Goal: Task Accomplishment & Management: Use online tool/utility

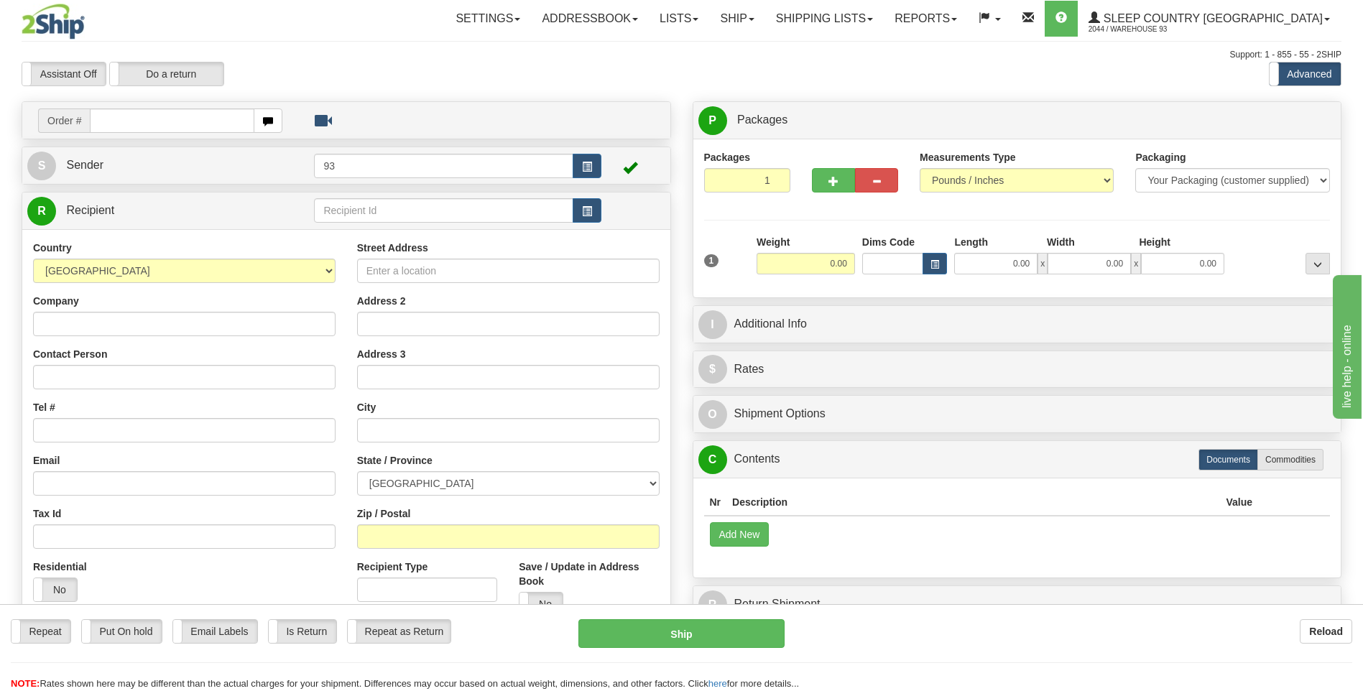
click at [131, 123] on input "text" at bounding box center [172, 121] width 164 height 24
type input "9000I033757"
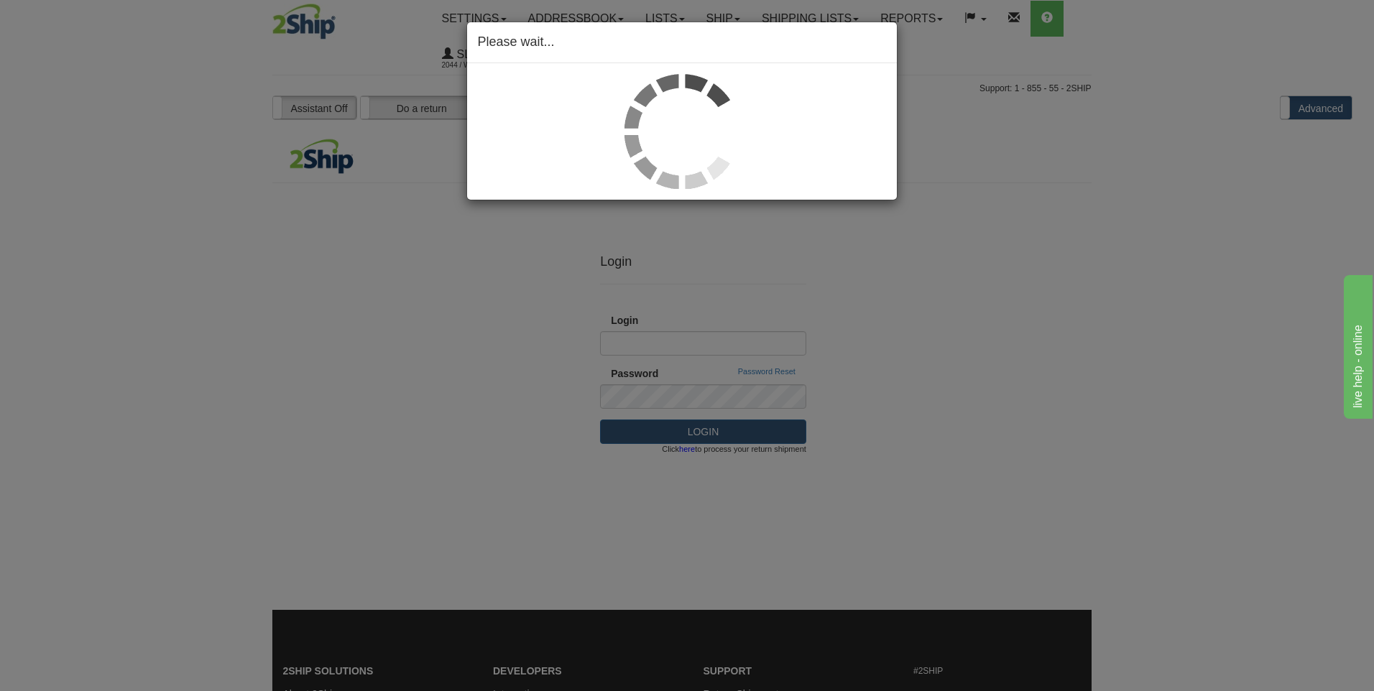
click at [936, 298] on div "Please wait..." at bounding box center [687, 345] width 1374 height 691
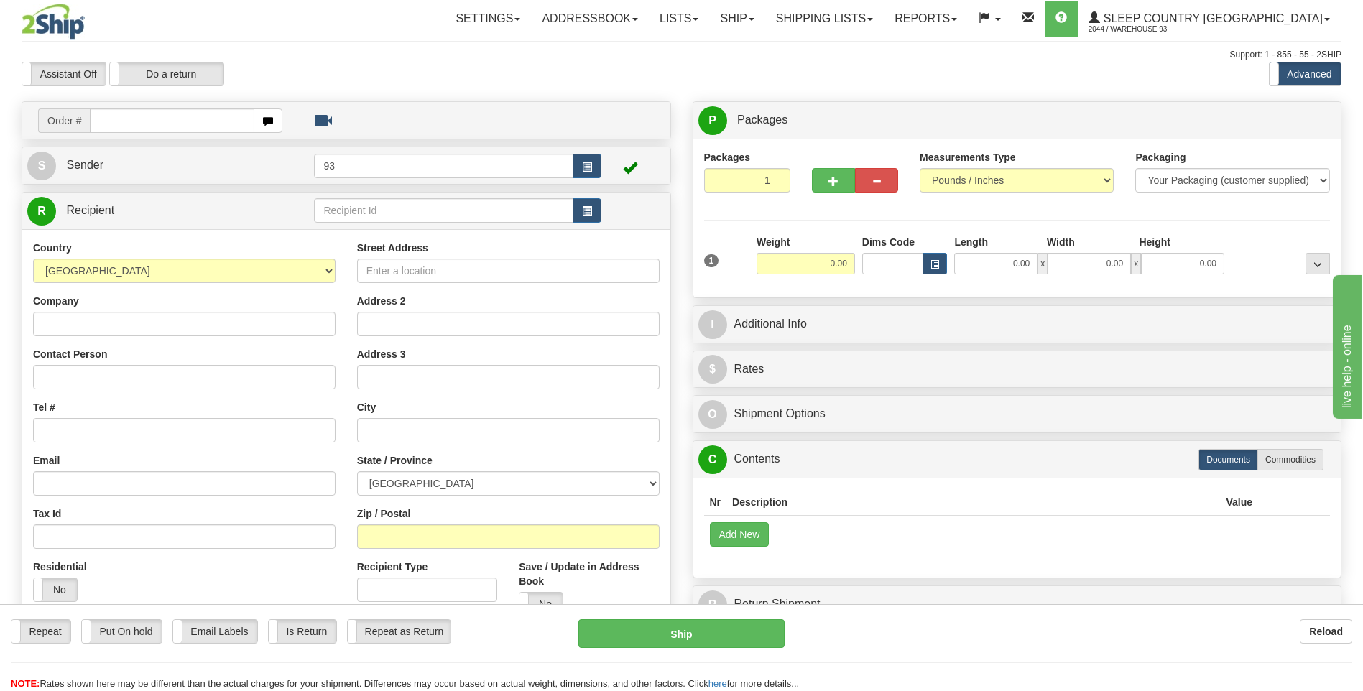
click at [132, 125] on input "text" at bounding box center [172, 121] width 164 height 24
type input "9000I033757"
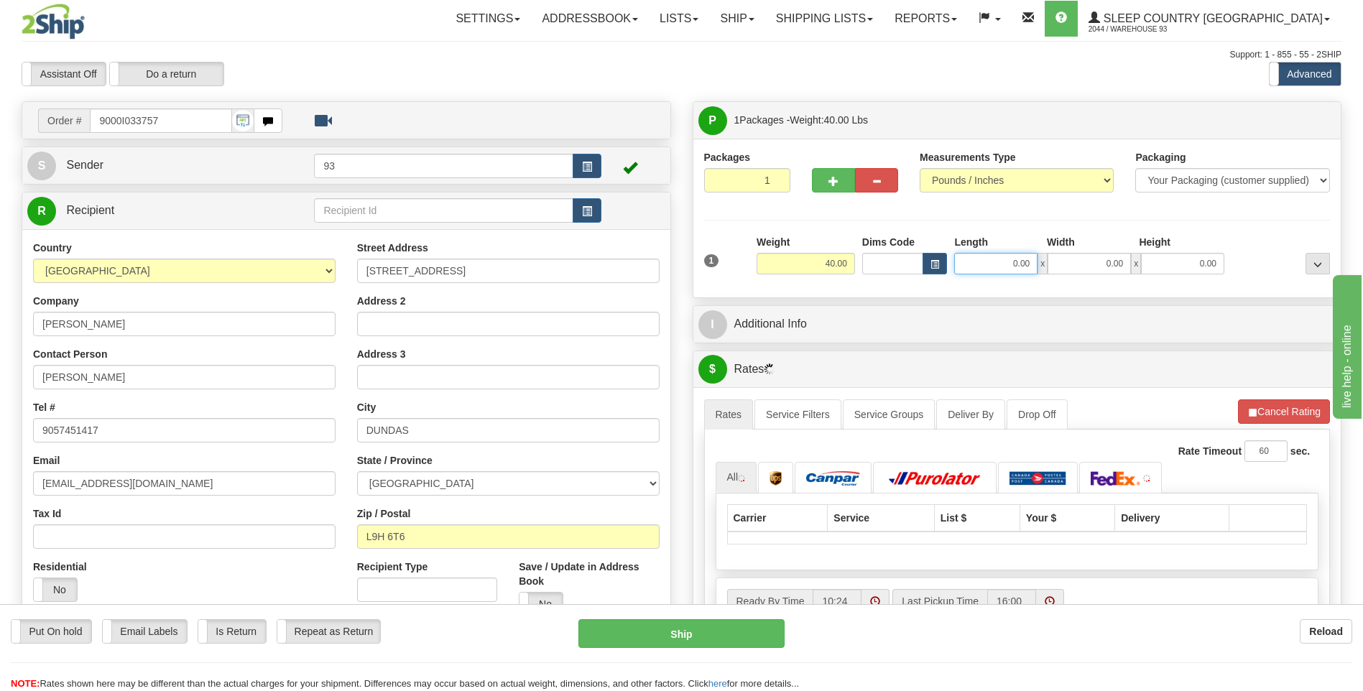
click at [990, 262] on input "0.00" at bounding box center [995, 264] width 83 height 22
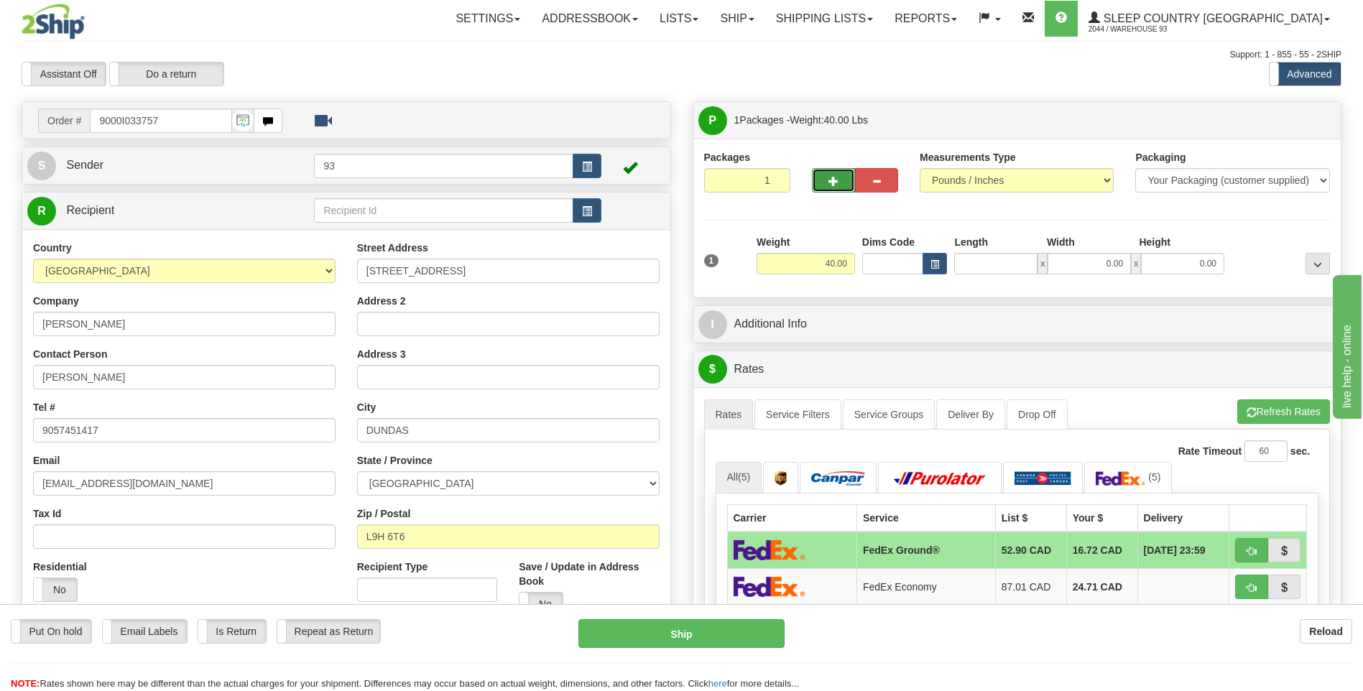
type input "0.00"
click at [844, 186] on button "button" at bounding box center [833, 180] width 43 height 24
type input "2"
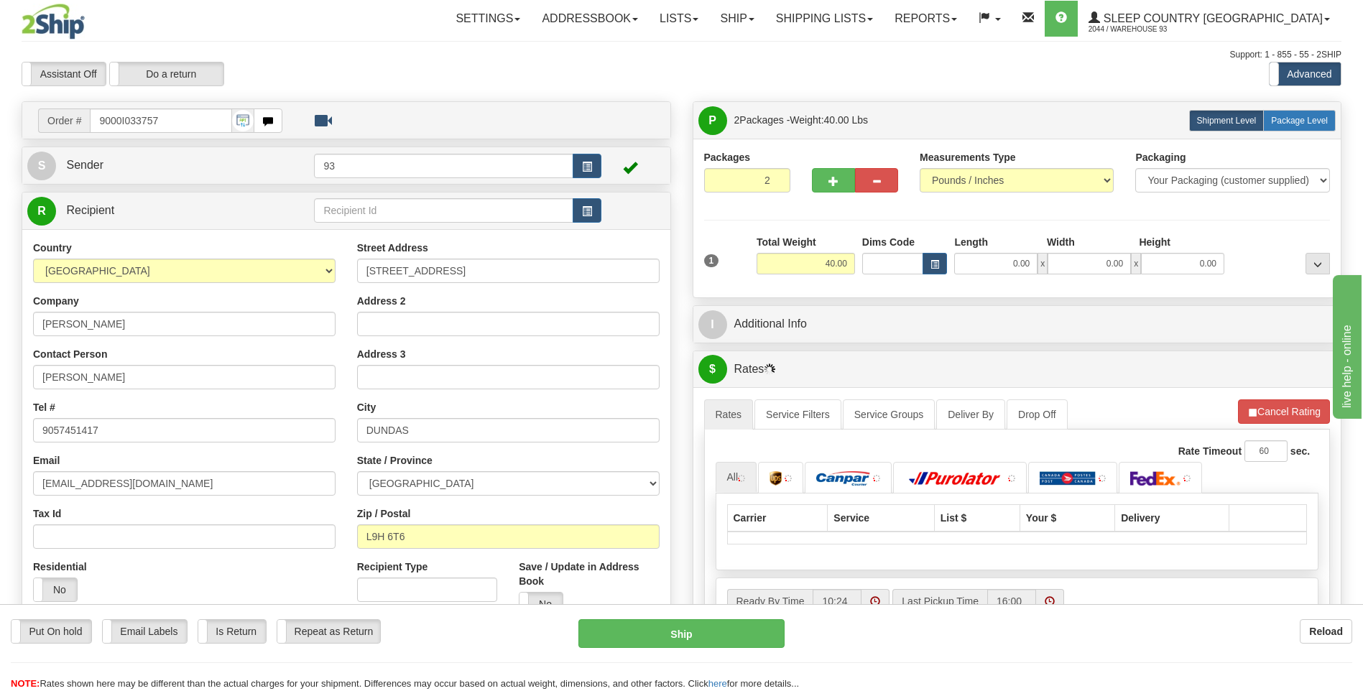
click at [1315, 120] on span "Package Level" at bounding box center [1299, 121] width 57 height 10
radio input "true"
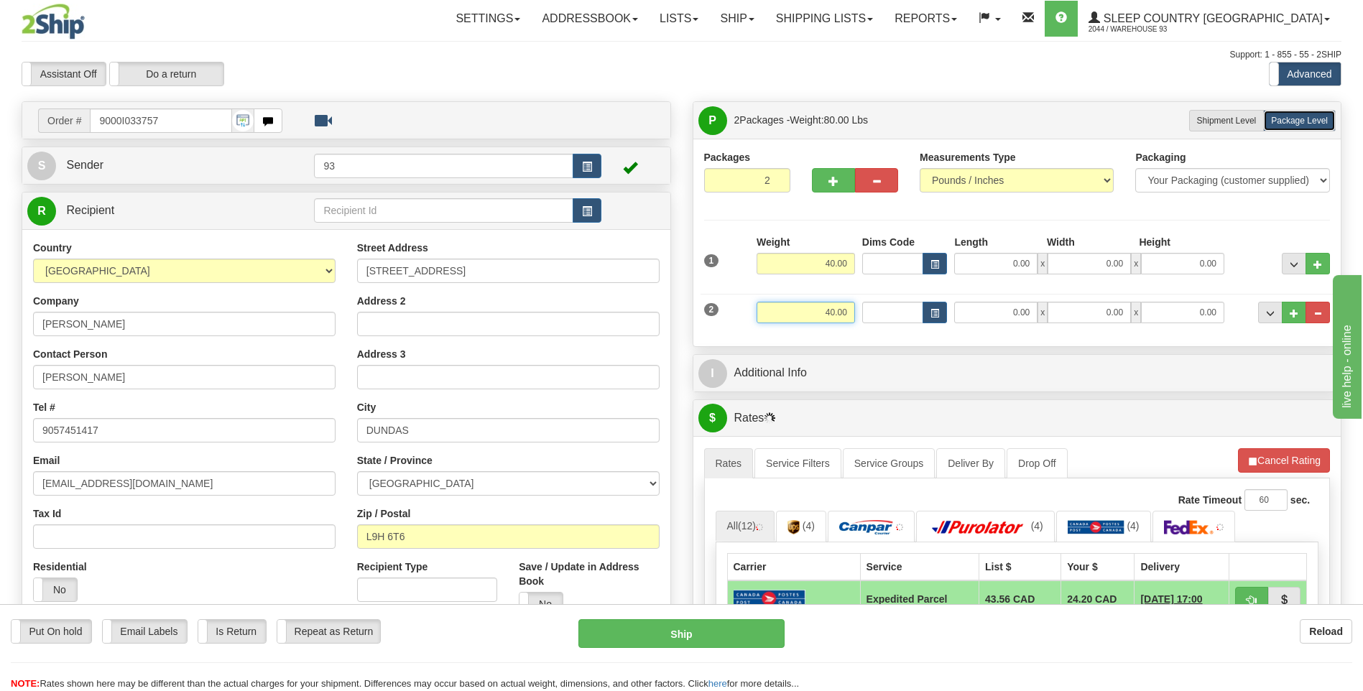
click at [854, 312] on input "40.00" at bounding box center [806, 313] width 98 height 22
type input "4"
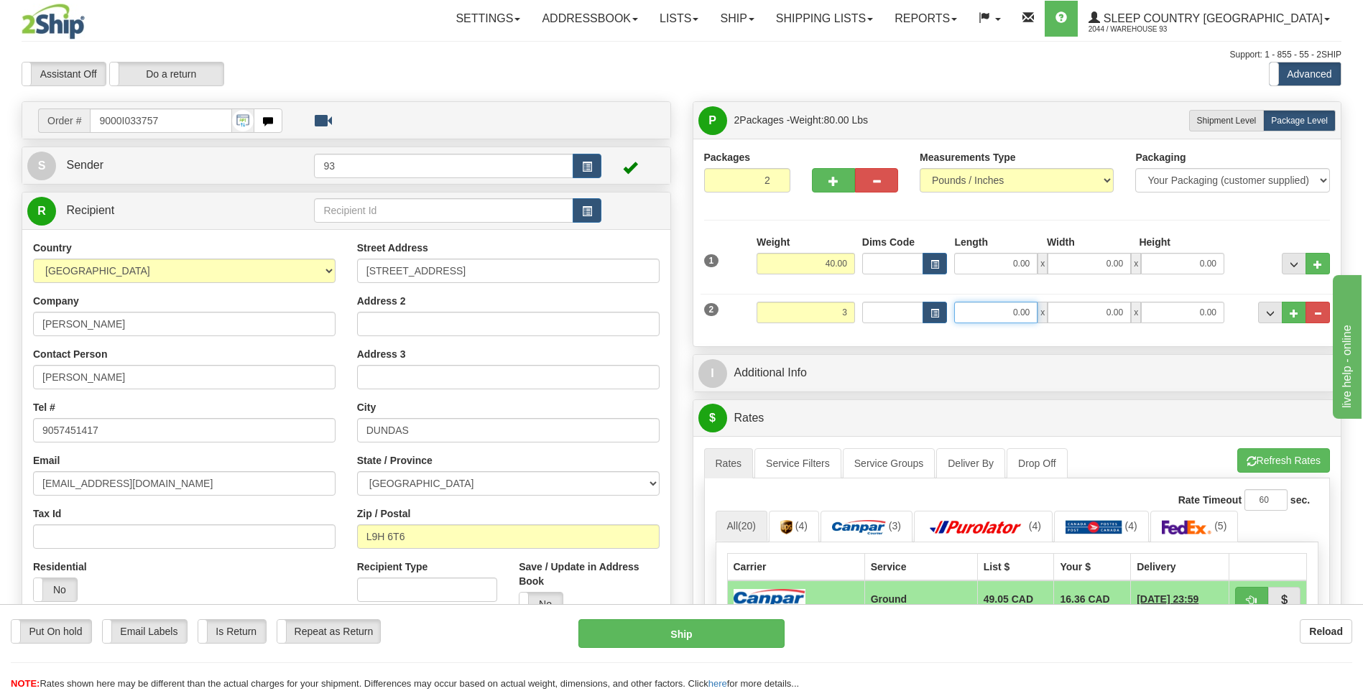
type input "3.00"
click at [1010, 306] on input "0.00" at bounding box center [995, 313] width 83 height 22
type input "10.00"
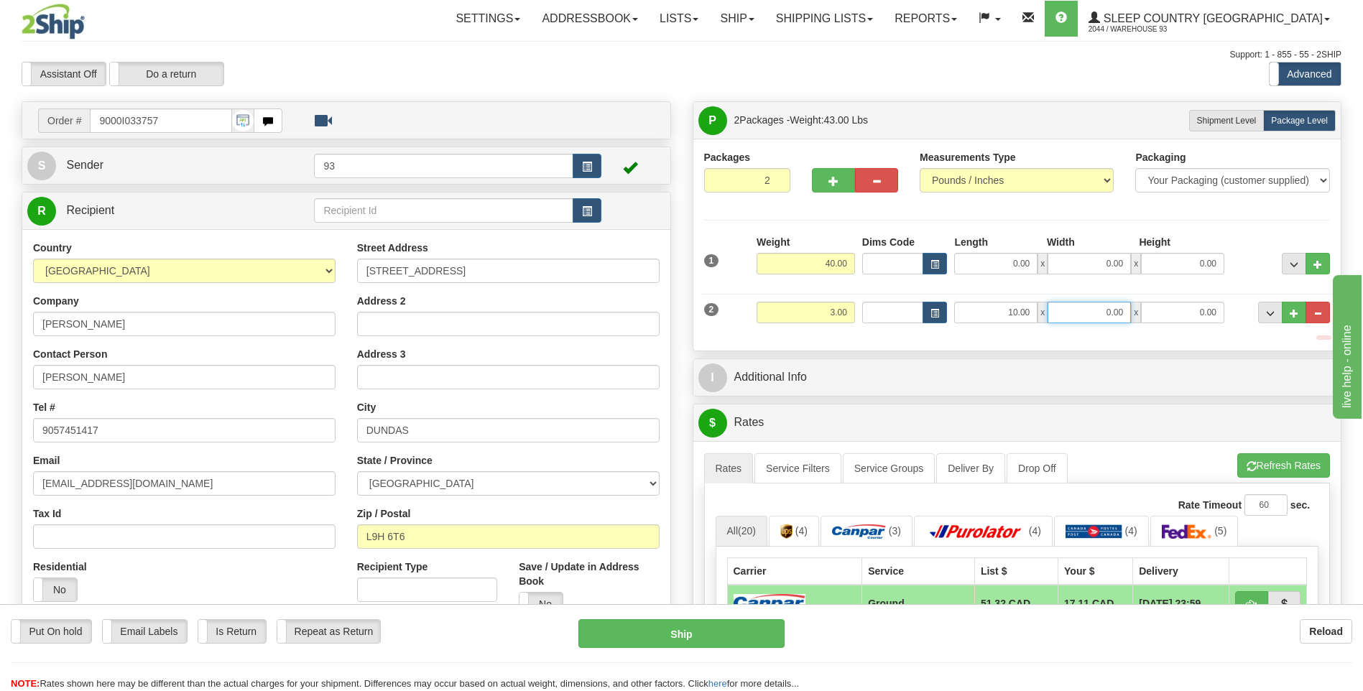
click at [1117, 318] on input "0.00" at bounding box center [1089, 313] width 83 height 22
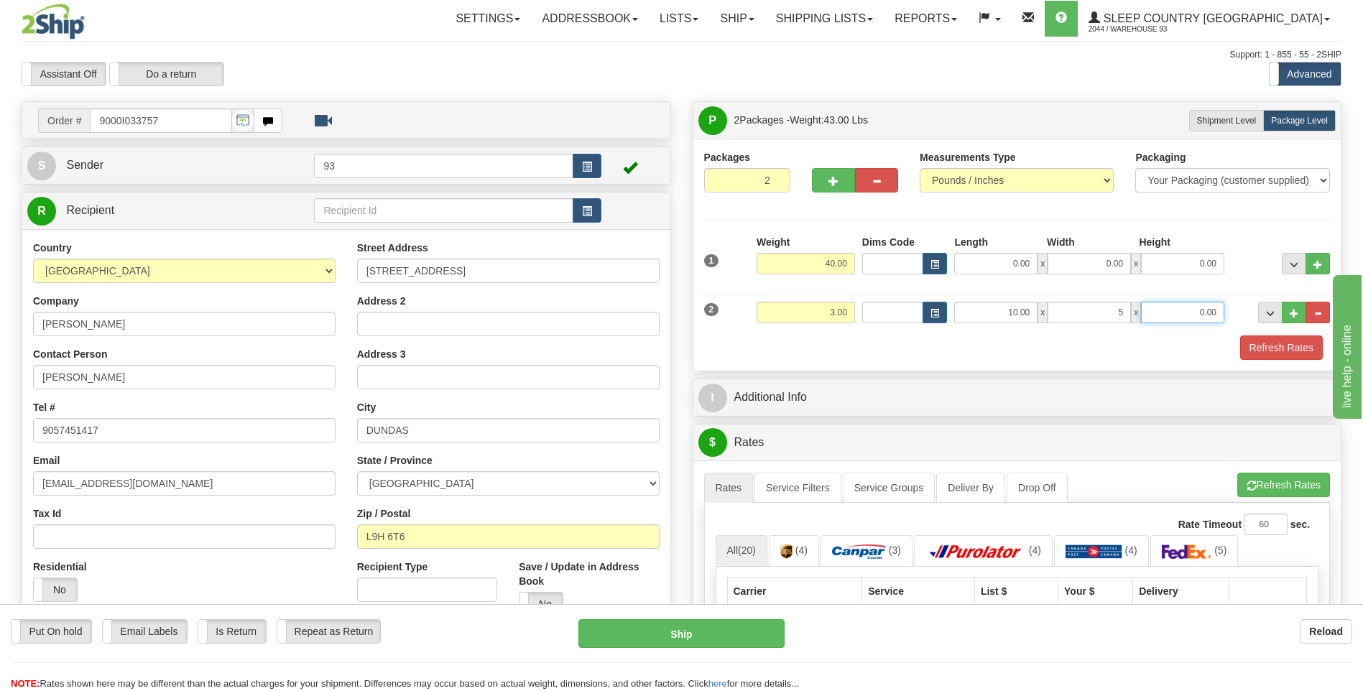
type input "5.00"
click at [1176, 316] on input "0.00" at bounding box center [1182, 313] width 83 height 22
type input "5.00"
click at [855, 263] on div "Weight 40.00" at bounding box center [806, 260] width 106 height 50
click at [851, 263] on input "40.00" at bounding box center [806, 264] width 98 height 22
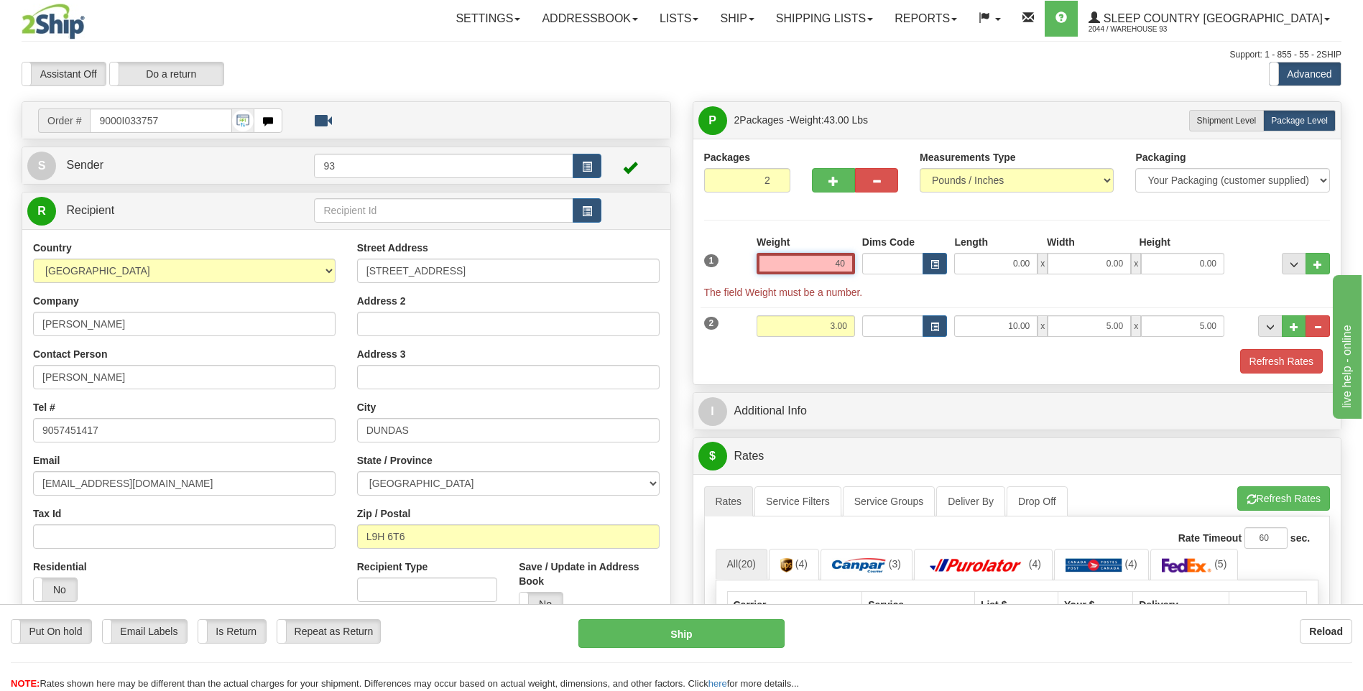
type input "4"
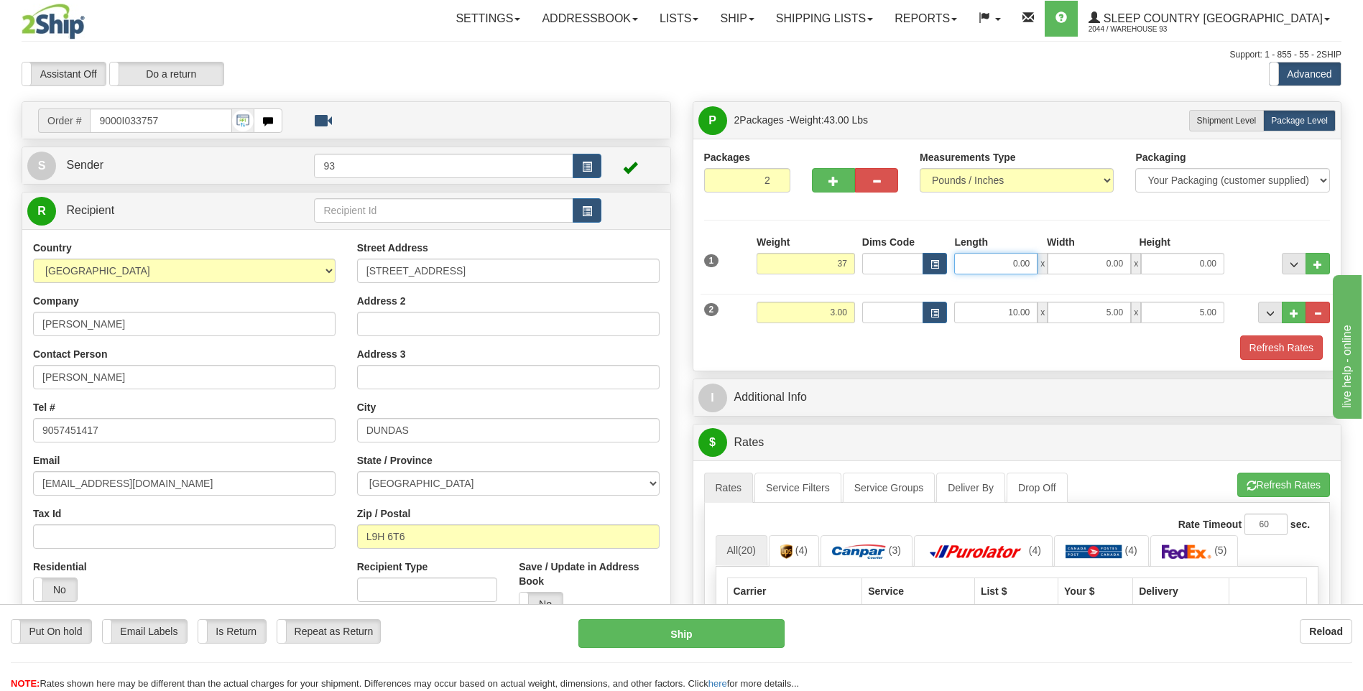
type input "37.00"
click at [980, 265] on input "0.00" at bounding box center [995, 264] width 83 height 22
type input "40.00"
click at [1068, 259] on input "0.00" at bounding box center [1089, 264] width 83 height 22
type input "18.00"
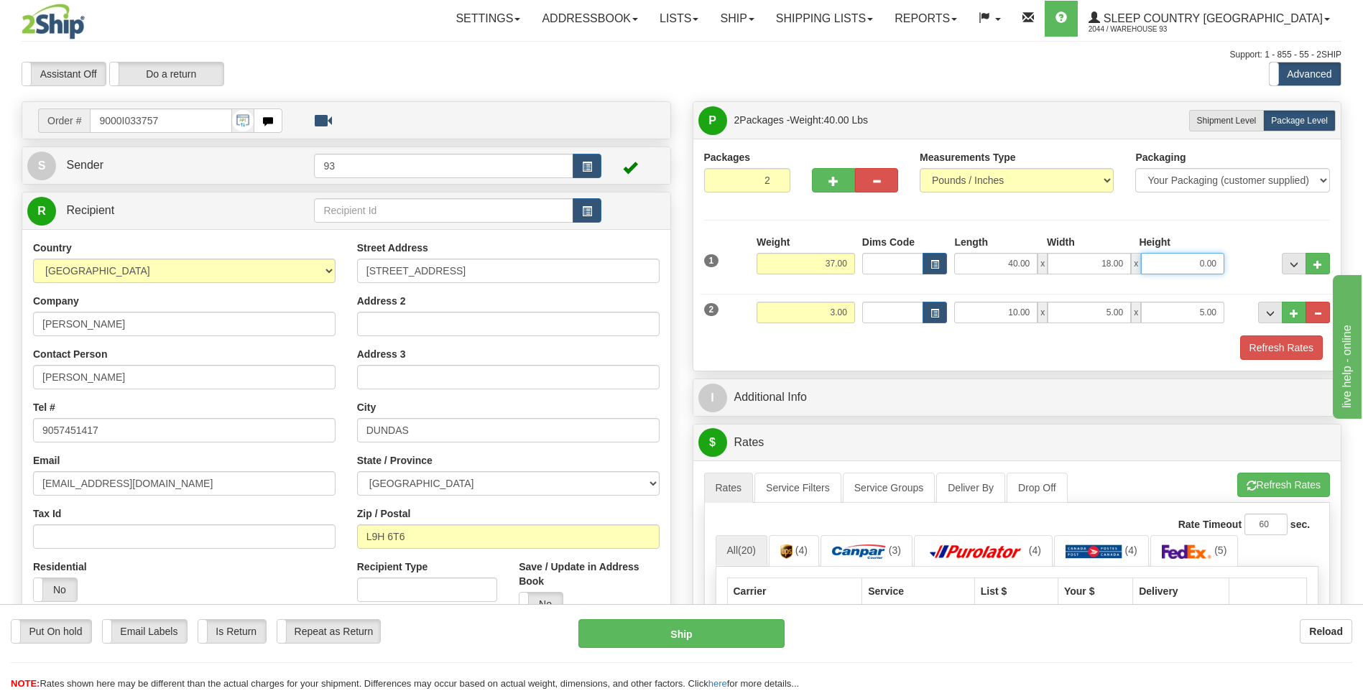
click at [1166, 258] on input "0.00" at bounding box center [1182, 264] width 83 height 22
type input "18.00"
click at [1273, 349] on button "Refresh Rates" at bounding box center [1281, 348] width 83 height 24
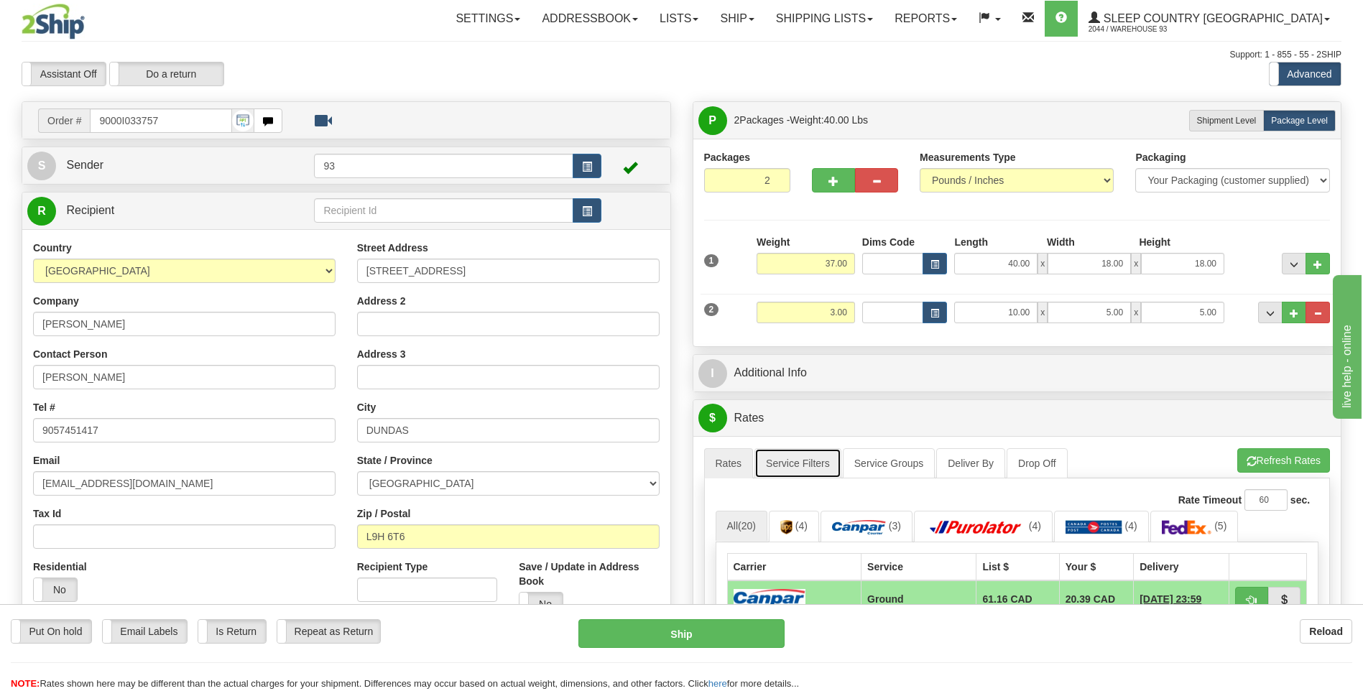
click at [786, 460] on link "Service Filters" at bounding box center [798, 463] width 87 height 30
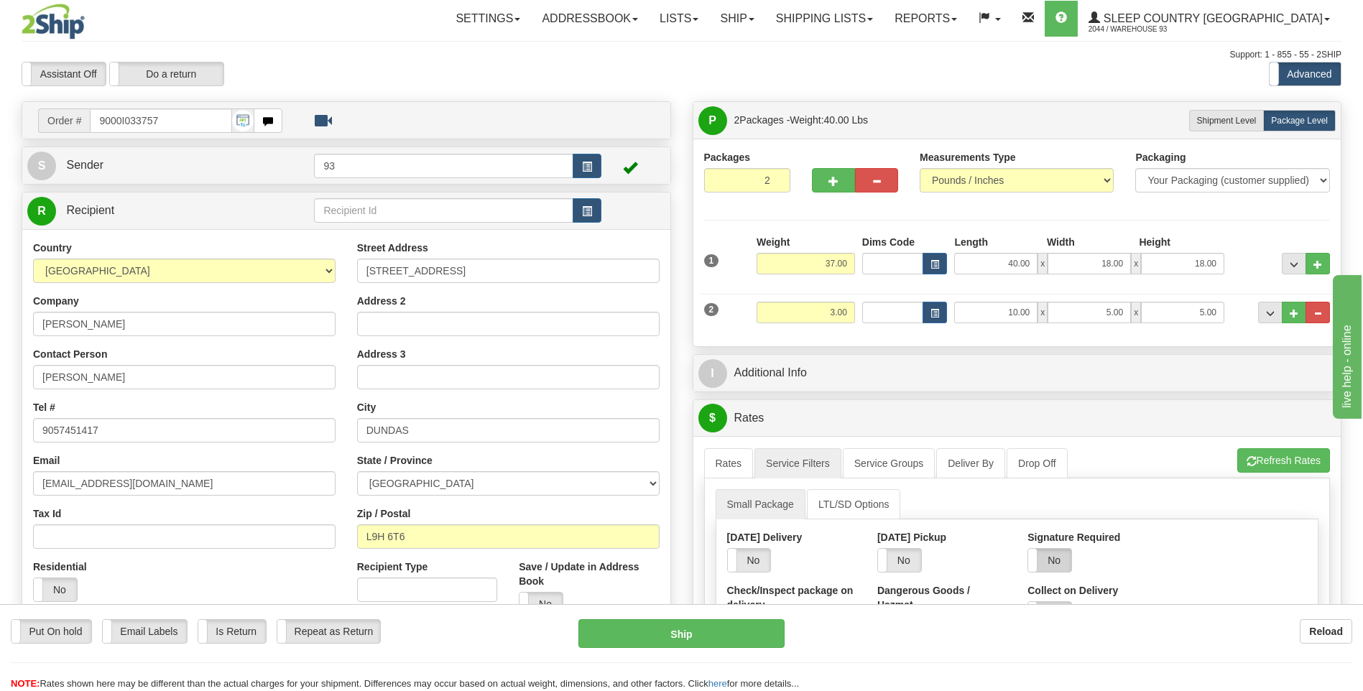
click at [1052, 557] on label "No" at bounding box center [1049, 560] width 43 height 23
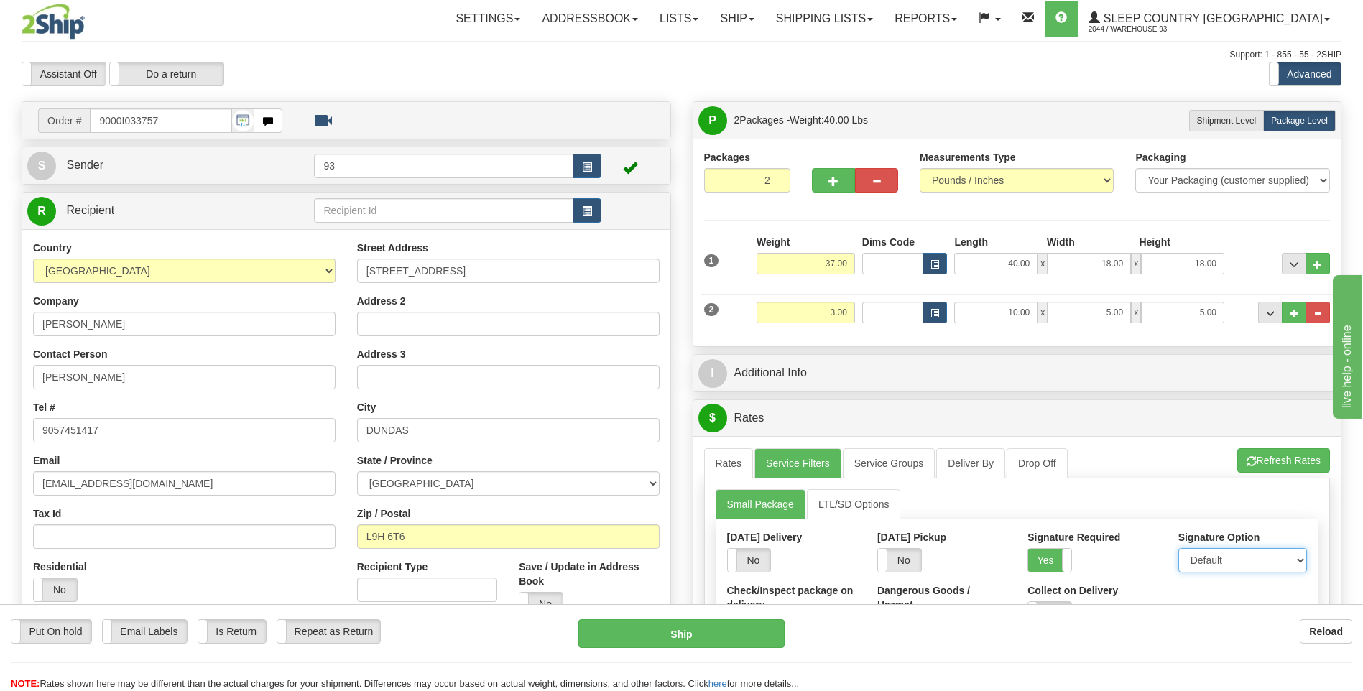
click at [1205, 555] on select "Default Adult Direct Indirect No Signature Required" at bounding box center [1243, 560] width 129 height 24
select select "1"
click at [1179, 548] on select "Default Adult Direct Indirect No Signature Required" at bounding box center [1243, 560] width 129 height 24
click at [734, 466] on link "Rates" at bounding box center [729, 463] width 50 height 30
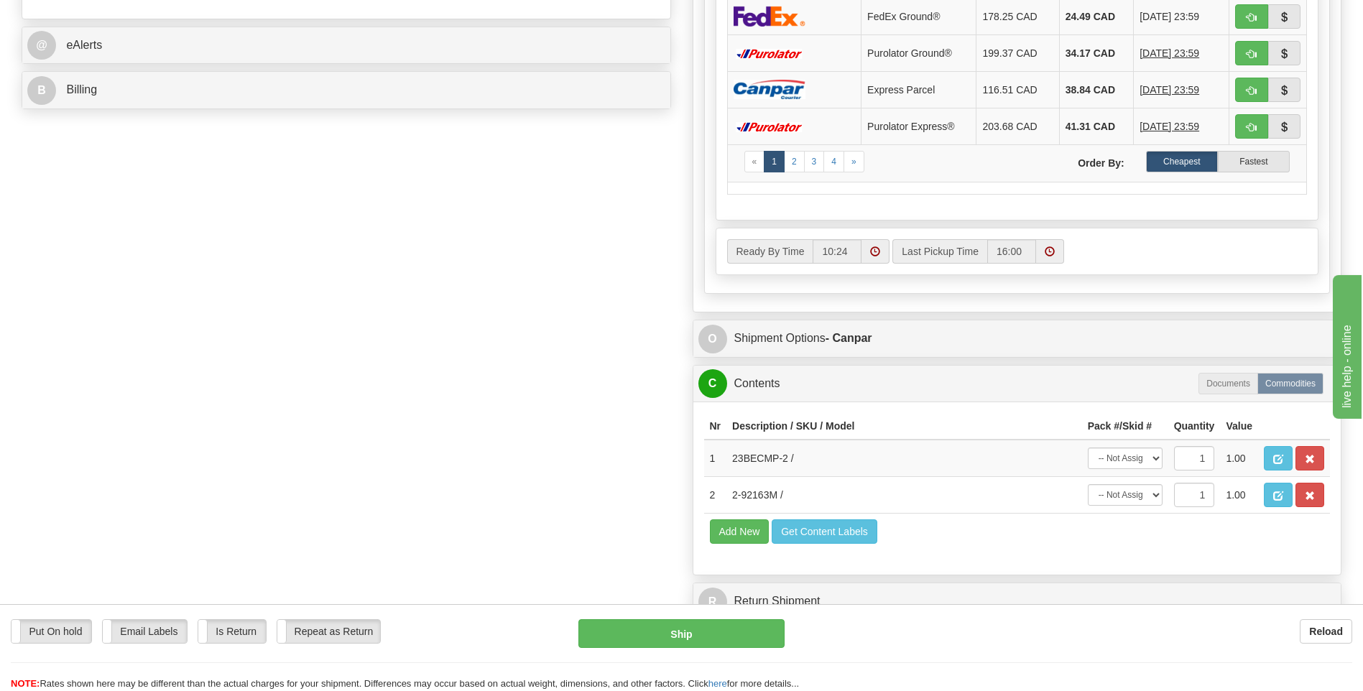
scroll to position [647, 0]
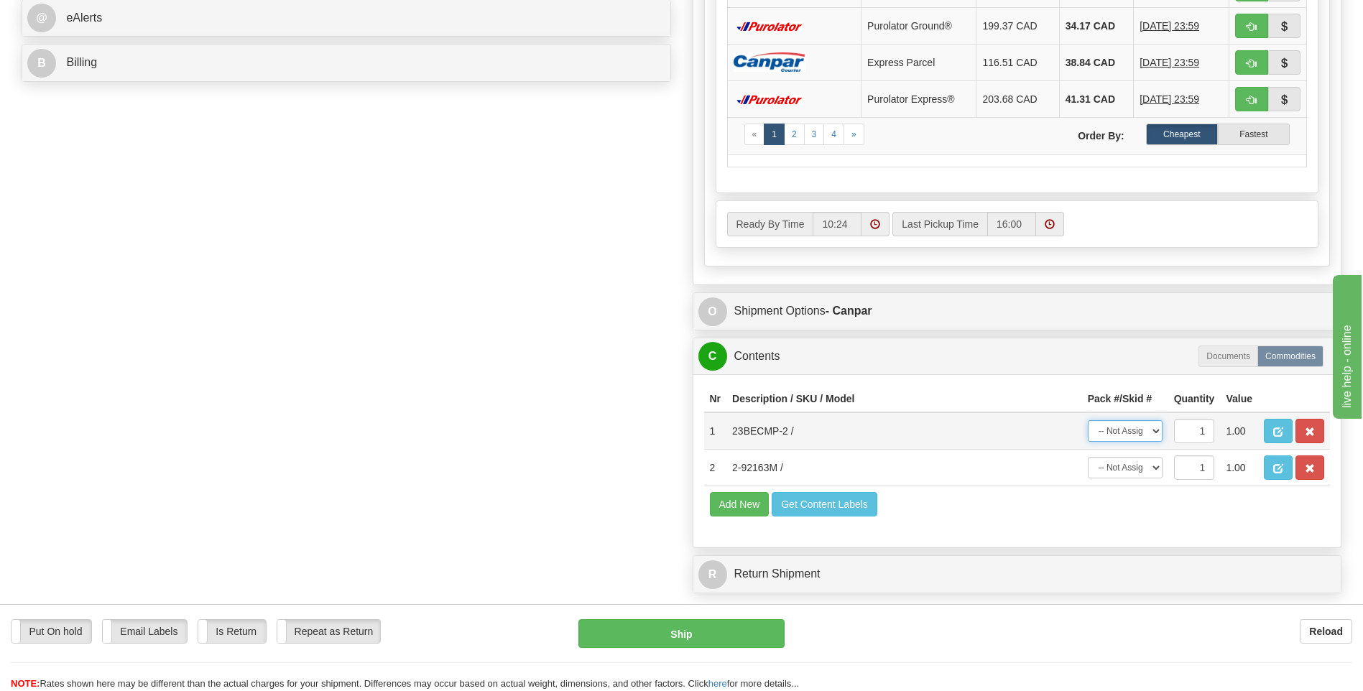
click at [1153, 430] on select "-- Not Assigned -- Package 1 Package 2" at bounding box center [1125, 431] width 75 height 22
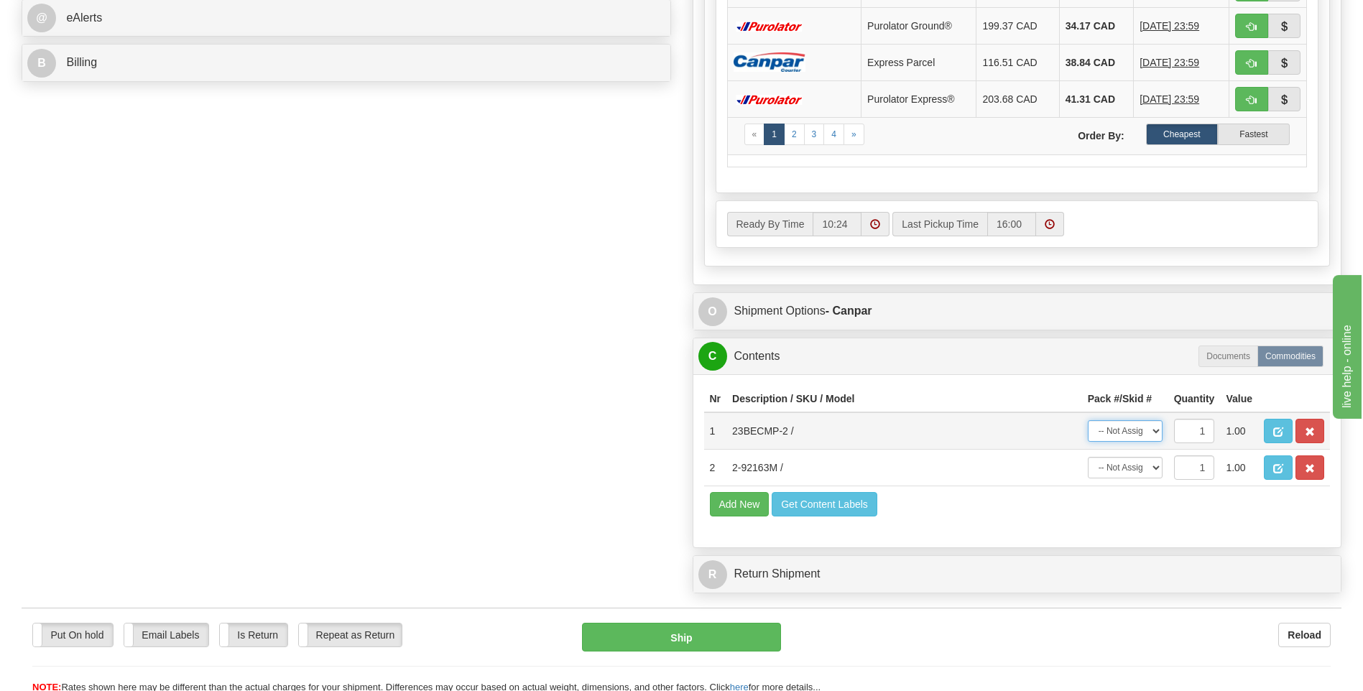
select select "1"
click at [1088, 420] on select "-- Not Assigned -- Package 1 Package 2" at bounding box center [1125, 431] width 75 height 22
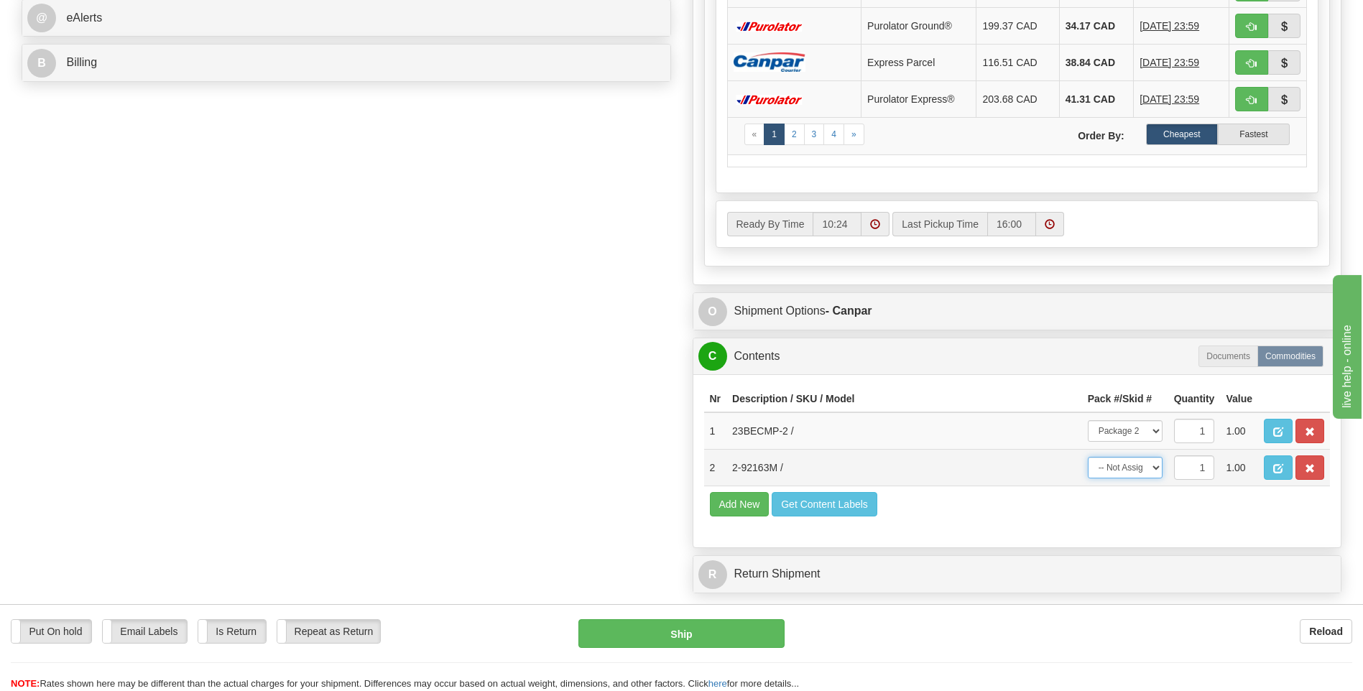
click at [1135, 469] on select "-- Not Assigned -- Package 1 Package 2" at bounding box center [1125, 468] width 75 height 22
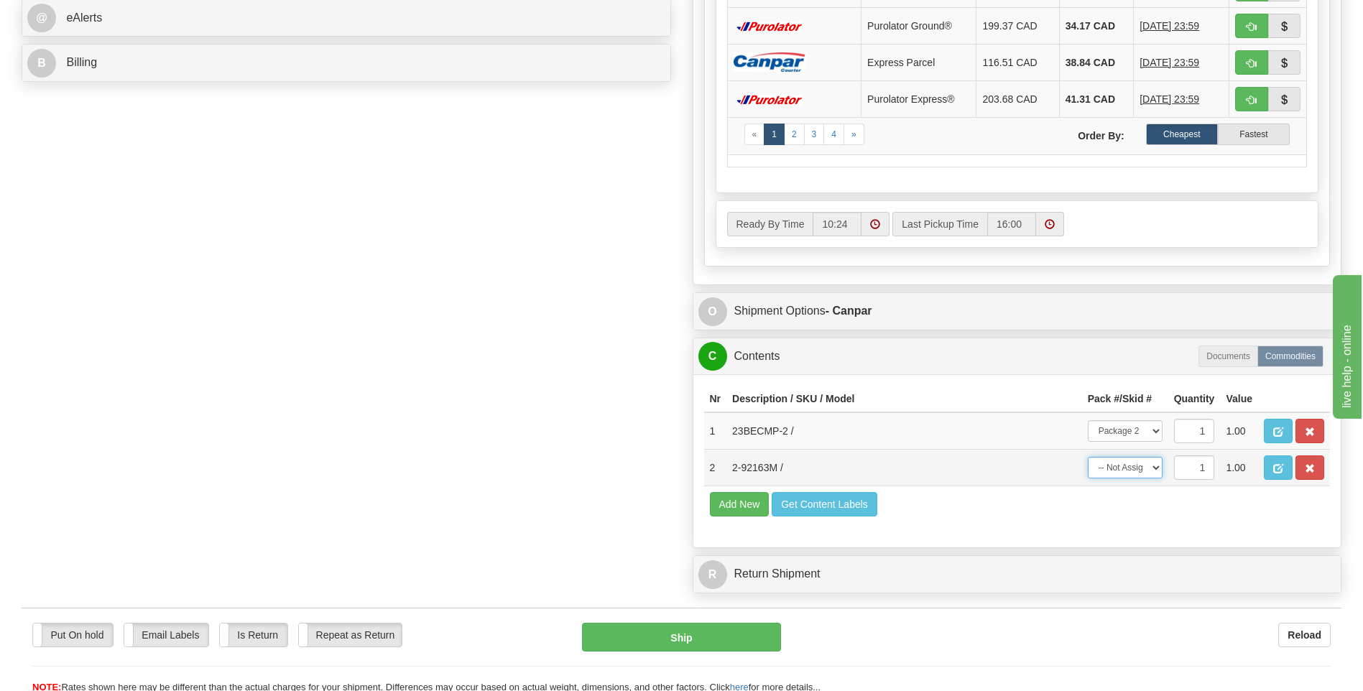
select select "0"
click at [1088, 457] on select "-- Not Assigned -- Package 1 Package 2" at bounding box center [1125, 468] width 75 height 22
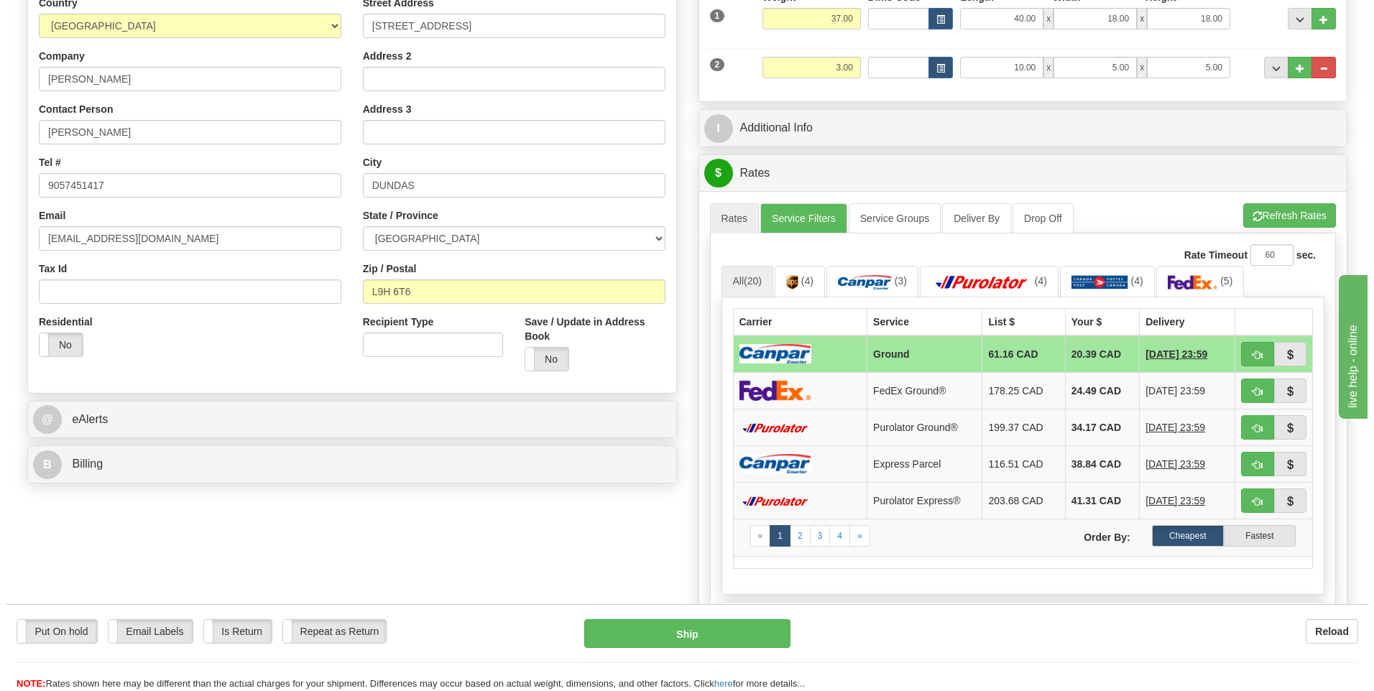
scroll to position [230, 0]
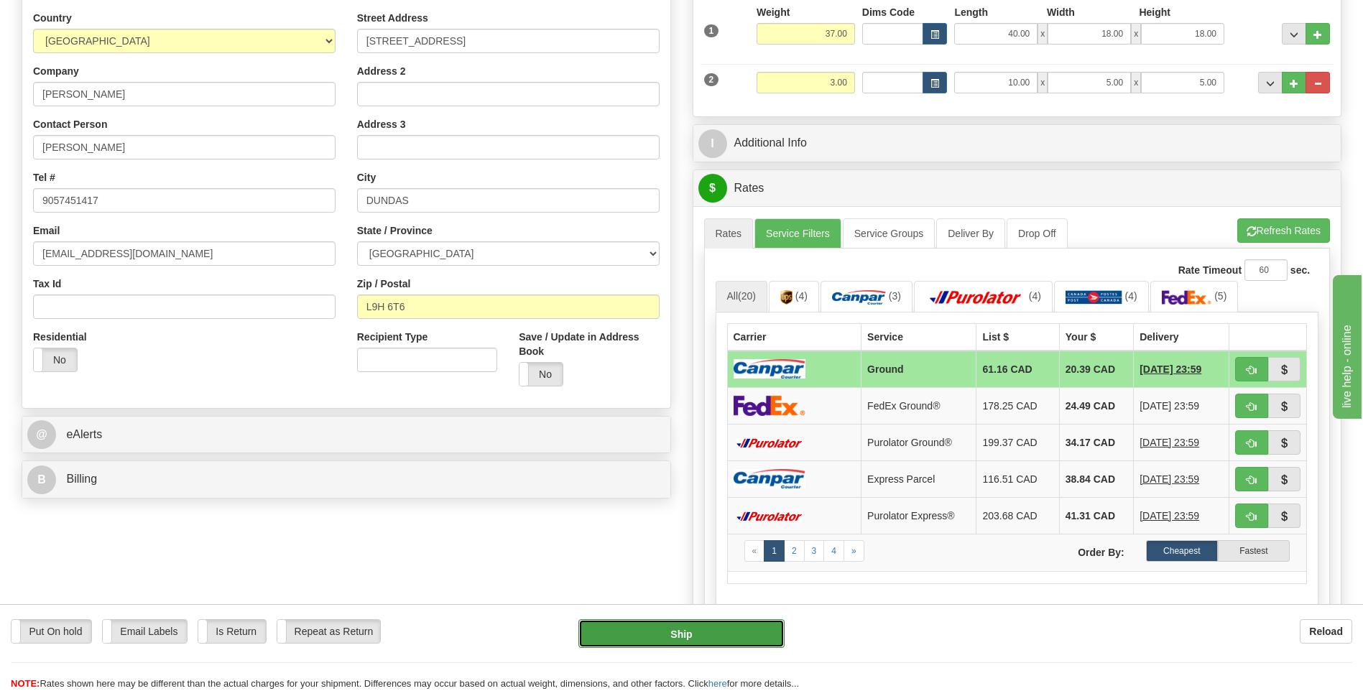
click at [637, 627] on button "Ship" at bounding box center [681, 633] width 206 height 29
type input "1"
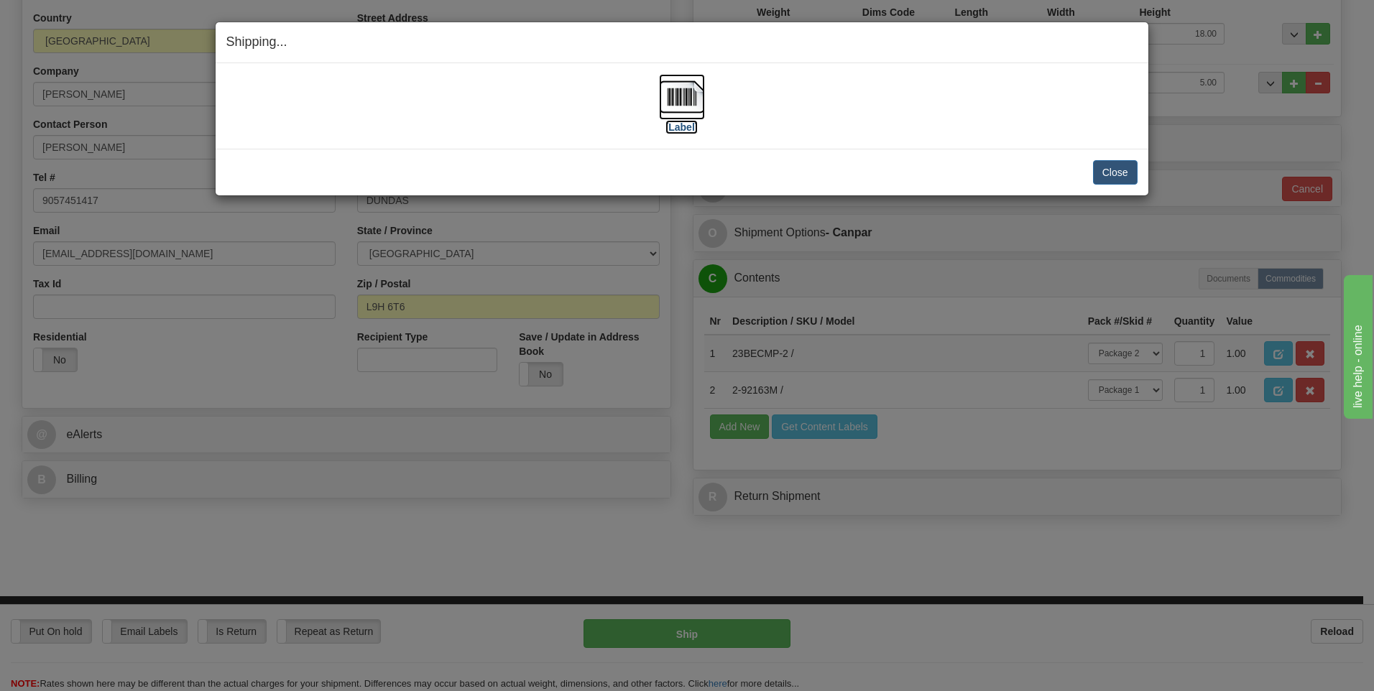
click at [679, 97] on img at bounding box center [682, 97] width 46 height 46
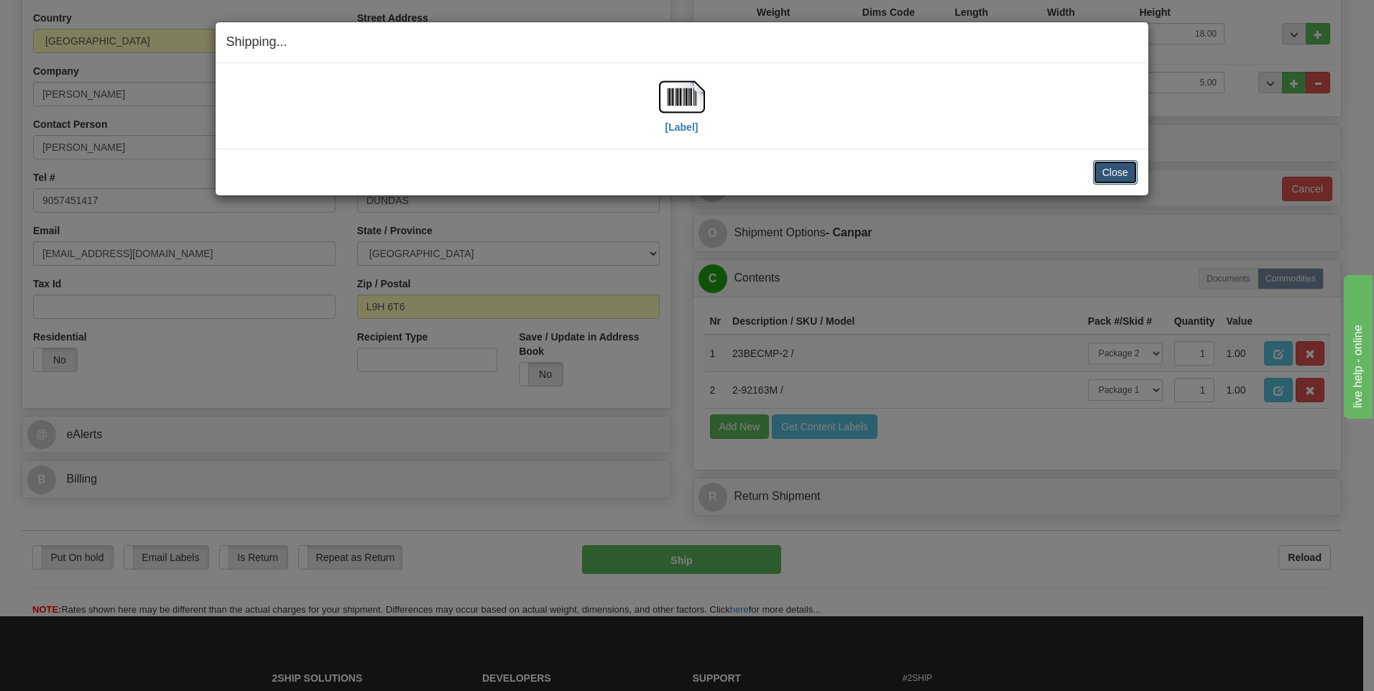
click at [1112, 174] on button "Close" at bounding box center [1115, 172] width 45 height 24
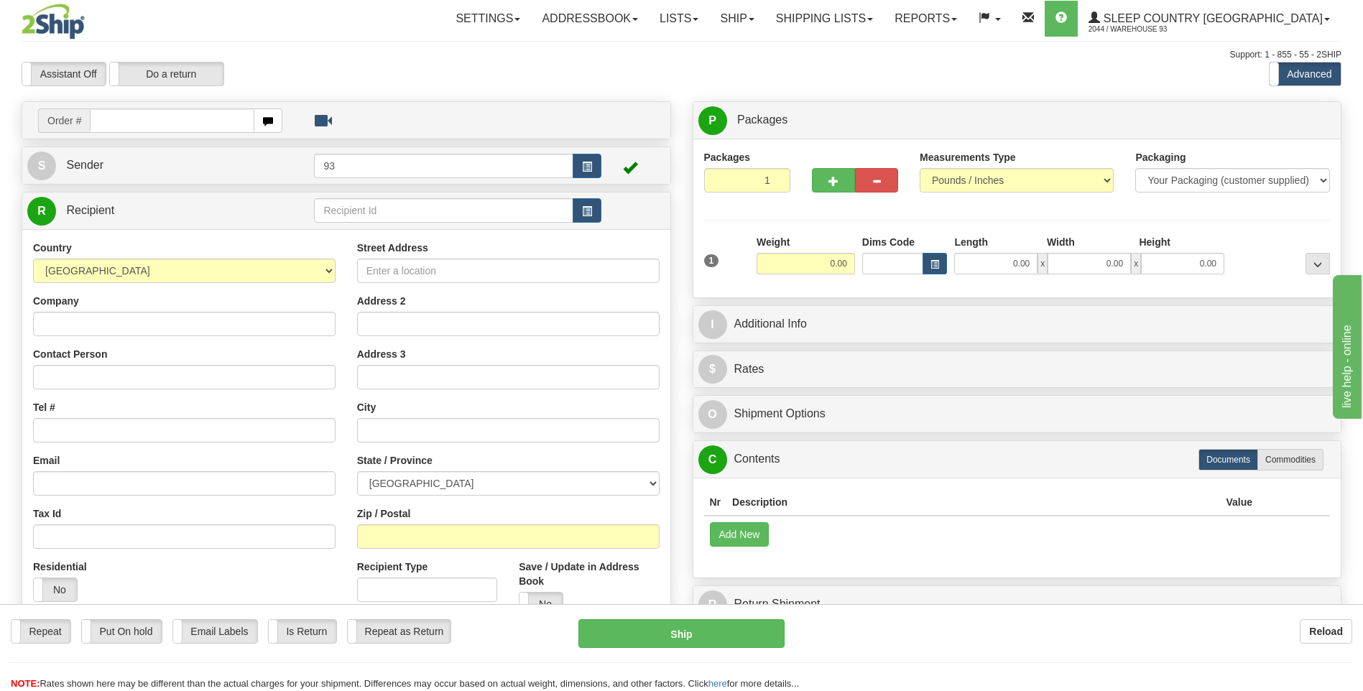
click at [143, 128] on input "text" at bounding box center [172, 121] width 164 height 24
type input "9000I042875"
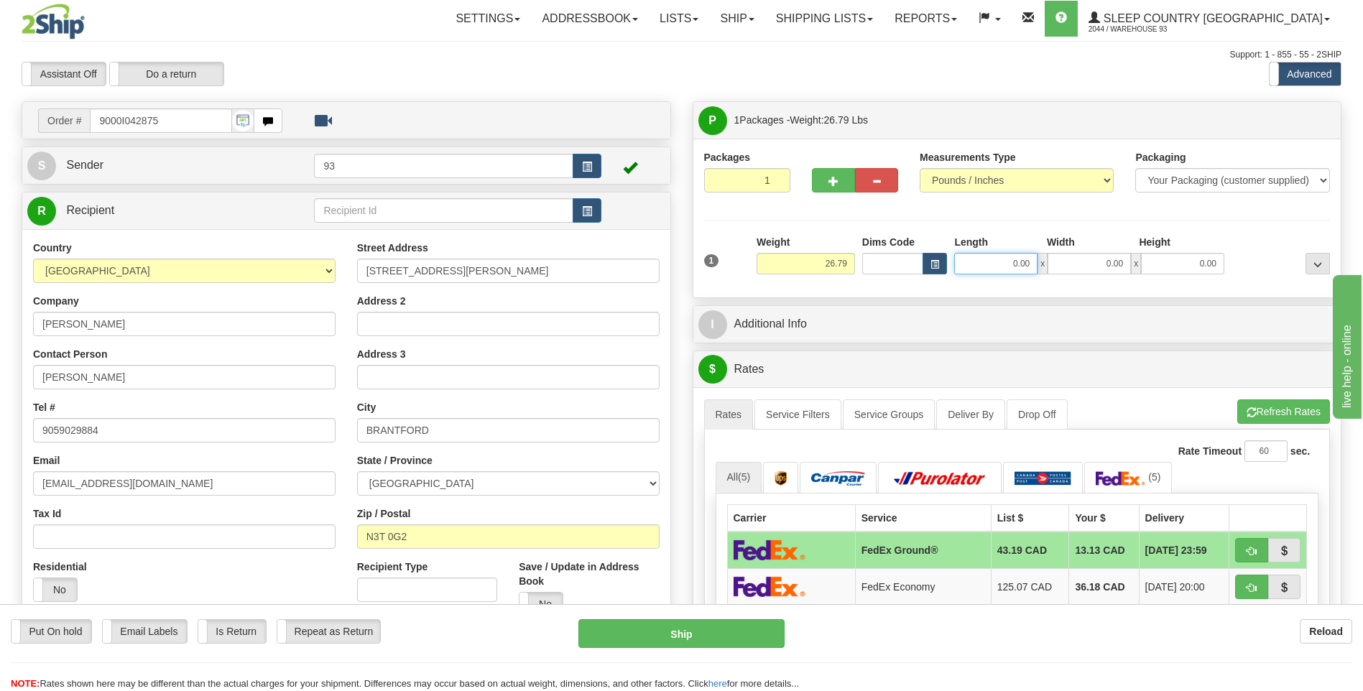
click at [1004, 262] on input "0.00" at bounding box center [995, 264] width 83 height 22
type input "40.00"
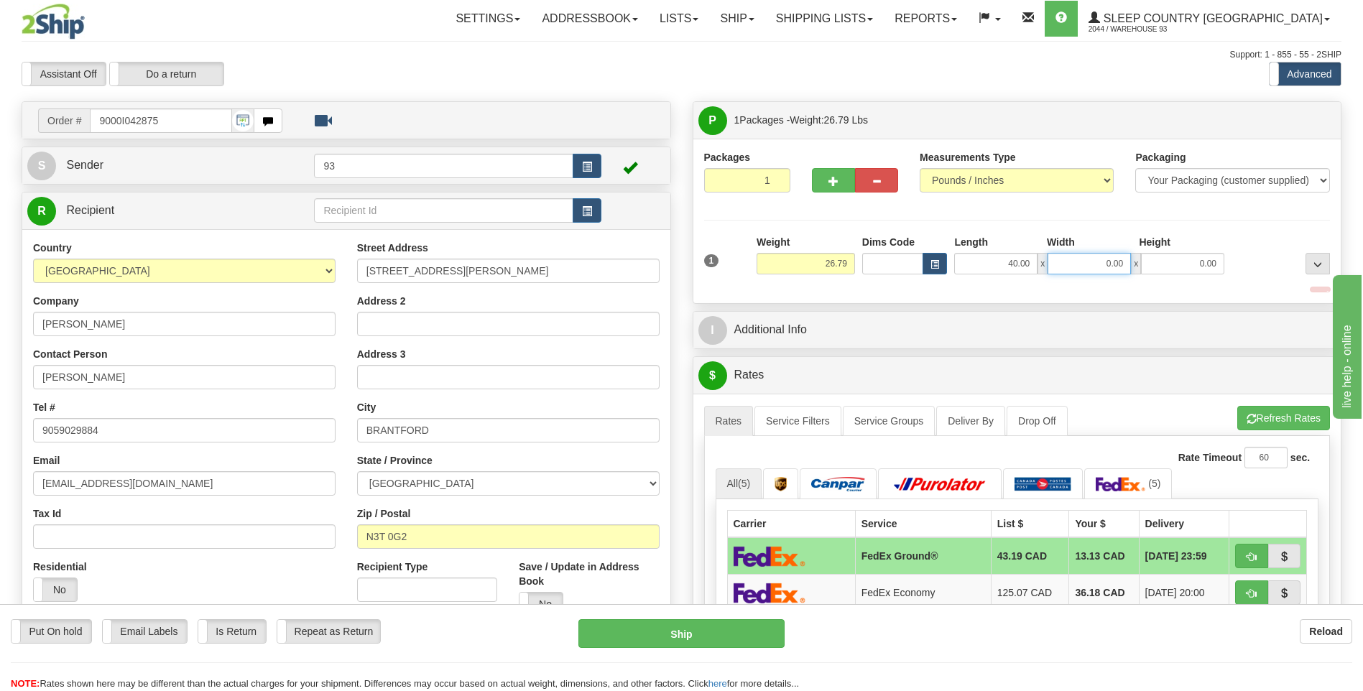
click at [1092, 262] on input "0.00" at bounding box center [1089, 264] width 83 height 22
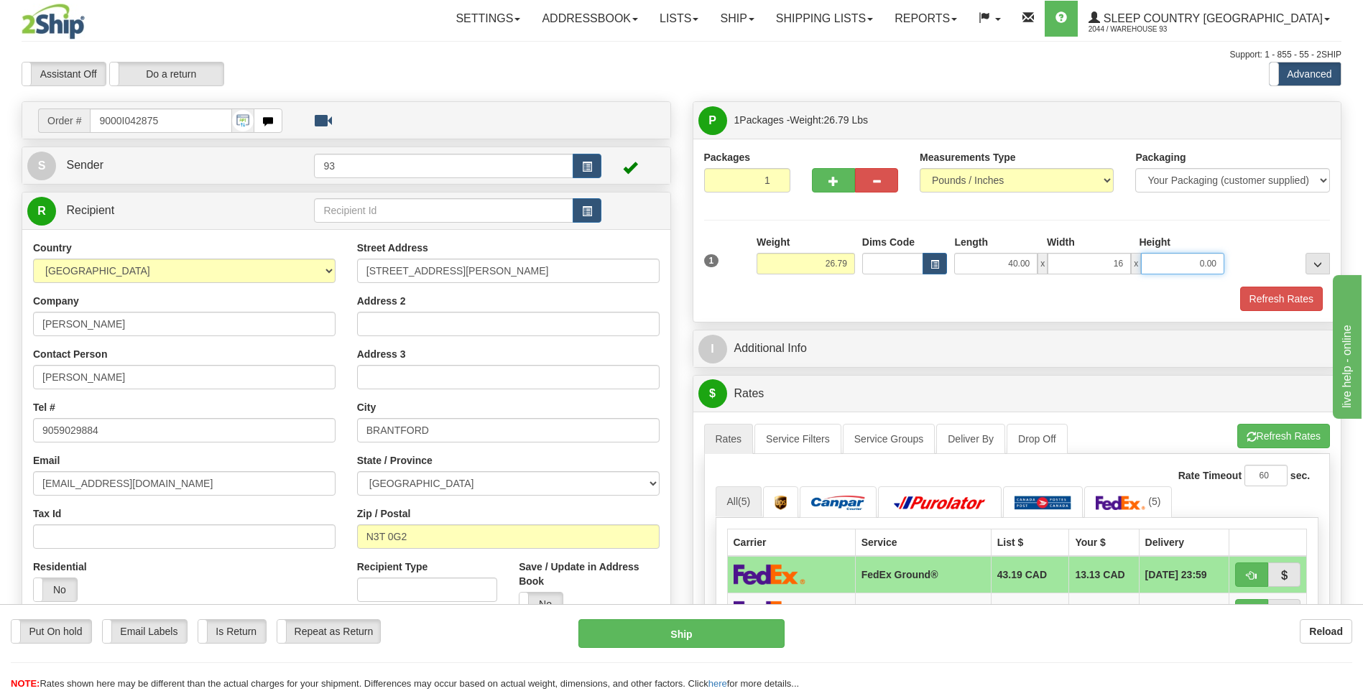
type input "16.00"
click at [1181, 265] on input "0.00" at bounding box center [1182, 264] width 83 height 22
type input "16.00"
click at [1263, 292] on button "Refresh Rates" at bounding box center [1281, 299] width 83 height 24
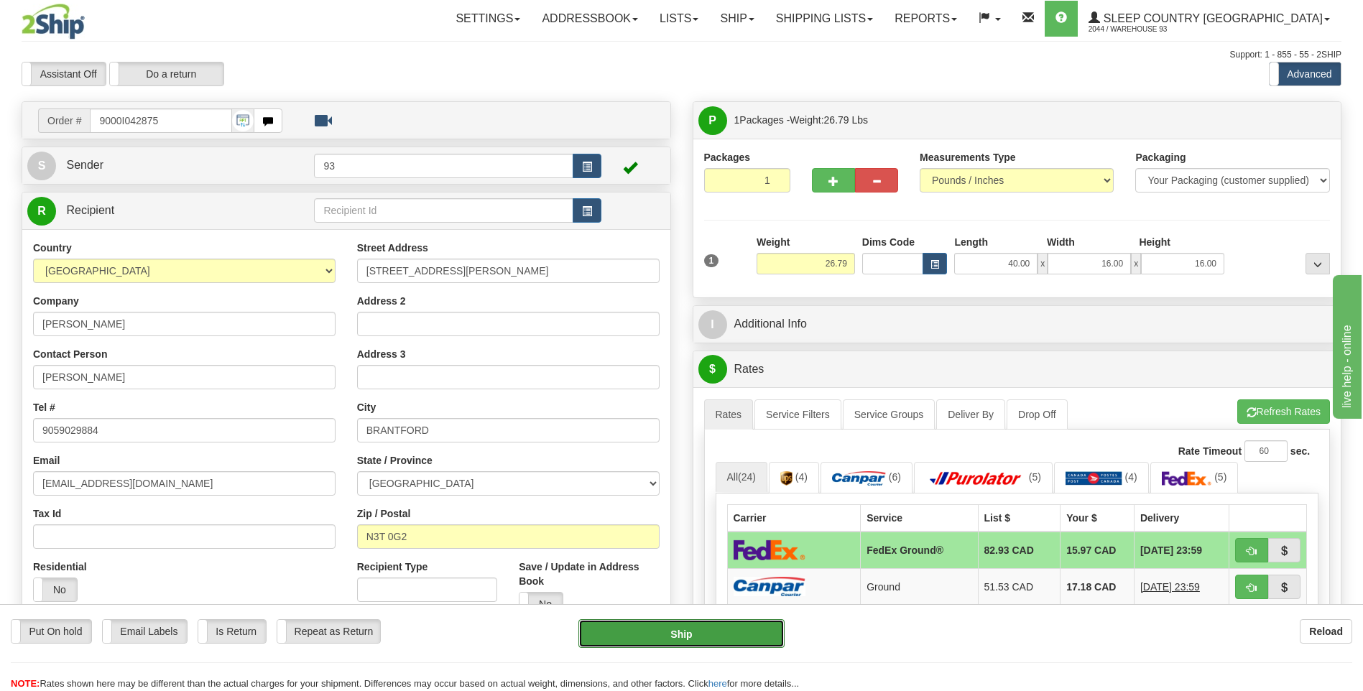
click at [752, 632] on button "Ship" at bounding box center [681, 633] width 206 height 29
type input "92"
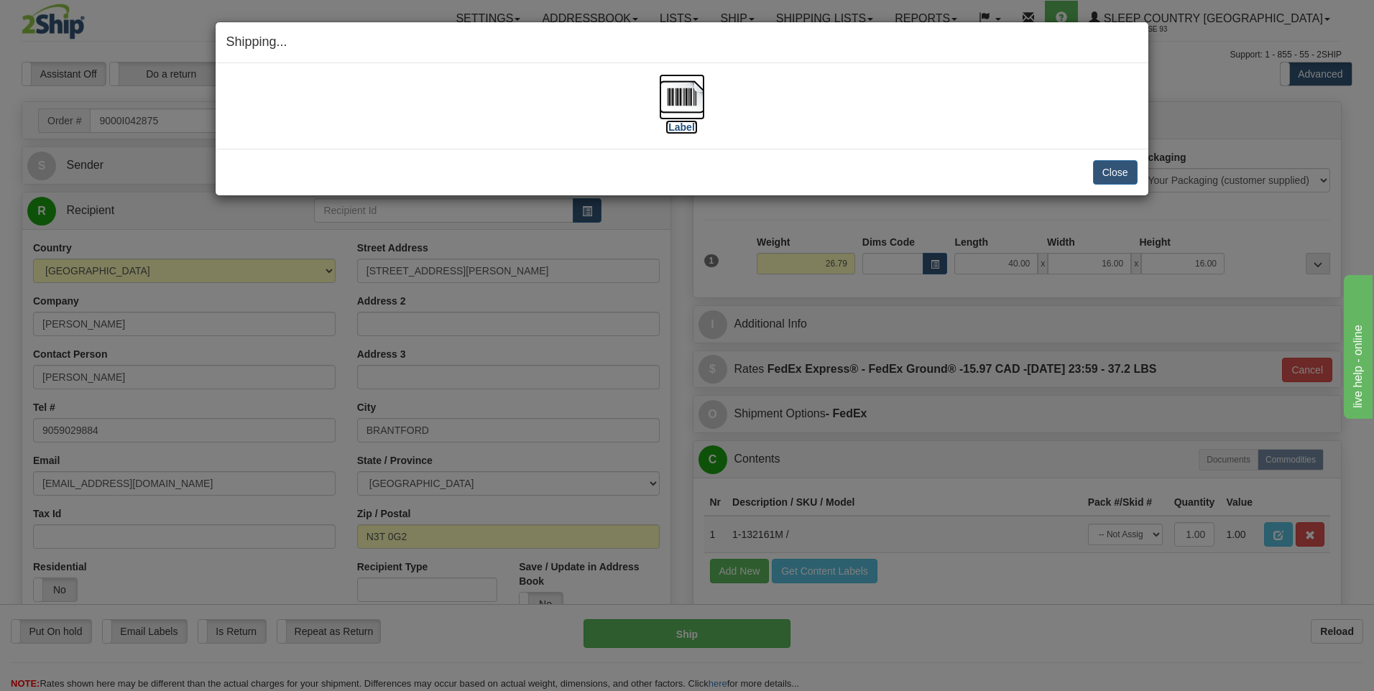
click at [682, 98] on img at bounding box center [682, 97] width 46 height 46
click at [1096, 162] on button "Close" at bounding box center [1115, 172] width 45 height 24
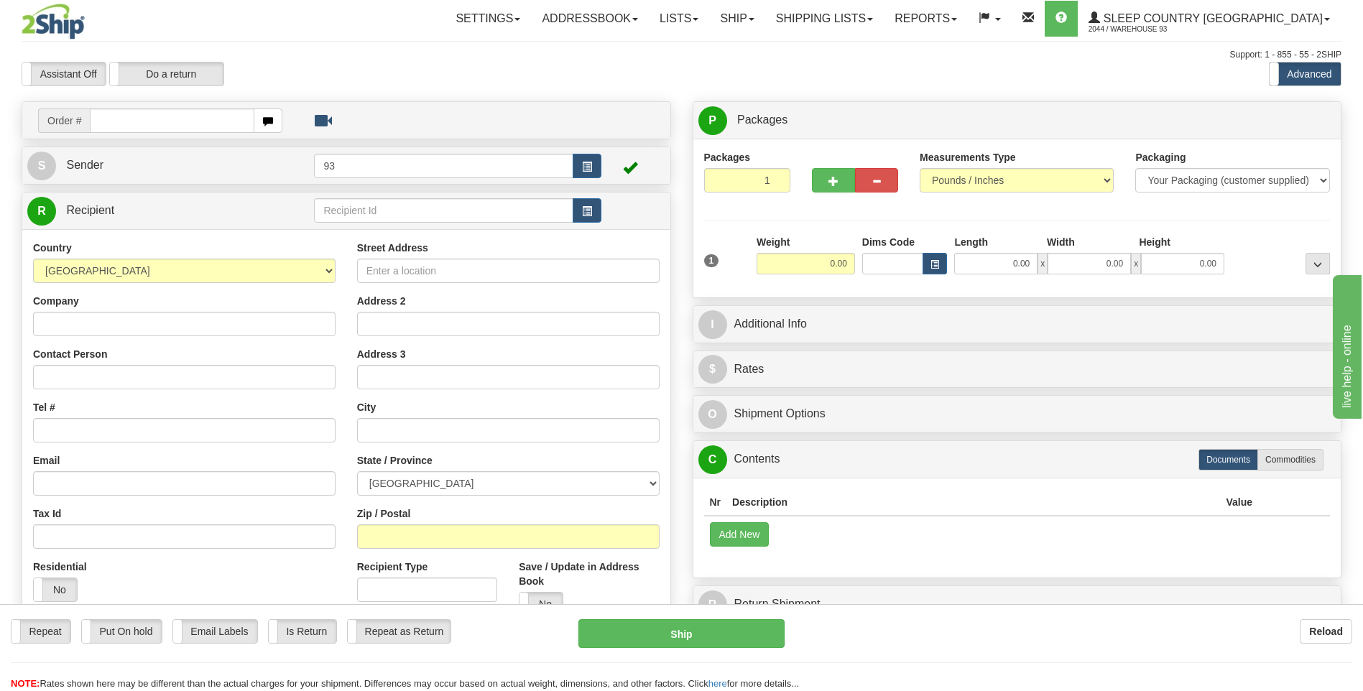
click at [188, 121] on input "text" at bounding box center [172, 121] width 164 height 24
type input "9000I047281"
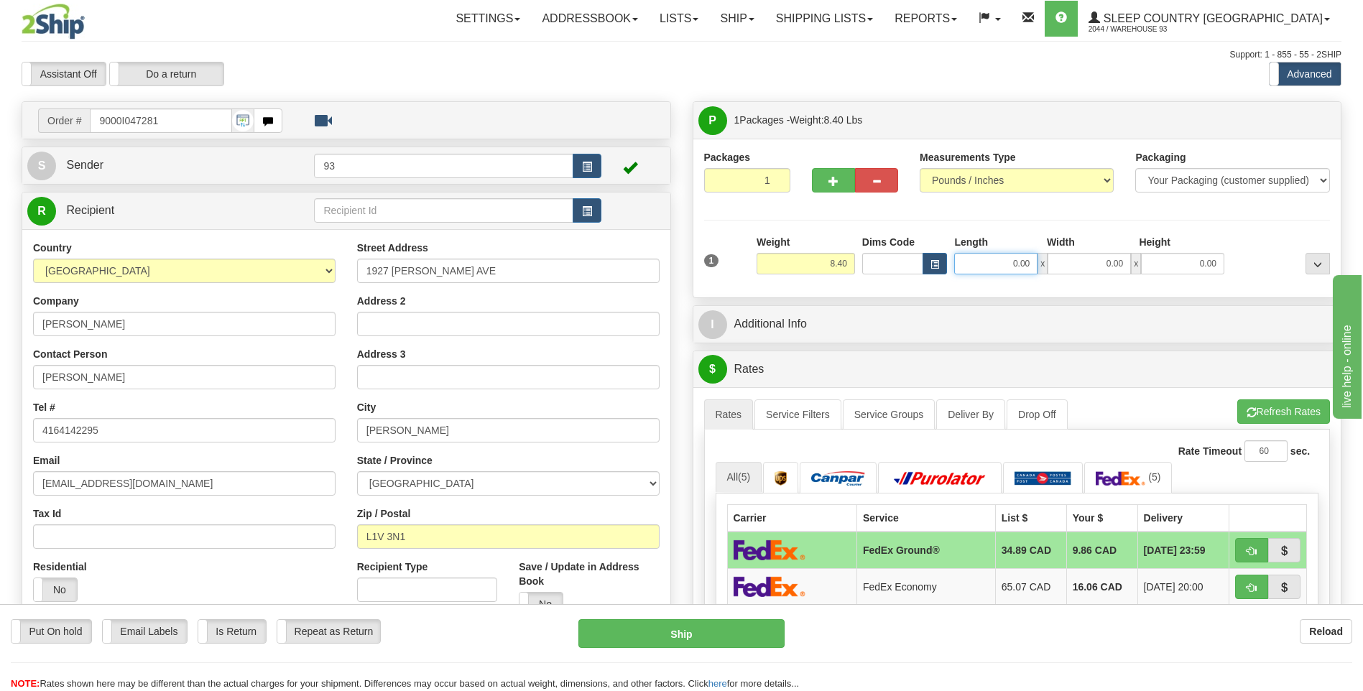
click at [1001, 266] on input "0.00" at bounding box center [995, 264] width 83 height 22
type input "12.00"
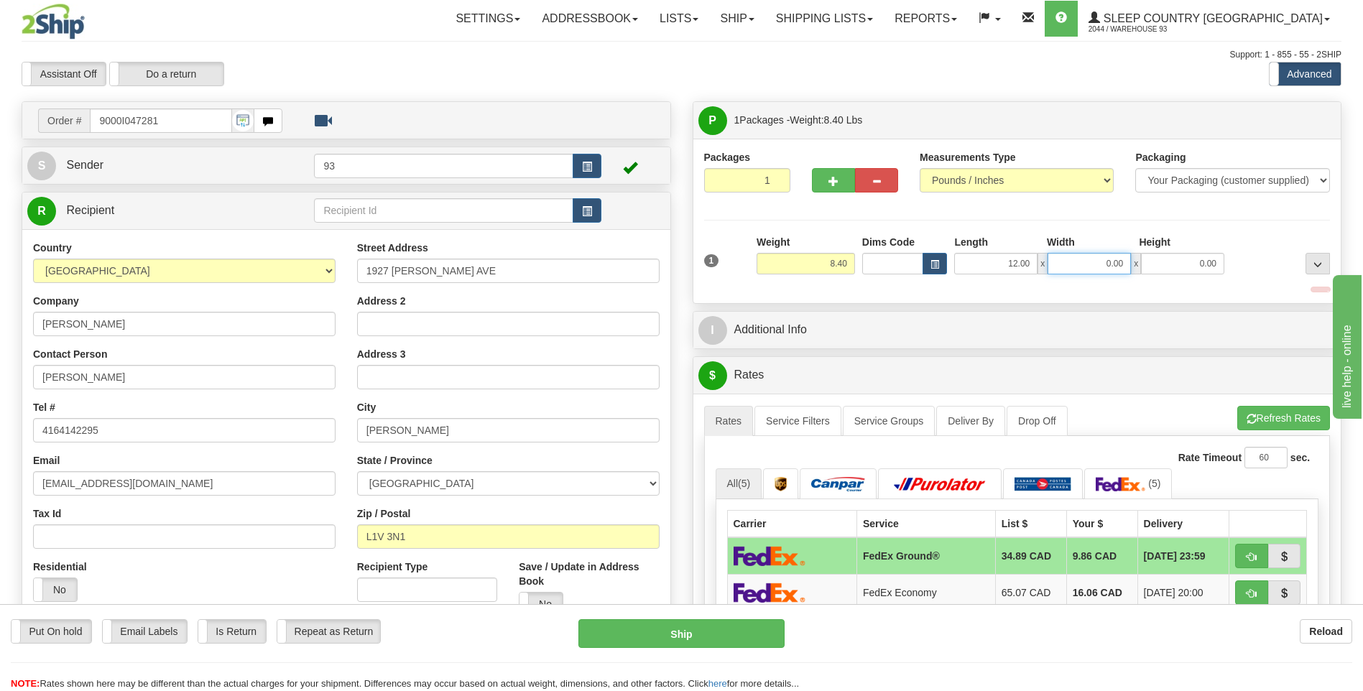
click at [1101, 264] on input "0.00" at bounding box center [1089, 264] width 83 height 22
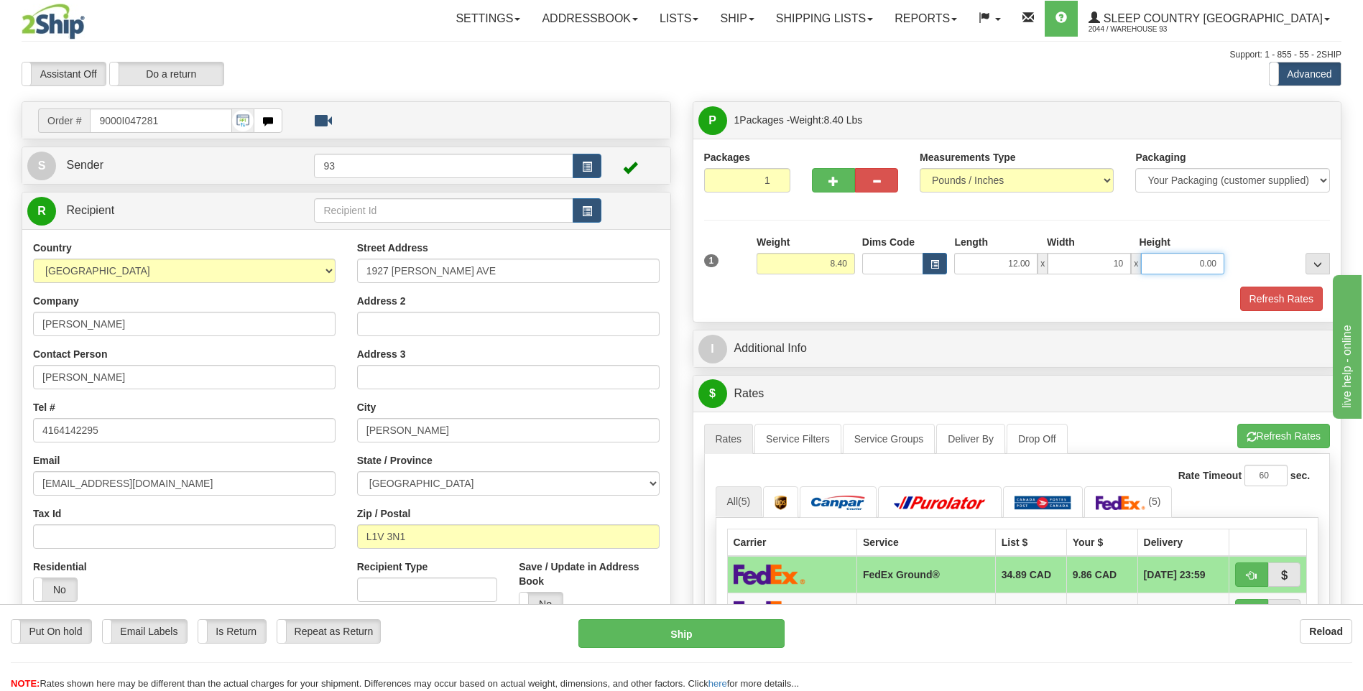
type input "10.00"
click at [1172, 260] on input "0.00" at bounding box center [1182, 264] width 83 height 22
type input "6.00"
click at [1270, 307] on button "Refresh Rates" at bounding box center [1281, 299] width 83 height 24
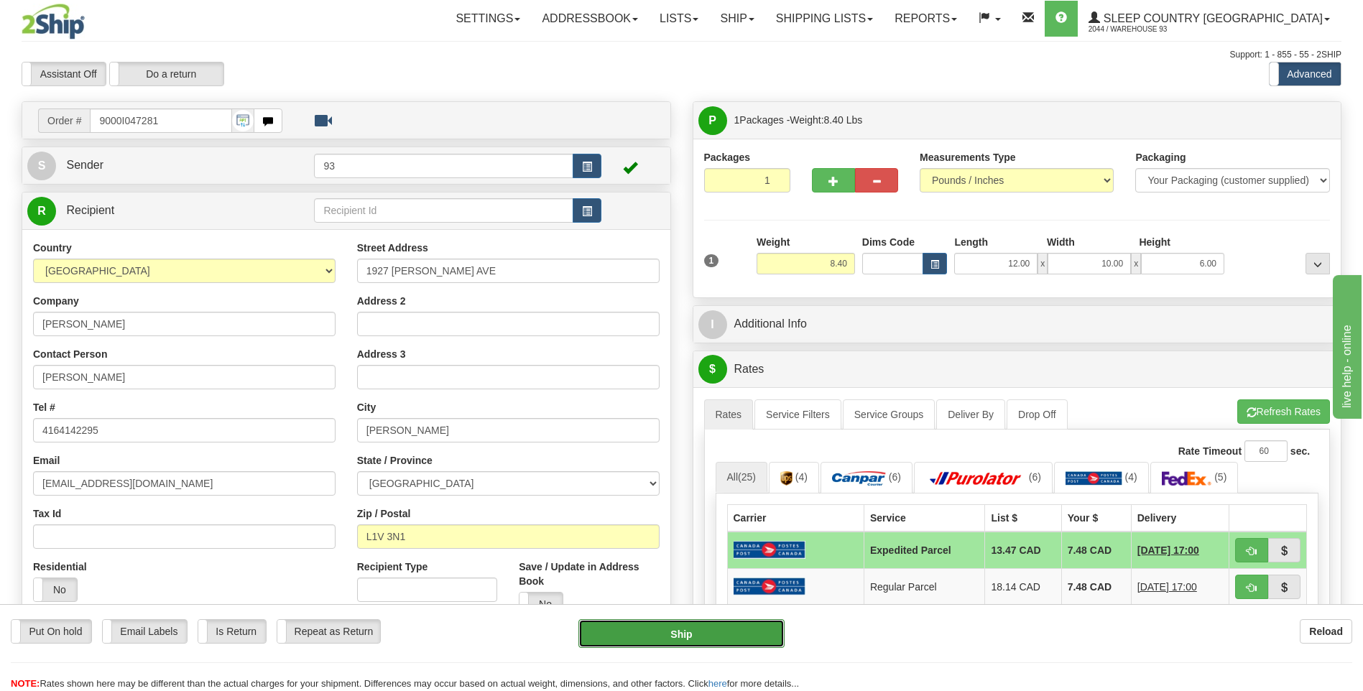
click at [745, 637] on button "Ship" at bounding box center [681, 633] width 206 height 29
type input "DOM.EP"
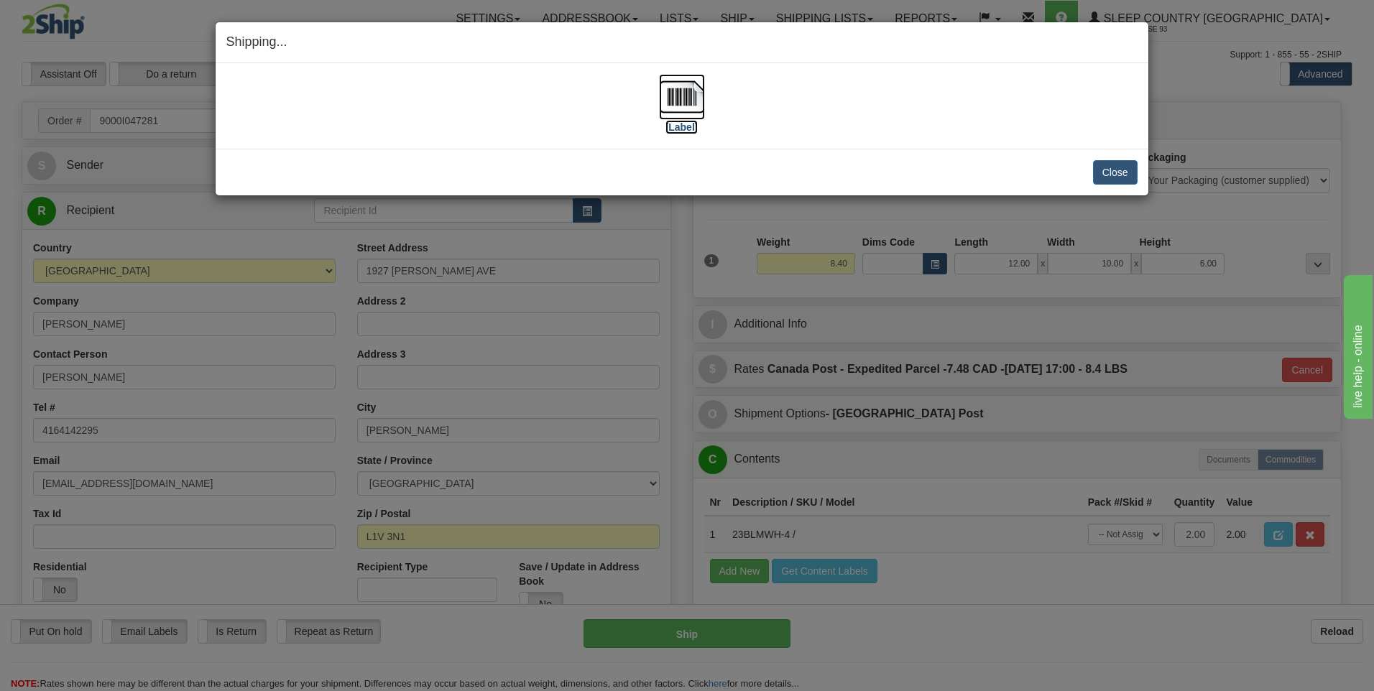
click at [669, 90] on img at bounding box center [682, 97] width 46 height 46
click at [1124, 182] on button "Close" at bounding box center [1115, 172] width 45 height 24
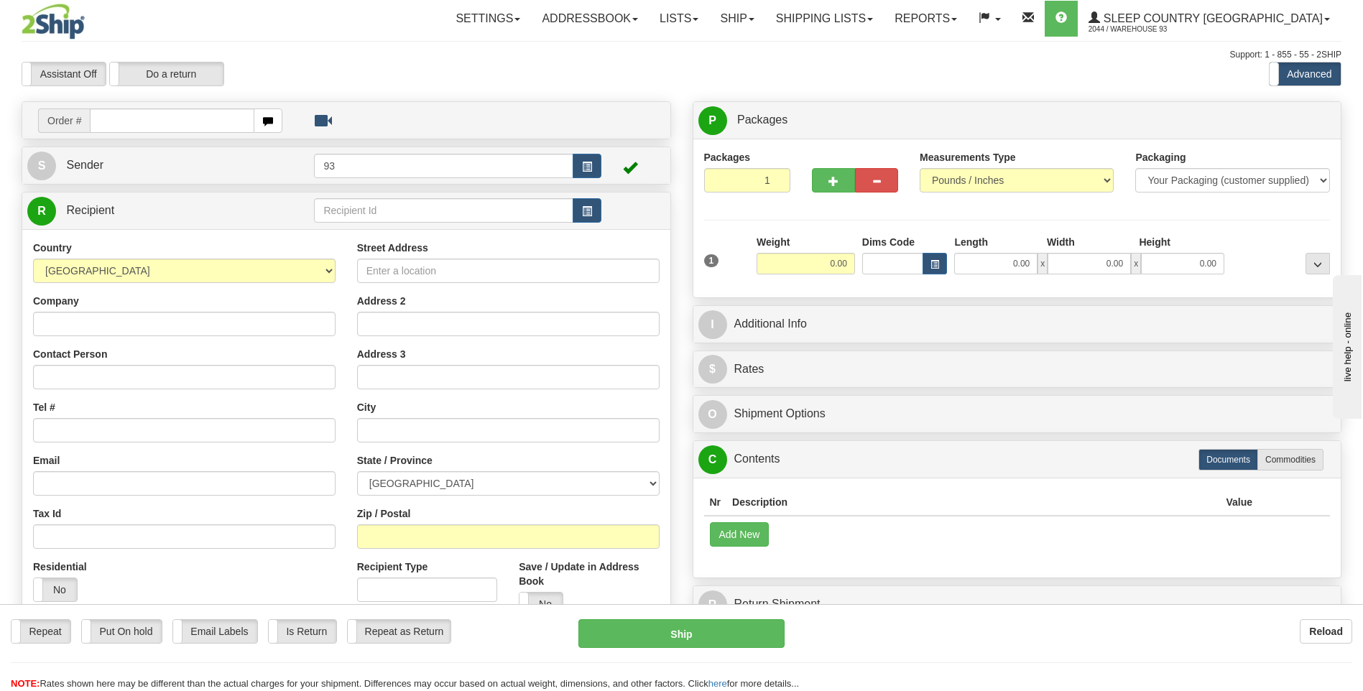
click at [163, 121] on input "text" at bounding box center [172, 121] width 164 height 24
type input "9002I047614"
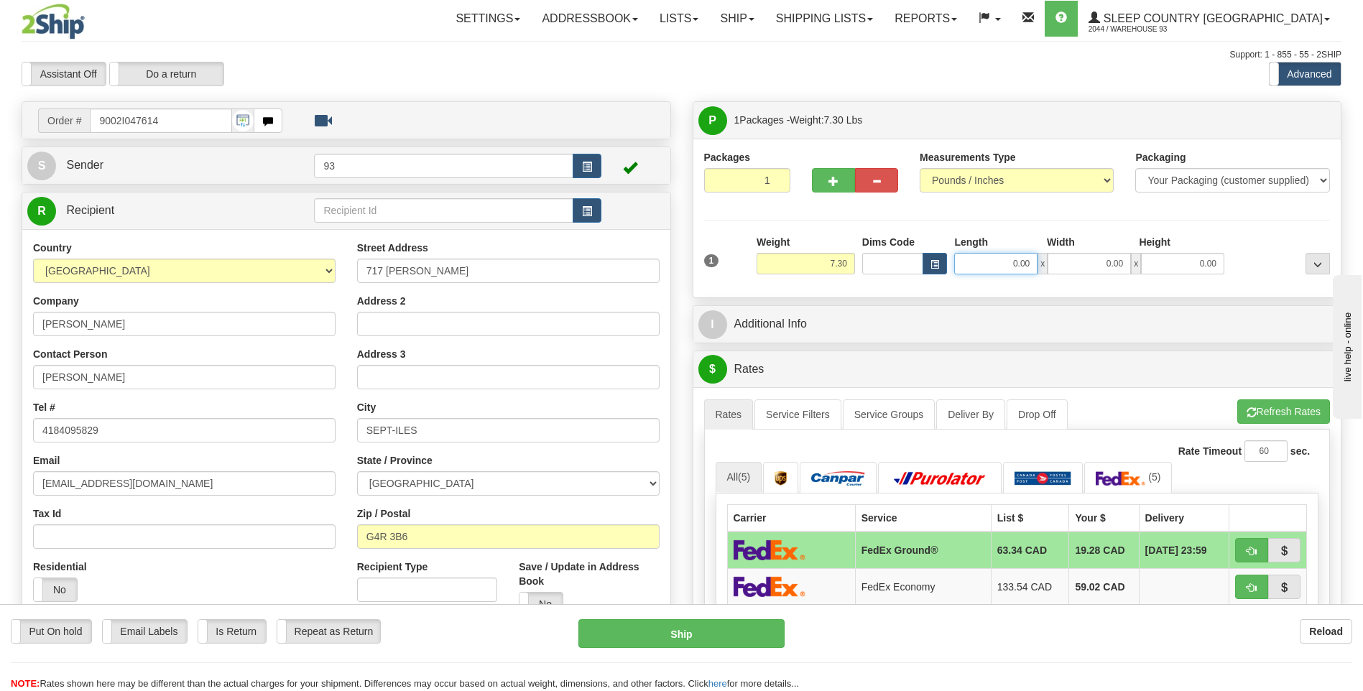
click at [997, 261] on input "0.00" at bounding box center [995, 264] width 83 height 22
type input "12.00"
click at [1069, 256] on input "0.00" at bounding box center [1089, 264] width 83 height 22
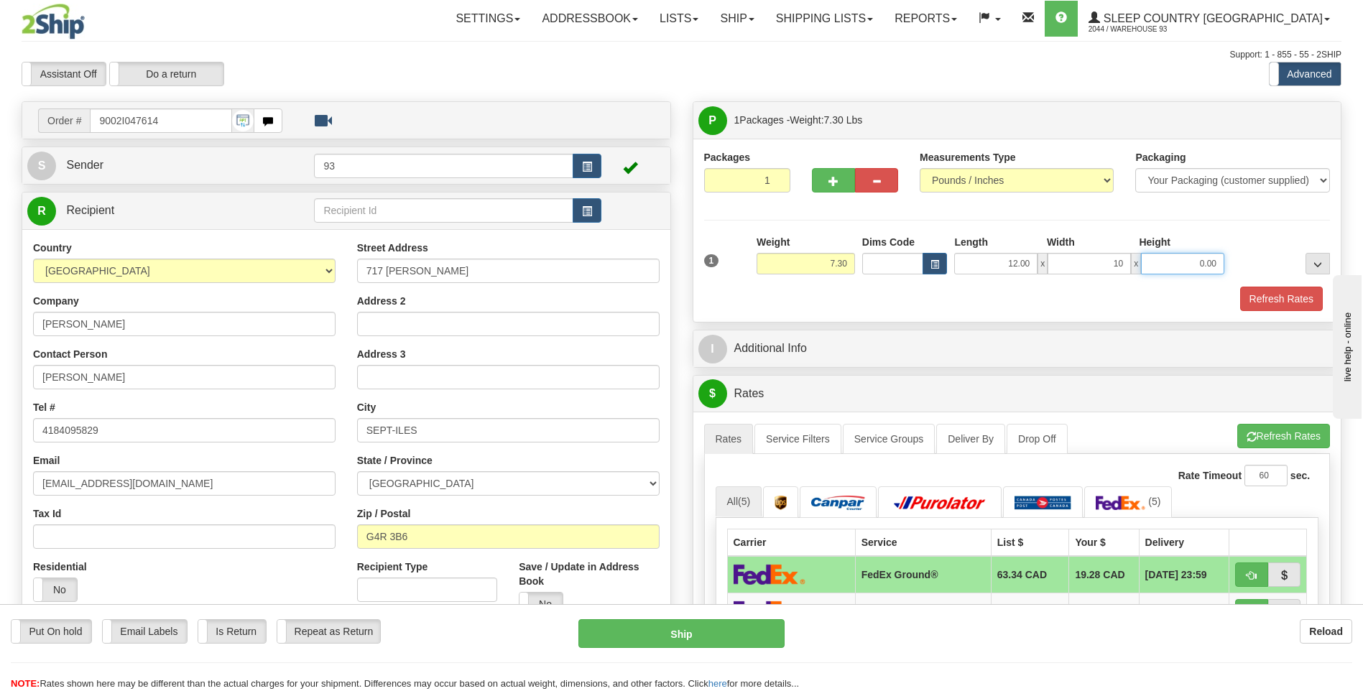
type input "10.00"
click at [1196, 265] on input "0.00" at bounding box center [1182, 264] width 83 height 22
type input "3.00"
click at [1289, 302] on button "Refresh Rates" at bounding box center [1281, 299] width 83 height 24
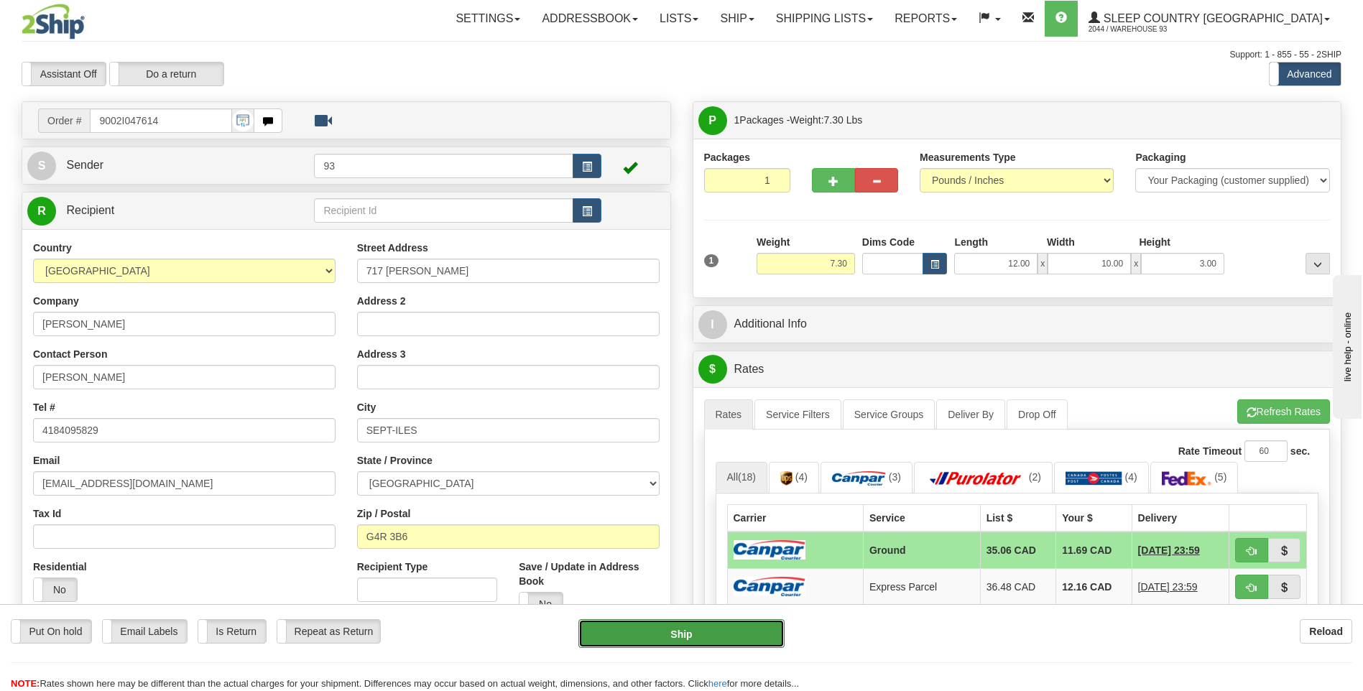
click at [768, 634] on button "Ship" at bounding box center [681, 633] width 206 height 29
type input "1"
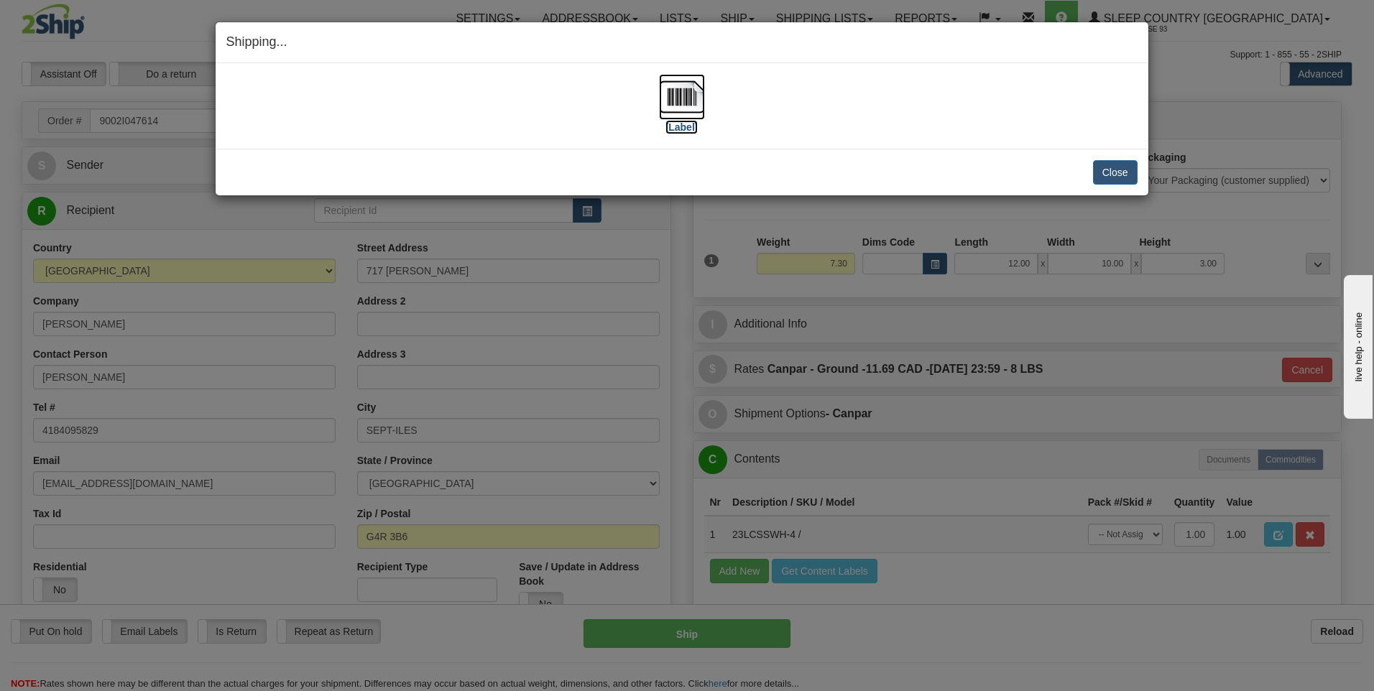
click at [682, 98] on img at bounding box center [682, 97] width 46 height 46
click at [1107, 175] on button "Close" at bounding box center [1115, 172] width 45 height 24
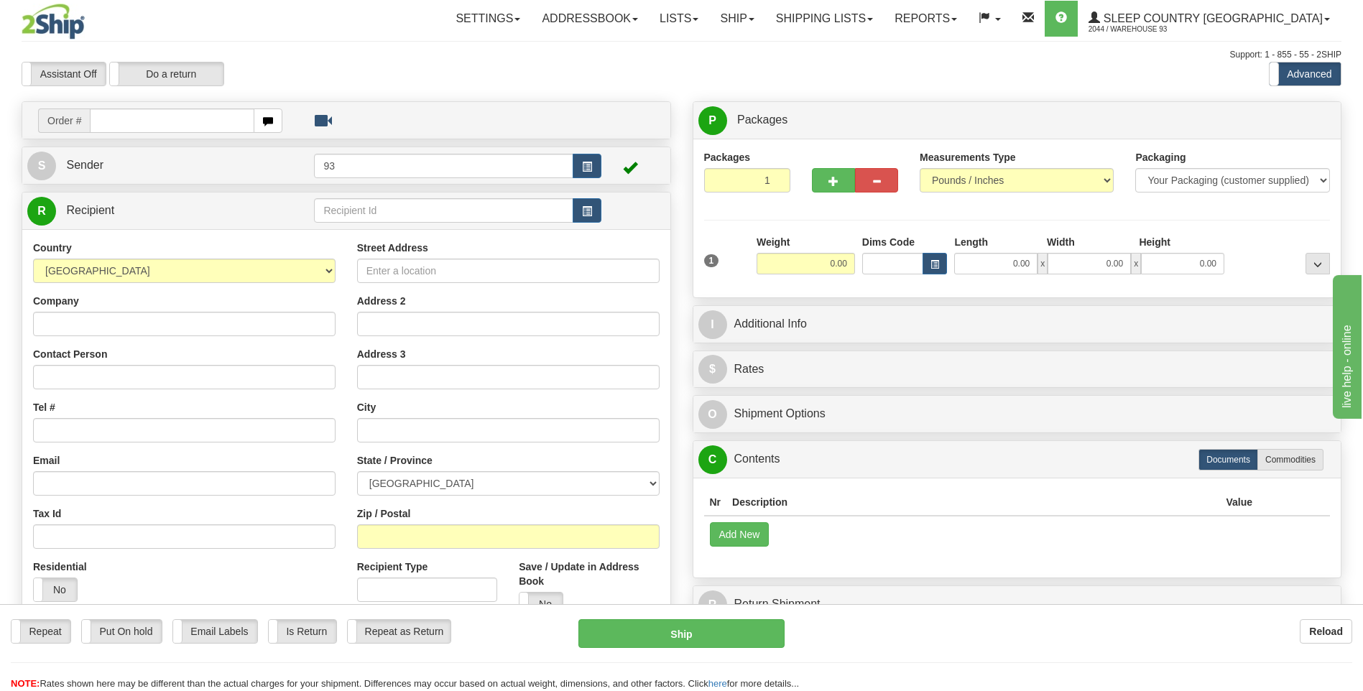
click at [219, 132] on input "text" at bounding box center [172, 121] width 164 height 24
type input "9000I049388"
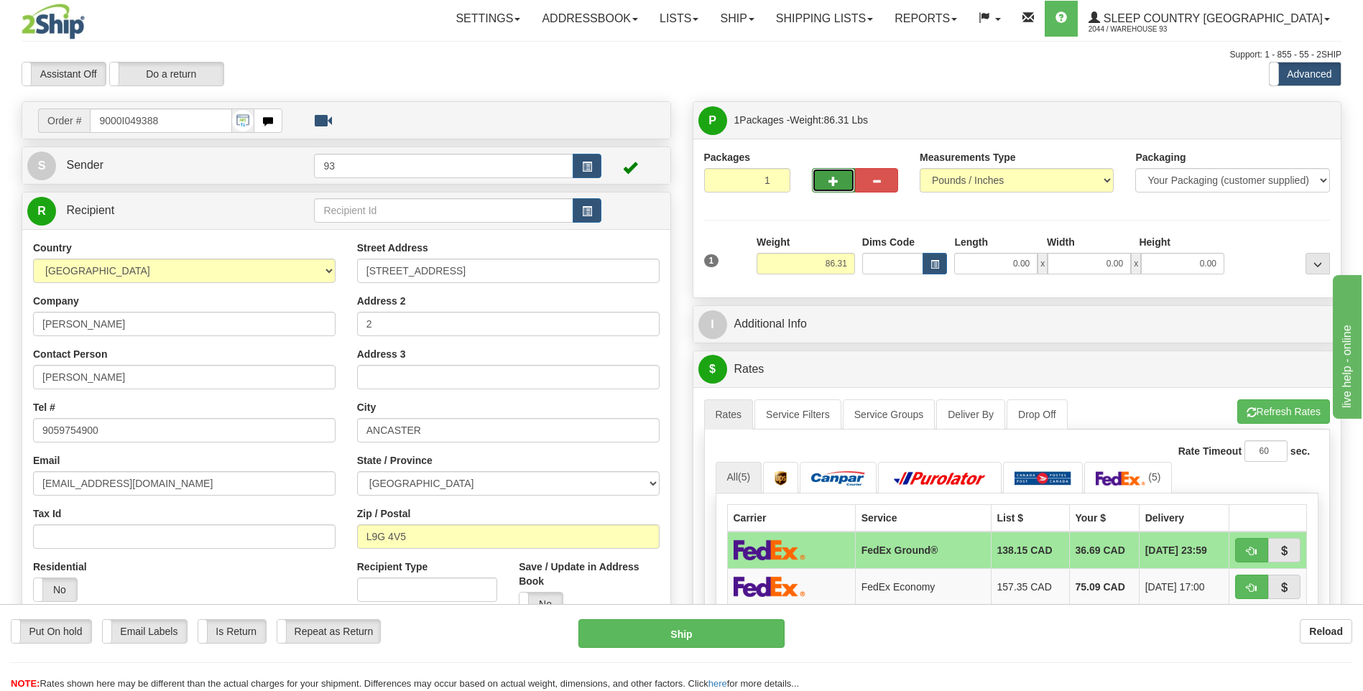
click at [834, 177] on span "button" at bounding box center [834, 181] width 10 height 9
type input "2"
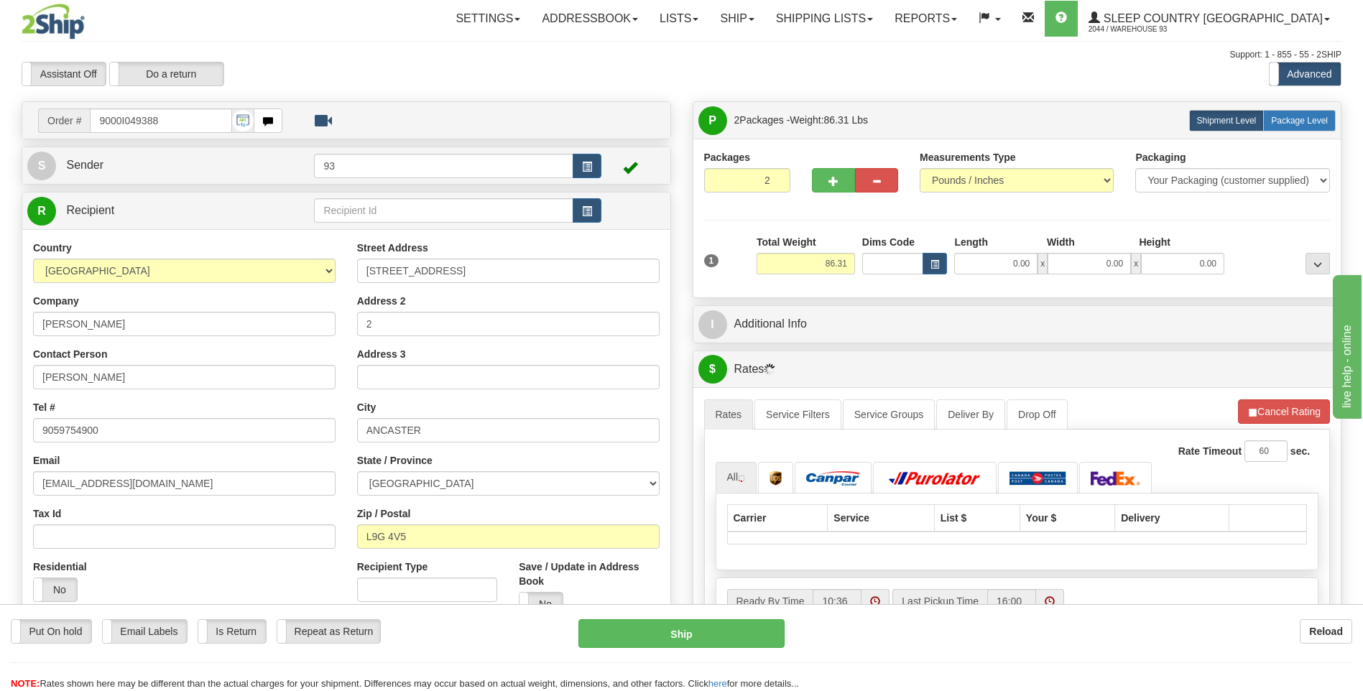
click at [1286, 116] on span "Package Level" at bounding box center [1299, 121] width 57 height 10
radio input "true"
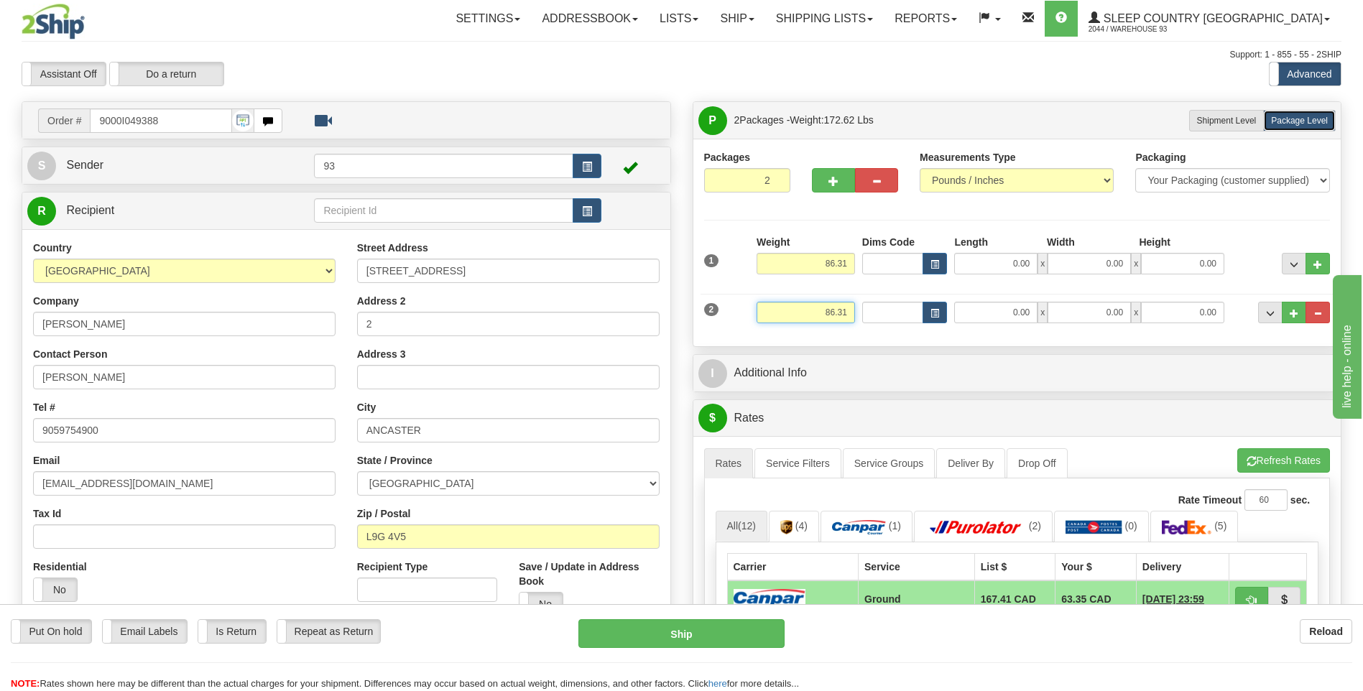
click at [852, 314] on input "86.31" at bounding box center [806, 313] width 98 height 22
type input "8"
type input "10.00"
click at [977, 309] on input "0.00" at bounding box center [995, 313] width 83 height 22
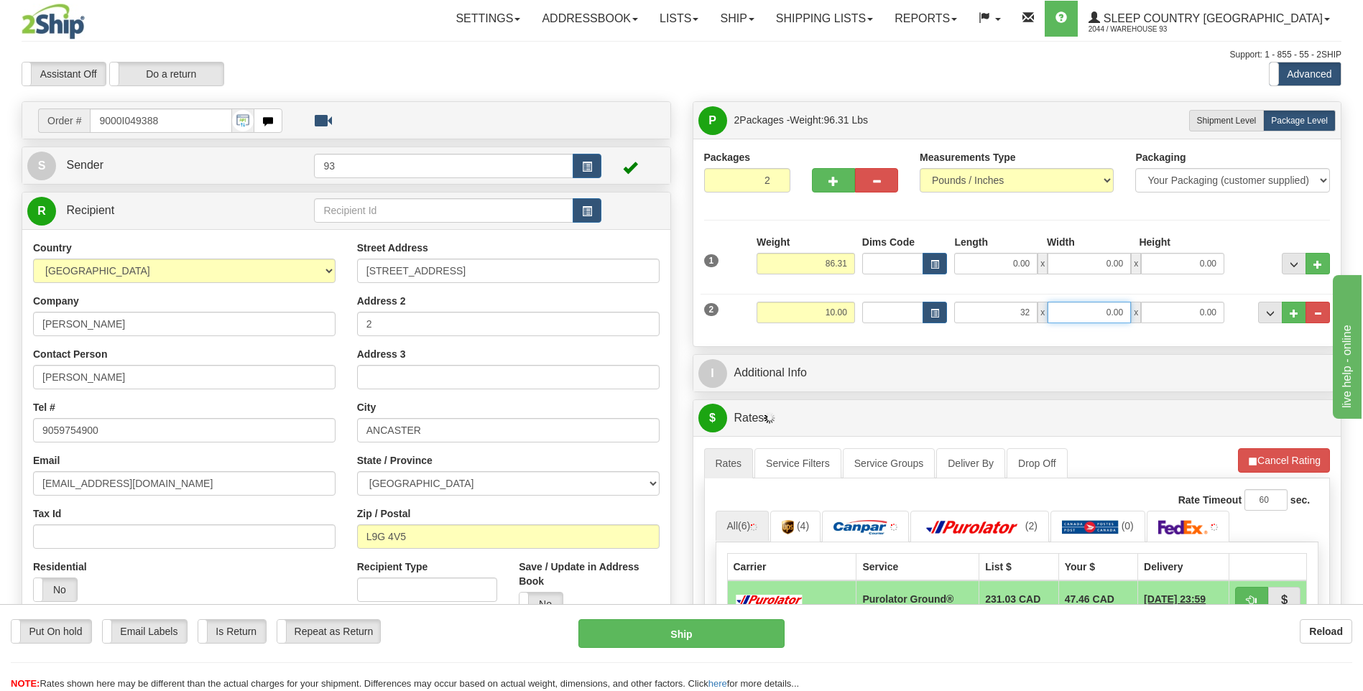
type input "32.00"
click at [1099, 317] on input "0.00" at bounding box center [1089, 313] width 83 height 22
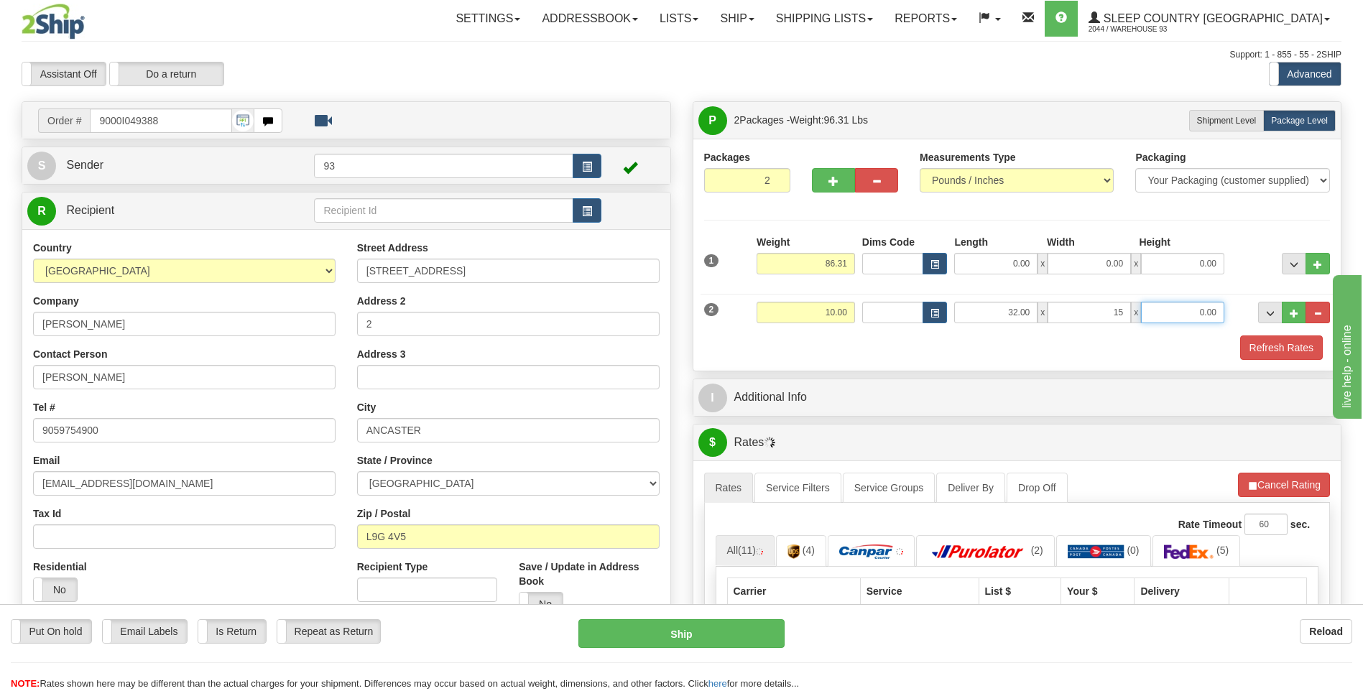
type input "15.00"
click at [1170, 311] on input "0.00" at bounding box center [1182, 313] width 83 height 22
type input "10.00"
click at [852, 262] on input "86.31" at bounding box center [806, 264] width 98 height 22
type input "8"
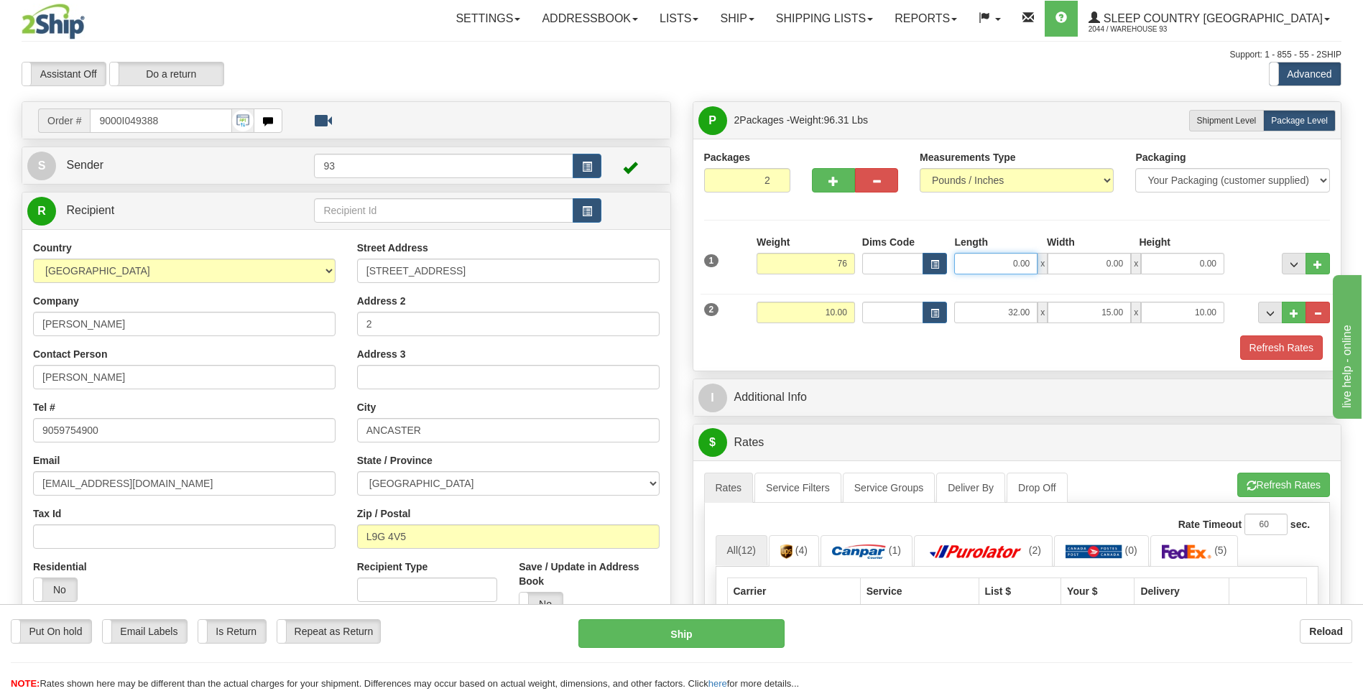
click at [1016, 264] on input "0.00" at bounding box center [995, 264] width 83 height 22
type input "76.00"
type input "40.00"
click at [1124, 268] on input "0.00" at bounding box center [1089, 264] width 83 height 22
type input "21.00"
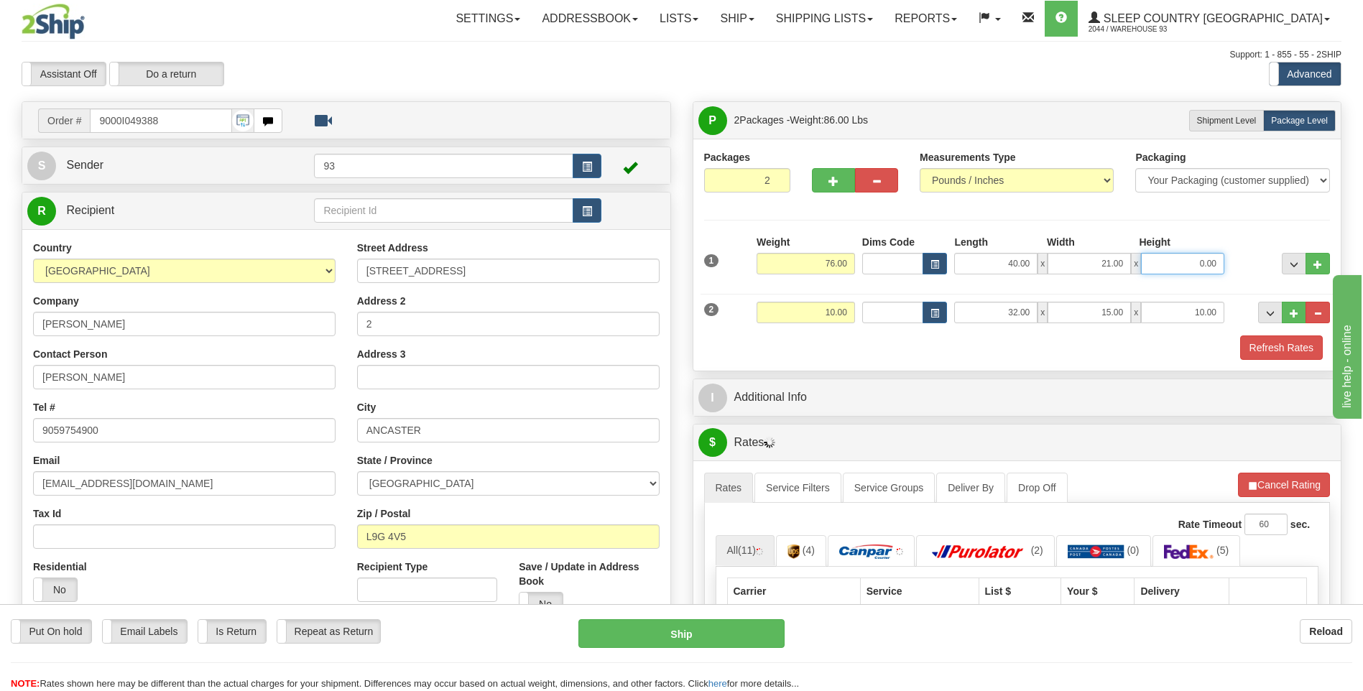
click at [1212, 260] on input "0.00" at bounding box center [1182, 264] width 83 height 22
type input "21.00"
click at [1275, 354] on button "Refresh Rates" at bounding box center [1281, 348] width 83 height 24
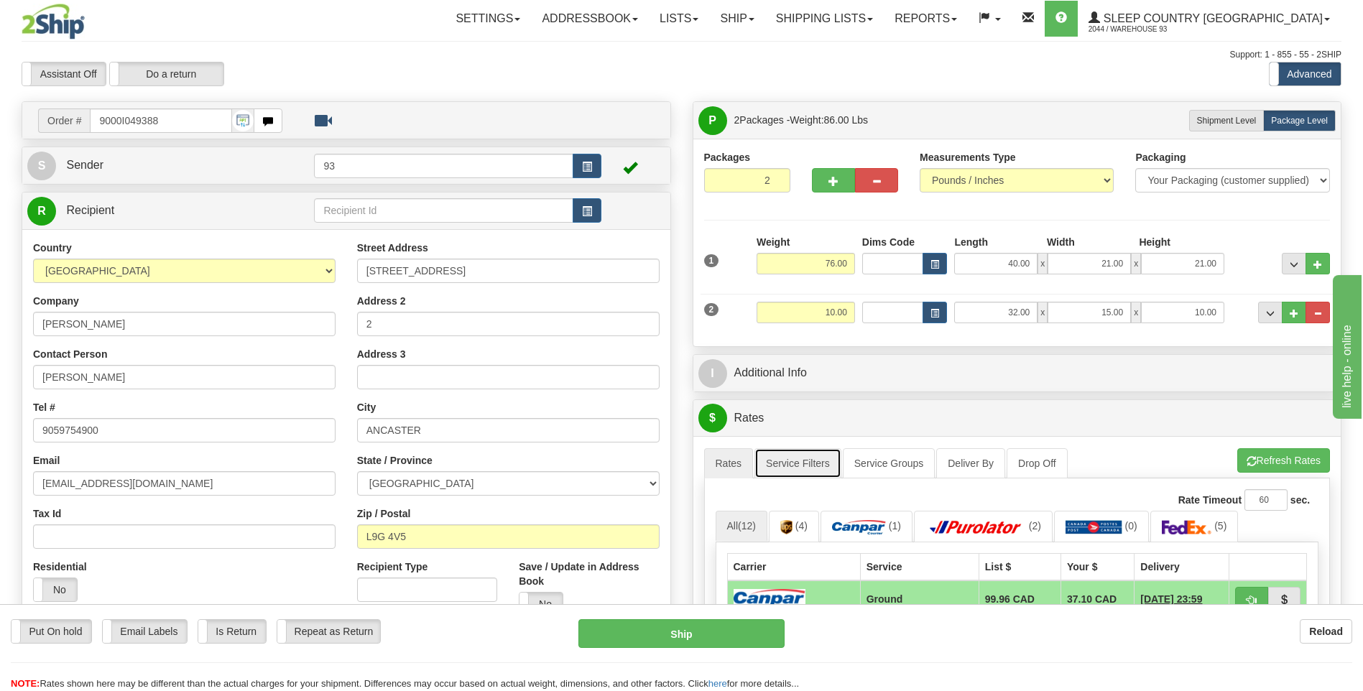
click at [792, 458] on link "Service Filters" at bounding box center [798, 463] width 87 height 30
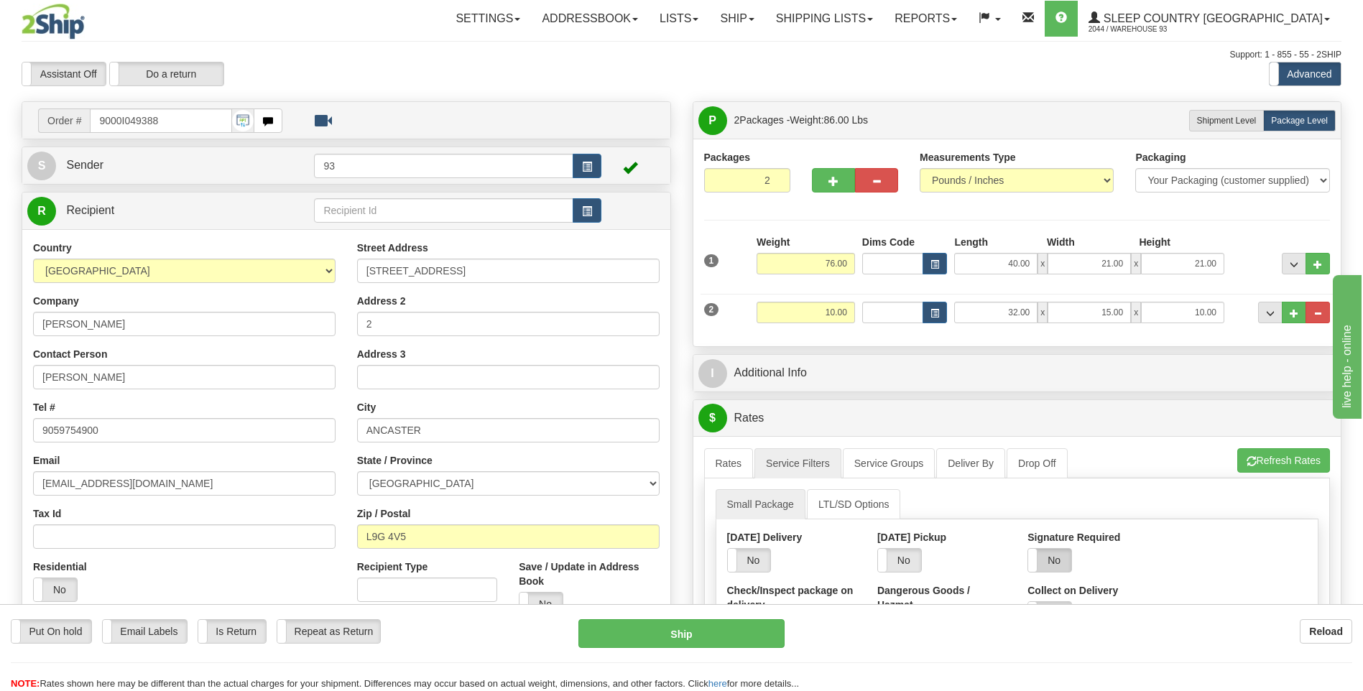
click at [1048, 560] on label "No" at bounding box center [1049, 560] width 43 height 23
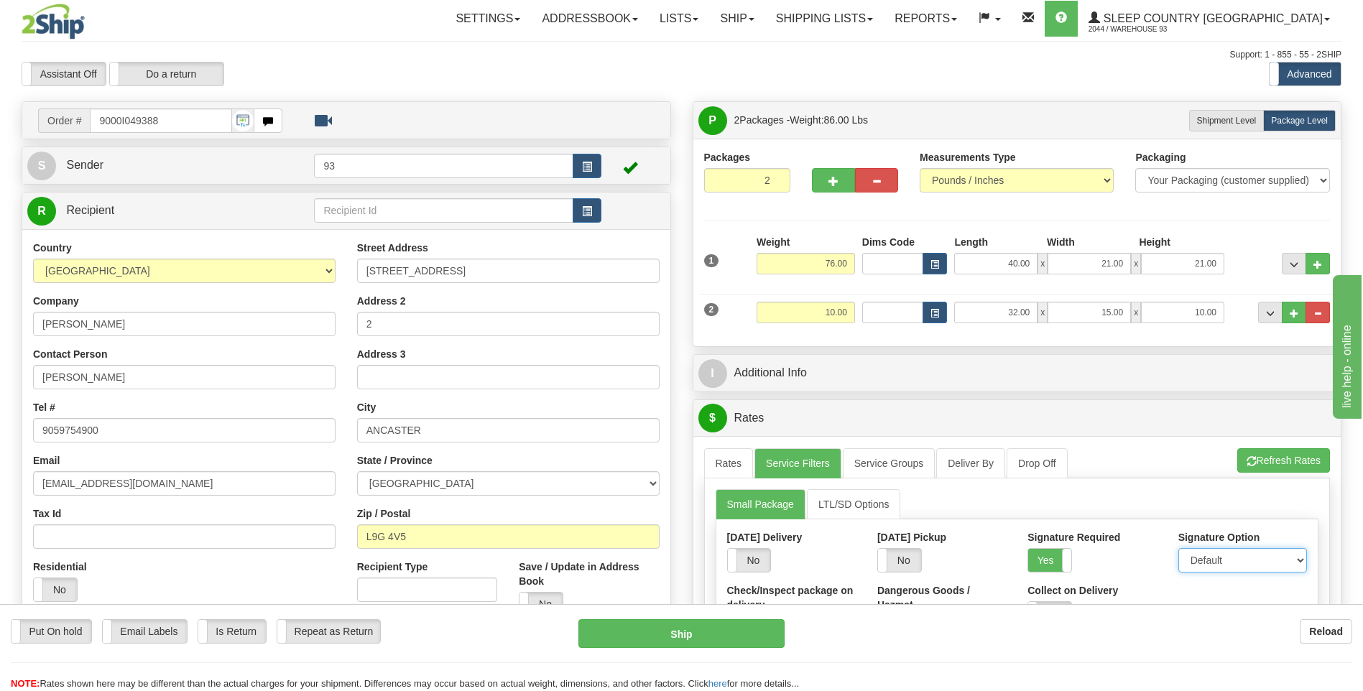
click at [1204, 558] on select "Default Adult Direct Indirect No Signature Required" at bounding box center [1243, 560] width 129 height 24
select select "1"
click at [1179, 548] on select "Default Adult Direct Indirect No Signature Required" at bounding box center [1243, 560] width 129 height 24
click at [712, 455] on link "Rates" at bounding box center [729, 463] width 50 height 30
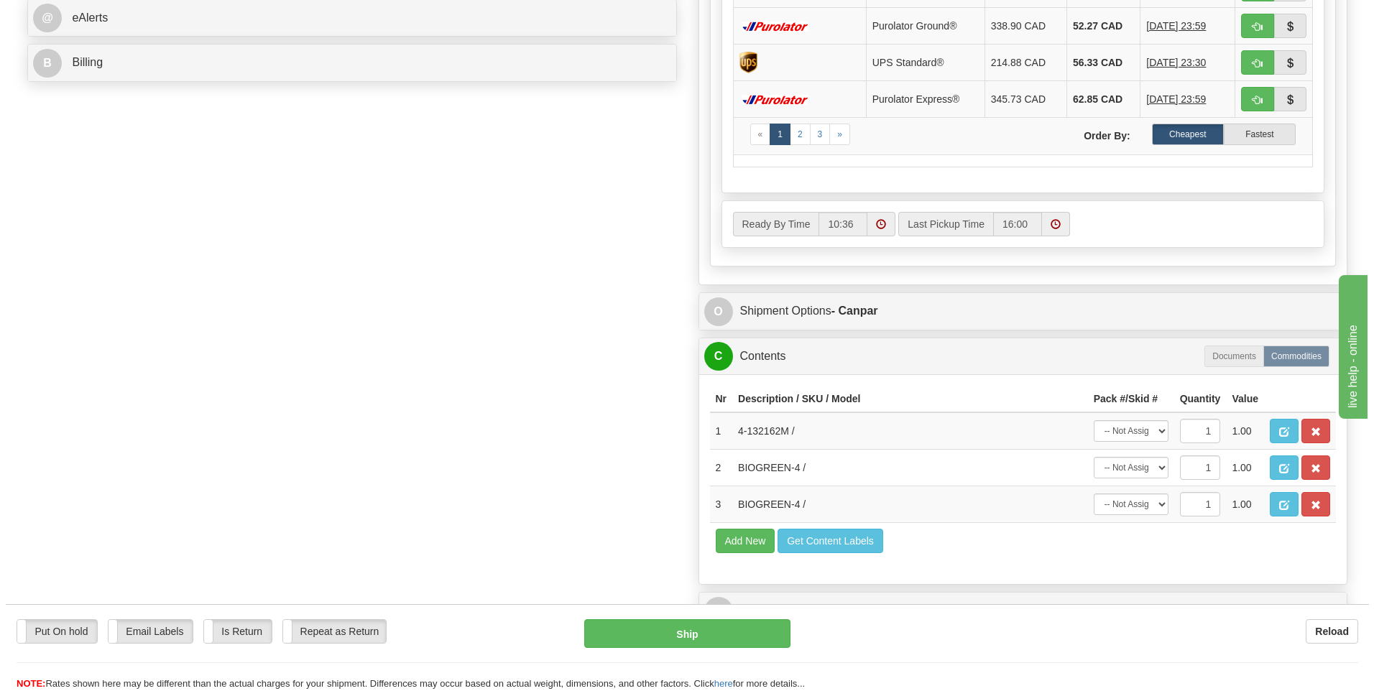
scroll to position [719, 0]
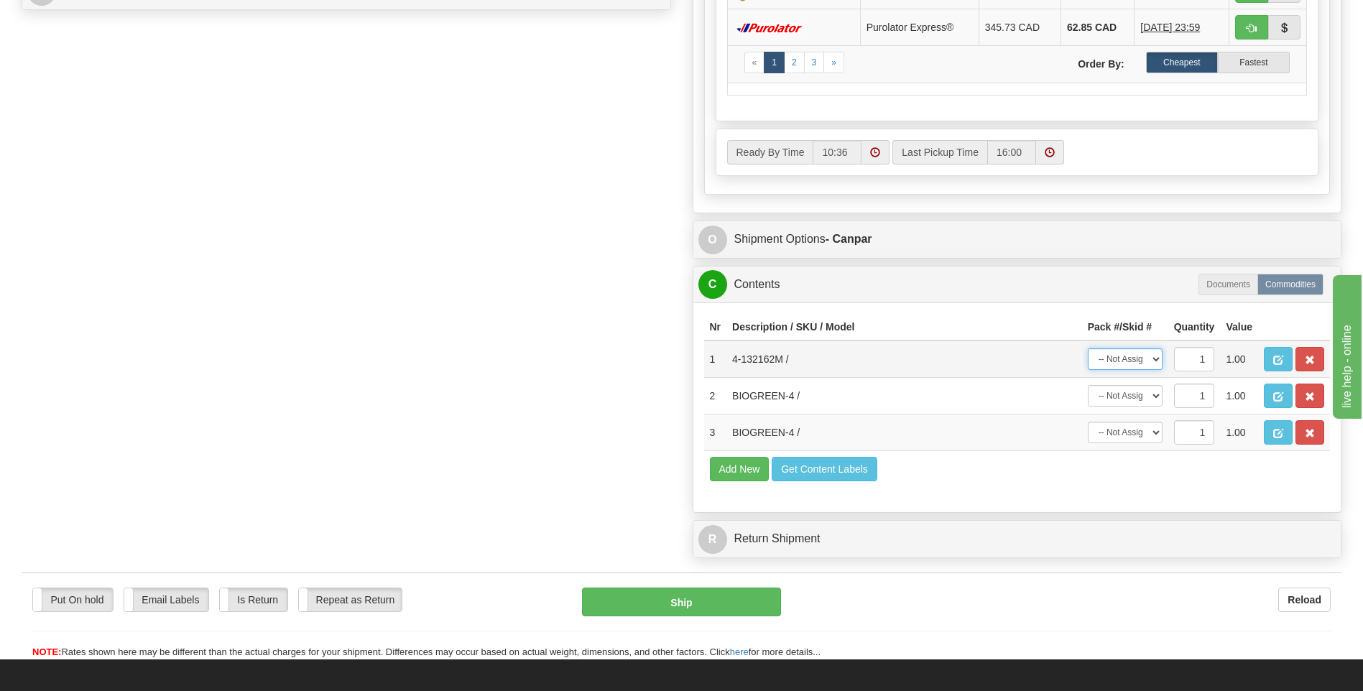
click at [1122, 352] on select "-- Not Assigned -- Package 1 Package 2" at bounding box center [1125, 360] width 75 height 22
select select "0"
click at [1088, 349] on select "-- Not Assigned -- Package 1 Package 2" at bounding box center [1125, 360] width 75 height 22
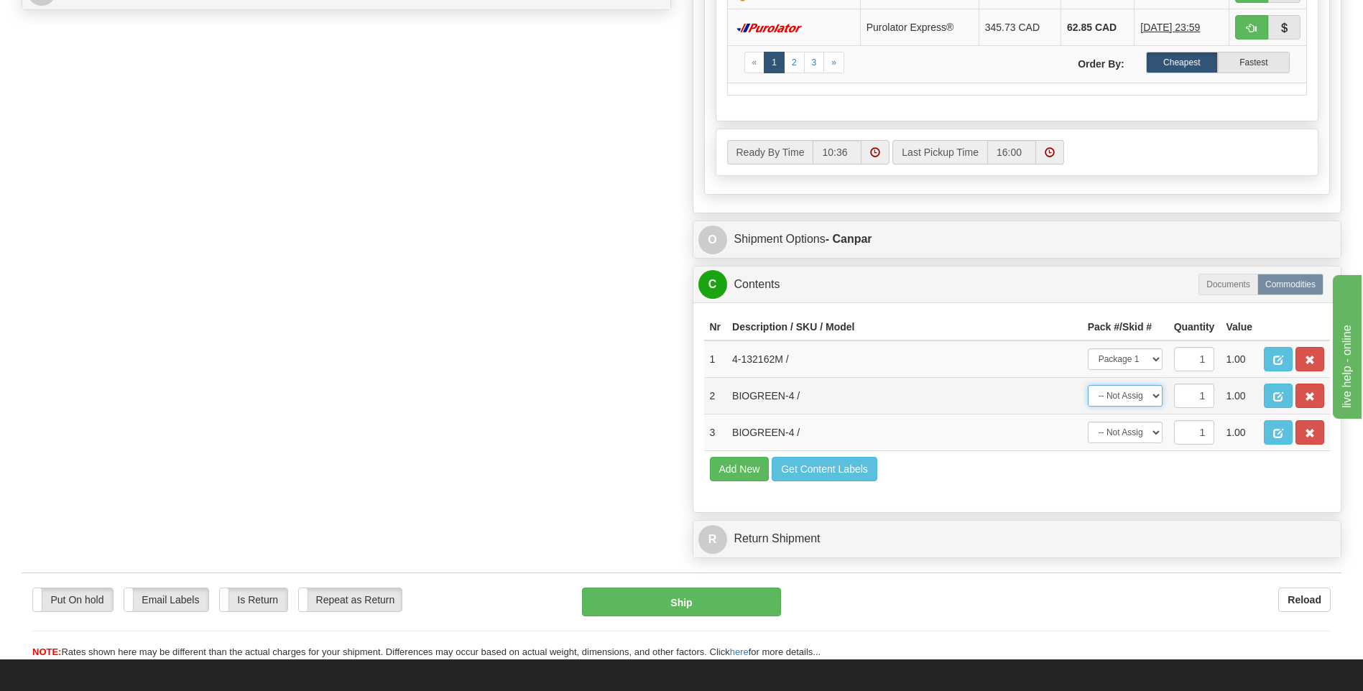
drag, startPoint x: 1132, startPoint y: 395, endPoint x: 1133, endPoint y: 405, distance: 10.1
click at [1132, 395] on select "-- Not Assigned -- Package 1 Package 2" at bounding box center [1125, 396] width 75 height 22
select select "1"
click at [1088, 385] on select "-- Not Assigned -- Package 1 Package 2" at bounding box center [1125, 396] width 75 height 22
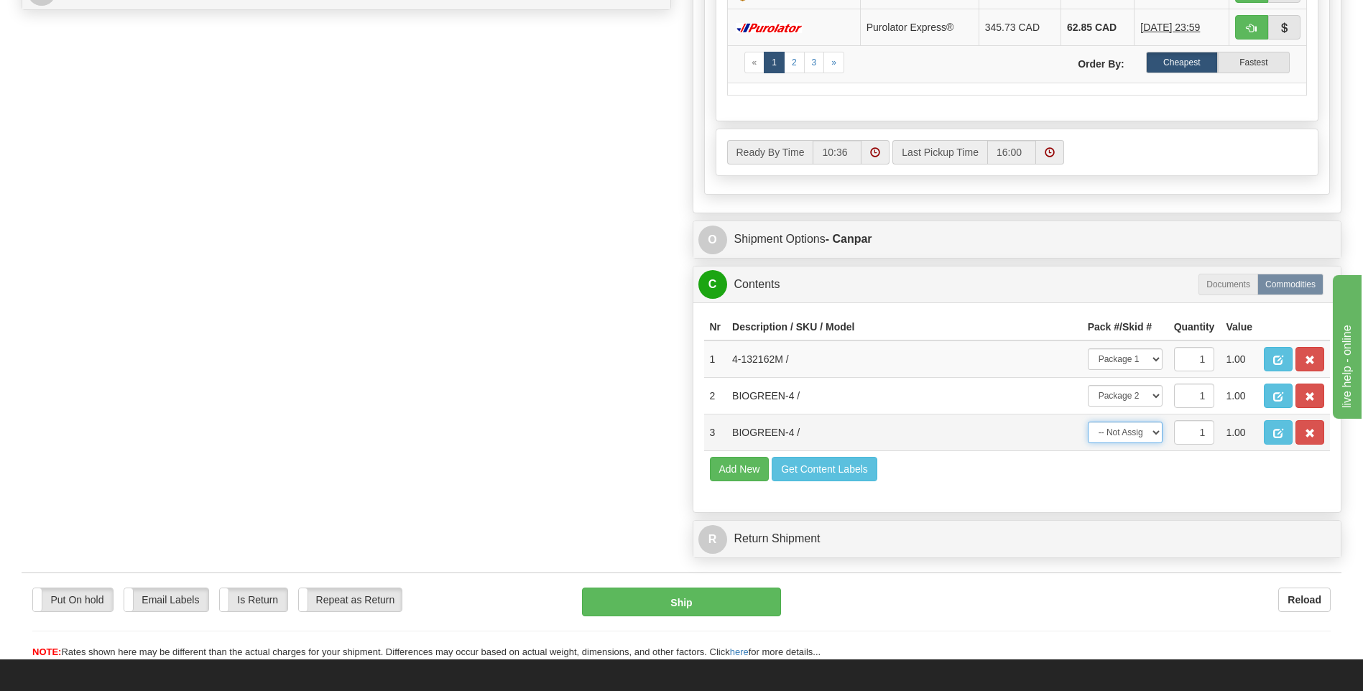
drag, startPoint x: 1143, startPoint y: 431, endPoint x: 1143, endPoint y: 443, distance: 12.2
click at [1143, 431] on select "-- Not Assigned -- Package 1 Package 2" at bounding box center [1125, 433] width 75 height 22
select select "1"
click at [1088, 422] on select "-- Not Assigned -- Package 1 Package 2" at bounding box center [1125, 433] width 75 height 22
click at [704, 600] on button "Ship" at bounding box center [681, 602] width 198 height 29
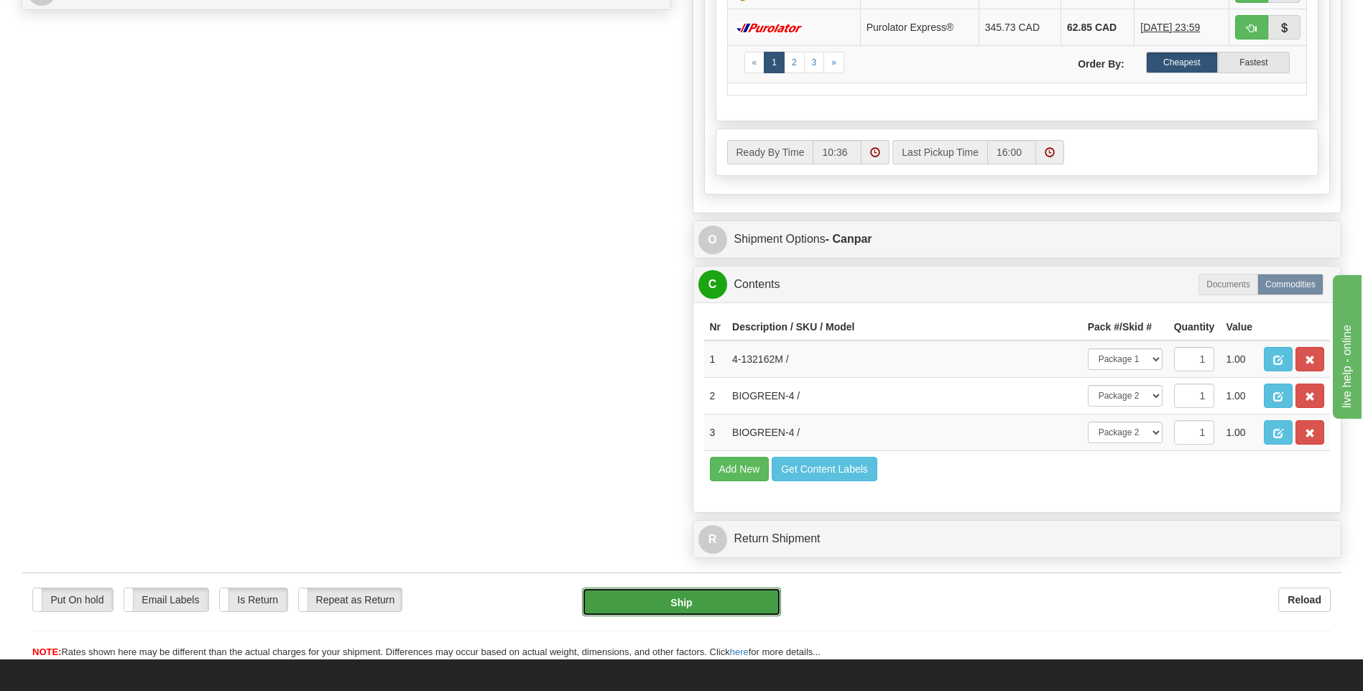
type input "1"
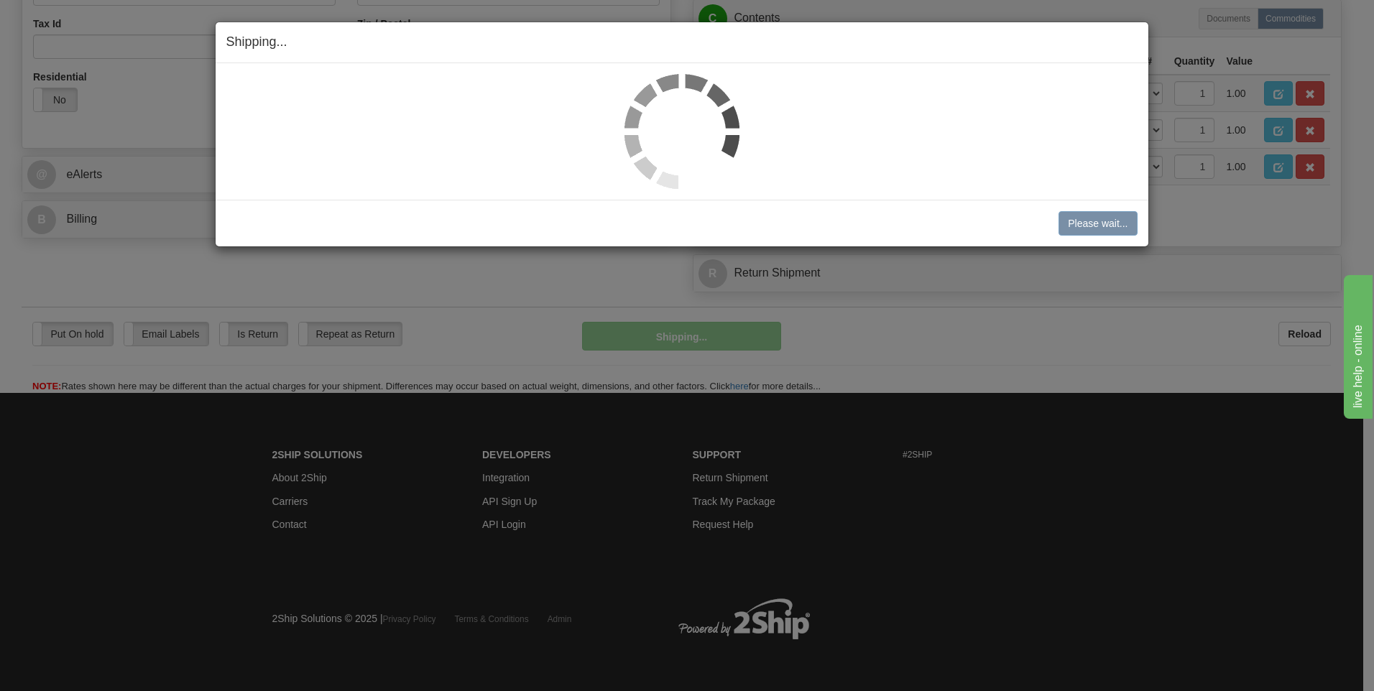
scroll to position [490, 0]
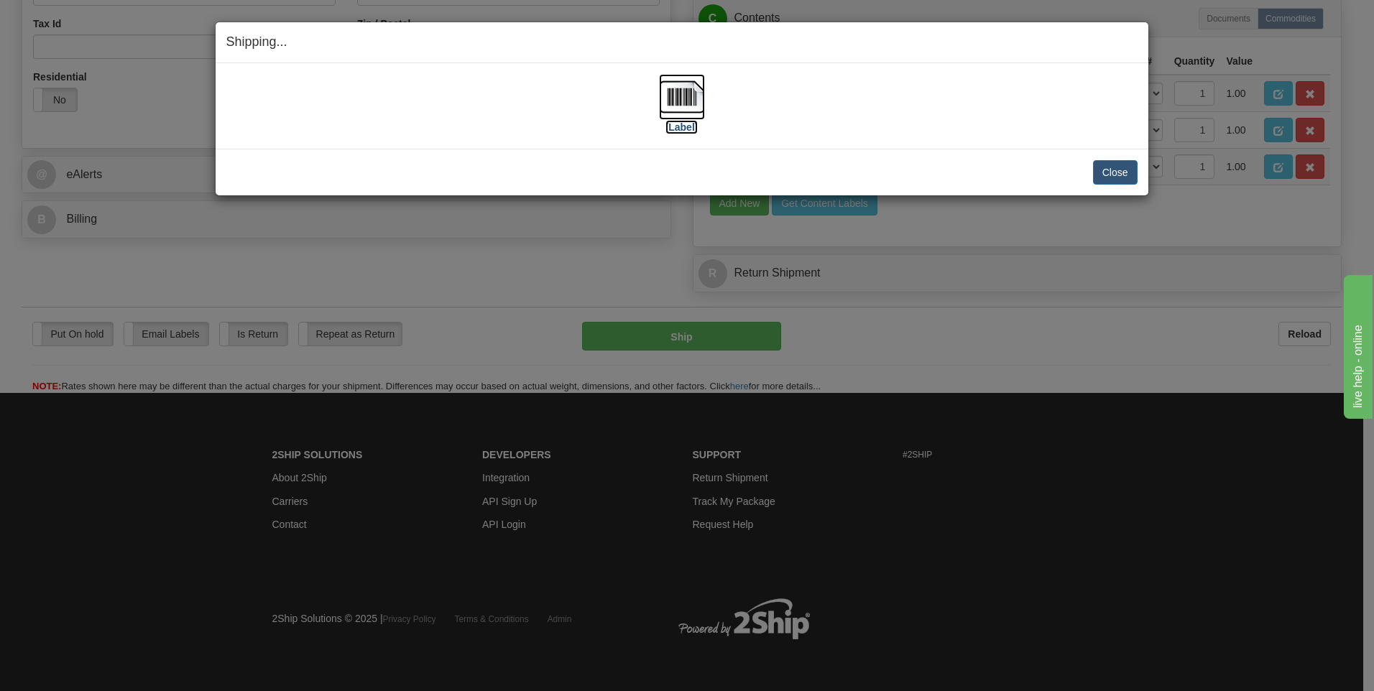
click at [679, 86] on img at bounding box center [682, 97] width 46 height 46
click at [1110, 170] on button "Close" at bounding box center [1115, 172] width 45 height 24
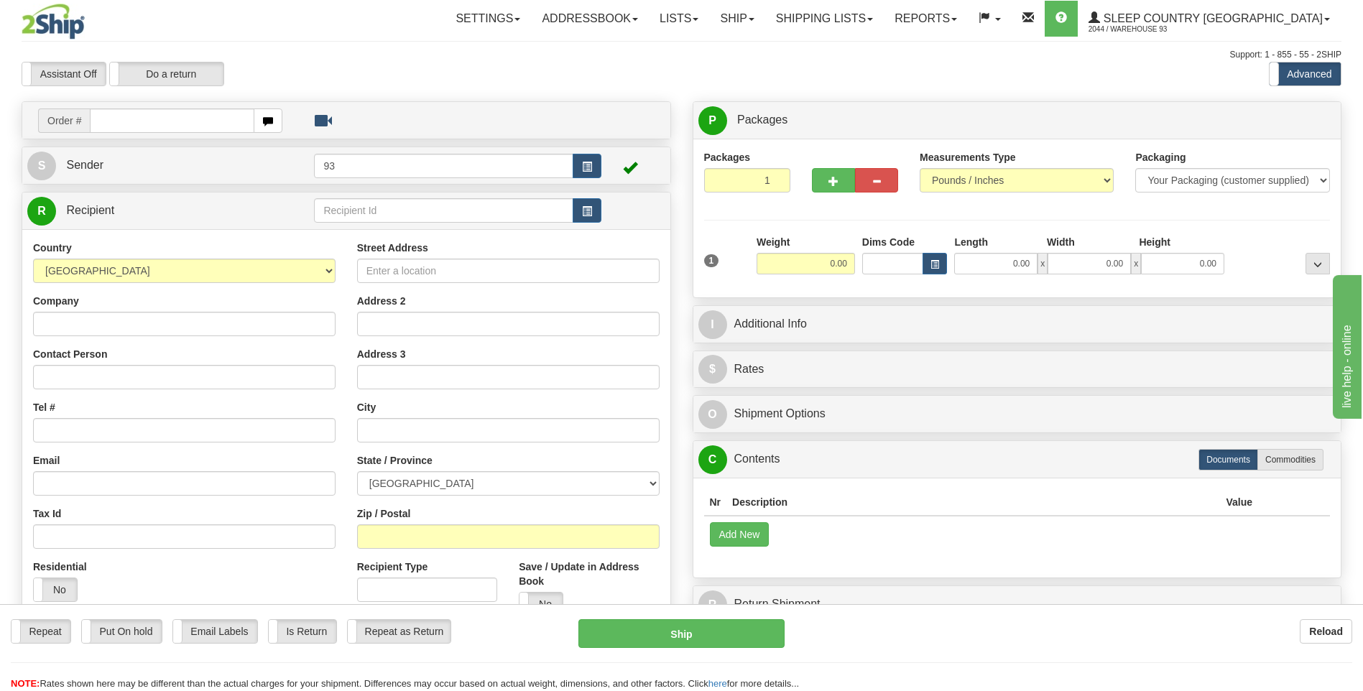
click at [165, 121] on input "text" at bounding box center [172, 121] width 164 height 24
type input "9000I051701"
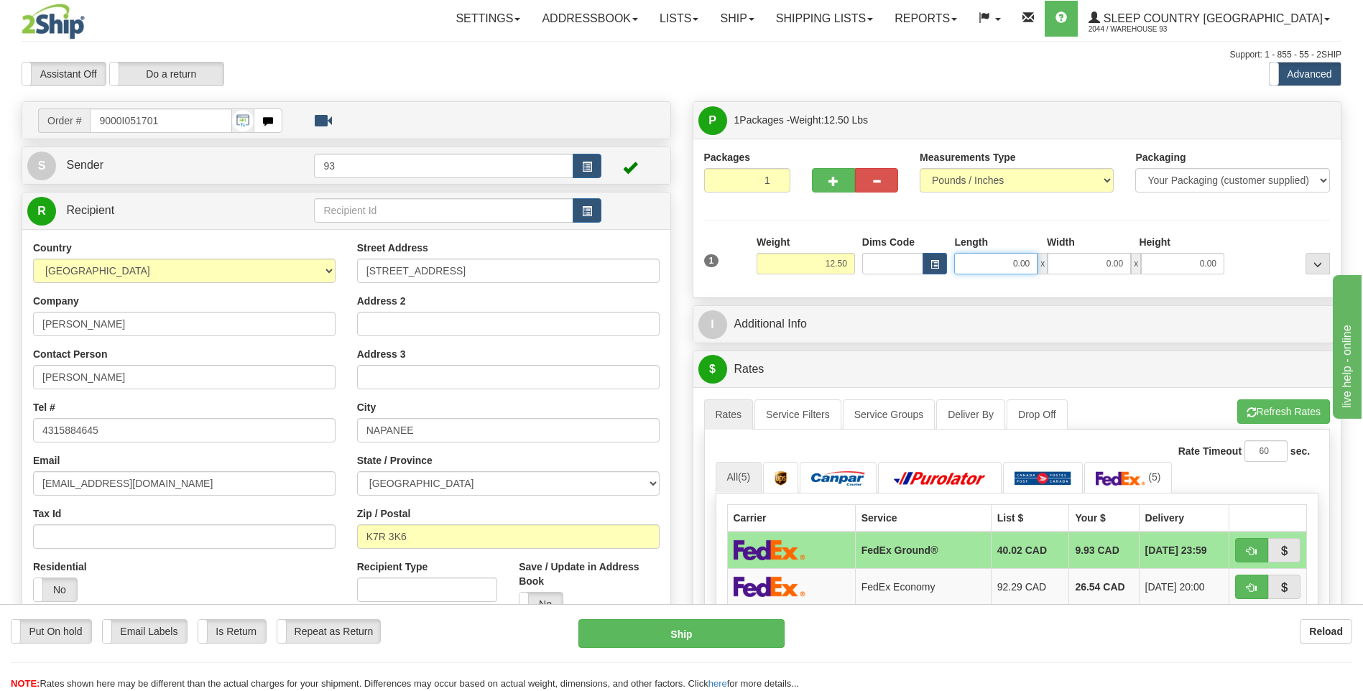
click at [1011, 269] on input "0.00" at bounding box center [995, 264] width 83 height 22
type input "22.00"
click at [1096, 272] on input "0.00" at bounding box center [1089, 264] width 83 height 22
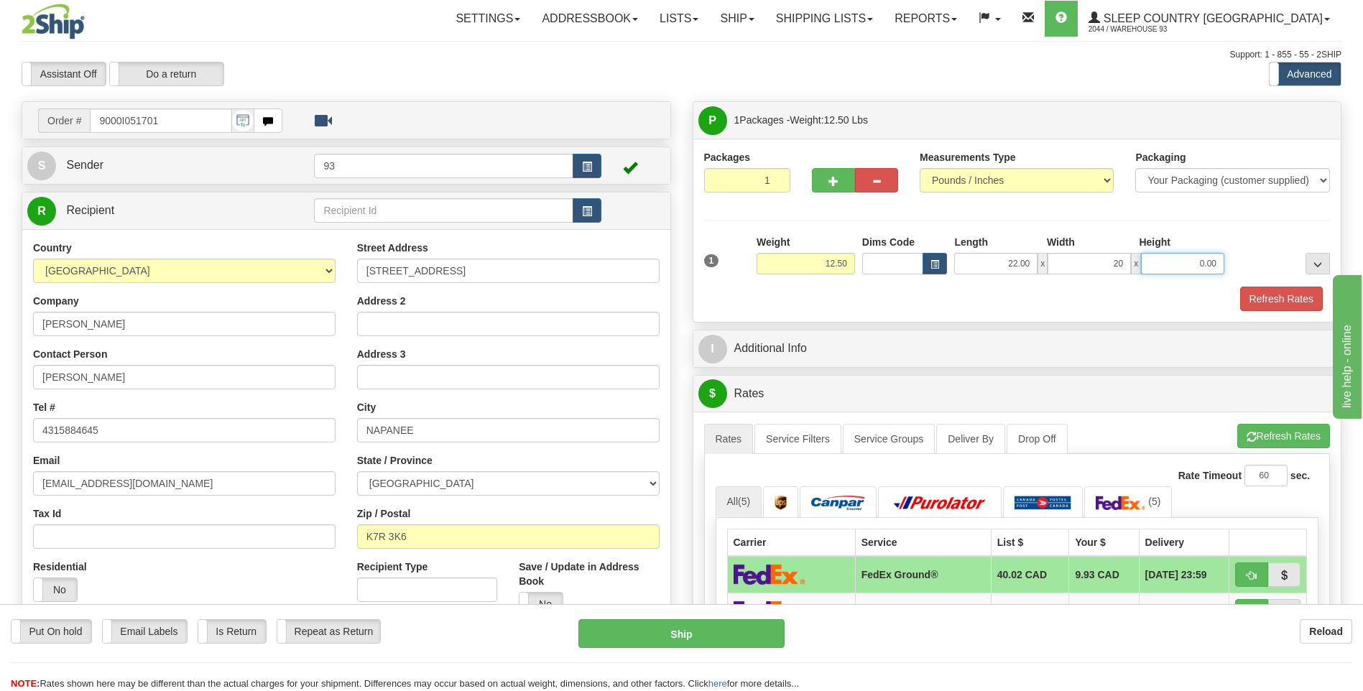
type input "20.00"
click at [1168, 267] on input "0.00" at bounding box center [1182, 264] width 83 height 22
type input "20.00"
click at [1288, 295] on button "Refresh Rates" at bounding box center [1281, 299] width 83 height 24
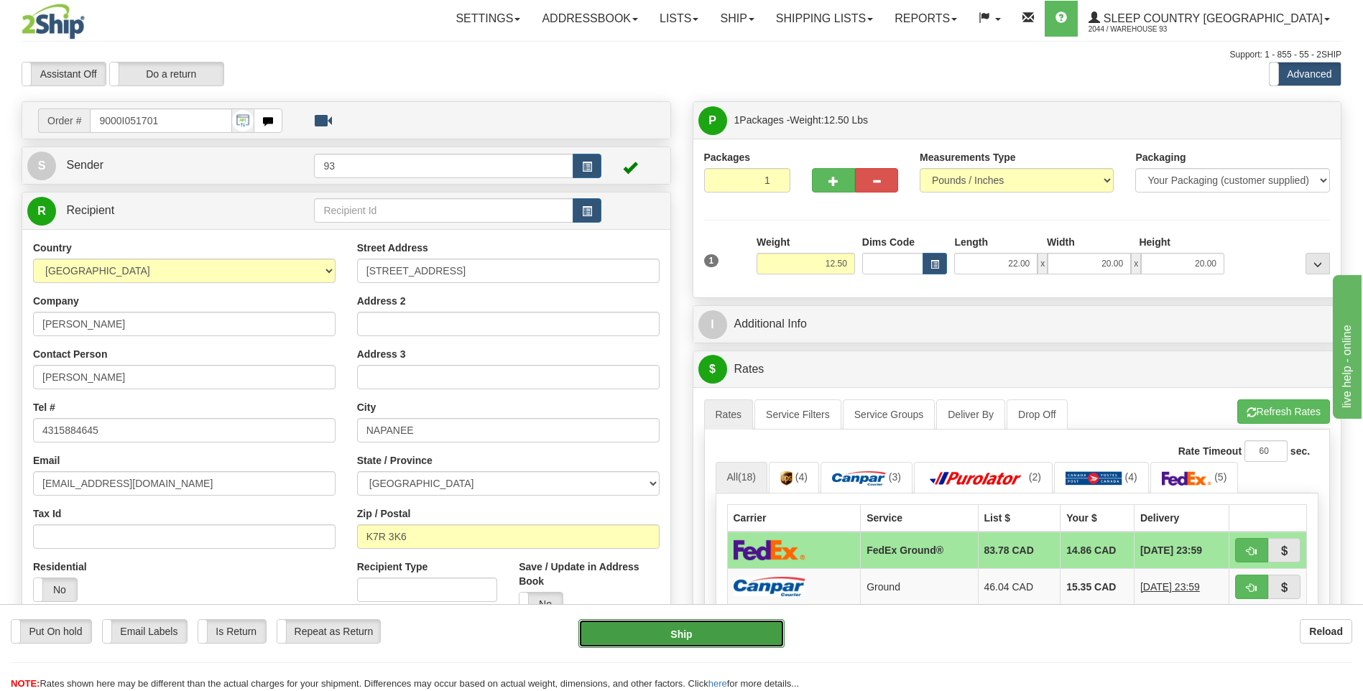
click at [762, 626] on button "Ship" at bounding box center [681, 633] width 206 height 29
type input "92"
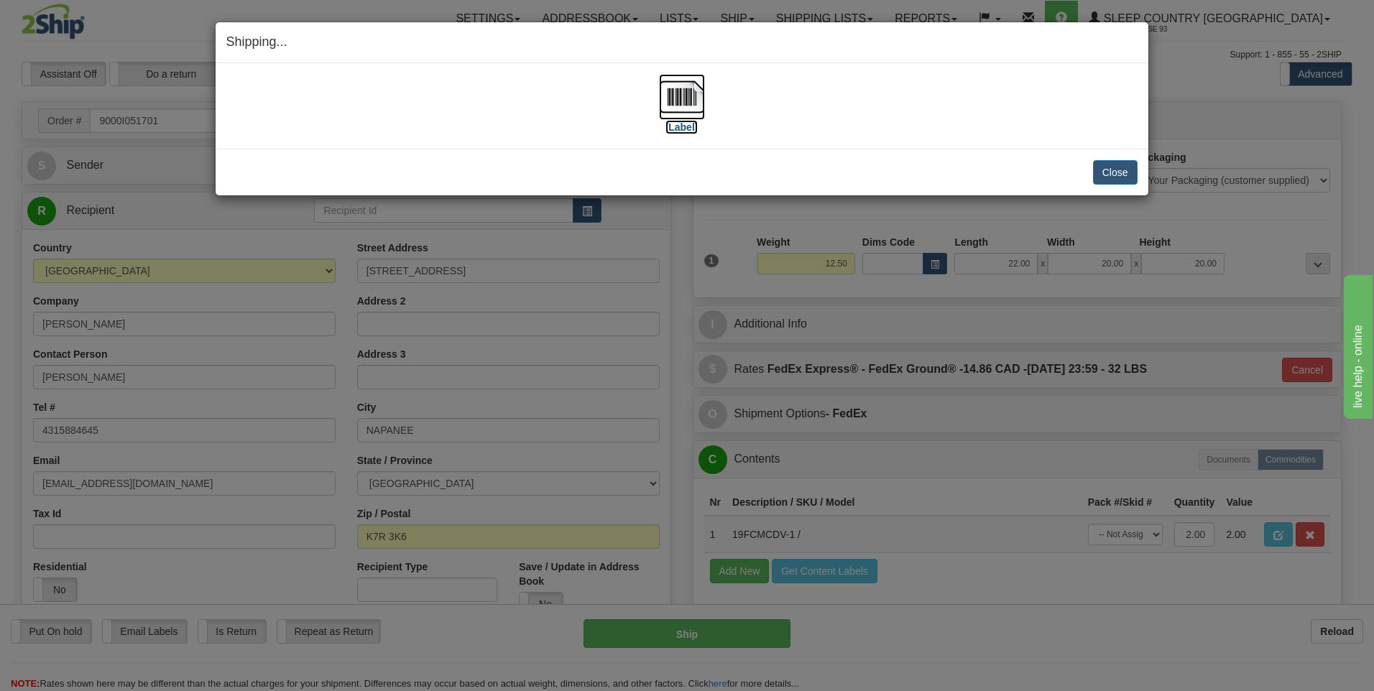
click at [673, 98] on img at bounding box center [682, 97] width 46 height 46
click at [1114, 168] on button "Close" at bounding box center [1115, 172] width 45 height 24
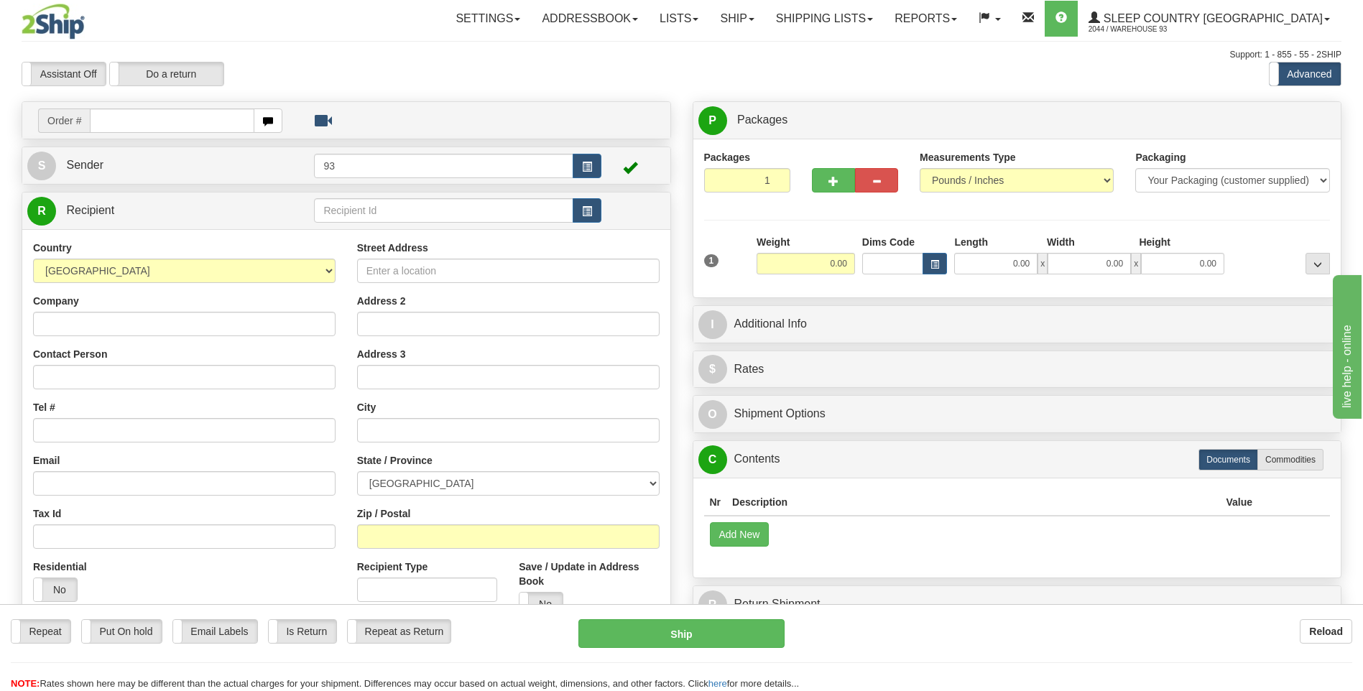
click at [150, 119] on input "text" at bounding box center [172, 121] width 164 height 24
type input "9000I050994"
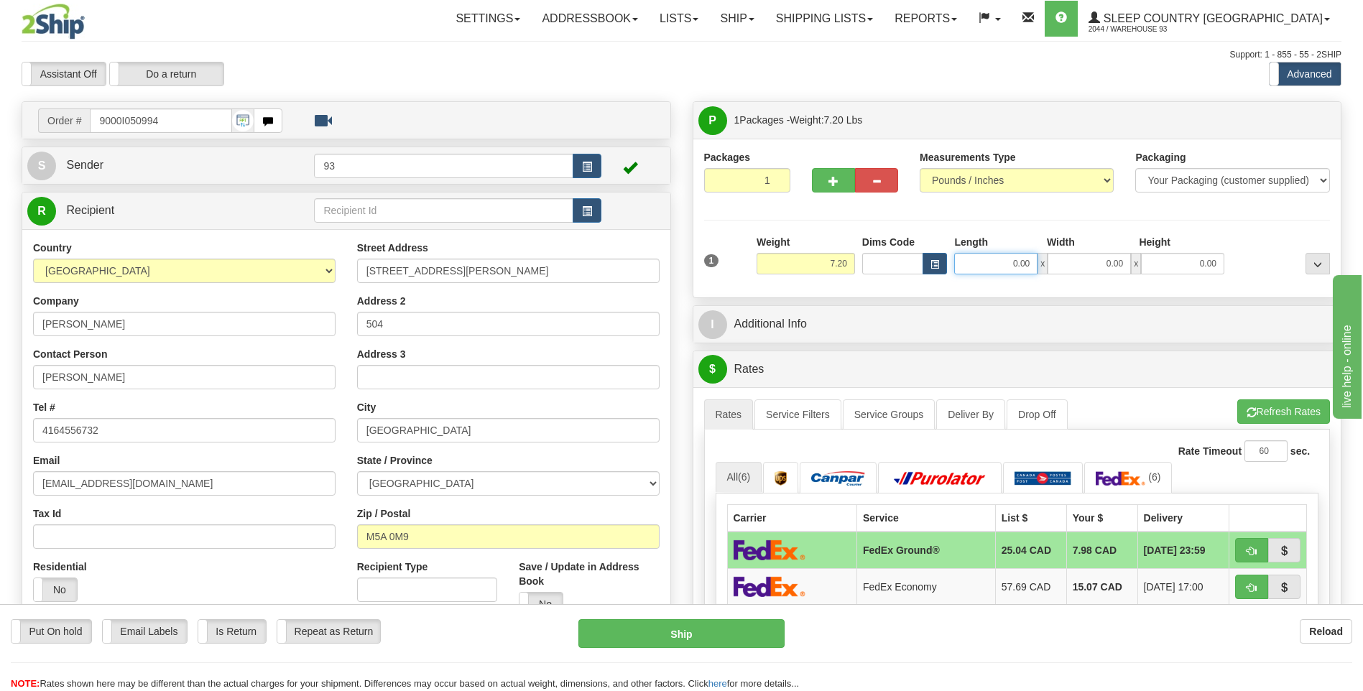
click at [986, 270] on input "0.00" at bounding box center [995, 264] width 83 height 22
type input "10.00"
click at [1092, 267] on input "0.00" at bounding box center [1089, 264] width 83 height 22
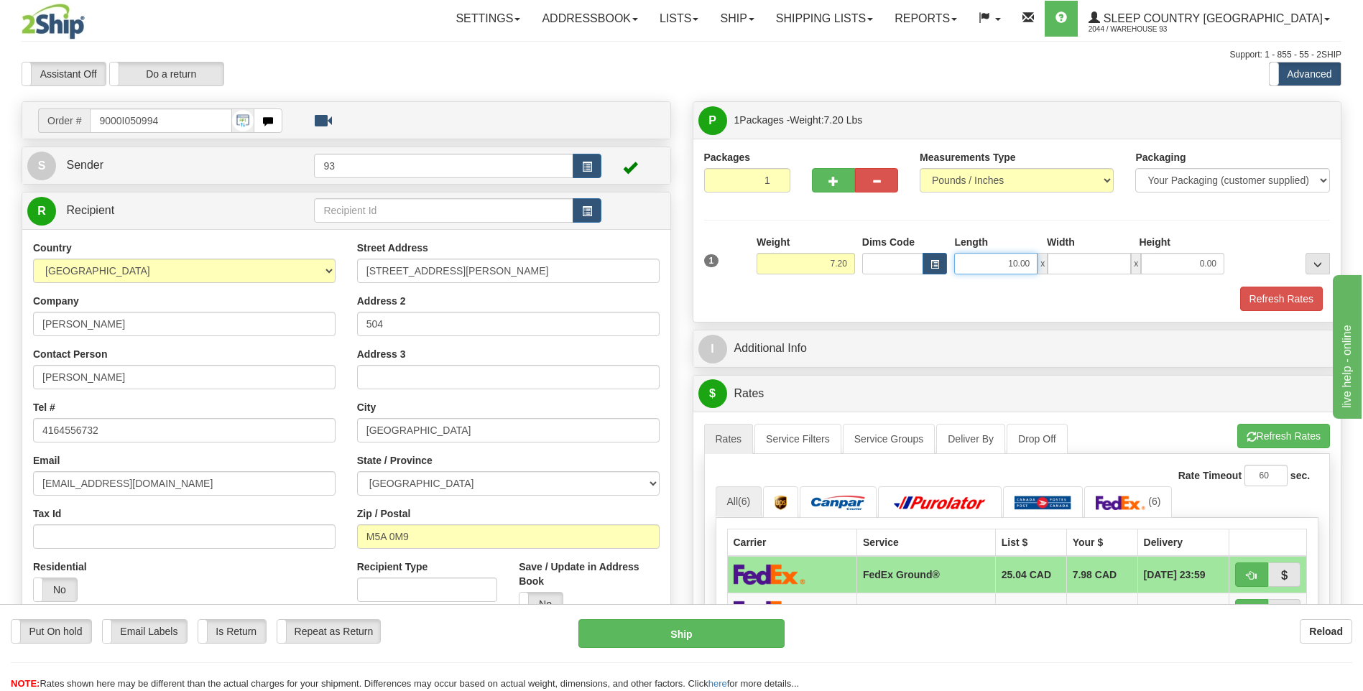
type input "0.00"
click at [1033, 263] on input "10.00" at bounding box center [995, 264] width 83 height 22
type input "1"
type input "12.00"
click at [1097, 269] on input "0.00" at bounding box center [1089, 264] width 83 height 22
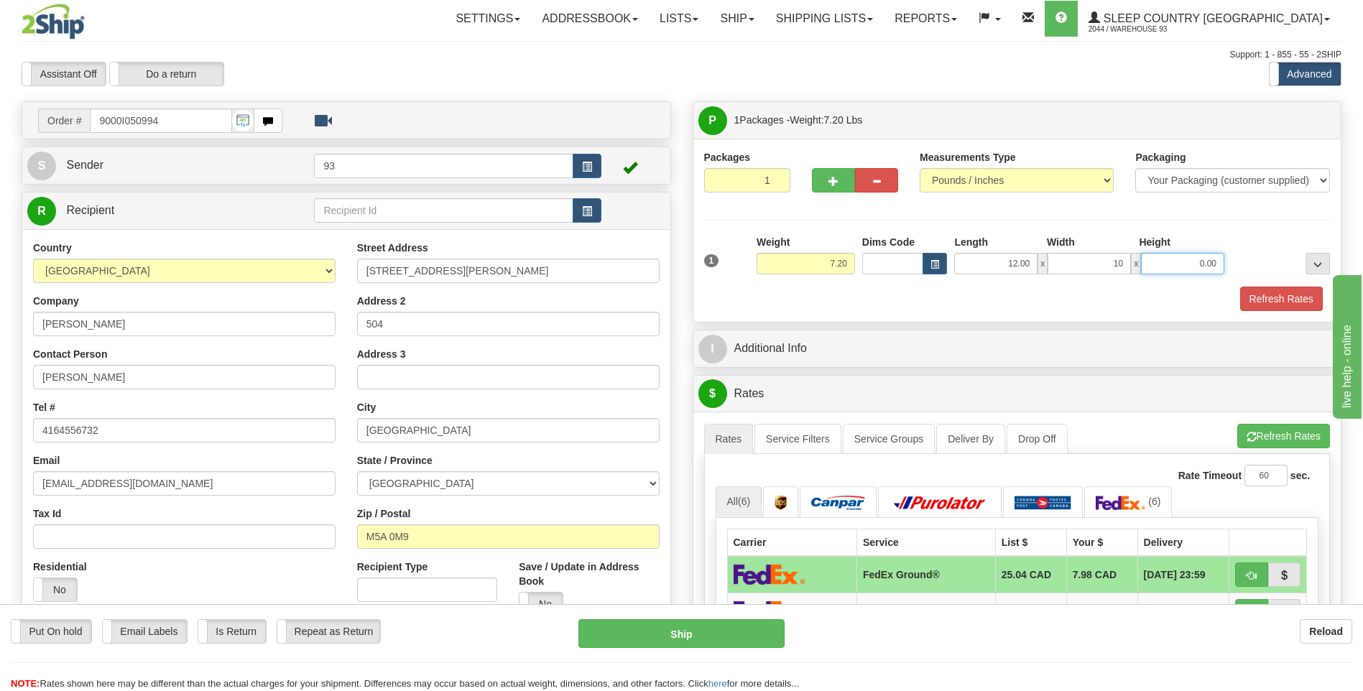
type input "10.00"
click at [1189, 269] on input "0.00" at bounding box center [1182, 264] width 83 height 22
type input "8.00"
click at [1278, 301] on button "Refresh Rates" at bounding box center [1281, 299] width 83 height 24
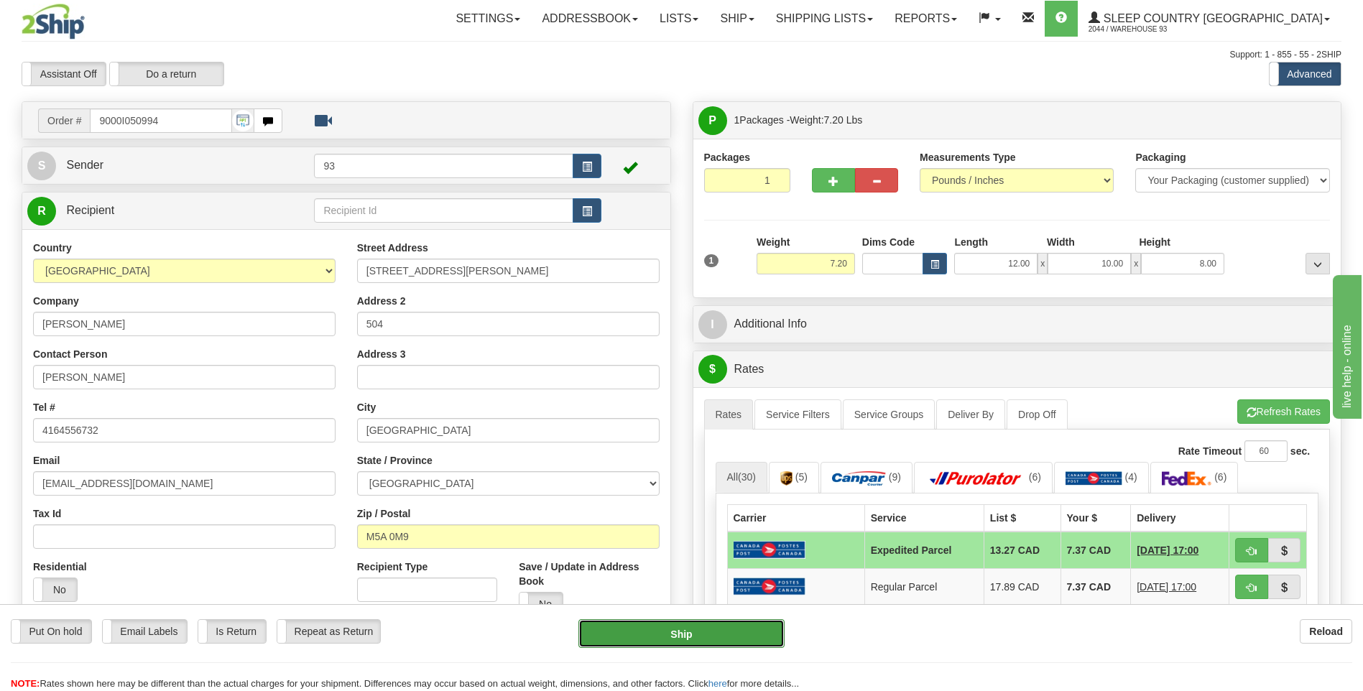
click at [747, 638] on button "Ship" at bounding box center [681, 633] width 206 height 29
type input "DOM.EP"
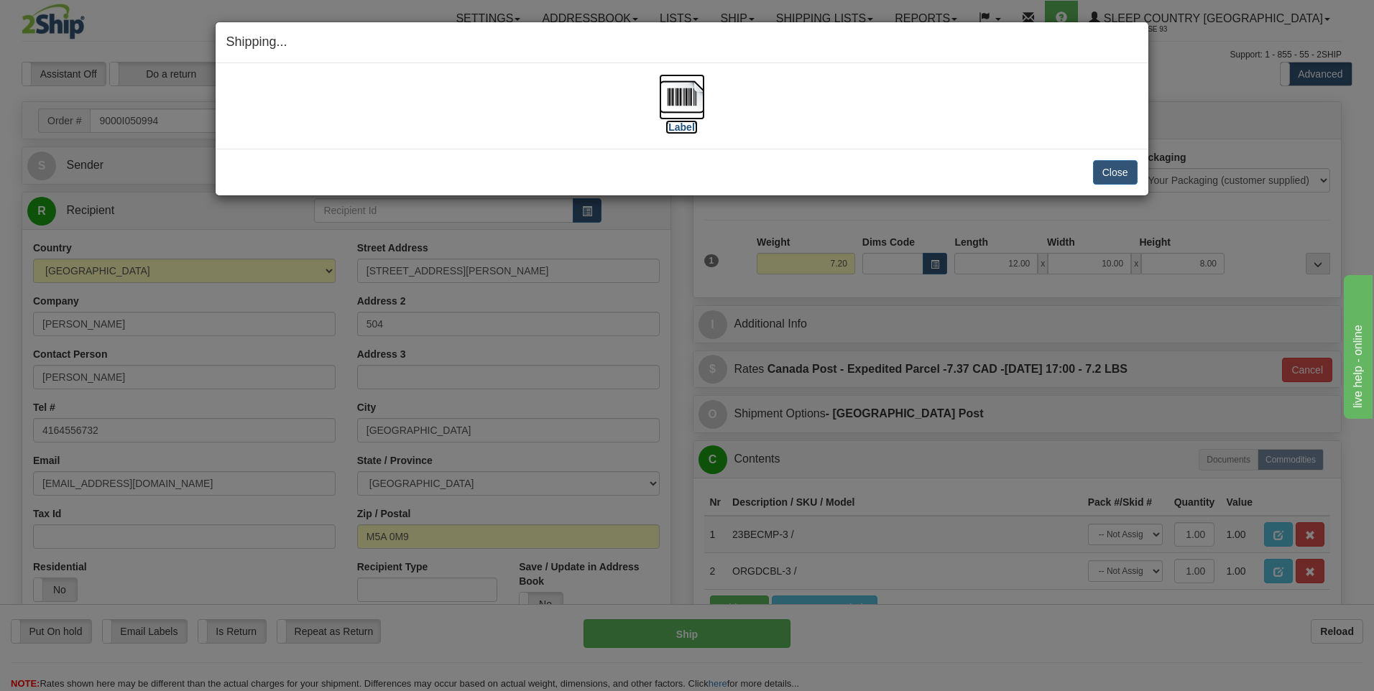
click at [679, 96] on img at bounding box center [682, 97] width 46 height 46
click at [1099, 175] on button "Close" at bounding box center [1115, 172] width 45 height 24
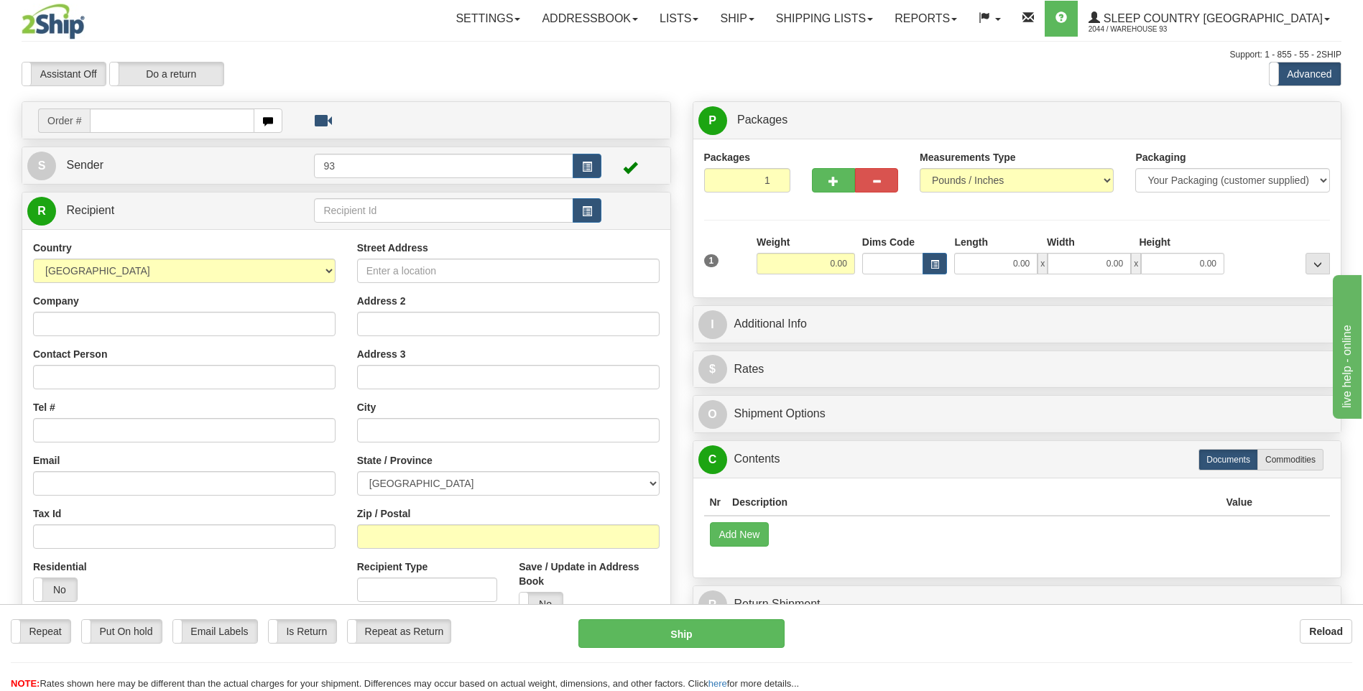
click at [119, 122] on input "text" at bounding box center [172, 121] width 164 height 24
type input "9000I046400"
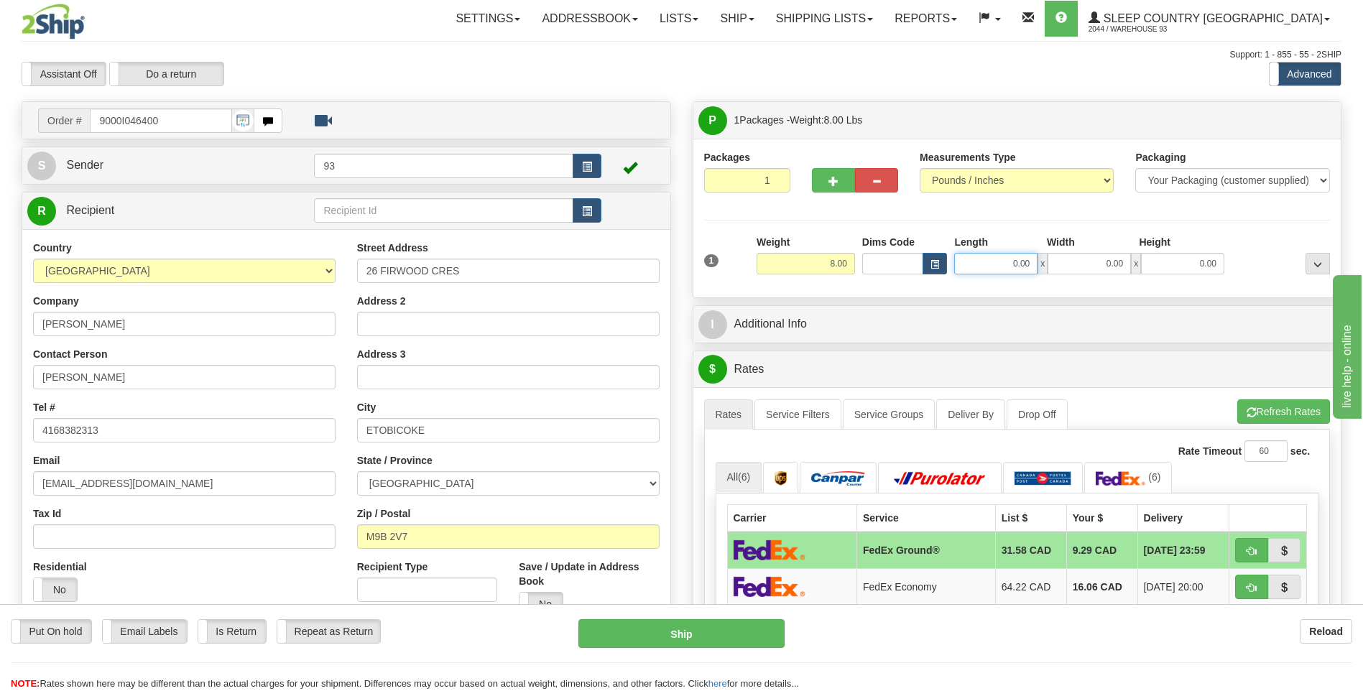
click at [980, 263] on input "0.00" at bounding box center [995, 264] width 83 height 22
type input "16.00"
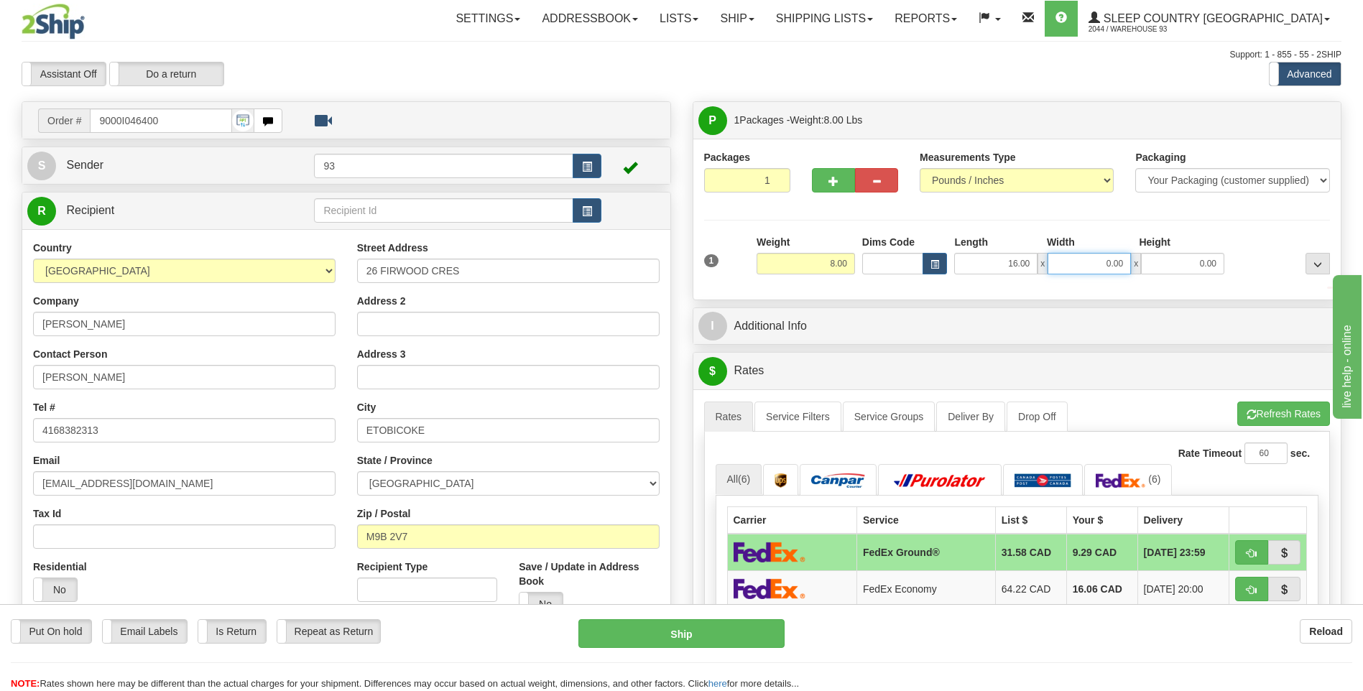
click at [1067, 254] on input "0.00" at bounding box center [1089, 264] width 83 height 22
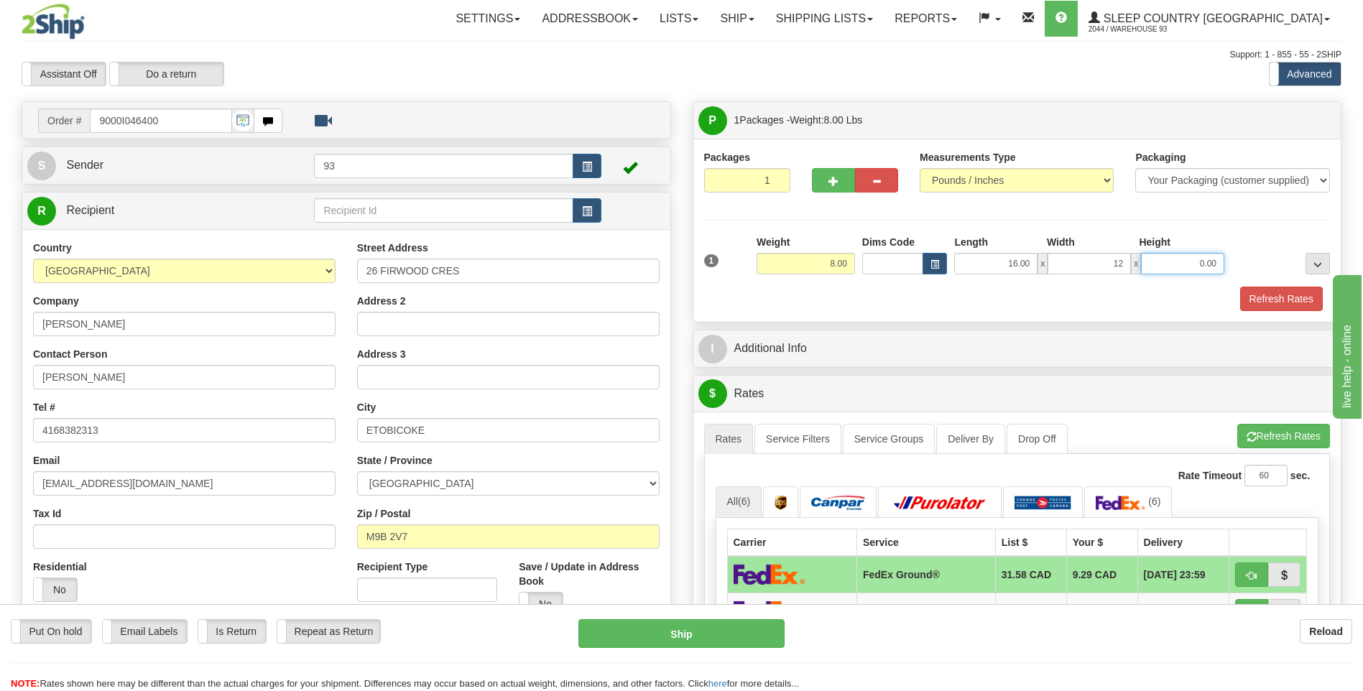
type input "12.00"
click at [1163, 269] on input "0.00" at bounding box center [1182, 264] width 83 height 22
type input "6.00"
click at [1265, 305] on button "Refresh Rates" at bounding box center [1281, 299] width 83 height 24
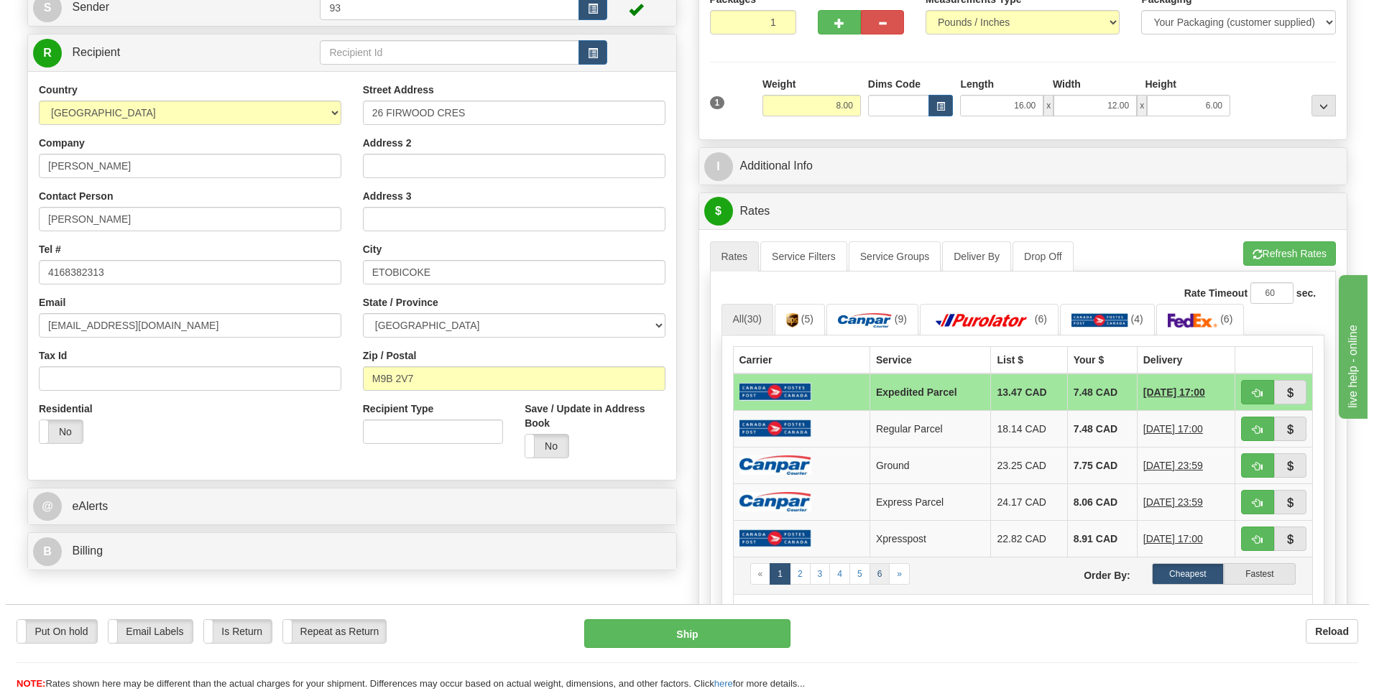
scroll to position [216, 0]
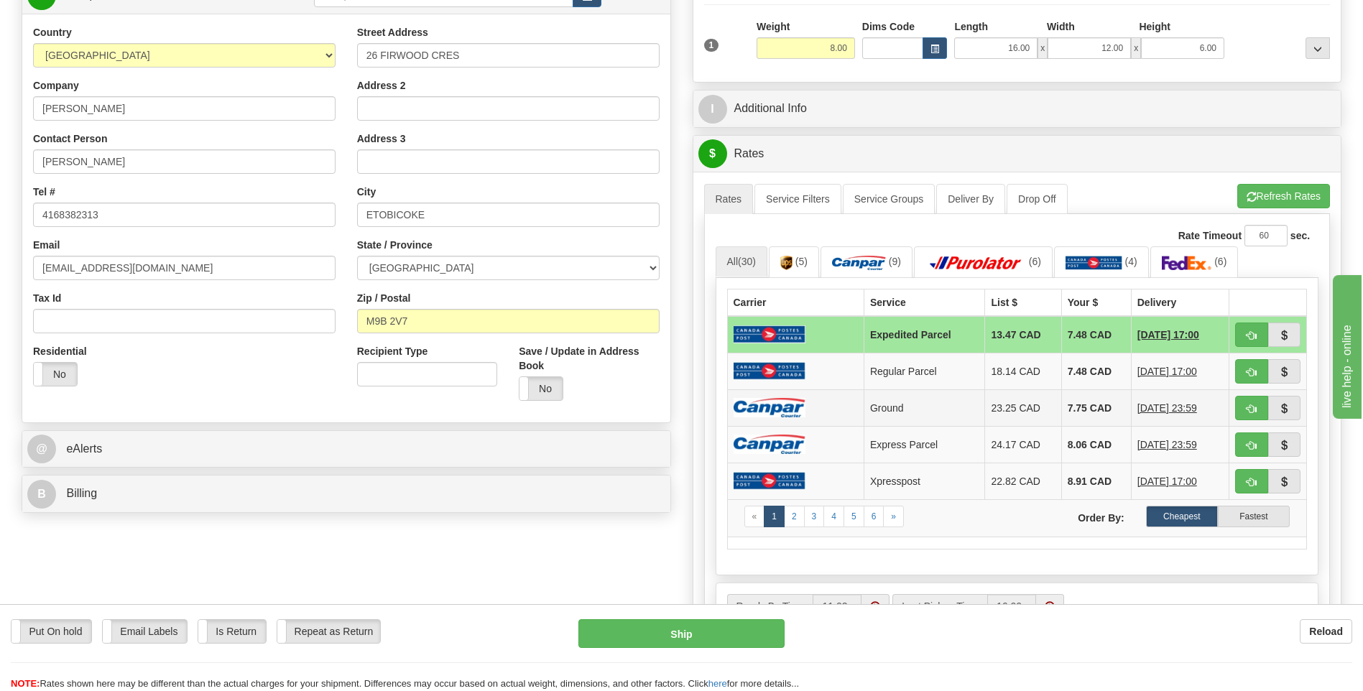
click at [829, 410] on td at bounding box center [795, 407] width 137 height 37
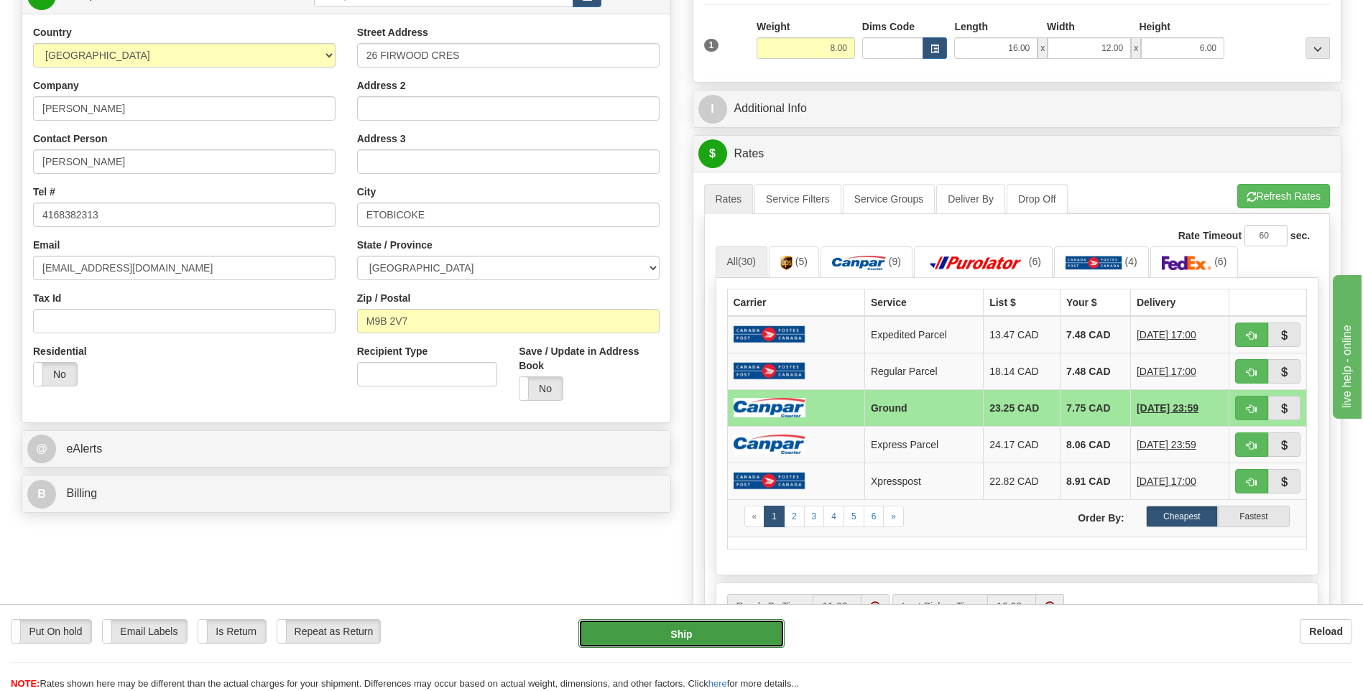
click at [742, 642] on button "Ship" at bounding box center [681, 633] width 206 height 29
type input "1"
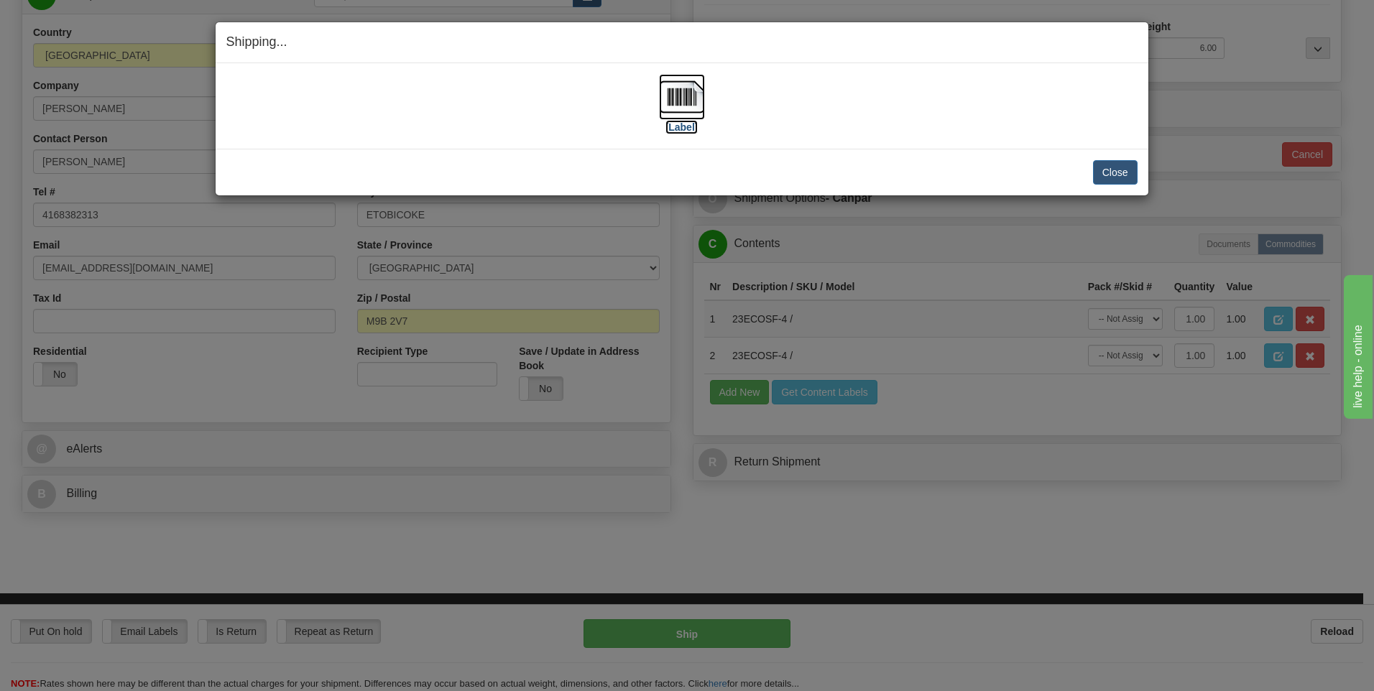
click at [689, 105] on img at bounding box center [682, 97] width 46 height 46
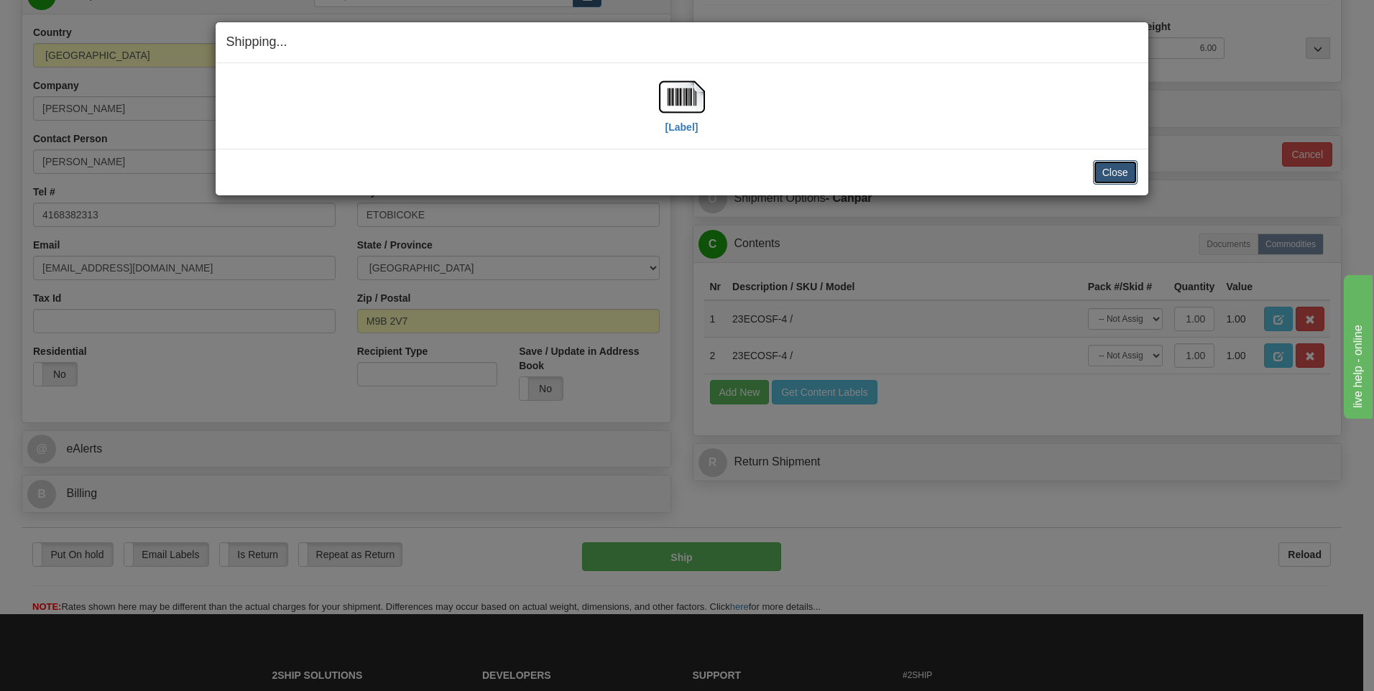
click at [1109, 175] on button "Close" at bounding box center [1115, 172] width 45 height 24
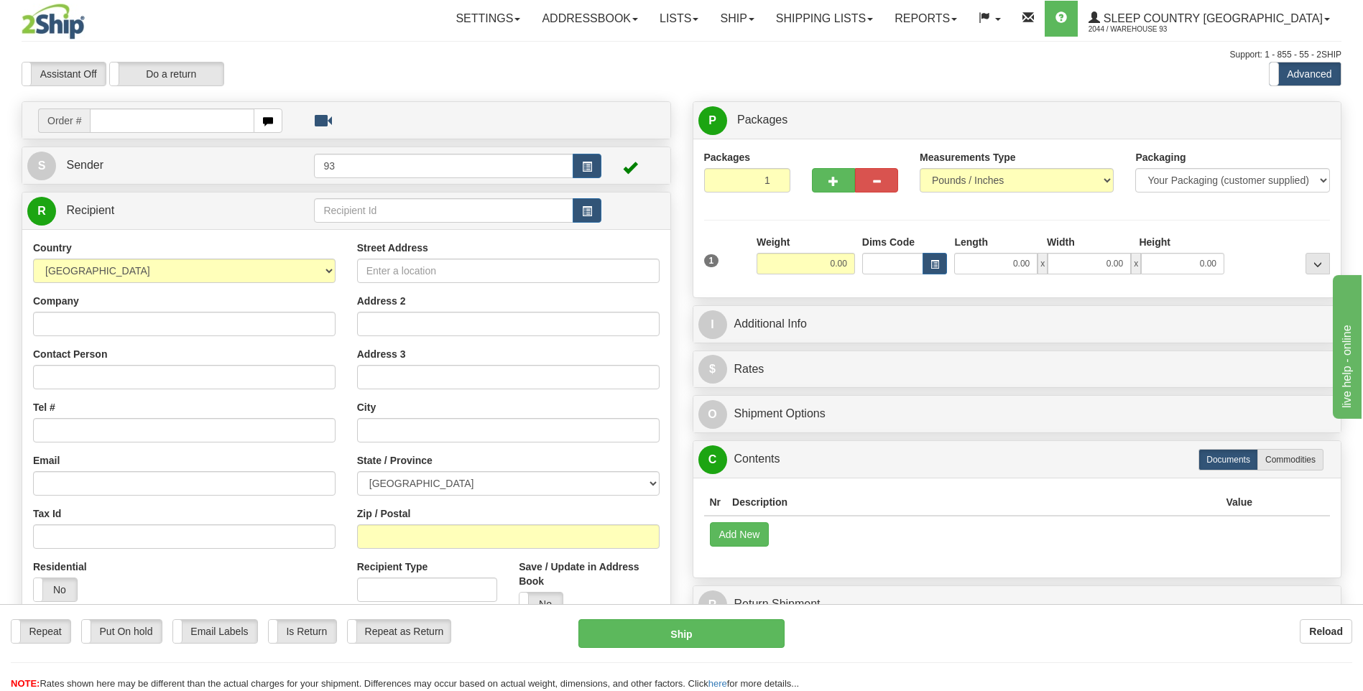
click at [125, 122] on input "text" at bounding box center [172, 121] width 164 height 24
type input "9000I050001"
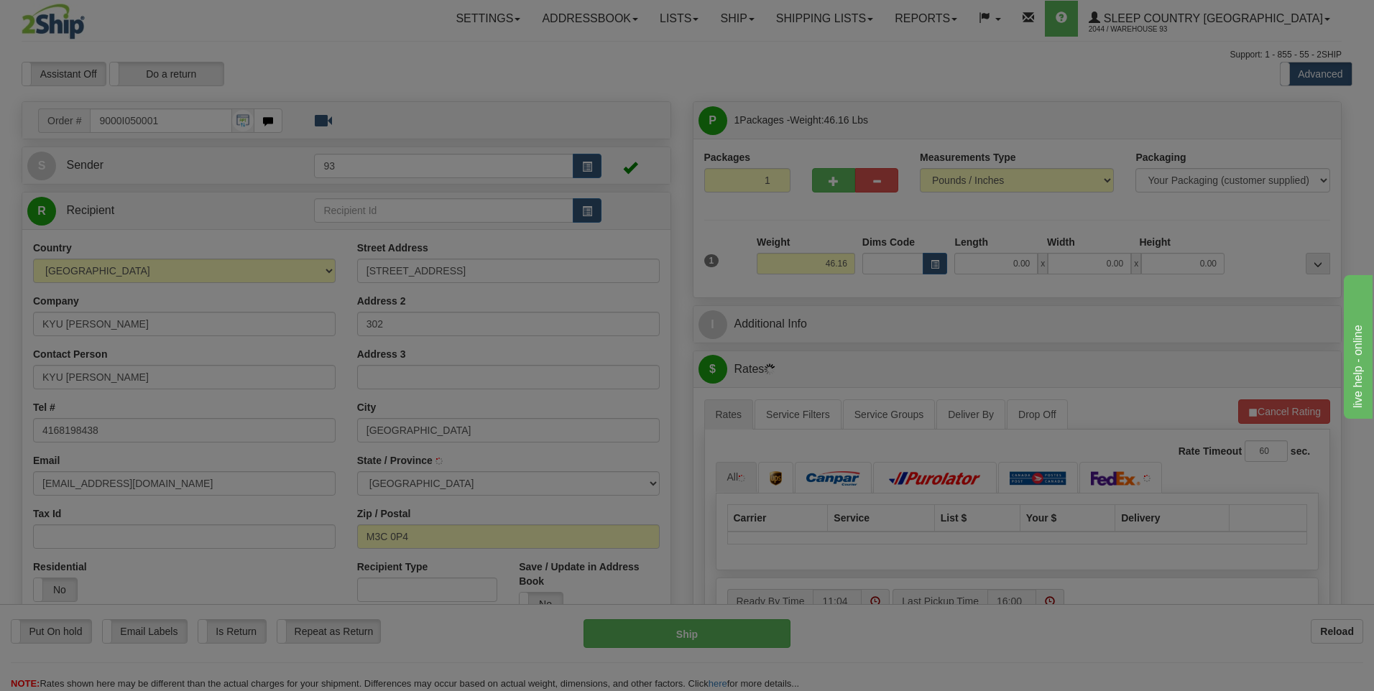
type input "[GEOGRAPHIC_DATA]"
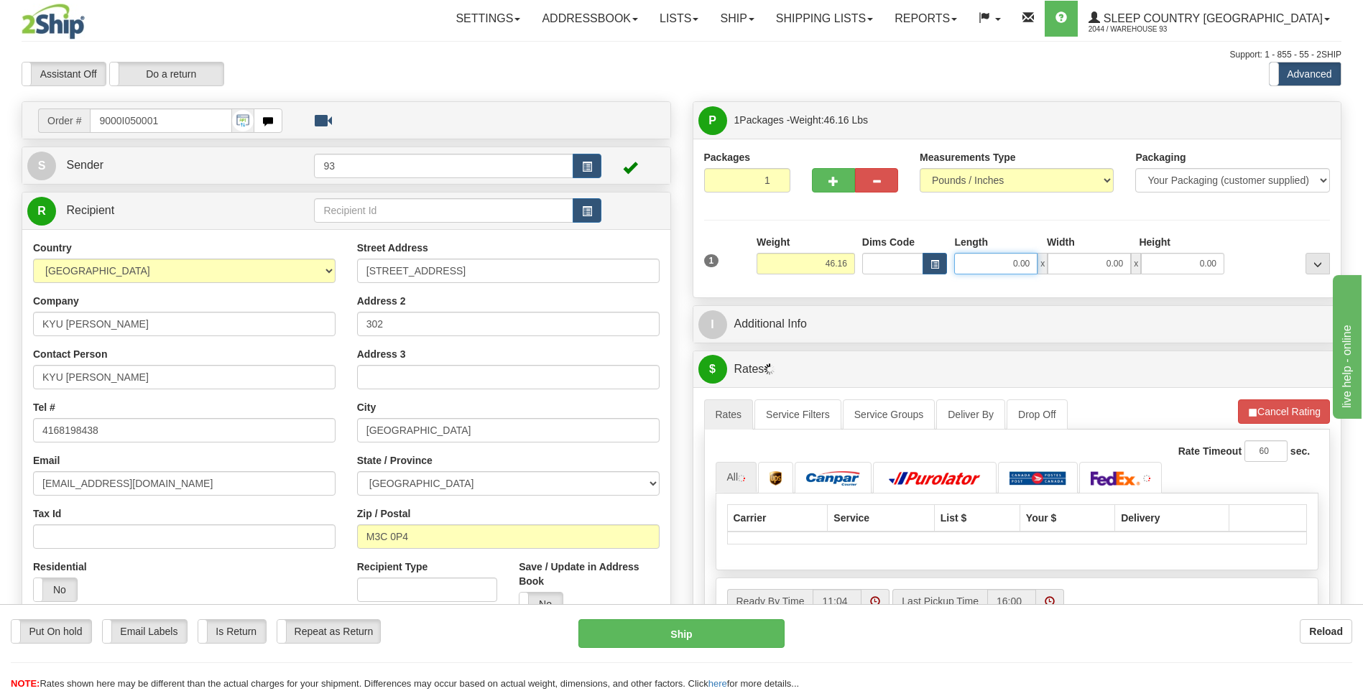
click at [982, 263] on input "0.00" at bounding box center [995, 264] width 83 height 22
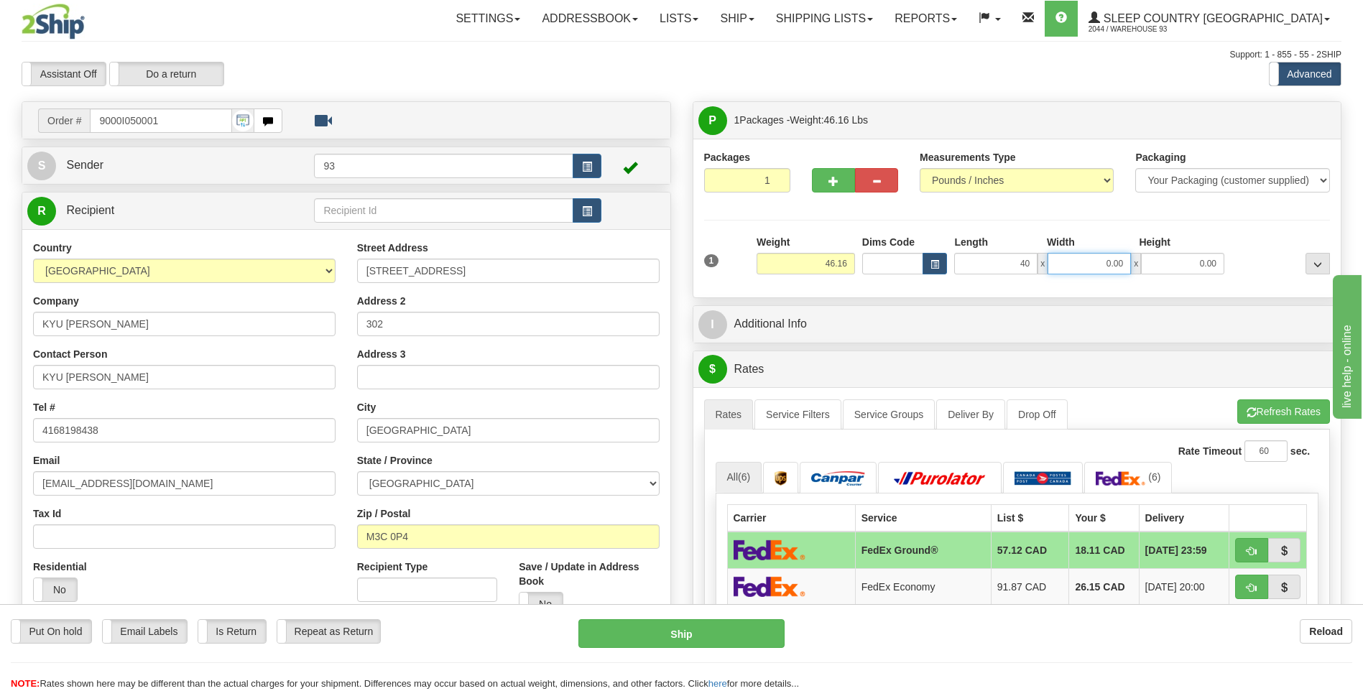
type input "40.00"
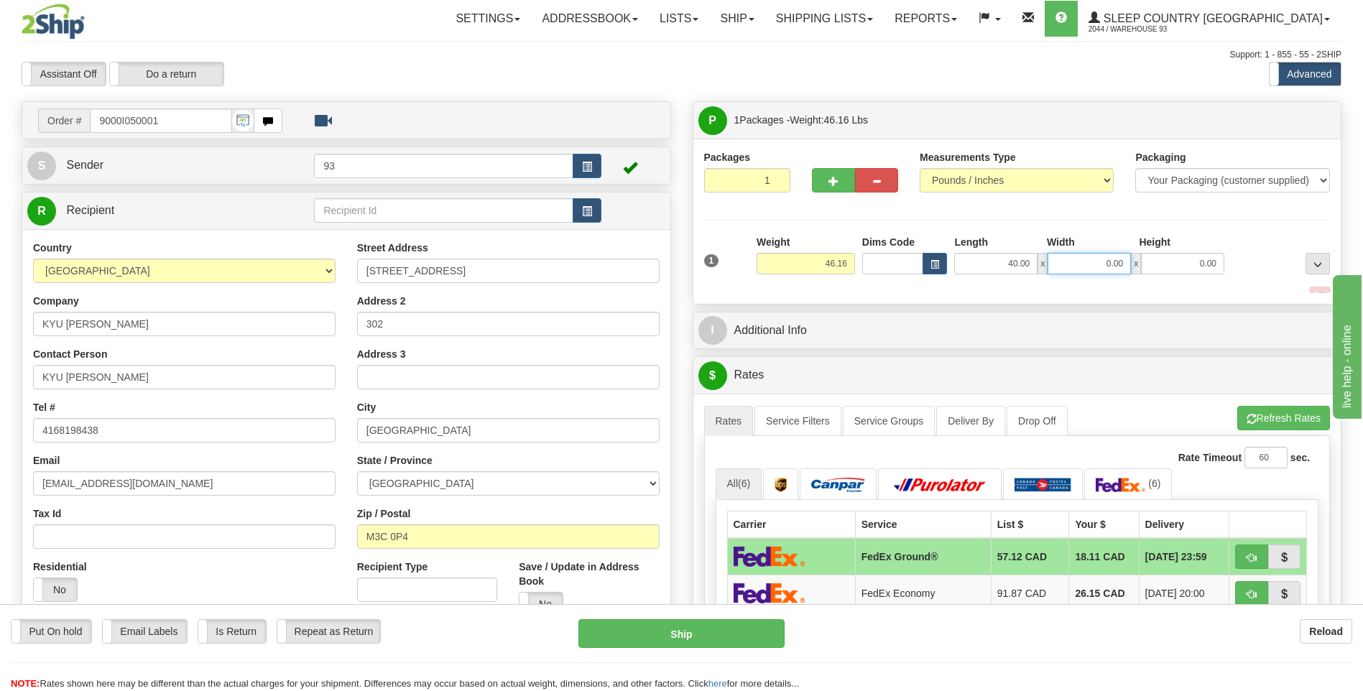
click at [1092, 261] on input "0.00" at bounding box center [1089, 264] width 83 height 22
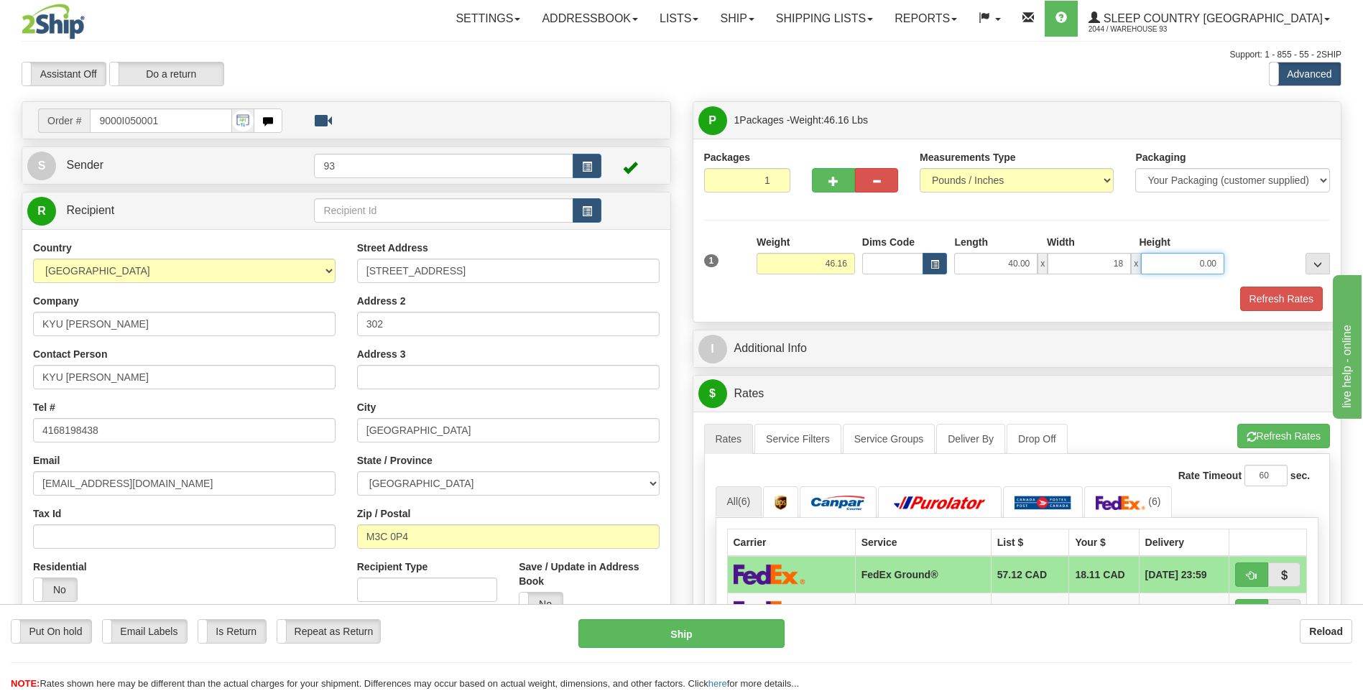
type input "18.00"
click at [1185, 267] on input "0.00" at bounding box center [1182, 264] width 83 height 22
type input "18.00"
click at [1291, 305] on button "Refresh Rates" at bounding box center [1281, 299] width 83 height 24
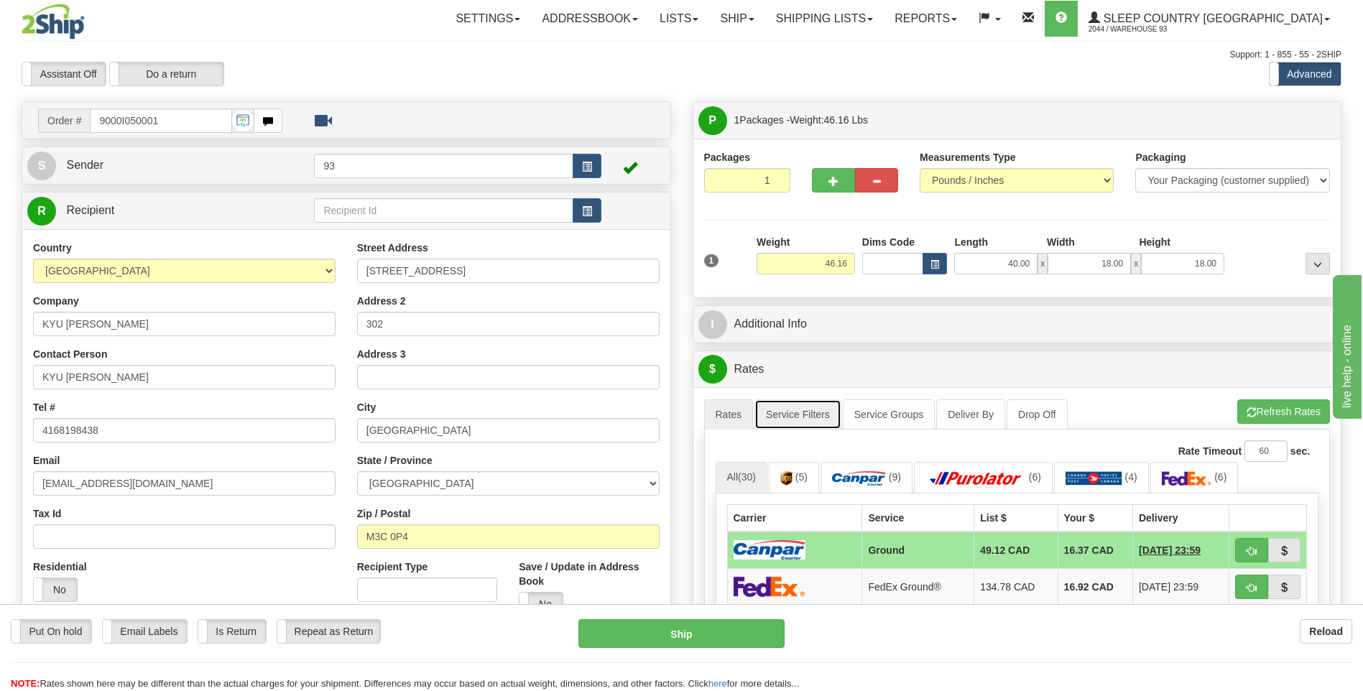
click at [800, 415] on link "Service Filters" at bounding box center [798, 415] width 87 height 30
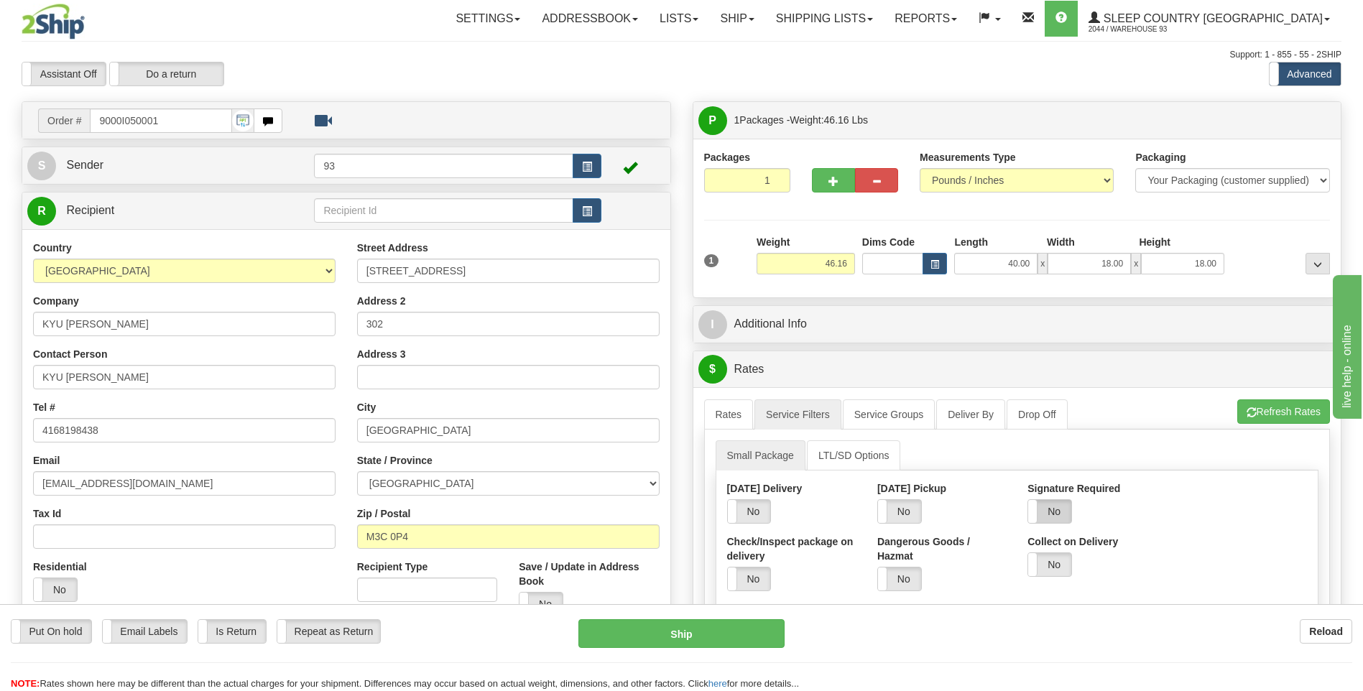
click at [1050, 518] on label "No" at bounding box center [1049, 511] width 43 height 23
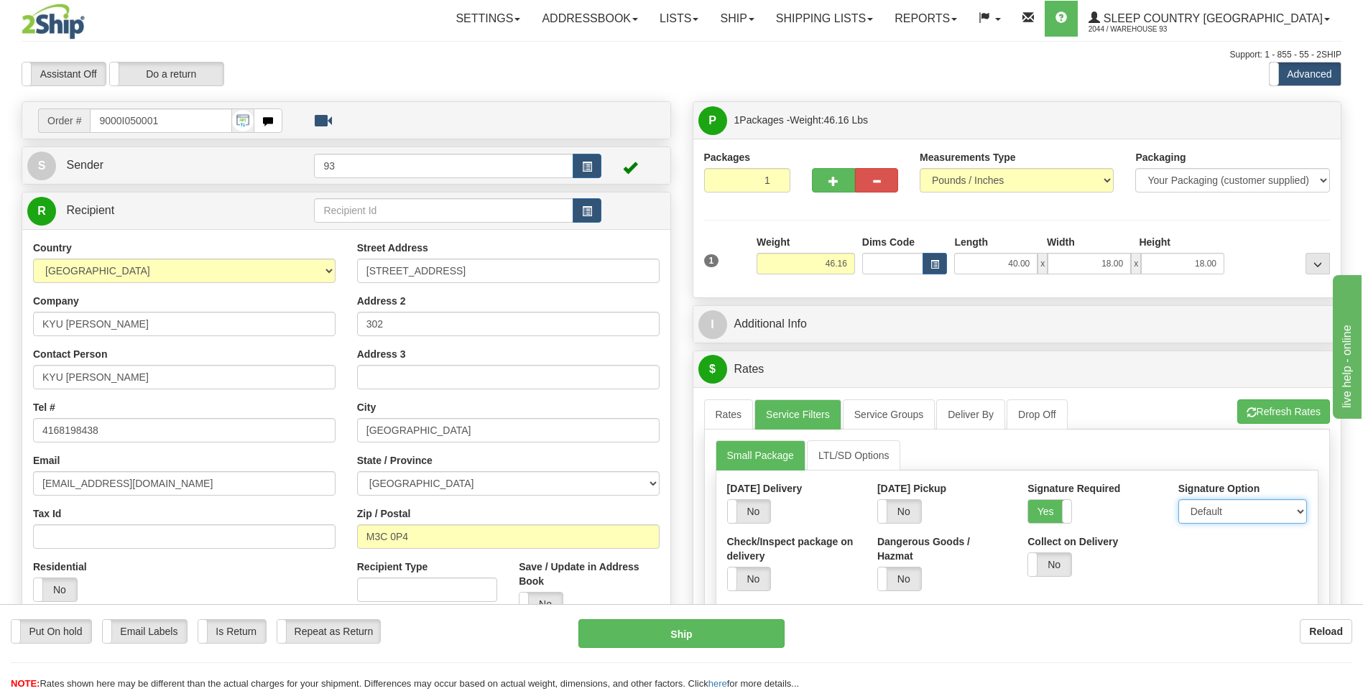
click at [1208, 513] on select "Default Adult Direct Indirect No Signature Required" at bounding box center [1243, 511] width 129 height 24
select select "1"
click at [1179, 499] on select "Default Adult Direct Indirect No Signature Required" at bounding box center [1243, 511] width 129 height 24
click at [713, 415] on link "Rates" at bounding box center [729, 415] width 50 height 30
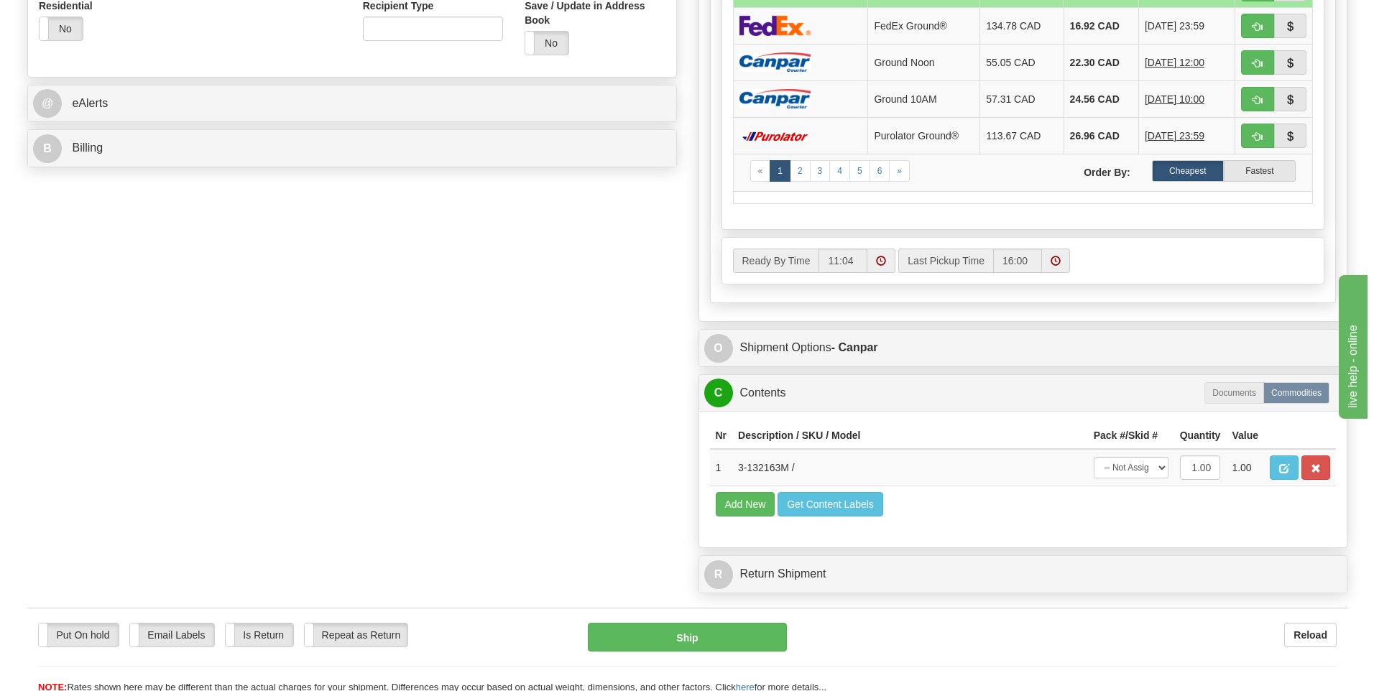
scroll to position [575, 0]
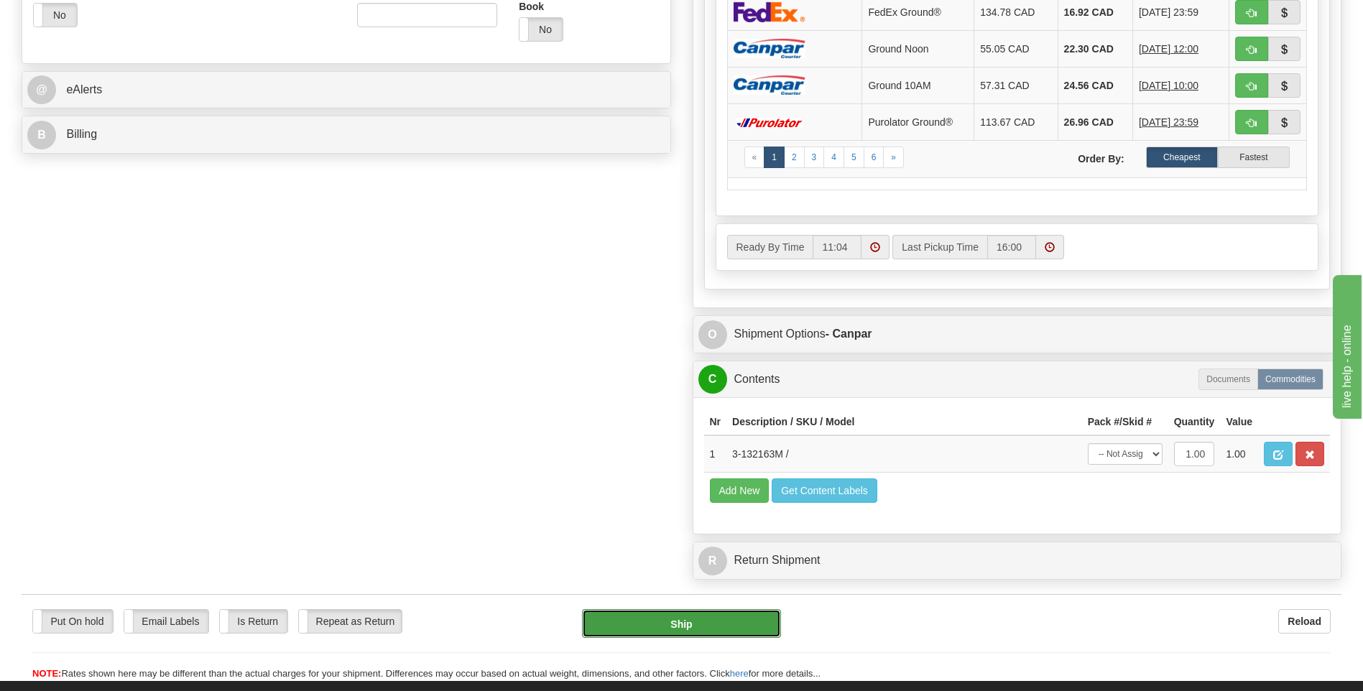
click at [716, 629] on button "Ship" at bounding box center [681, 623] width 198 height 29
type input "1"
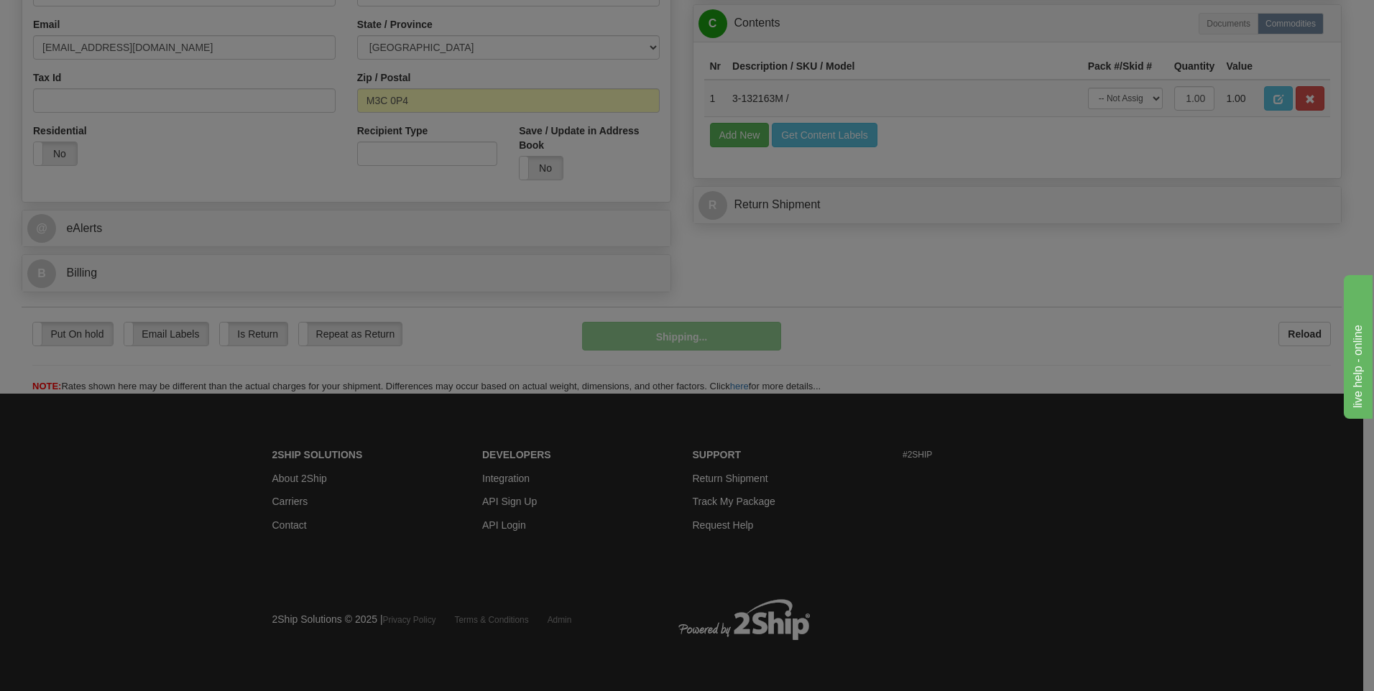
scroll to position [437, 0]
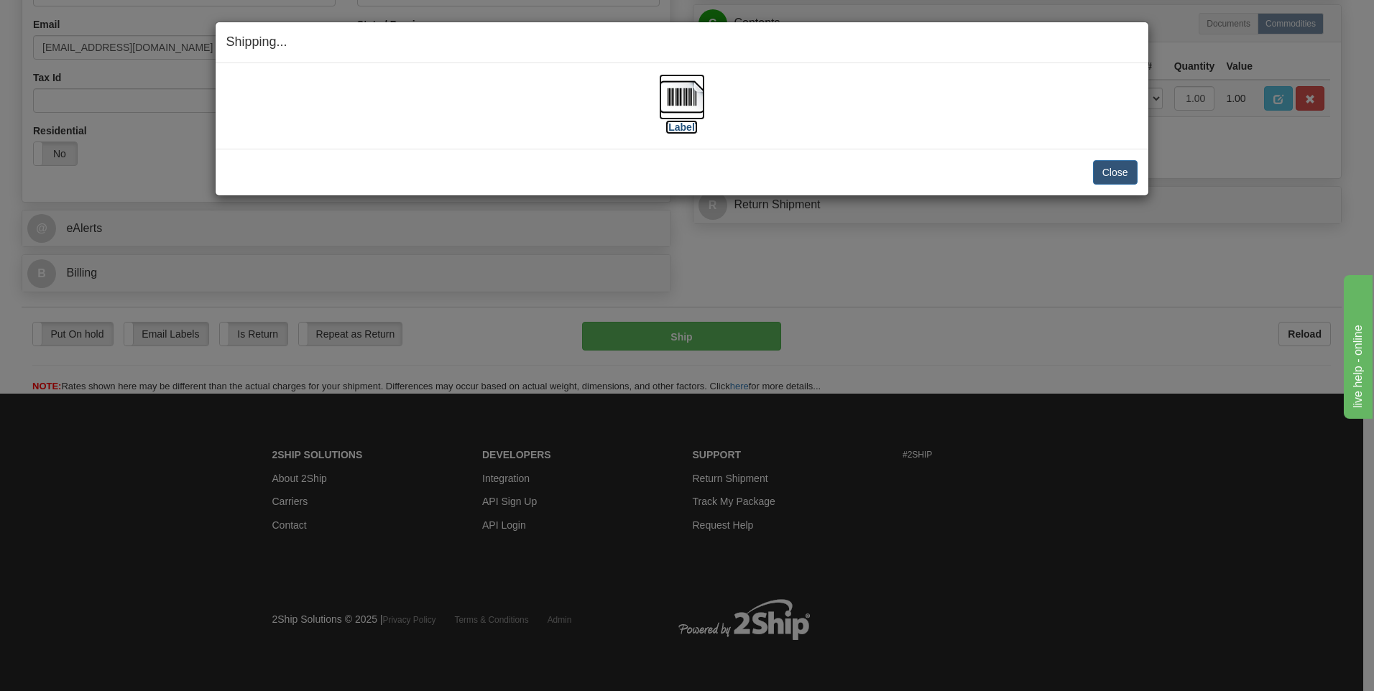
click at [693, 94] on img at bounding box center [682, 97] width 46 height 46
click at [1102, 168] on button "Close" at bounding box center [1115, 172] width 45 height 24
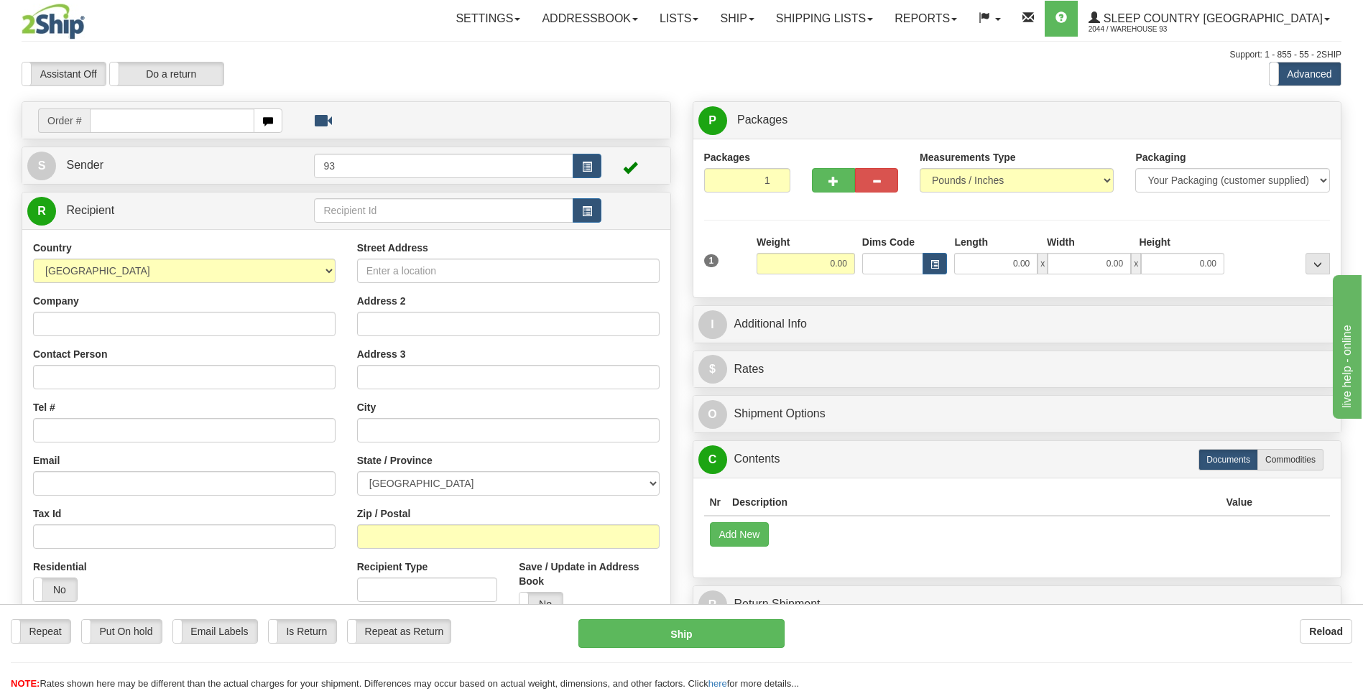
click at [126, 124] on input "text" at bounding box center [172, 121] width 164 height 24
type input "9000I054783"
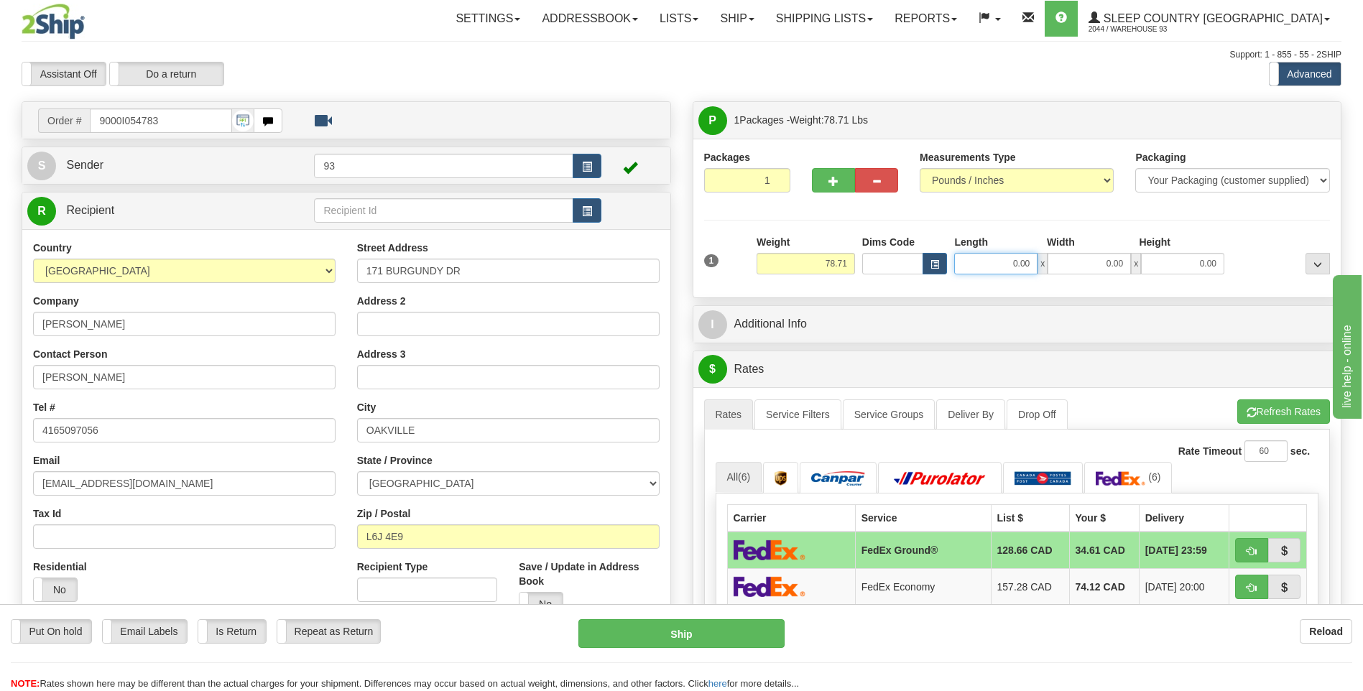
click at [1002, 266] on input "0.00" at bounding box center [995, 264] width 83 height 22
type input "40.00"
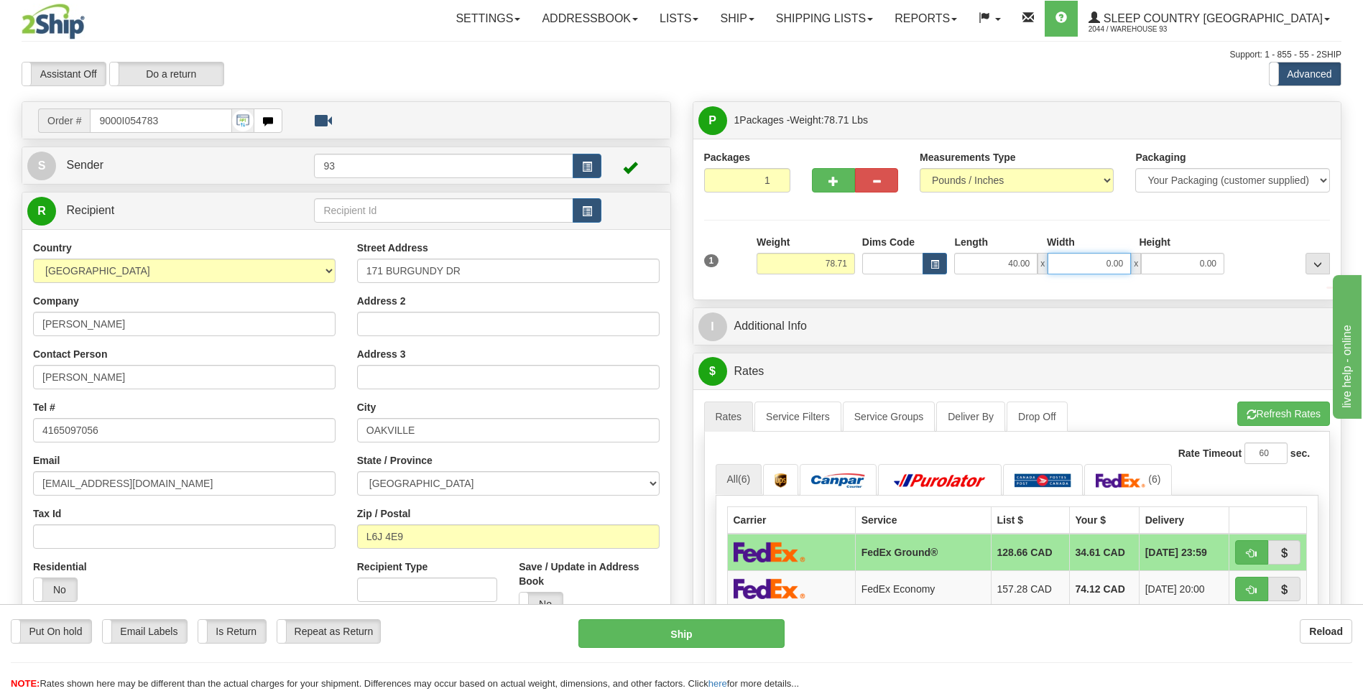
click at [1105, 267] on input "0.00" at bounding box center [1089, 264] width 83 height 22
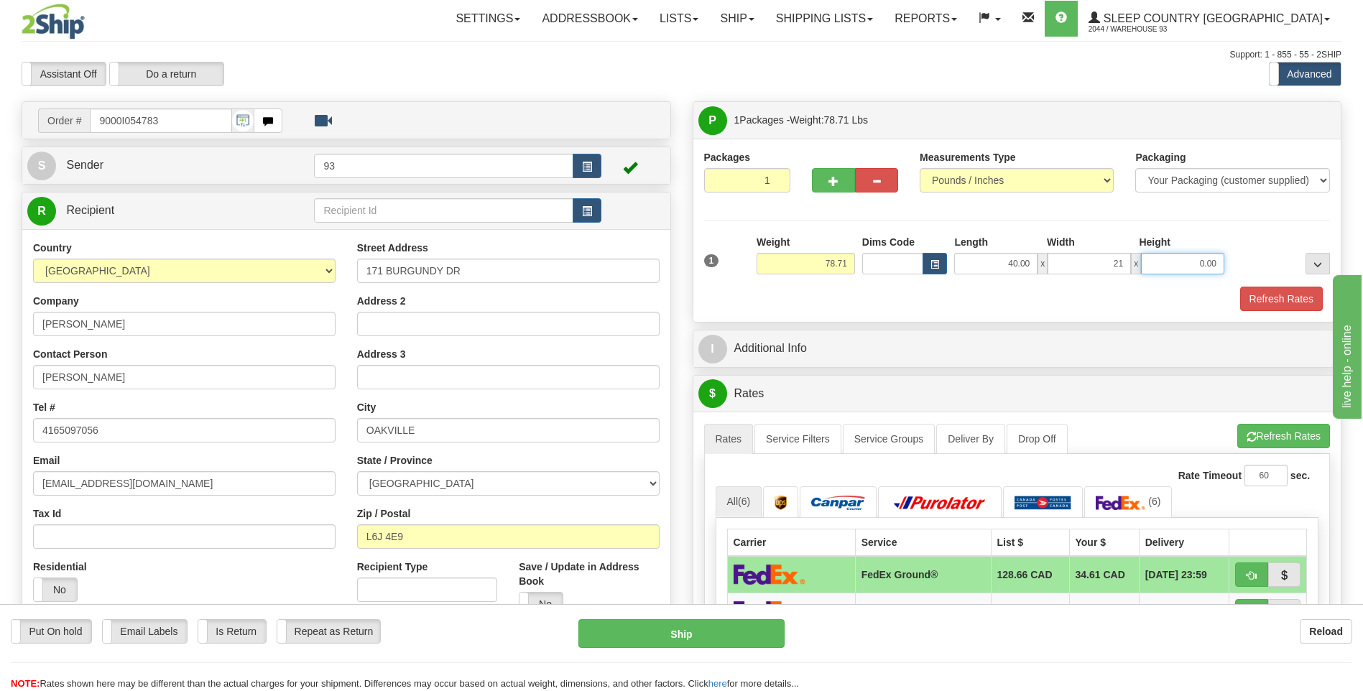
type input "21.00"
click at [1192, 262] on input "0.00" at bounding box center [1182, 264] width 83 height 22
type input "21.00"
click at [1265, 297] on button "Refresh Rates" at bounding box center [1281, 299] width 83 height 24
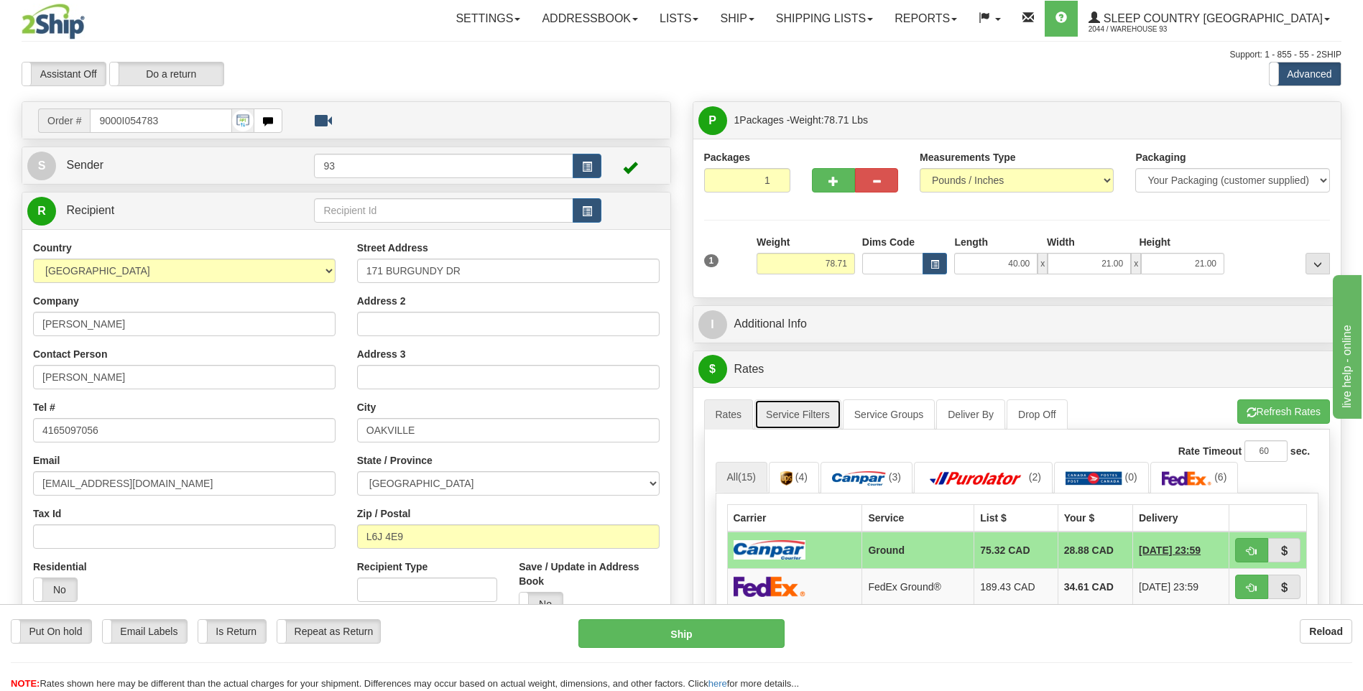
click at [801, 414] on link "Service Filters" at bounding box center [798, 415] width 87 height 30
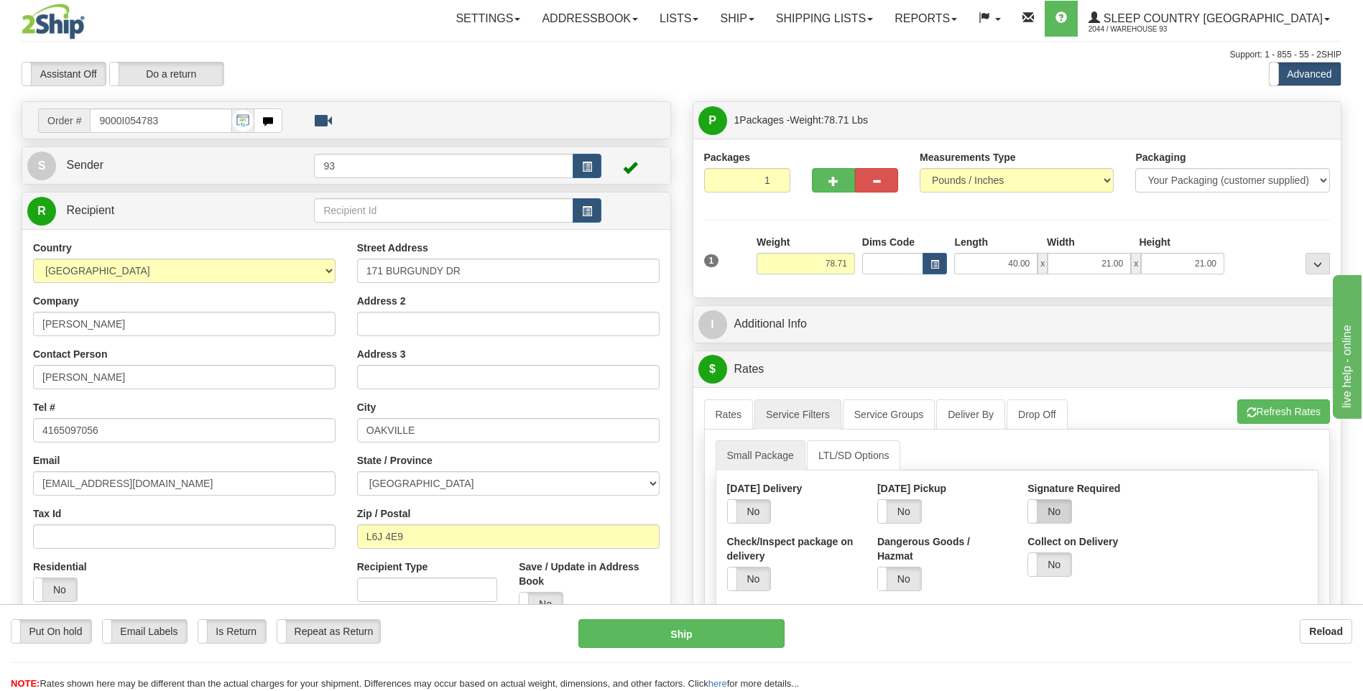
click at [1060, 517] on label "No" at bounding box center [1049, 511] width 43 height 23
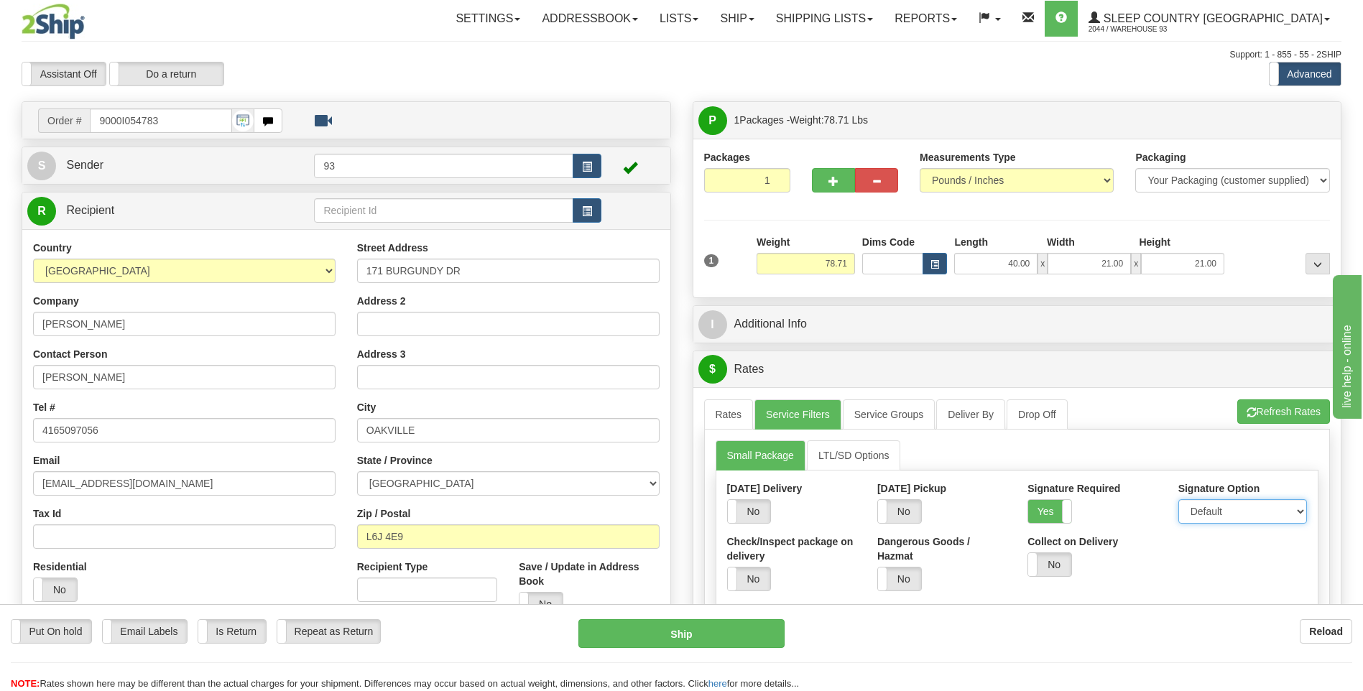
click at [1232, 512] on select "Default Adult Direct Indirect No Signature Required" at bounding box center [1243, 511] width 129 height 24
select select "1"
click at [1179, 499] on select "Default Adult Direct Indirect No Signature Required" at bounding box center [1243, 511] width 129 height 24
click at [731, 413] on link "Rates" at bounding box center [729, 415] width 50 height 30
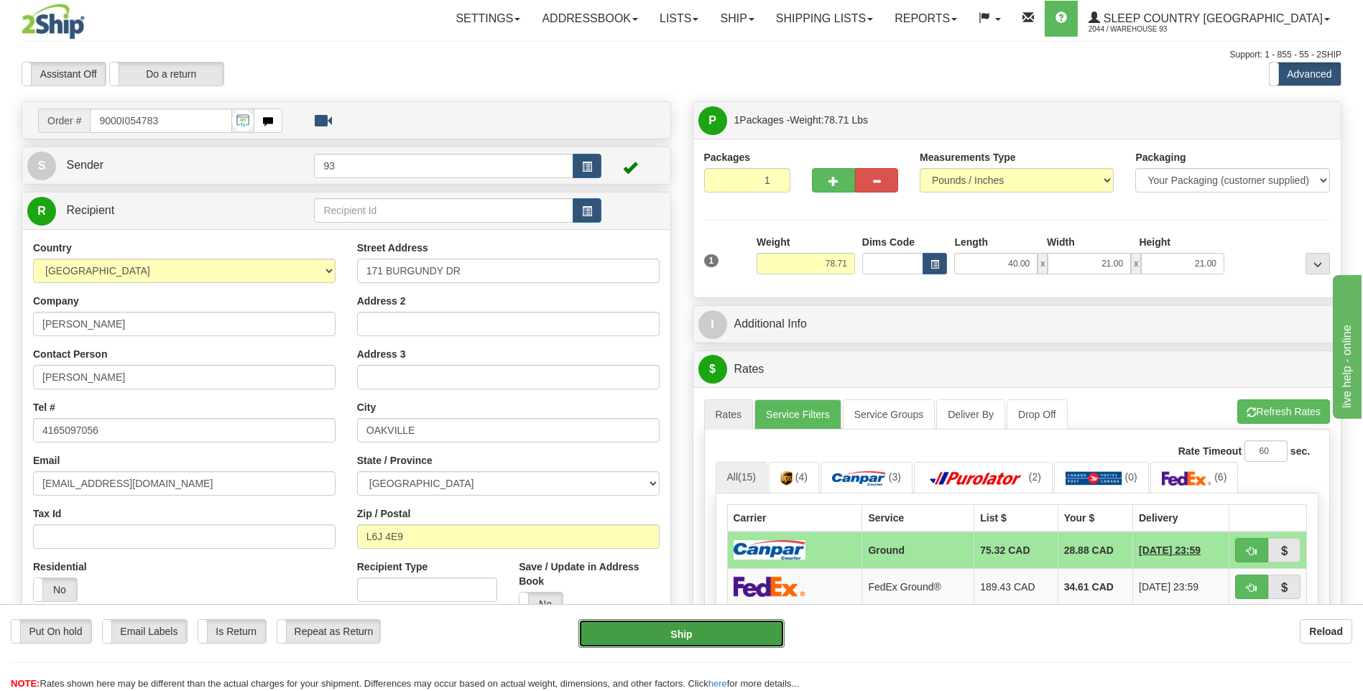
click at [753, 642] on button "Ship" at bounding box center [681, 633] width 206 height 29
type input "1"
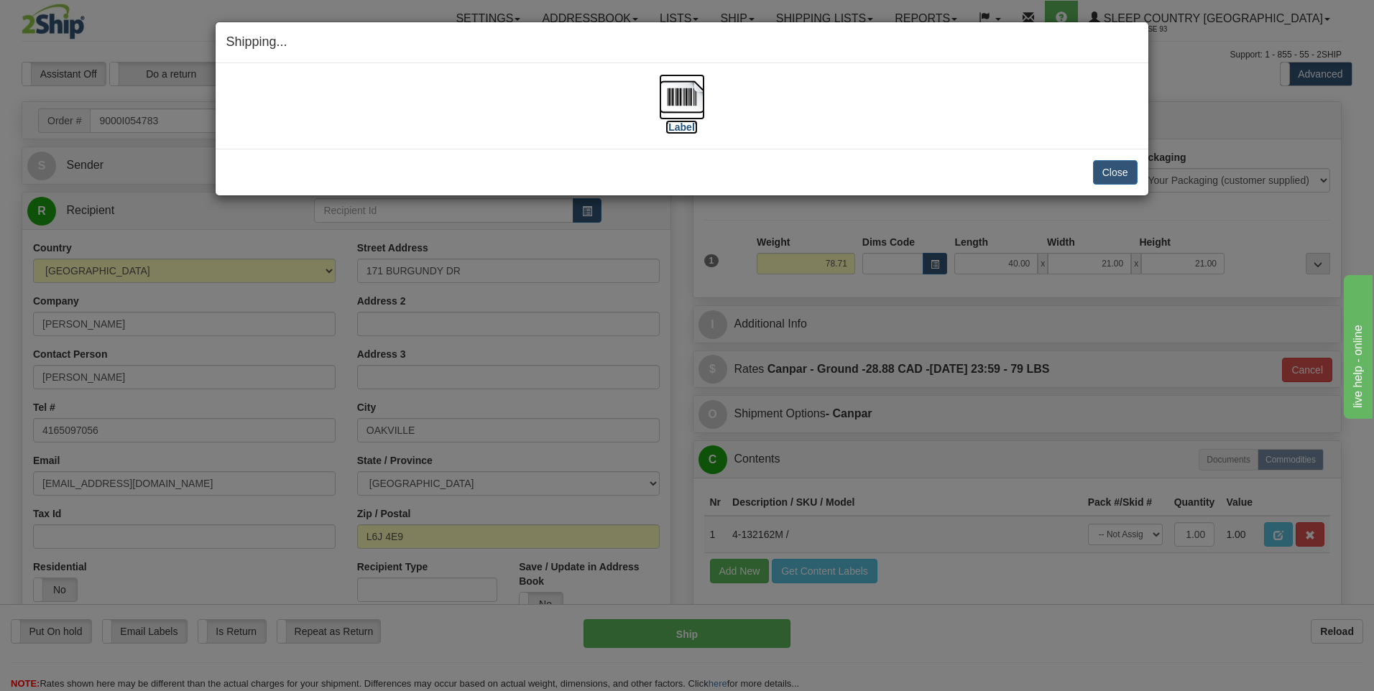
click at [678, 93] on img at bounding box center [682, 97] width 46 height 46
click at [1118, 170] on button "Close" at bounding box center [1115, 172] width 45 height 24
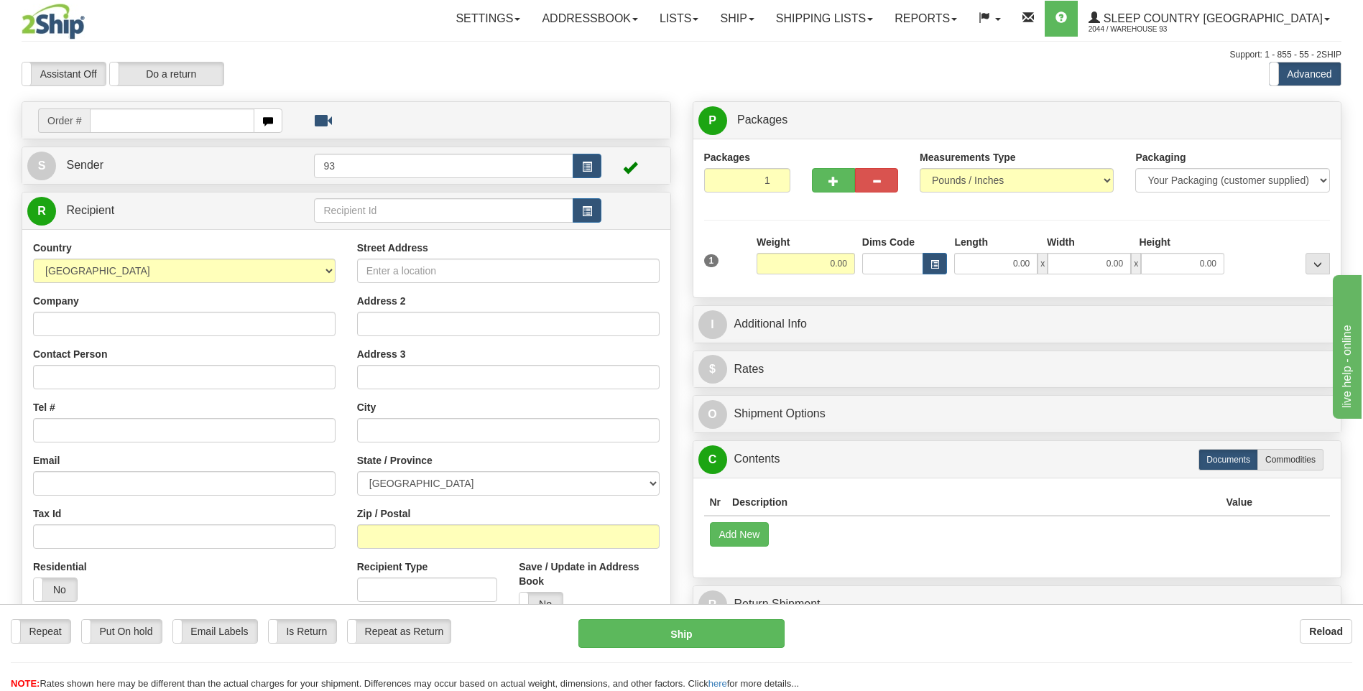
click at [180, 122] on input "text" at bounding box center [172, 121] width 164 height 24
type input "9000I054804"
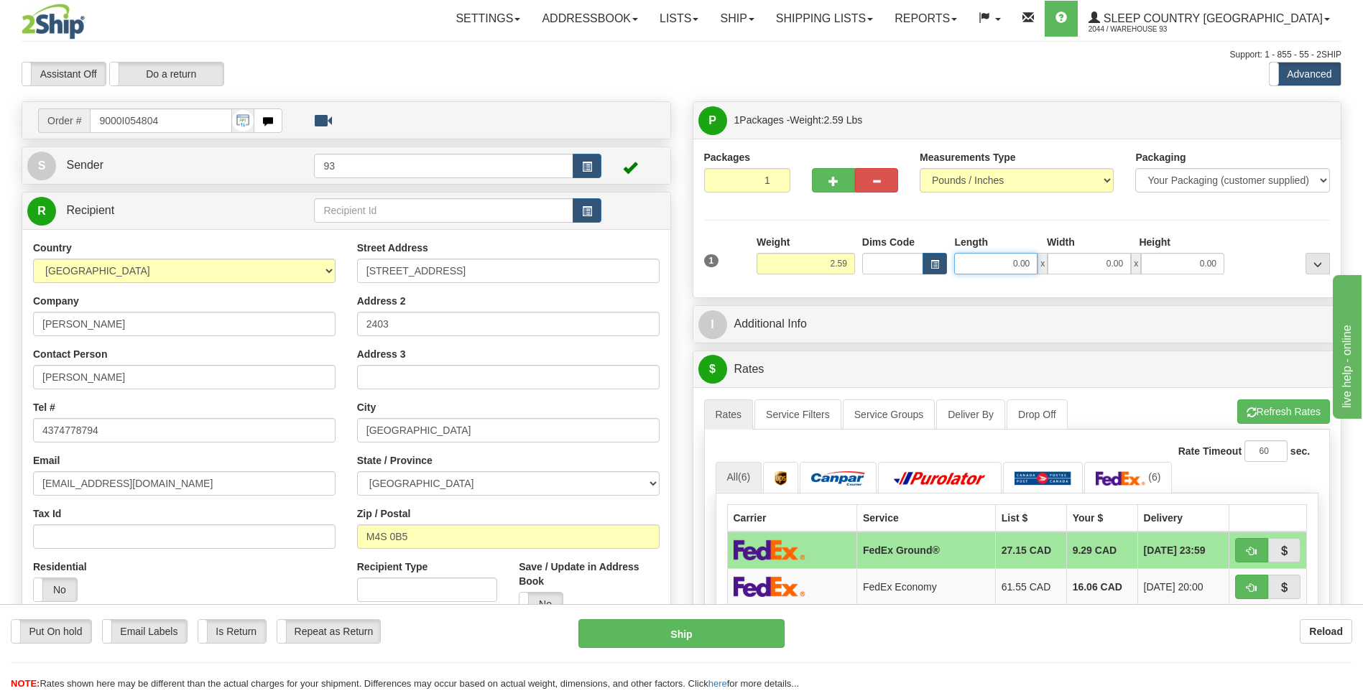
click at [1010, 269] on input "0.00" at bounding box center [995, 264] width 83 height 22
type input "10.00"
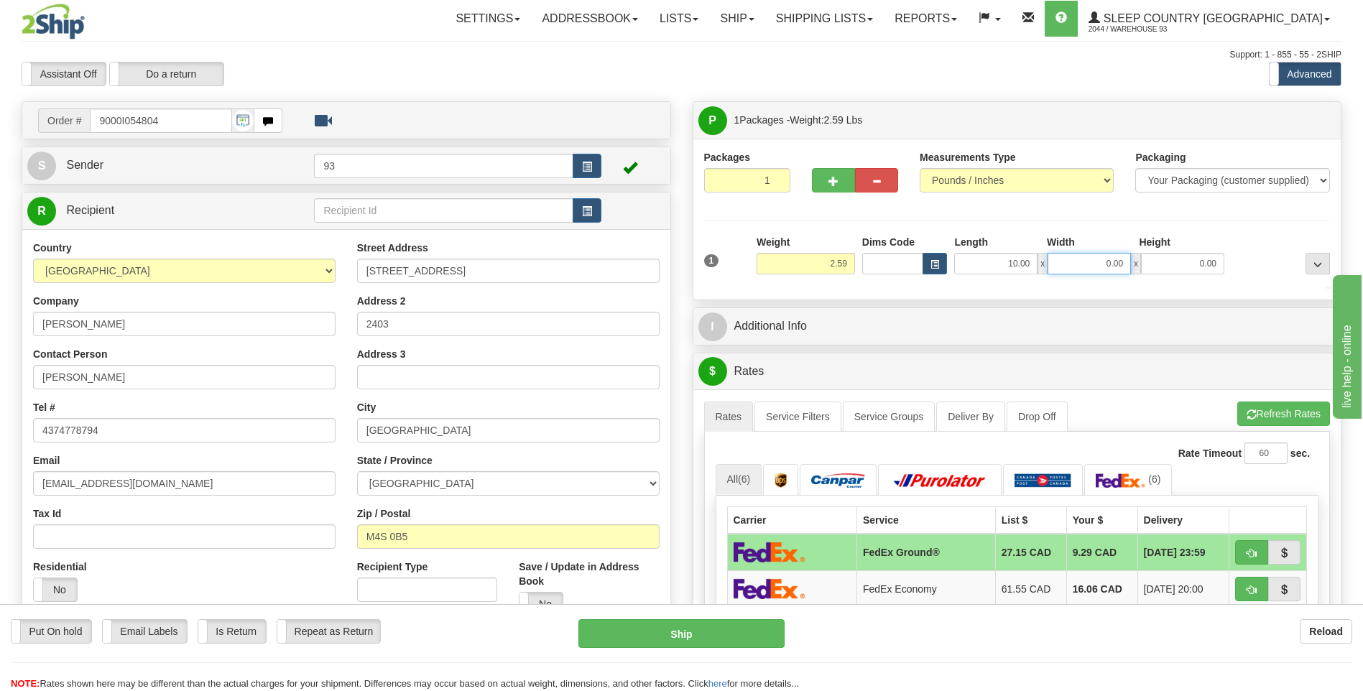
click at [1078, 264] on input "0.00" at bounding box center [1089, 264] width 83 height 22
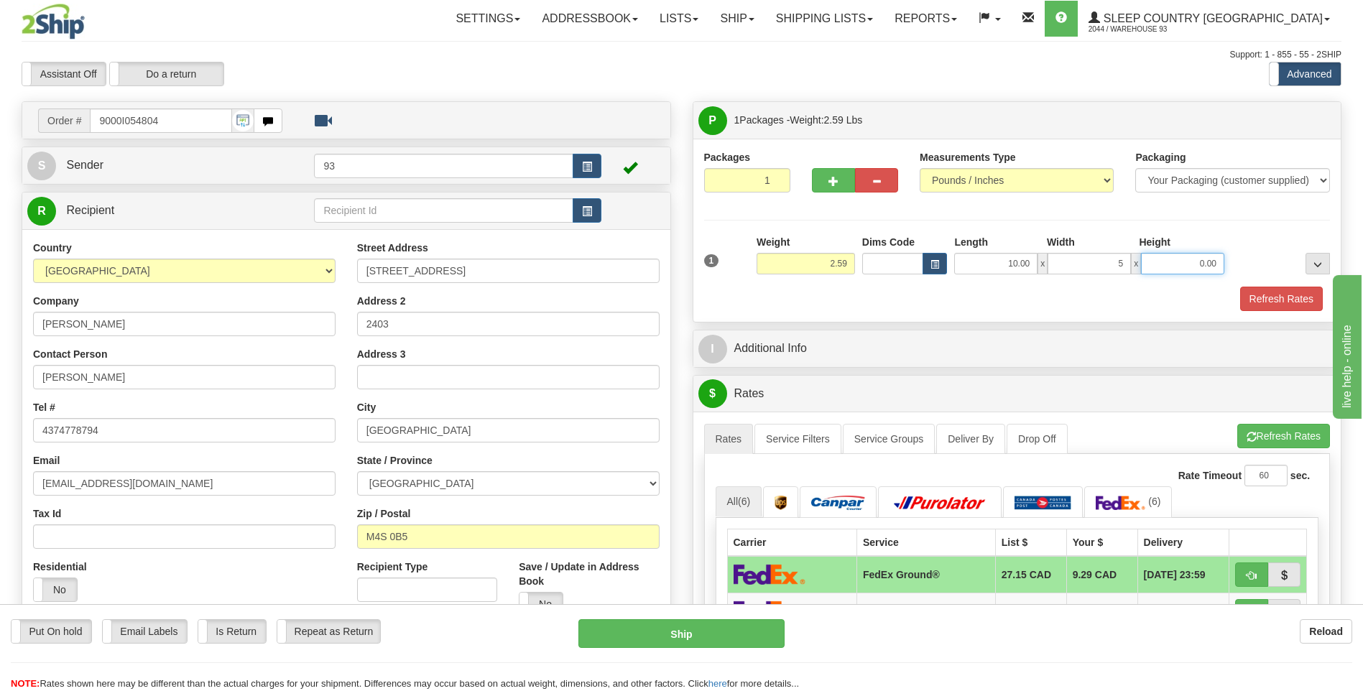
type input "5.00"
click at [1170, 258] on input "0.00" at bounding box center [1182, 264] width 83 height 22
type input "5.00"
click at [1267, 295] on button "Refresh Rates" at bounding box center [1281, 299] width 83 height 24
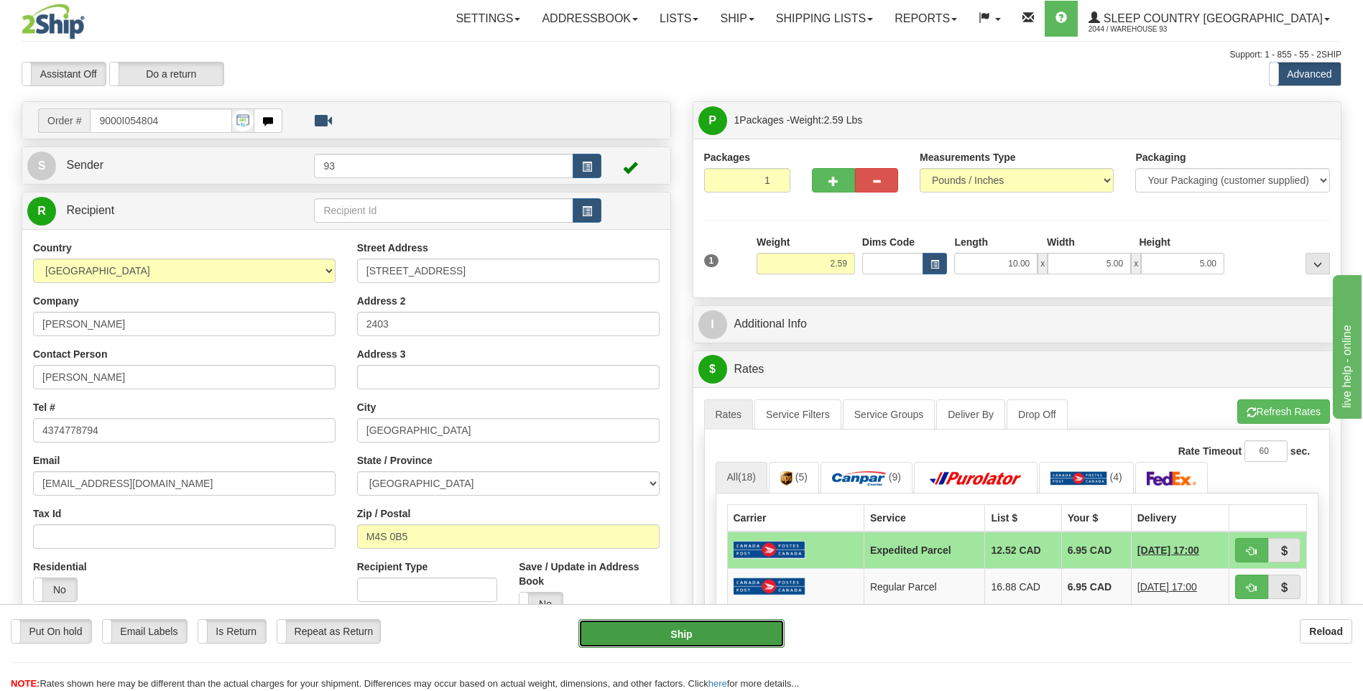
click at [737, 630] on button "Ship" at bounding box center [681, 633] width 206 height 29
type input "DOM.EP"
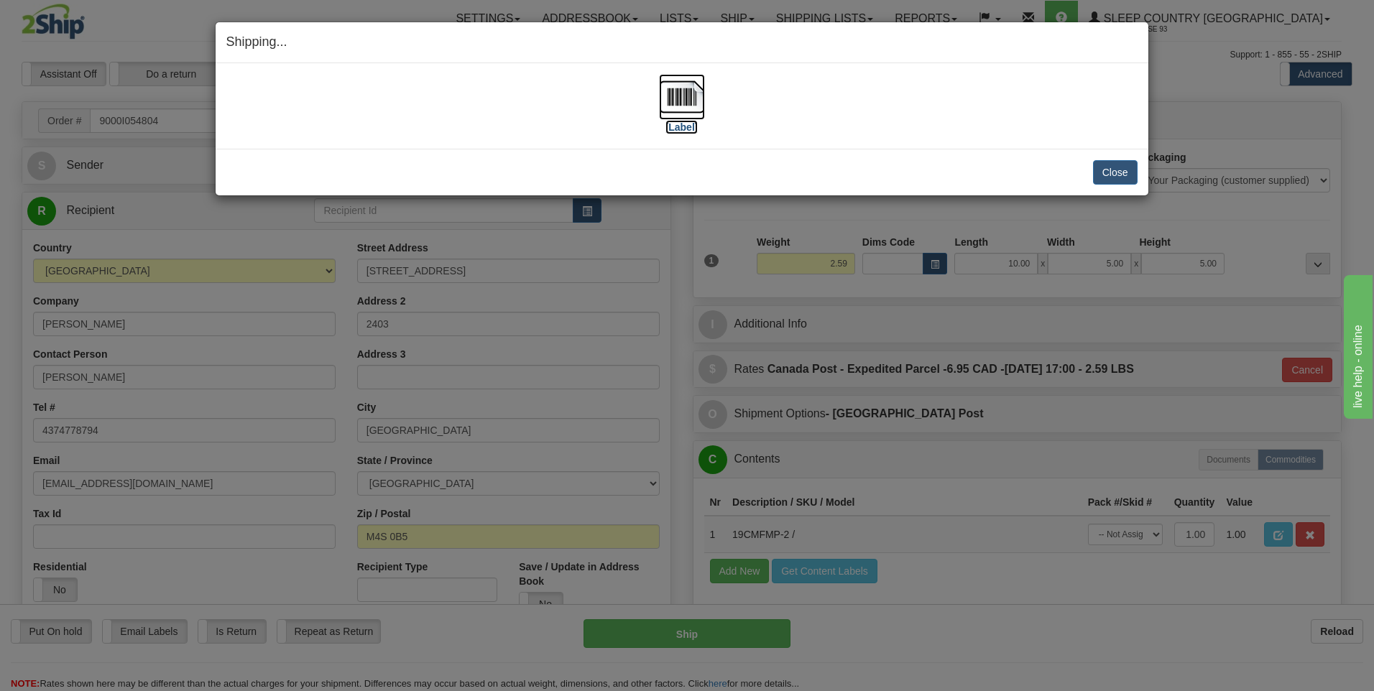
click at [681, 98] on img at bounding box center [682, 97] width 46 height 46
click at [1099, 172] on button "Close" at bounding box center [1115, 172] width 45 height 24
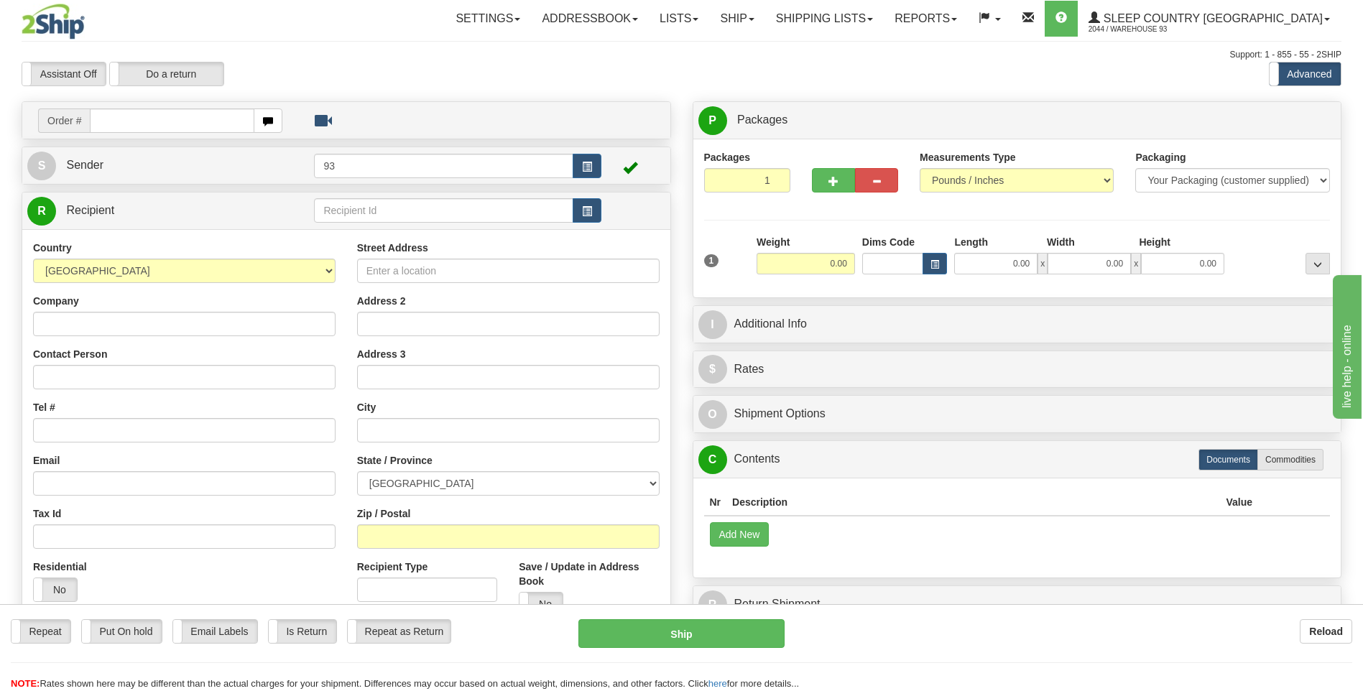
click at [111, 126] on input "text" at bounding box center [172, 121] width 164 height 24
click at [206, 123] on input "text" at bounding box center [172, 121] width 164 height 24
type input "9000I054821"
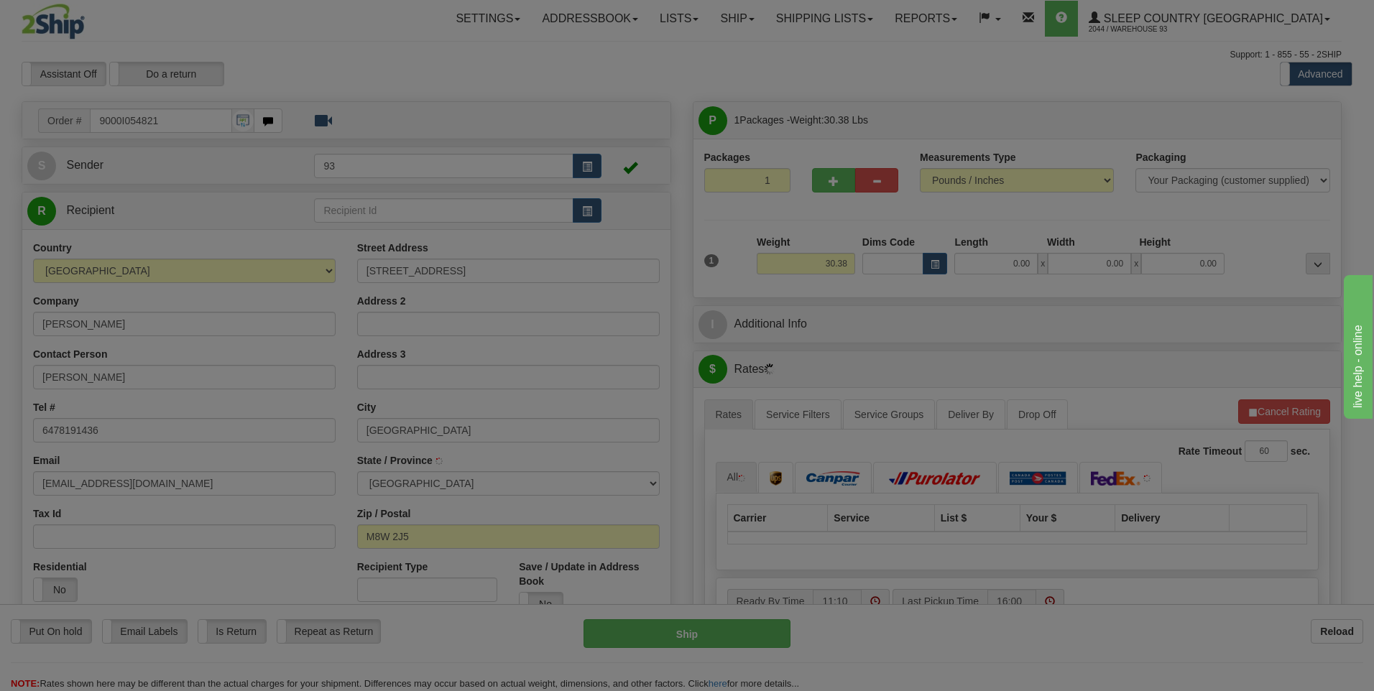
type input "ETOBICOKE"
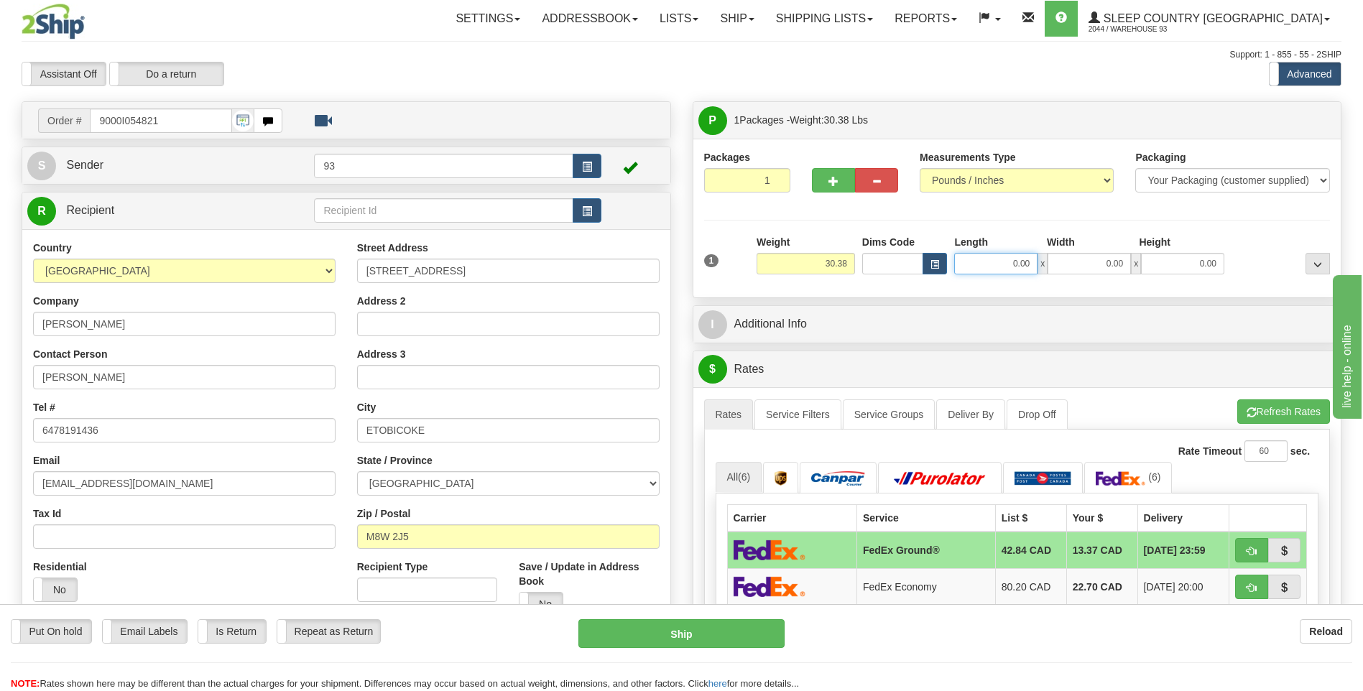
click at [1008, 262] on input "0.00" at bounding box center [995, 264] width 83 height 22
type input "40.00"
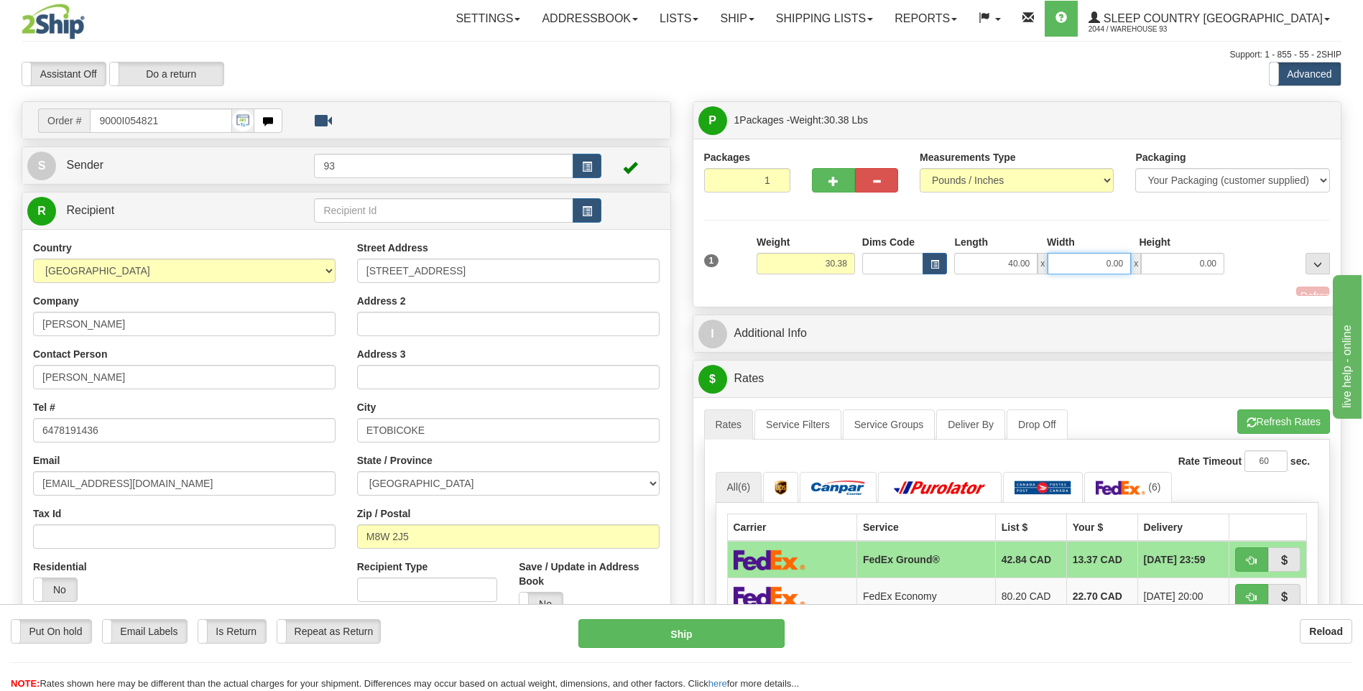
click at [1094, 263] on input "0.00" at bounding box center [1089, 264] width 83 height 22
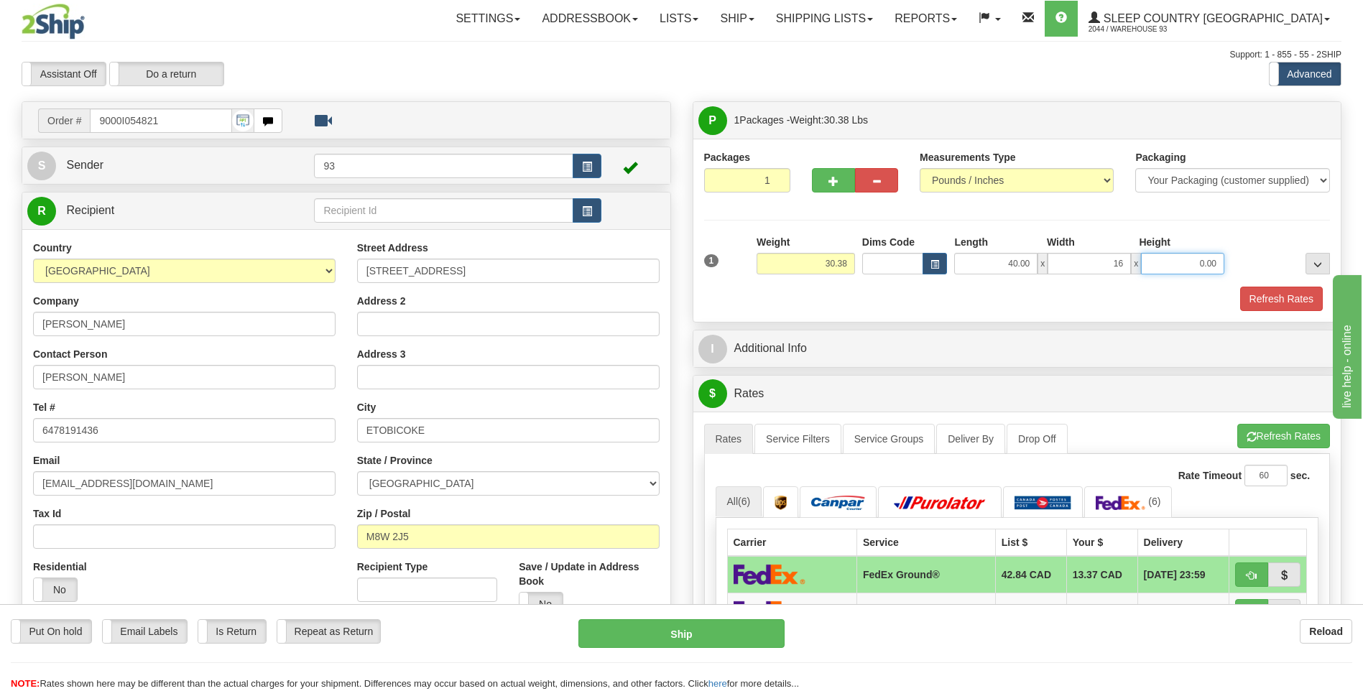
type input "16.00"
click at [1179, 261] on input "0.00" at bounding box center [1182, 264] width 83 height 22
type input "16.00"
click at [1270, 293] on button "Refresh Rates" at bounding box center [1281, 299] width 83 height 24
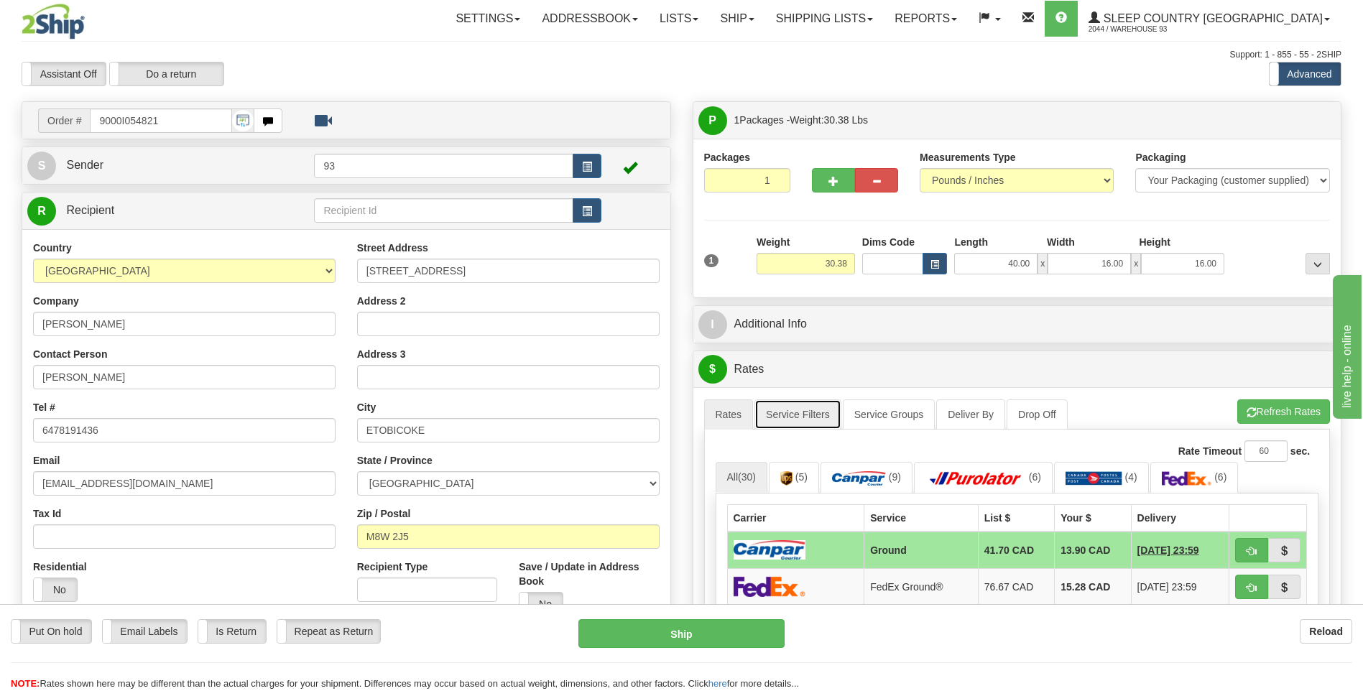
click at [799, 411] on link "Service Filters" at bounding box center [798, 415] width 87 height 30
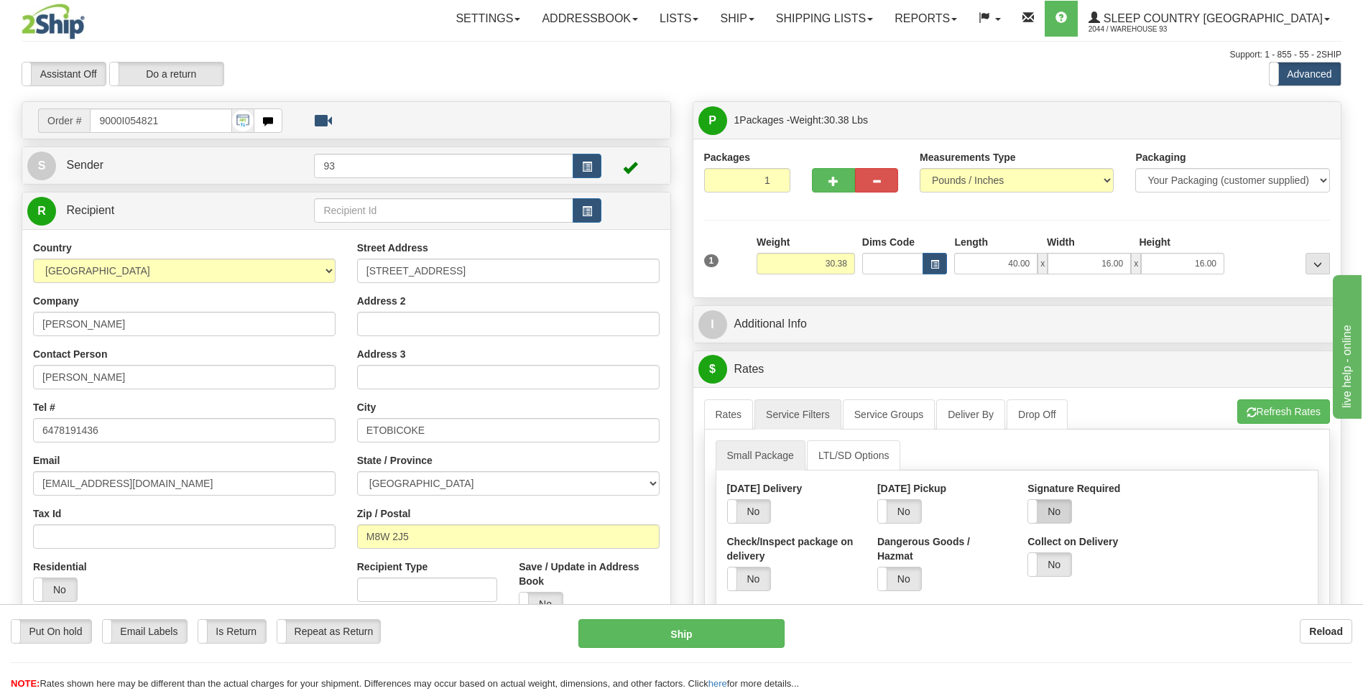
click at [1059, 516] on label "No" at bounding box center [1049, 511] width 43 height 23
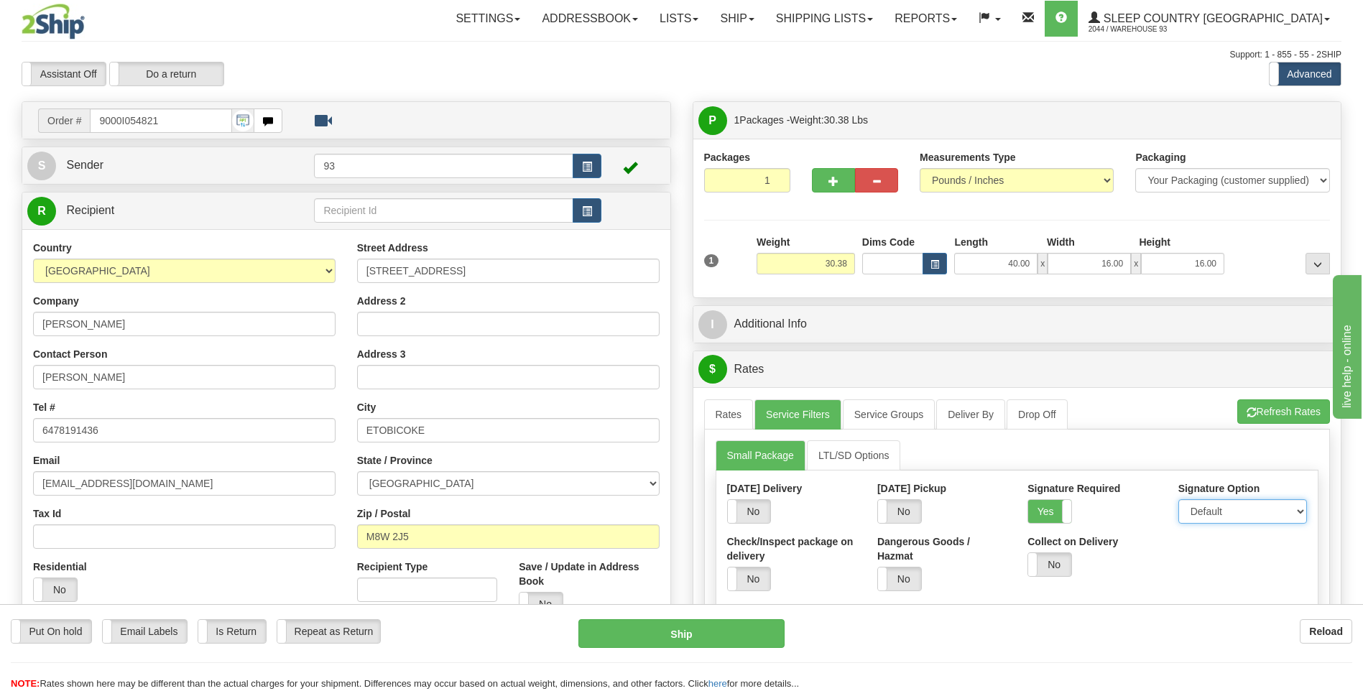
click at [1214, 510] on select "Default Adult Direct Indirect No Signature Required" at bounding box center [1243, 511] width 129 height 24
select select "1"
click at [1179, 499] on select "Default Adult Direct Indirect No Signature Required" at bounding box center [1243, 511] width 129 height 24
click at [711, 412] on link "Rates" at bounding box center [729, 415] width 50 height 30
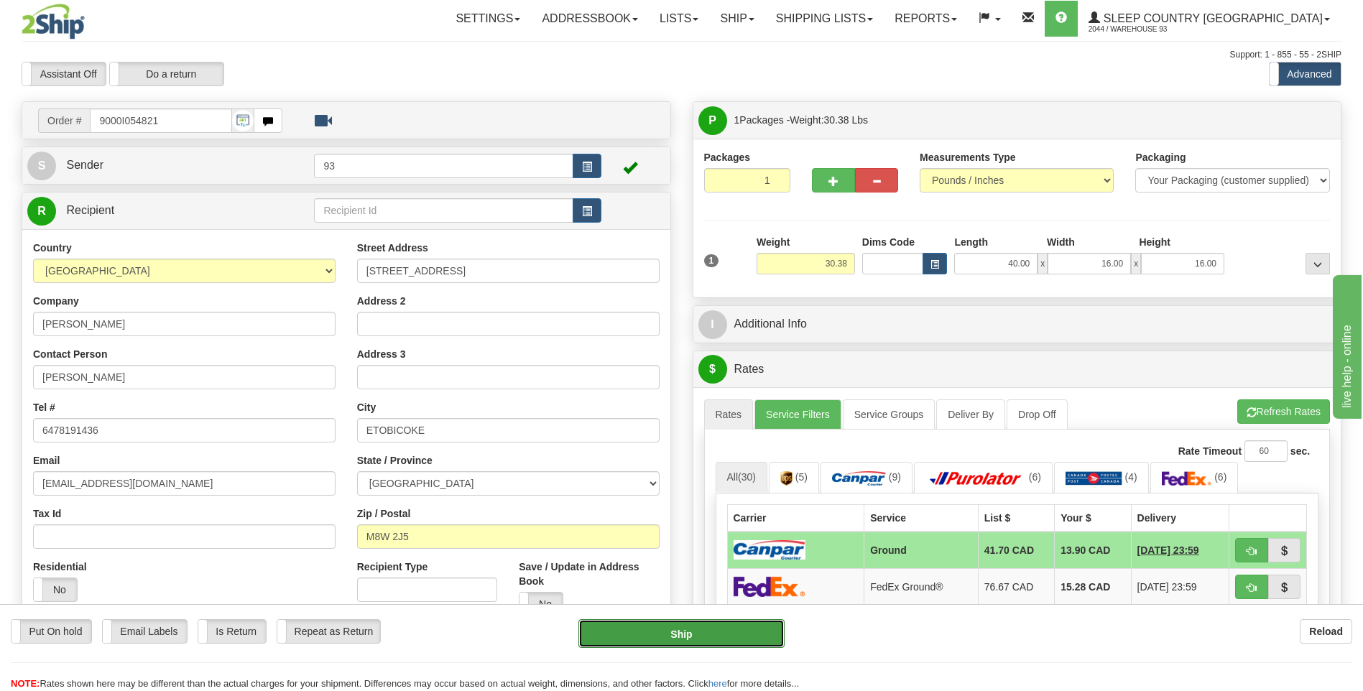
click at [749, 637] on button "Ship" at bounding box center [681, 633] width 206 height 29
type input "1"
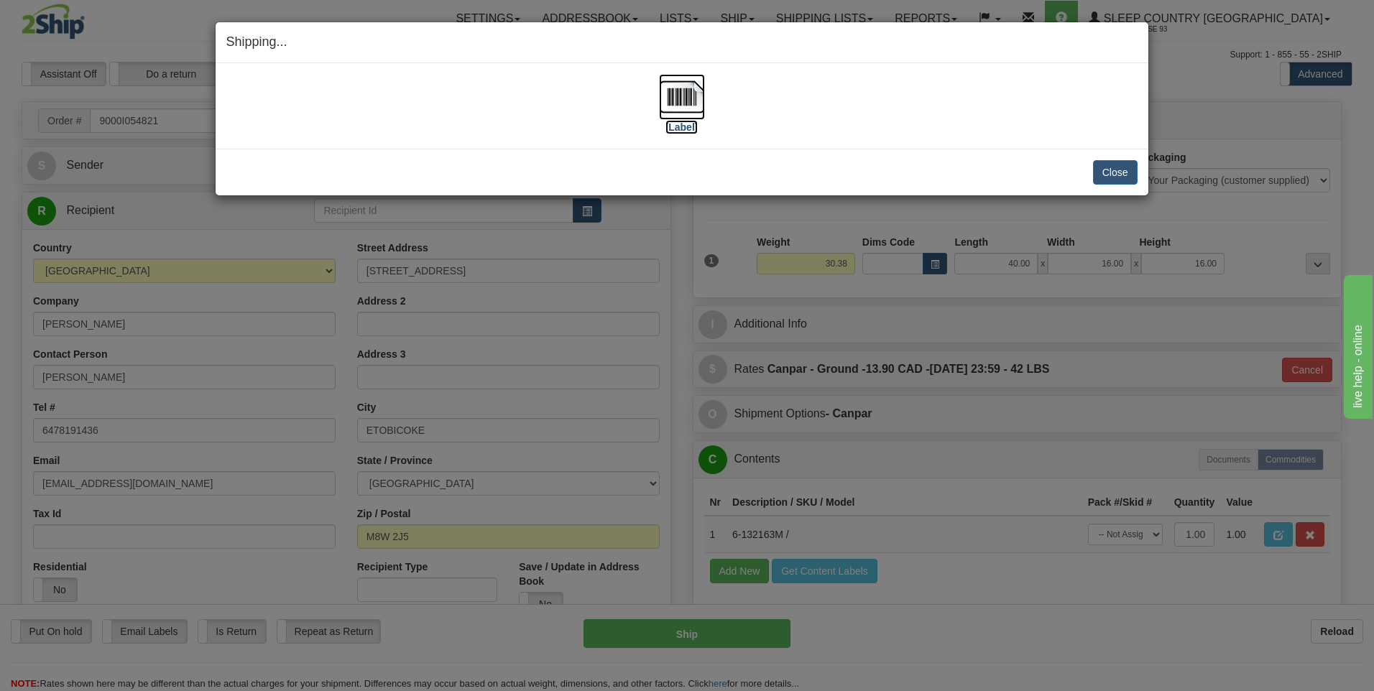
click at [686, 101] on img at bounding box center [682, 97] width 46 height 46
click at [1121, 169] on button "Close" at bounding box center [1115, 172] width 45 height 24
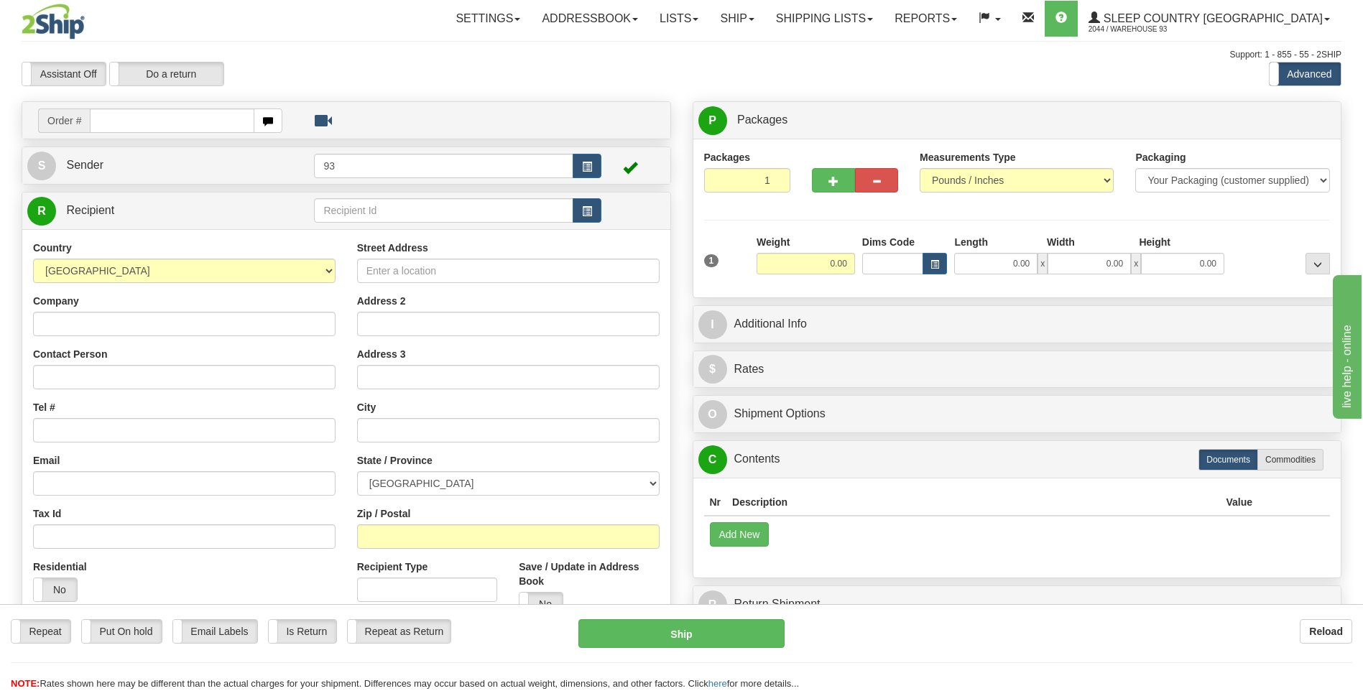
click at [172, 126] on input "text" at bounding box center [172, 121] width 164 height 24
type input "9000I054825"
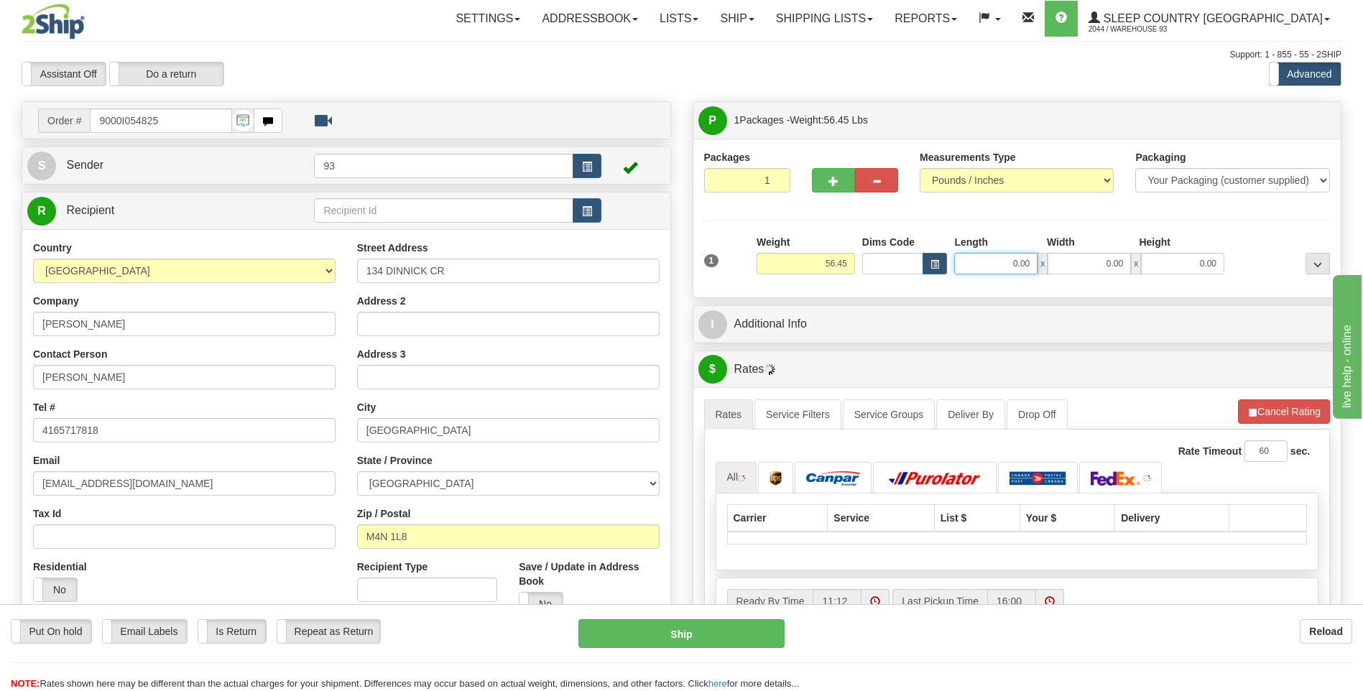
click at [995, 269] on input "0.00" at bounding box center [995, 264] width 83 height 22
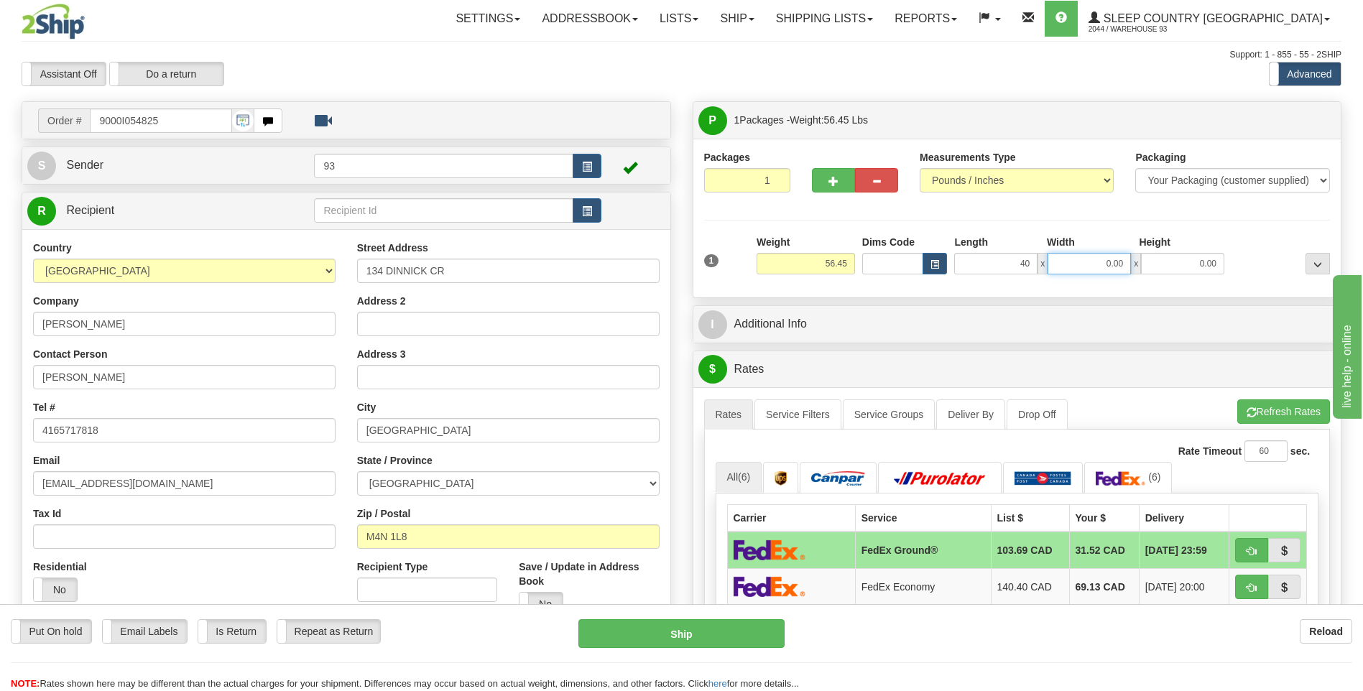
type input "40.00"
click at [1092, 264] on input "0.00" at bounding box center [1089, 264] width 83 height 22
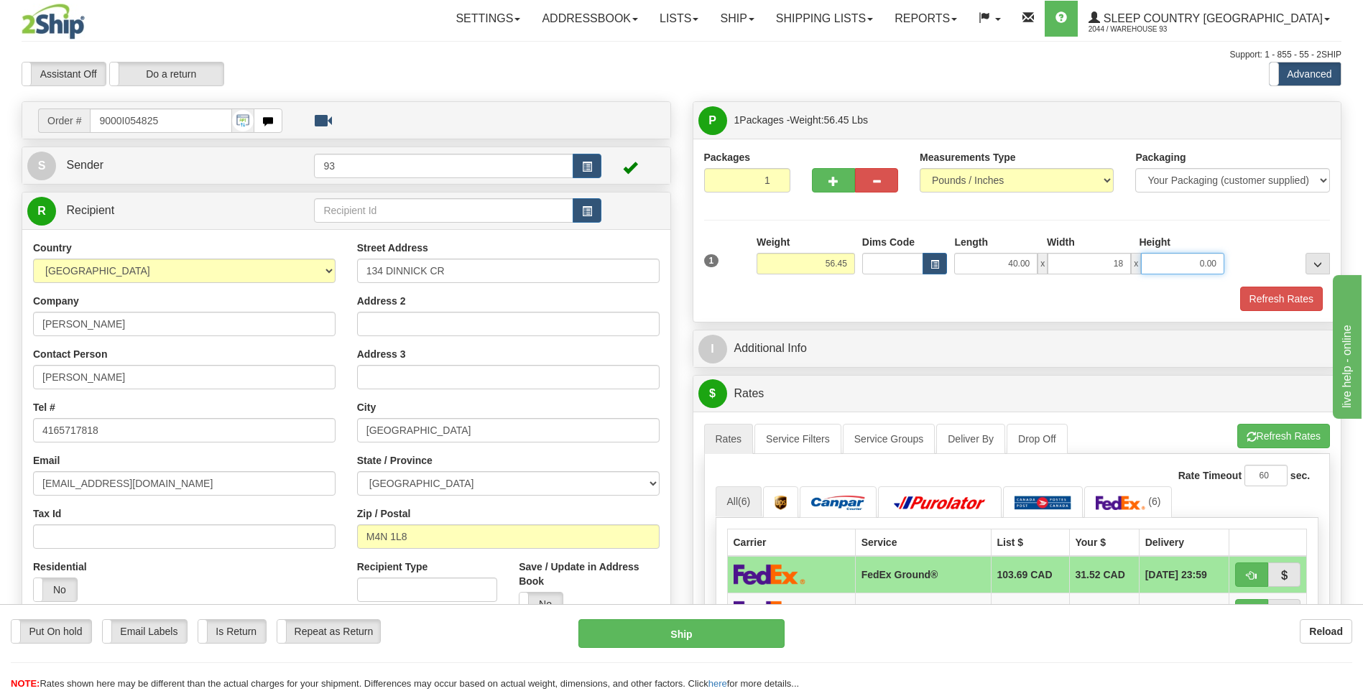
type input "18.00"
click at [1195, 256] on input "0.00" at bounding box center [1182, 264] width 83 height 22
type input "18.00"
click at [1288, 293] on button "Refresh Rates" at bounding box center [1281, 299] width 83 height 24
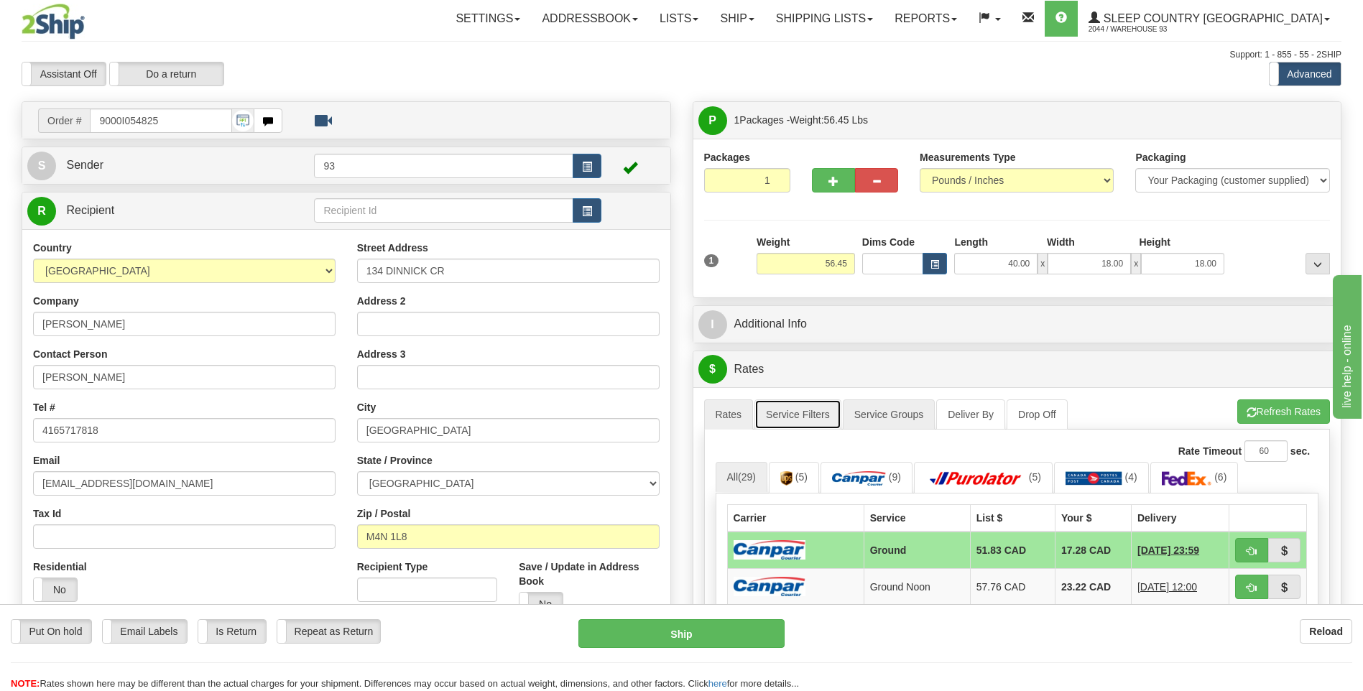
drag, startPoint x: 813, startPoint y: 413, endPoint x: 849, endPoint y: 428, distance: 38.0
click at [813, 413] on link "Service Filters" at bounding box center [798, 415] width 87 height 30
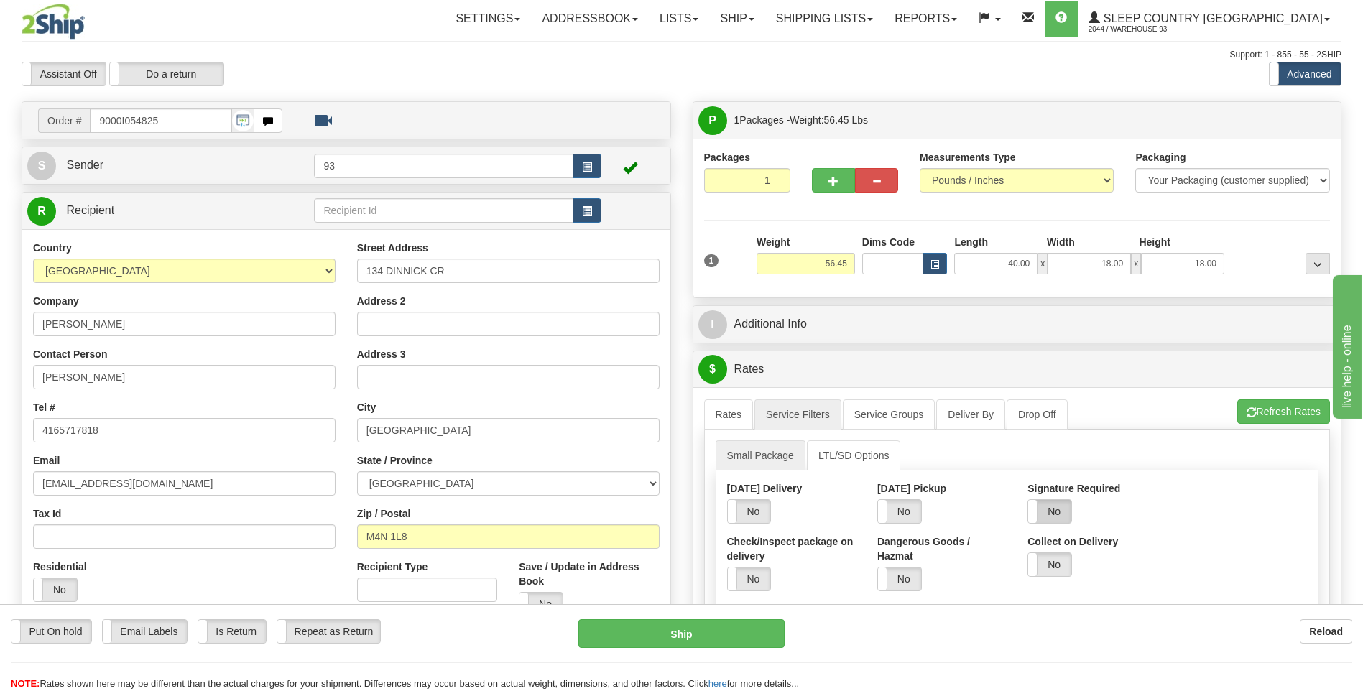
click at [1038, 516] on label "No" at bounding box center [1049, 511] width 43 height 23
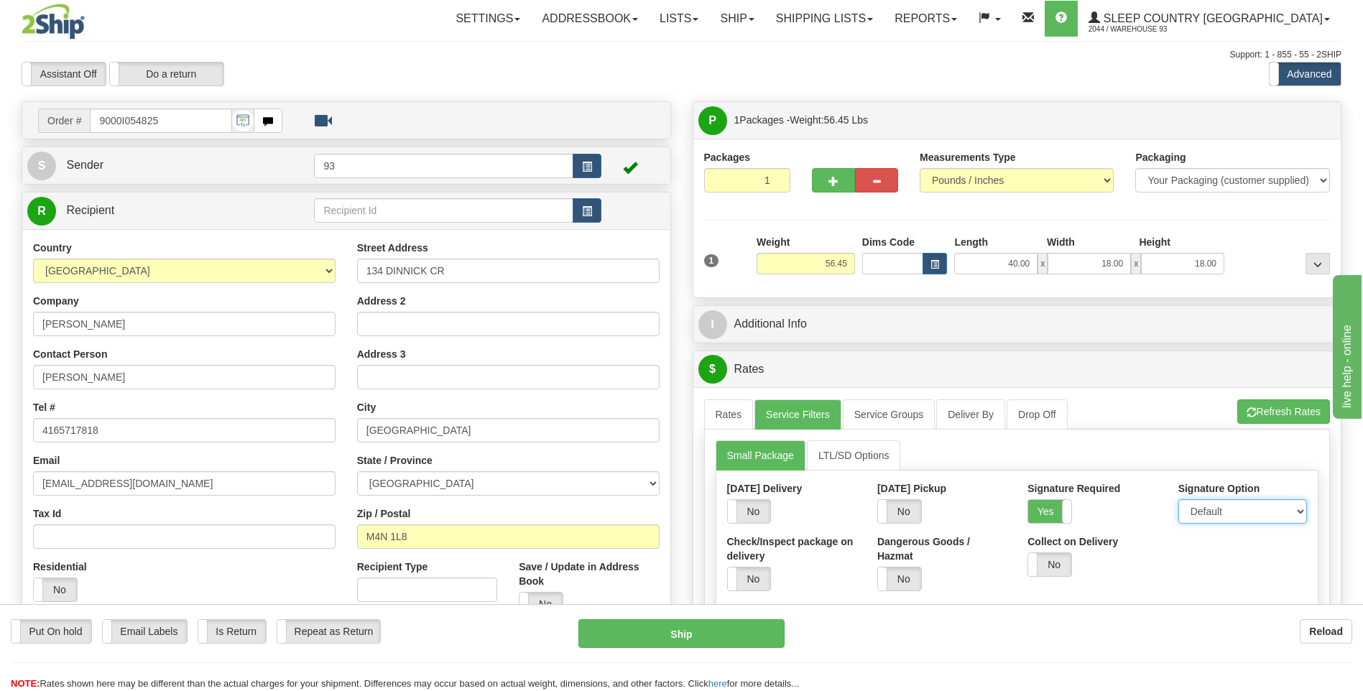
drag, startPoint x: 1251, startPoint y: 507, endPoint x: 1246, endPoint y: 515, distance: 9.4
click at [1251, 507] on select "Default Adult Direct Indirect No Signature Required" at bounding box center [1243, 511] width 129 height 24
select select "1"
click at [1179, 499] on select "Default Adult Direct Indirect No Signature Required" at bounding box center [1243, 511] width 129 height 24
click at [733, 420] on link "Rates" at bounding box center [729, 415] width 50 height 30
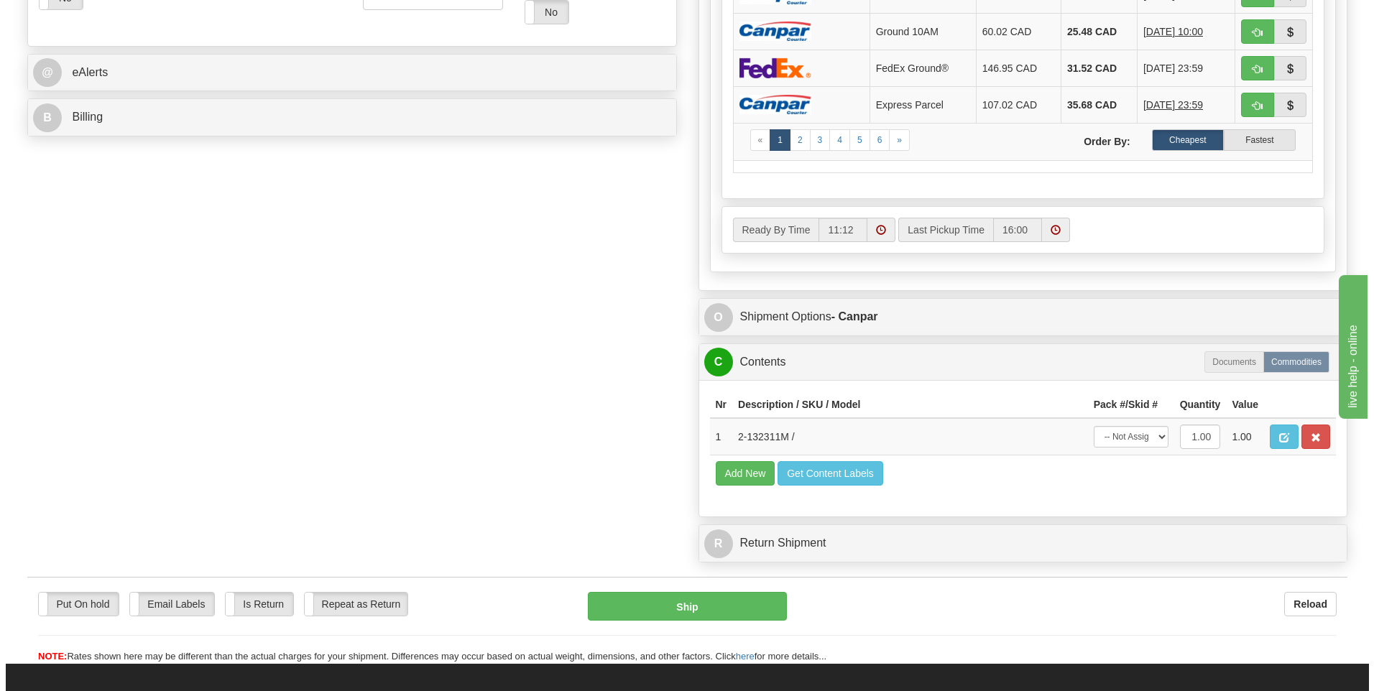
scroll to position [647, 0]
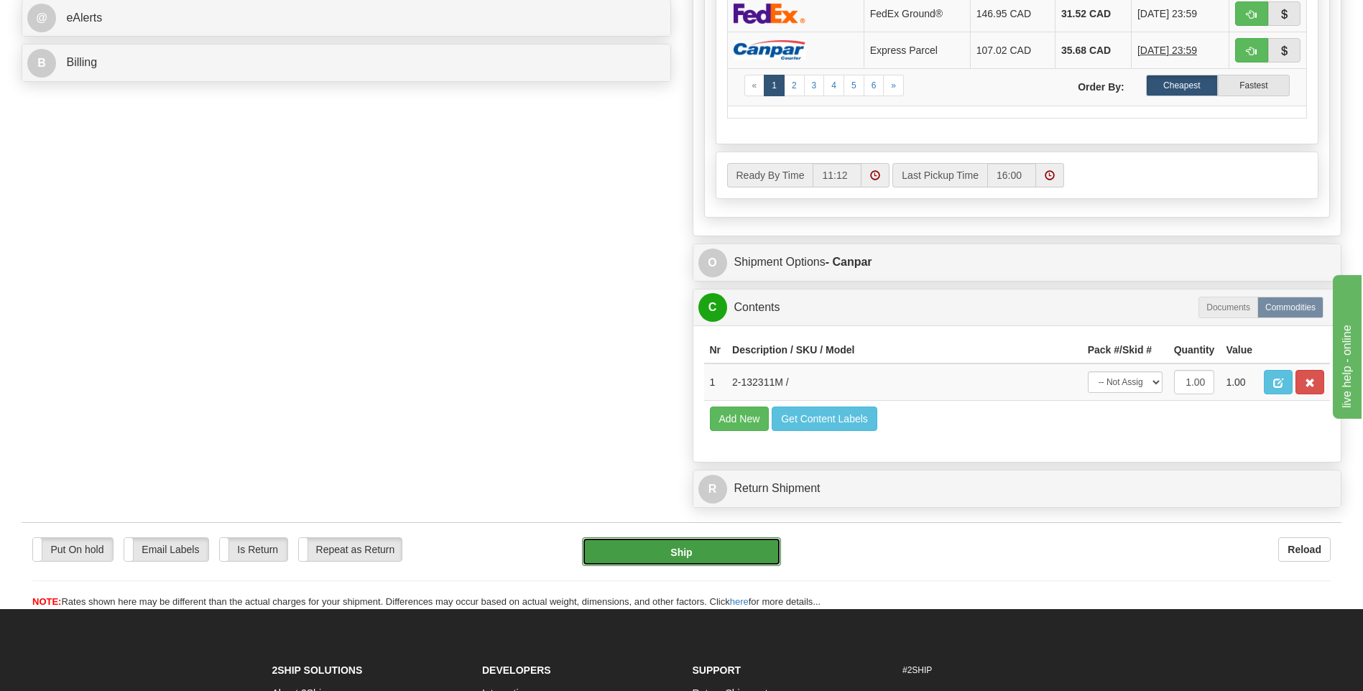
click at [745, 550] on button "Ship" at bounding box center [681, 552] width 198 height 29
type input "1"
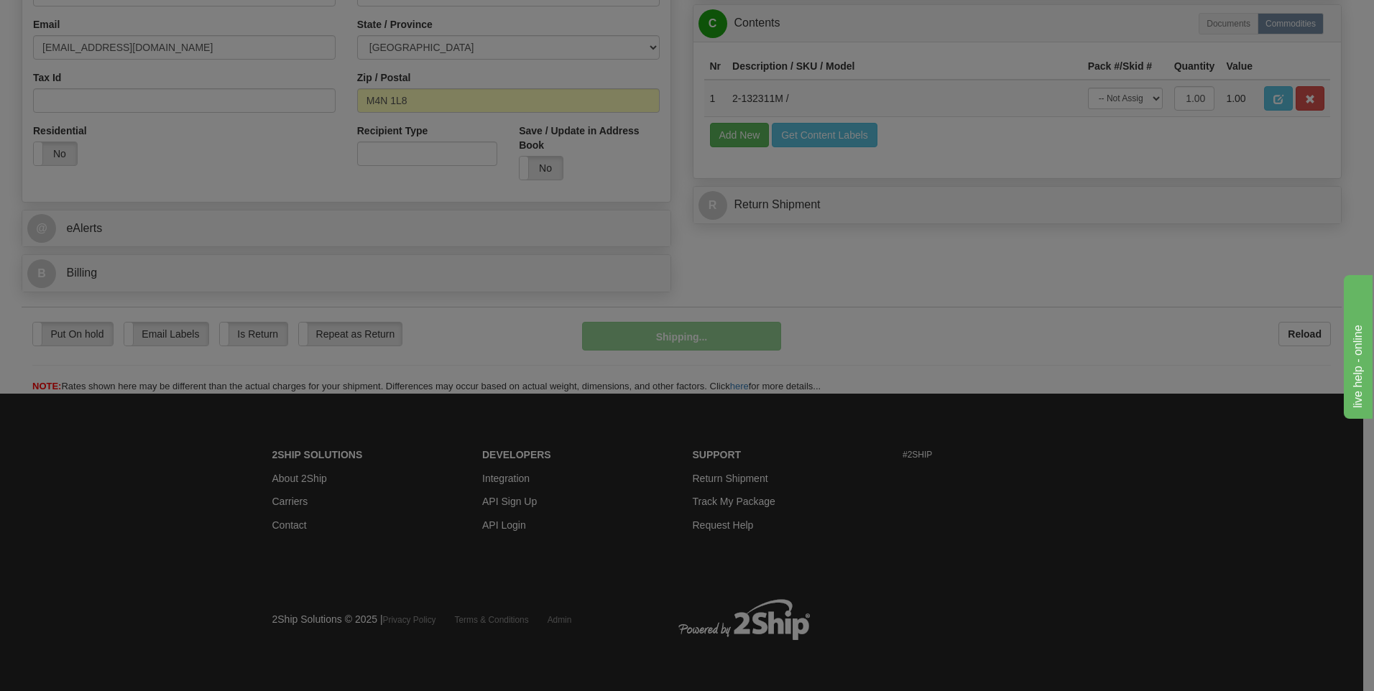
scroll to position [437, 0]
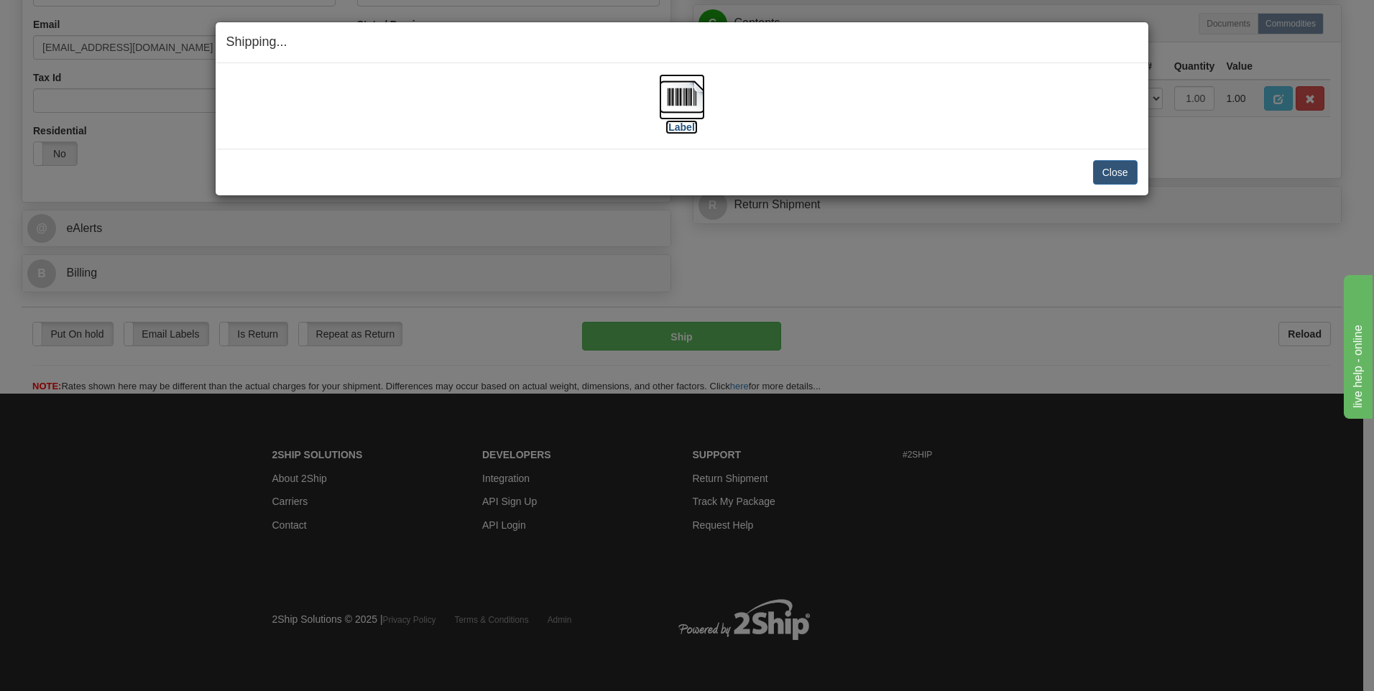
click at [678, 98] on img at bounding box center [682, 97] width 46 height 46
click at [1119, 177] on button "Close" at bounding box center [1115, 172] width 45 height 24
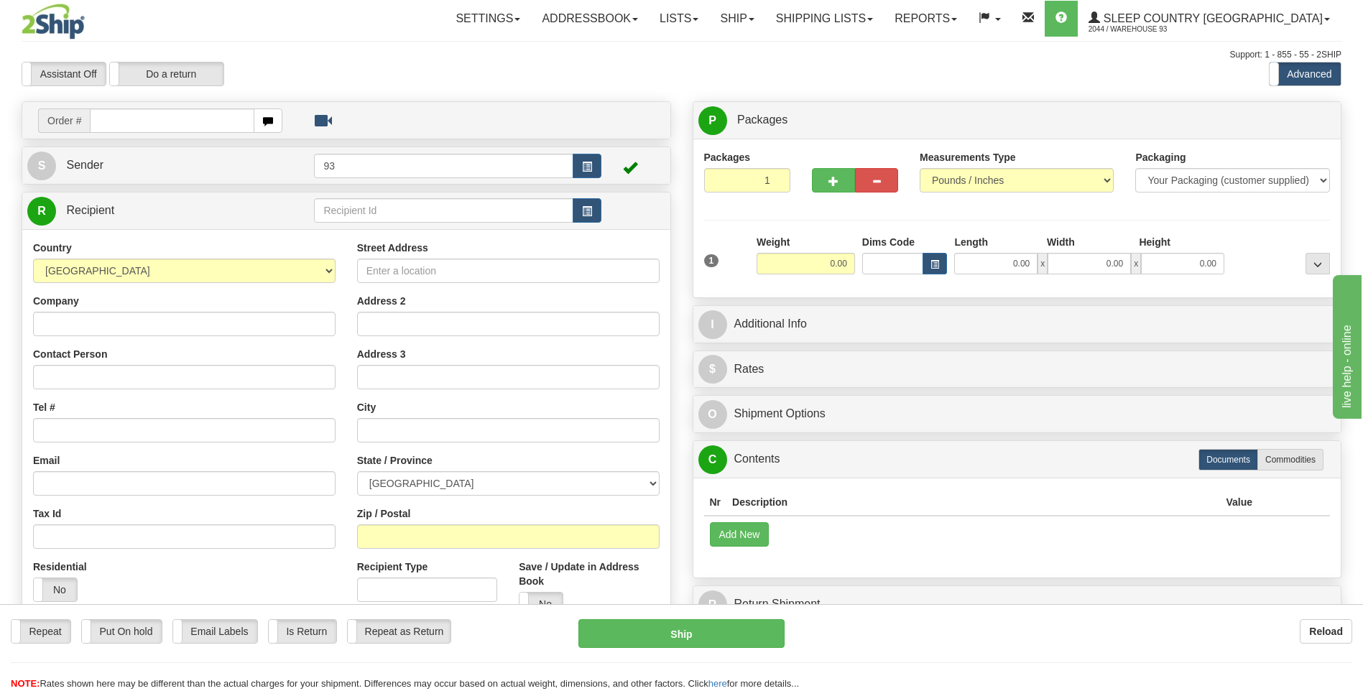
click at [153, 118] on input "text" at bounding box center [172, 121] width 164 height 24
type input "9000I054830"
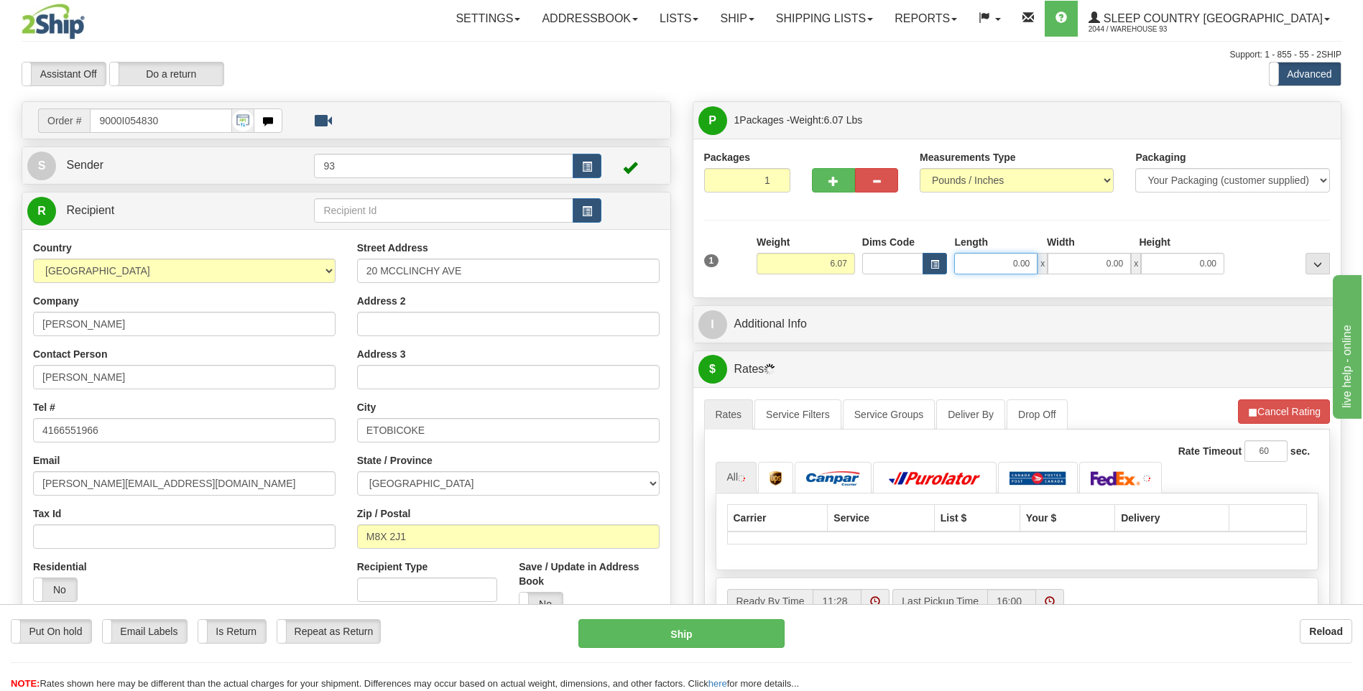
click at [981, 268] on input "0.00" at bounding box center [995, 264] width 83 height 22
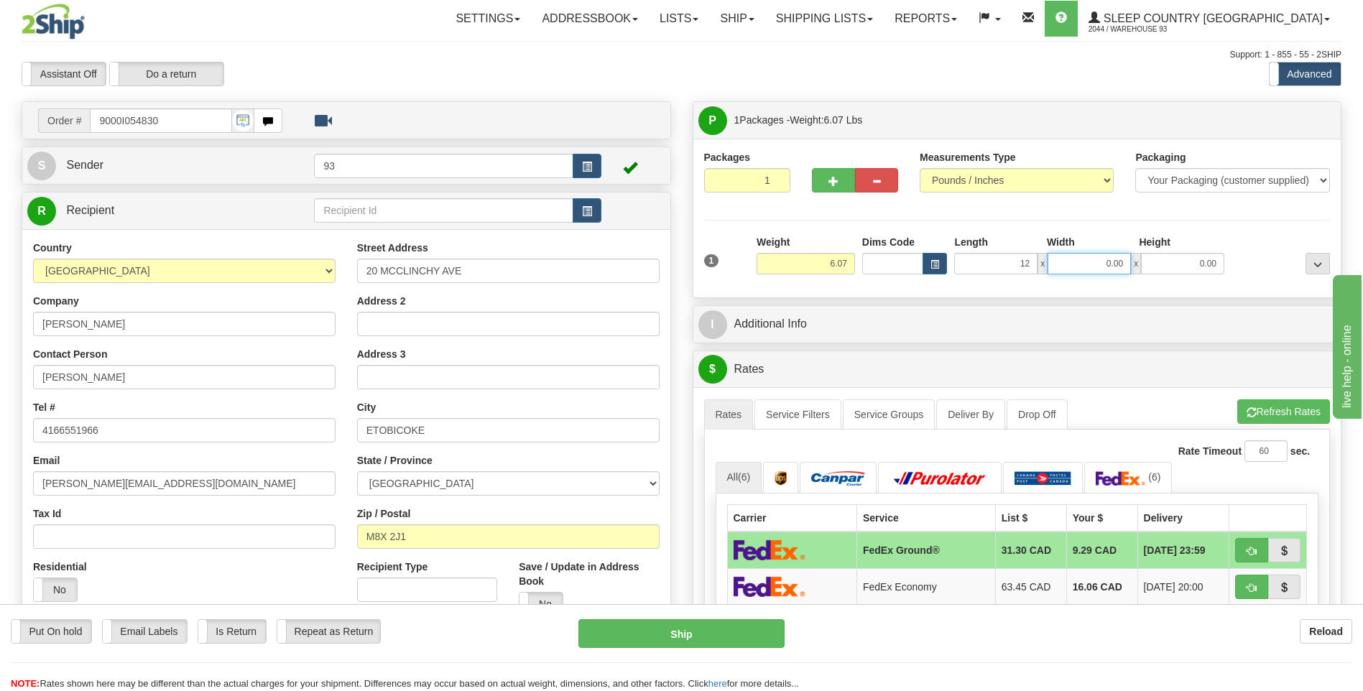
type input "12.00"
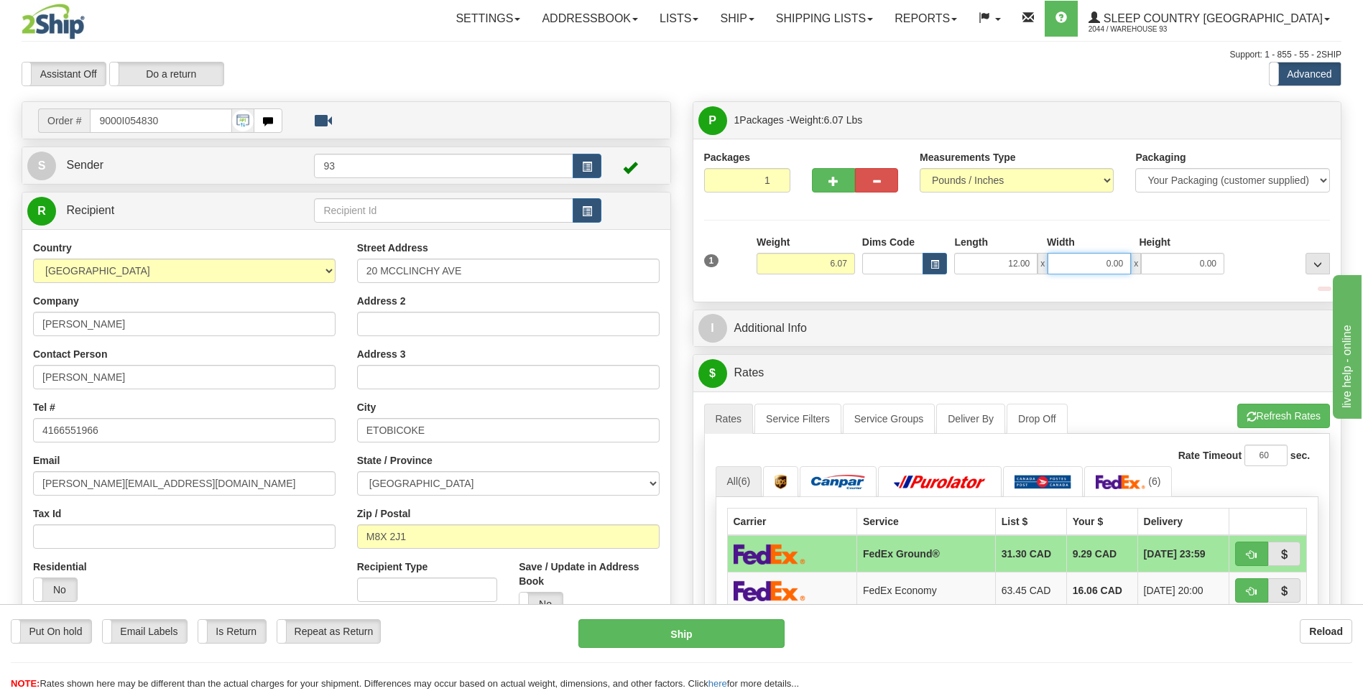
click at [1078, 261] on input "0.00" at bounding box center [1089, 264] width 83 height 22
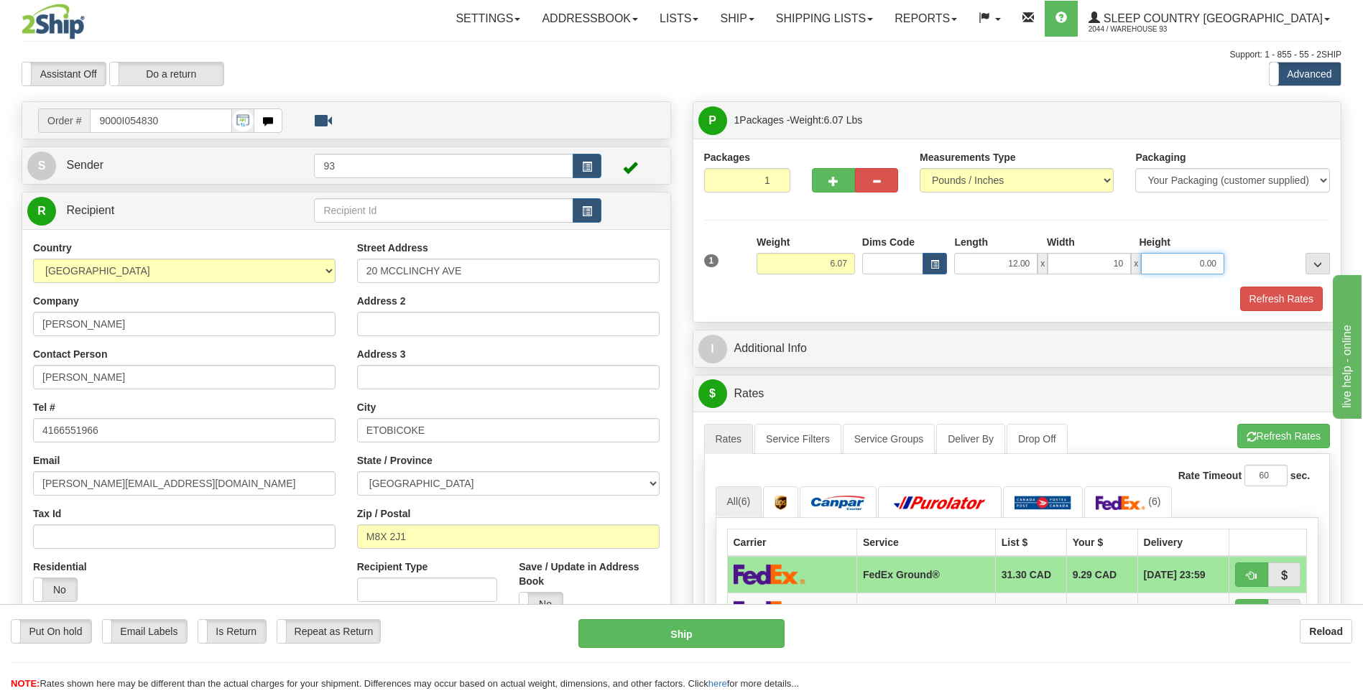
type input "10.00"
click at [1169, 266] on input "0.00" at bounding box center [1182, 264] width 83 height 22
type input "2.00"
click at [1288, 298] on button "Refresh Rates" at bounding box center [1281, 299] width 83 height 24
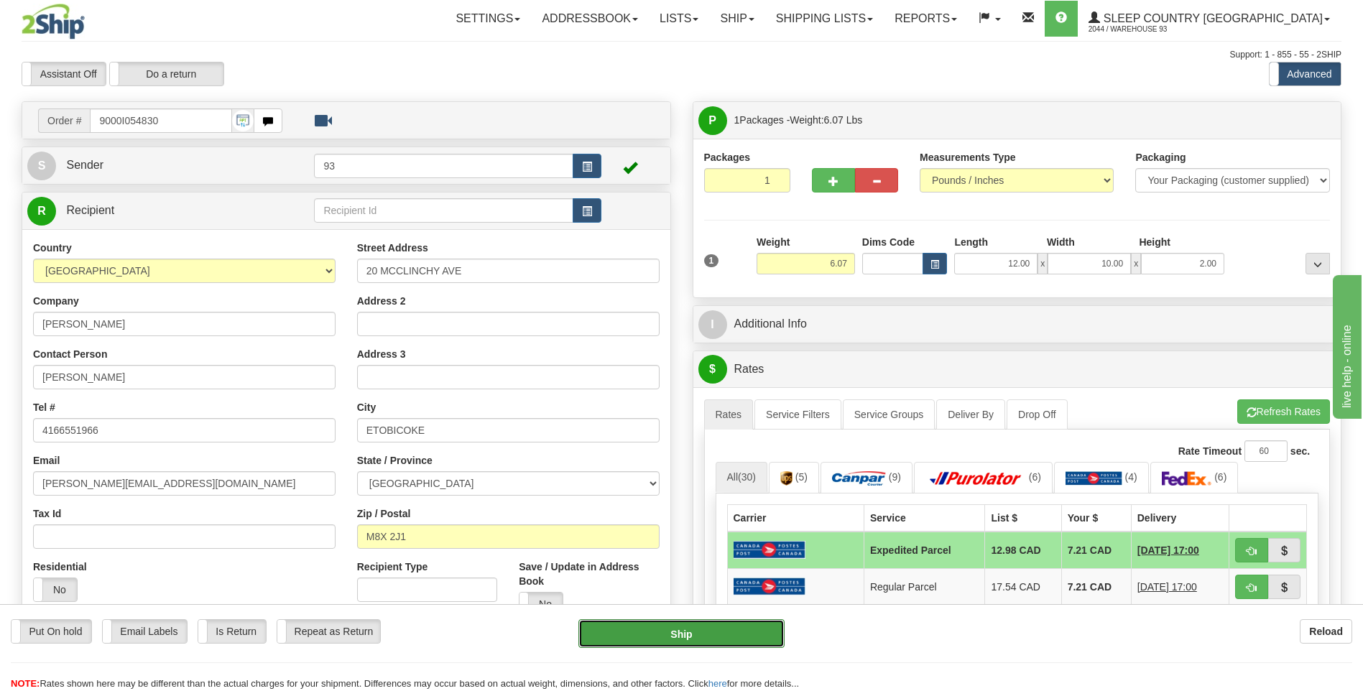
click at [706, 620] on button "Ship" at bounding box center [681, 633] width 206 height 29
type input "DOM.EP"
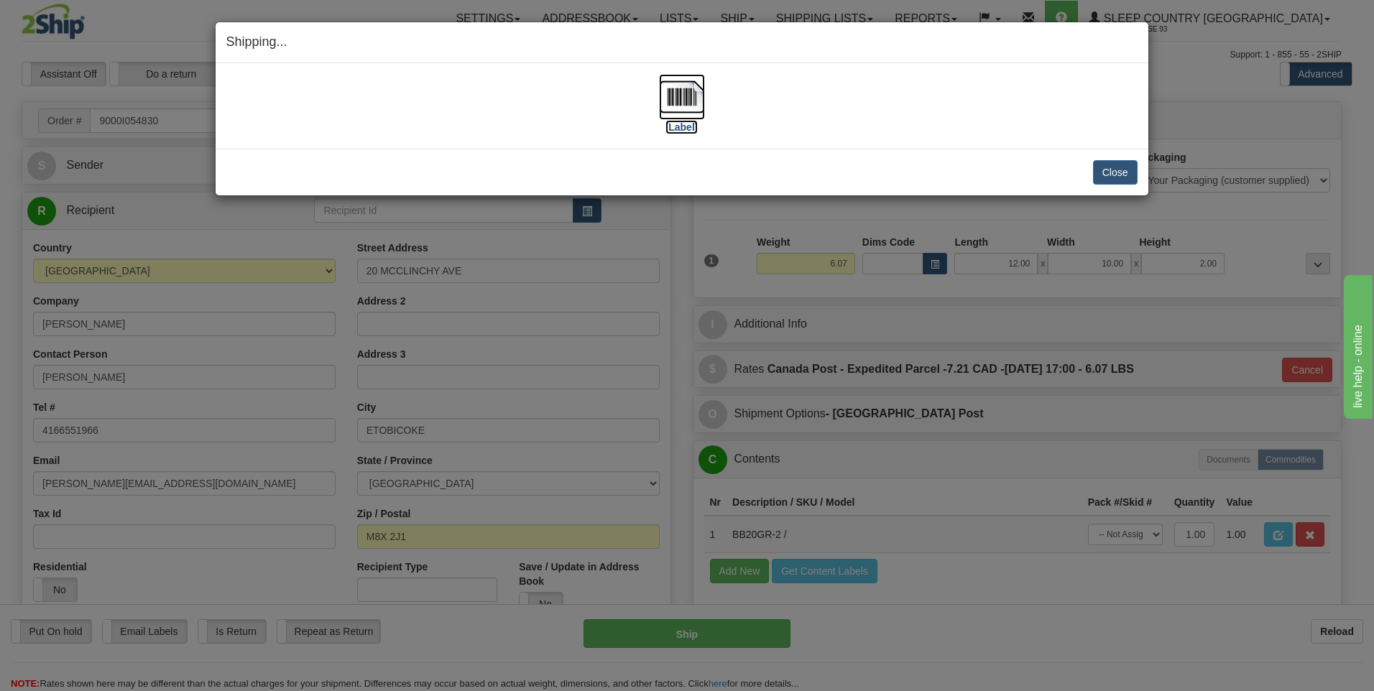
click at [696, 100] on img at bounding box center [682, 97] width 46 height 46
click at [1125, 177] on button "Close" at bounding box center [1115, 172] width 45 height 24
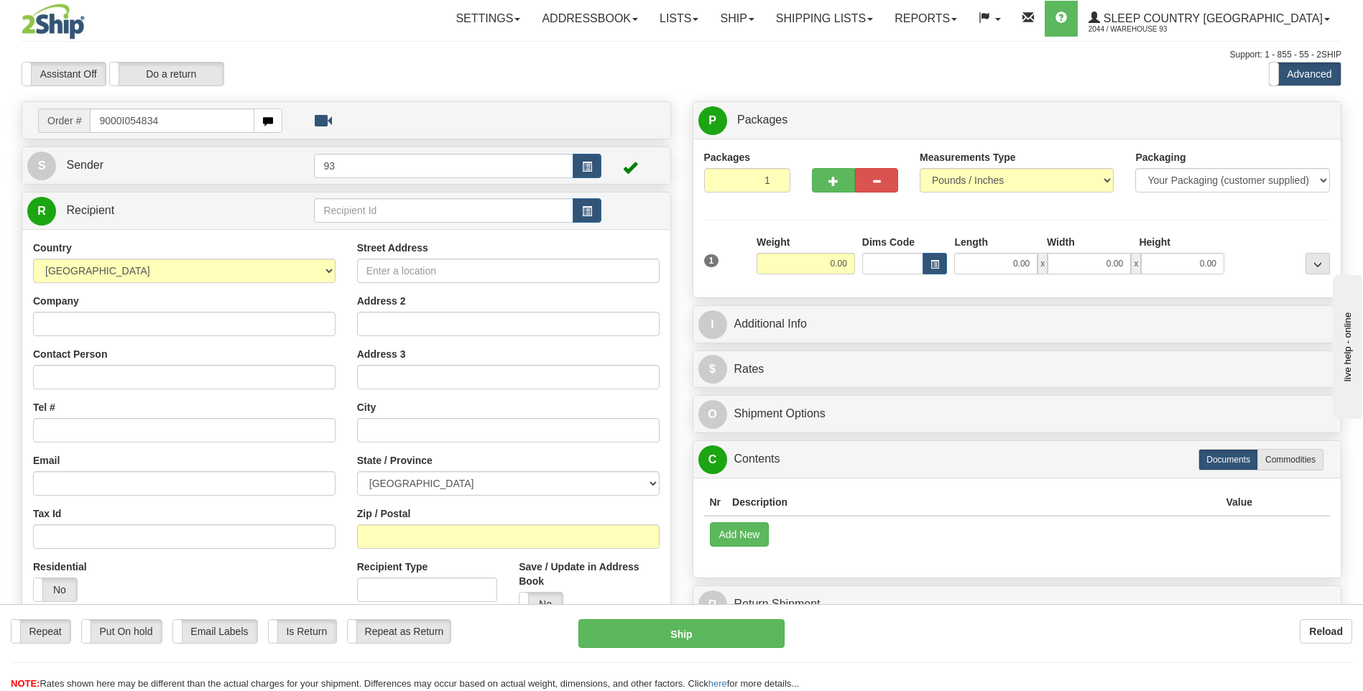
type input "9000I054834"
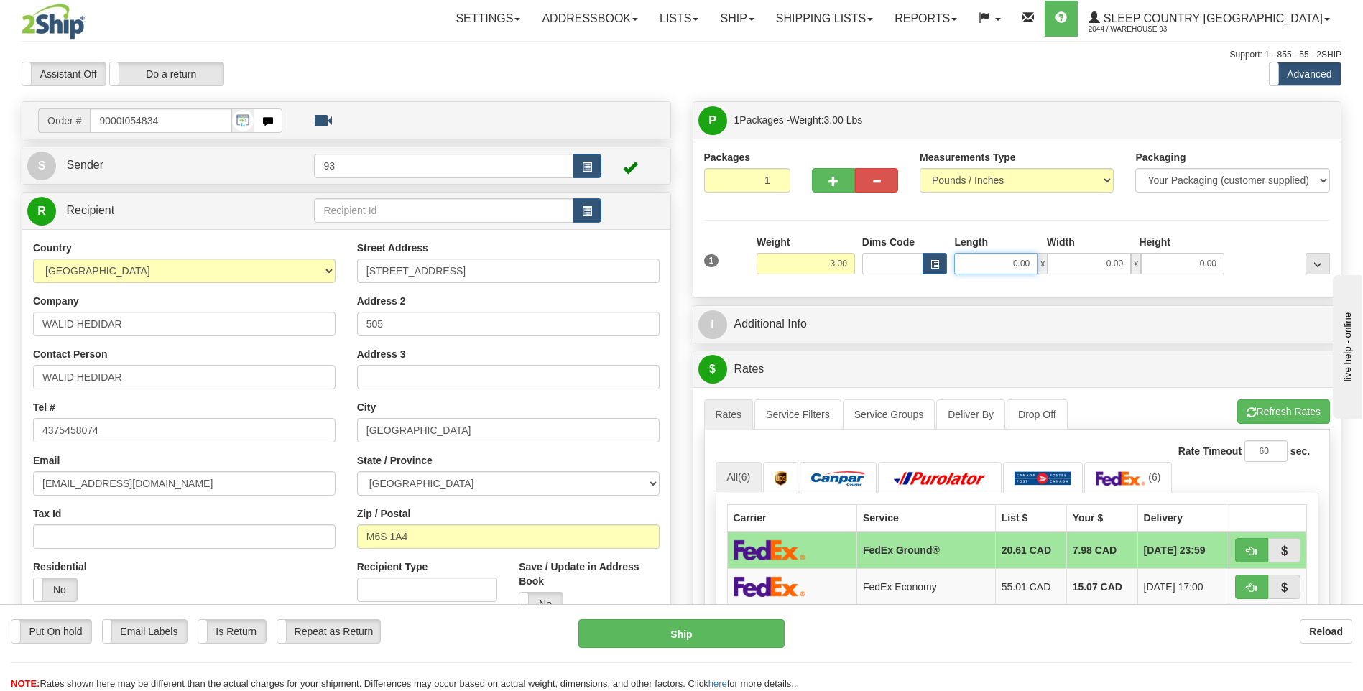
click at [982, 259] on input "0.00" at bounding box center [995, 264] width 83 height 22
type input "16.00"
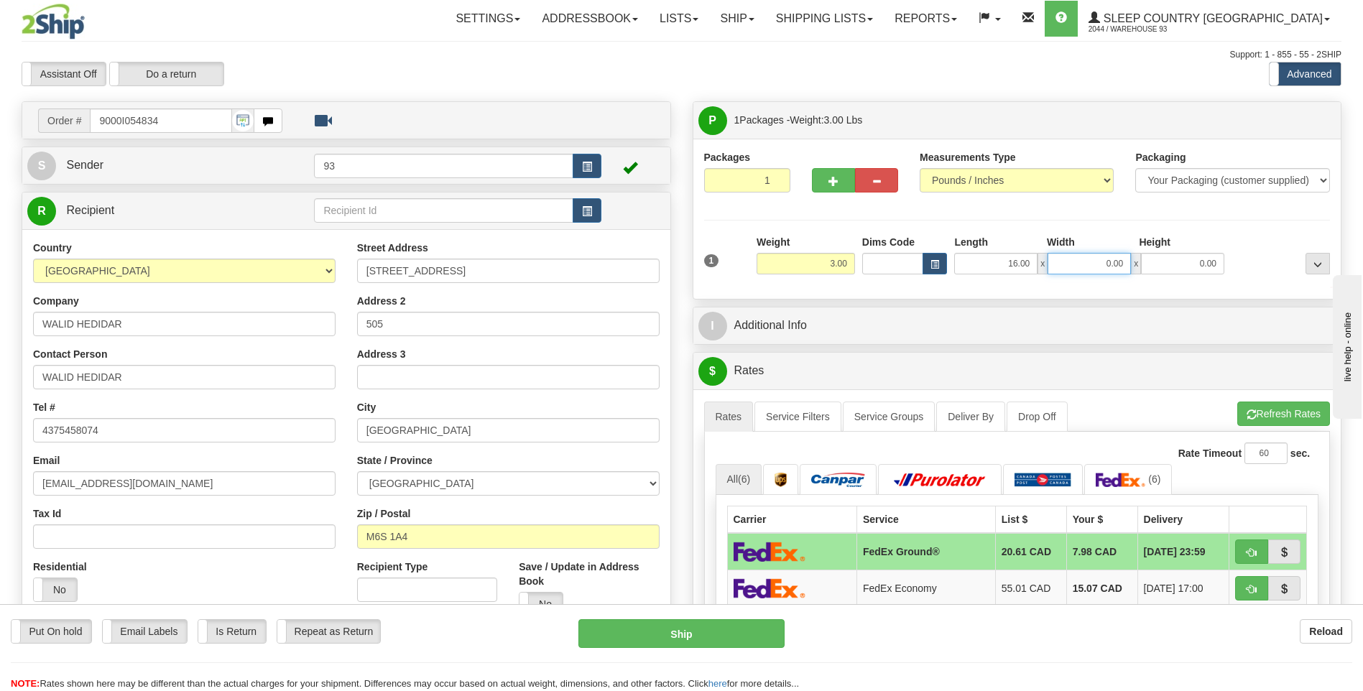
click at [1084, 265] on input "0.00" at bounding box center [1089, 264] width 83 height 22
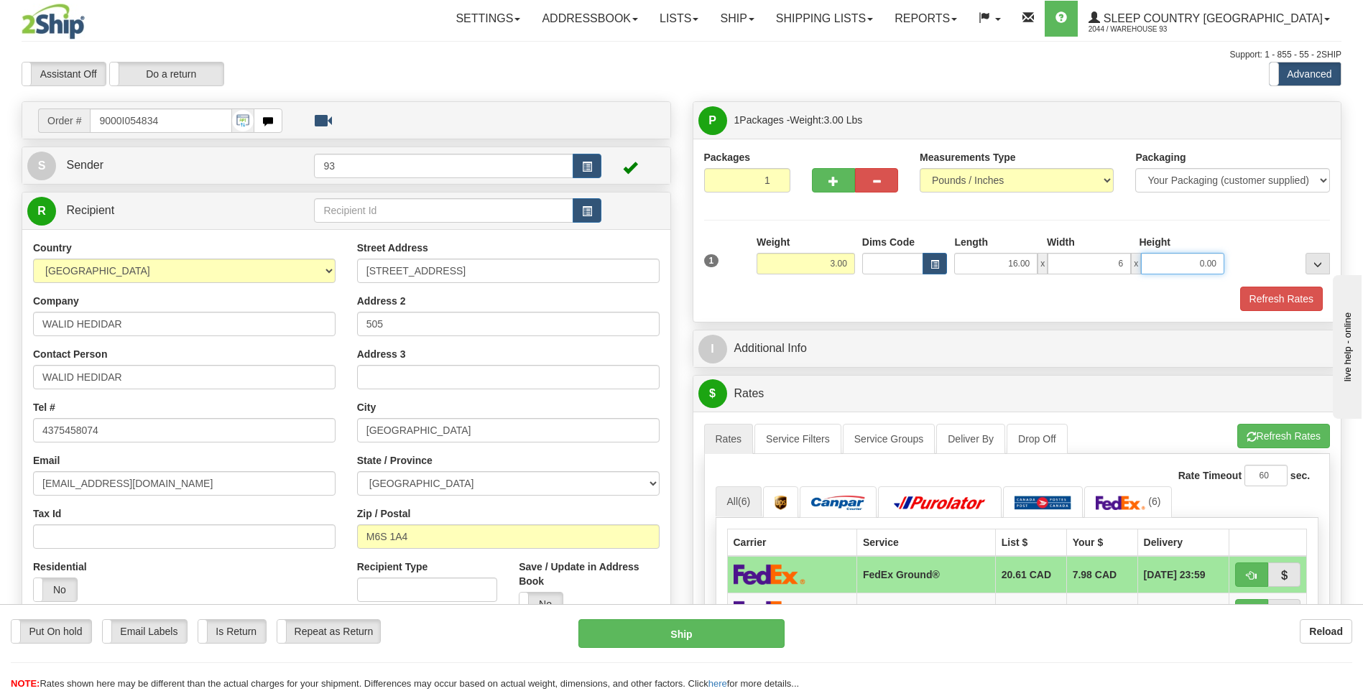
type input "6.00"
click at [1199, 261] on input "0.00" at bounding box center [1182, 264] width 83 height 22
type input "6.00"
click at [1279, 298] on button "Refresh Rates" at bounding box center [1281, 299] width 83 height 24
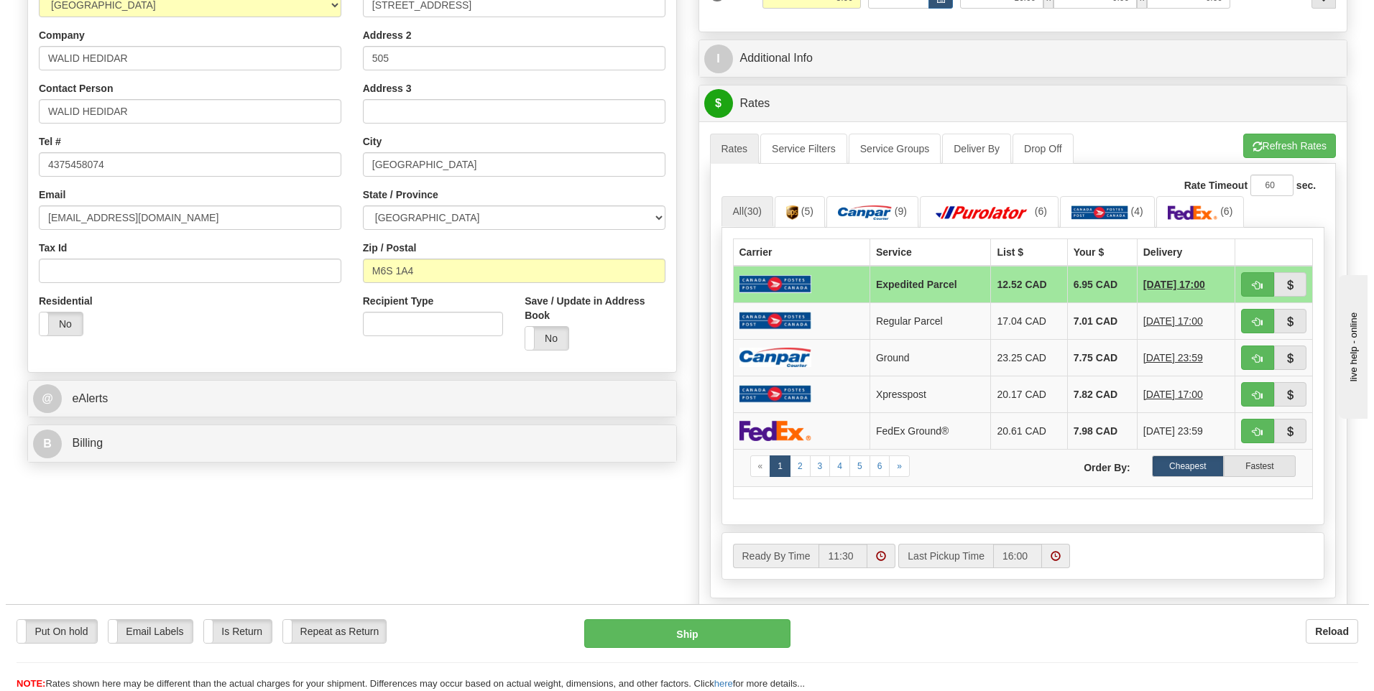
scroll to position [359, 0]
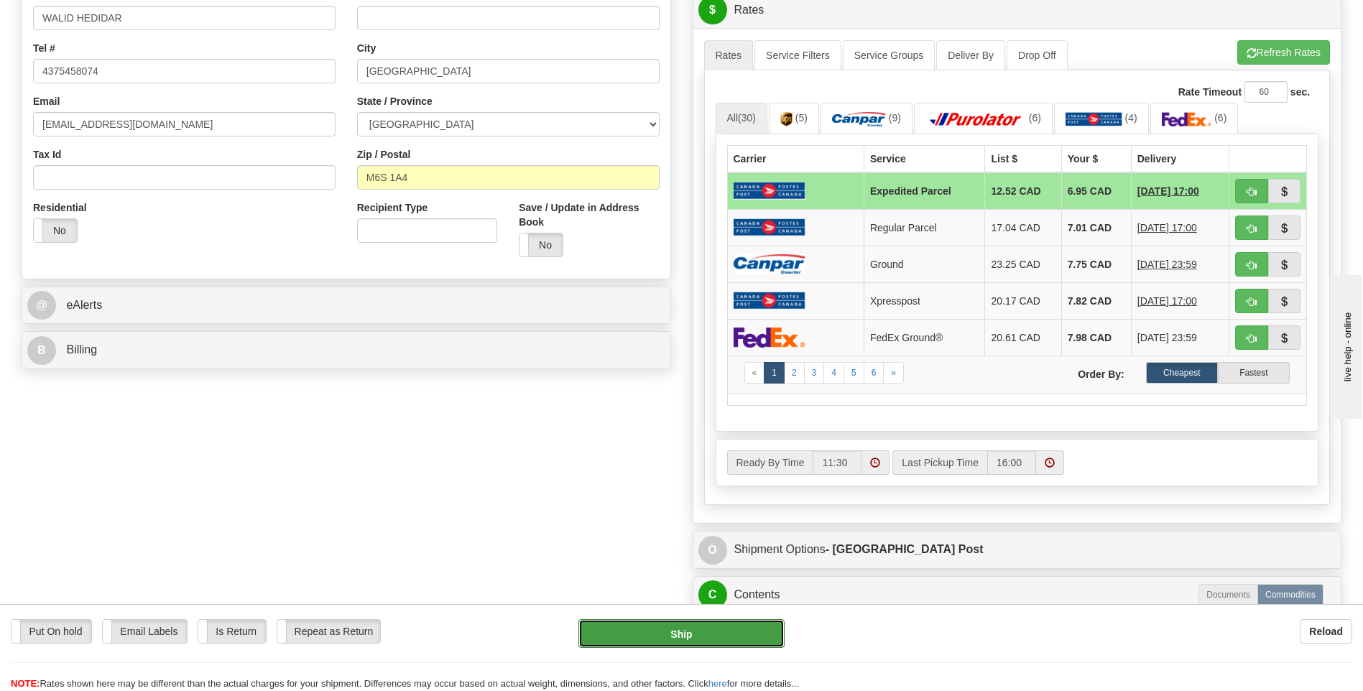
click at [757, 629] on button "Ship" at bounding box center [681, 633] width 206 height 29
type input "DOM.EP"
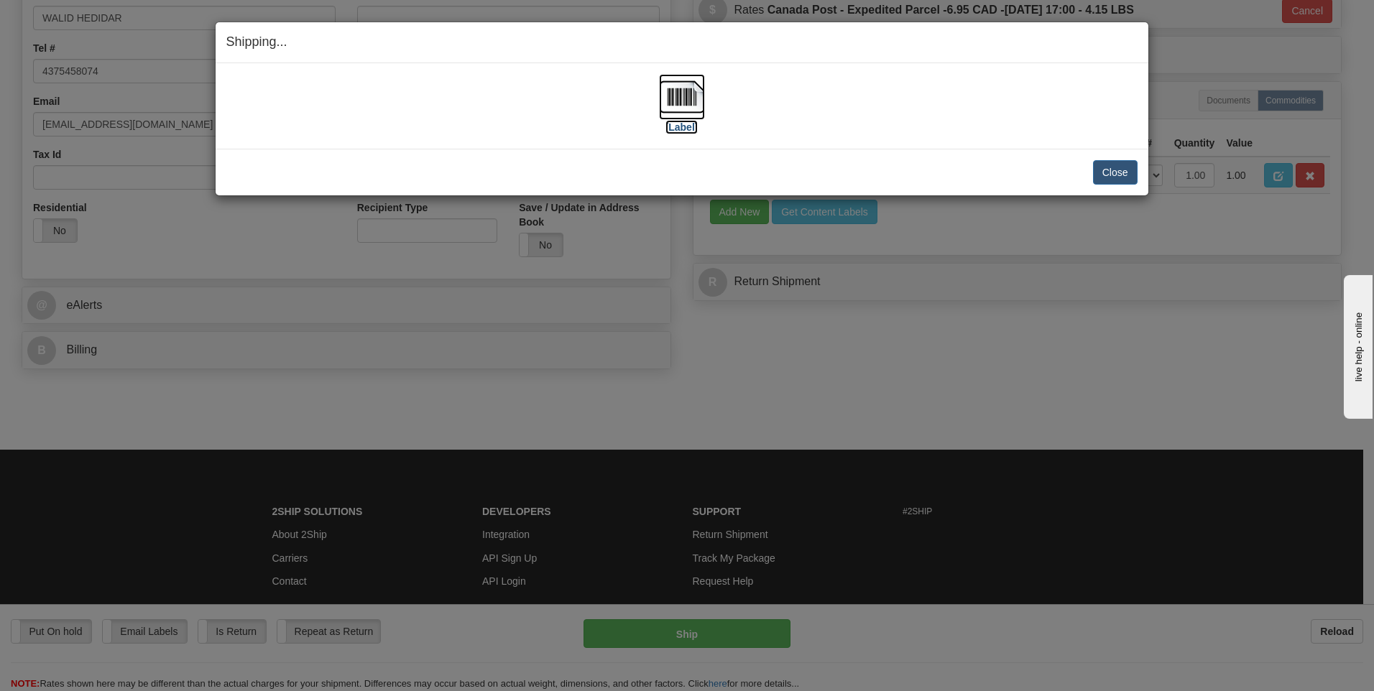
click at [675, 98] on img at bounding box center [682, 97] width 46 height 46
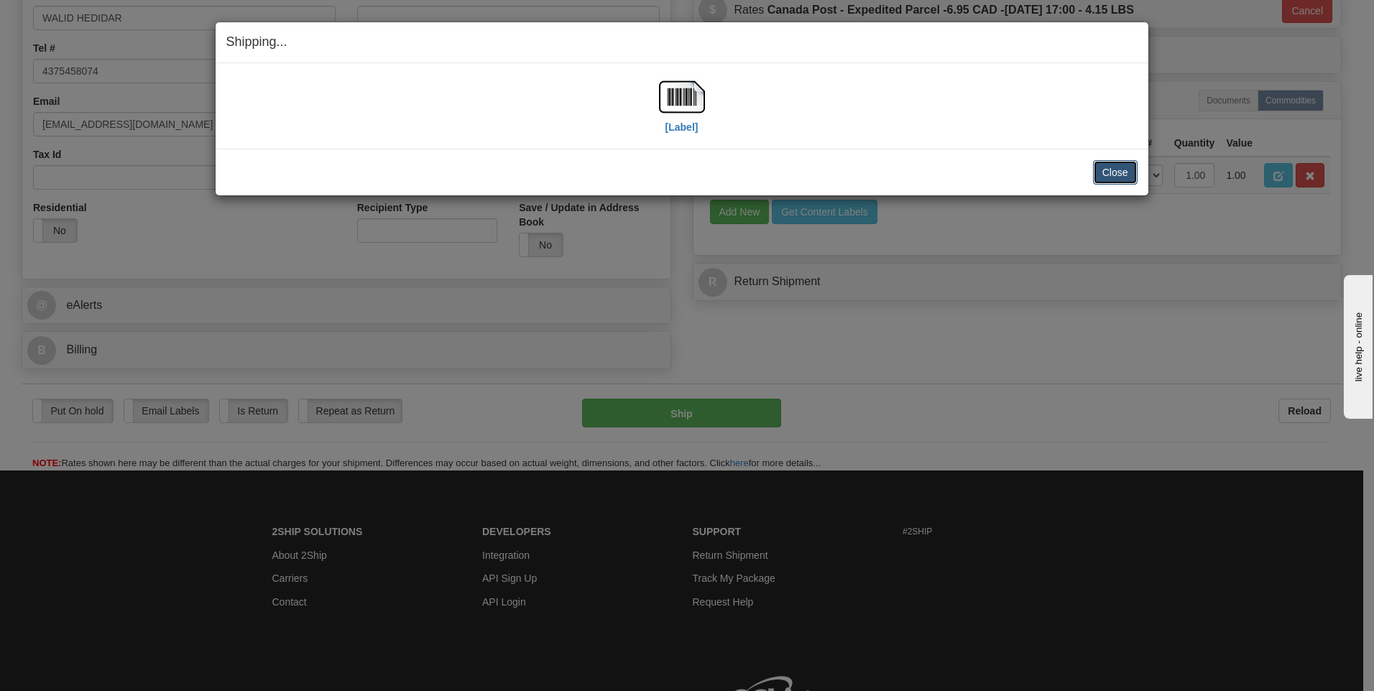
click at [1115, 170] on button "Close" at bounding box center [1115, 172] width 45 height 24
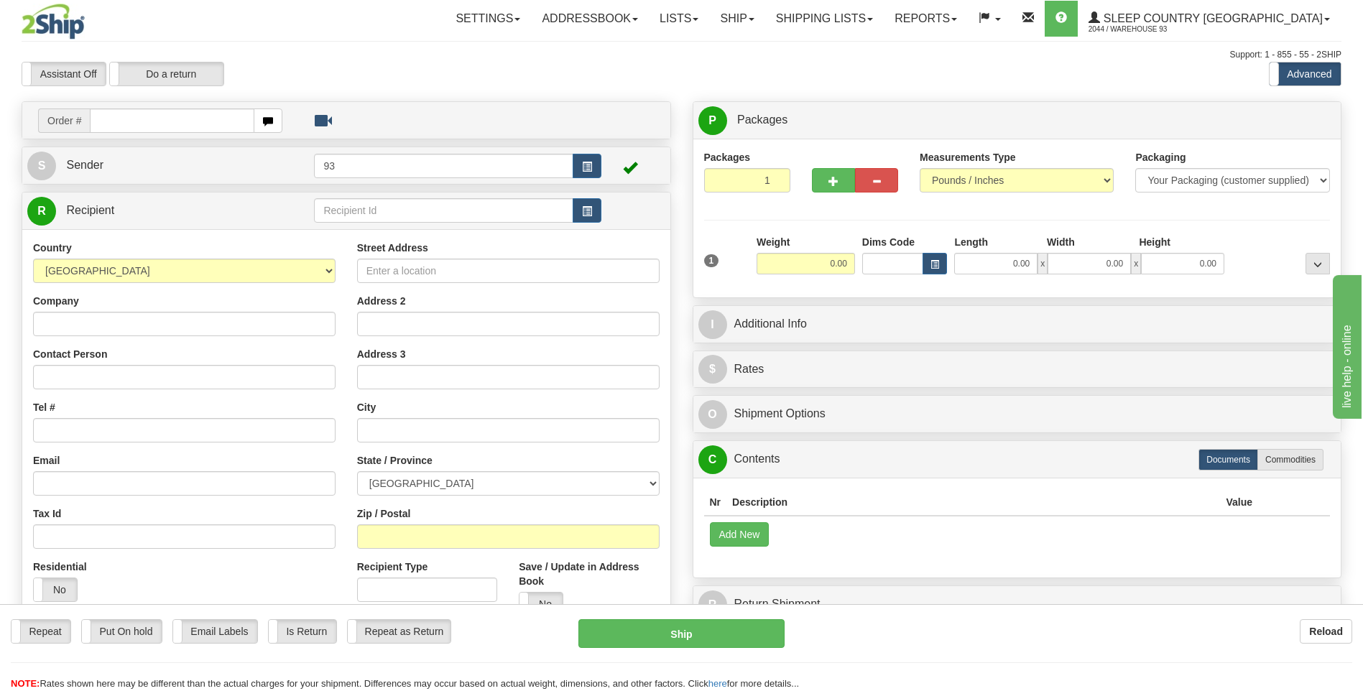
click at [189, 129] on input "text" at bounding box center [172, 121] width 164 height 24
type input "9000I054841"
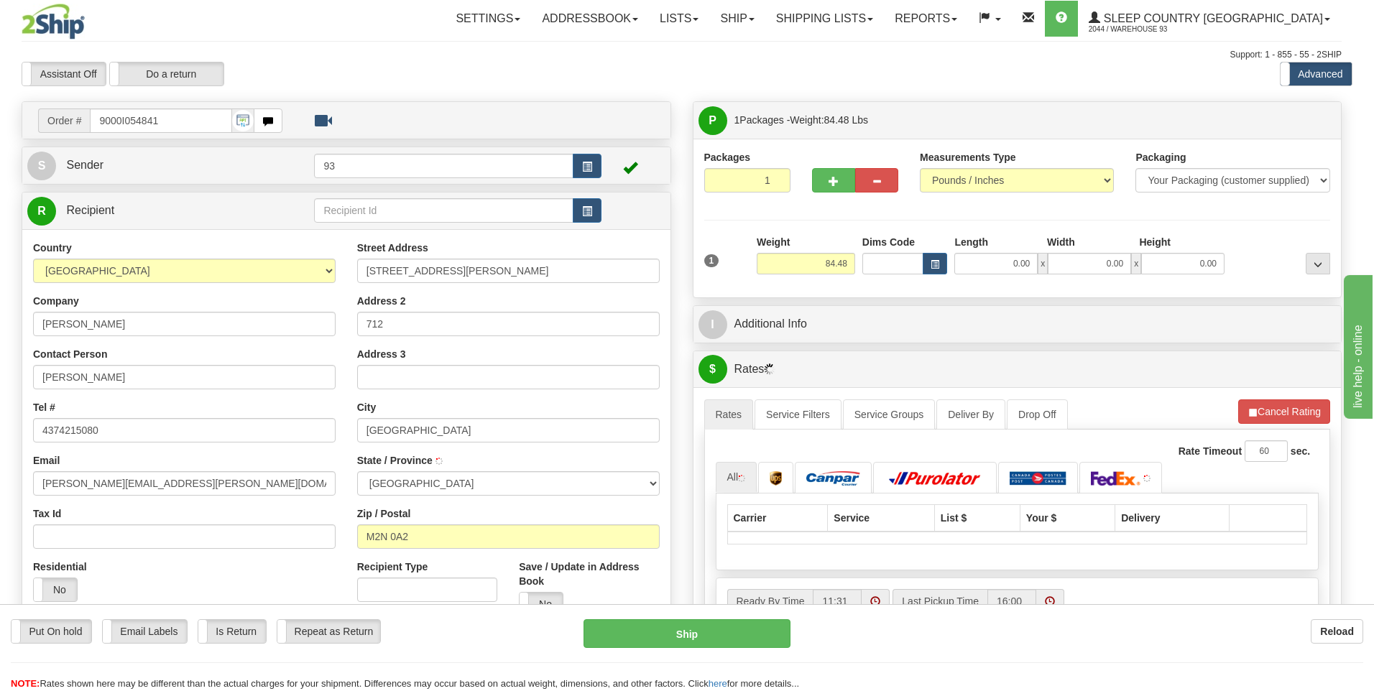
type input "NORTH YORK"
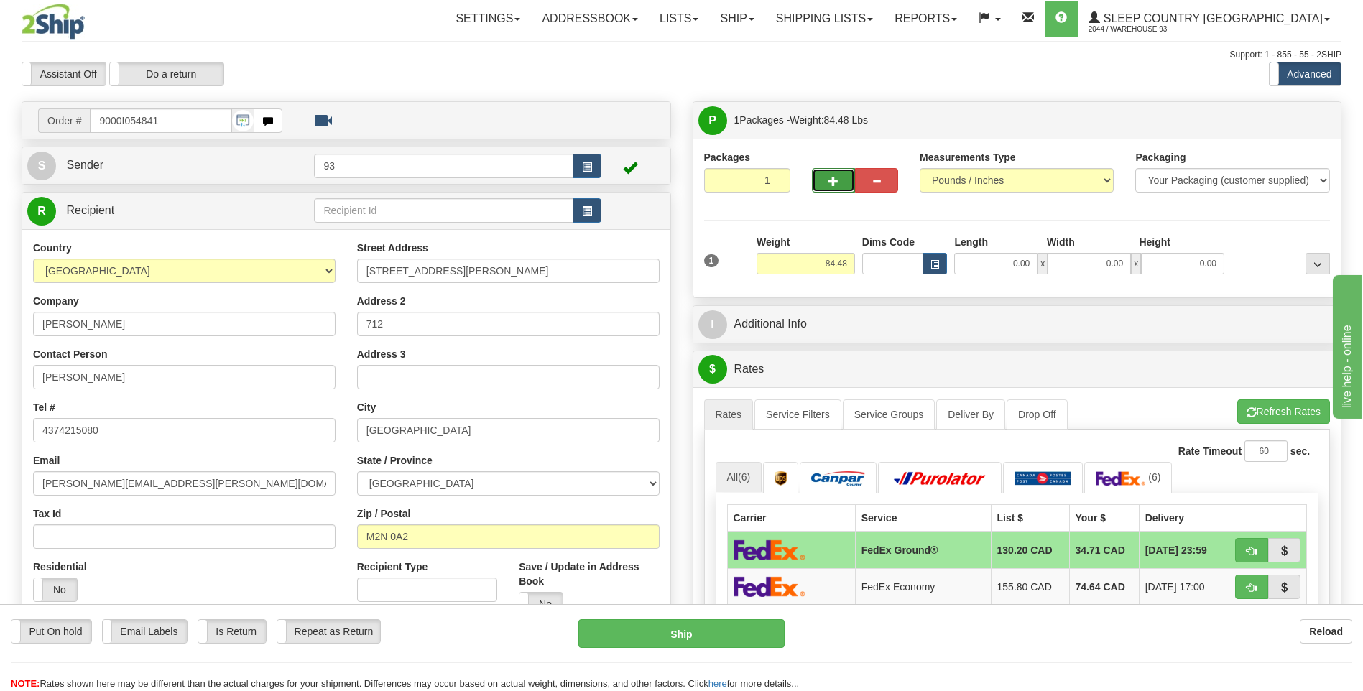
click at [832, 190] on button "button" at bounding box center [833, 180] width 43 height 24
type input "2"
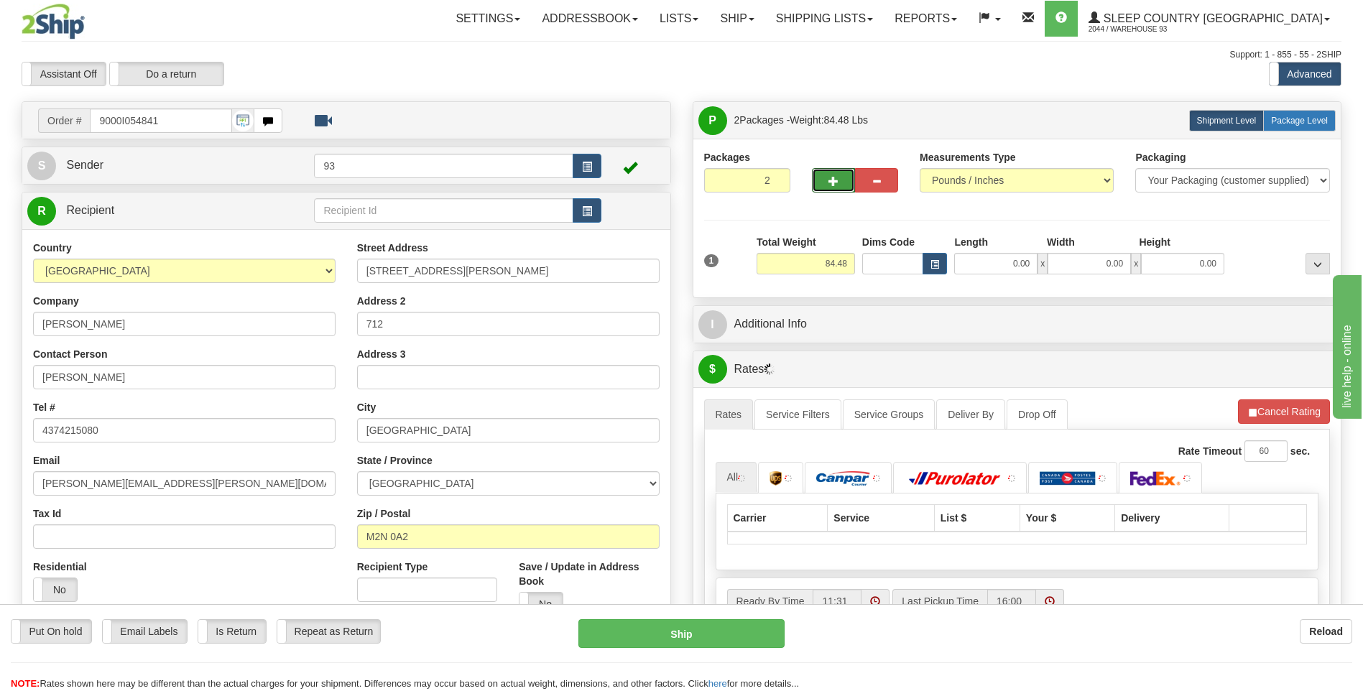
click at [1295, 119] on span "Package Level" at bounding box center [1299, 121] width 57 height 10
radio input "true"
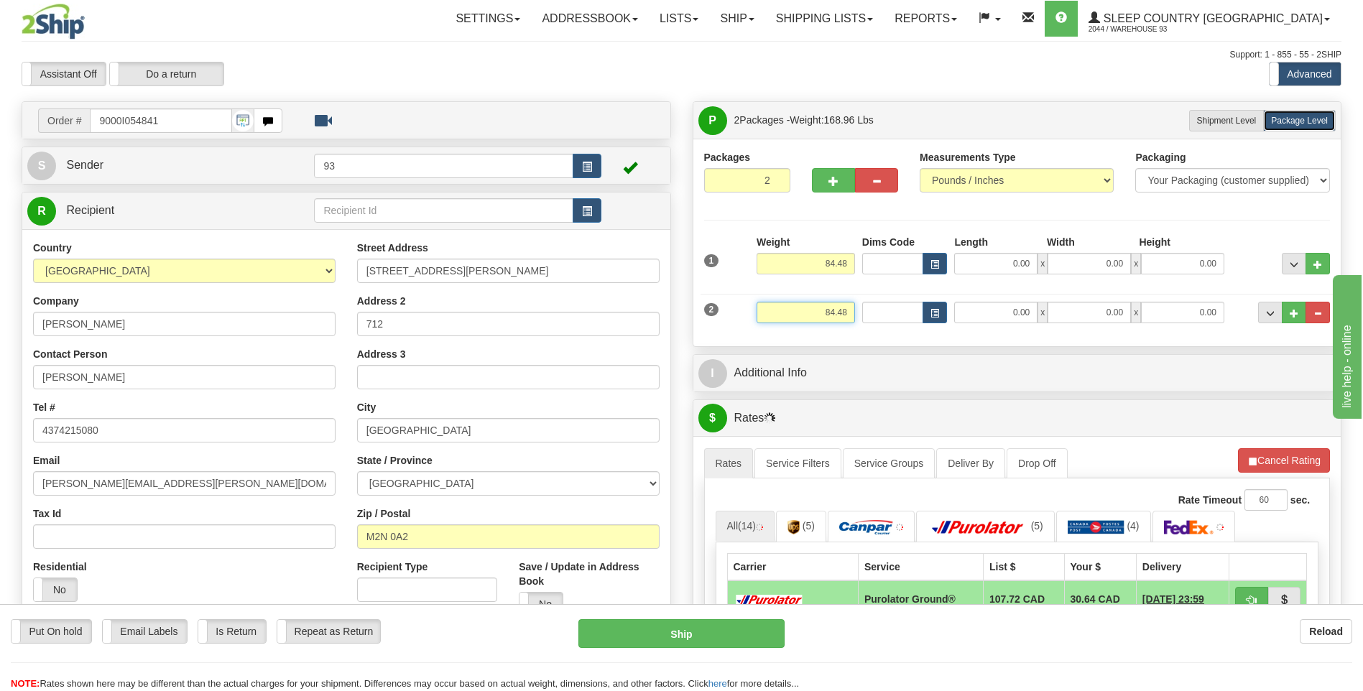
click at [852, 313] on input "84.48" at bounding box center [806, 313] width 98 height 22
type input "8"
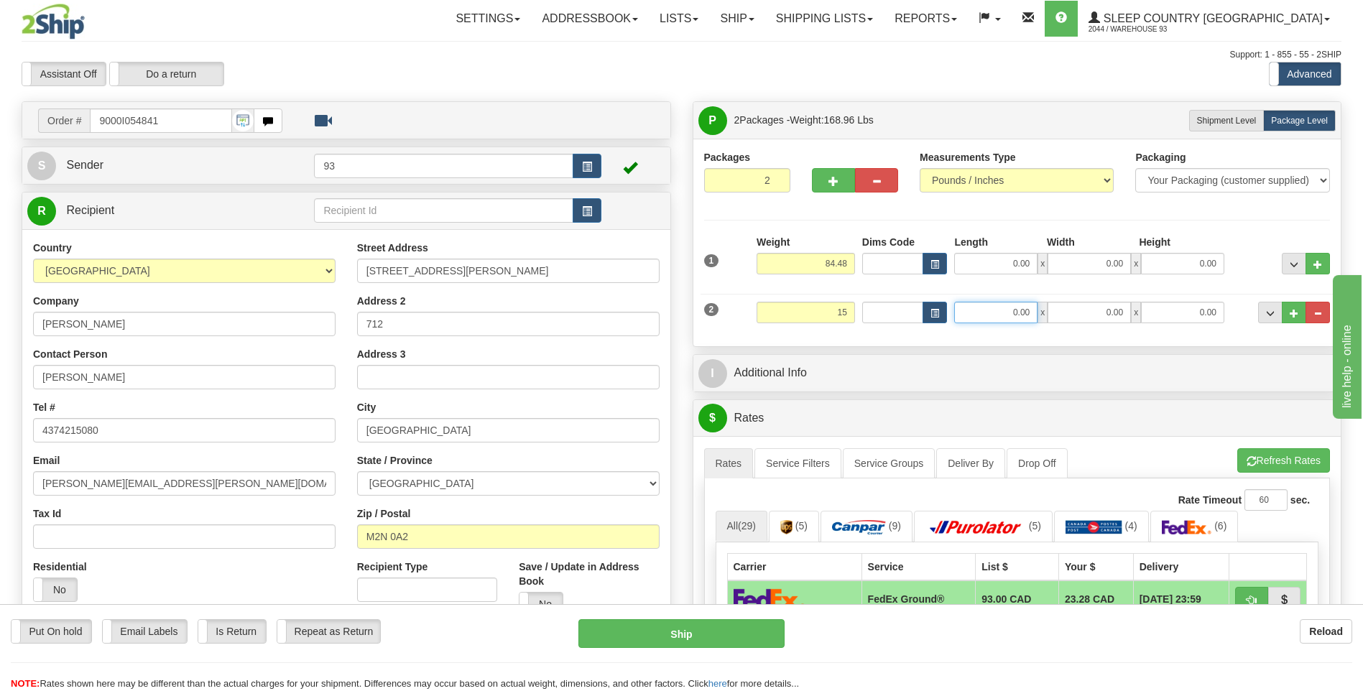
type input "15.00"
click at [999, 304] on input "0.00" at bounding box center [995, 313] width 83 height 22
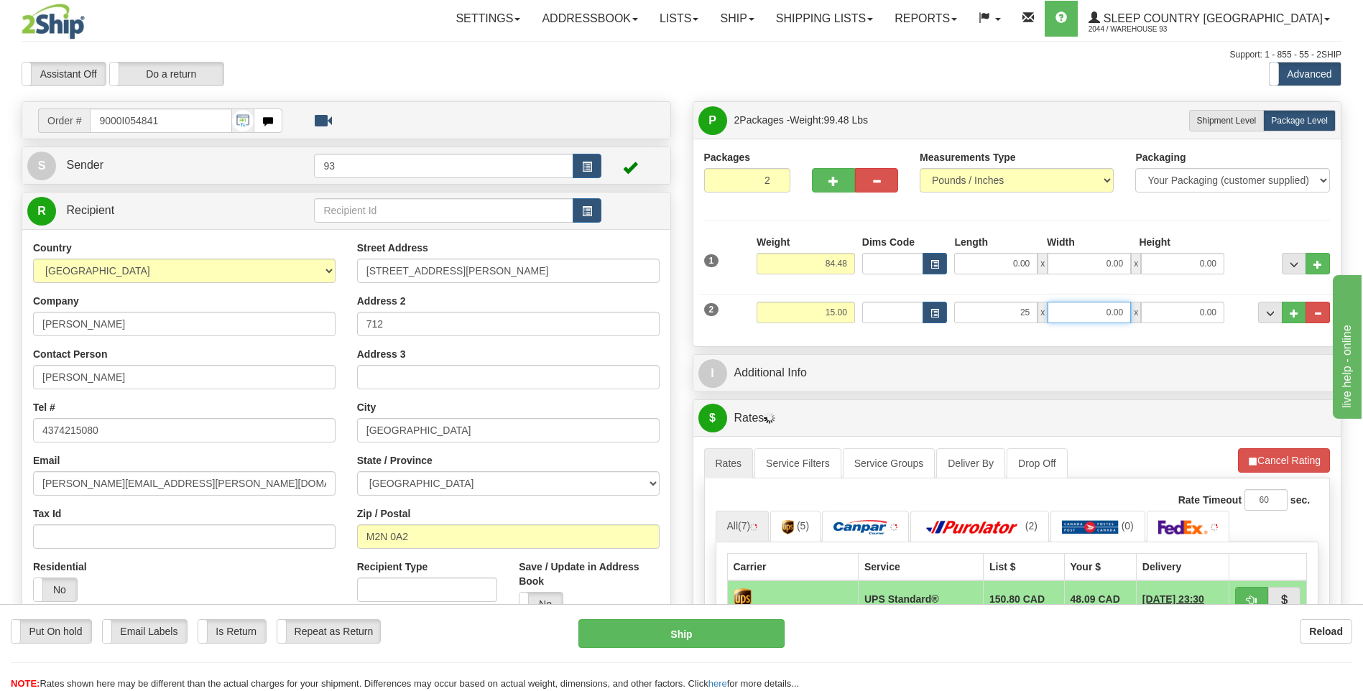
type input "25.00"
click at [1110, 302] on input "0.00" at bounding box center [1089, 313] width 83 height 22
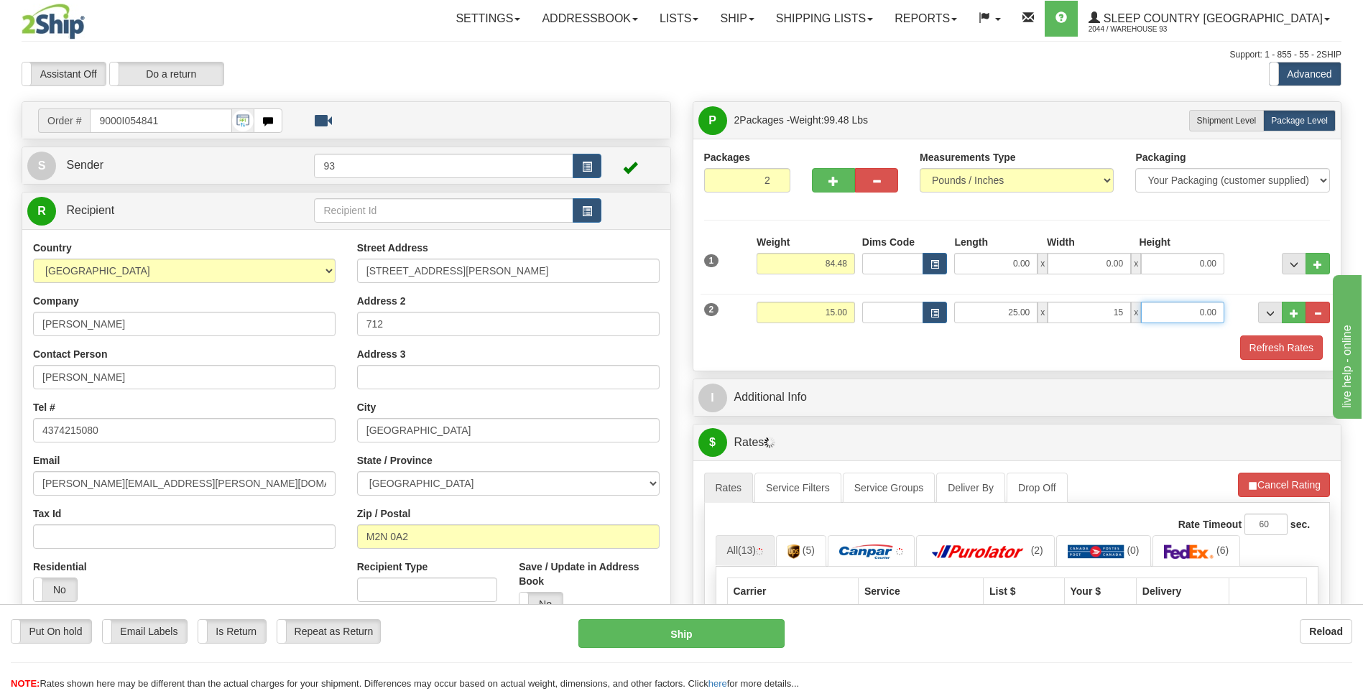
type input "15.00"
click at [1181, 313] on input "0.00" at bounding box center [1182, 313] width 83 height 22
type input "16.00"
click at [852, 262] on input "84.48" at bounding box center [806, 264] width 98 height 22
type input "8"
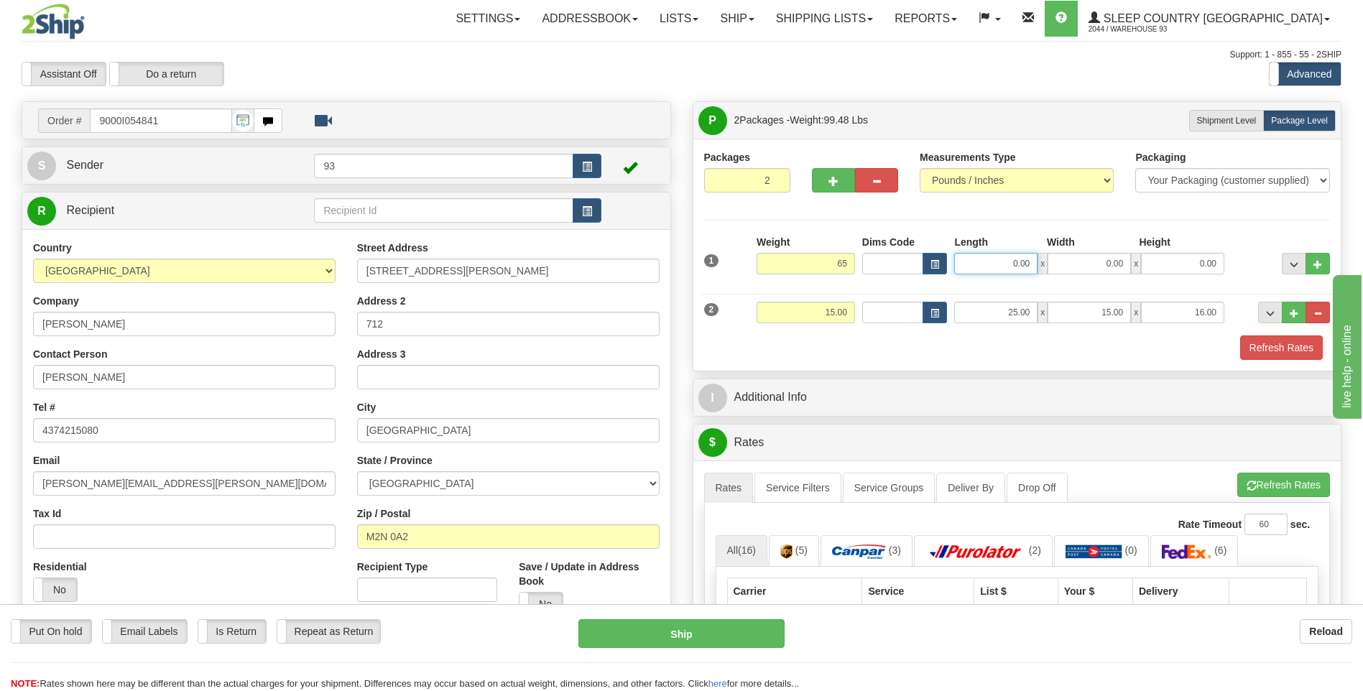
type input "65.00"
click at [981, 257] on input "0.00" at bounding box center [995, 264] width 83 height 22
type input "40.00"
click at [1107, 263] on input "0.00" at bounding box center [1089, 264] width 83 height 22
type input "18.00"
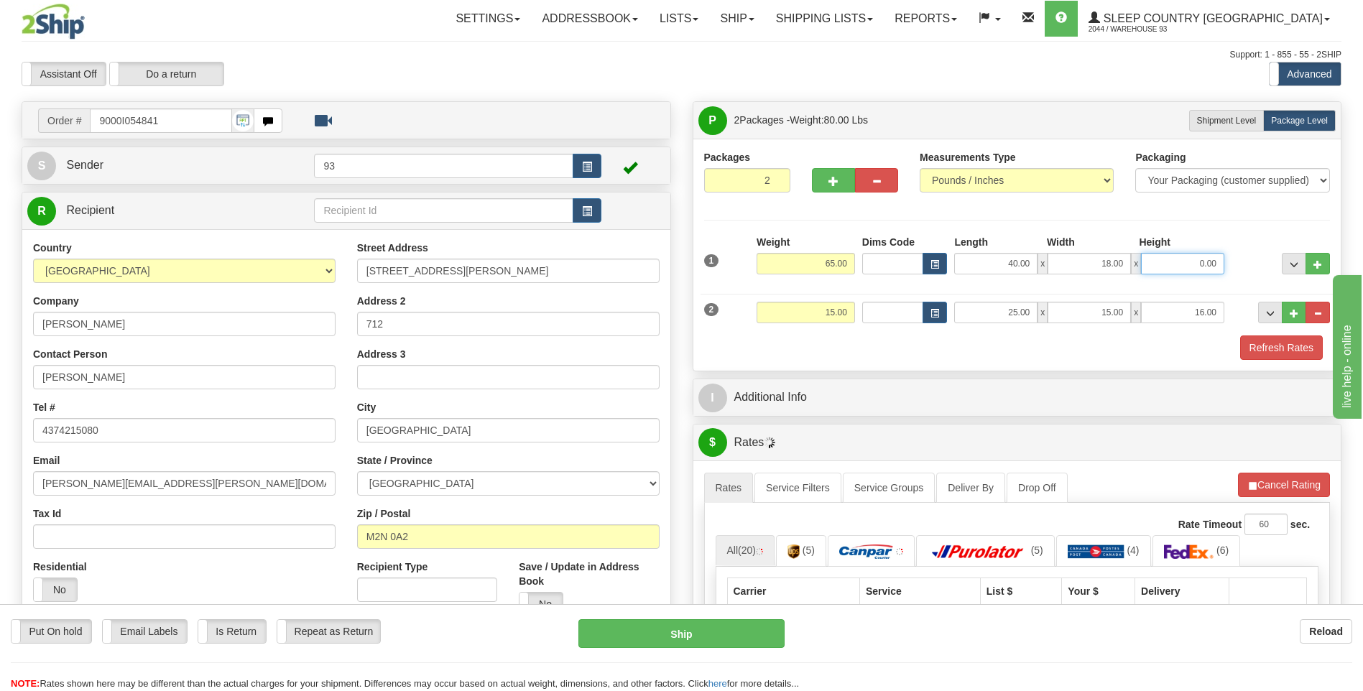
click at [1200, 266] on input "0.00" at bounding box center [1182, 264] width 83 height 22
type input "18.00"
click at [1279, 344] on button "Refresh Rates" at bounding box center [1281, 348] width 83 height 24
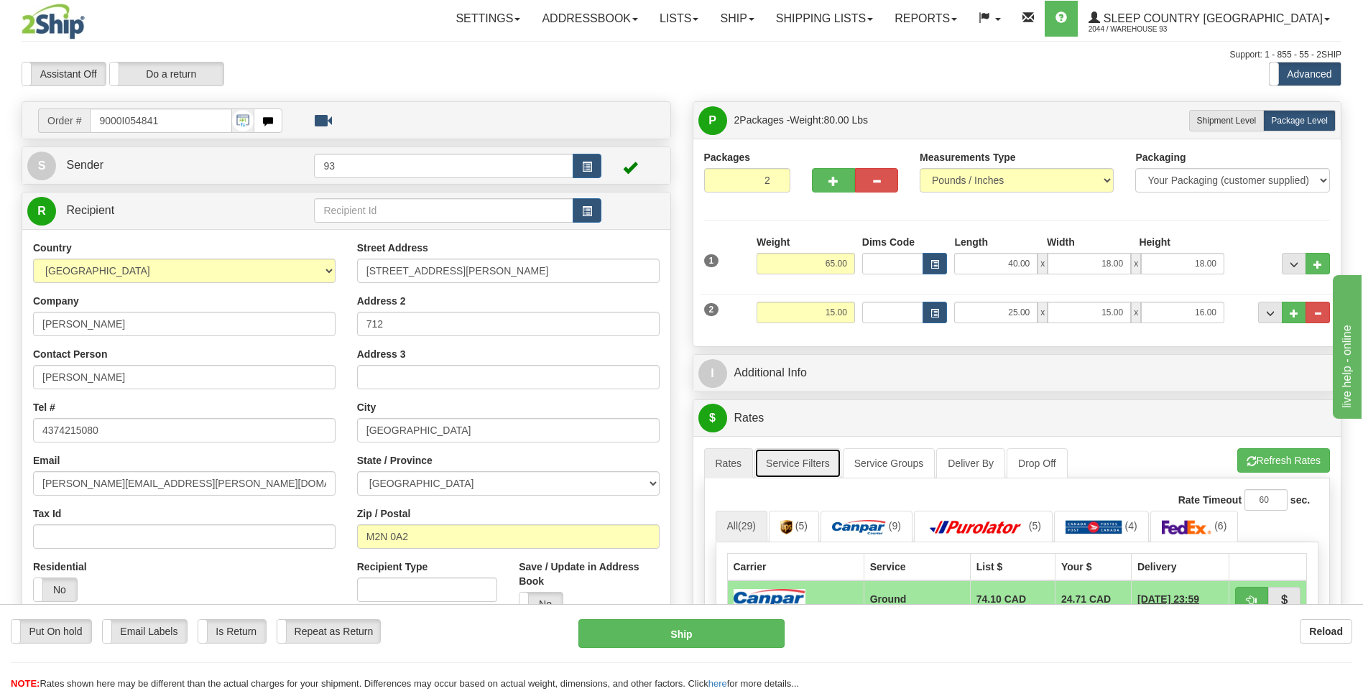
click at [796, 464] on link "Service Filters" at bounding box center [798, 463] width 87 height 30
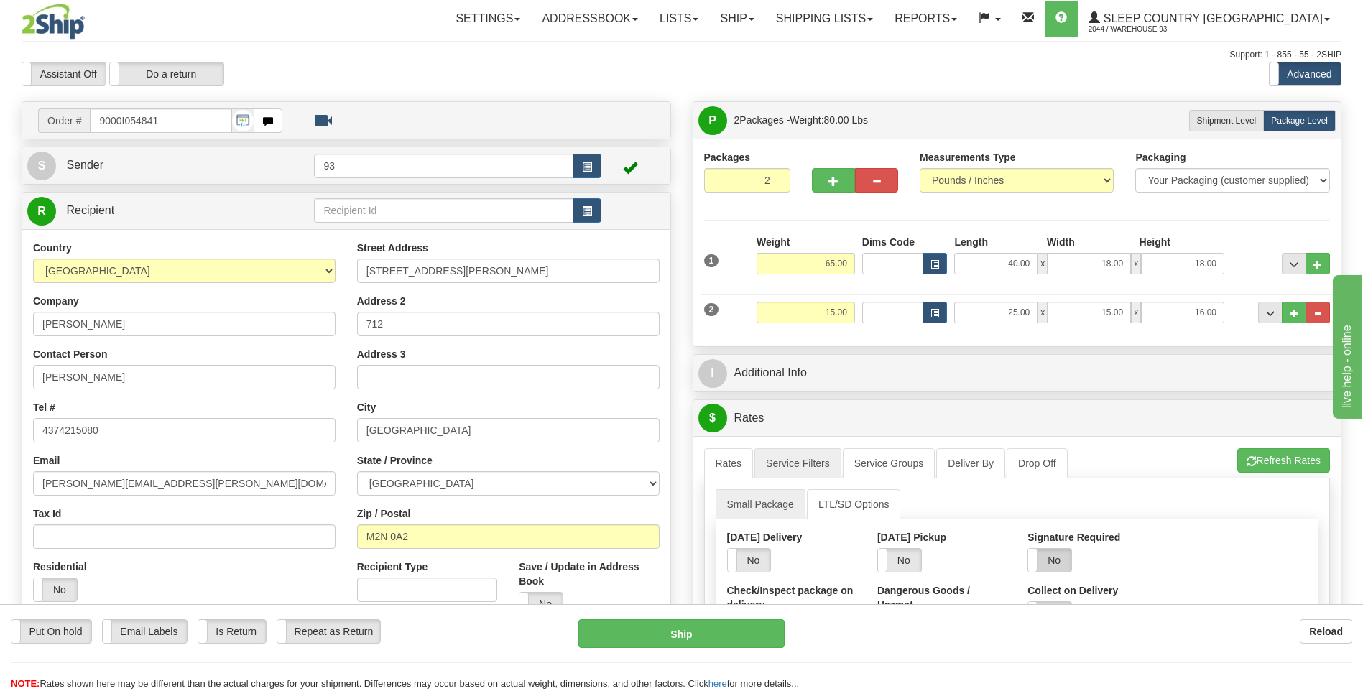
click at [1058, 561] on label "No" at bounding box center [1049, 560] width 43 height 23
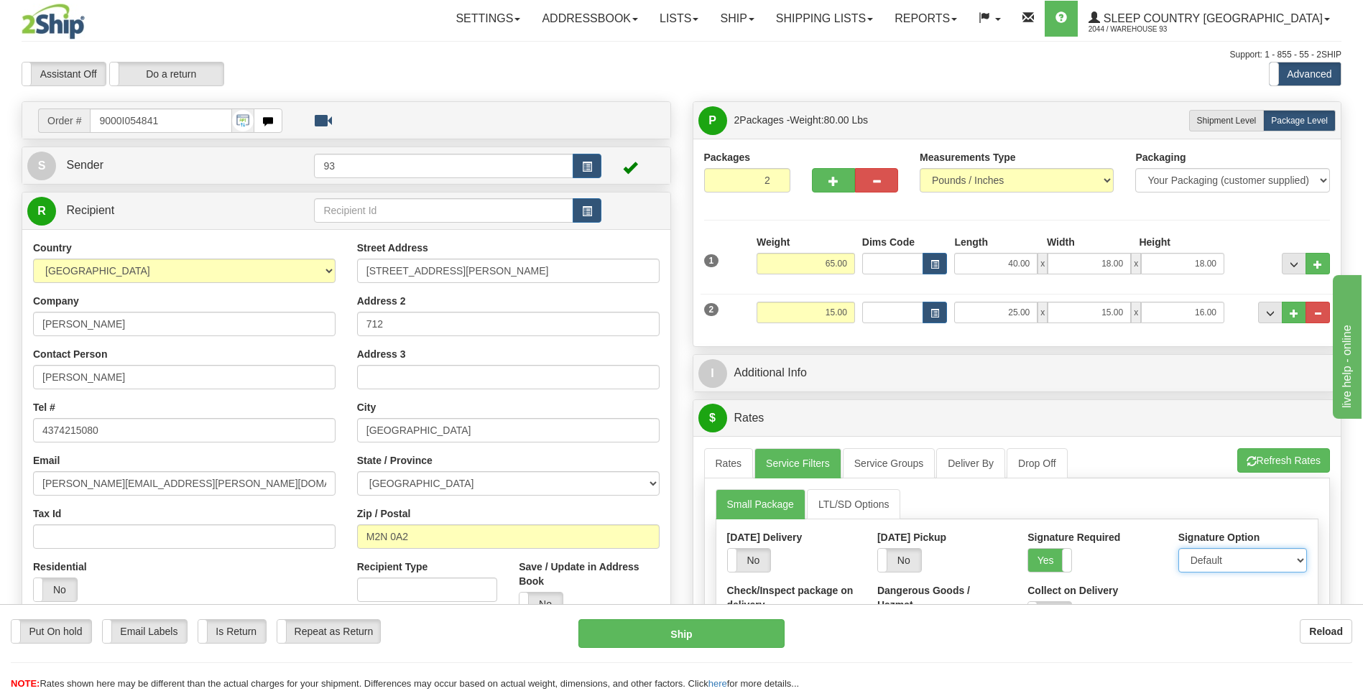
click at [1223, 565] on select "Default Adult Direct Indirect No Signature Required" at bounding box center [1243, 560] width 129 height 24
select select "1"
click at [1179, 548] on select "Default Adult Direct Indirect No Signature Required" at bounding box center [1243, 560] width 129 height 24
click at [711, 470] on link "Rates" at bounding box center [729, 463] width 50 height 30
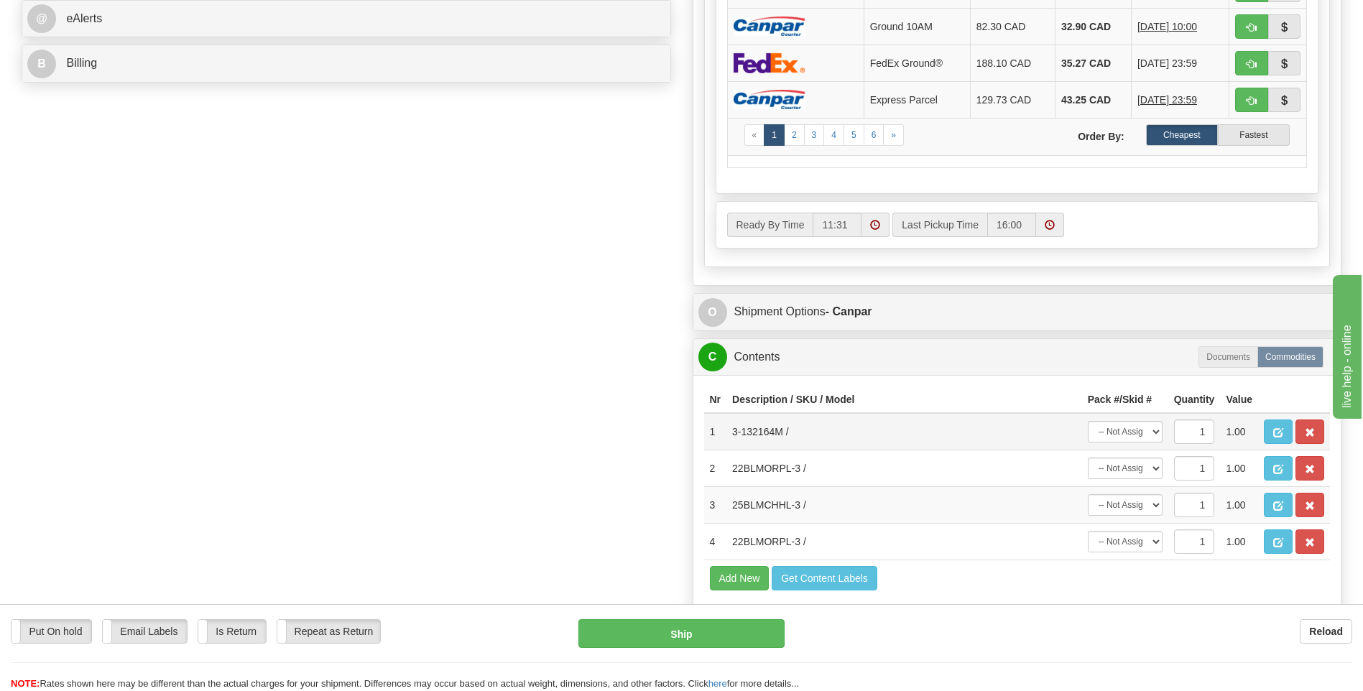
scroll to position [647, 0]
click at [1136, 432] on select "-- Not Assigned -- Package 1 Package 2" at bounding box center [1125, 431] width 75 height 22
select select "0"
click at [1088, 420] on select "-- Not Assigned -- Package 1 Package 2" at bounding box center [1125, 431] width 75 height 22
click at [1118, 473] on select "-- Not Assigned -- Package 1 Package 2" at bounding box center [1125, 468] width 75 height 22
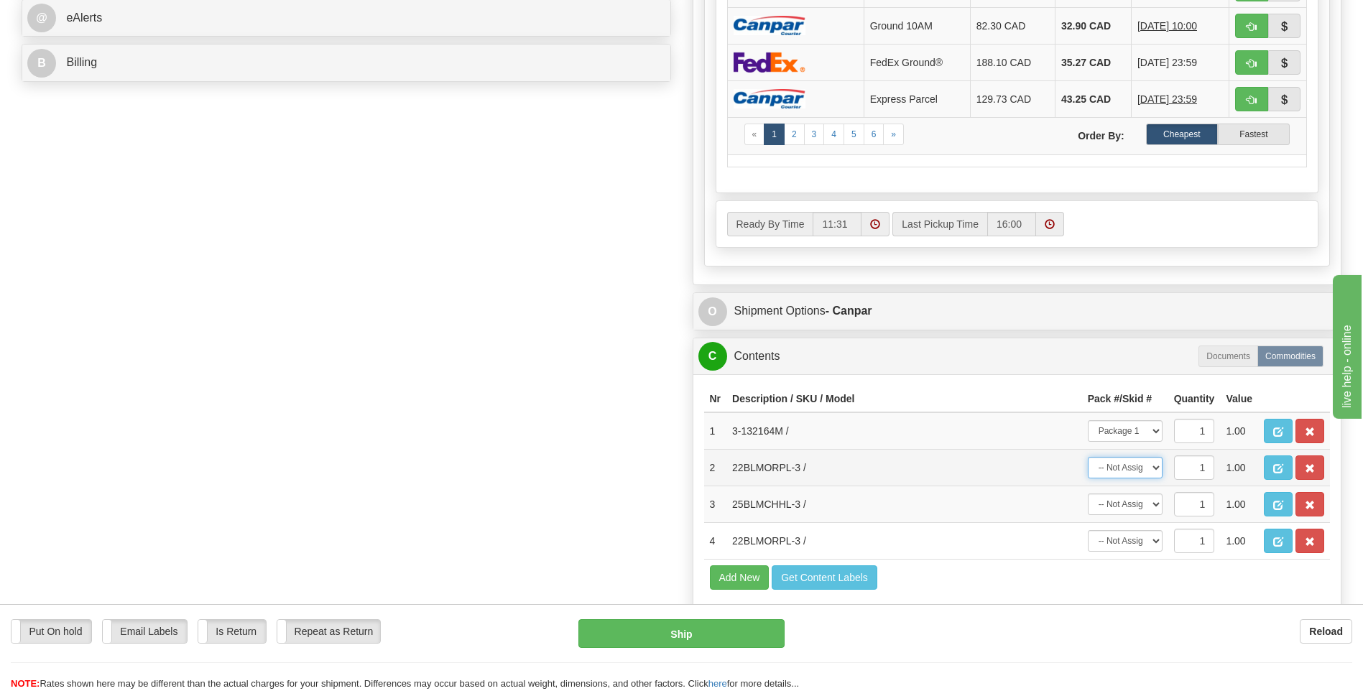
select select "1"
click at [1088, 457] on select "-- Not Assigned -- Package 1 Package 2" at bounding box center [1125, 468] width 75 height 22
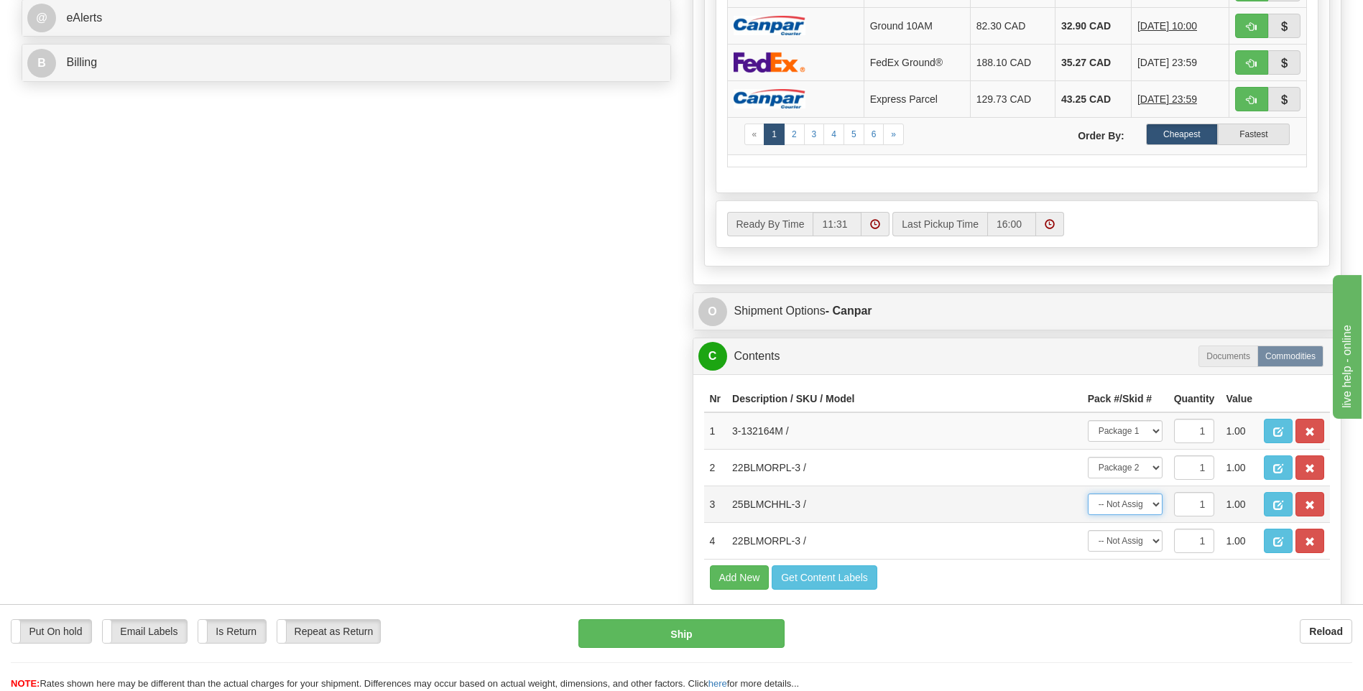
click at [1128, 507] on select "-- Not Assigned -- Package 1 Package 2" at bounding box center [1125, 505] width 75 height 22
select select "1"
click at [1088, 494] on select "-- Not Assigned -- Package 1 Package 2" at bounding box center [1125, 505] width 75 height 22
click at [1128, 537] on select "-- Not Assigned -- Package 1 Package 2" at bounding box center [1125, 541] width 75 height 22
select select "1"
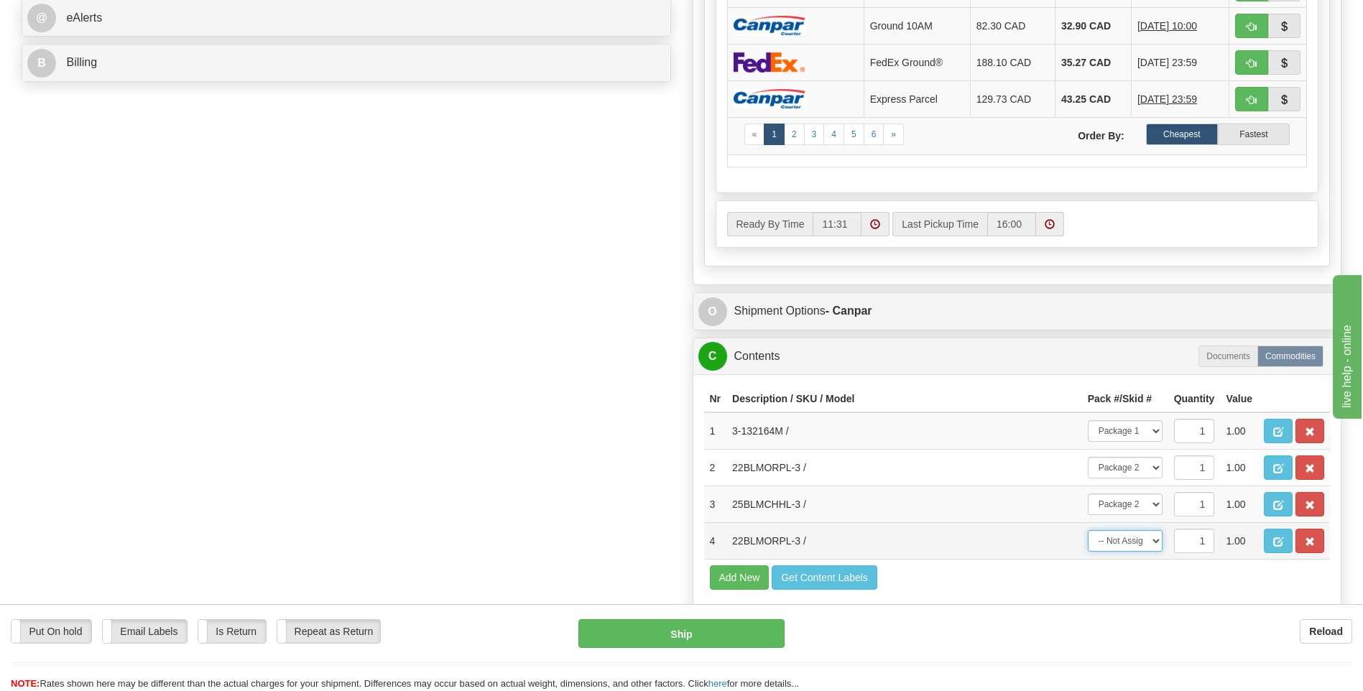
click at [1088, 530] on select "-- Not Assigned -- Package 1 Package 2" at bounding box center [1125, 541] width 75 height 22
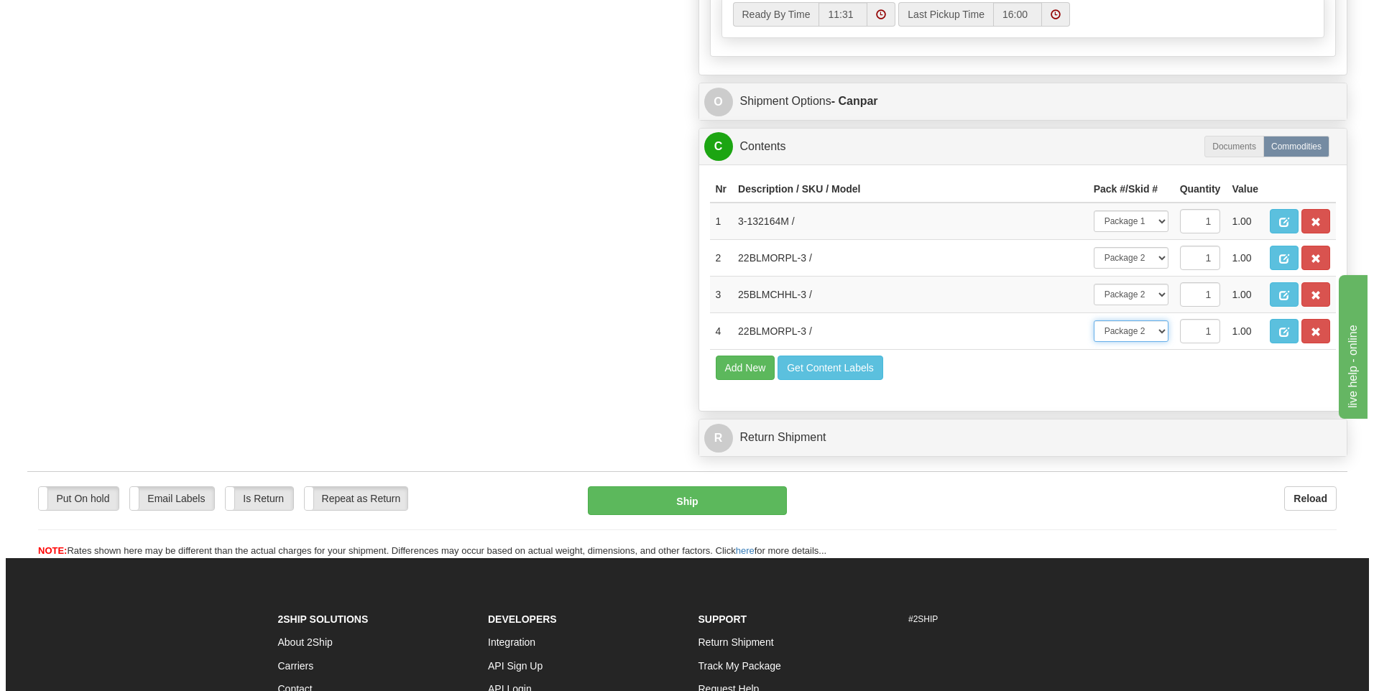
scroll to position [862, 0]
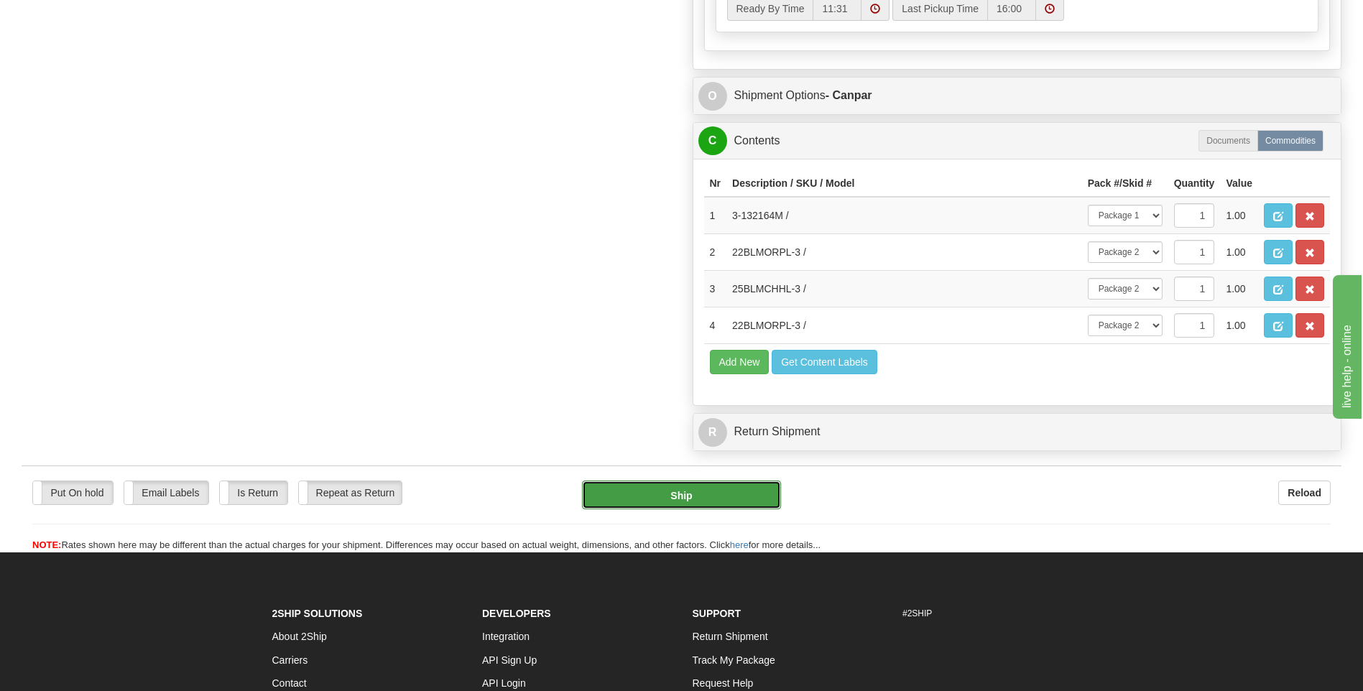
click at [715, 502] on button "Ship" at bounding box center [681, 495] width 198 height 29
type input "1"
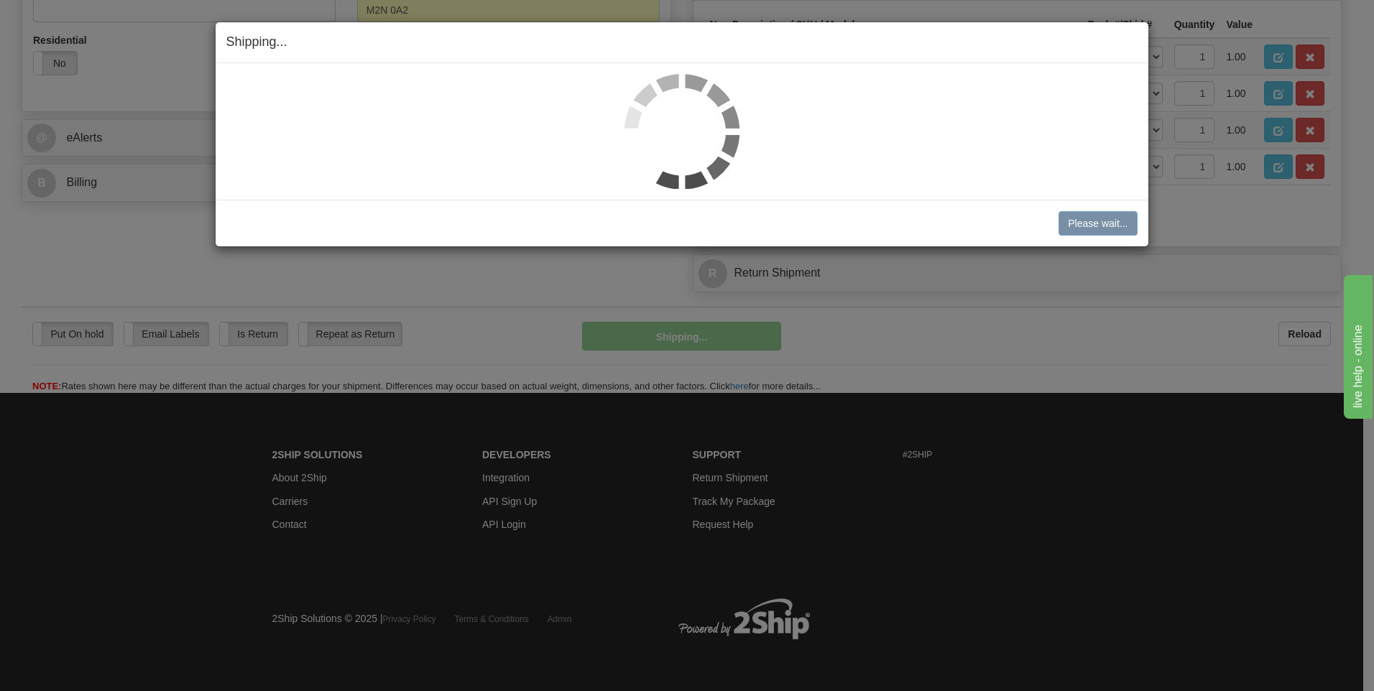
scroll to position [527, 0]
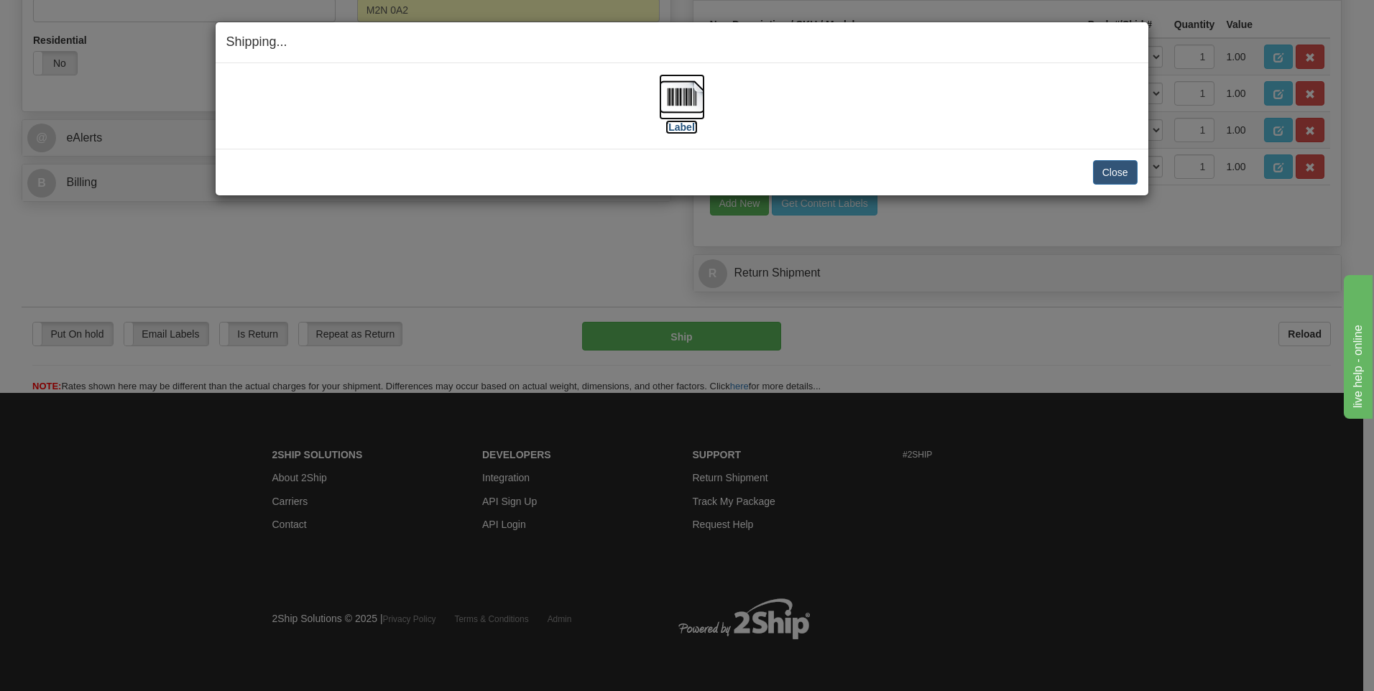
click at [692, 109] on img at bounding box center [682, 97] width 46 height 46
click at [1120, 171] on button "Close" at bounding box center [1115, 172] width 45 height 24
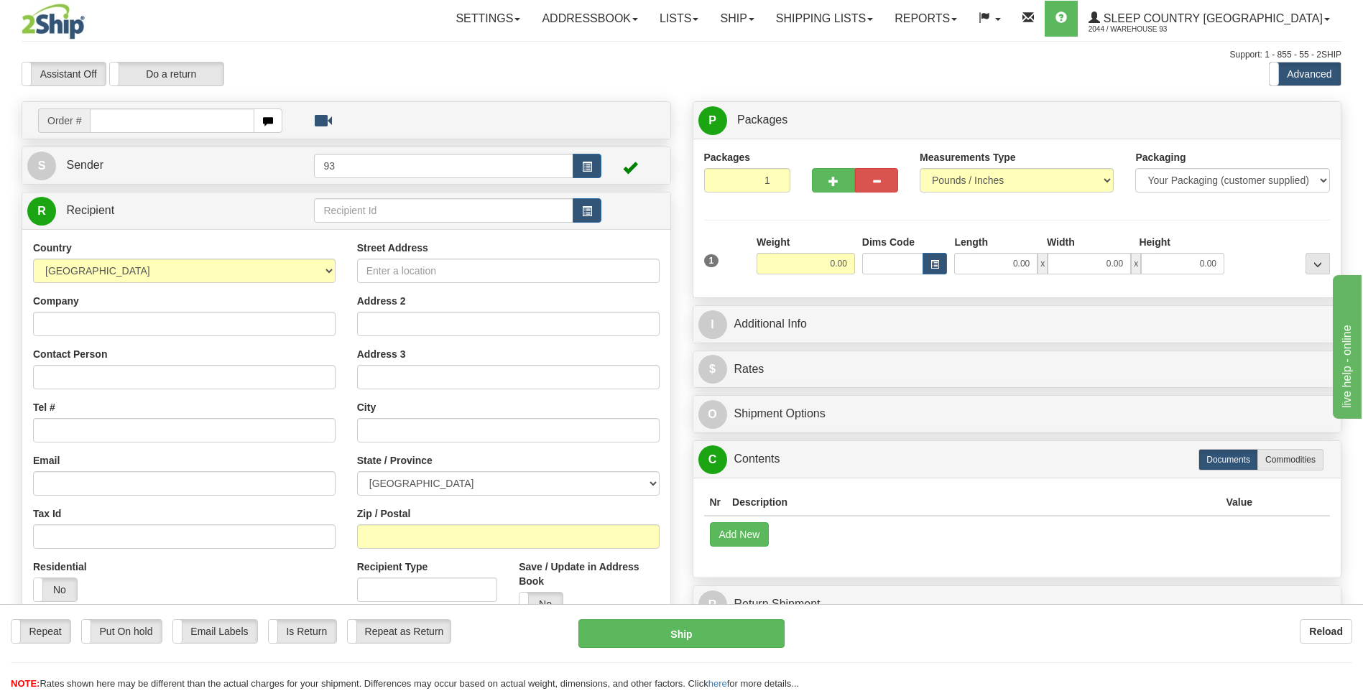
click at [173, 124] on input "text" at bounding box center [172, 121] width 164 height 24
type input "9000I054855"
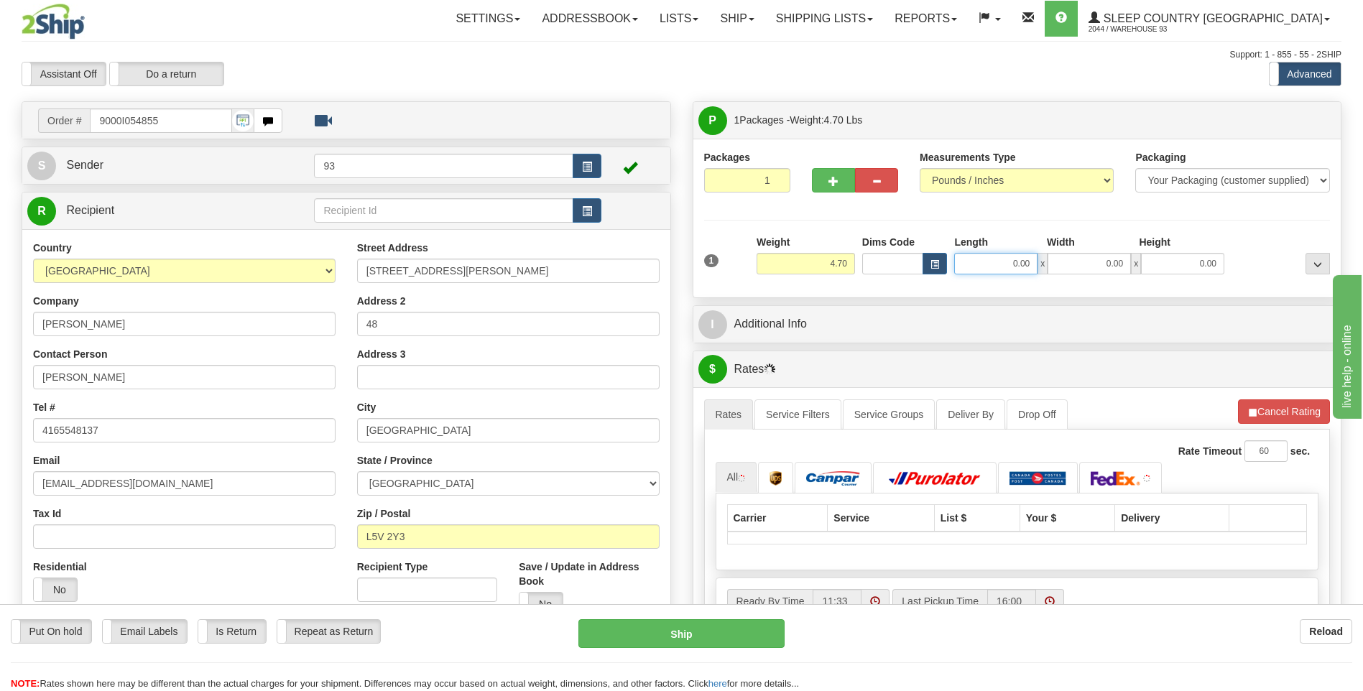
click at [1000, 255] on input "0.00" at bounding box center [995, 264] width 83 height 22
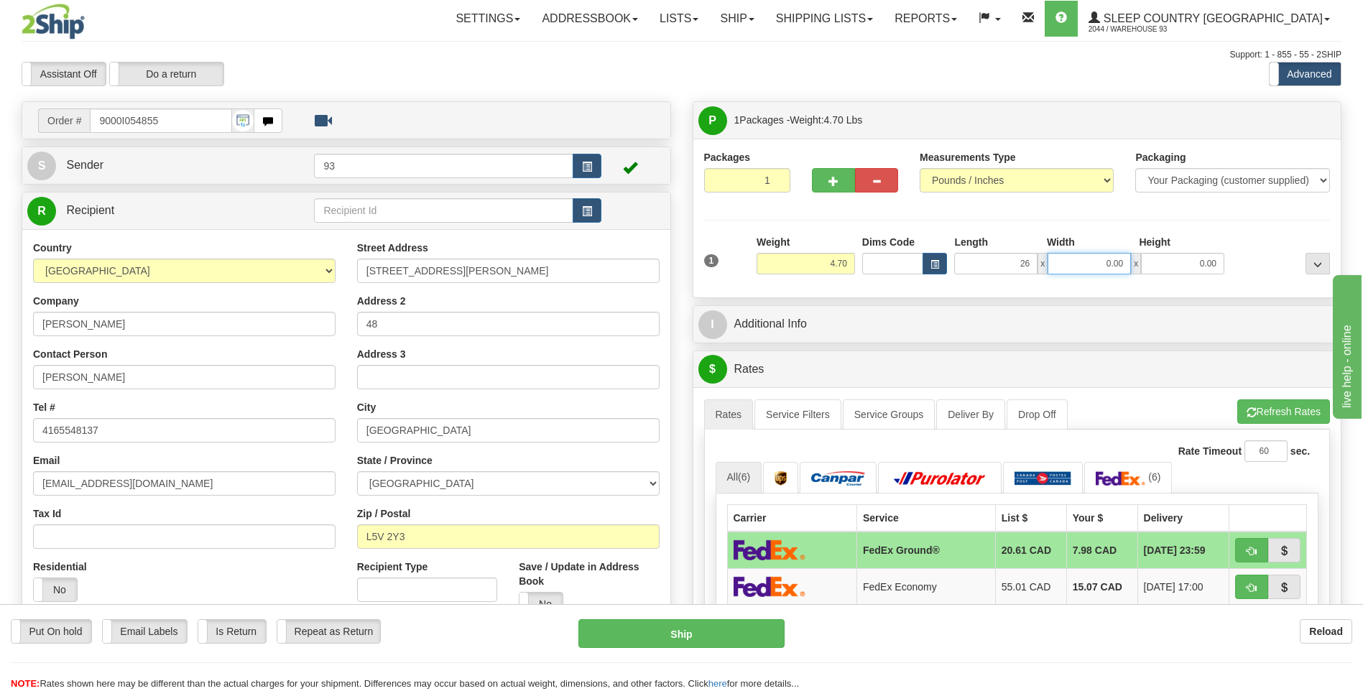
type input "26.00"
click at [1091, 257] on input "0.00" at bounding box center [1089, 264] width 83 height 22
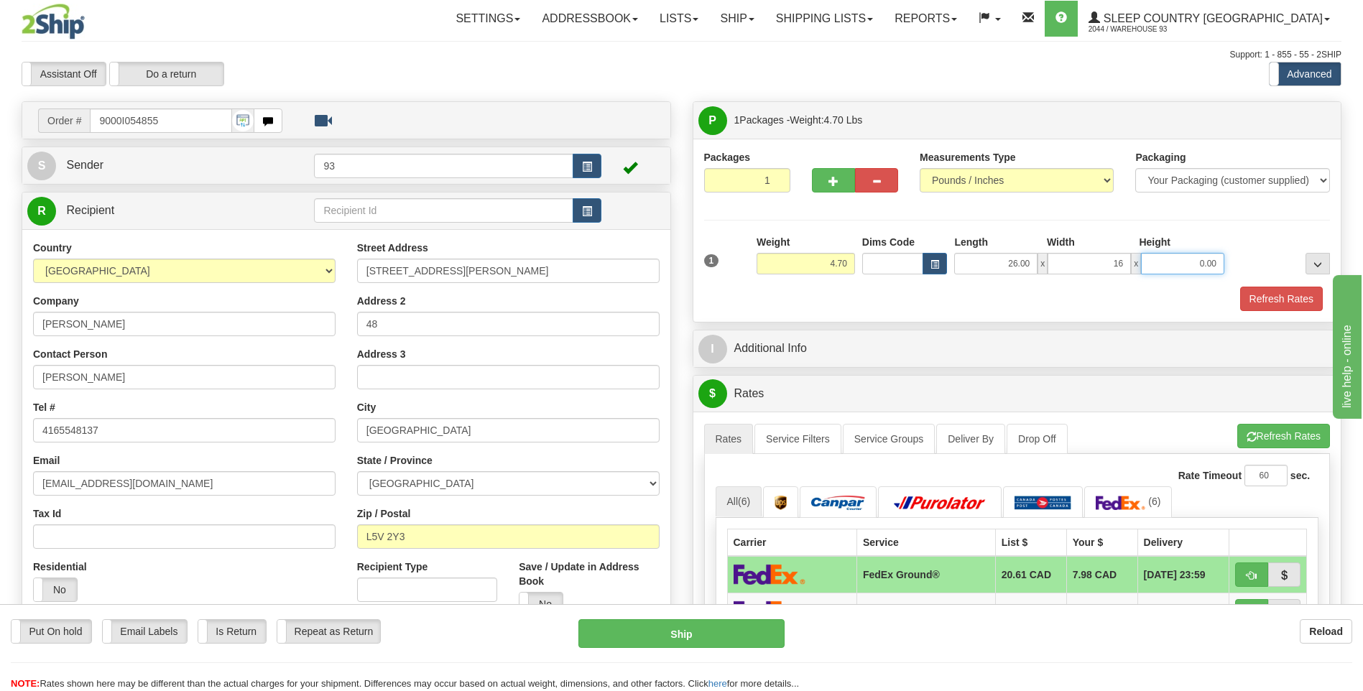
type input "16.00"
click at [1195, 263] on input "0.00" at bounding box center [1182, 264] width 83 height 22
type input "6.00"
click at [1288, 297] on button "Refresh Rates" at bounding box center [1281, 299] width 83 height 24
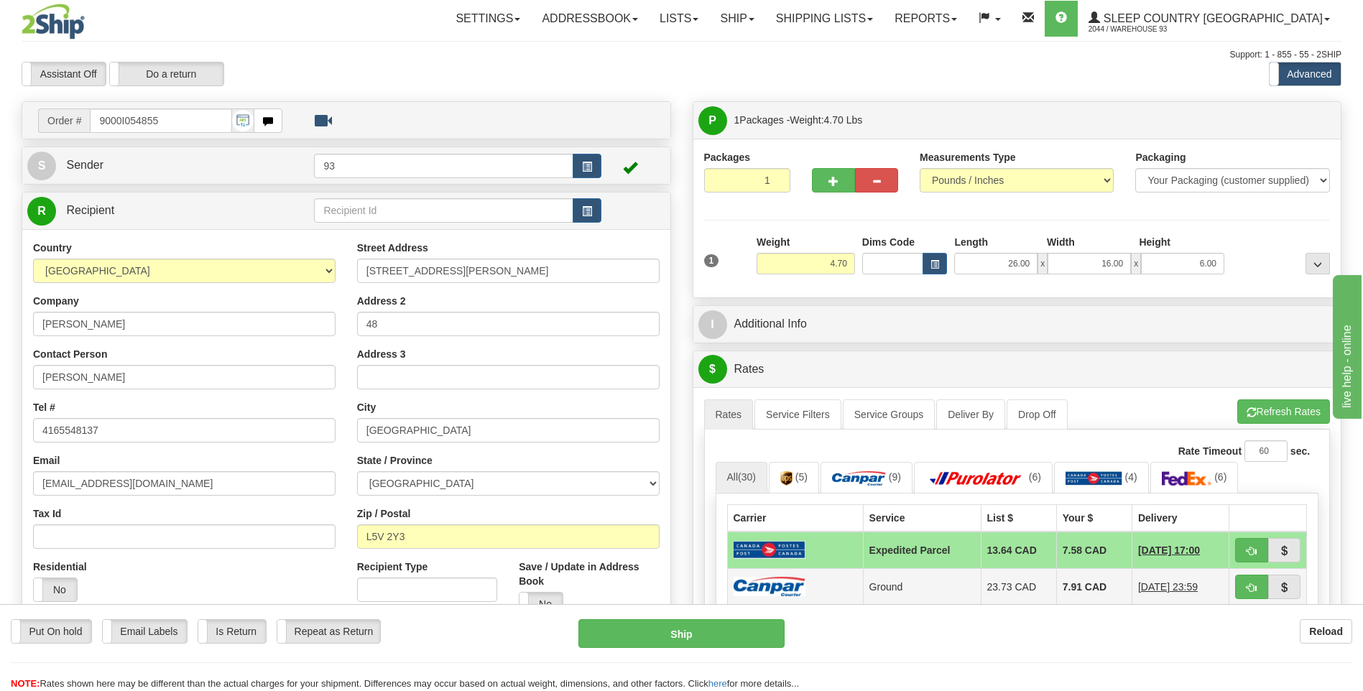
click at [793, 582] on img at bounding box center [770, 586] width 72 height 19
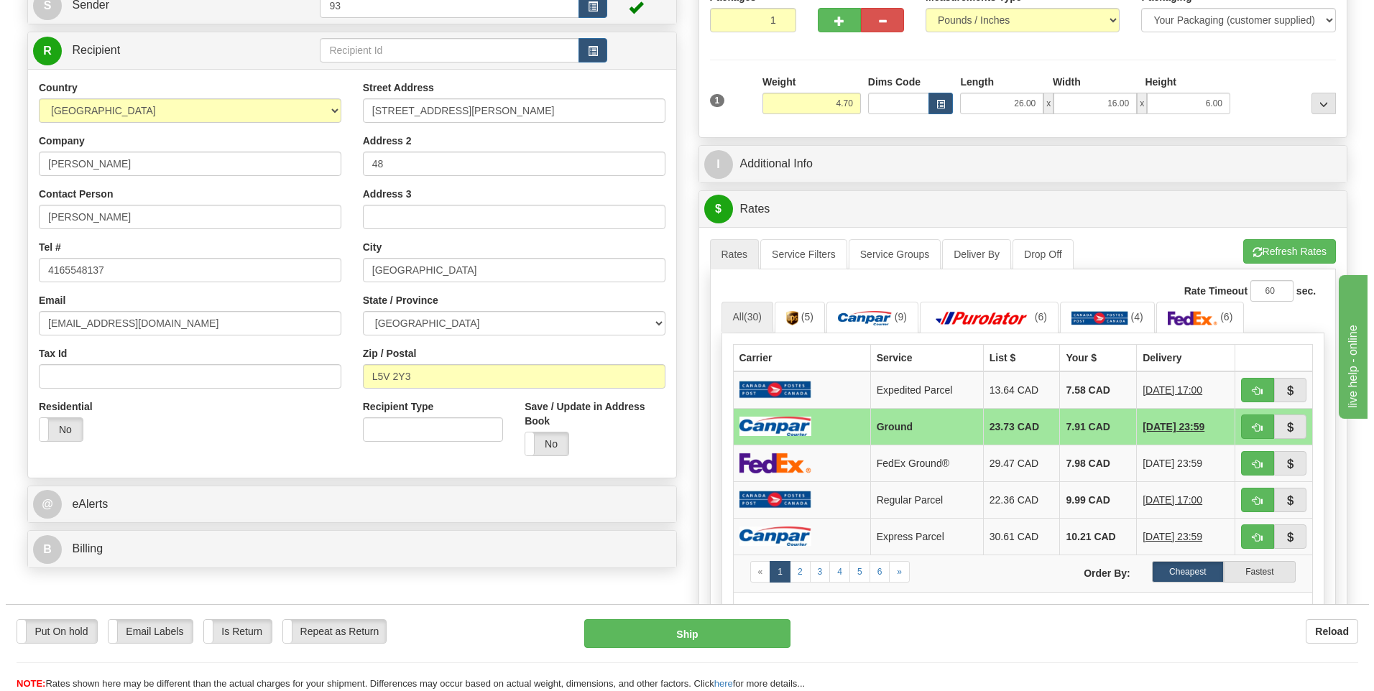
scroll to position [216, 0]
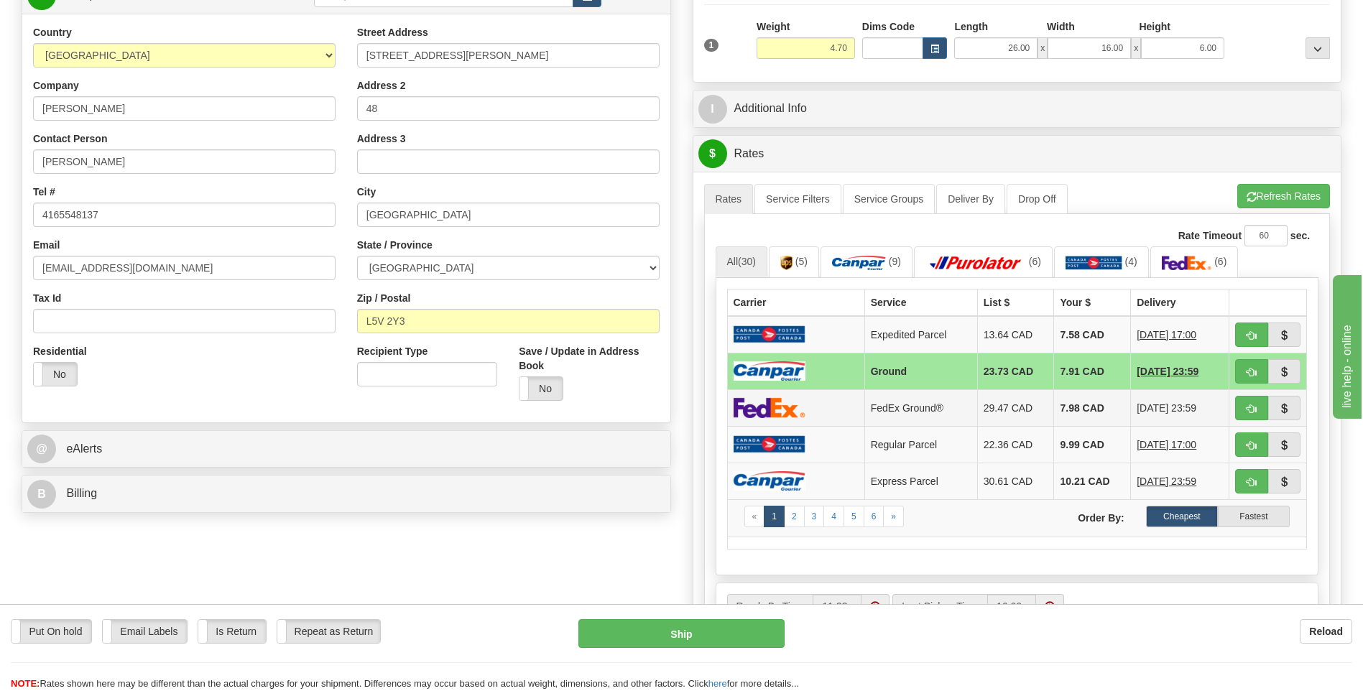
click at [772, 401] on img at bounding box center [770, 407] width 72 height 21
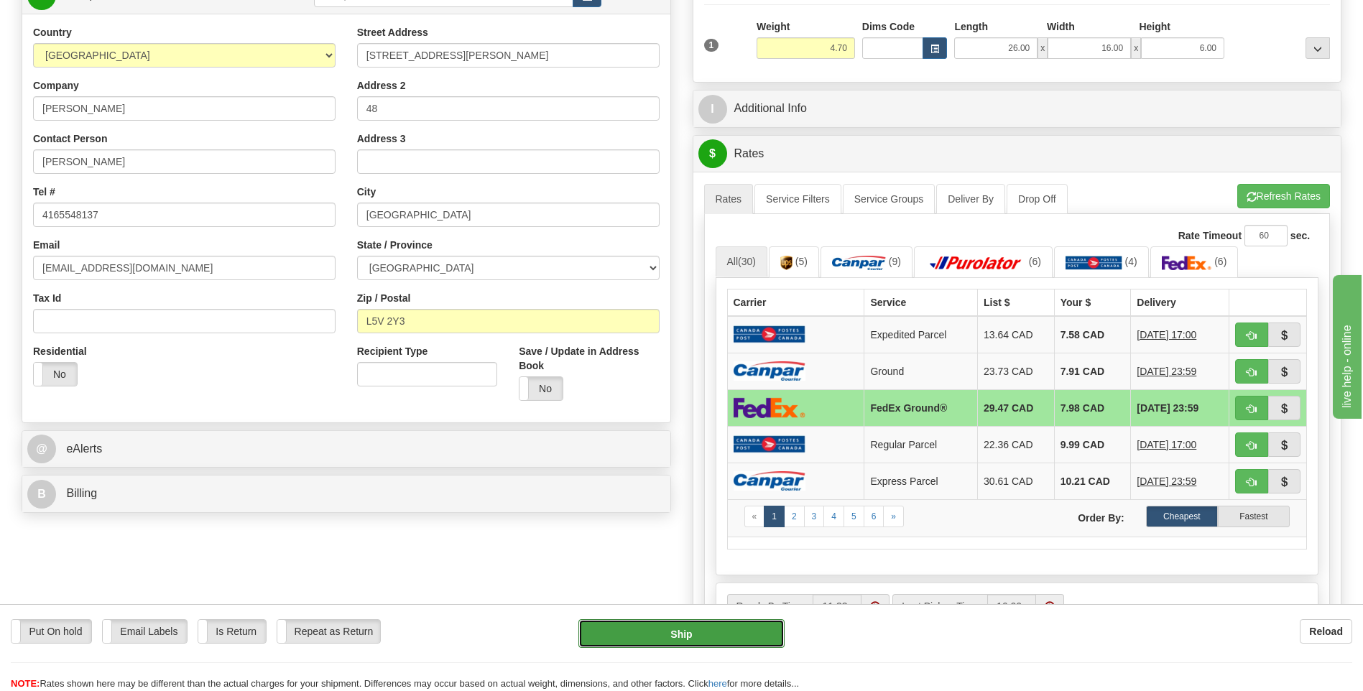
click at [714, 625] on button "Ship" at bounding box center [681, 633] width 206 height 29
type input "92"
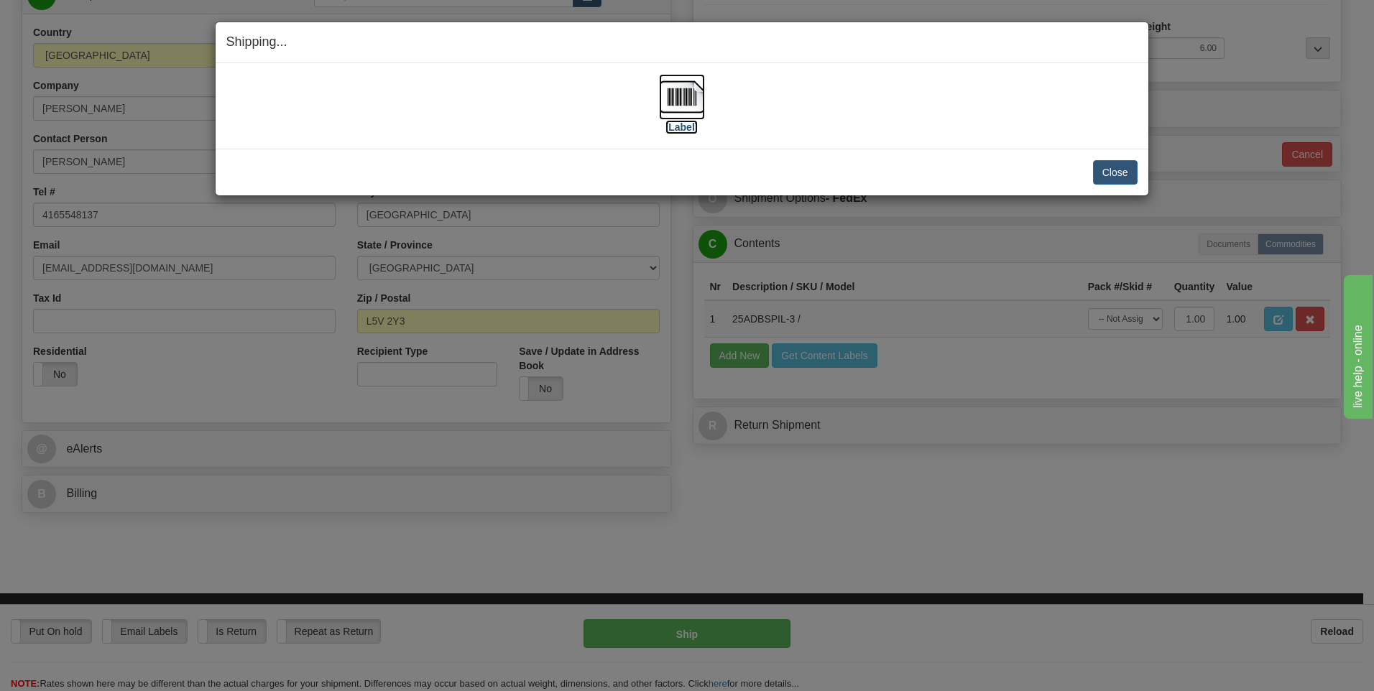
click at [682, 101] on img at bounding box center [682, 97] width 46 height 46
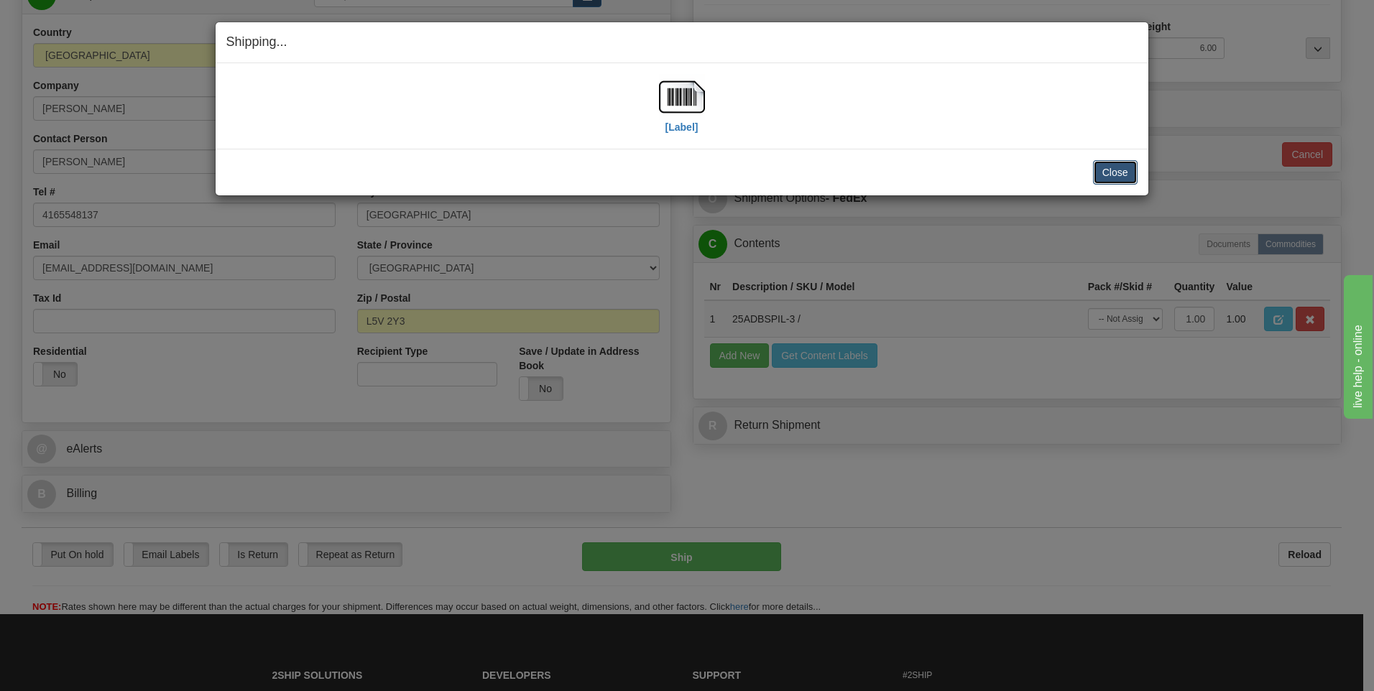
click at [1120, 169] on button "Close" at bounding box center [1115, 172] width 45 height 24
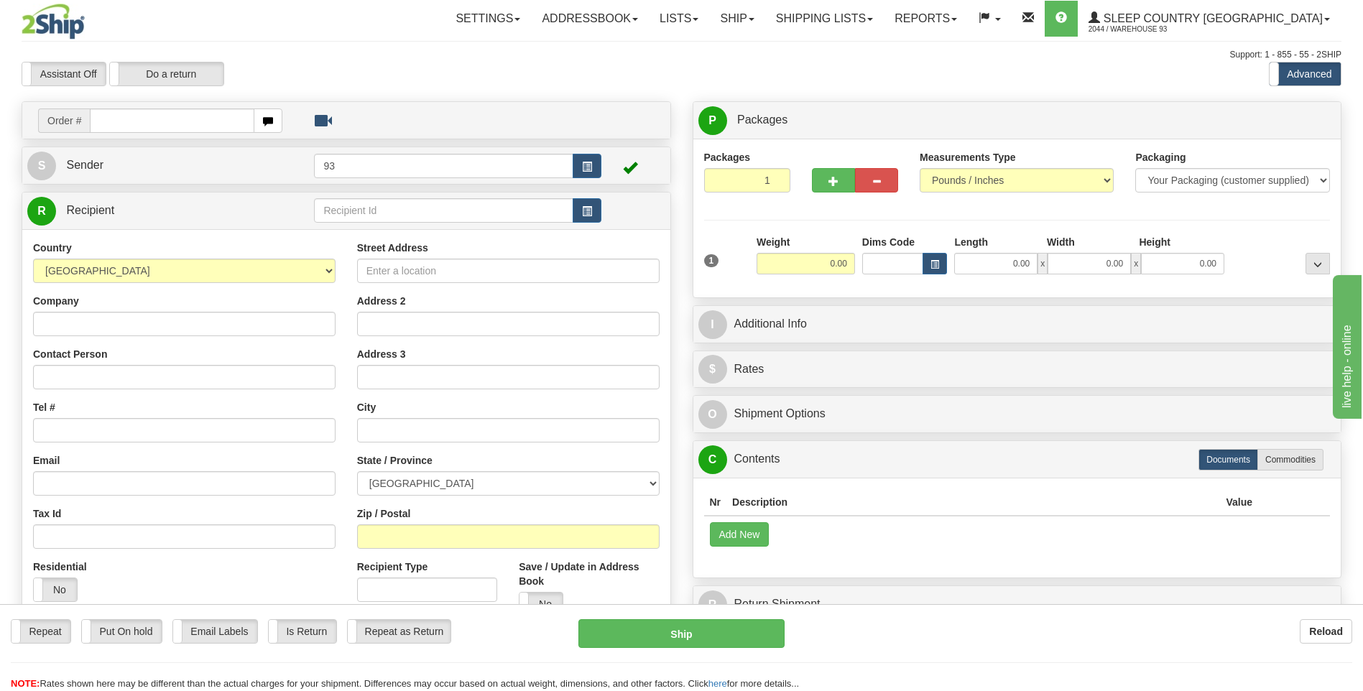
click at [121, 121] on input "text" at bounding box center [172, 121] width 164 height 24
type input "9000I054859"
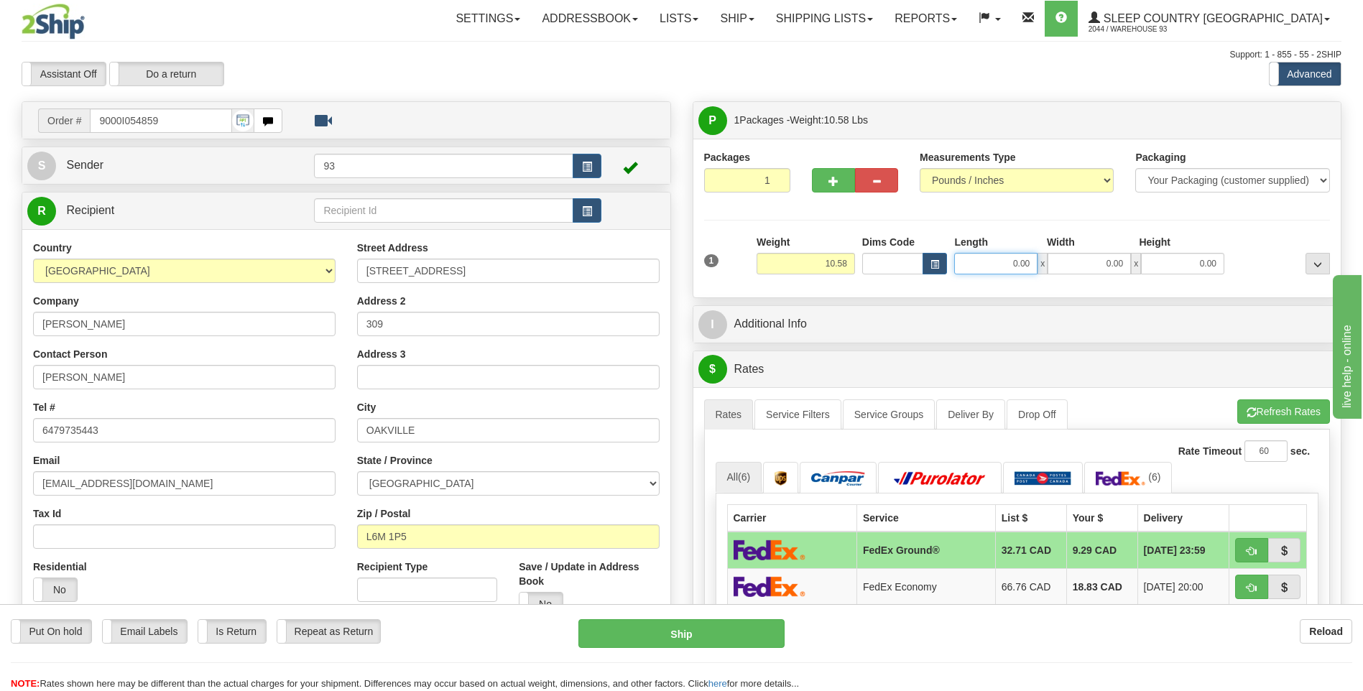
click at [1003, 262] on input "0.00" at bounding box center [995, 264] width 83 height 22
type input "18.00"
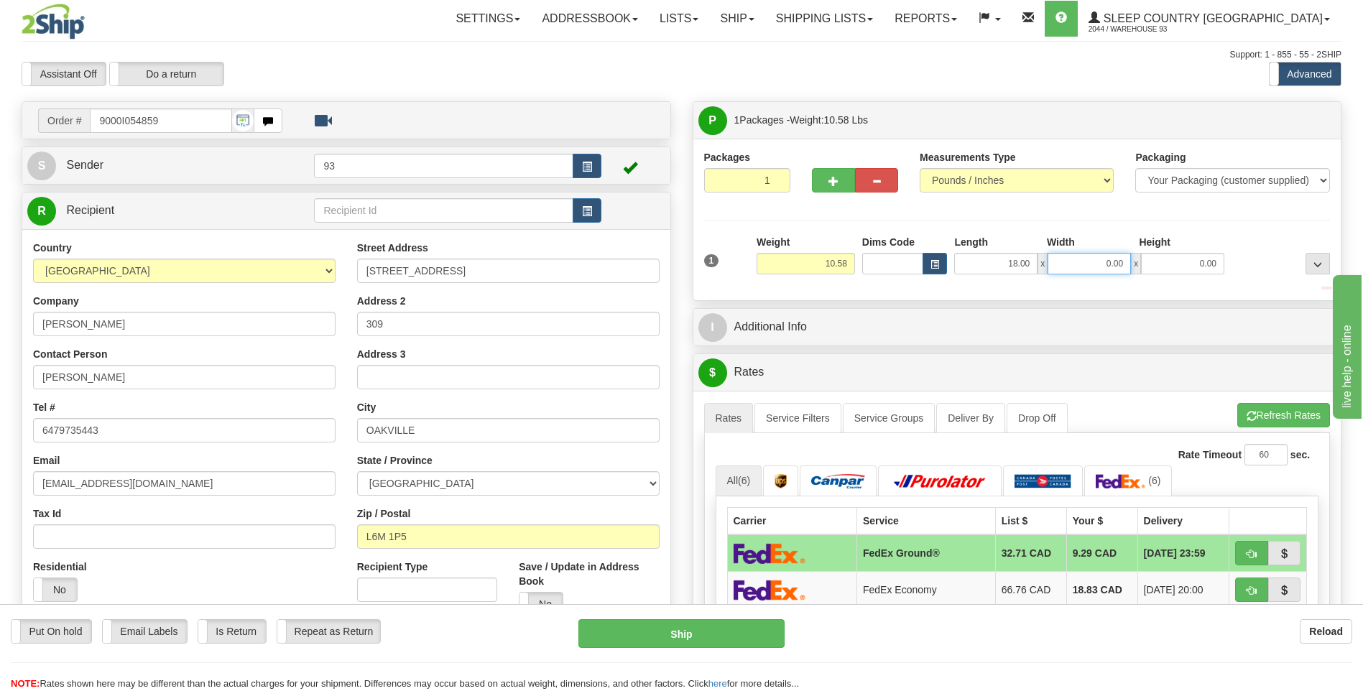
click at [1105, 268] on input "0.00" at bounding box center [1089, 264] width 83 height 22
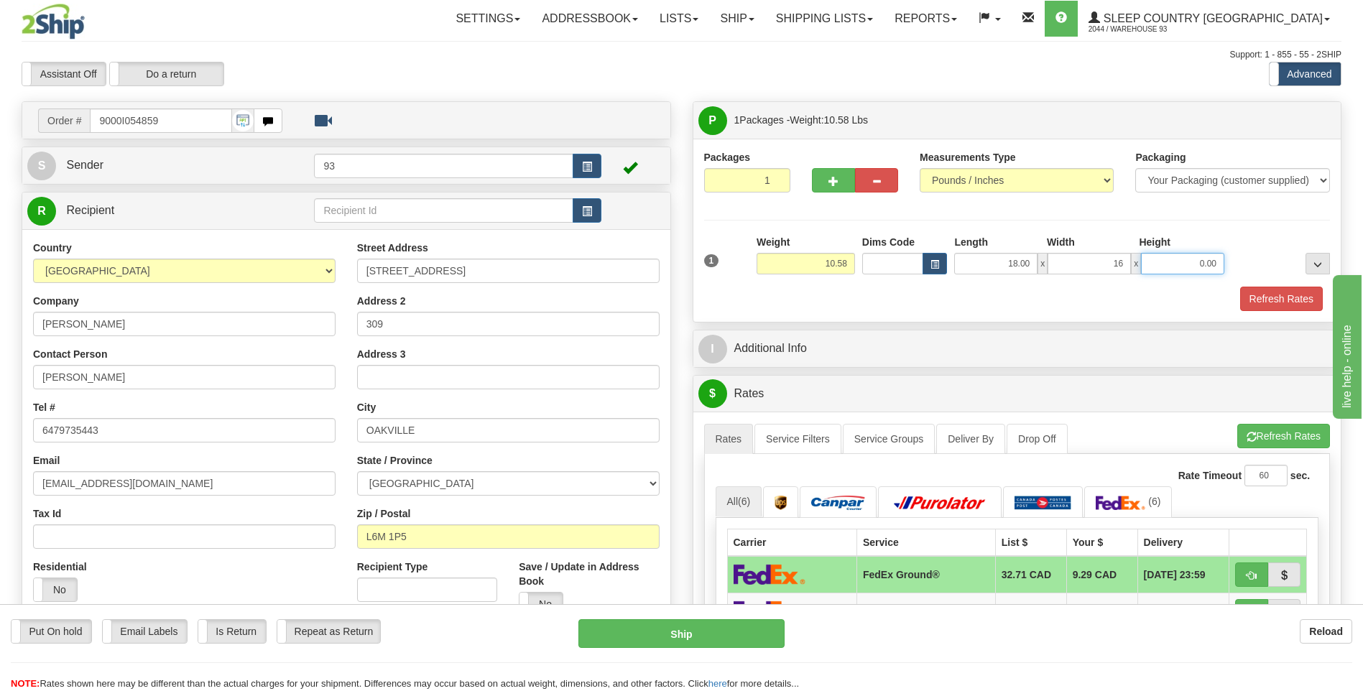
type input "16.00"
click at [1197, 254] on input "0.00" at bounding box center [1182, 264] width 83 height 22
type input "8.00"
click at [1301, 299] on button "Refresh Rates" at bounding box center [1281, 299] width 83 height 24
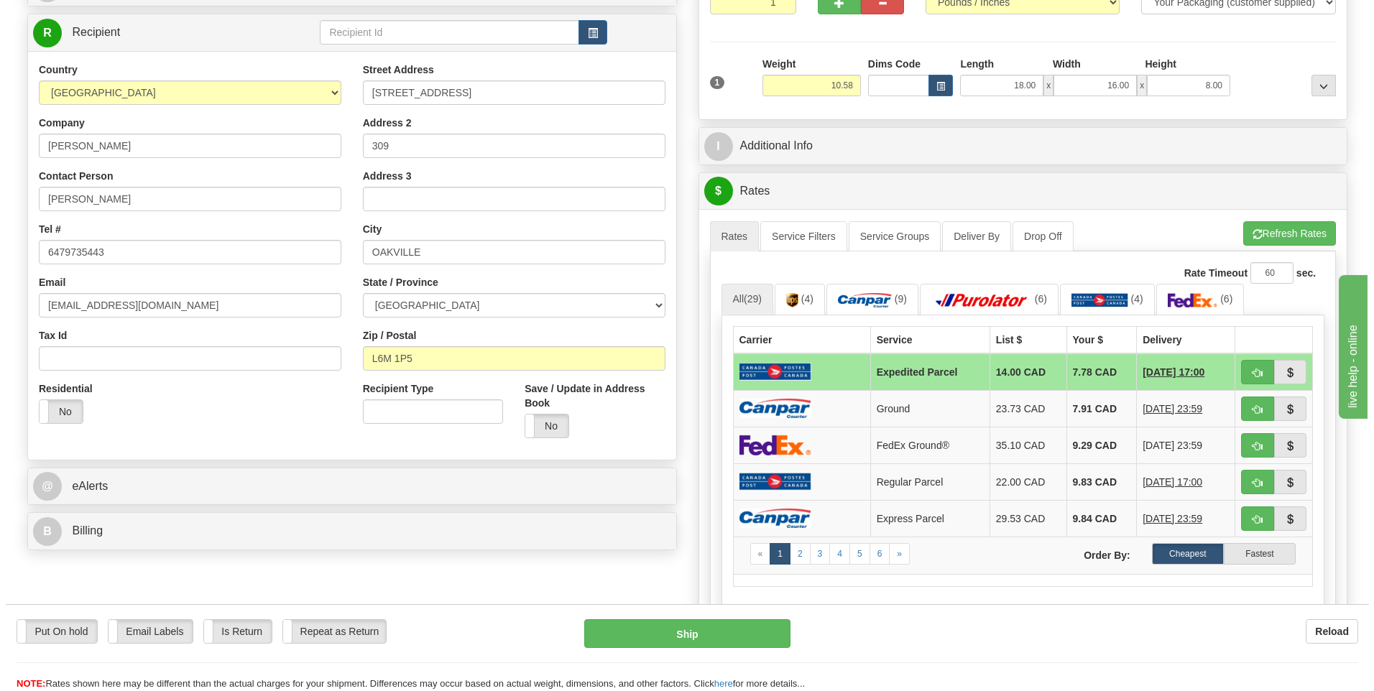
scroll to position [216, 0]
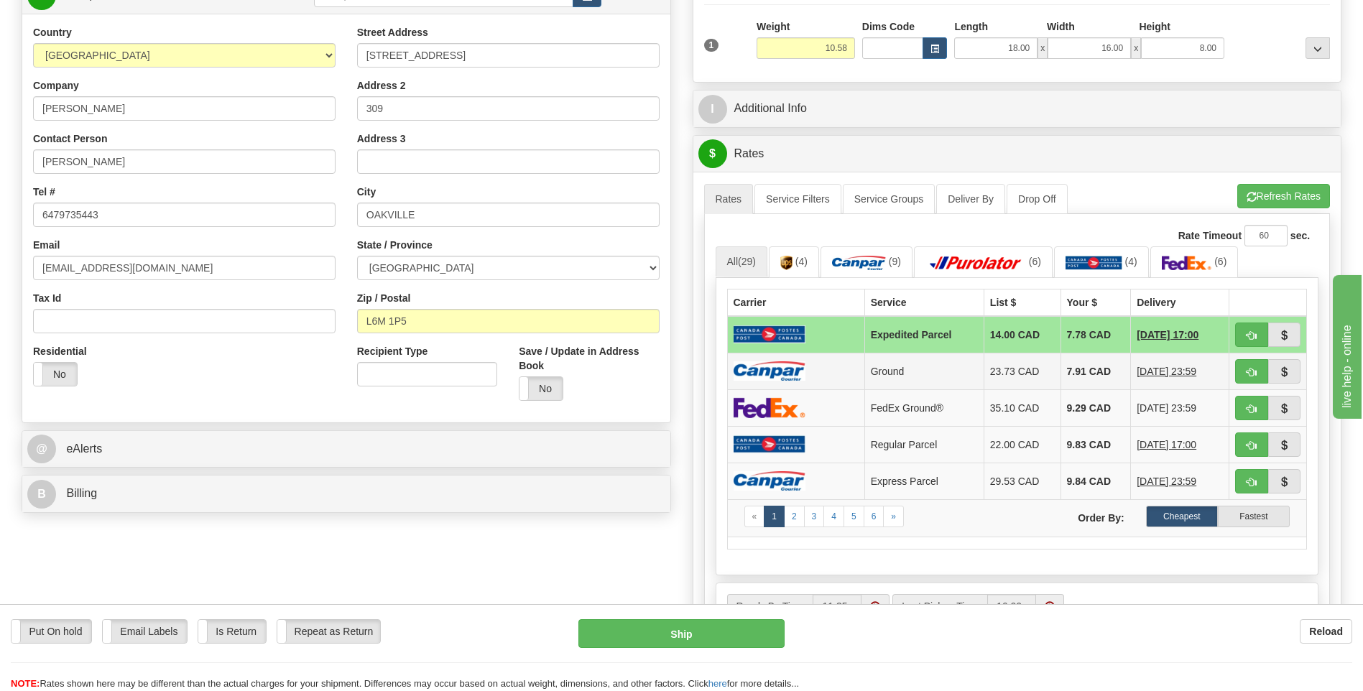
drag, startPoint x: 822, startPoint y: 366, endPoint x: 808, endPoint y: 378, distance: 18.3
click at [822, 366] on td at bounding box center [795, 371] width 137 height 37
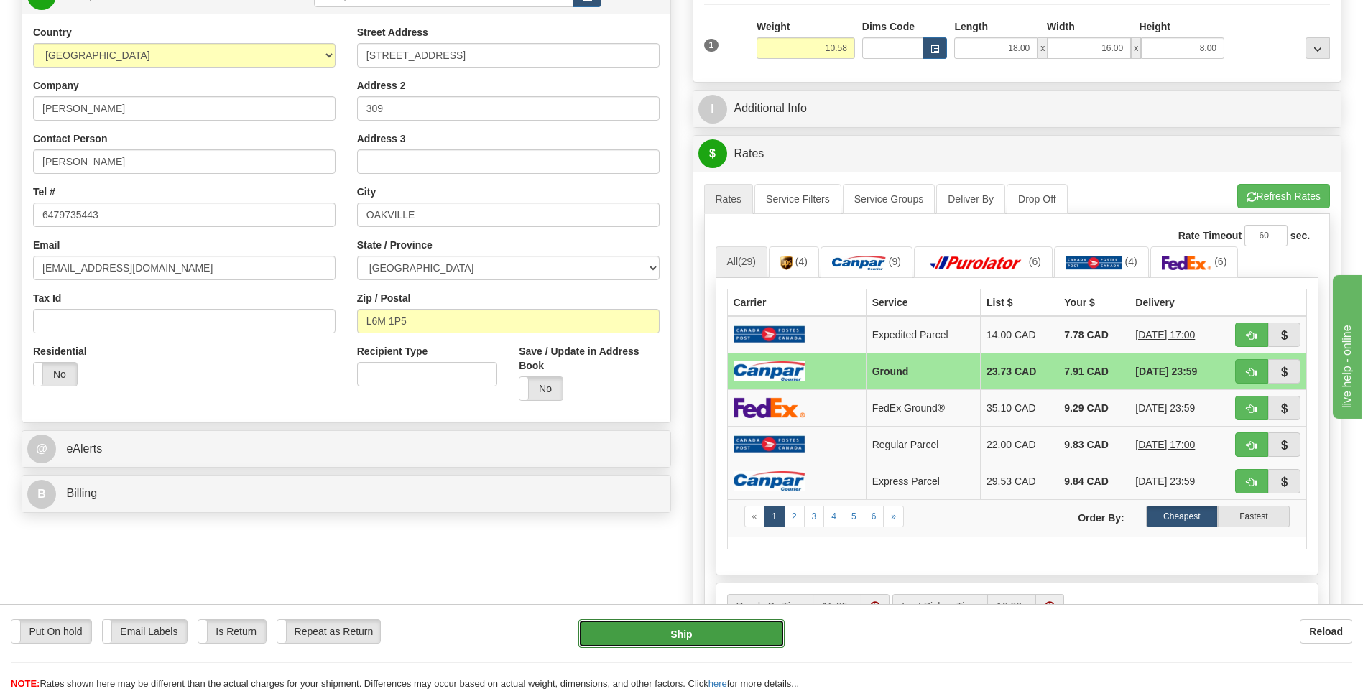
click at [686, 641] on button "Ship" at bounding box center [681, 633] width 206 height 29
type input "1"
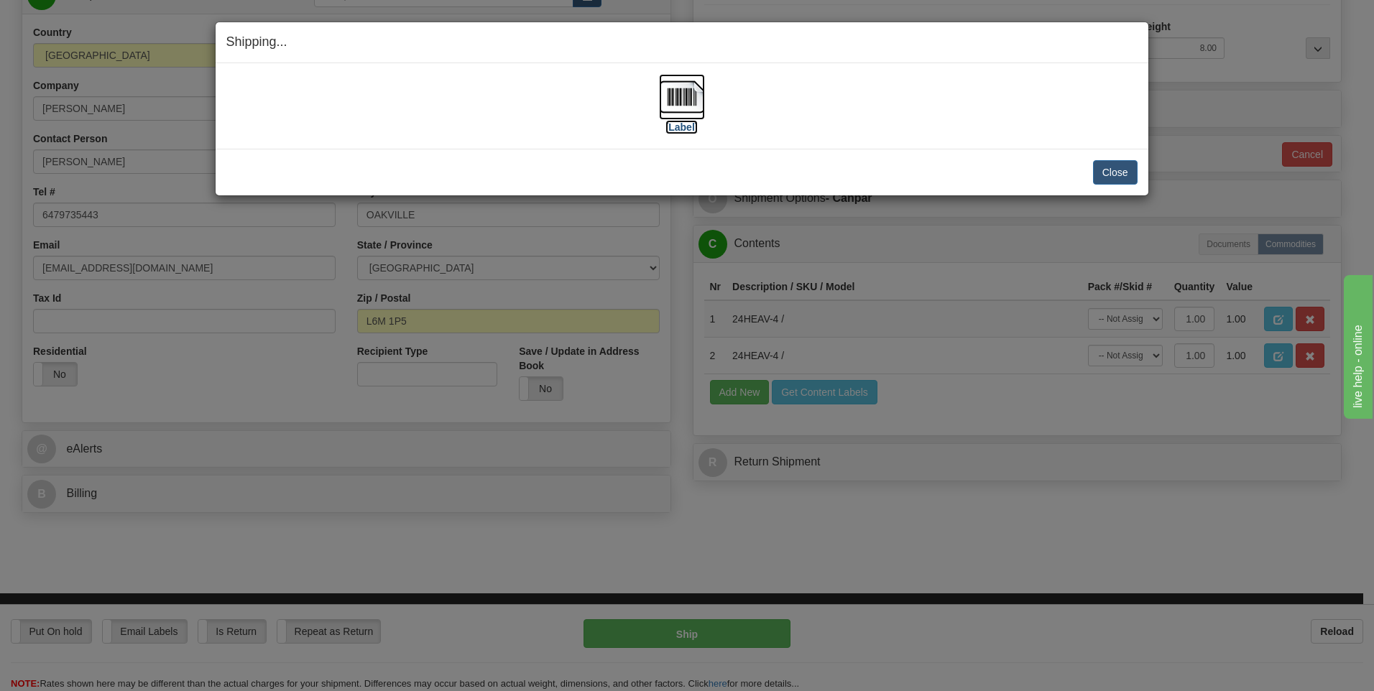
click at [683, 92] on img at bounding box center [682, 97] width 46 height 46
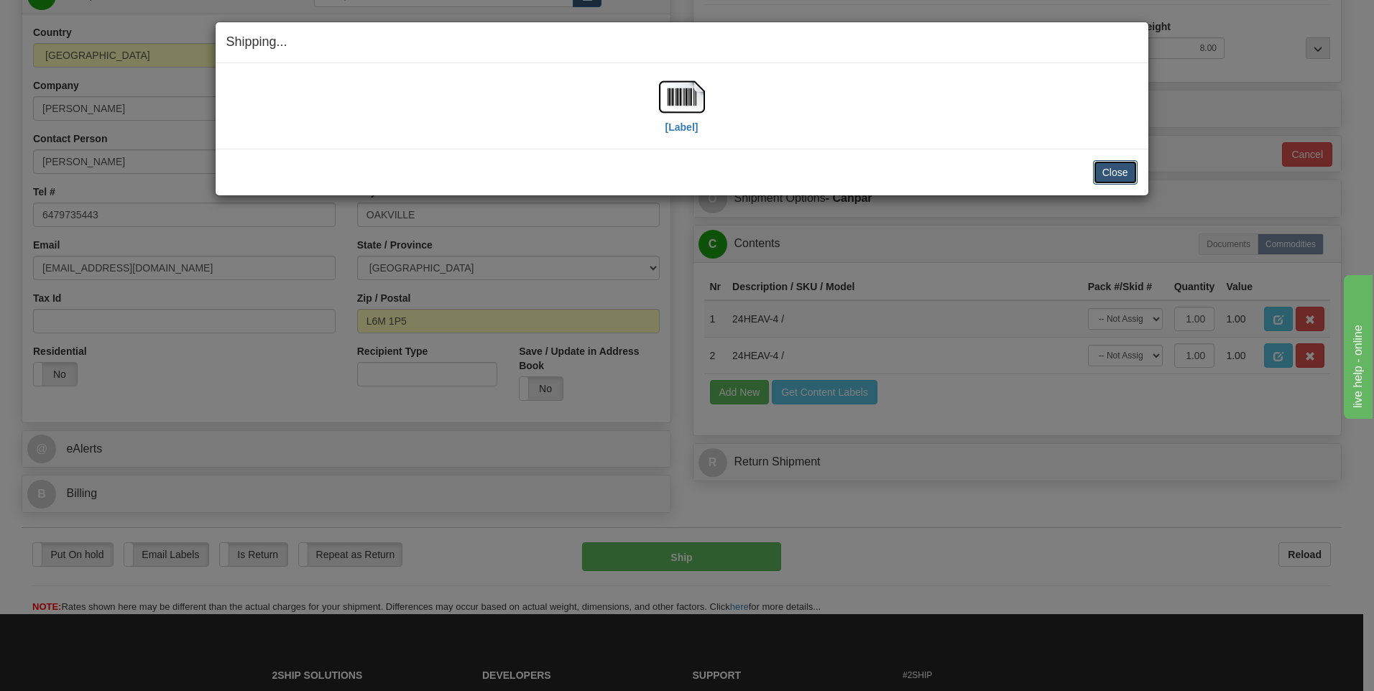
click at [1103, 173] on button "Close" at bounding box center [1115, 172] width 45 height 24
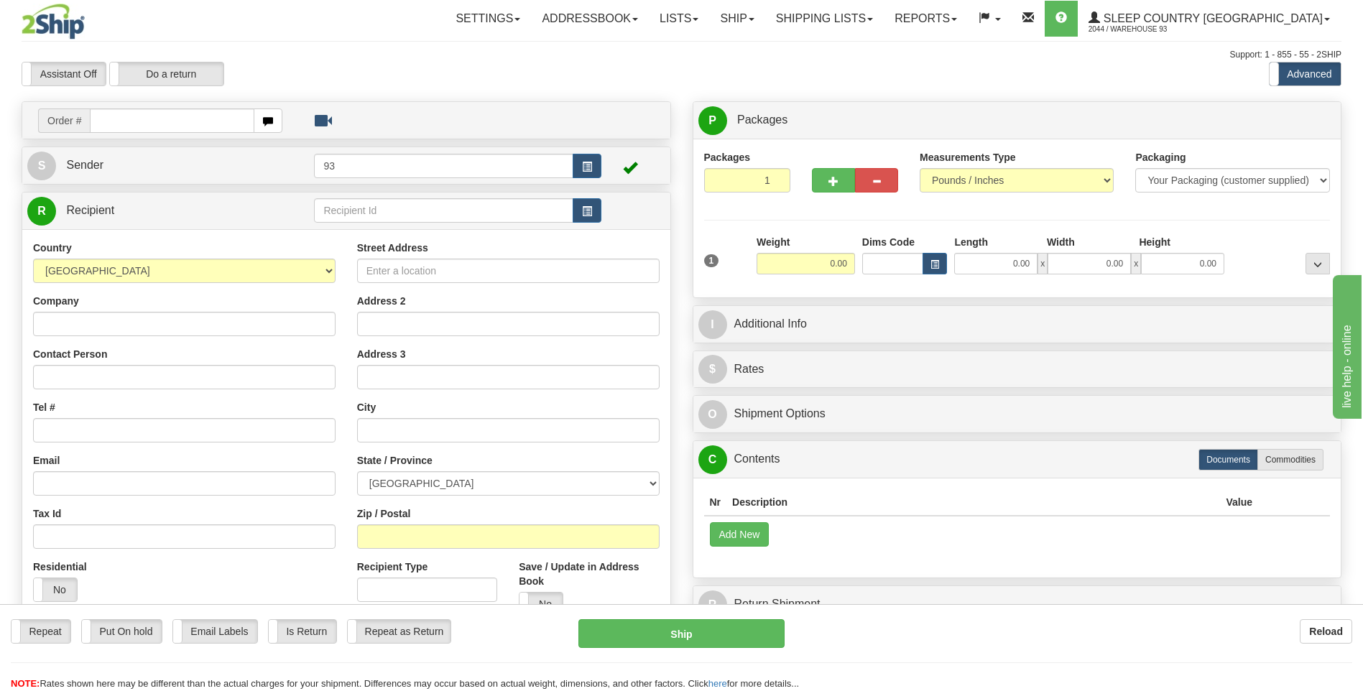
click at [152, 119] on input "text" at bounding box center [172, 121] width 164 height 24
type input "9000I054866"
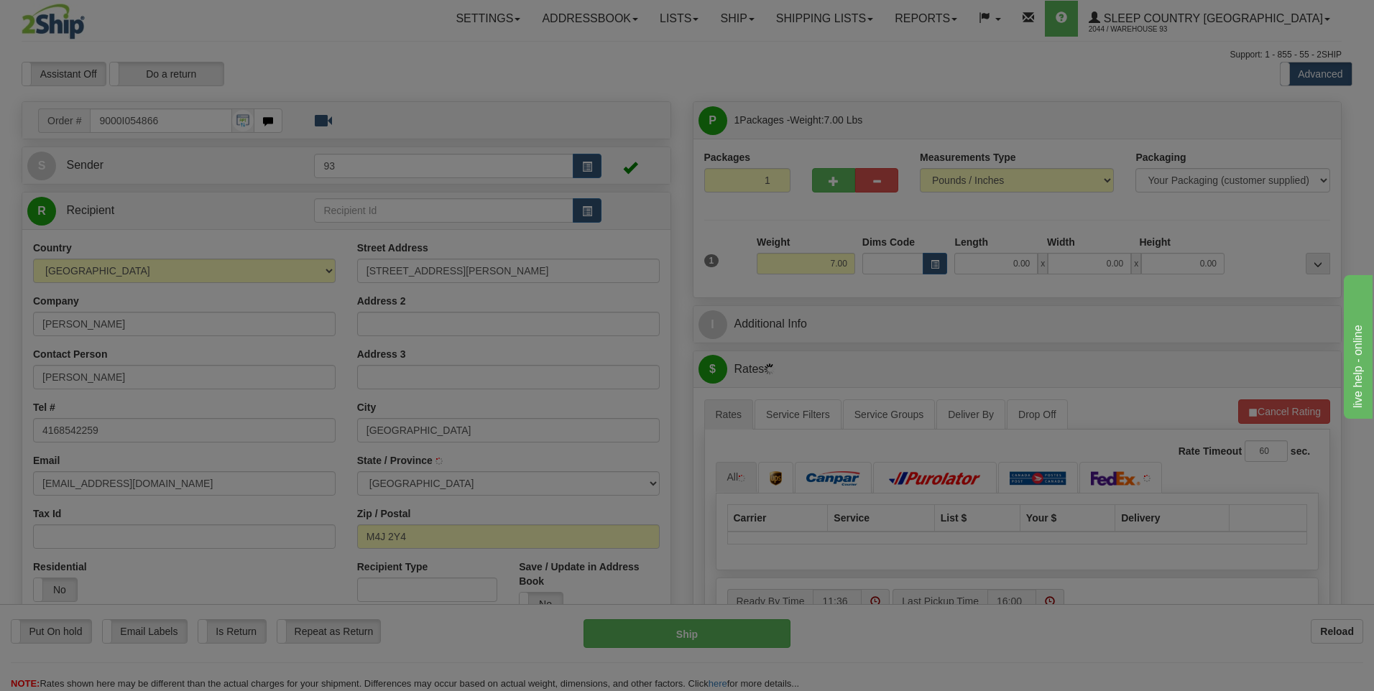
type input "[GEOGRAPHIC_DATA]"
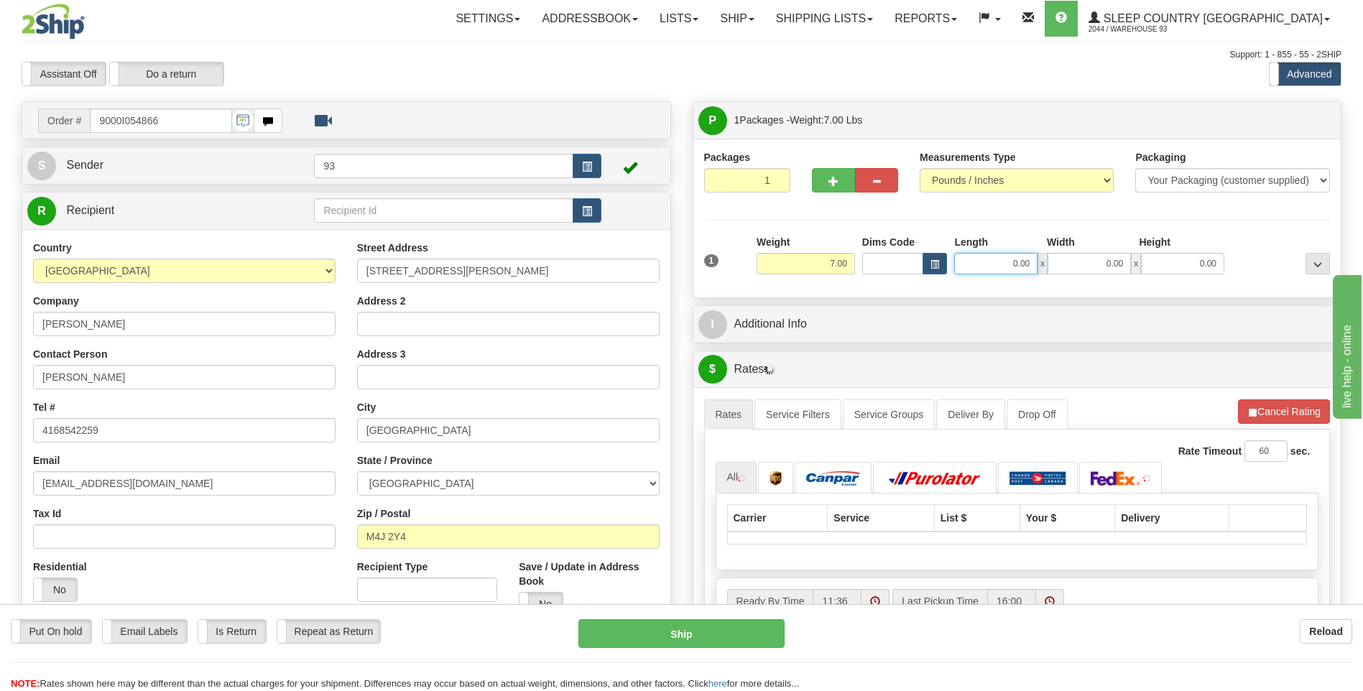
click at [984, 262] on input "0.00" at bounding box center [995, 264] width 83 height 22
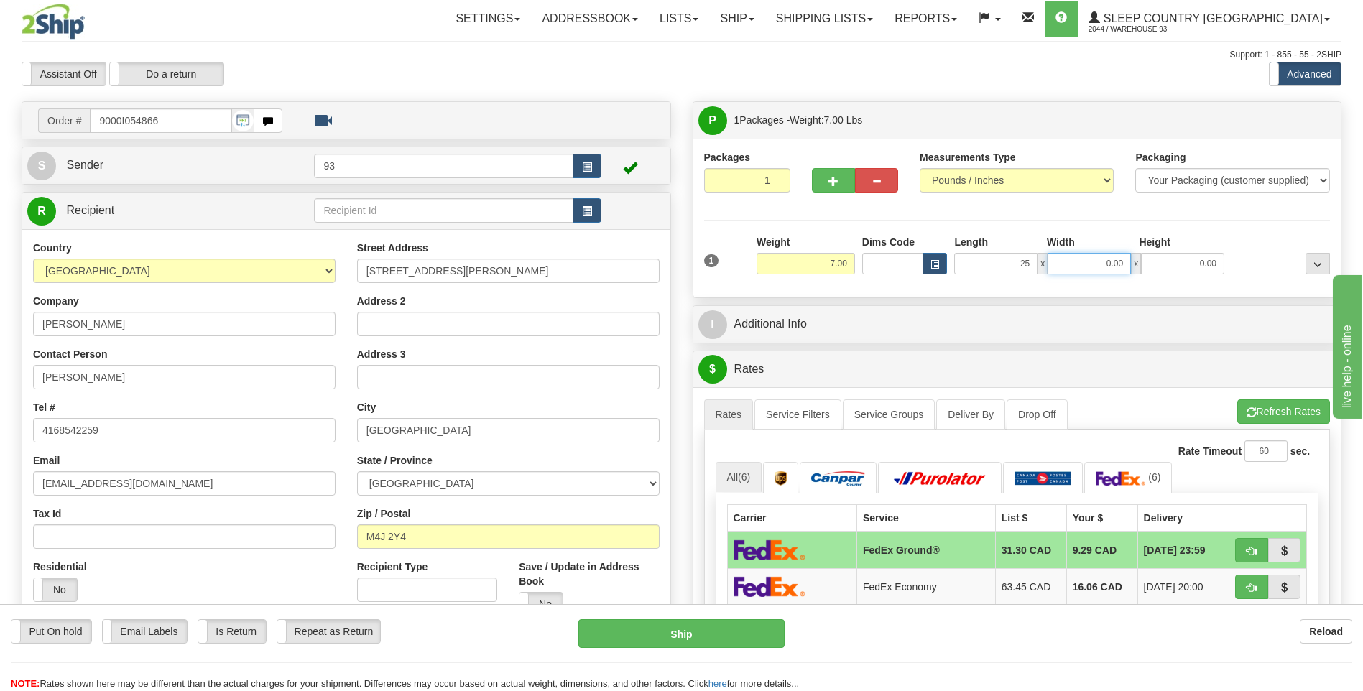
type input "25.00"
click at [1093, 267] on input "0.00" at bounding box center [1089, 264] width 83 height 22
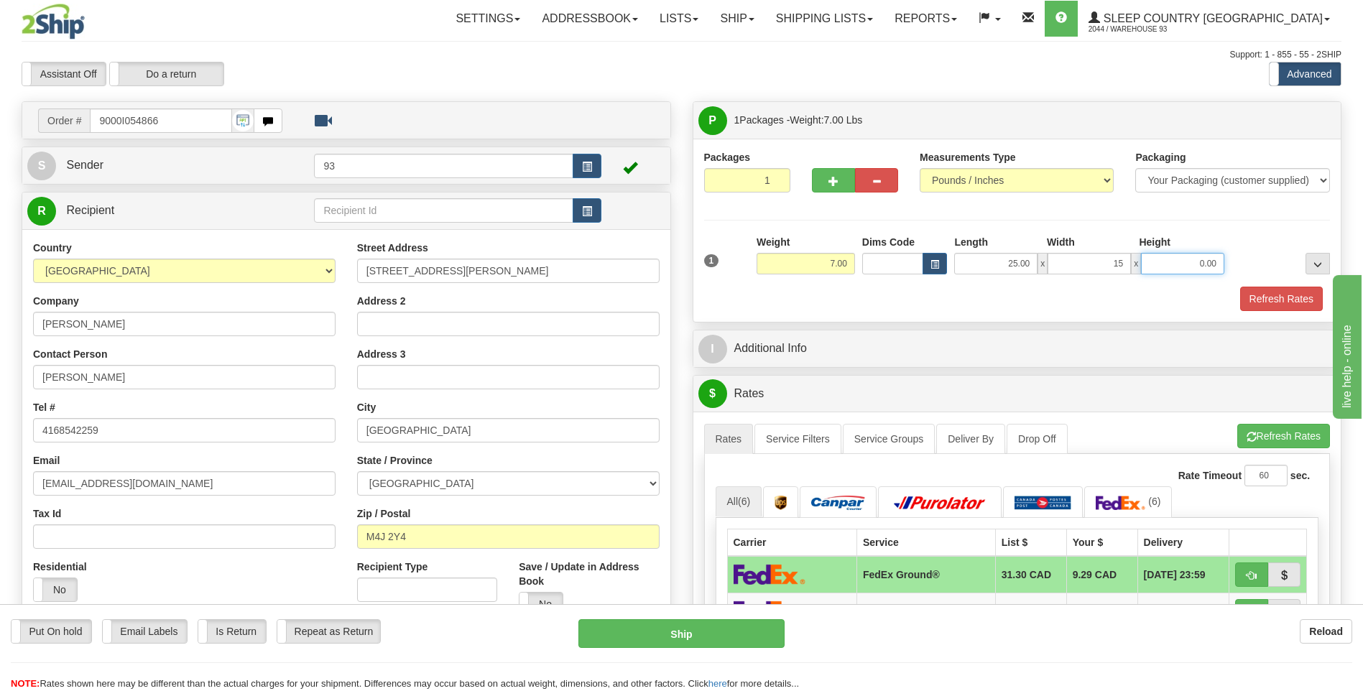
type input "15.00"
click at [1189, 262] on input "0.00" at bounding box center [1182, 264] width 83 height 22
type input "8.00"
click at [1288, 302] on button "Refresh Rates" at bounding box center [1281, 299] width 83 height 24
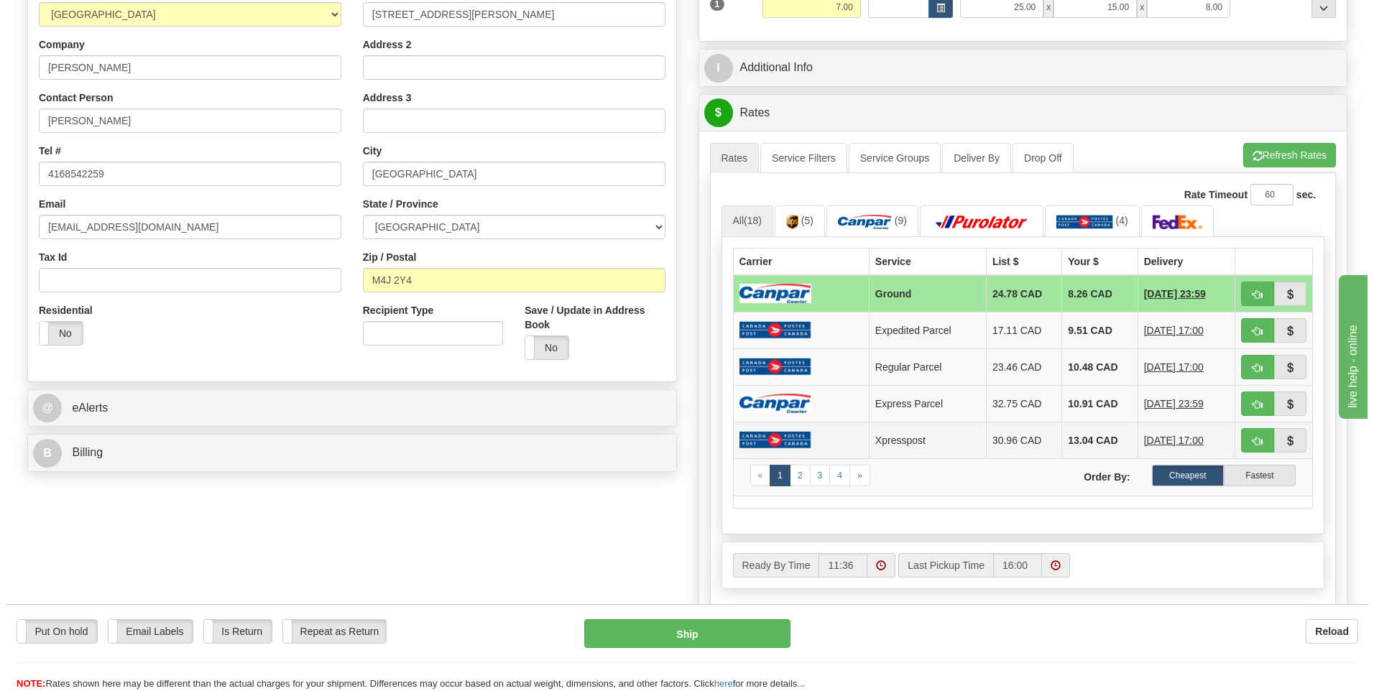
scroll to position [216, 0]
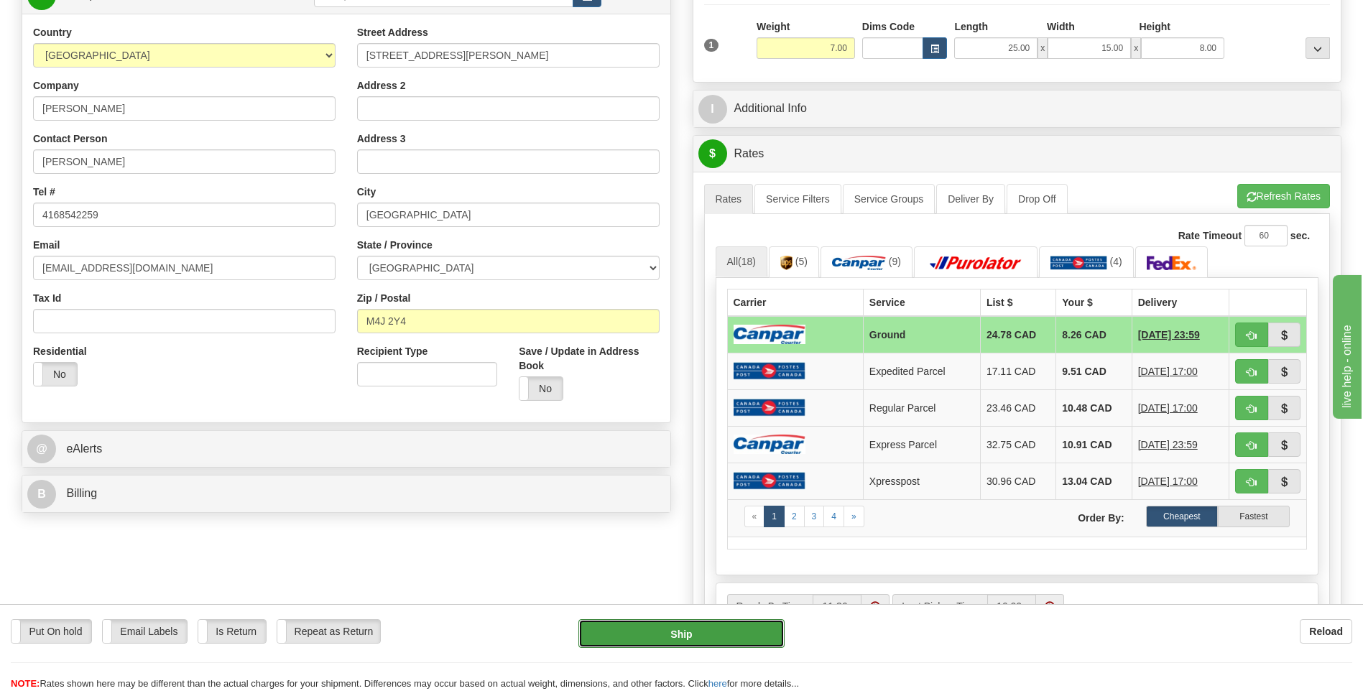
click at [750, 628] on button "Ship" at bounding box center [681, 633] width 206 height 29
type input "1"
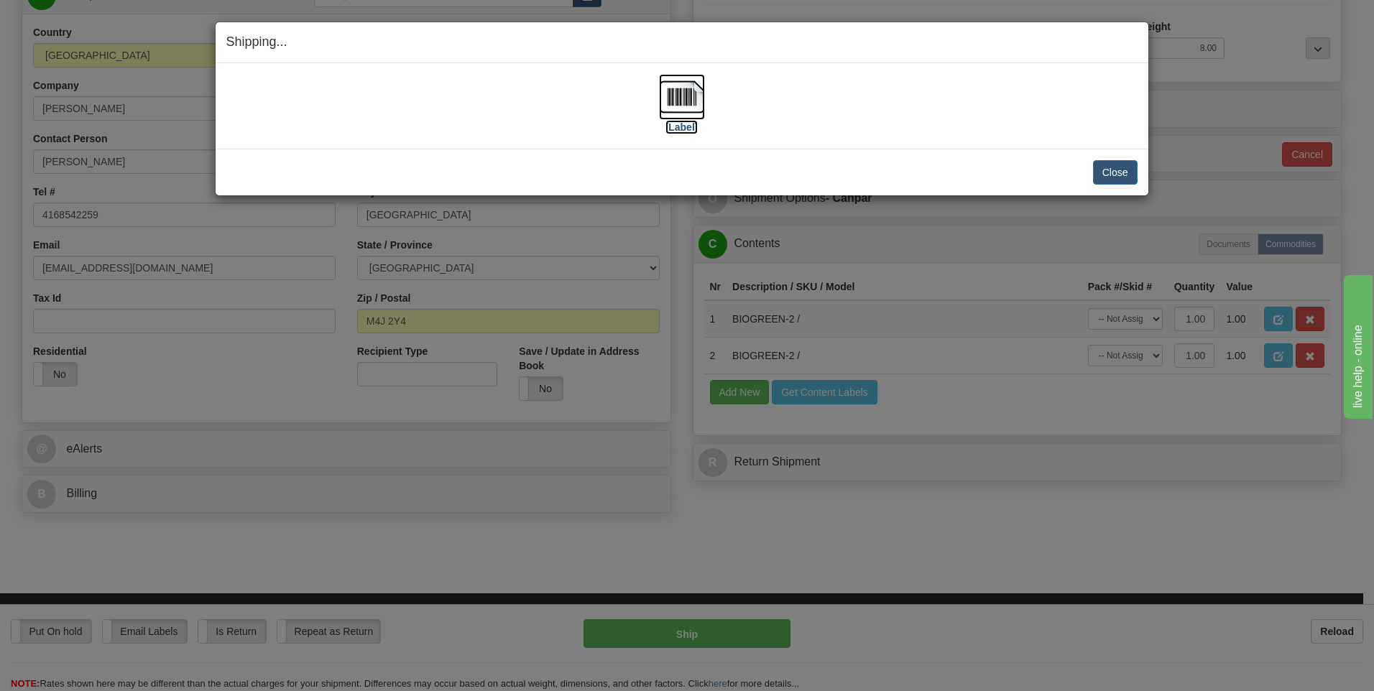
click at [681, 102] on img at bounding box center [682, 97] width 46 height 46
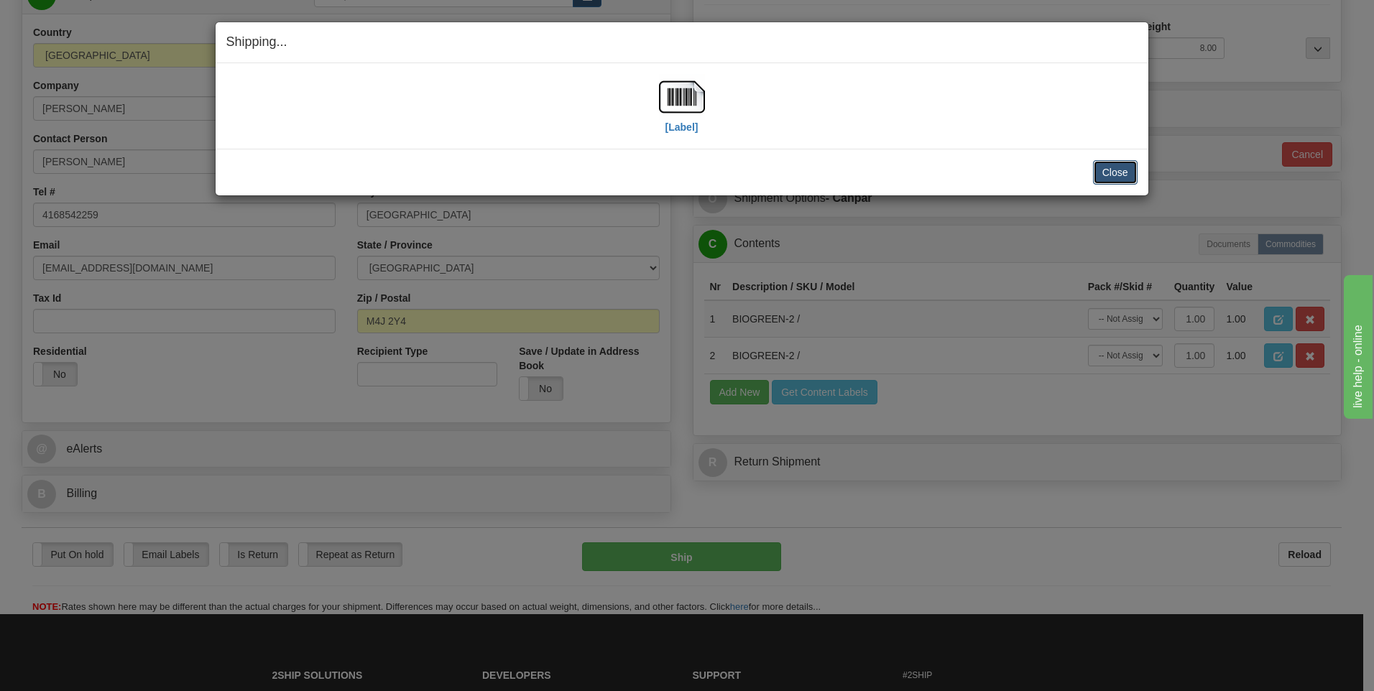
click at [1118, 169] on button "Close" at bounding box center [1115, 172] width 45 height 24
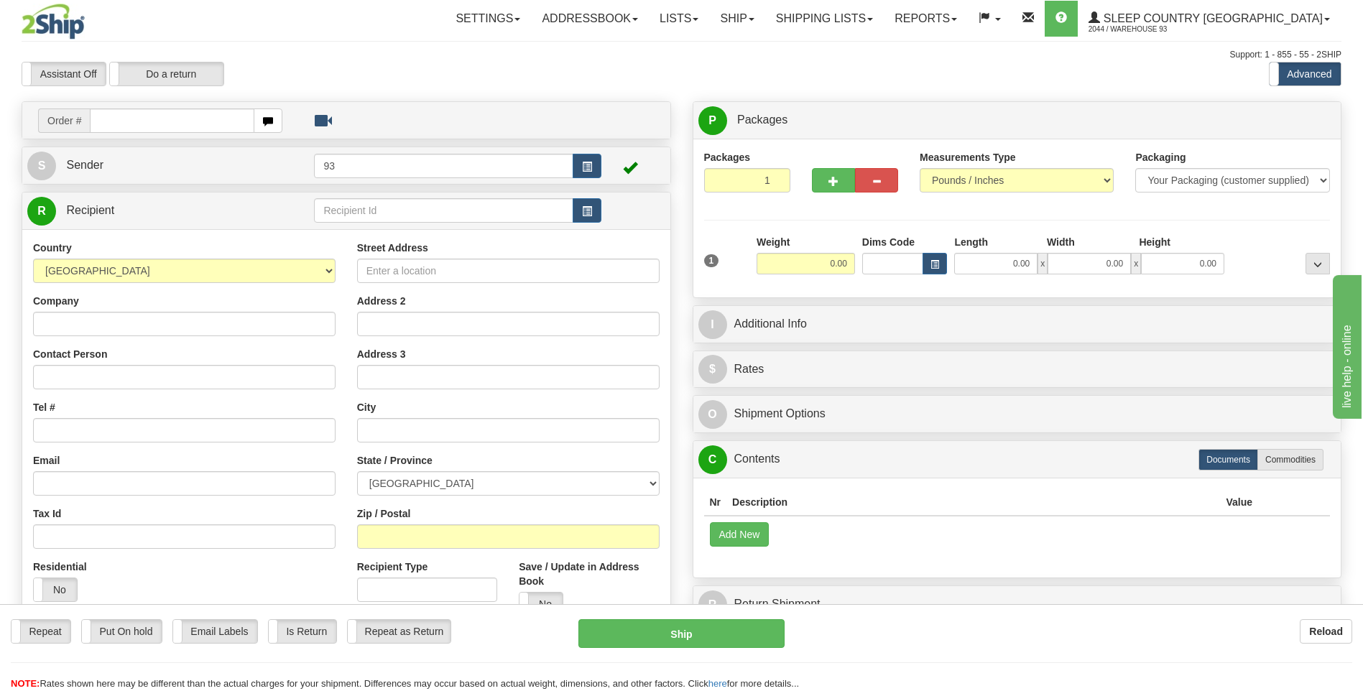
click at [155, 124] on input "text" at bounding box center [172, 121] width 164 height 24
type input "9000I054870"
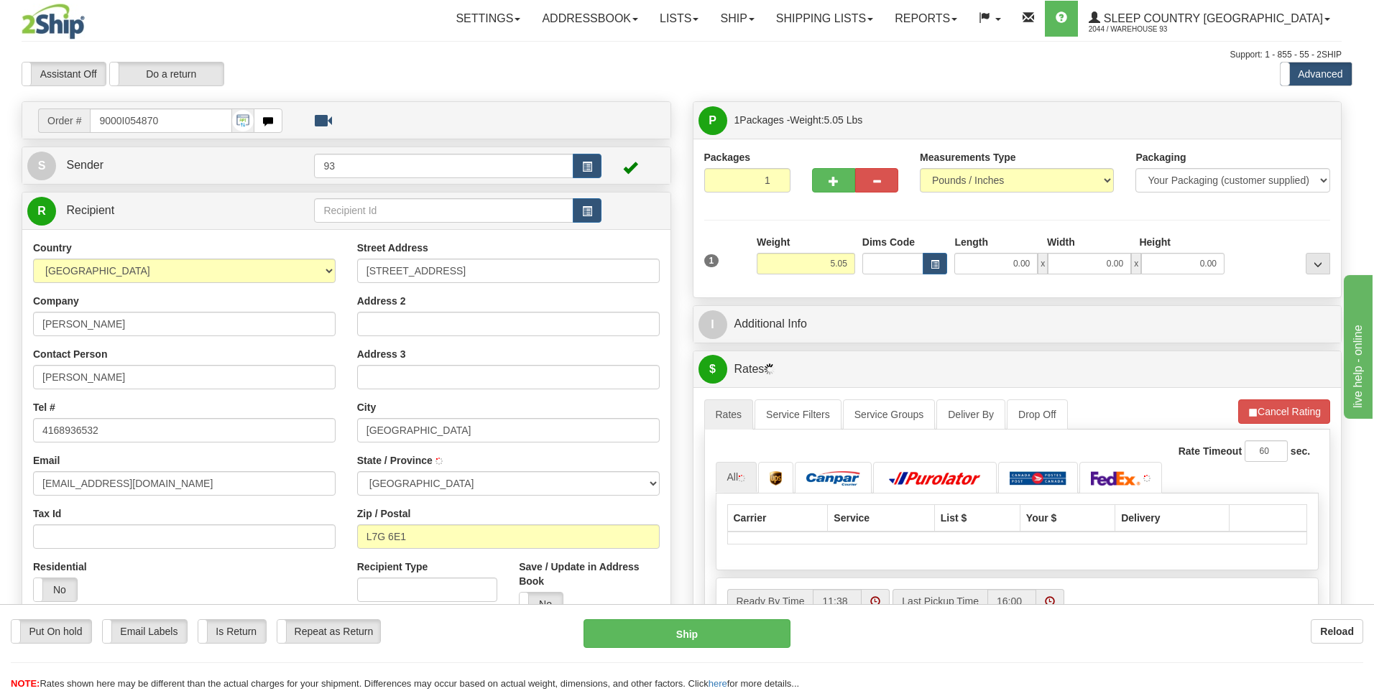
type input "GEORGETOWN"
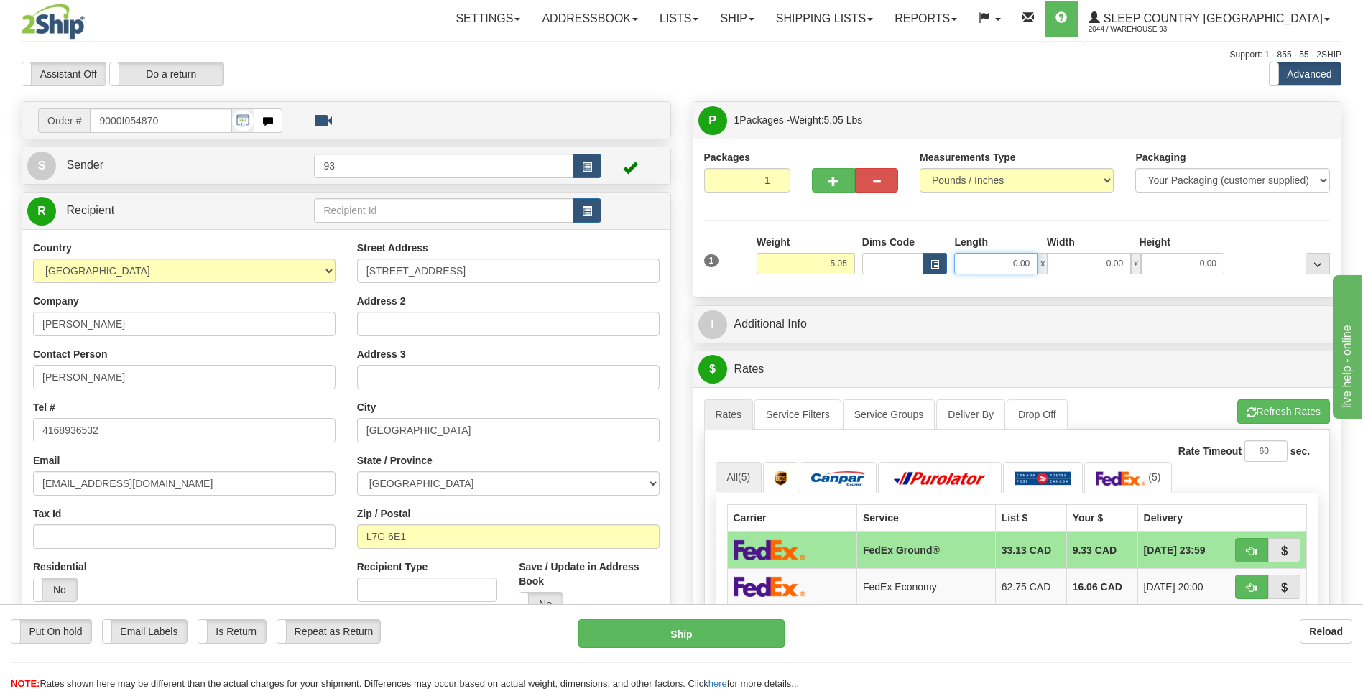
click at [965, 270] on input "0.00" at bounding box center [995, 264] width 83 height 22
type input "18.00"
click at [1076, 259] on input "0.00" at bounding box center [1089, 264] width 83 height 22
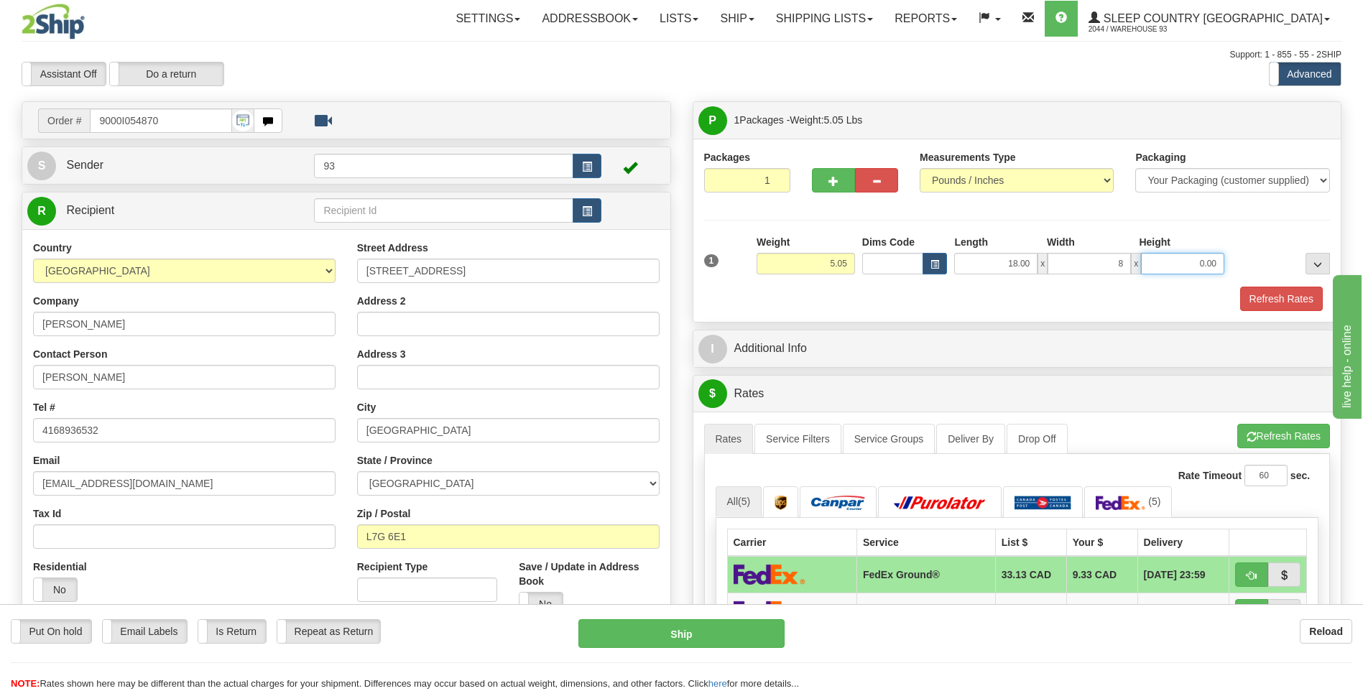
type input "8.00"
click at [1173, 262] on input "0.00" at bounding box center [1182, 264] width 83 height 22
type input "8.00"
click at [1293, 297] on button "Refresh Rates" at bounding box center [1281, 299] width 83 height 24
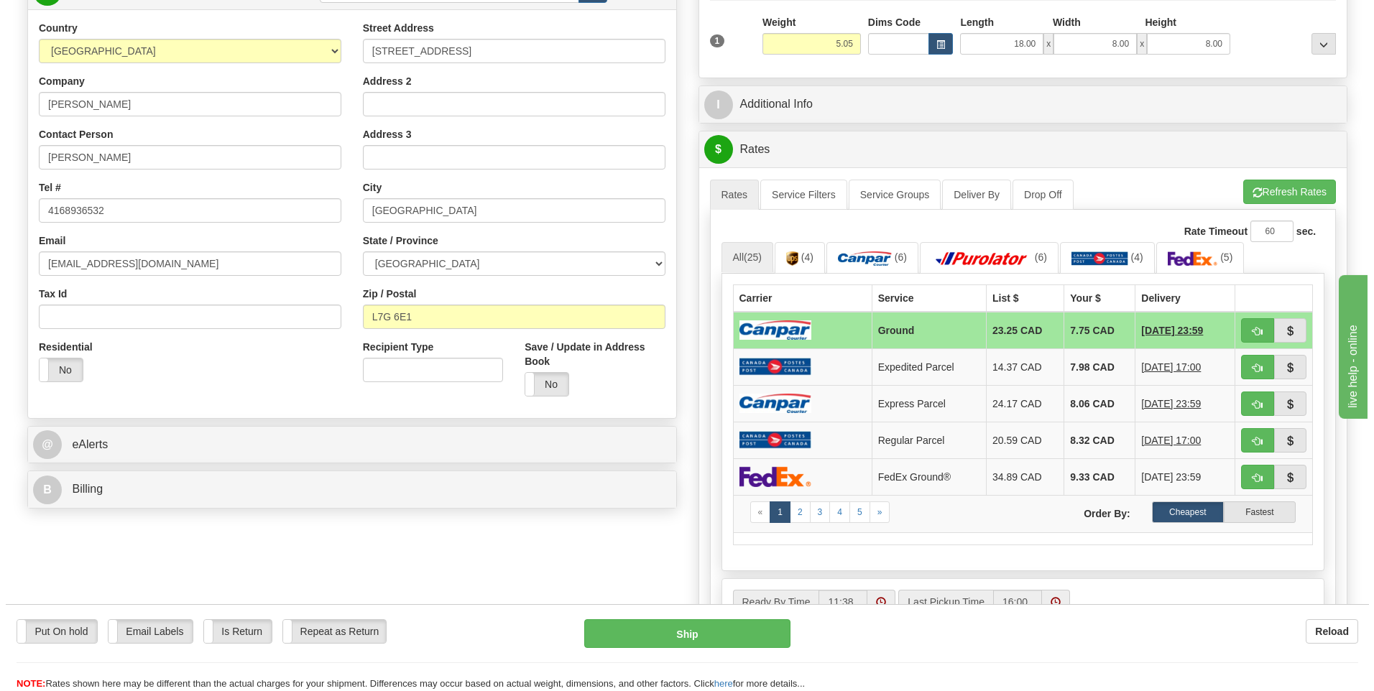
scroll to position [287, 0]
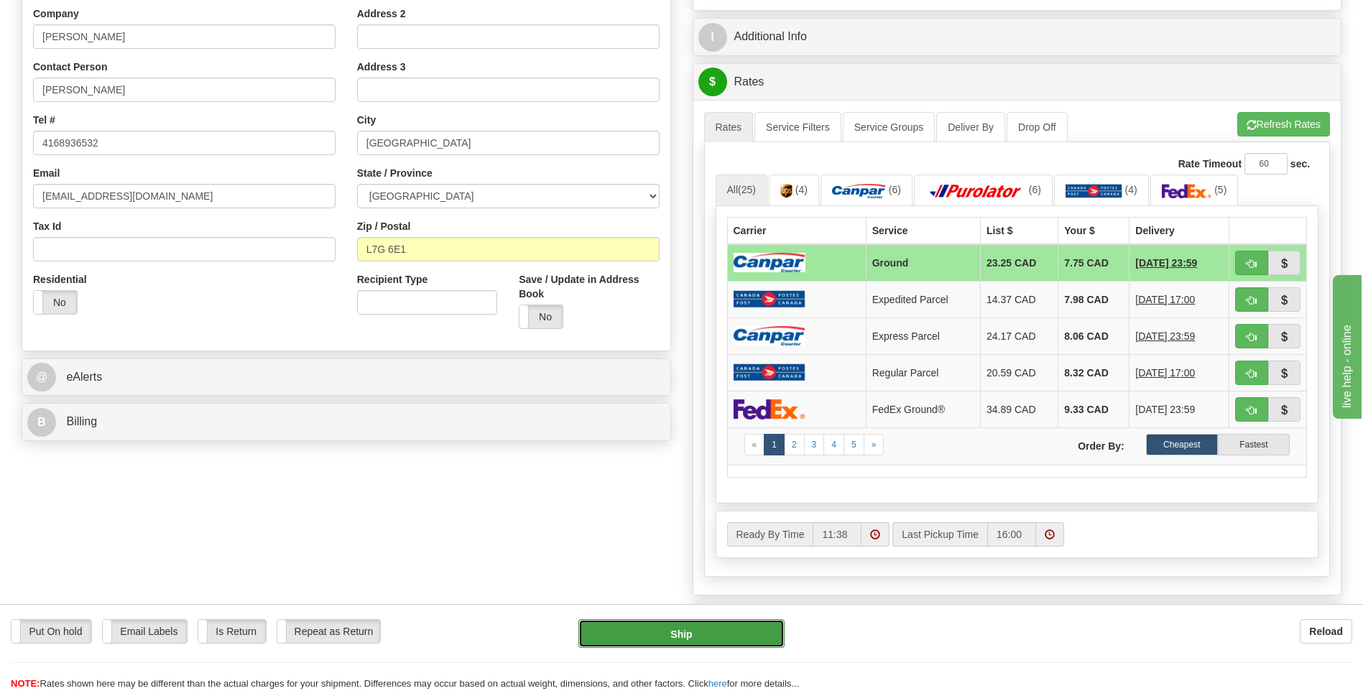
click at [733, 623] on button "Ship" at bounding box center [681, 633] width 206 height 29
type input "1"
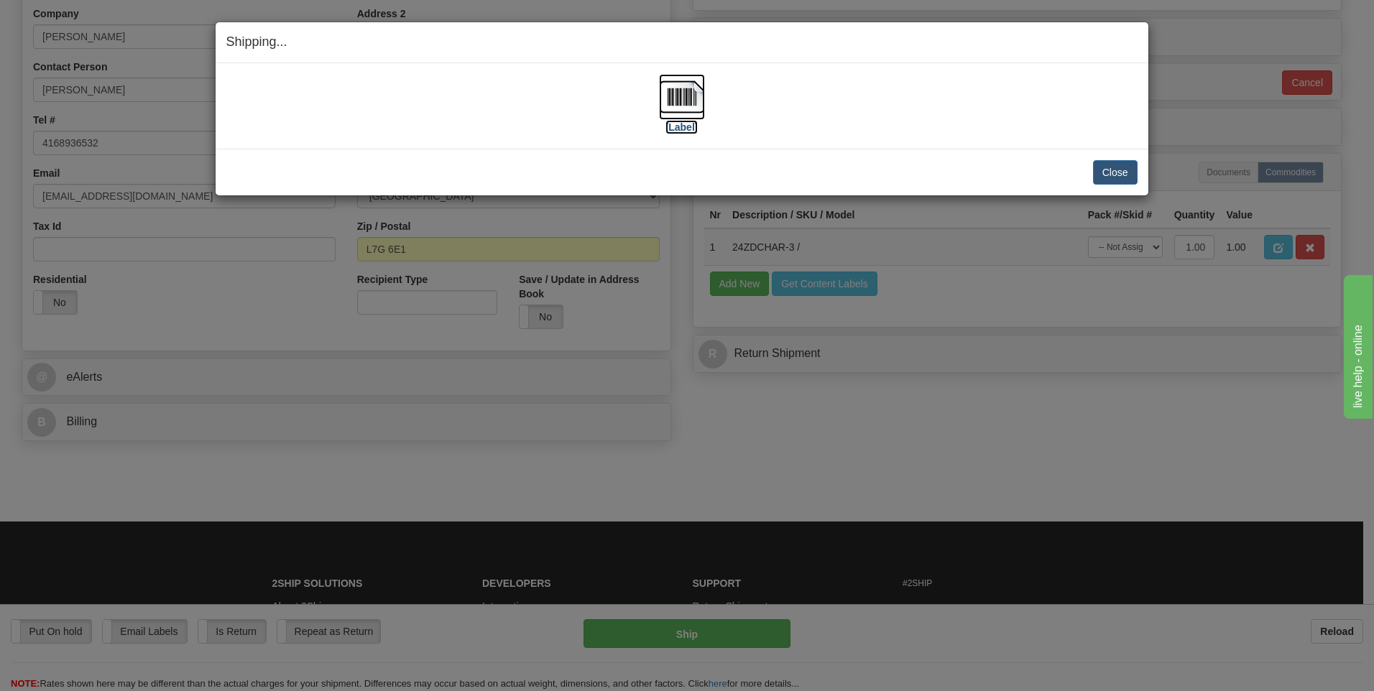
click at [686, 108] on img at bounding box center [682, 97] width 46 height 46
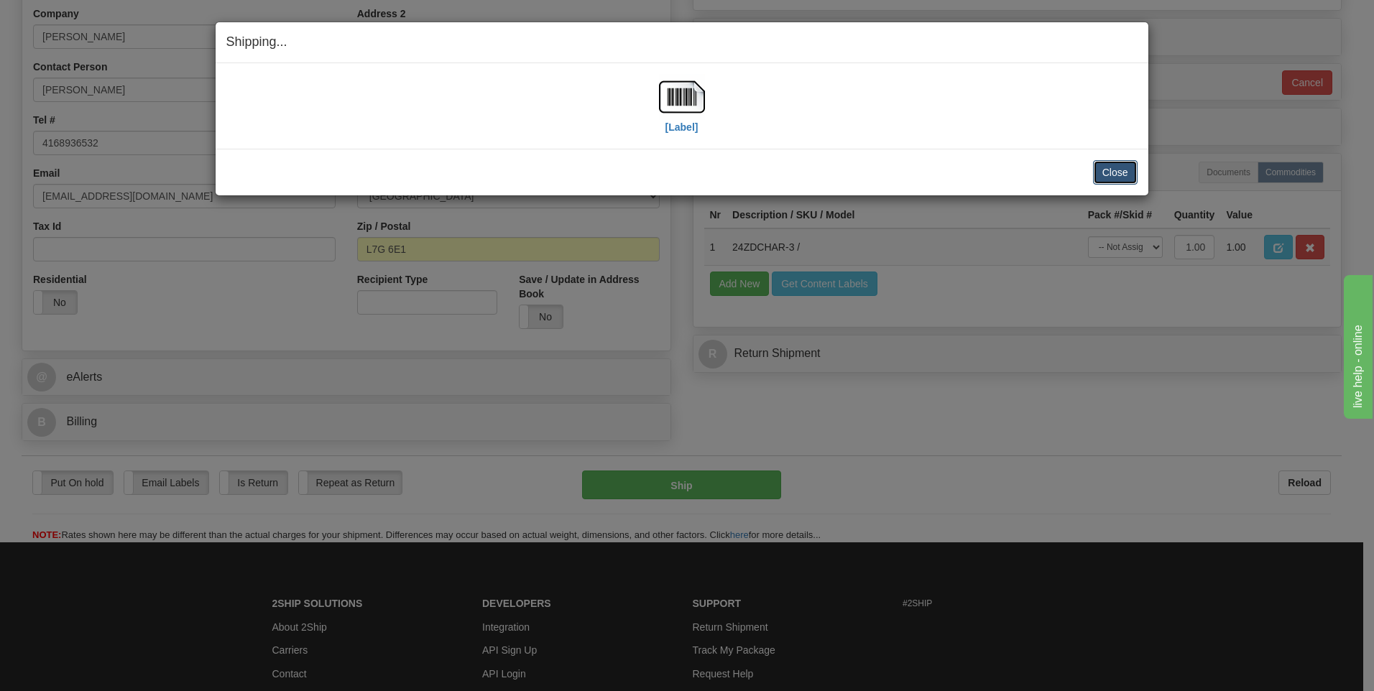
click at [1115, 175] on button "Close" at bounding box center [1115, 172] width 45 height 24
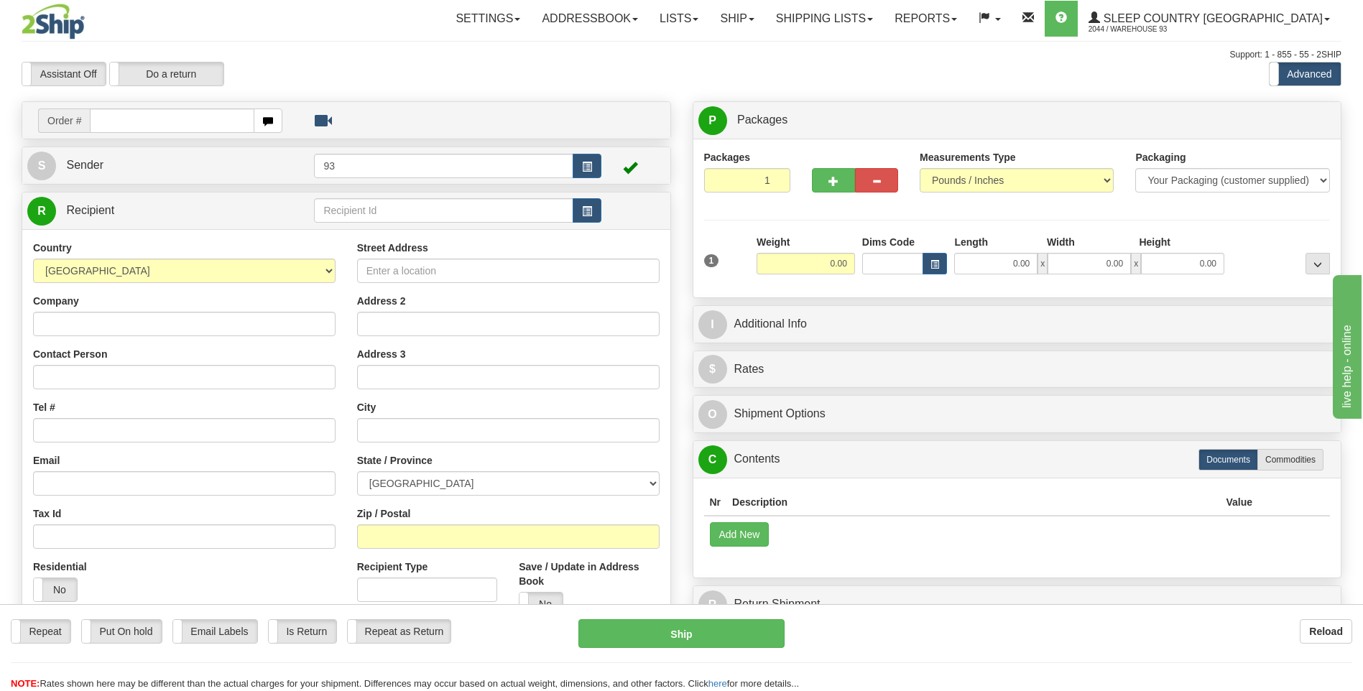
click at [116, 120] on input "text" at bounding box center [172, 121] width 164 height 24
type input "9000I054896"
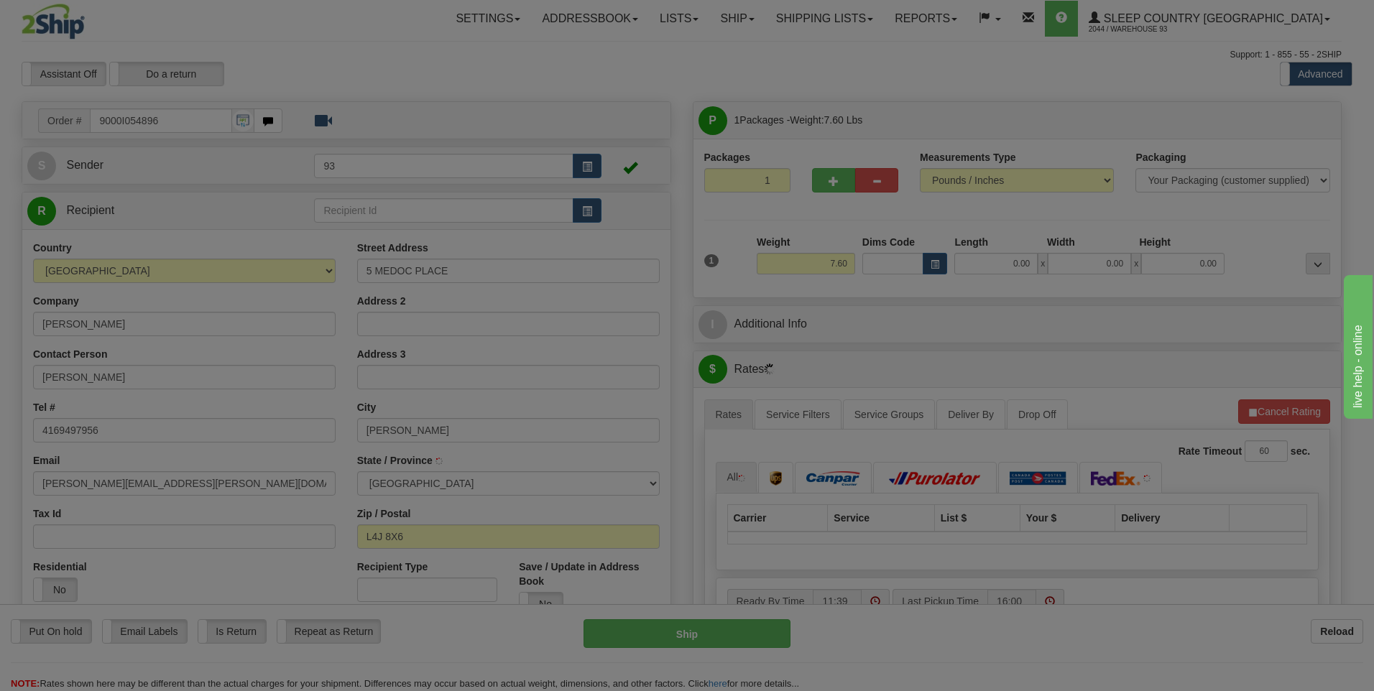
type input "THORNHILL"
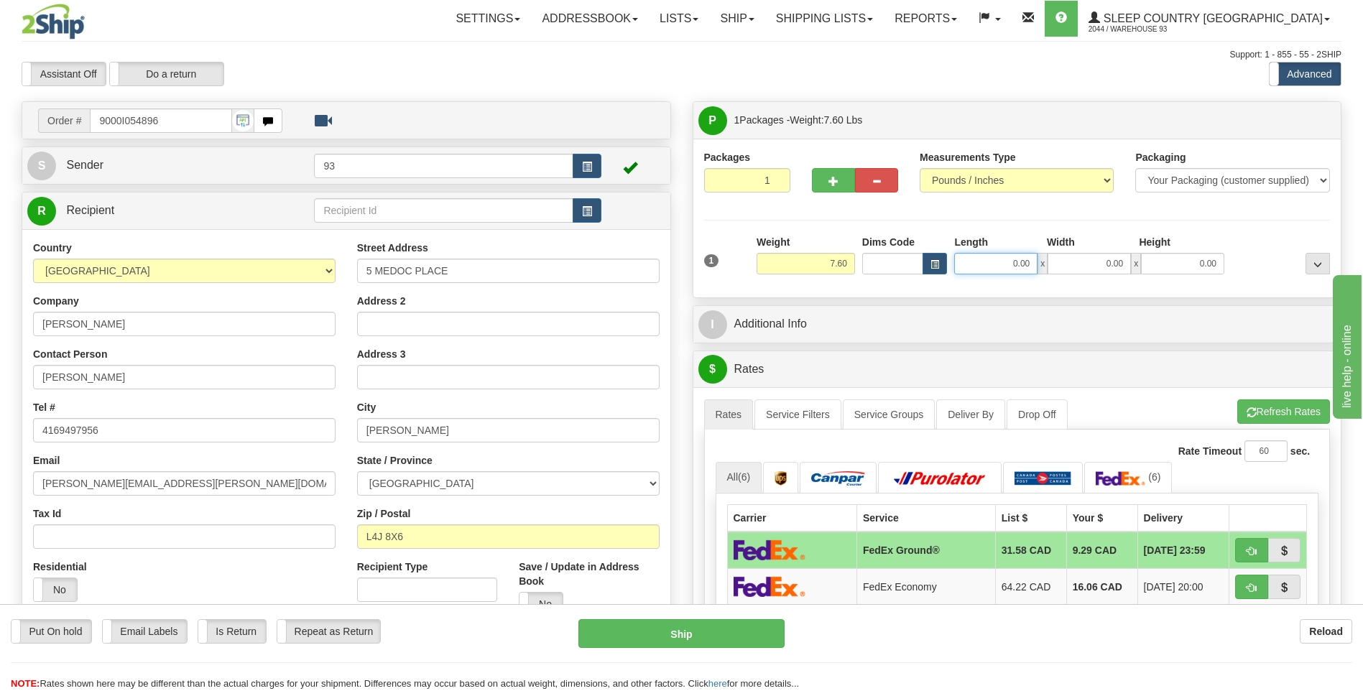
click at [992, 262] on input "0.00" at bounding box center [995, 264] width 83 height 22
type input "32.00"
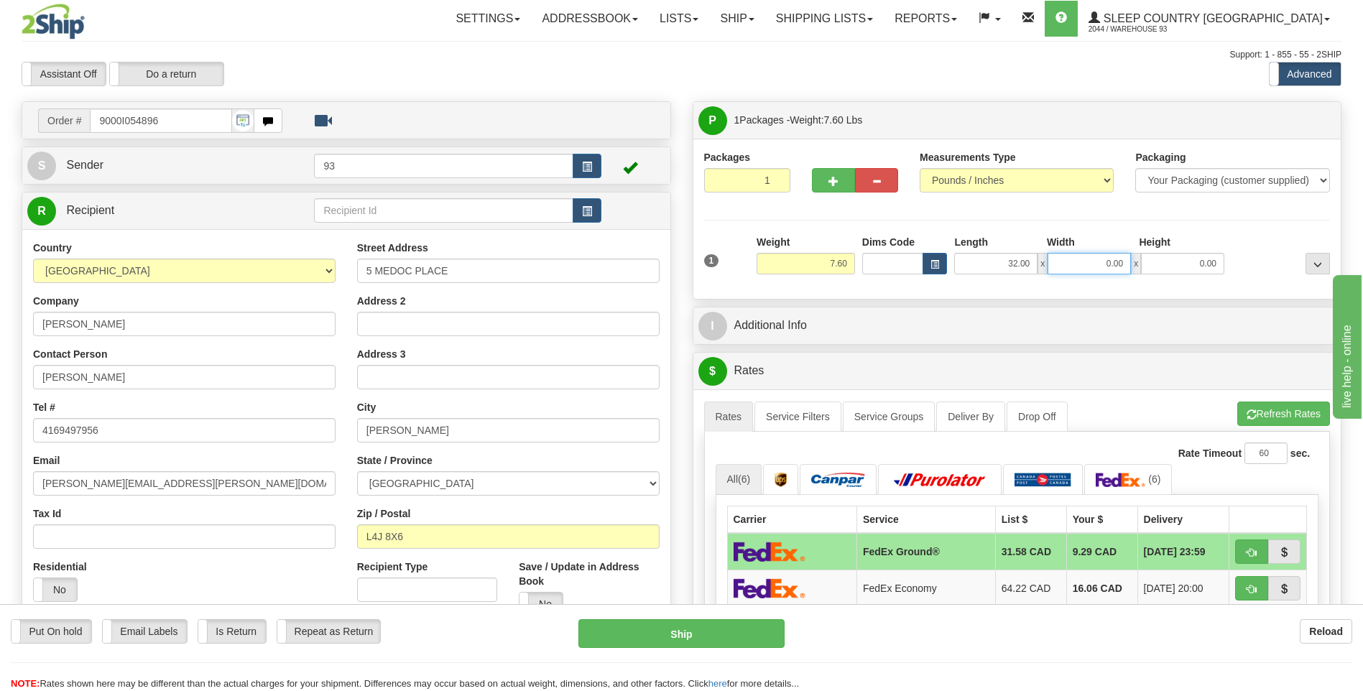
click at [1076, 268] on input "0.00" at bounding box center [1089, 264] width 83 height 22
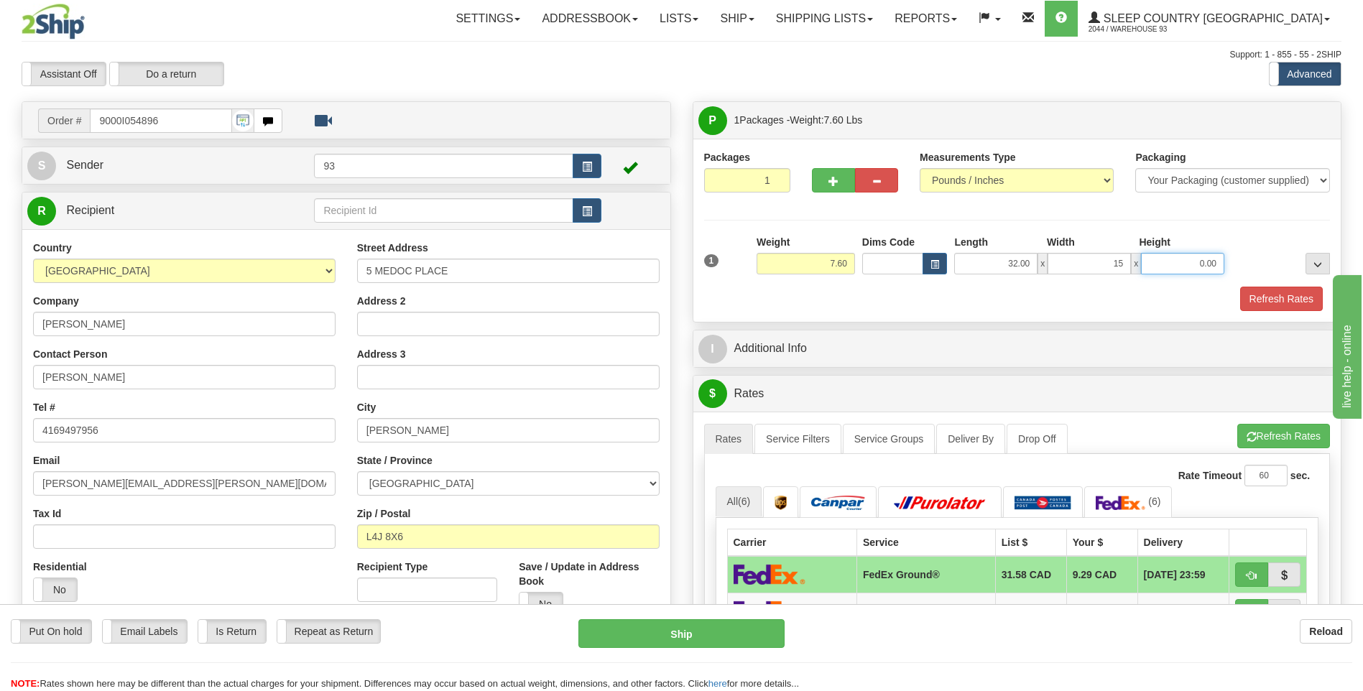
type input "15.00"
click at [1192, 267] on input "0.00" at bounding box center [1182, 264] width 83 height 22
type input "8.00"
click at [1282, 303] on button "Refresh Rates" at bounding box center [1281, 299] width 83 height 24
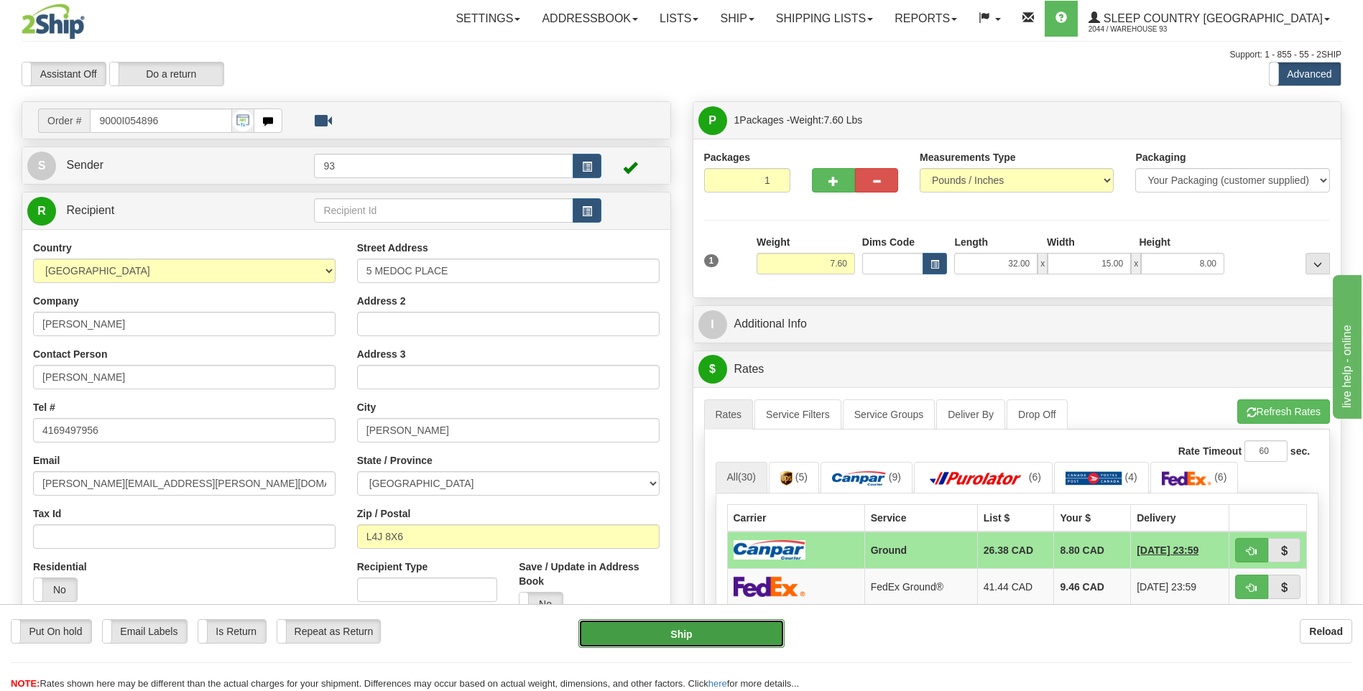
click at [727, 640] on button "Ship" at bounding box center [681, 633] width 206 height 29
type input "1"
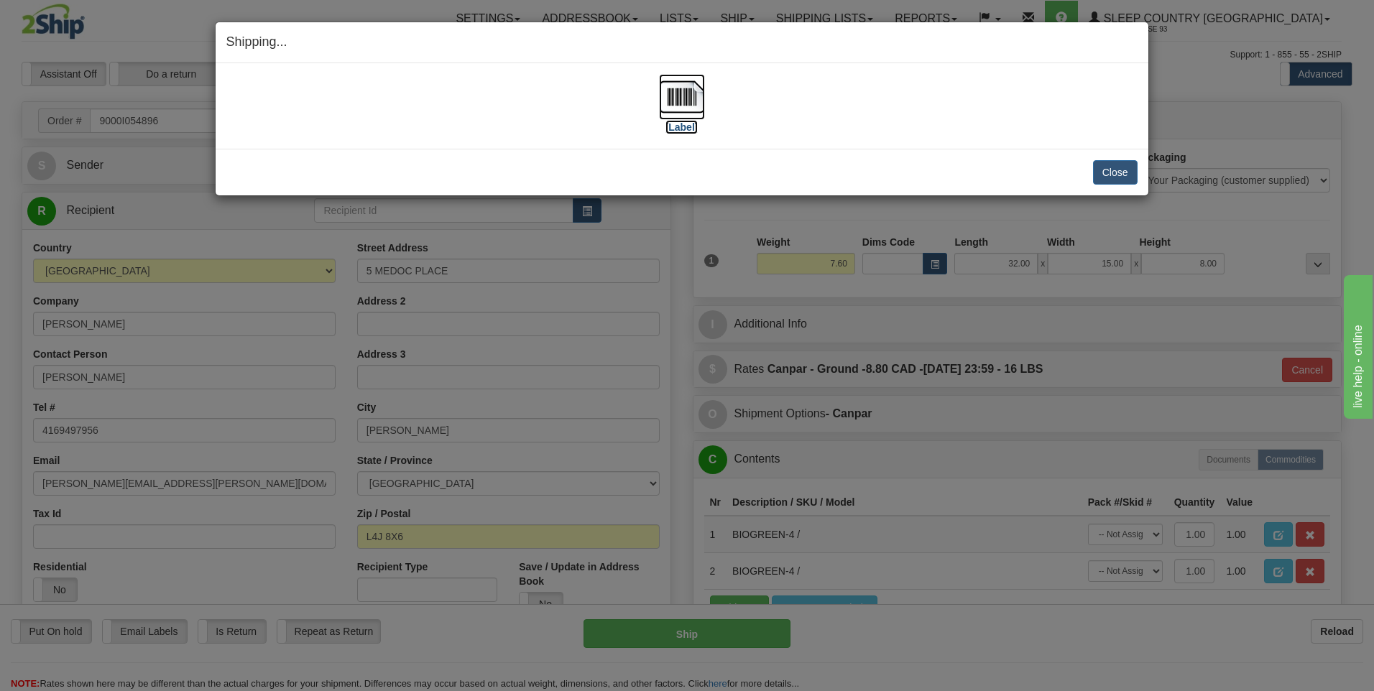
click at [692, 91] on img at bounding box center [682, 97] width 46 height 46
click at [1108, 171] on button "Close" at bounding box center [1115, 172] width 45 height 24
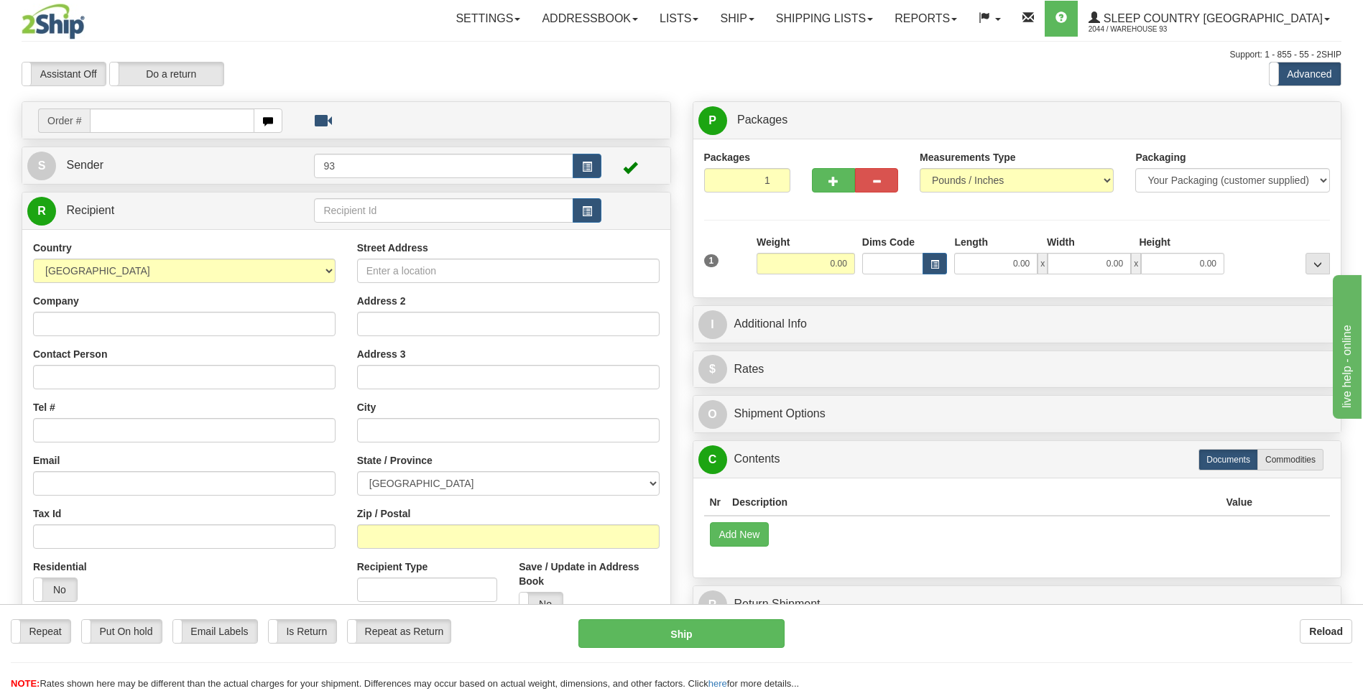
click at [177, 122] on input "text" at bounding box center [172, 121] width 164 height 24
type input "9000I054905"
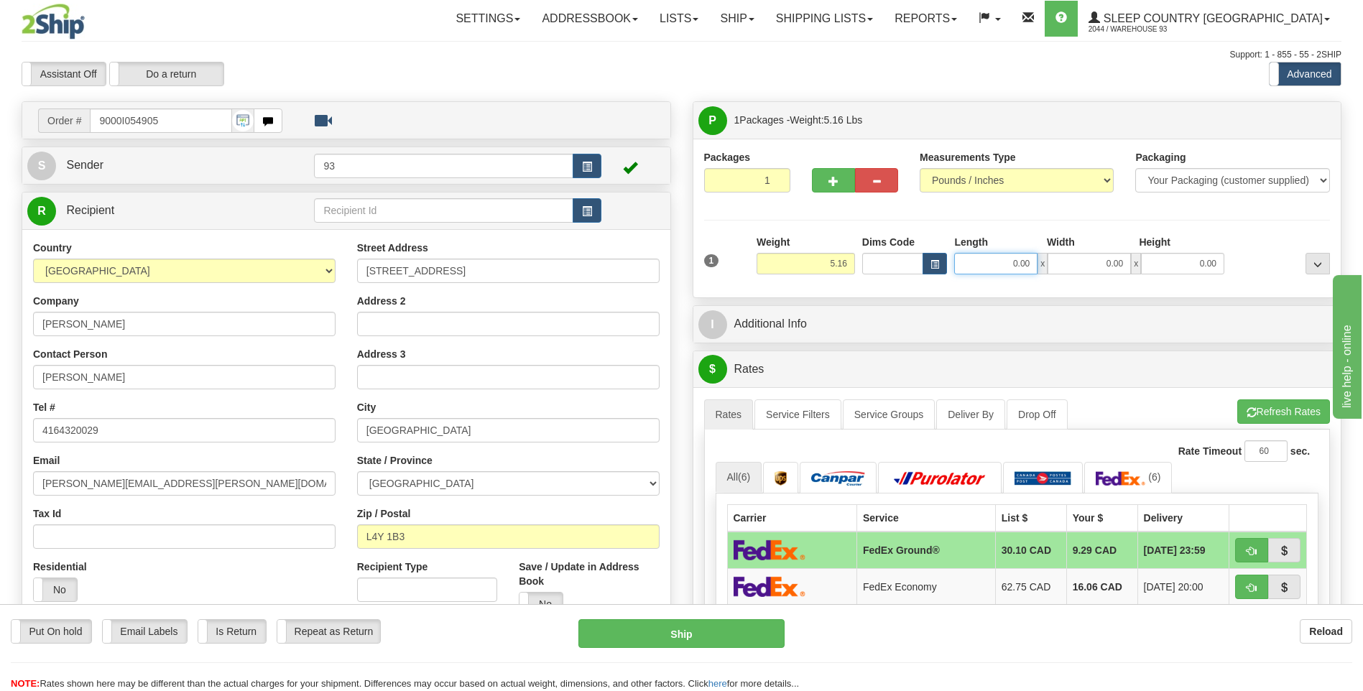
click at [992, 265] on input "0.00" at bounding box center [995, 264] width 83 height 22
type input "18.00"
click at [1096, 267] on input "0.00" at bounding box center [1089, 264] width 83 height 22
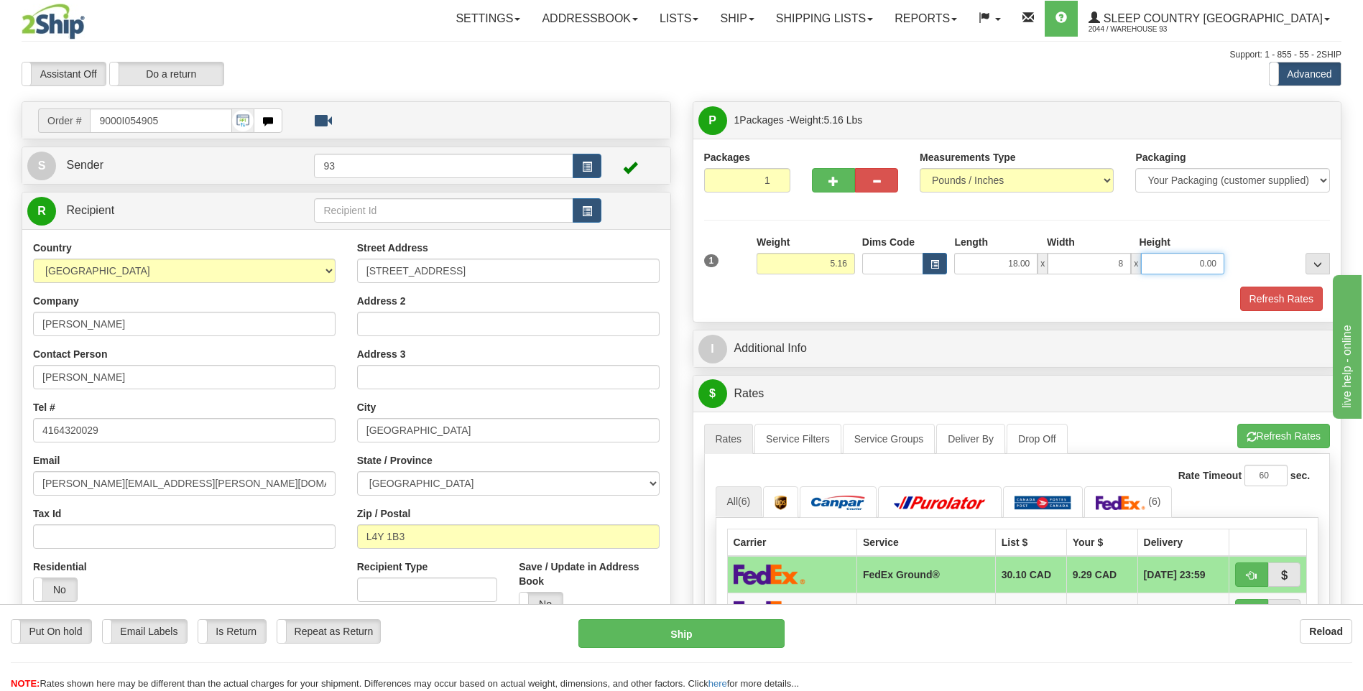
type input "8.00"
click at [1176, 263] on input "0.00" at bounding box center [1182, 264] width 83 height 22
type input "8.00"
click at [1304, 298] on button "Refresh Rates" at bounding box center [1281, 299] width 83 height 24
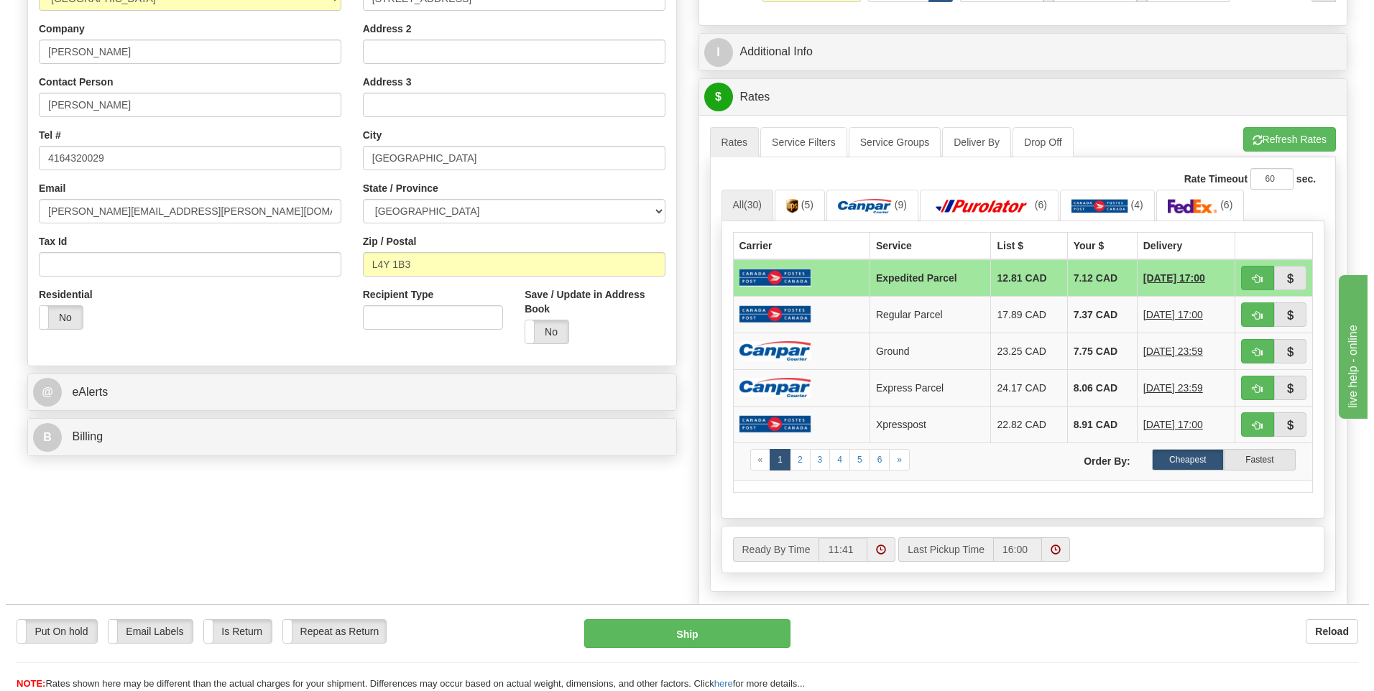
scroll to position [287, 0]
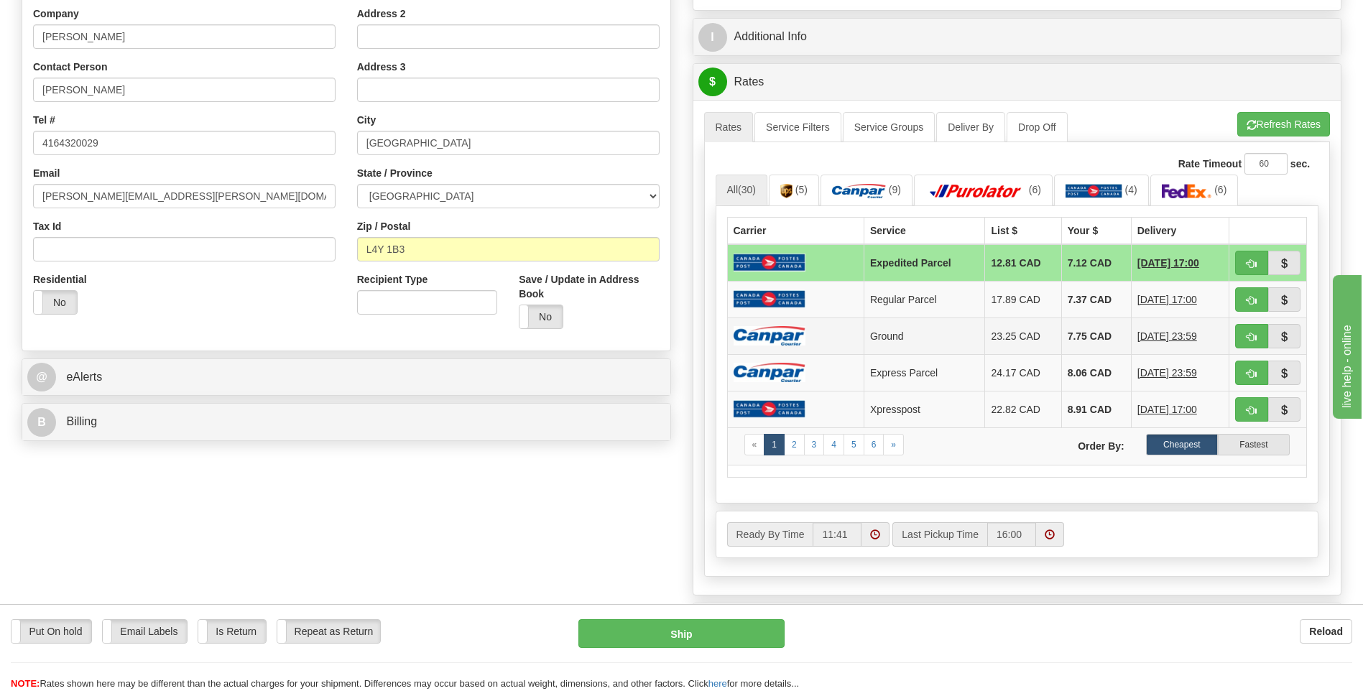
click at [772, 336] on img at bounding box center [770, 335] width 72 height 19
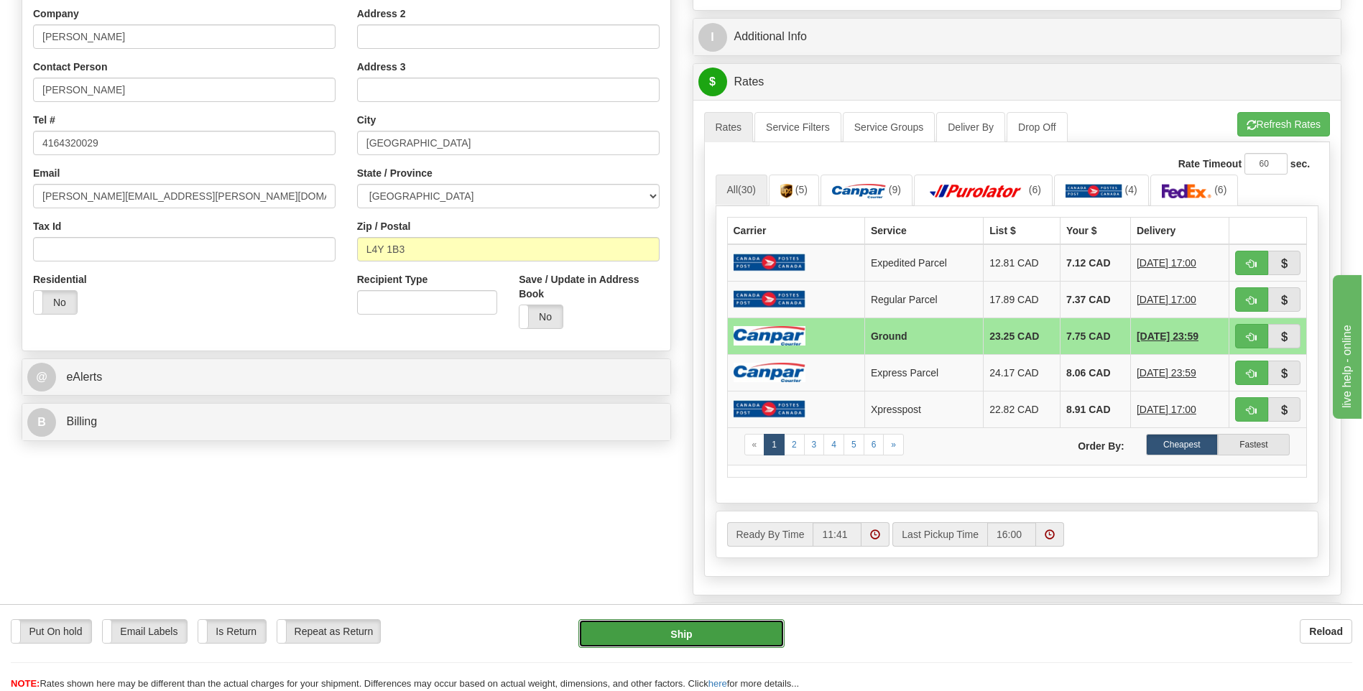
click at [746, 633] on button "Ship" at bounding box center [681, 633] width 206 height 29
type input "1"
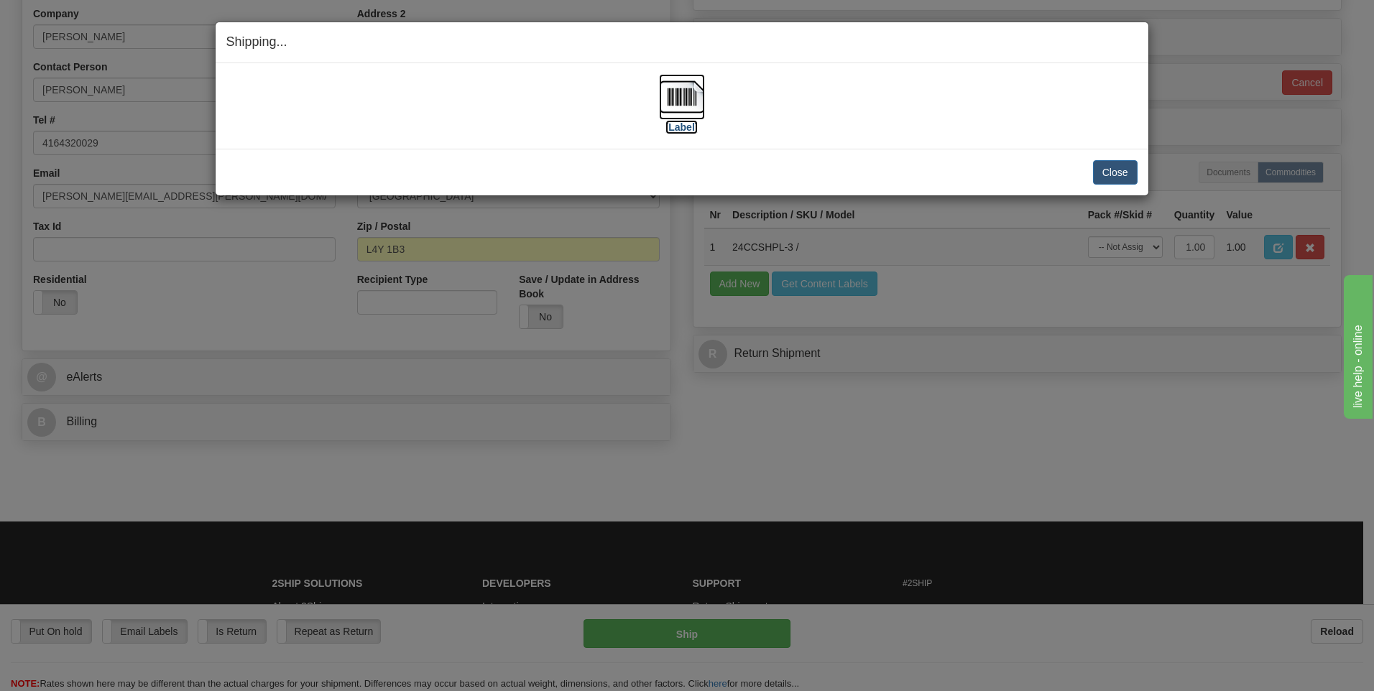
click at [667, 93] on img at bounding box center [682, 97] width 46 height 46
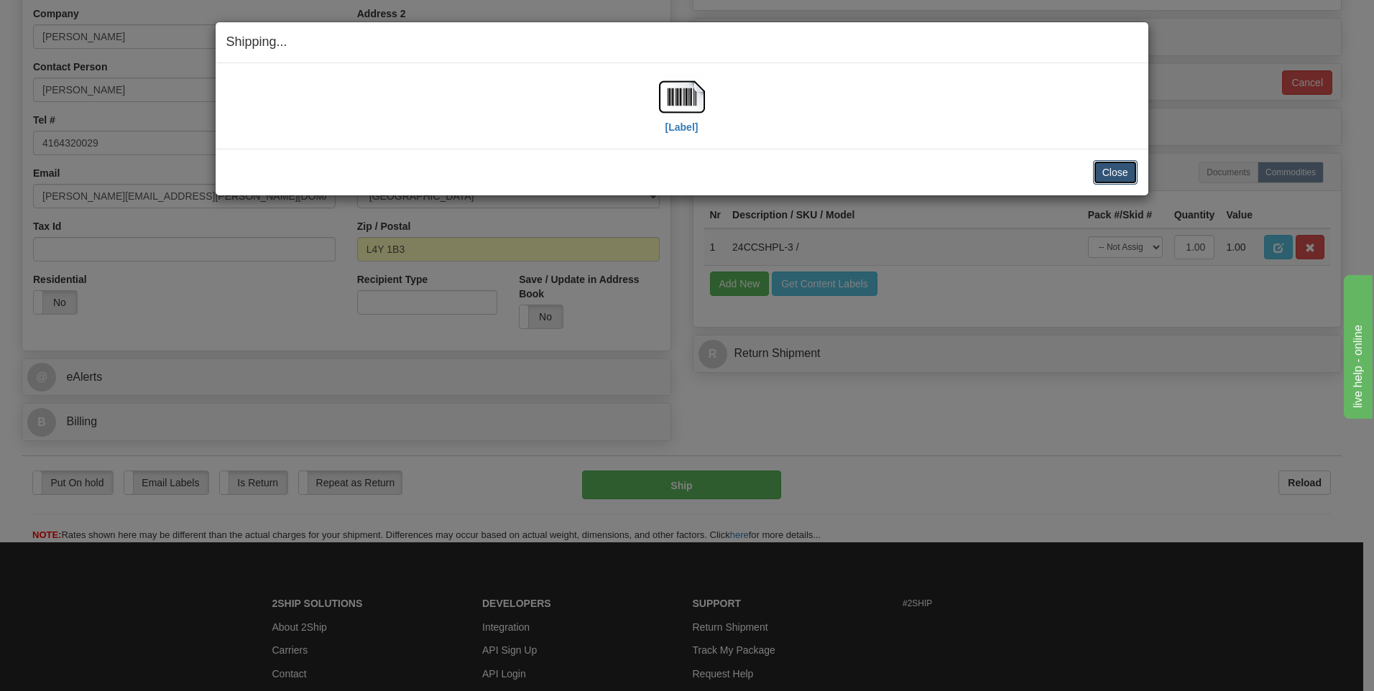
click at [1117, 169] on button "Close" at bounding box center [1115, 172] width 45 height 24
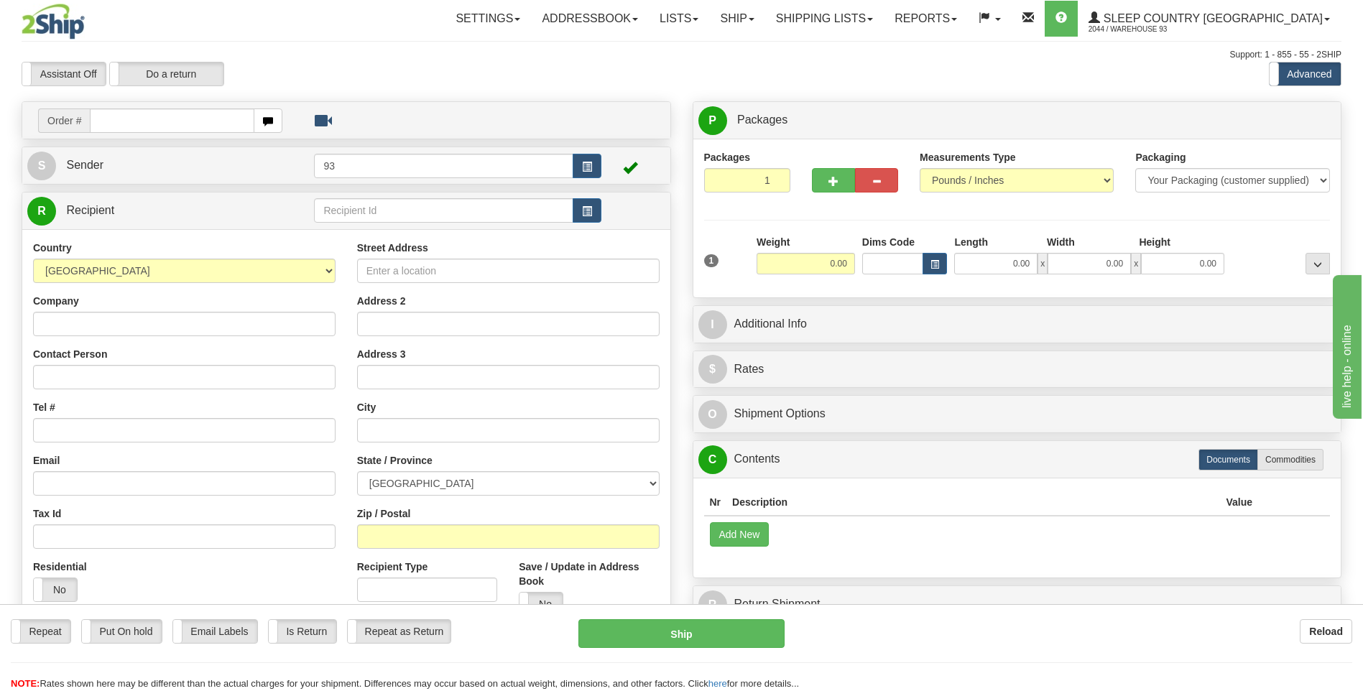
click at [185, 122] on input "text" at bounding box center [172, 121] width 164 height 24
type input "9000I055031"
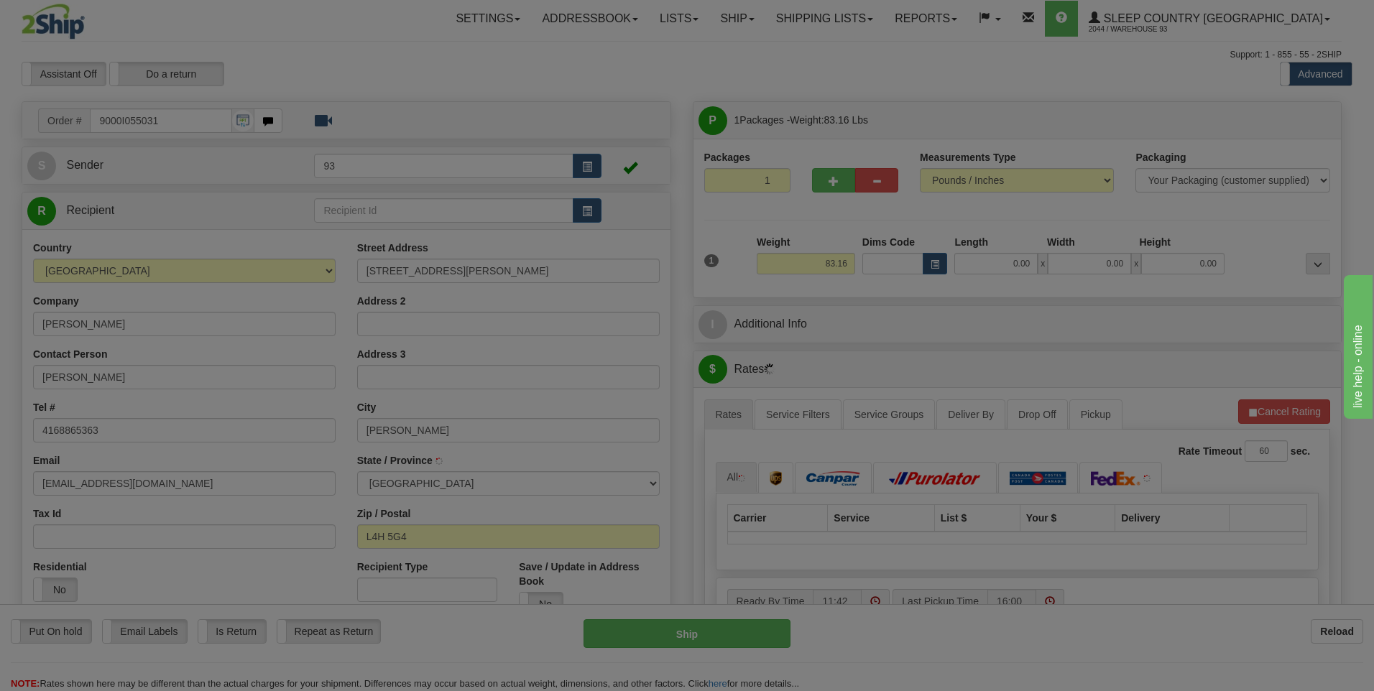
type input "WOODBRIDGE"
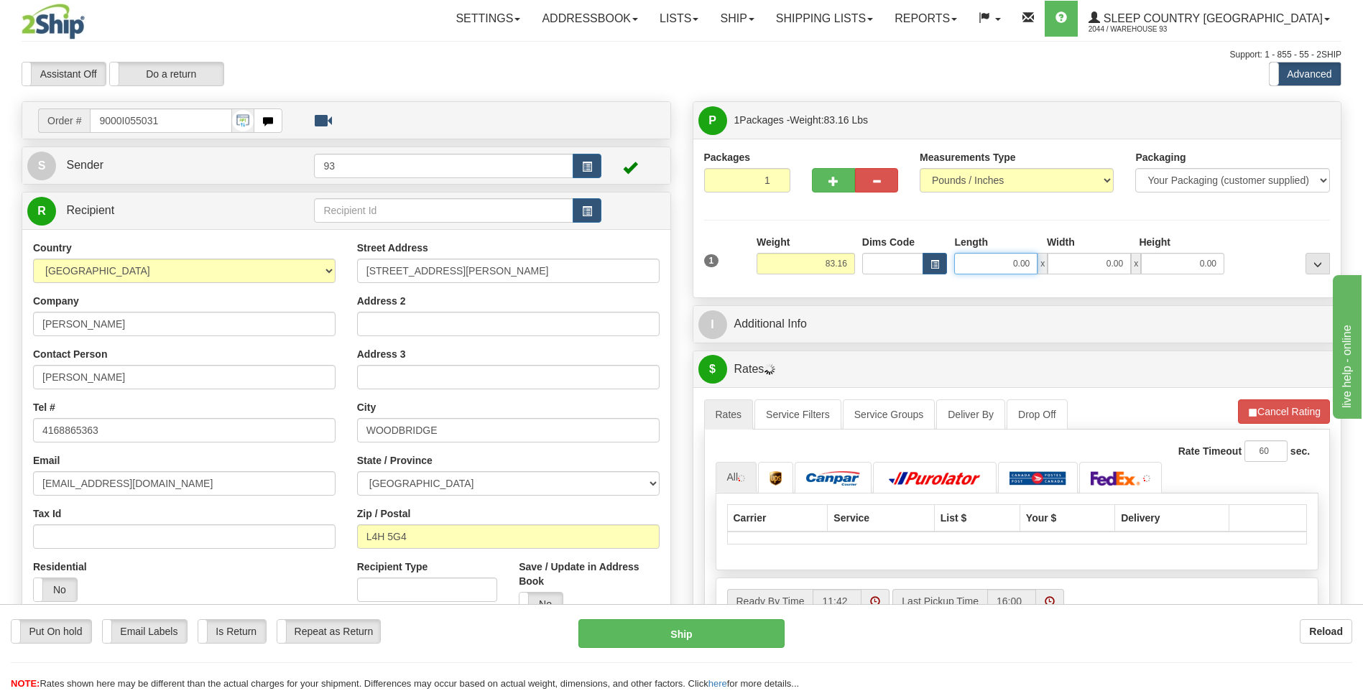
click at [987, 271] on input "0.00" at bounding box center [995, 264] width 83 height 22
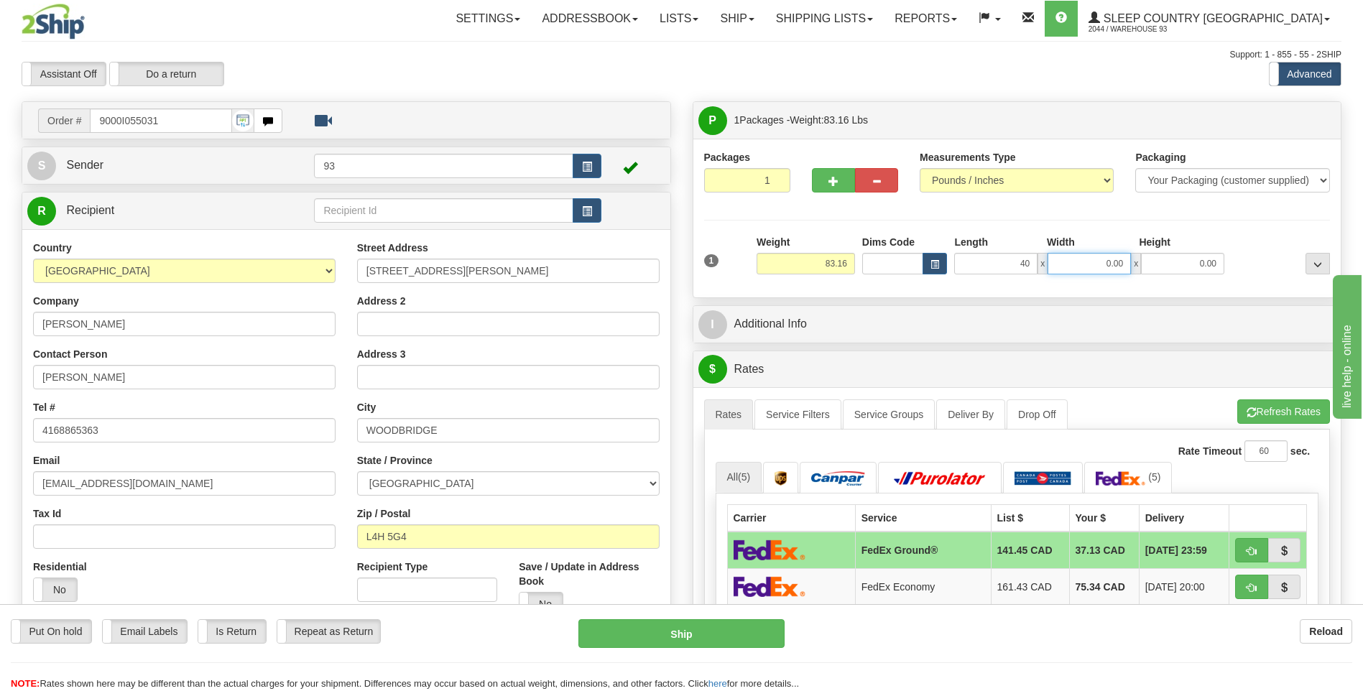
type input "40.00"
click at [1088, 258] on input "0.00" at bounding box center [1089, 264] width 83 height 22
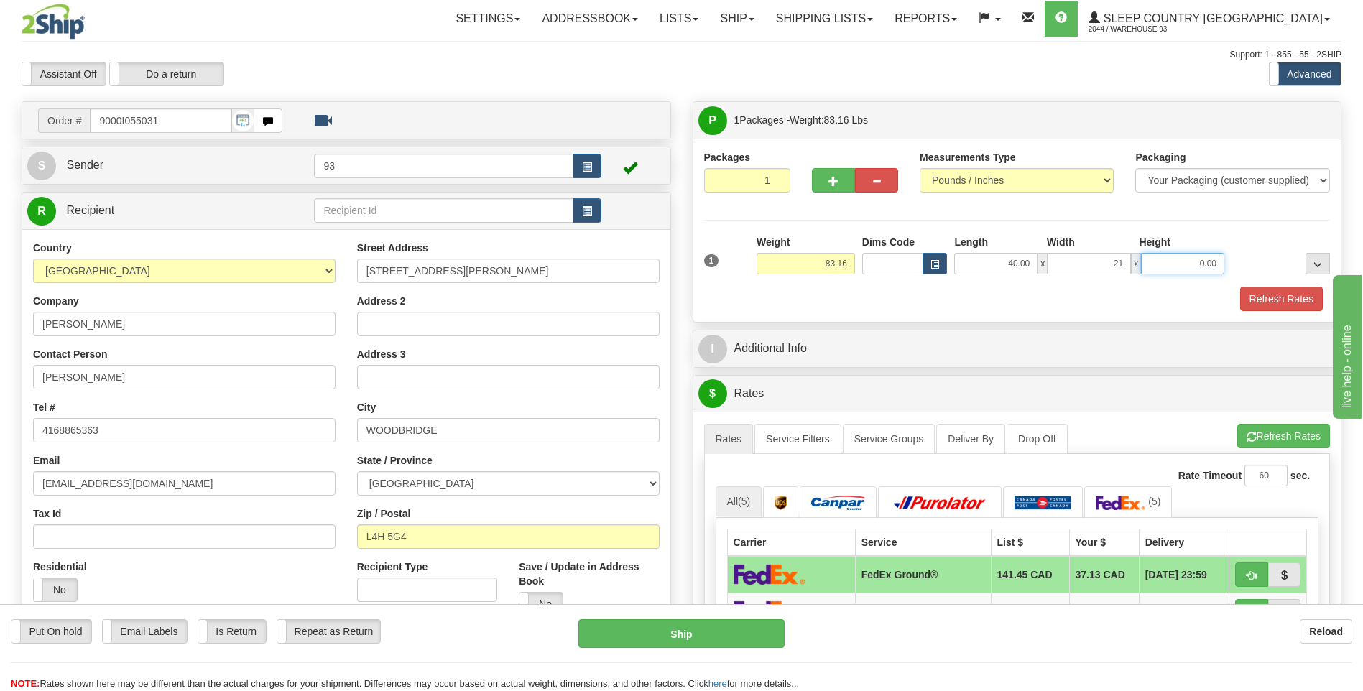
type input "21.00"
click at [1207, 265] on input "0.00" at bounding box center [1182, 264] width 83 height 22
type input "21.00"
click at [1285, 303] on button "Refresh Rates" at bounding box center [1281, 299] width 83 height 24
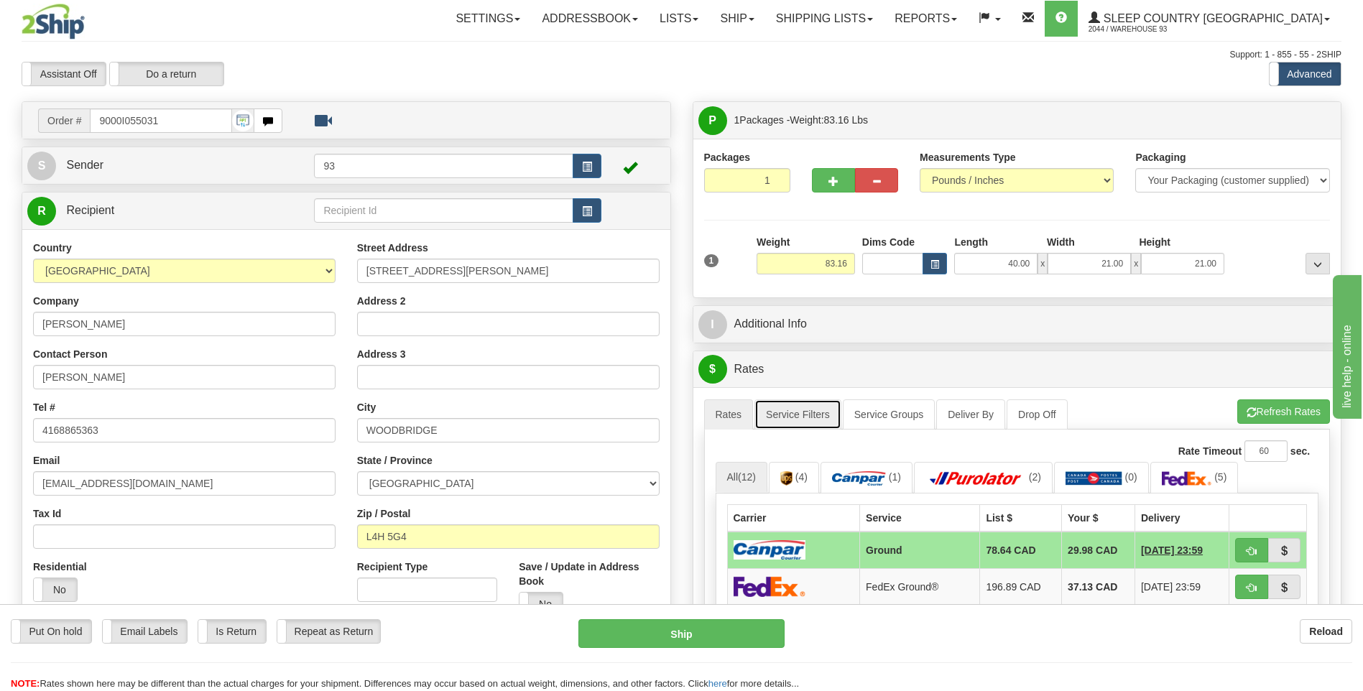
drag, startPoint x: 798, startPoint y: 413, endPoint x: 811, endPoint y: 417, distance: 13.4
click at [798, 413] on link "Service Filters" at bounding box center [798, 415] width 87 height 30
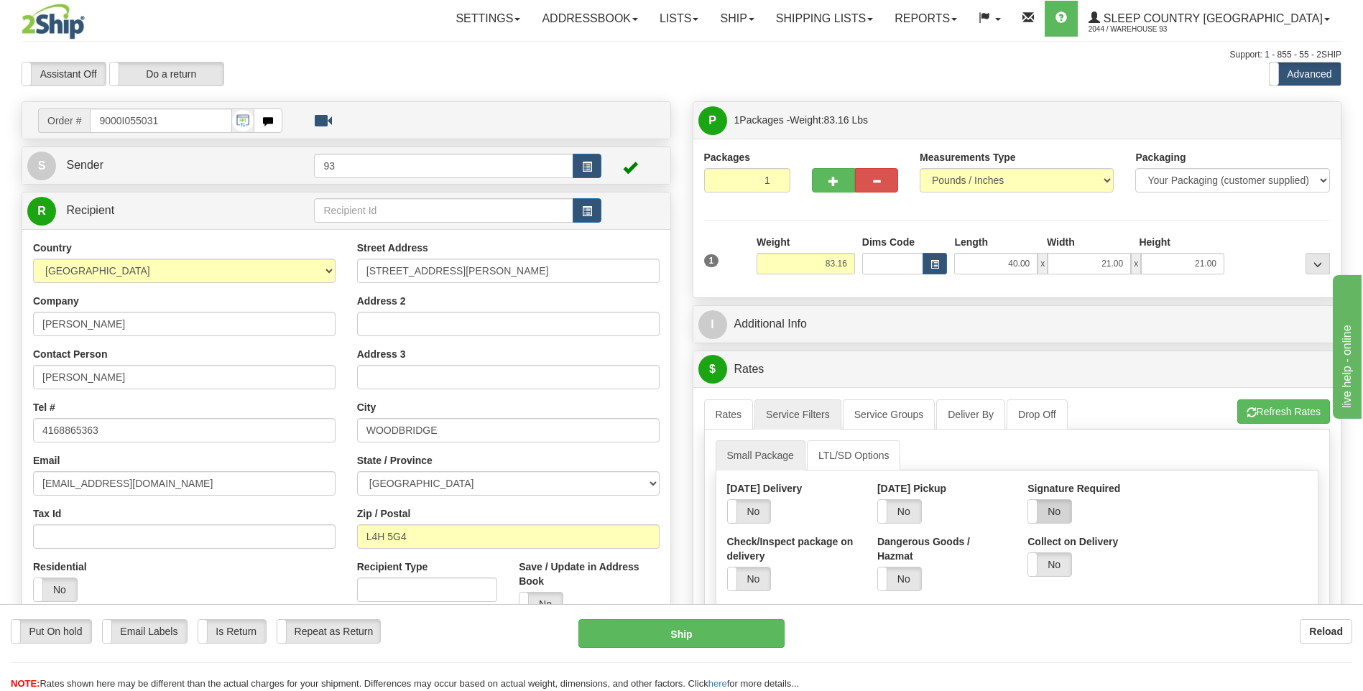
drag, startPoint x: 1082, startPoint y: 508, endPoint x: 1059, endPoint y: 509, distance: 23.8
click at [1080, 509] on div "Yes No" at bounding box center [1092, 511] width 129 height 24
click at [1054, 510] on label "No" at bounding box center [1049, 511] width 43 height 23
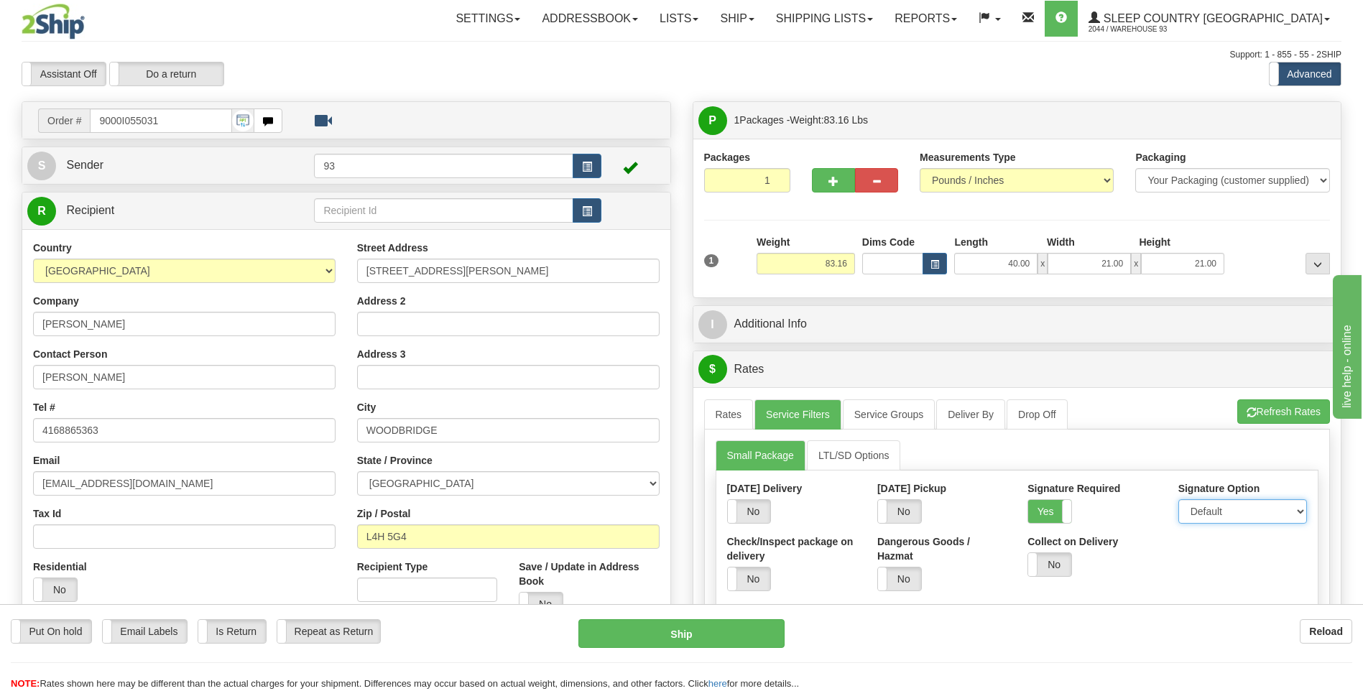
click at [1213, 509] on select "Default Adult Direct Indirect No Signature Required" at bounding box center [1243, 511] width 129 height 24
select select "1"
click at [1179, 499] on select "Default Adult Direct Indirect No Signature Required" at bounding box center [1243, 511] width 129 height 24
click at [730, 421] on link "Rates" at bounding box center [729, 415] width 50 height 30
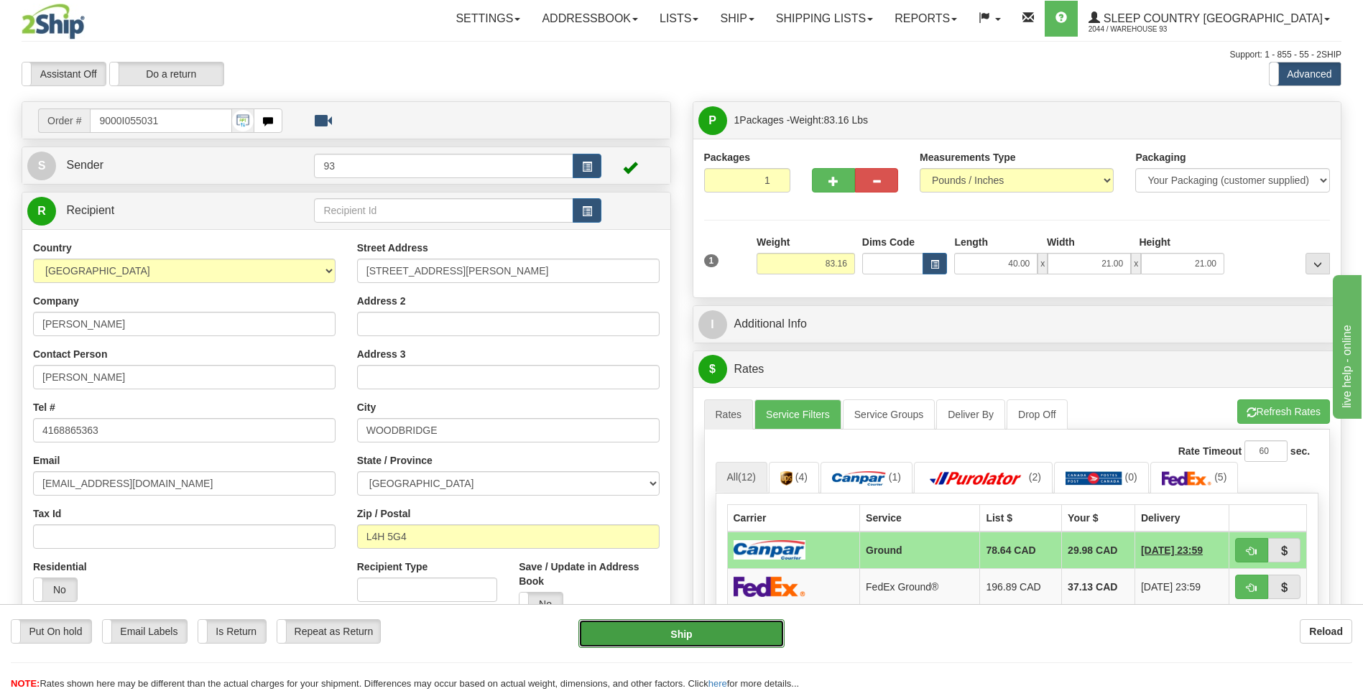
click at [729, 632] on button "Ship" at bounding box center [681, 633] width 206 height 29
type input "1"
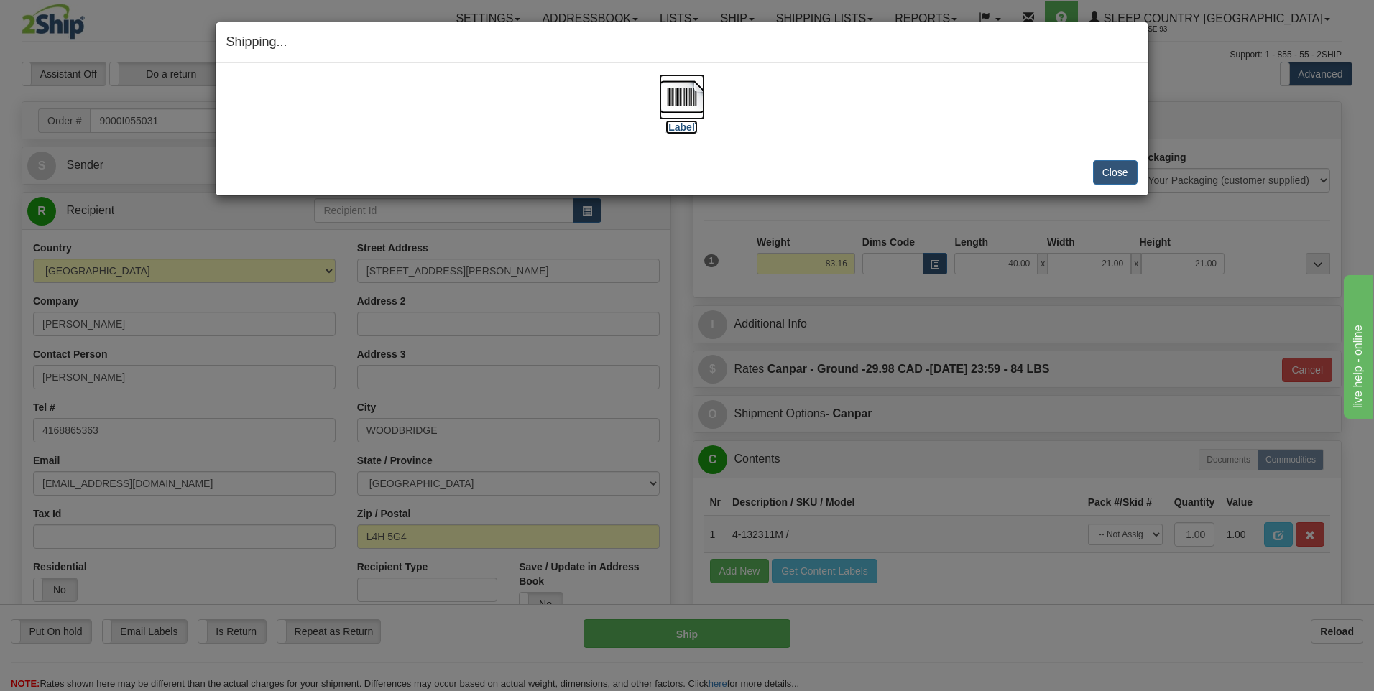
click at [688, 96] on img at bounding box center [682, 97] width 46 height 46
click at [1126, 175] on button "Close" at bounding box center [1115, 172] width 45 height 24
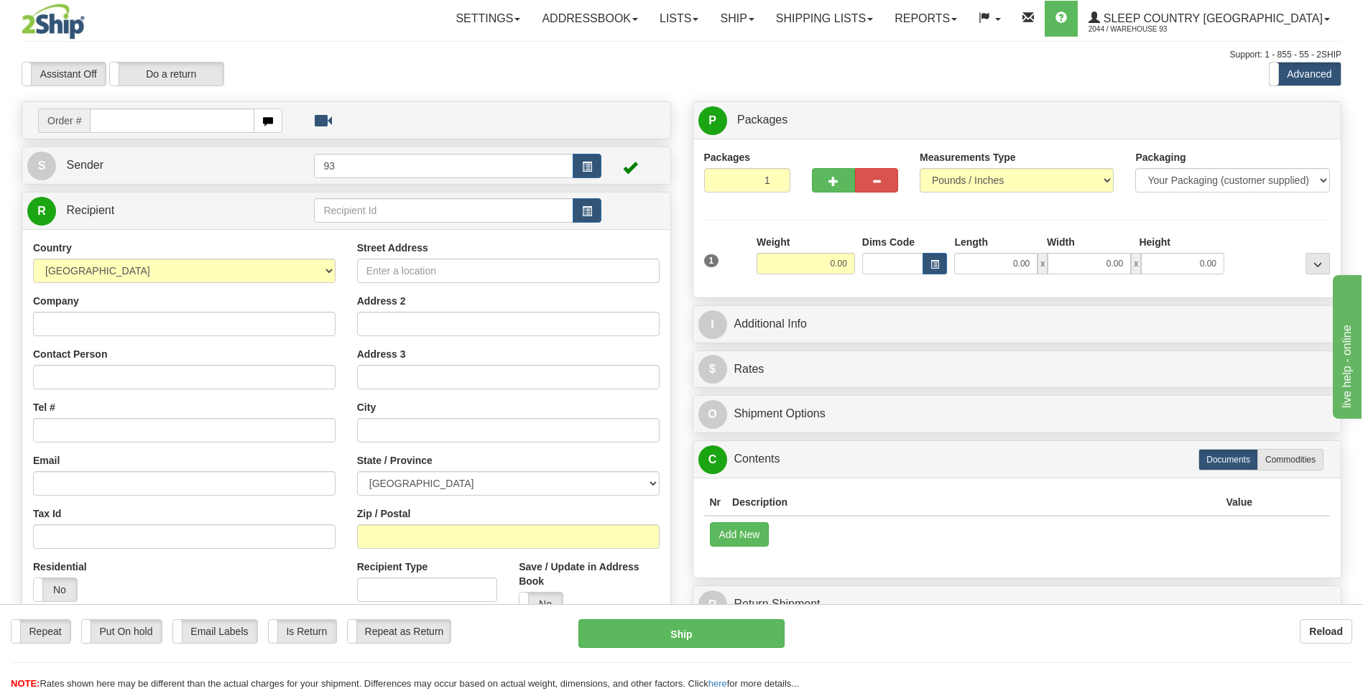
click at [131, 119] on input "text" at bounding box center [172, 121] width 164 height 24
type input "9000I055138"
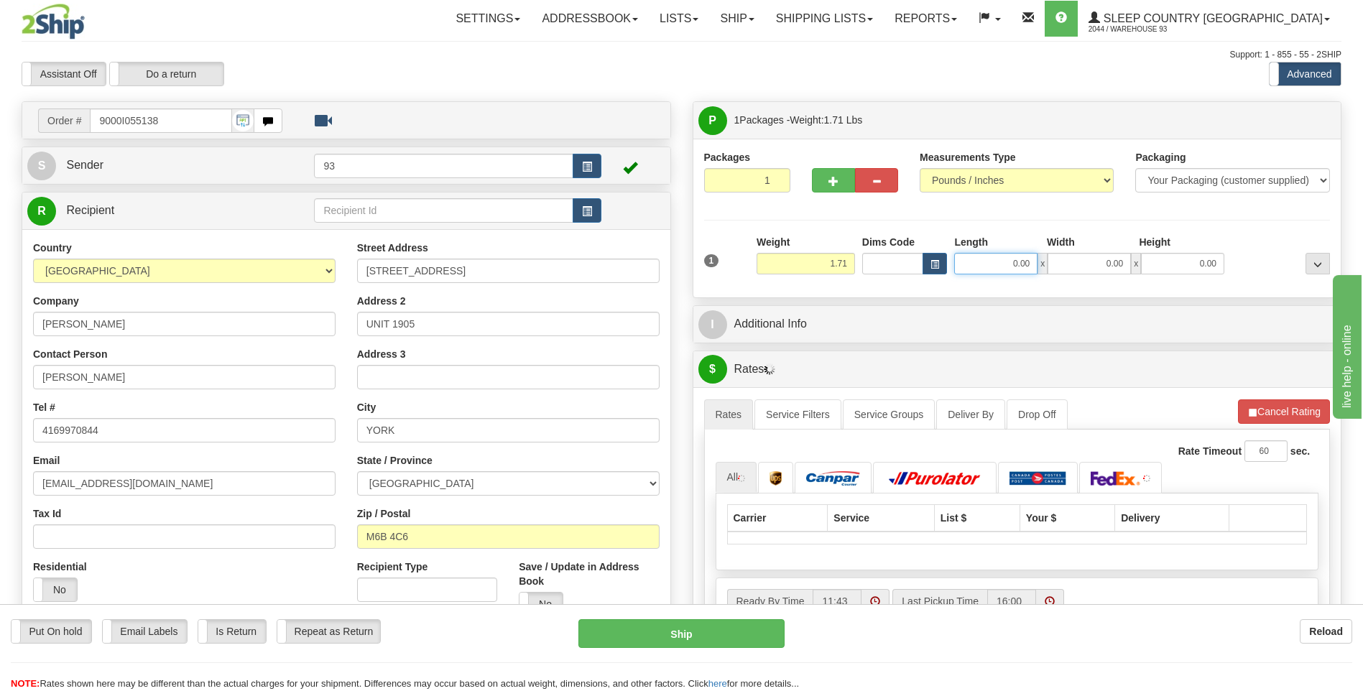
click at [990, 262] on input "0.00" at bounding box center [995, 264] width 83 height 22
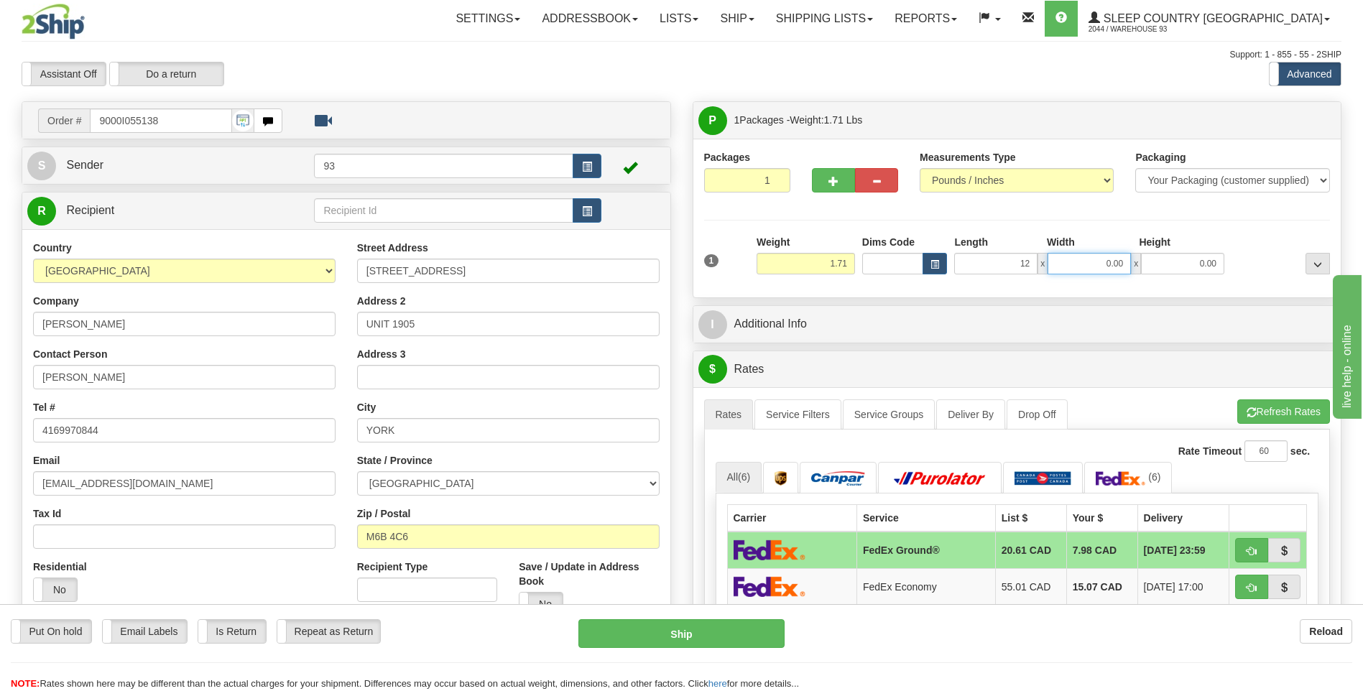
type input "12.00"
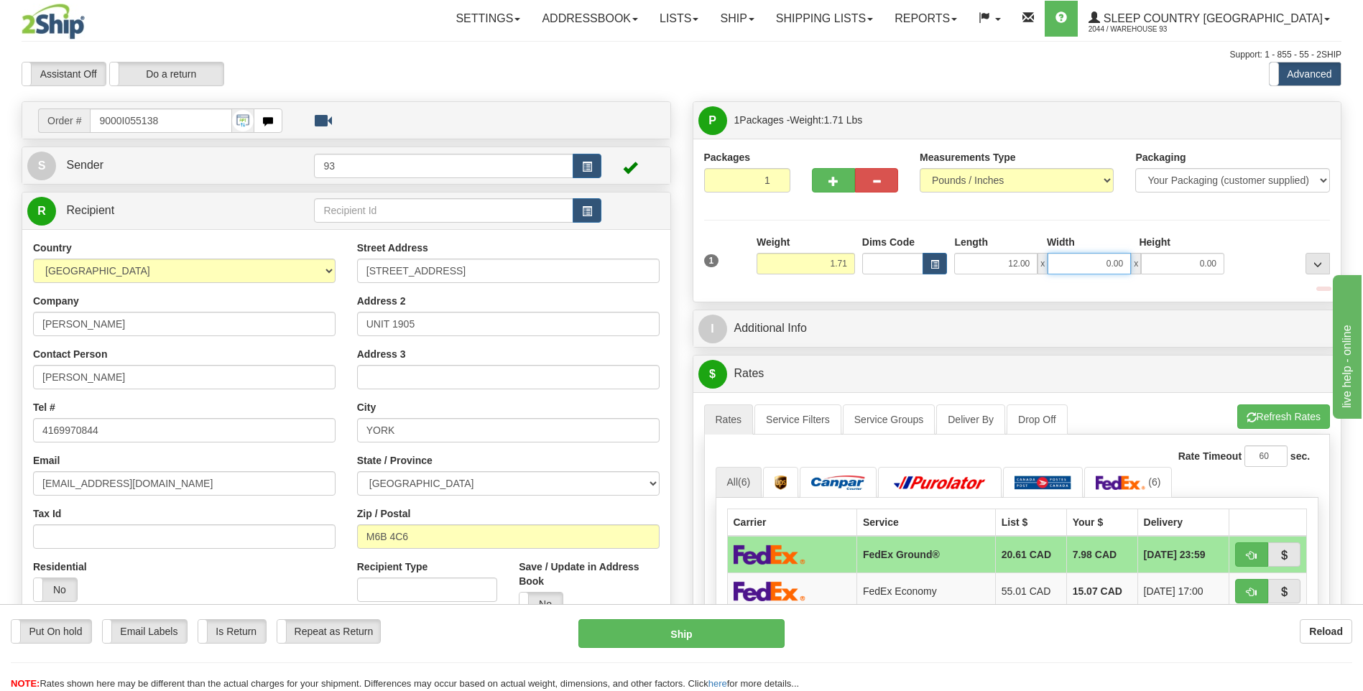
click at [1074, 260] on input "0.00" at bounding box center [1089, 264] width 83 height 22
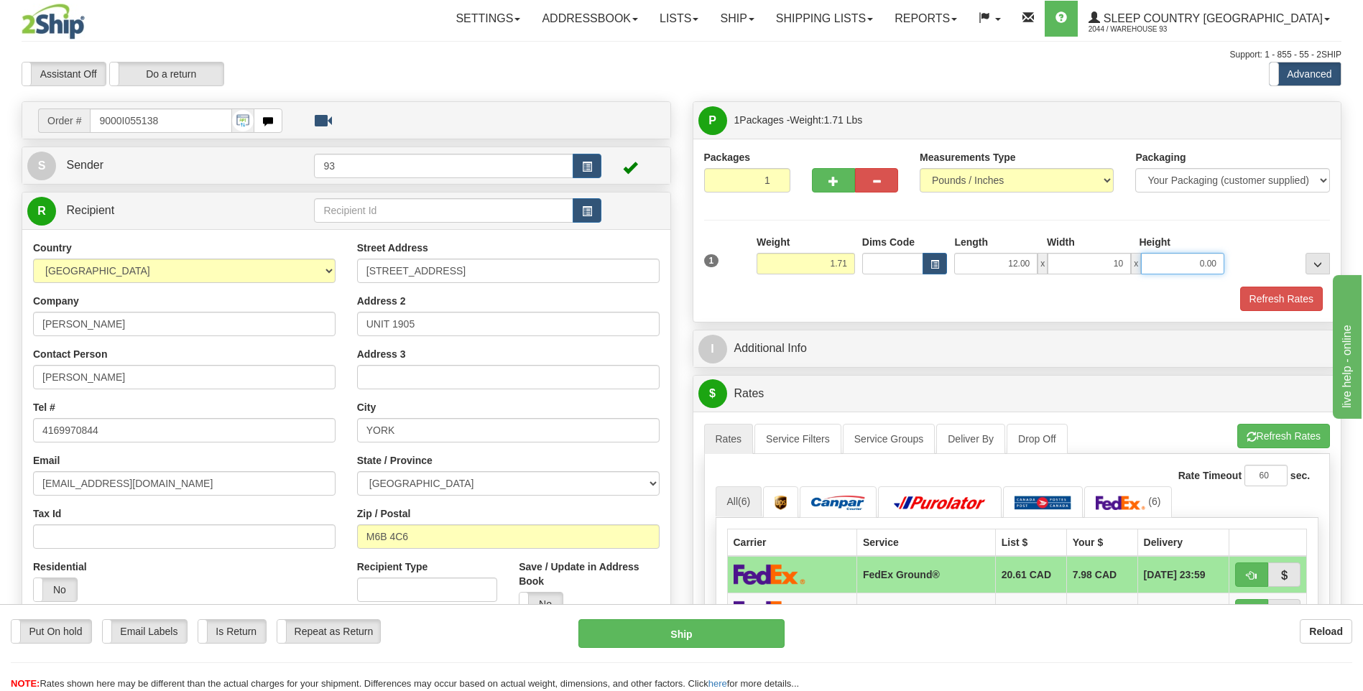
type input "10.00"
click at [1173, 261] on input "0.00" at bounding box center [1182, 264] width 83 height 22
type input "2.00"
click at [1281, 300] on button "Refresh Rates" at bounding box center [1281, 299] width 83 height 24
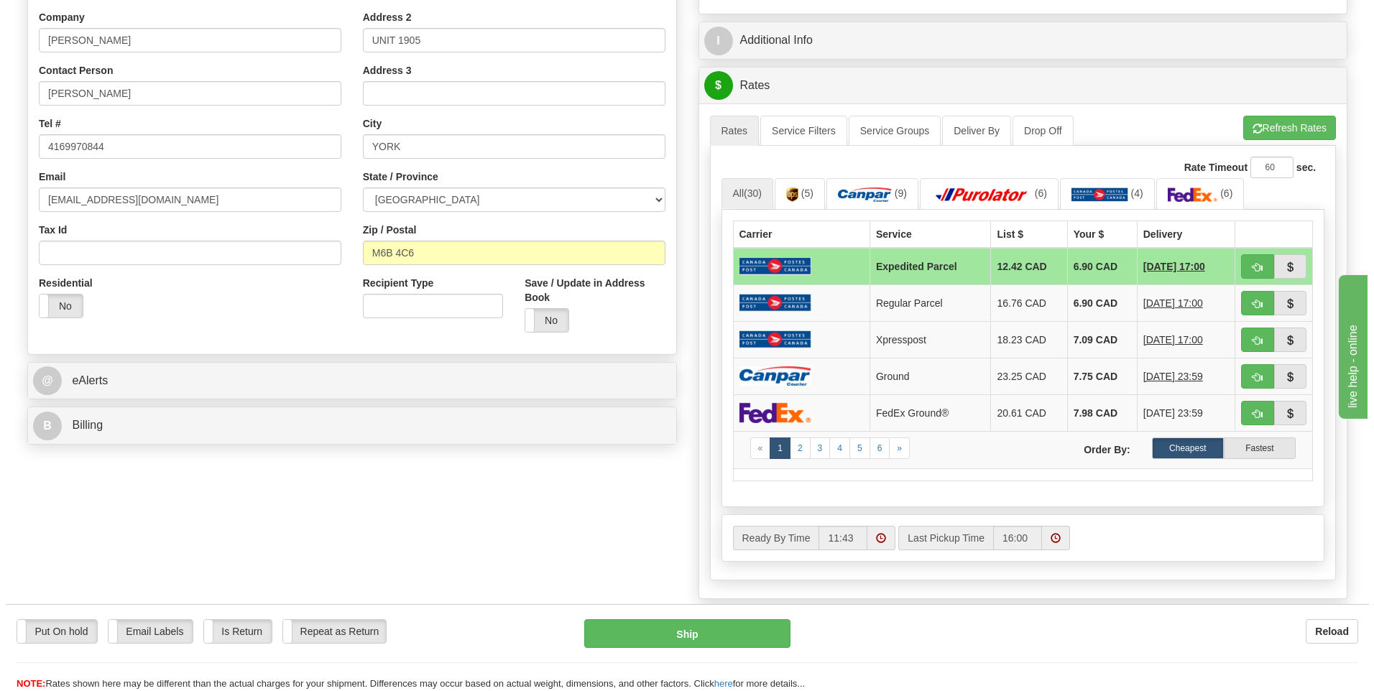
scroll to position [287, 0]
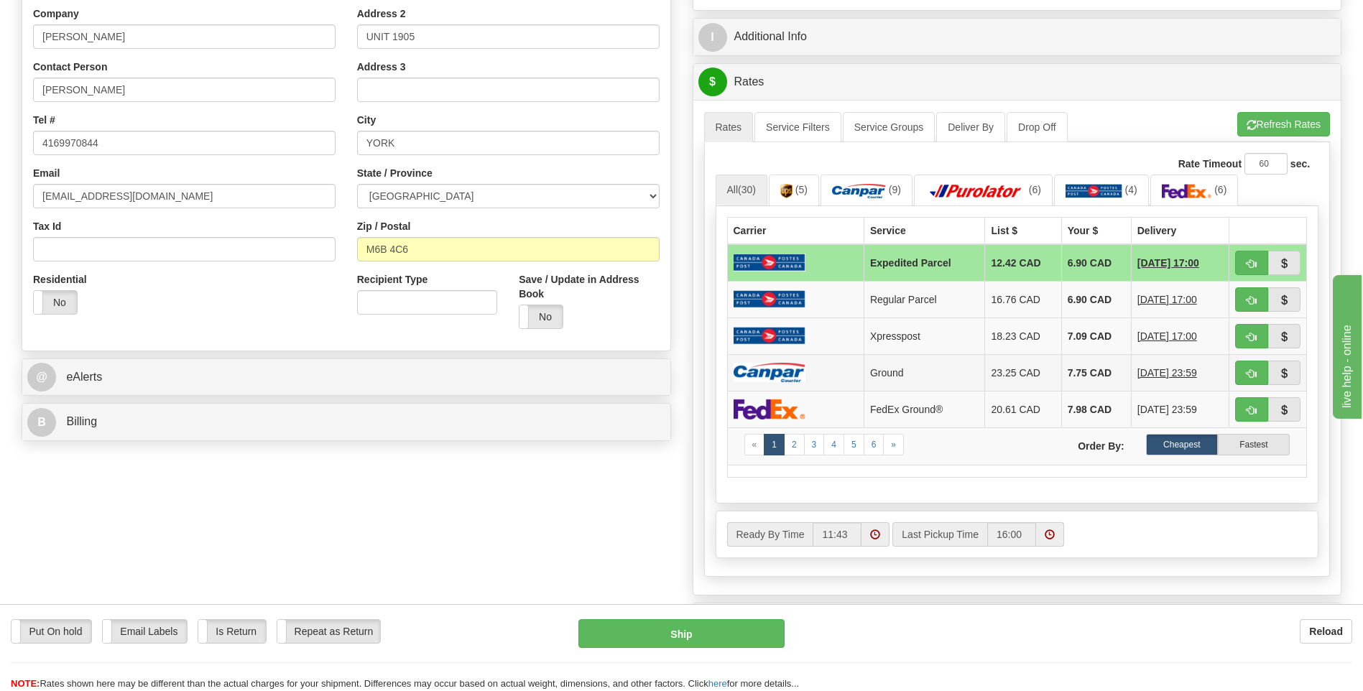
click at [801, 373] on img at bounding box center [770, 372] width 72 height 19
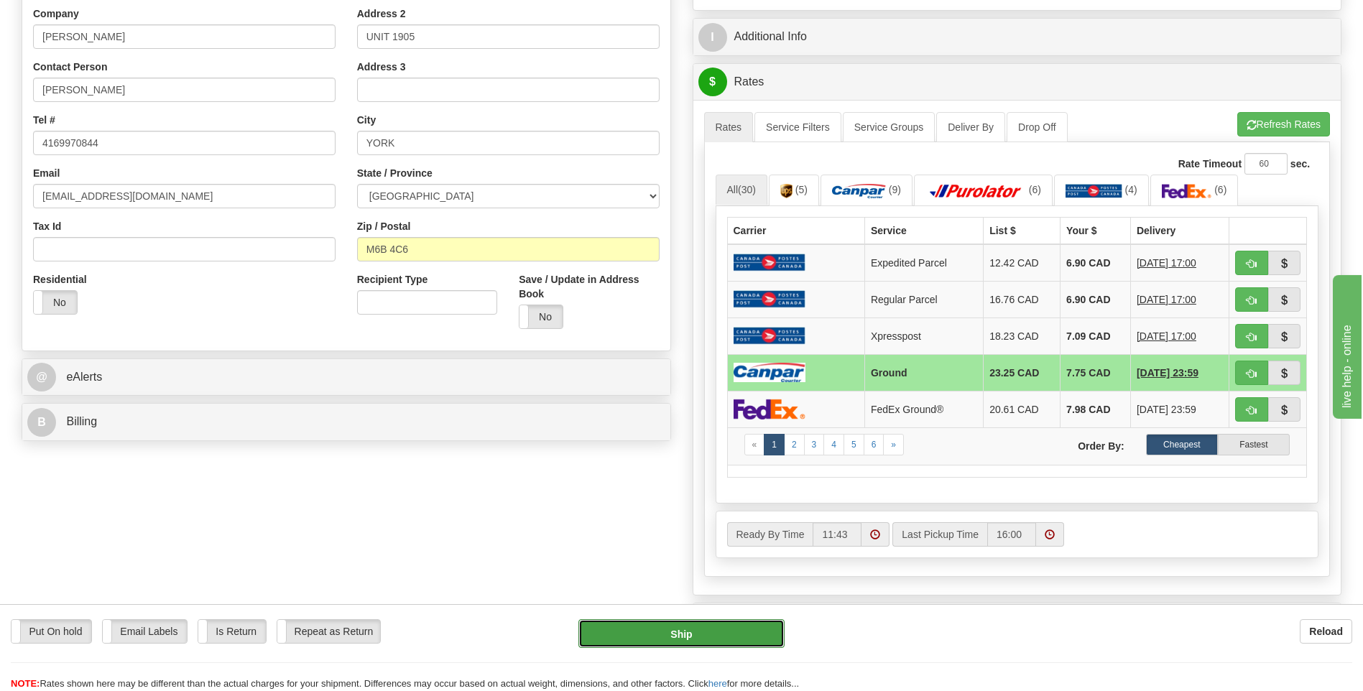
click at [733, 640] on button "Ship" at bounding box center [681, 633] width 206 height 29
type input "1"
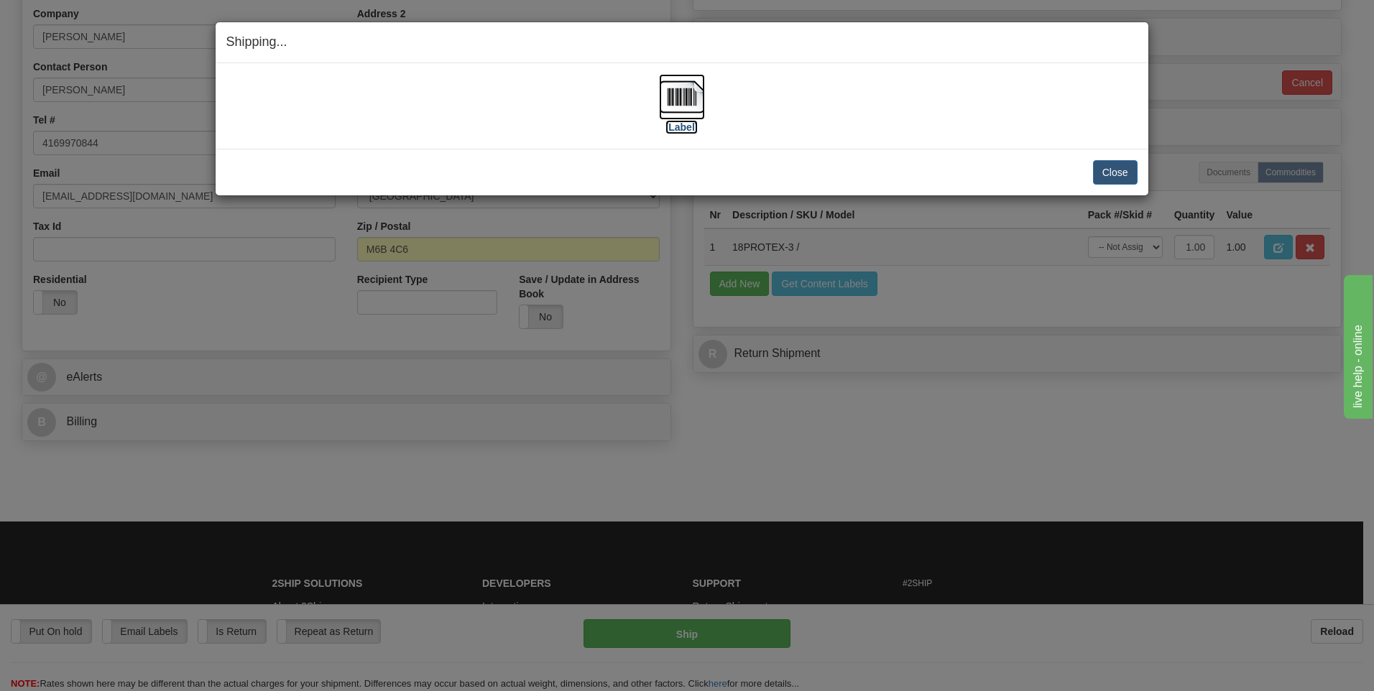
click at [686, 97] on img at bounding box center [682, 97] width 46 height 46
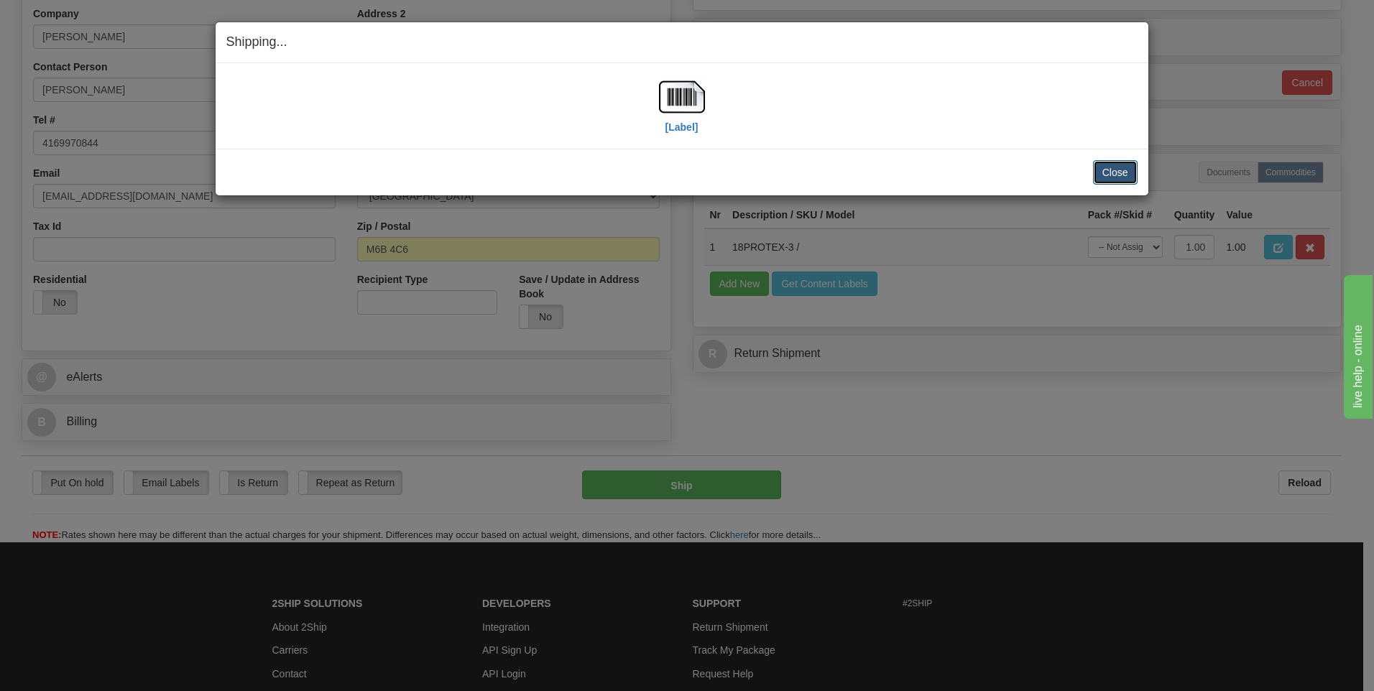
click at [1130, 164] on button "Close" at bounding box center [1115, 172] width 45 height 24
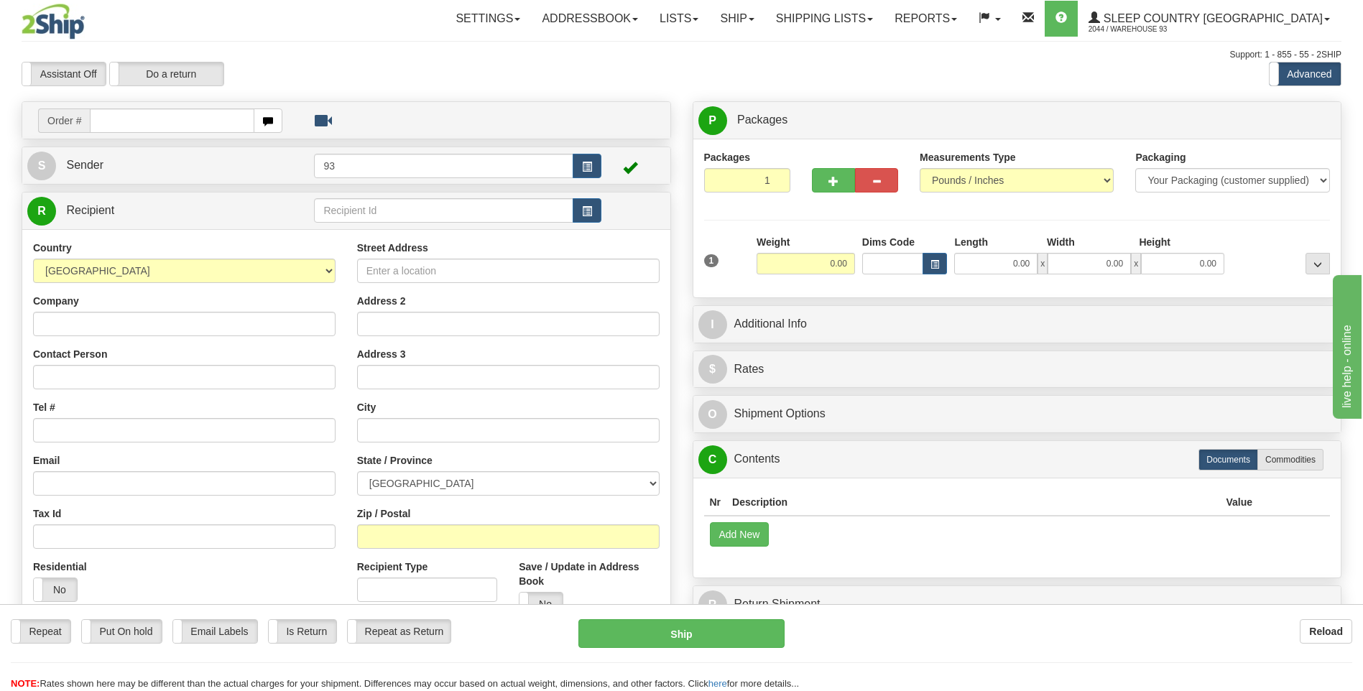
click at [189, 119] on input "text" at bounding box center [172, 121] width 164 height 24
type input "9000I055232"
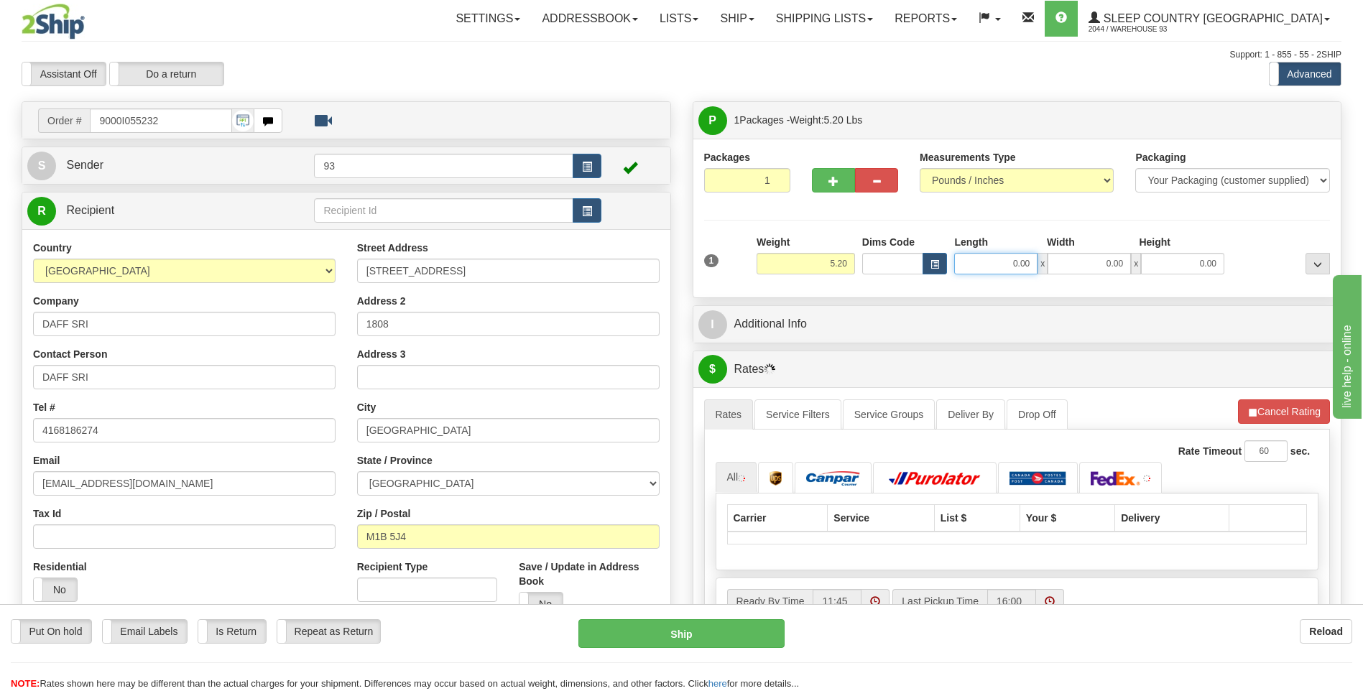
click at [1026, 265] on input "0.00" at bounding box center [995, 264] width 83 height 22
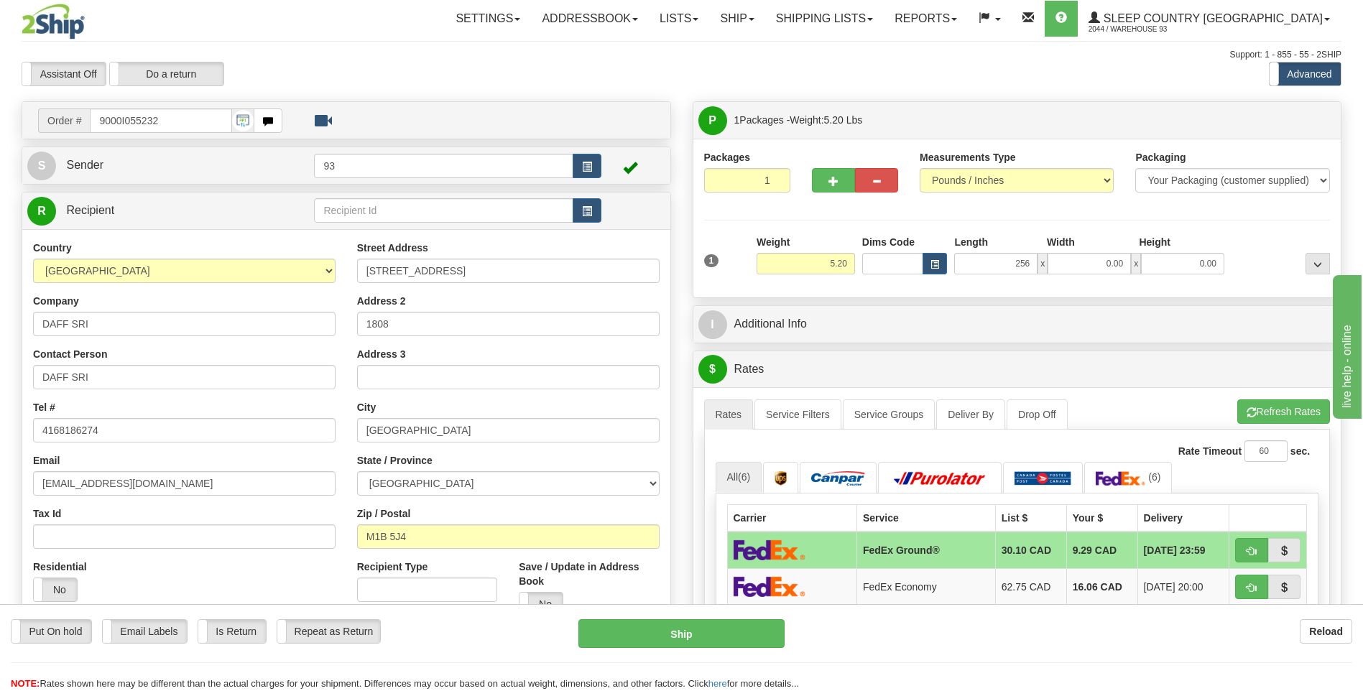
type input "256.00"
drag, startPoint x: 1134, startPoint y: 269, endPoint x: 1108, endPoint y: 267, distance: 26.0
click at [1130, 269] on div "256.00 x 0.00 x 0.00" at bounding box center [1089, 264] width 270 height 22
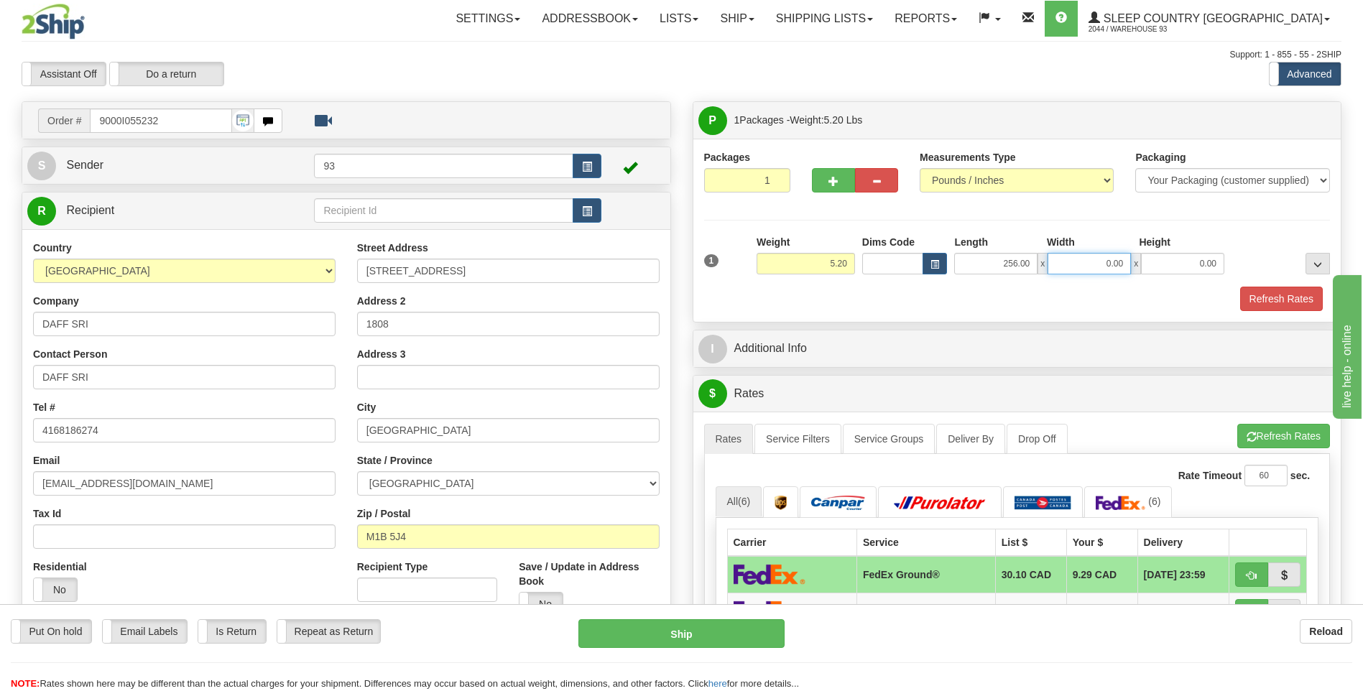
click at [1103, 267] on input "0.00" at bounding box center [1089, 264] width 83 height 22
type input "16.00"
click at [1211, 267] on input "0.00" at bounding box center [1182, 264] width 83 height 22
type input "6.00"
click at [1276, 292] on button "Refresh Rates" at bounding box center [1281, 299] width 83 height 24
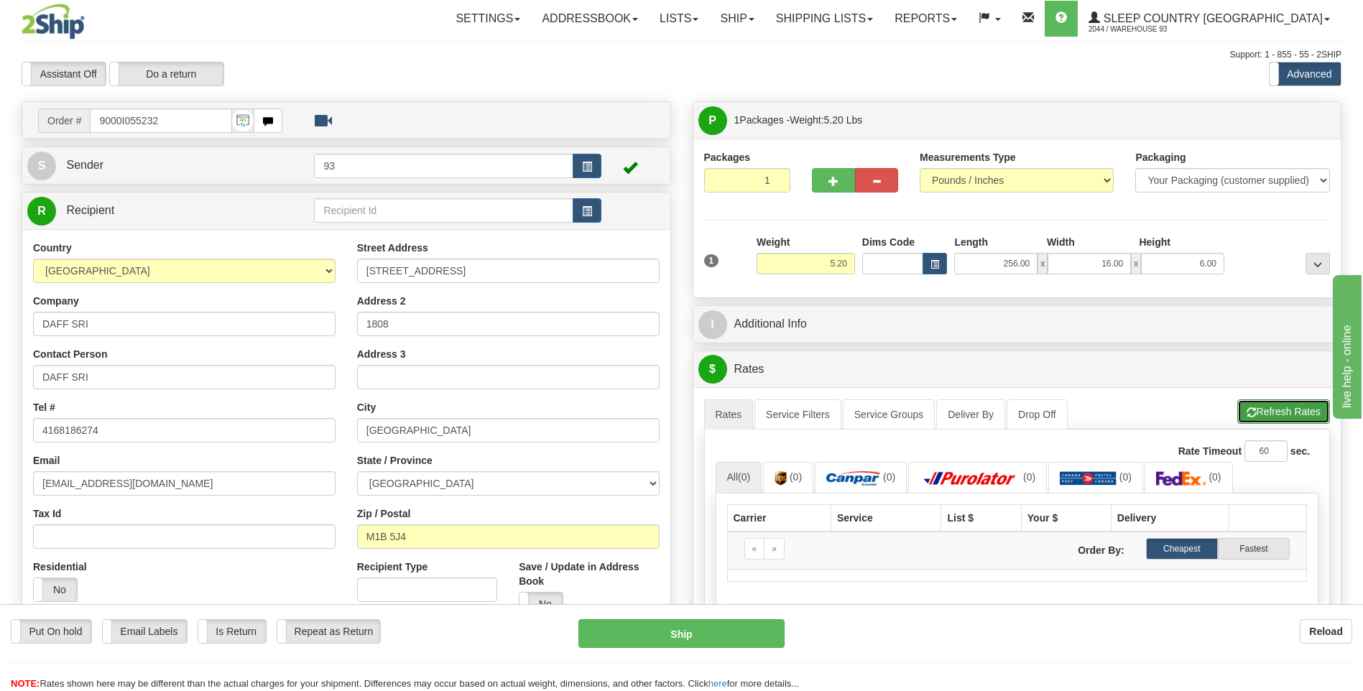
click at [1261, 415] on button "Refresh Rates" at bounding box center [1283, 412] width 93 height 24
click at [765, 18] on link "Ship" at bounding box center [736, 19] width 55 height 36
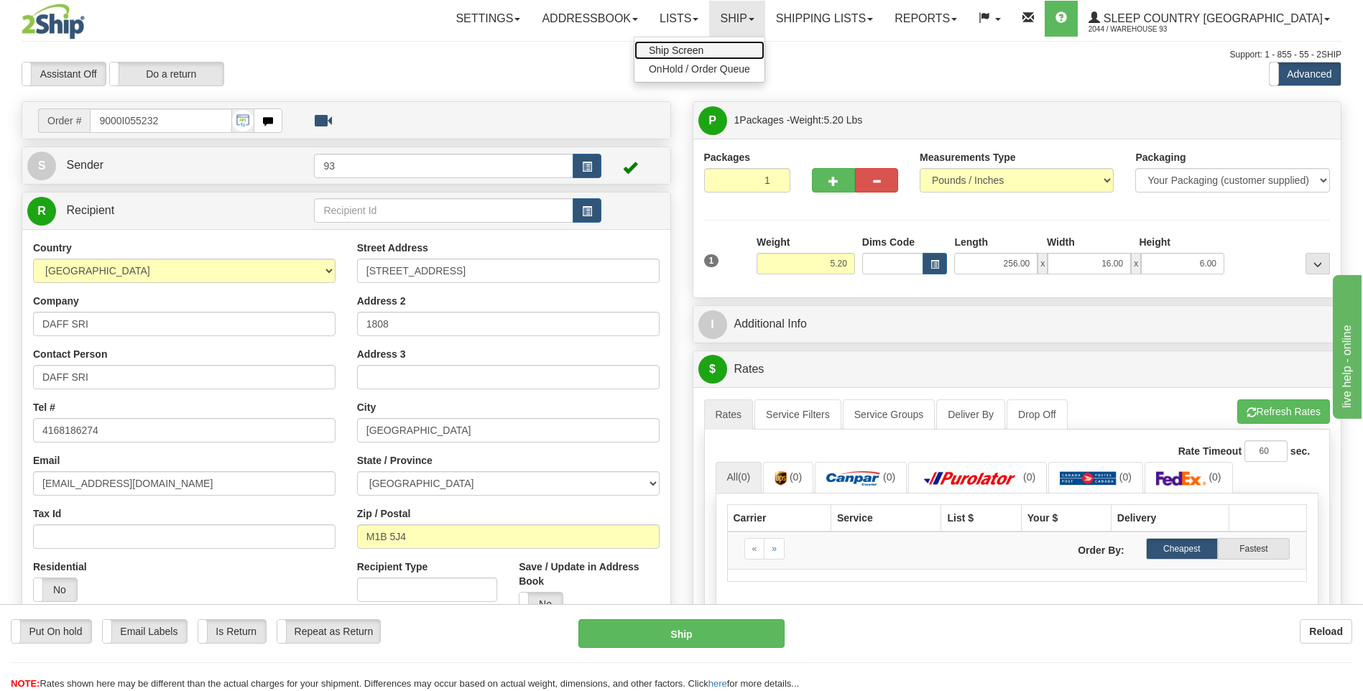
click at [765, 57] on link "Ship Screen" at bounding box center [700, 50] width 130 height 19
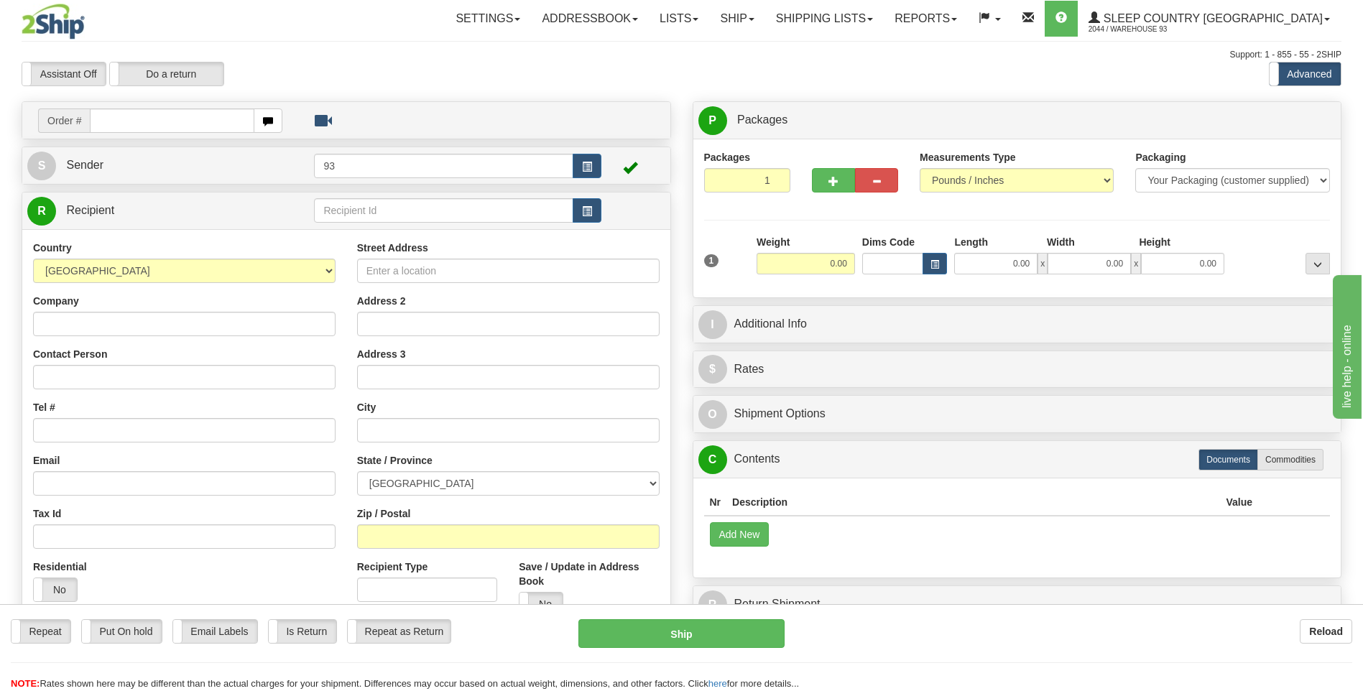
click at [189, 118] on input "text" at bounding box center [172, 121] width 164 height 24
type input "9000I055232"
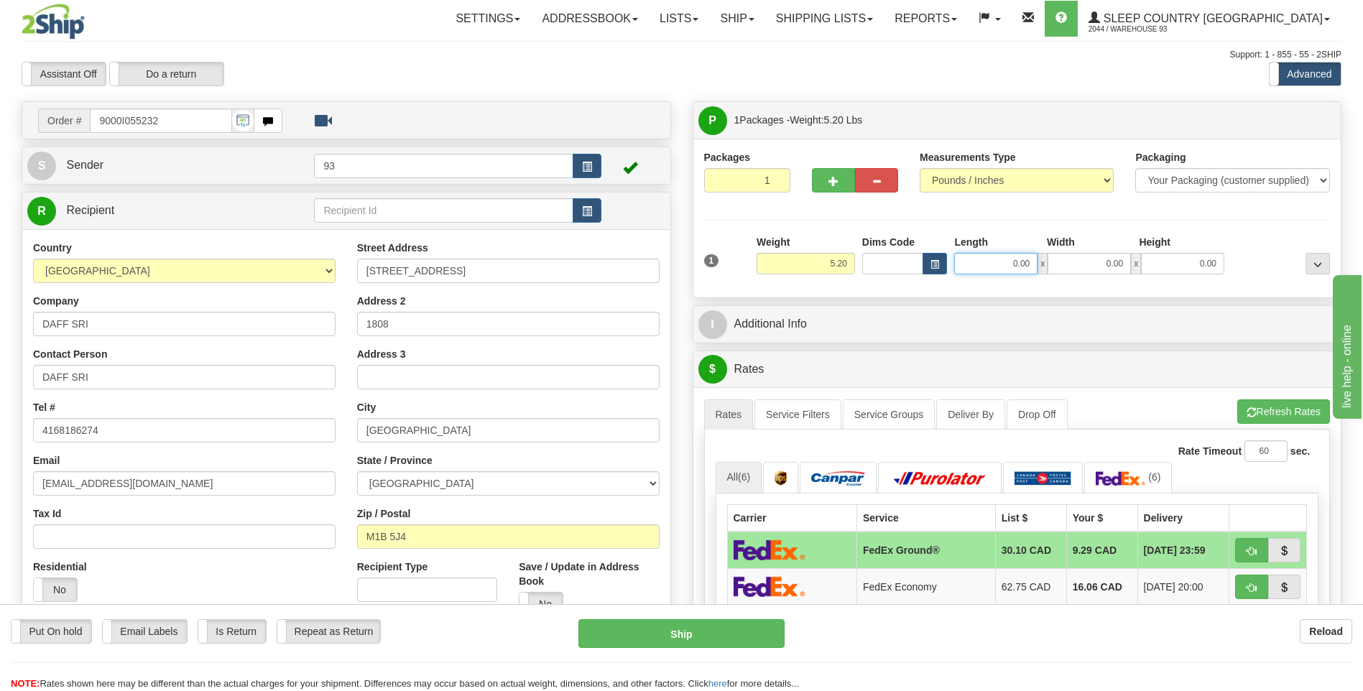
click at [983, 269] on input "0.00" at bounding box center [995, 264] width 83 height 22
type input "26.00"
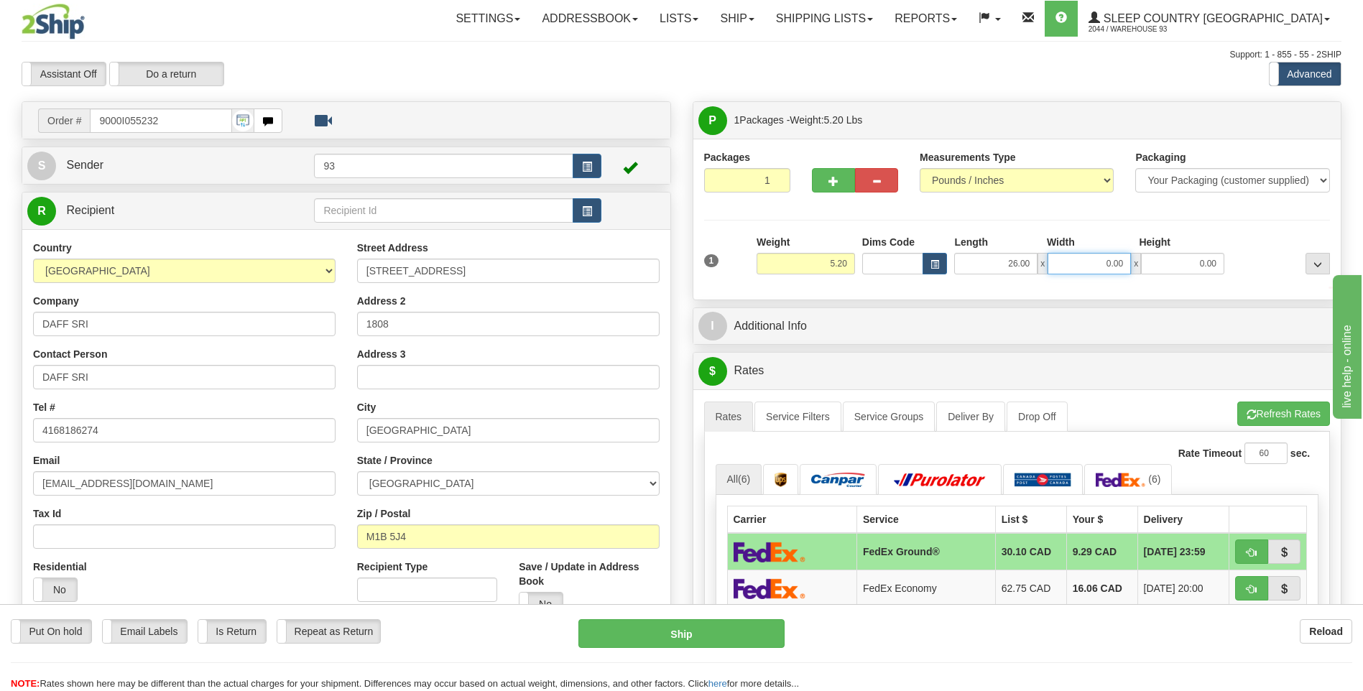
click at [1064, 259] on input "0.00" at bounding box center [1089, 264] width 83 height 22
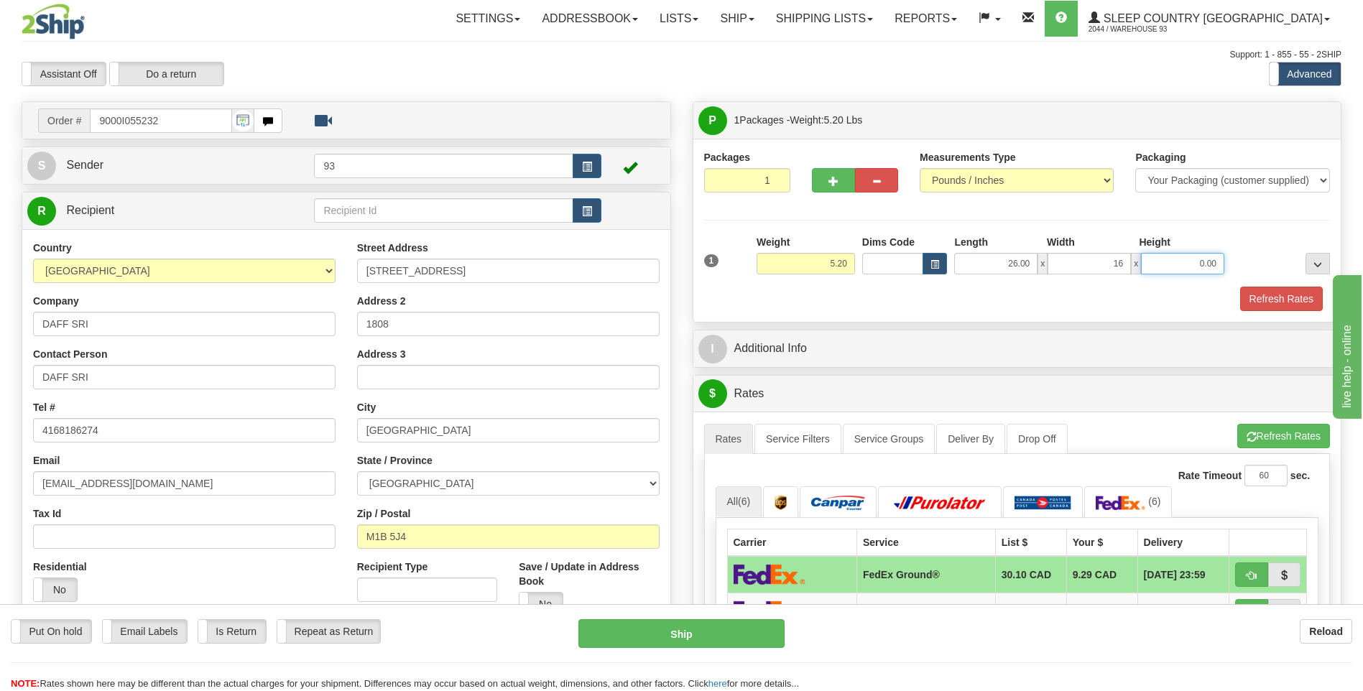
type input "16.00"
click at [1204, 269] on input "0.00" at bounding box center [1182, 264] width 83 height 22
type input "6.00"
click at [1265, 306] on button "Refresh Rates" at bounding box center [1281, 299] width 83 height 24
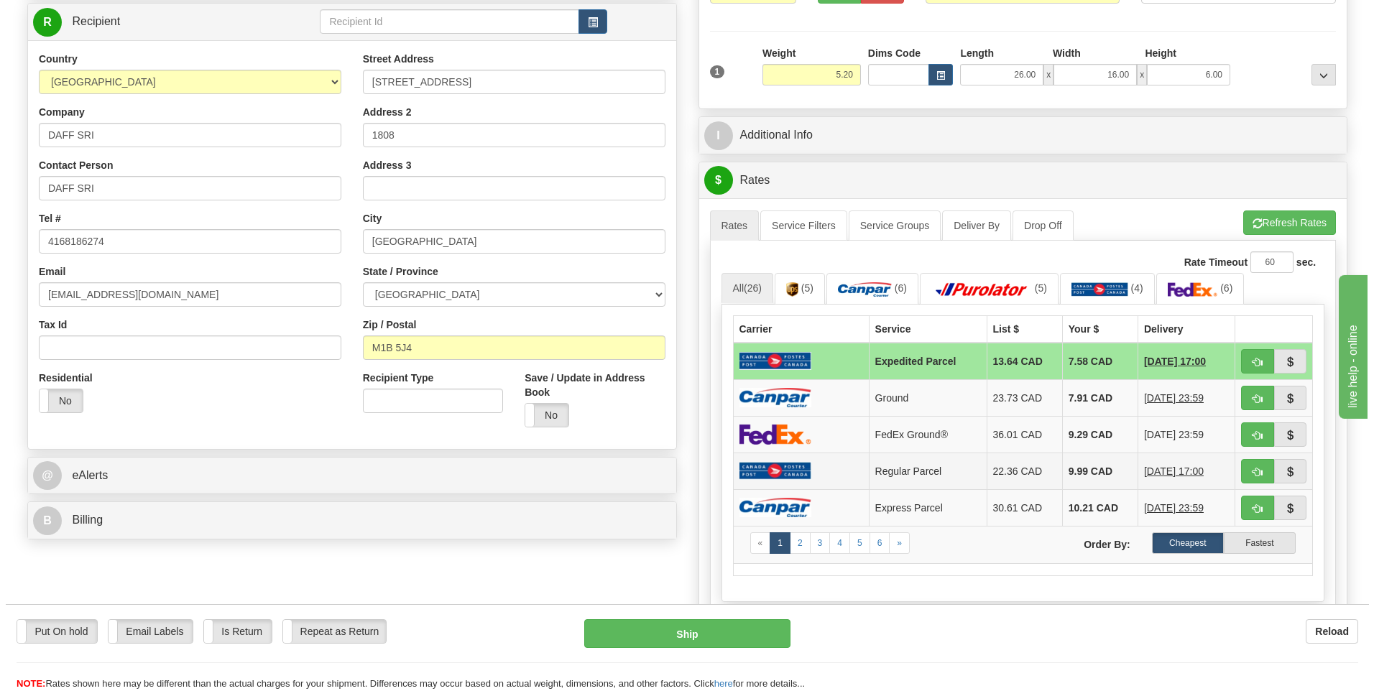
scroll to position [216, 0]
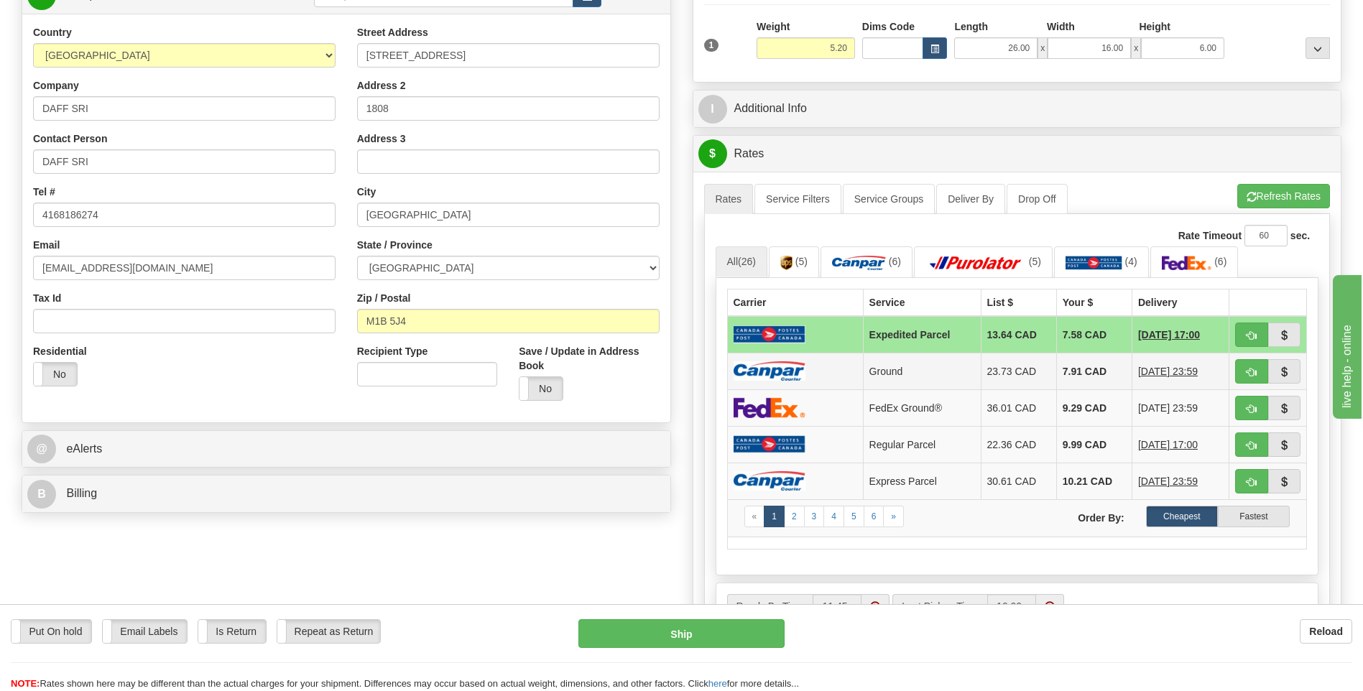
click at [752, 360] on td at bounding box center [795, 371] width 136 height 37
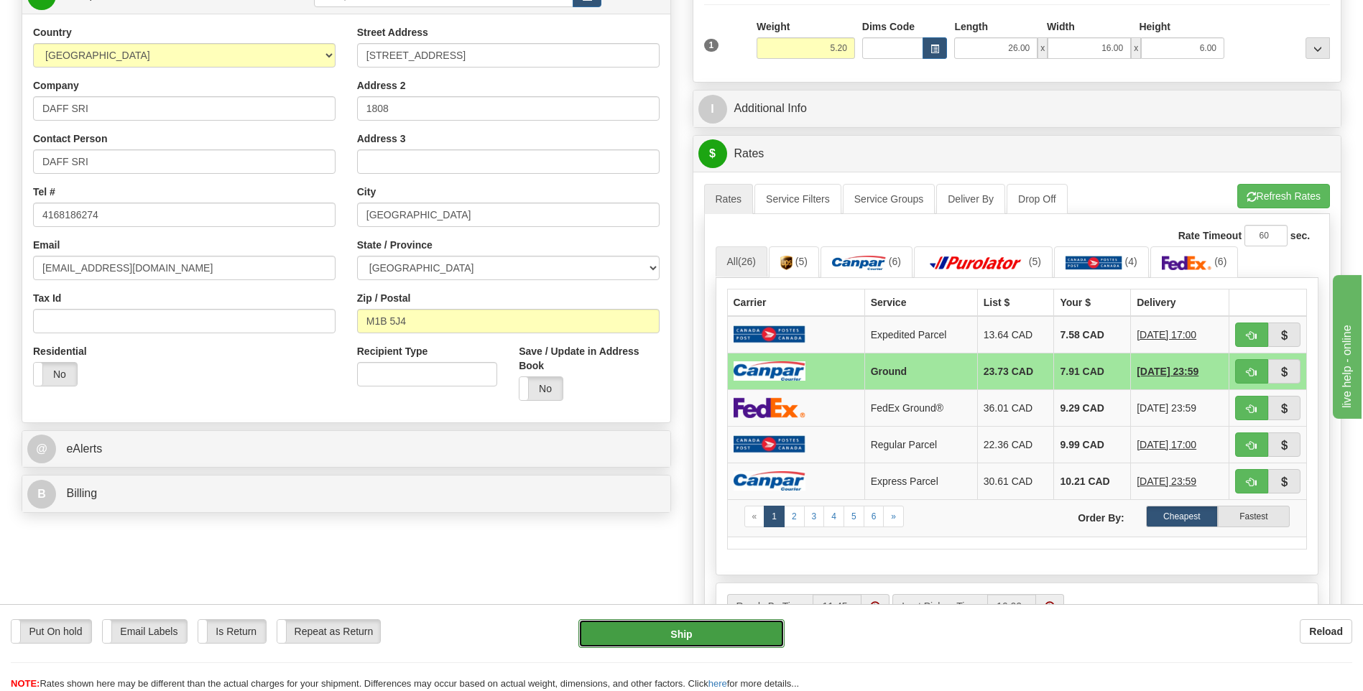
click at [732, 633] on button "Ship" at bounding box center [681, 633] width 206 height 29
type input "1"
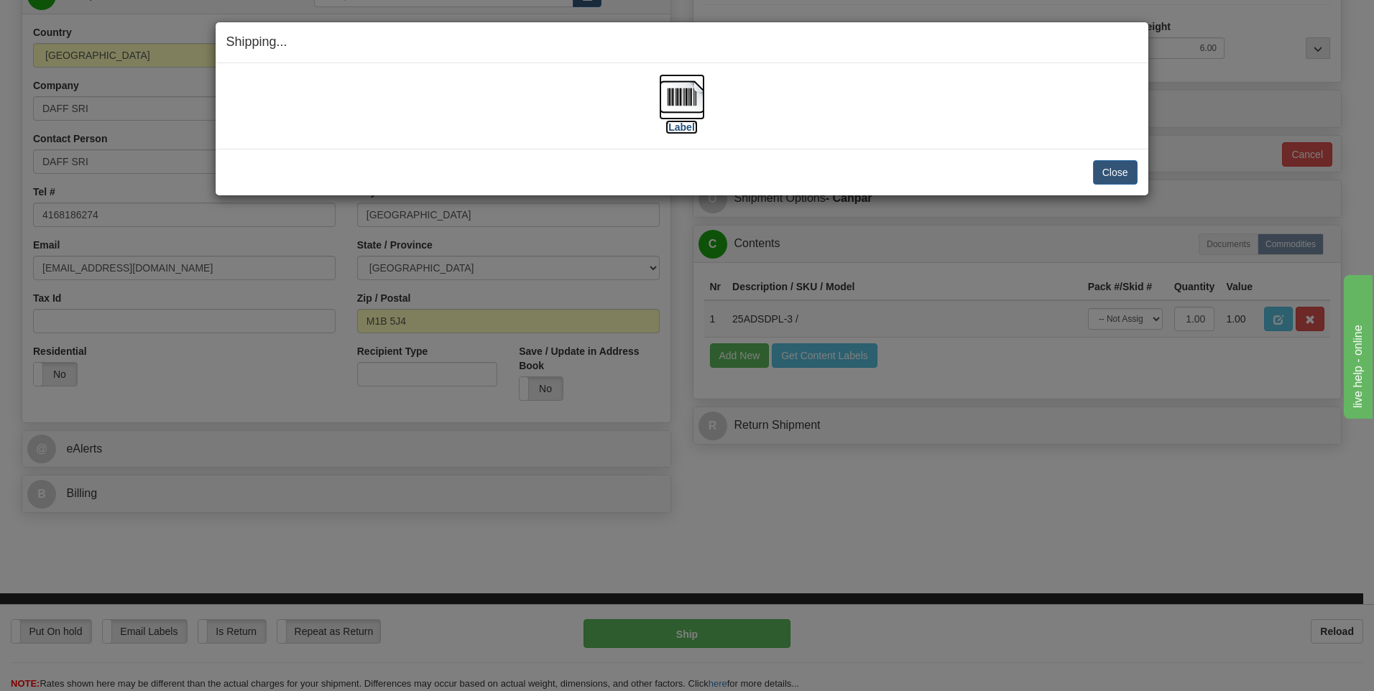
click at [686, 96] on img at bounding box center [682, 97] width 46 height 46
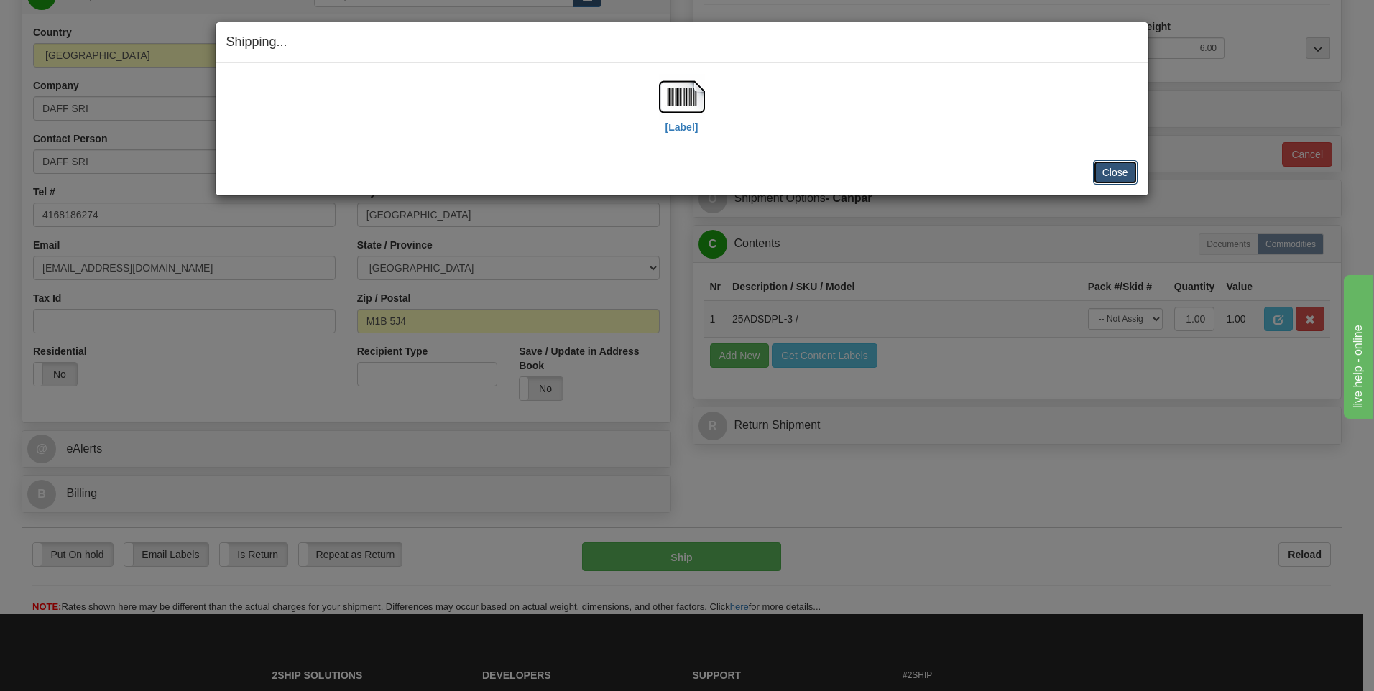
click at [1119, 174] on button "Close" at bounding box center [1115, 172] width 45 height 24
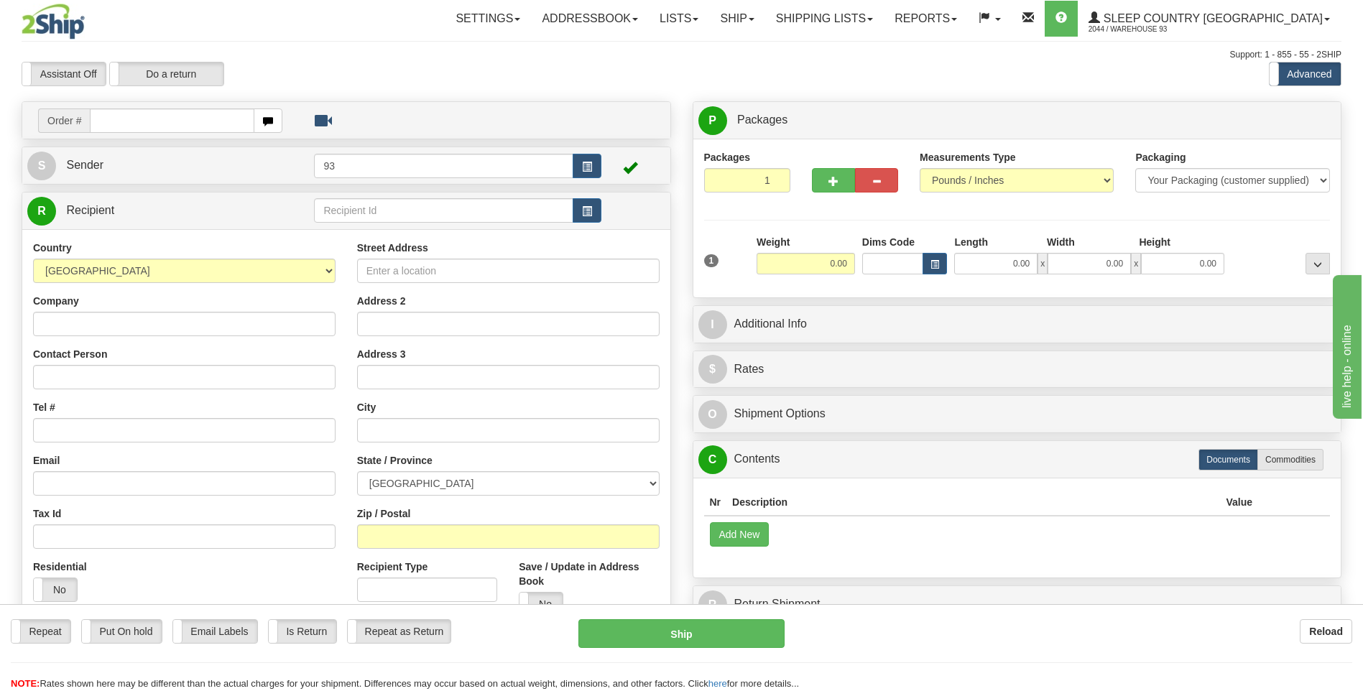
click at [177, 113] on input "text" at bounding box center [172, 121] width 164 height 24
type input "9000I055849"
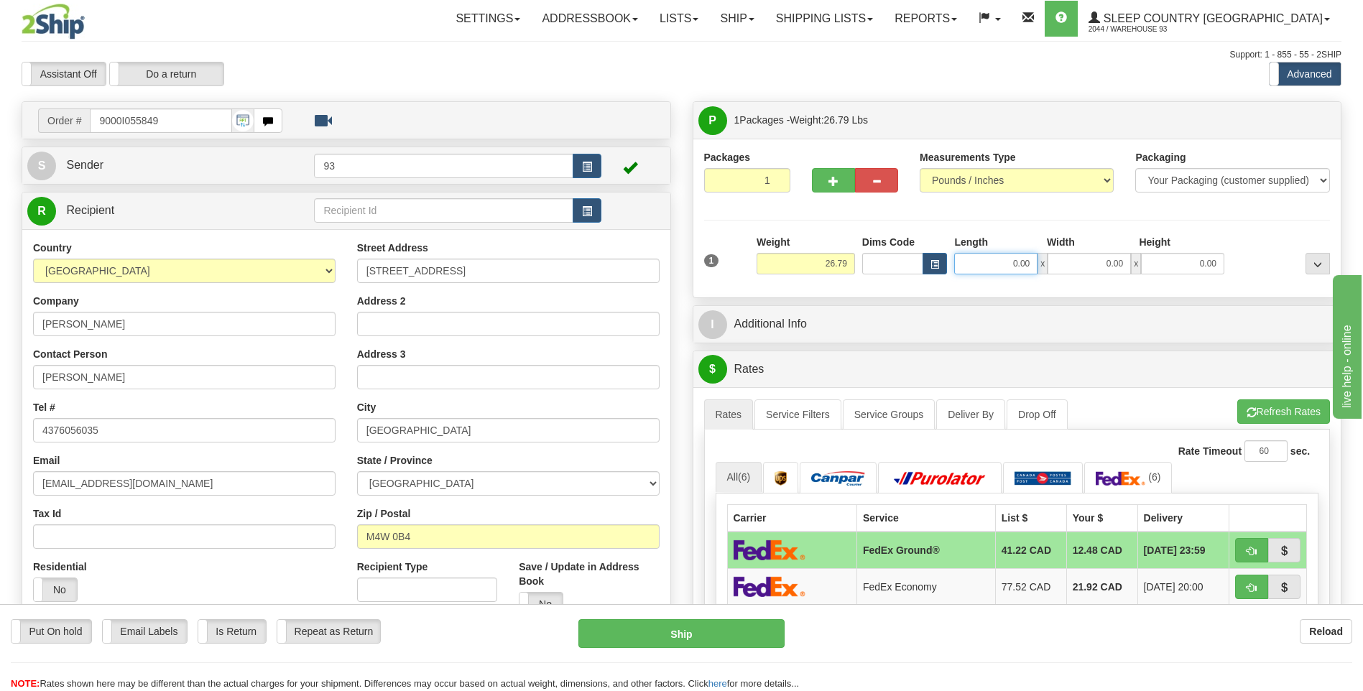
click at [997, 265] on input "0.00" at bounding box center [995, 264] width 83 height 22
type input "40.00"
click at [1065, 254] on input "0.00" at bounding box center [1089, 264] width 83 height 22
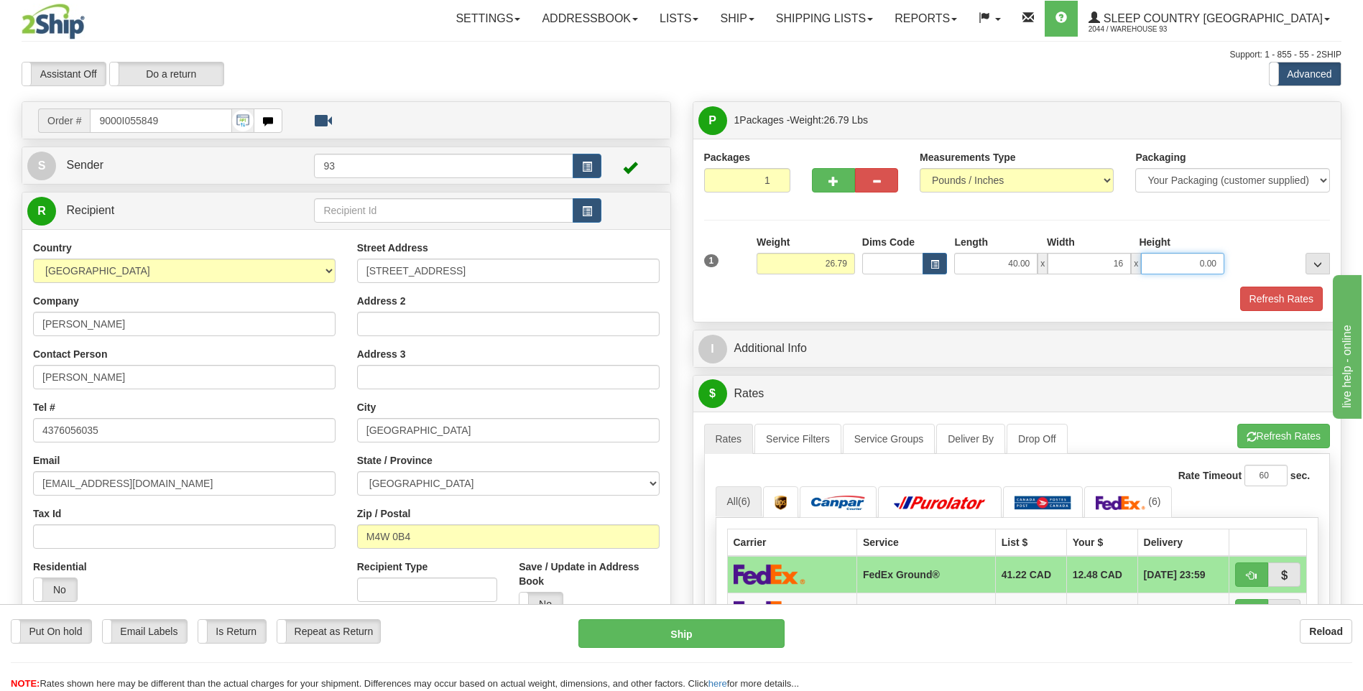
type input "16.00"
click at [1178, 266] on input "0.00" at bounding box center [1182, 264] width 83 height 22
type input "16.00"
click at [1278, 290] on button "Refresh Rates" at bounding box center [1281, 299] width 83 height 24
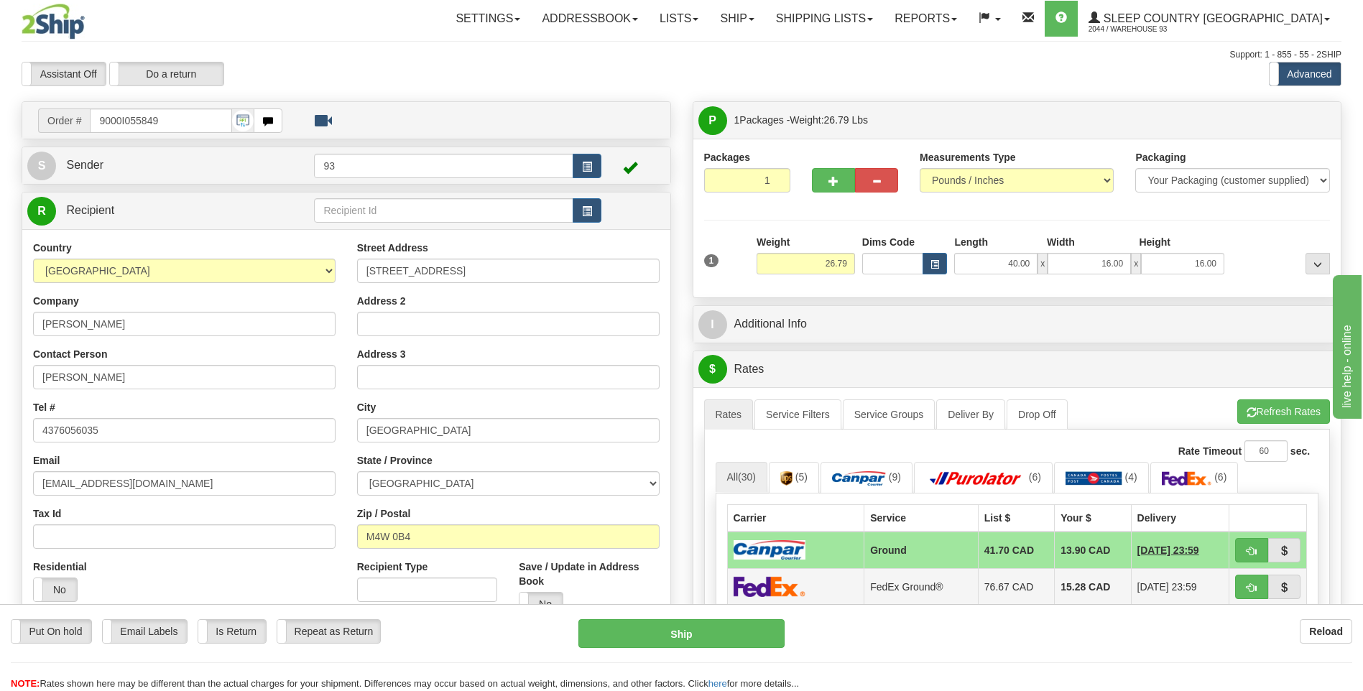
click at [760, 595] on img at bounding box center [770, 586] width 72 height 21
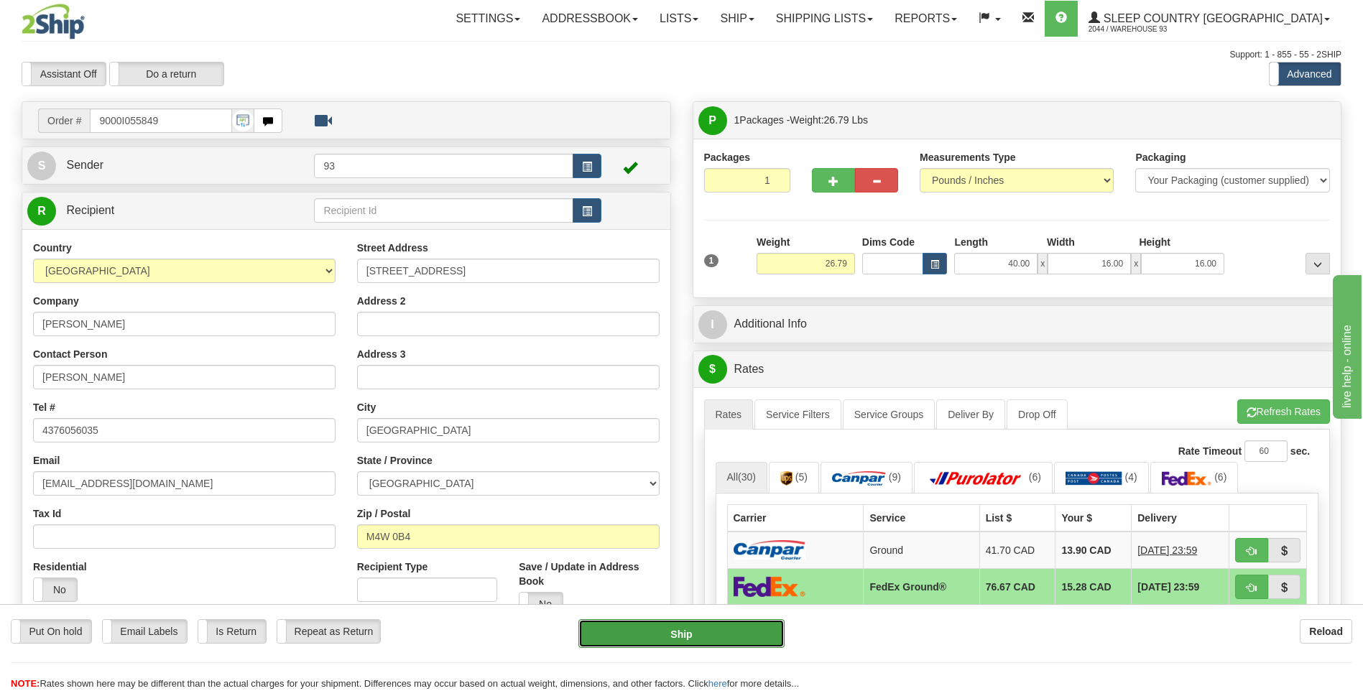
click at [742, 635] on button "Ship" at bounding box center [681, 633] width 206 height 29
type input "92"
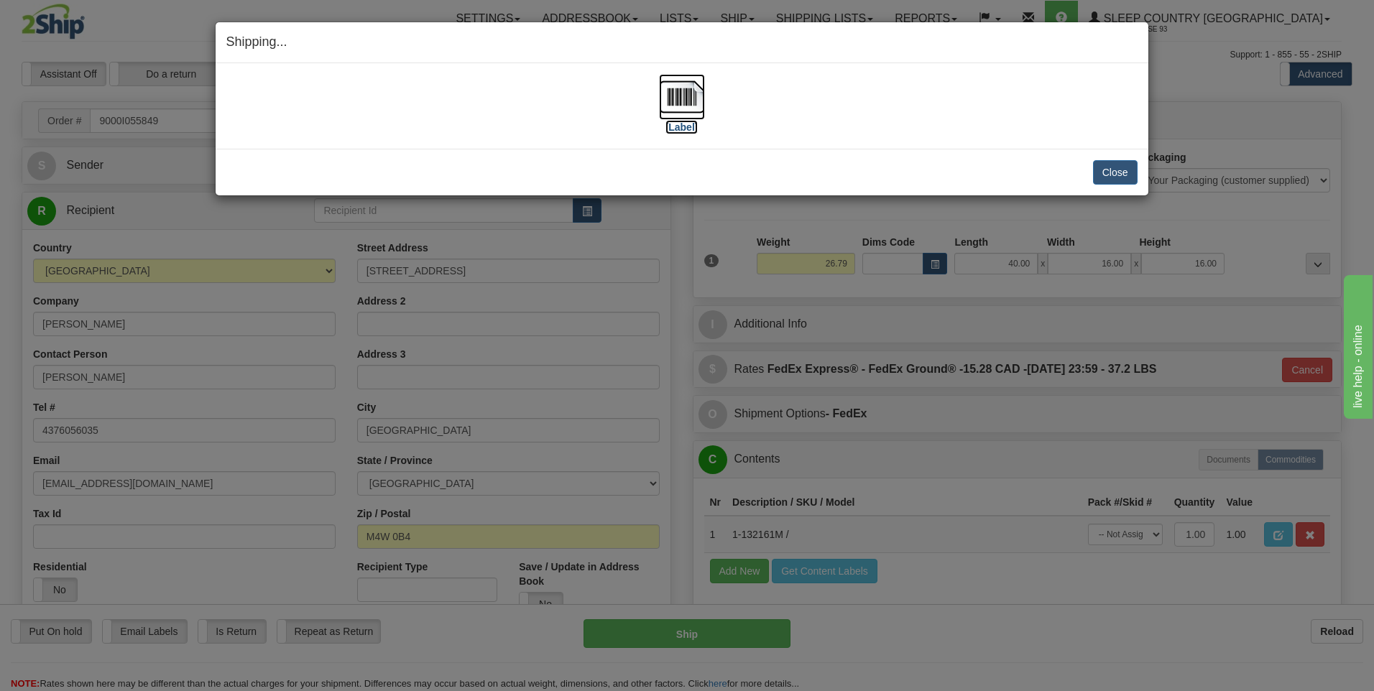
click at [688, 96] on img at bounding box center [682, 97] width 46 height 46
click at [1123, 175] on button "Close" at bounding box center [1115, 172] width 45 height 24
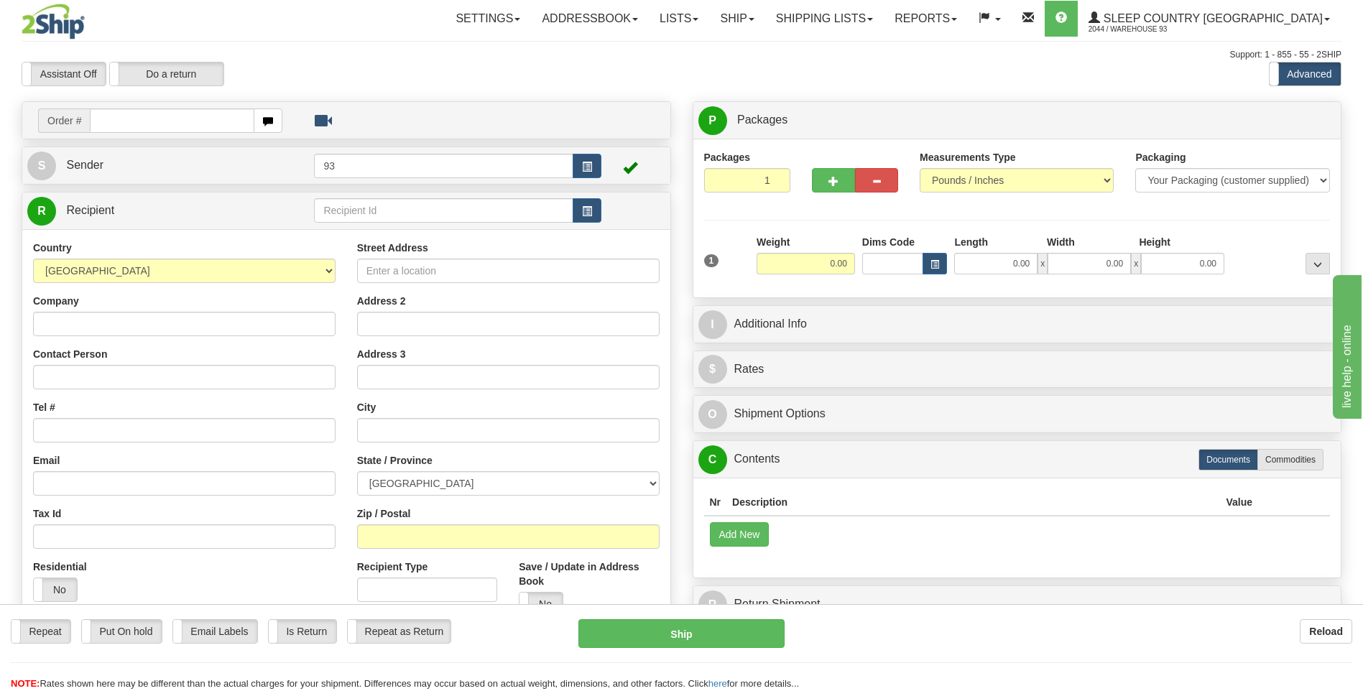
click at [121, 124] on input "text" at bounding box center [172, 121] width 164 height 24
type input "9000I056069"
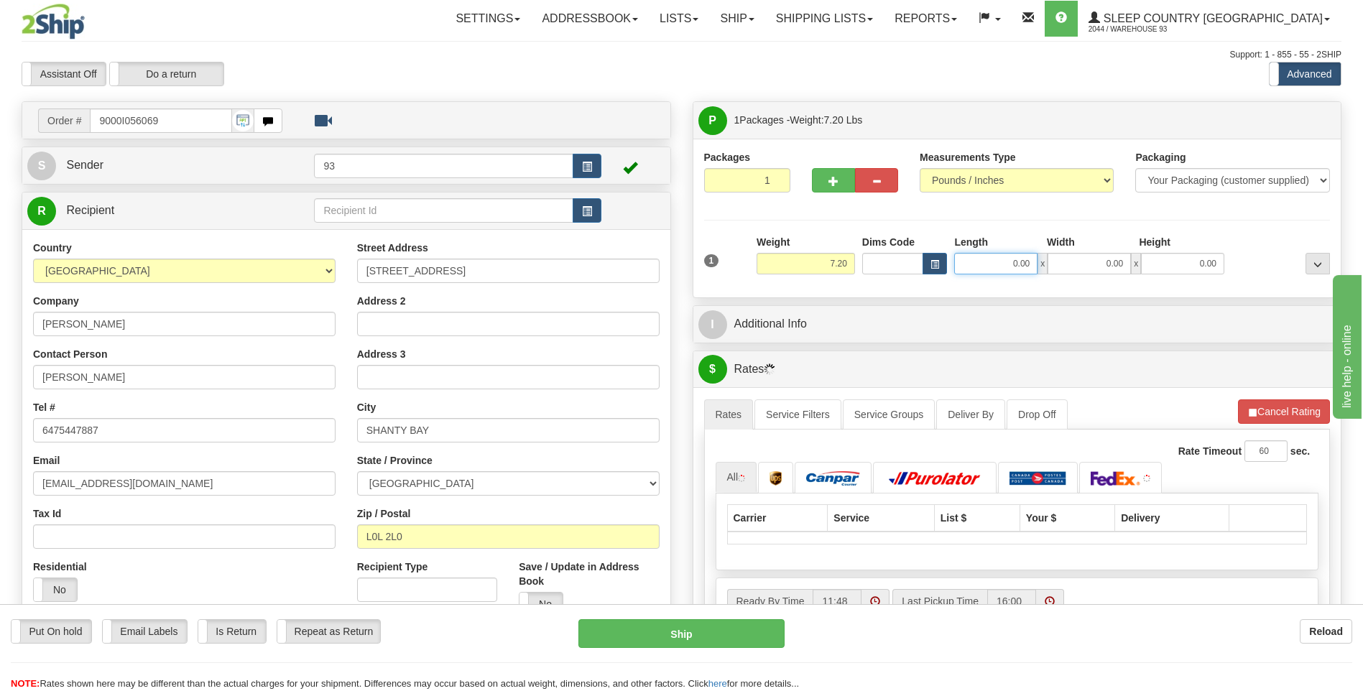
click at [1007, 265] on input "0.00" at bounding box center [995, 264] width 83 height 22
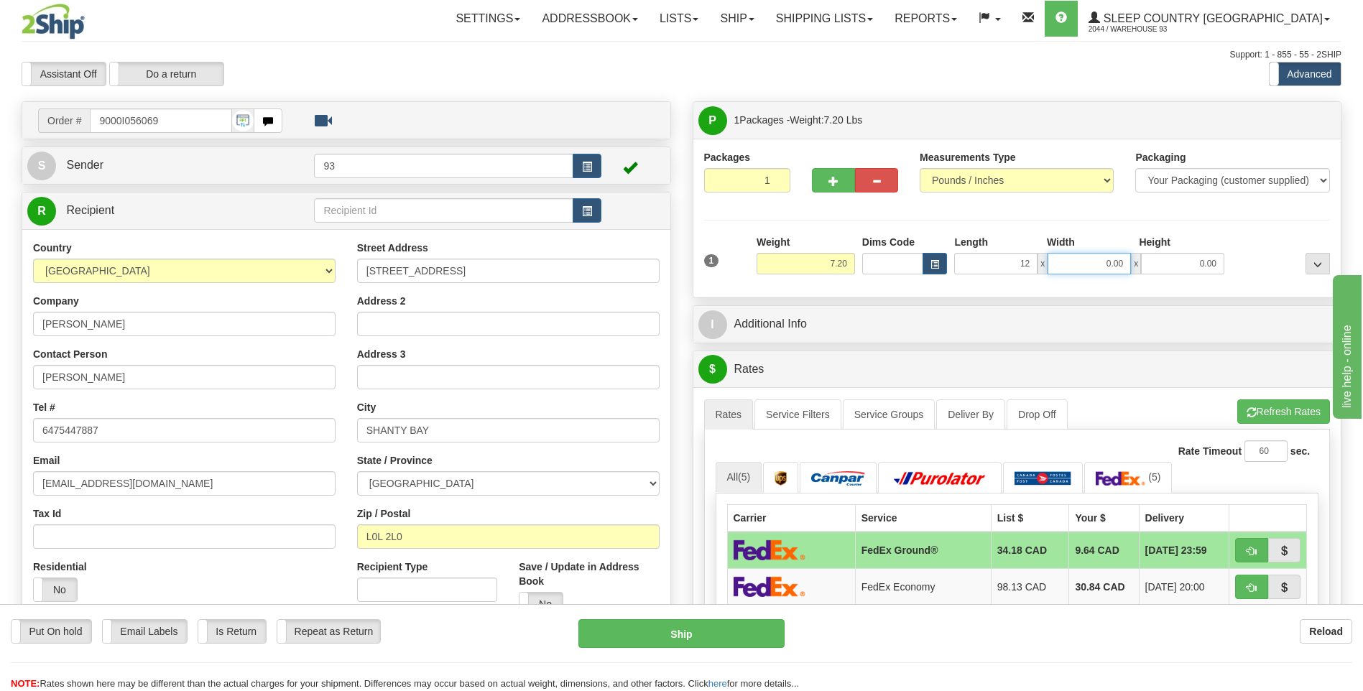
type input "12.00"
click at [1069, 262] on input "0.00" at bounding box center [1089, 264] width 83 height 22
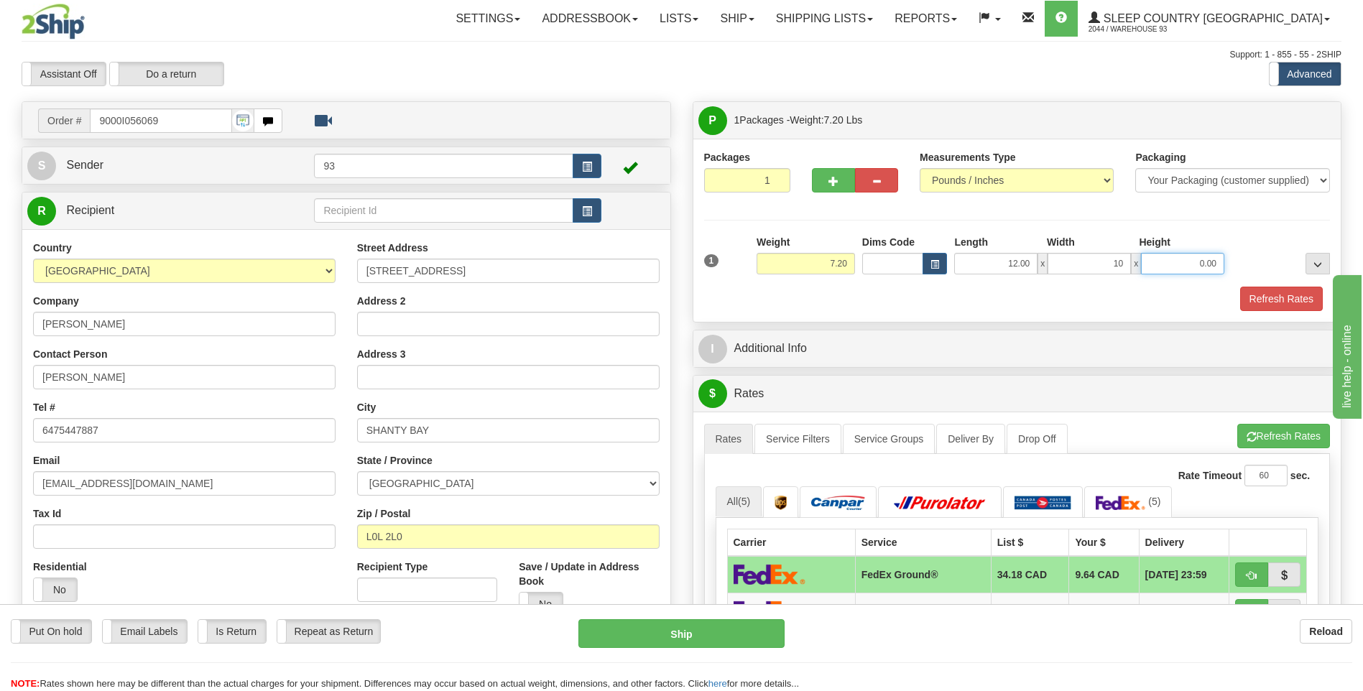
type input "10.00"
click at [1164, 271] on input "0.00" at bounding box center [1182, 264] width 83 height 22
type input "3.00"
click at [1304, 299] on button "Refresh Rates" at bounding box center [1281, 299] width 83 height 24
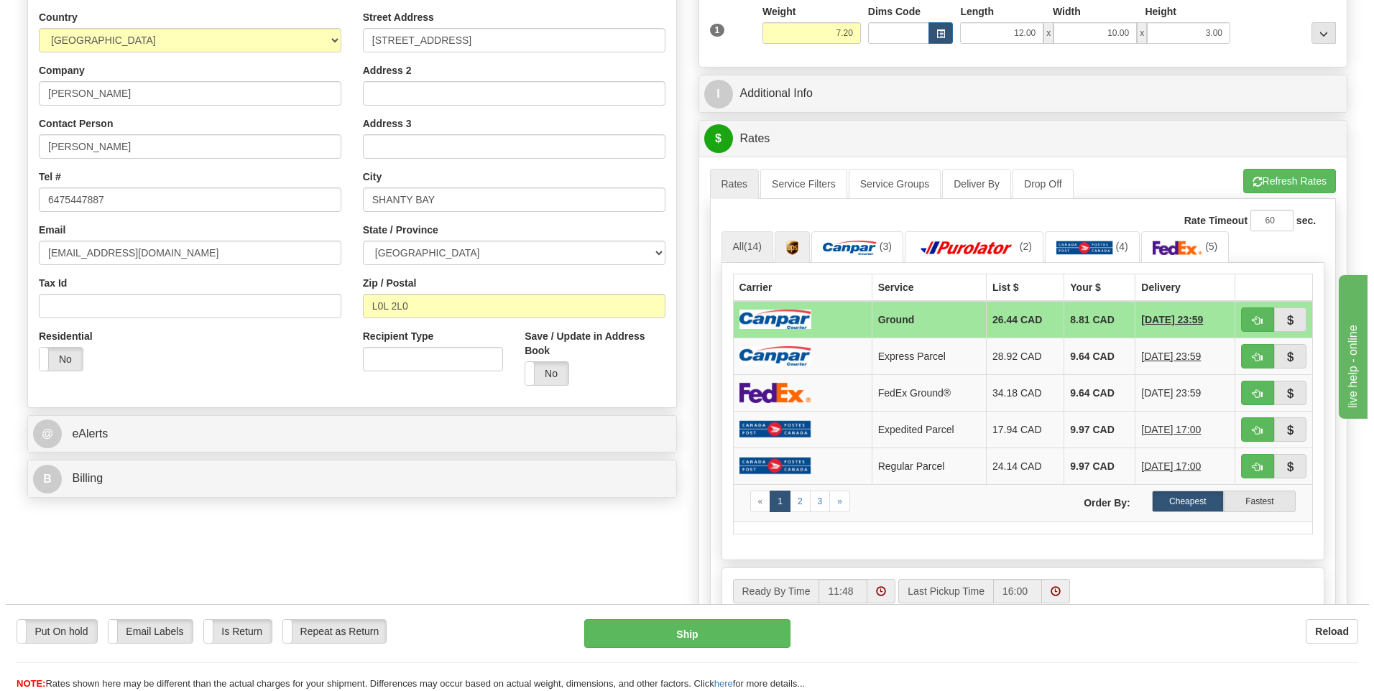
scroll to position [287, 0]
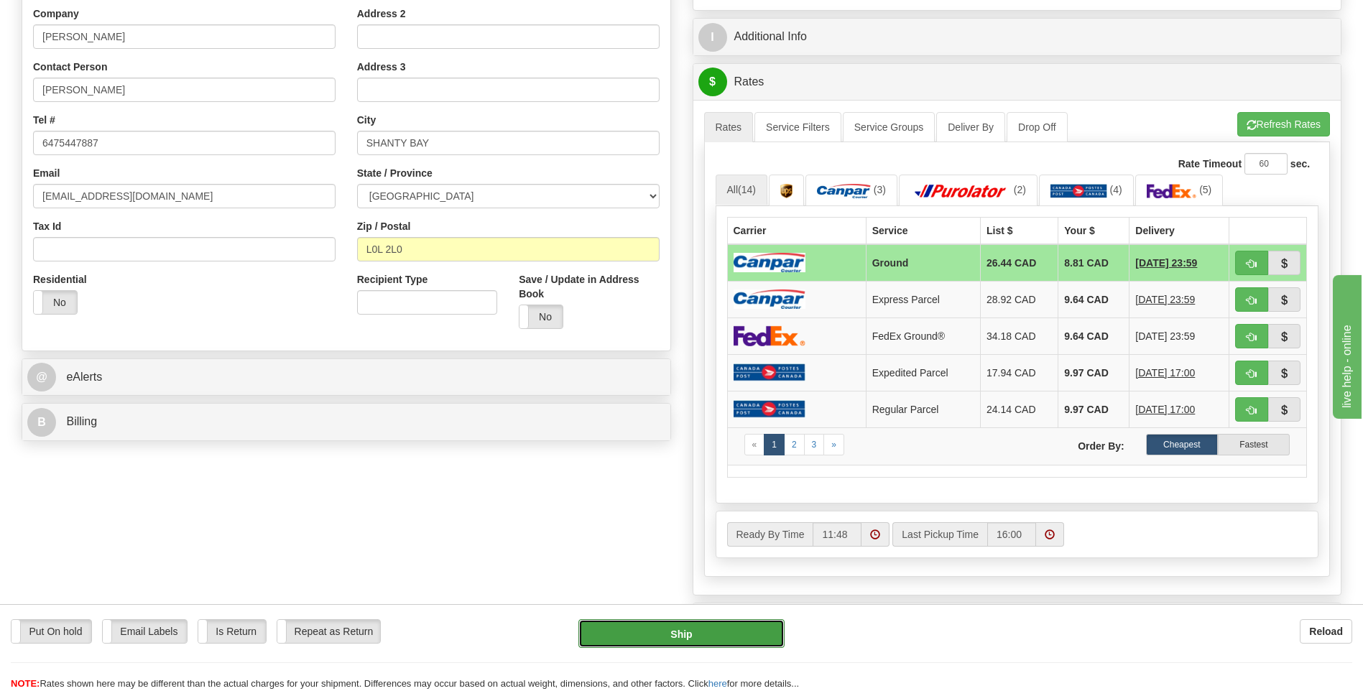
click at [701, 635] on button "Ship" at bounding box center [681, 633] width 206 height 29
type input "1"
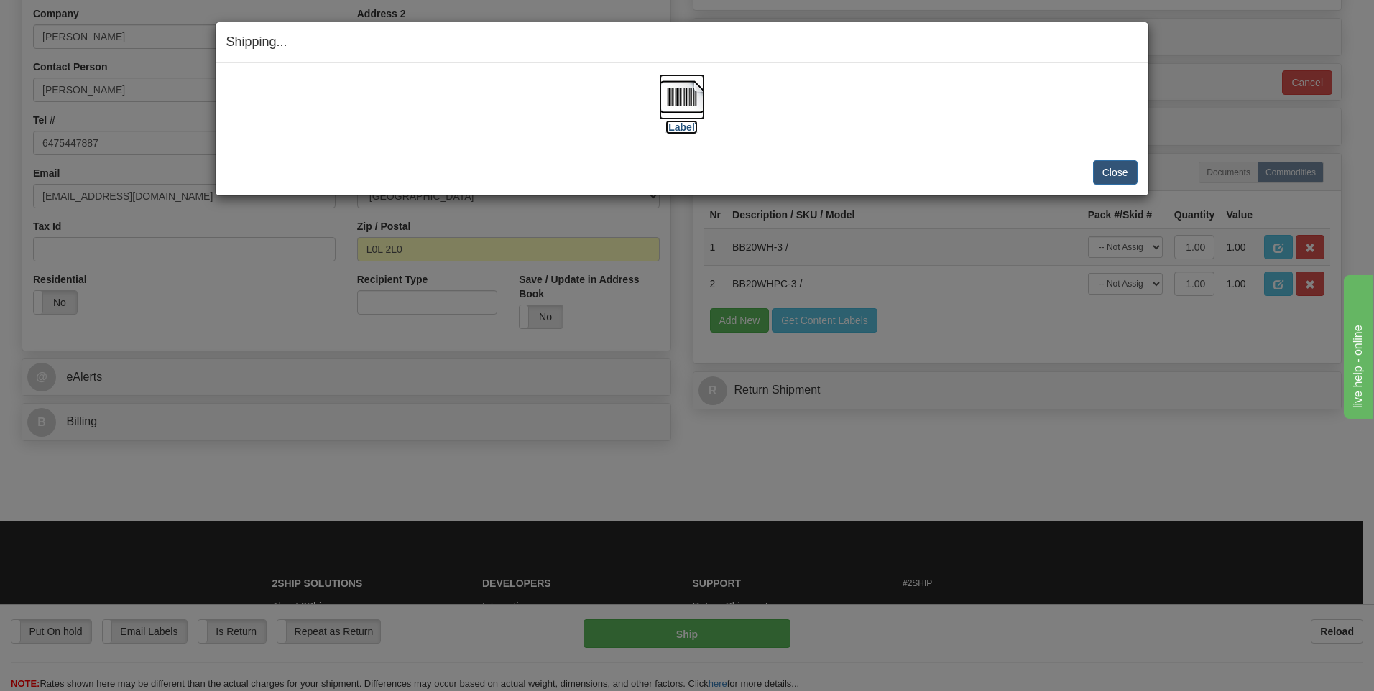
click at [675, 84] on img at bounding box center [682, 97] width 46 height 46
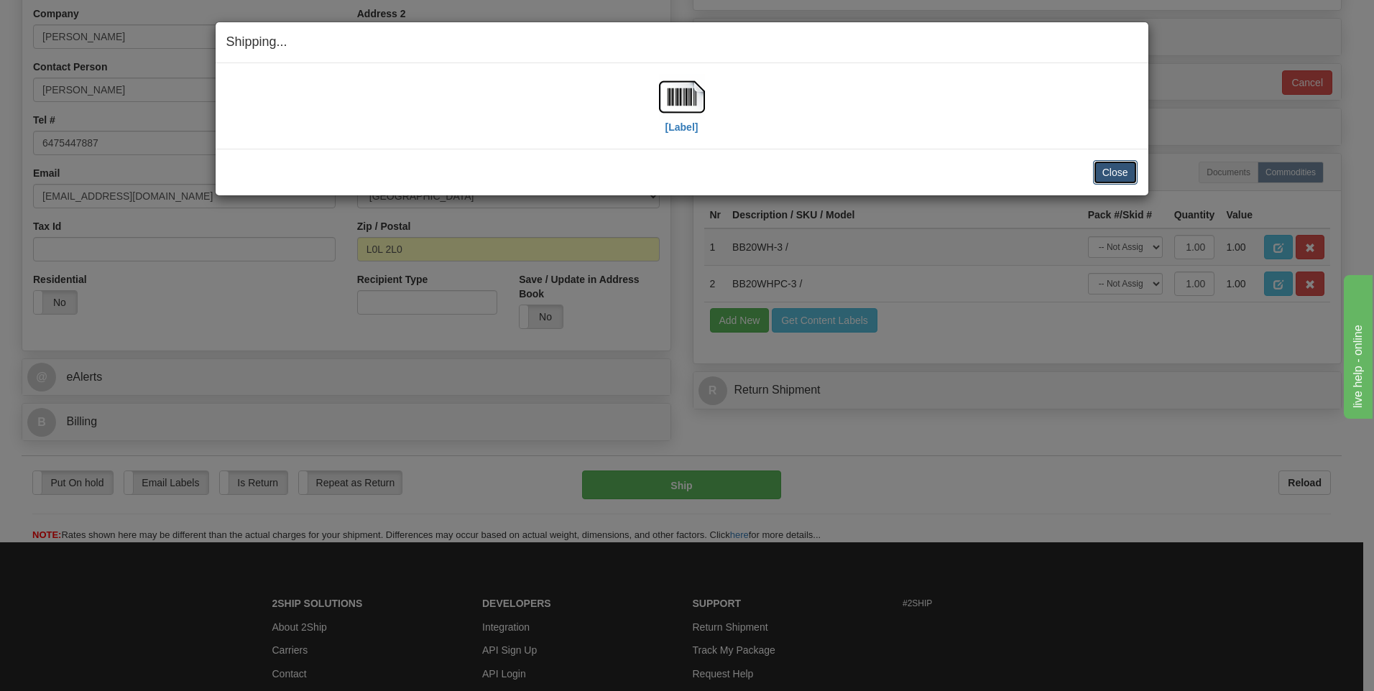
click at [1125, 171] on button "Close" at bounding box center [1115, 172] width 45 height 24
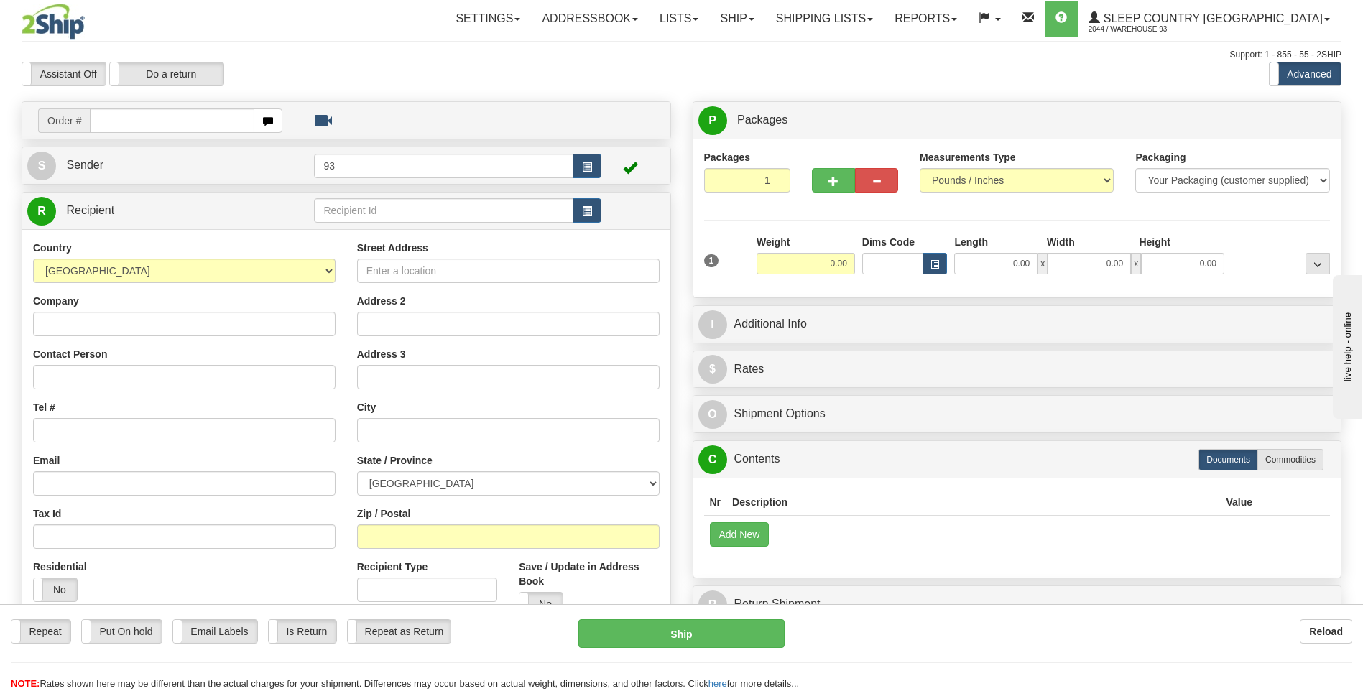
click at [157, 124] on input "text" at bounding box center [172, 121] width 164 height 24
type input "9000I056240"
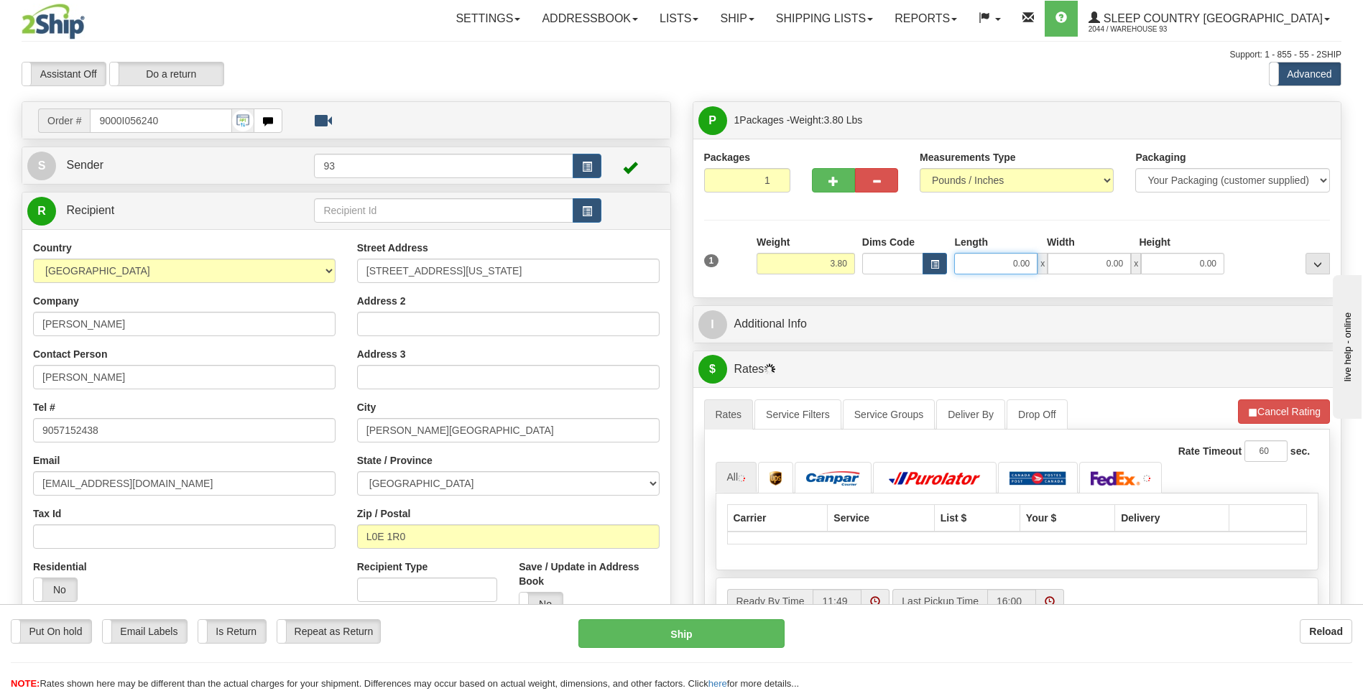
click at [1007, 267] on input "0.00" at bounding box center [995, 264] width 83 height 22
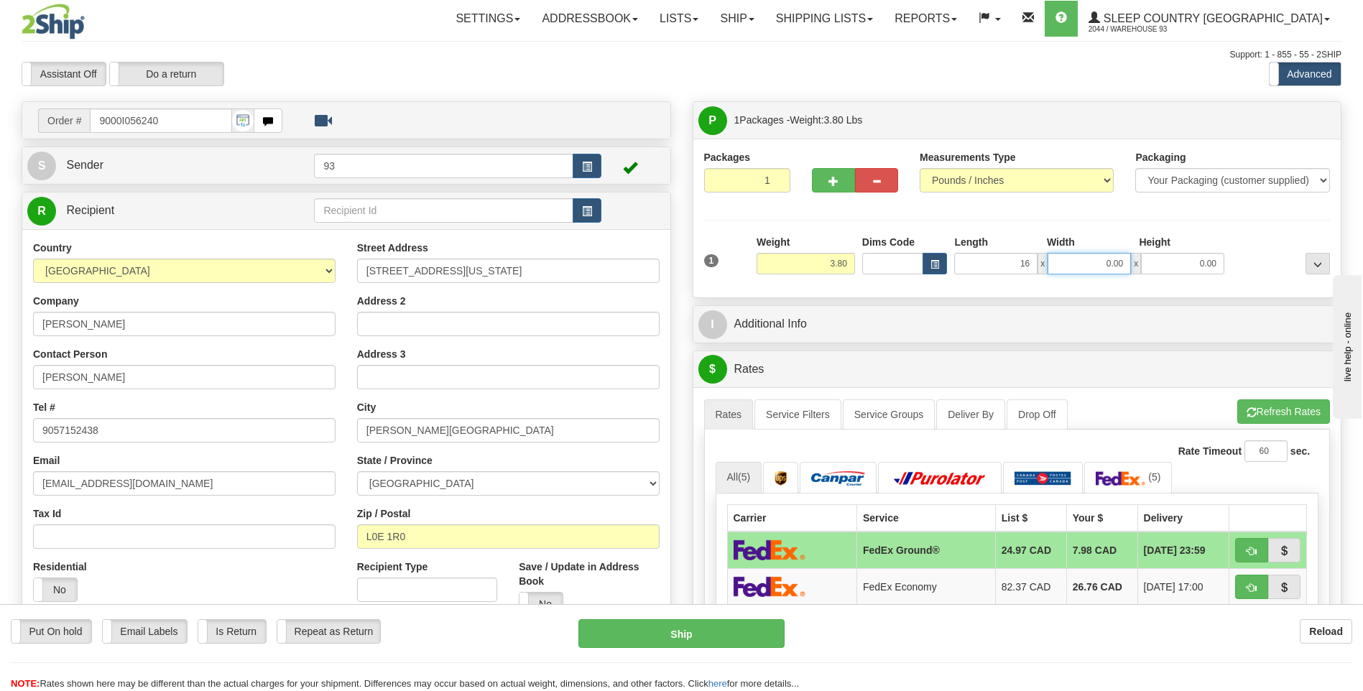
type input "16.00"
click at [1098, 258] on input "0.00" at bounding box center [1089, 264] width 83 height 22
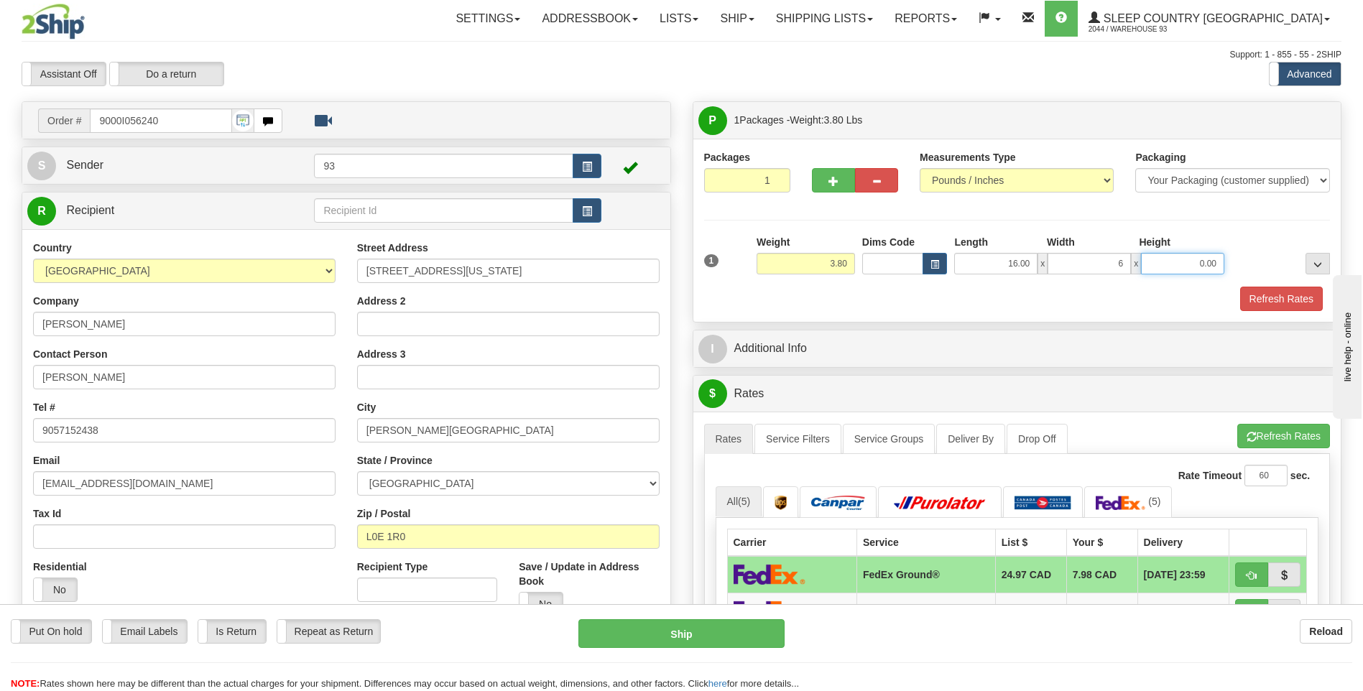
type input "6.00"
click at [1182, 264] on input "0.00" at bounding box center [1182, 264] width 83 height 22
type input "6.00"
click at [1267, 292] on button "Refresh Rates" at bounding box center [1281, 299] width 83 height 24
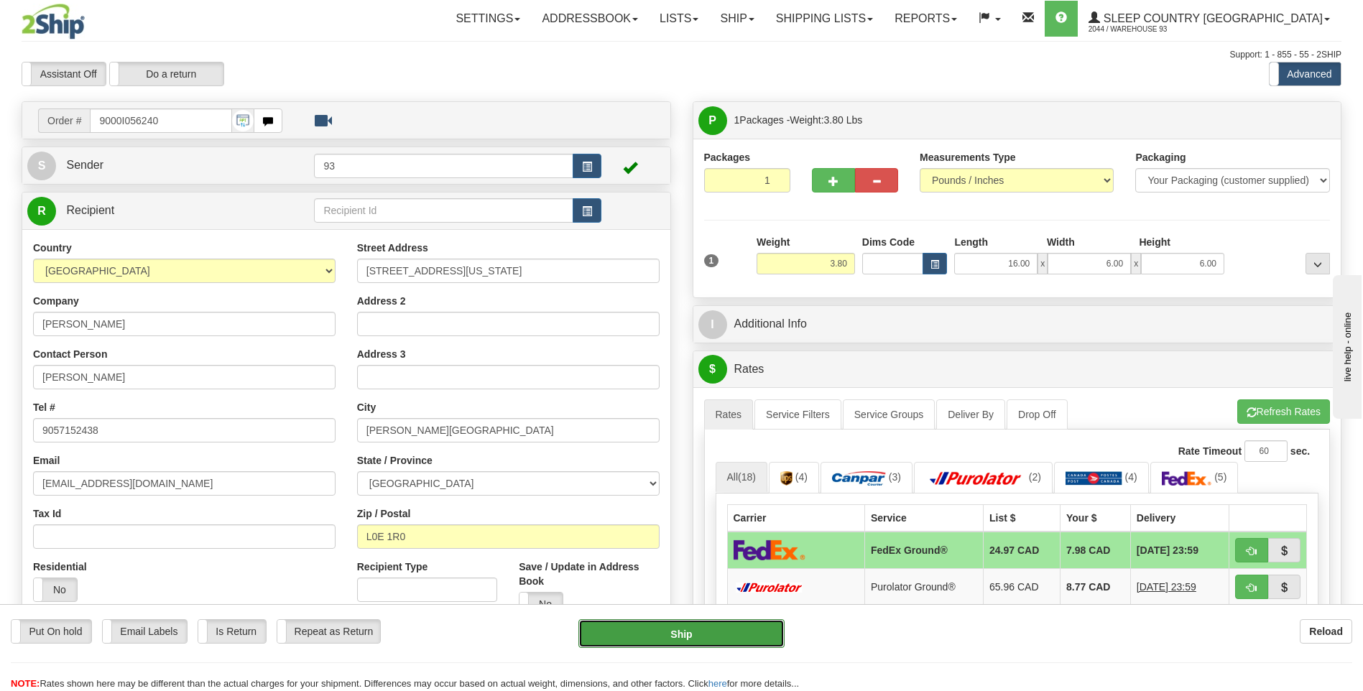
click at [749, 637] on button "Ship" at bounding box center [681, 633] width 206 height 29
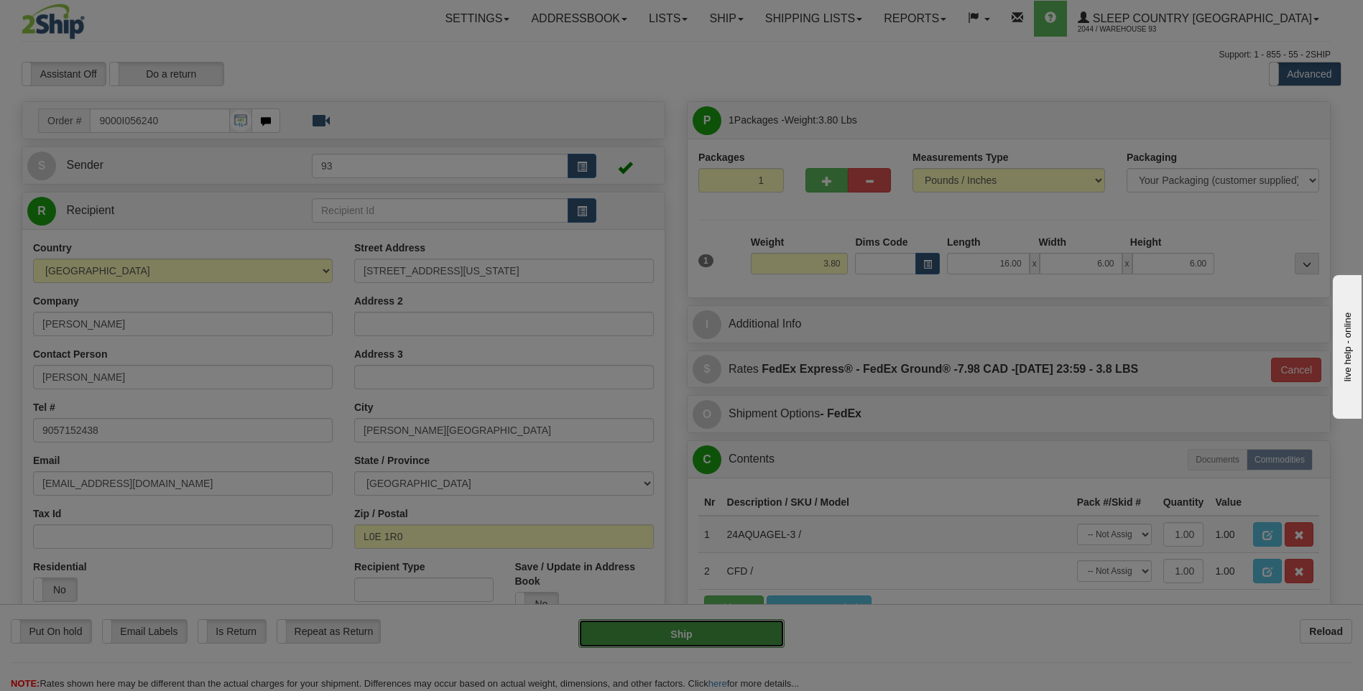
type input "92"
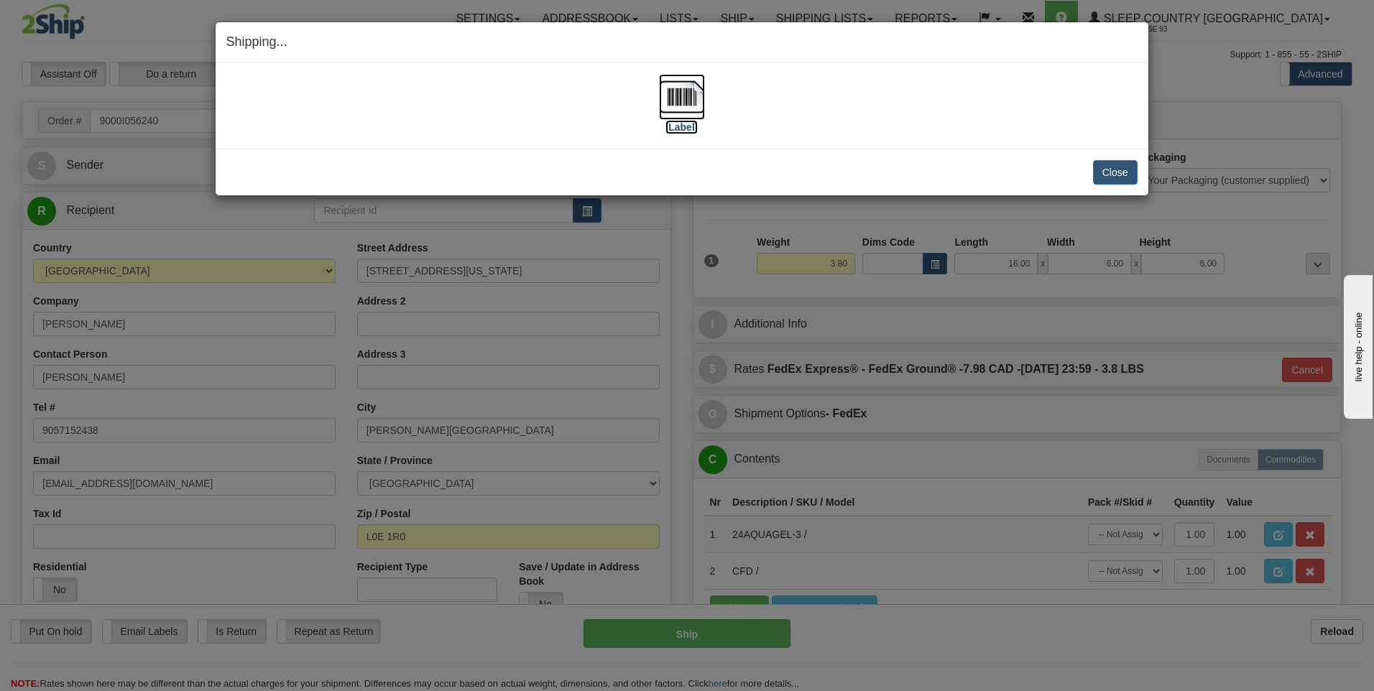
click at [684, 96] on img at bounding box center [682, 97] width 46 height 46
click at [1110, 170] on button "Close" at bounding box center [1115, 172] width 45 height 24
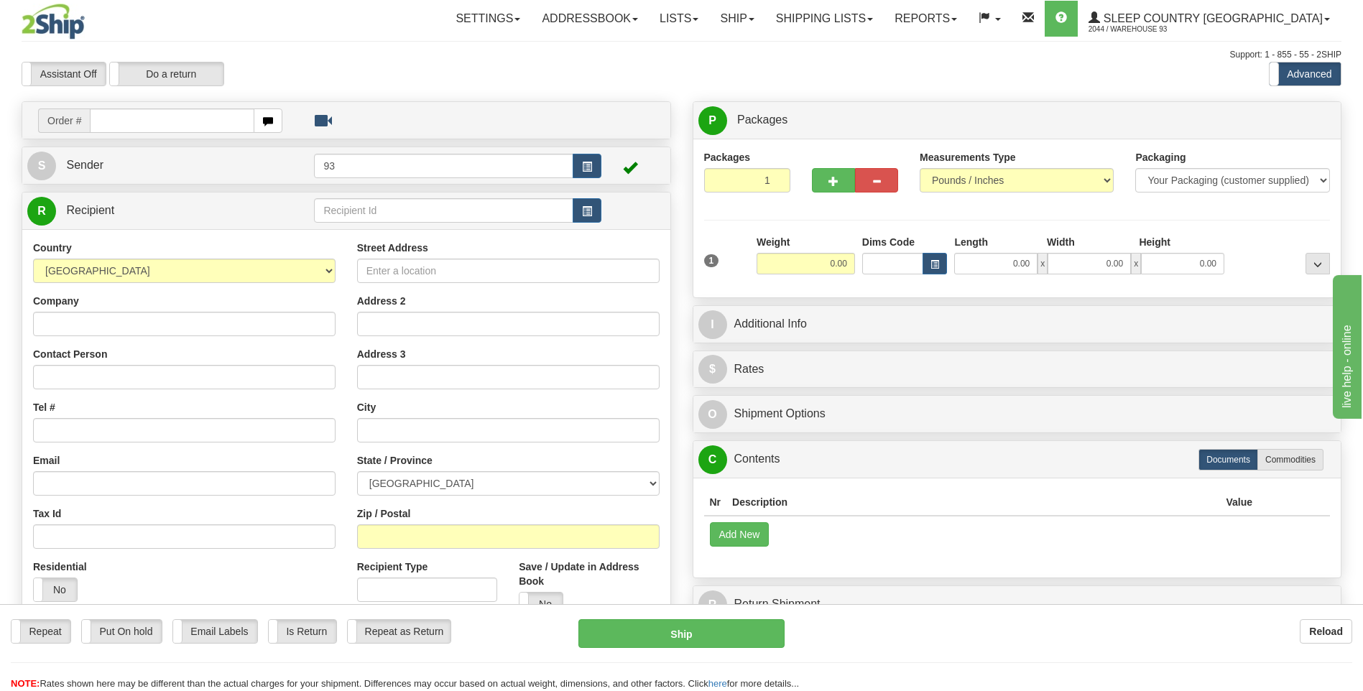
click at [139, 119] on input "text" at bounding box center [172, 121] width 164 height 24
type input "9000I056364"
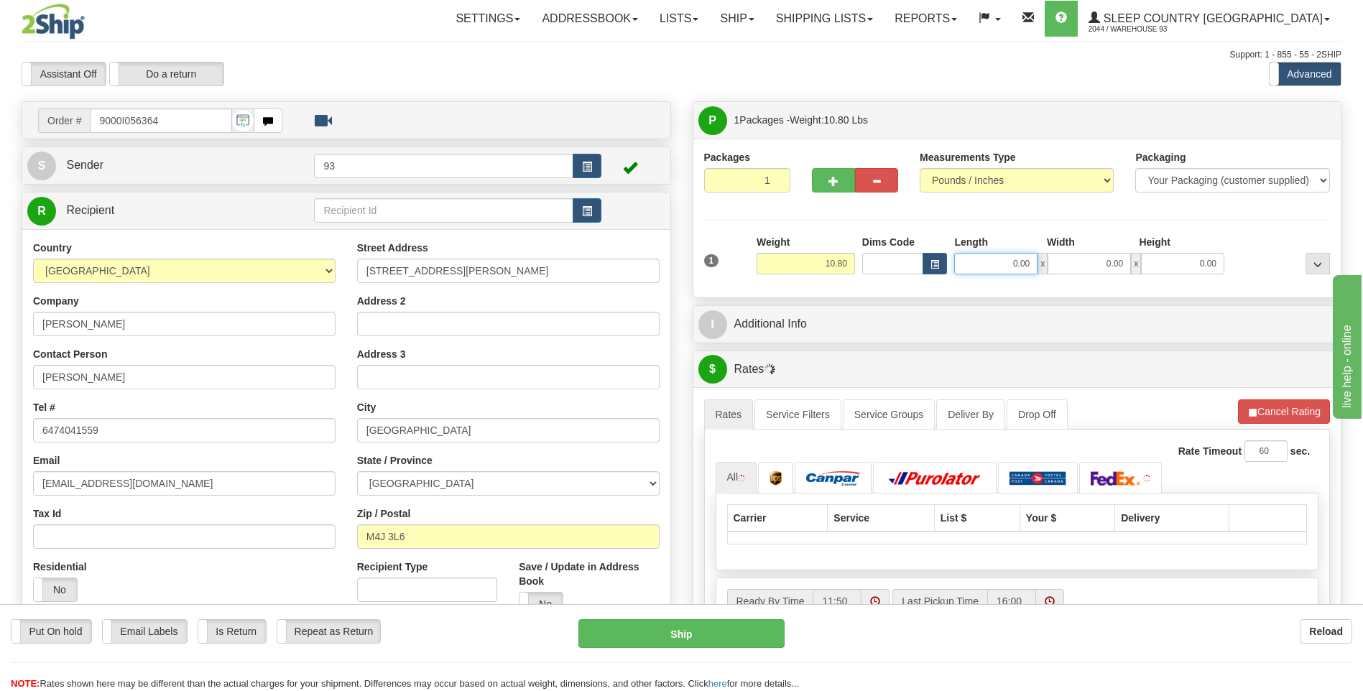
click at [969, 269] on input "0.00" at bounding box center [995, 264] width 83 height 22
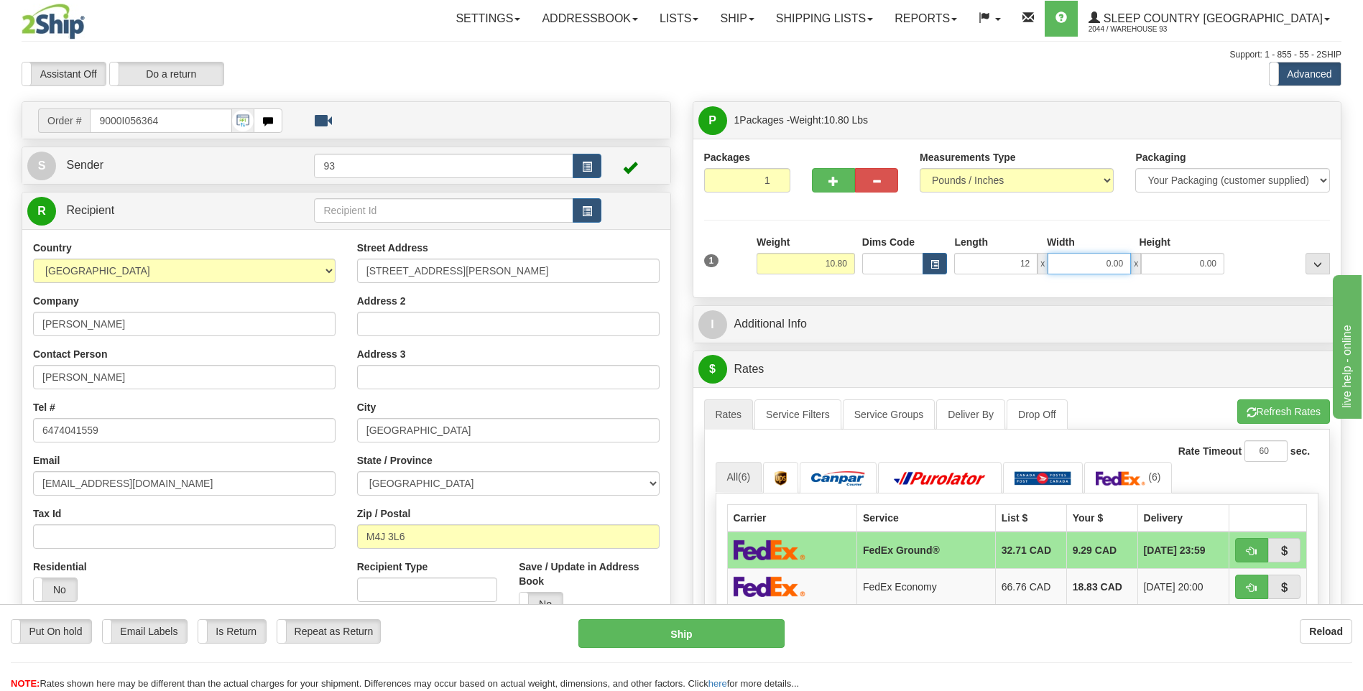
type input "12.00"
click at [1061, 264] on input "0.00" at bounding box center [1089, 264] width 83 height 22
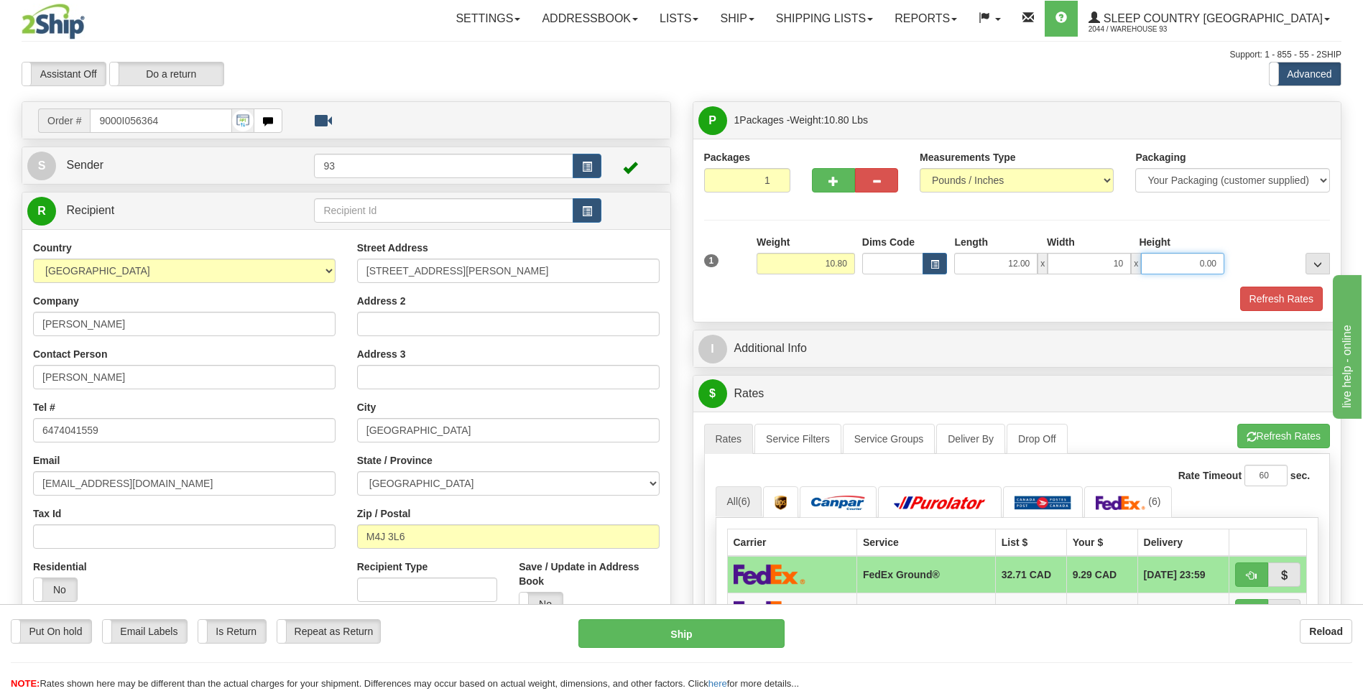
type input "10.00"
click at [1176, 264] on input "0.00" at bounding box center [1182, 264] width 83 height 22
click at [1270, 305] on button "Refresh Rates" at bounding box center [1281, 299] width 83 height 24
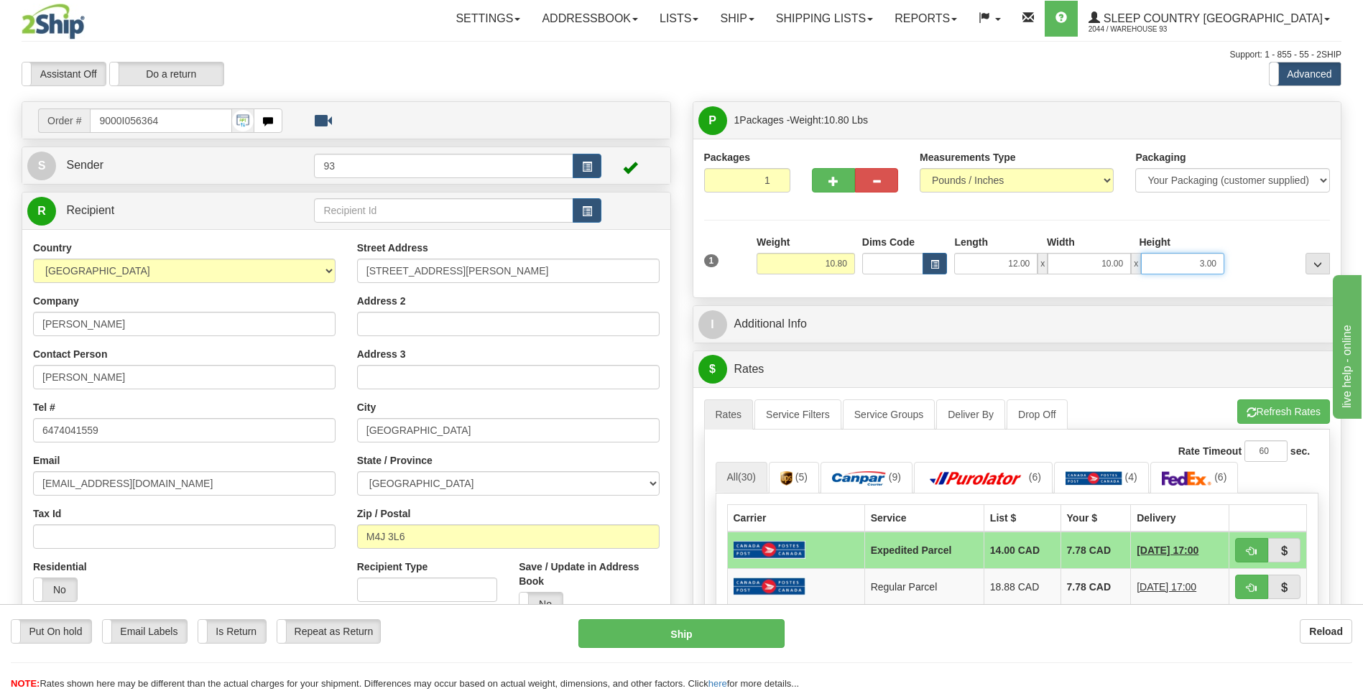
click at [1220, 259] on input "3.00" at bounding box center [1182, 264] width 83 height 22
type input "3"
type input "6.00"
click at [1292, 274] on div at bounding box center [1281, 255] width 106 height 40
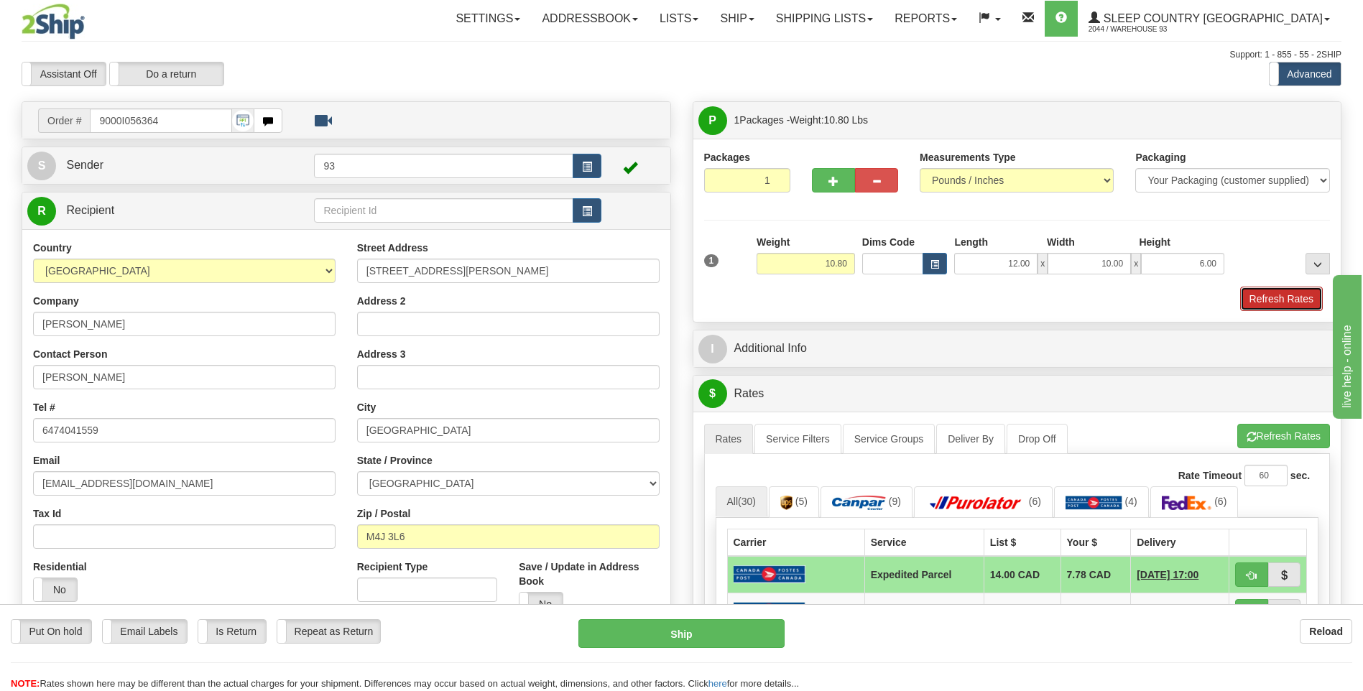
click at [1288, 289] on button "Refresh Rates" at bounding box center [1281, 299] width 83 height 24
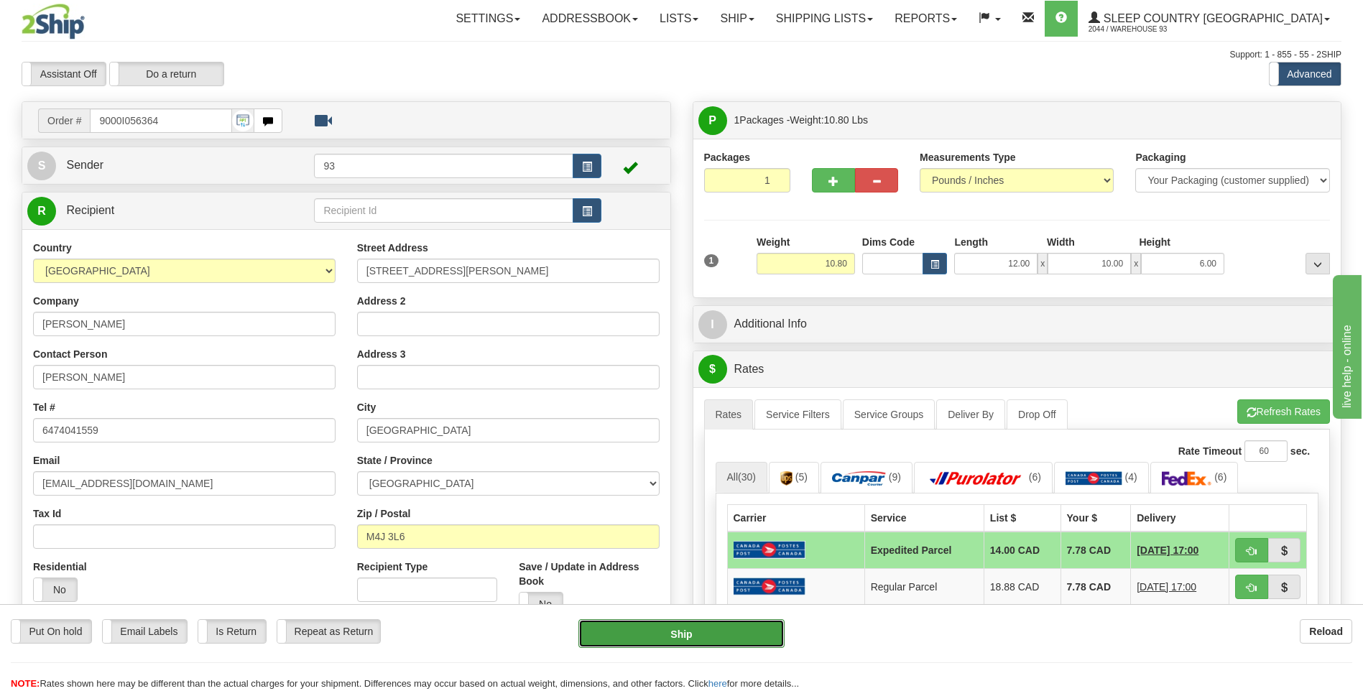
click at [720, 632] on button "Ship" at bounding box center [681, 633] width 206 height 29
type input "DOM.EP"
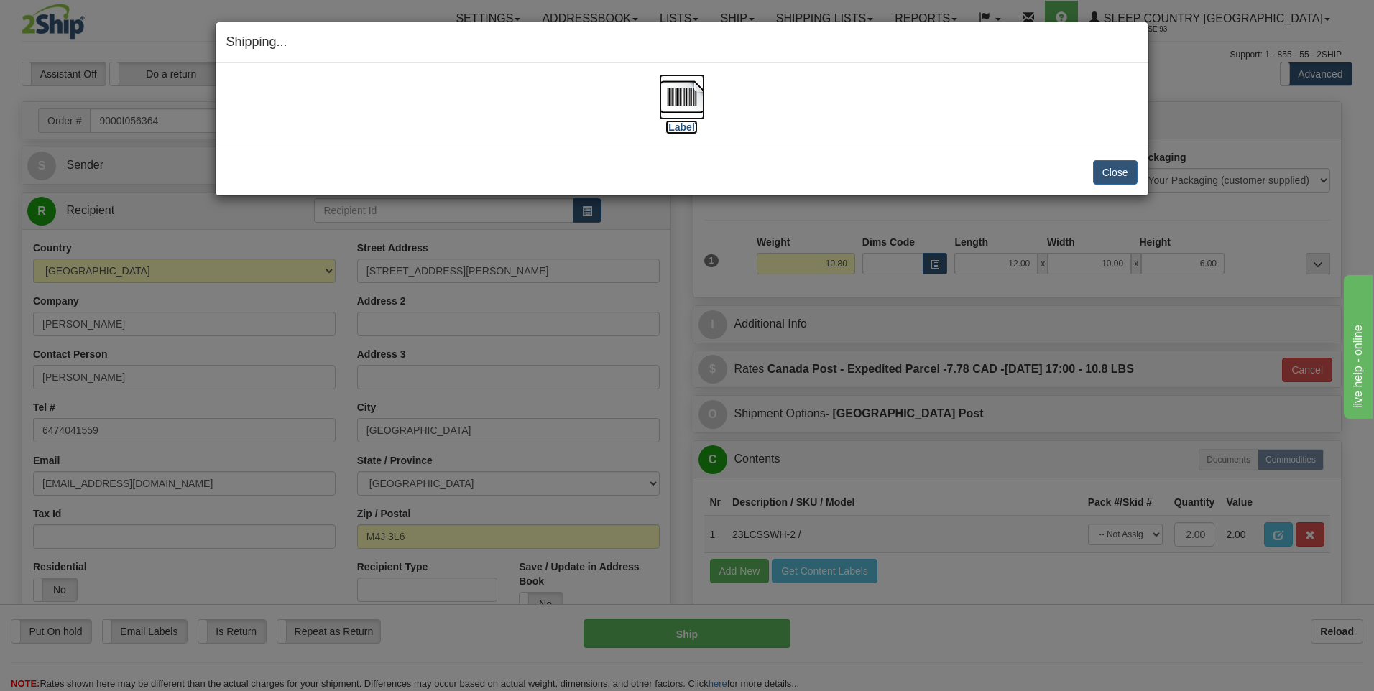
click at [676, 95] on img at bounding box center [682, 97] width 46 height 46
click at [1111, 169] on button "Close" at bounding box center [1115, 172] width 45 height 24
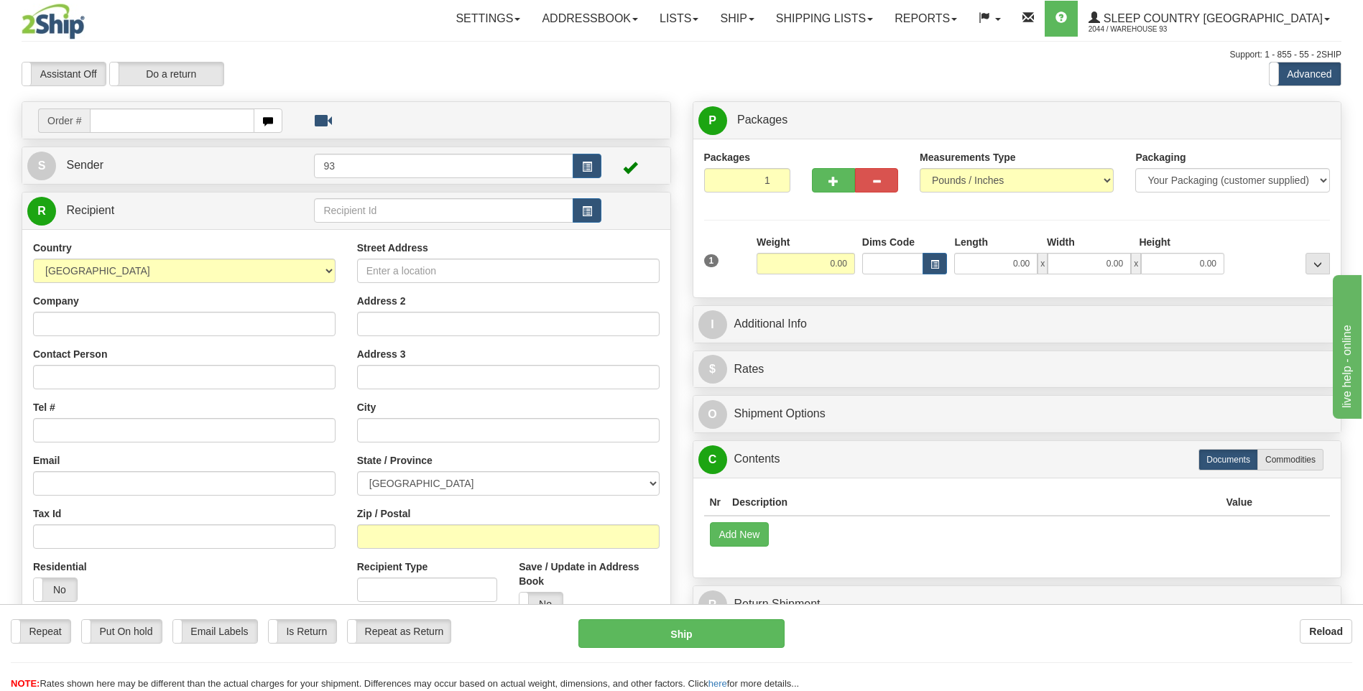
click at [183, 126] on input "text" at bounding box center [172, 121] width 164 height 24
type input "9000I056575"
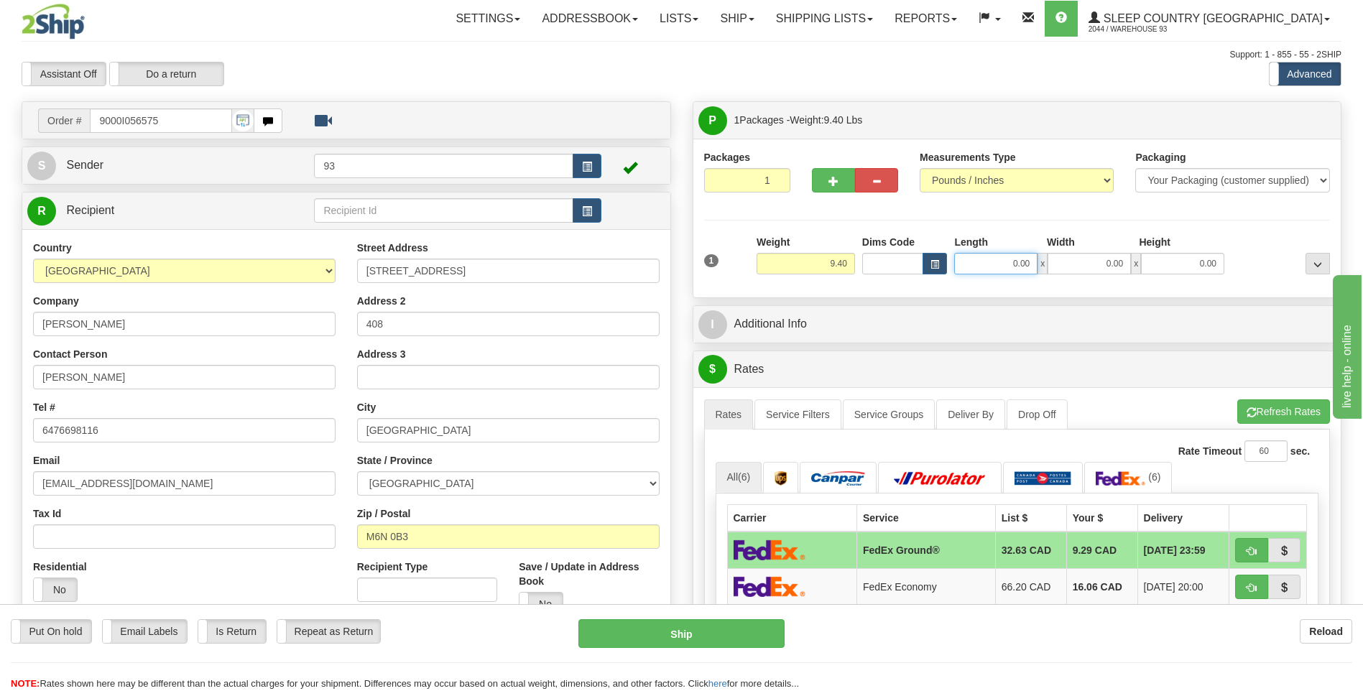
click at [1002, 265] on input "0.00" at bounding box center [995, 264] width 83 height 22
type input "26.00"
click at [1072, 261] on input "0.00" at bounding box center [1089, 264] width 83 height 22
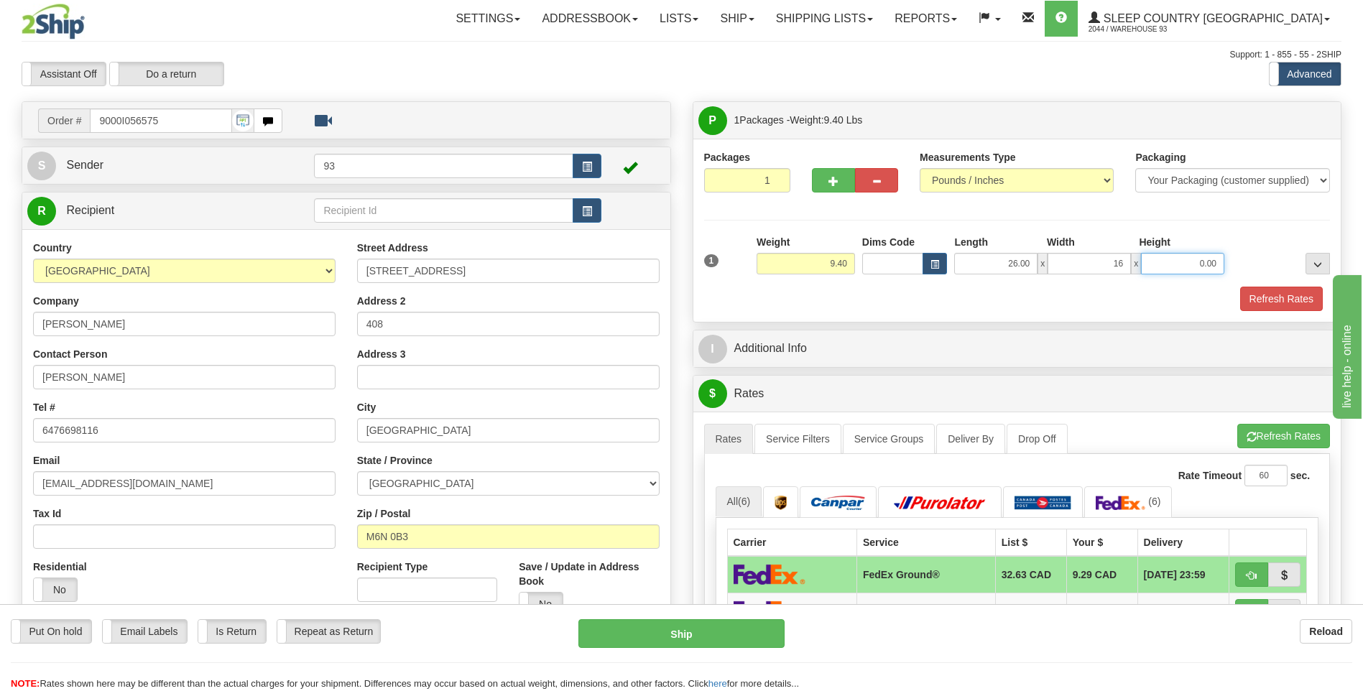
type input "16.00"
click at [1163, 265] on input "0.00" at bounding box center [1182, 264] width 83 height 22
type input "12.00"
click at [1268, 301] on button "Refresh Rates" at bounding box center [1281, 299] width 83 height 24
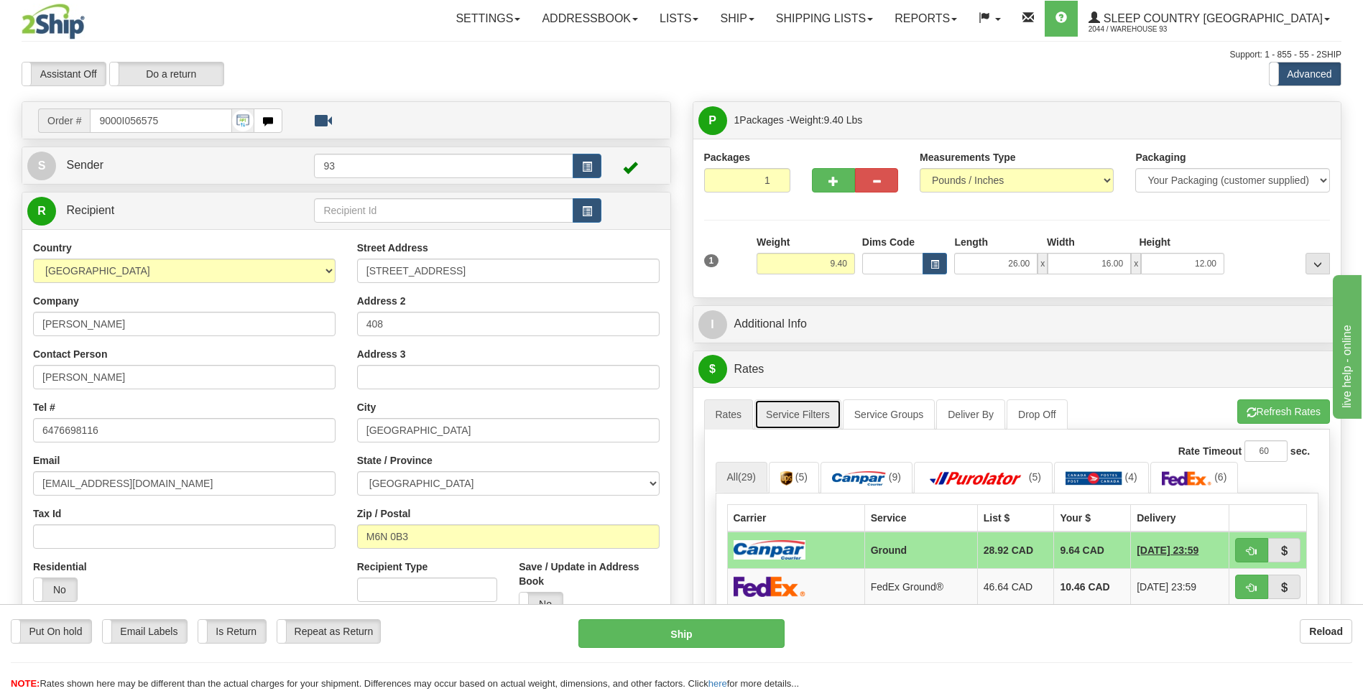
click at [791, 418] on link "Service Filters" at bounding box center [798, 415] width 87 height 30
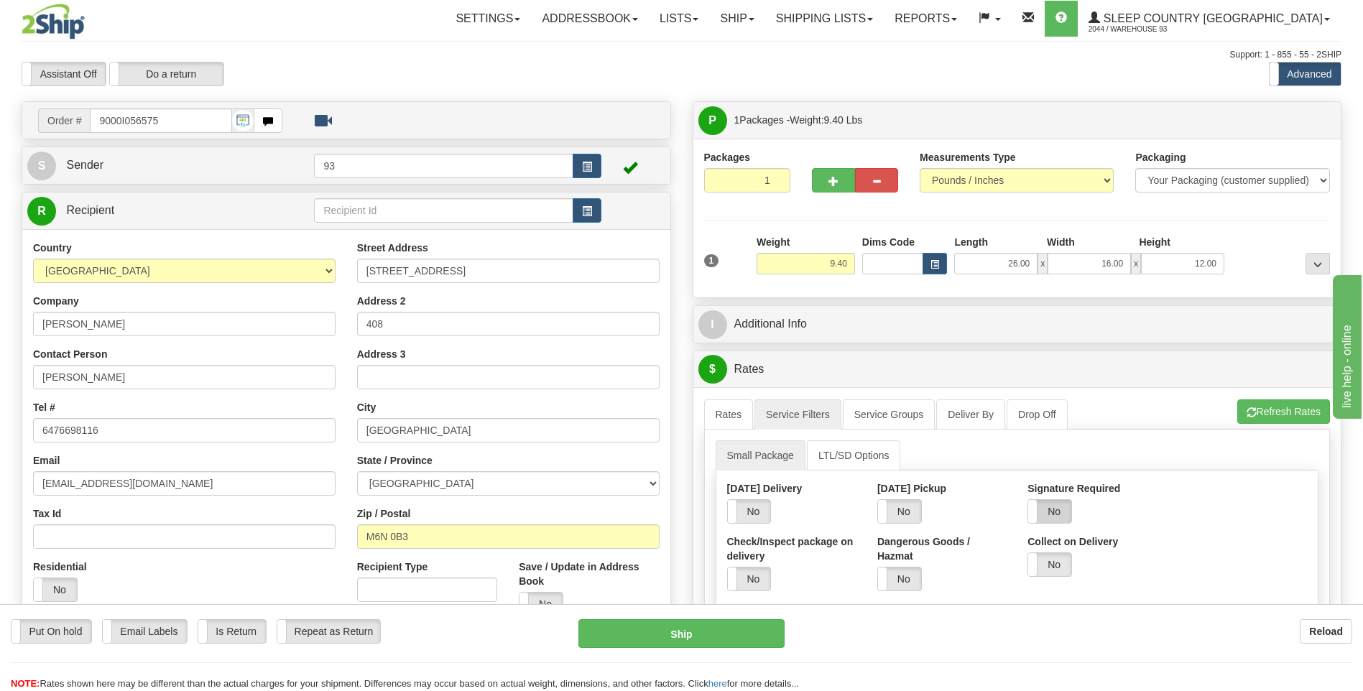
click at [1048, 509] on label "No" at bounding box center [1049, 511] width 43 height 23
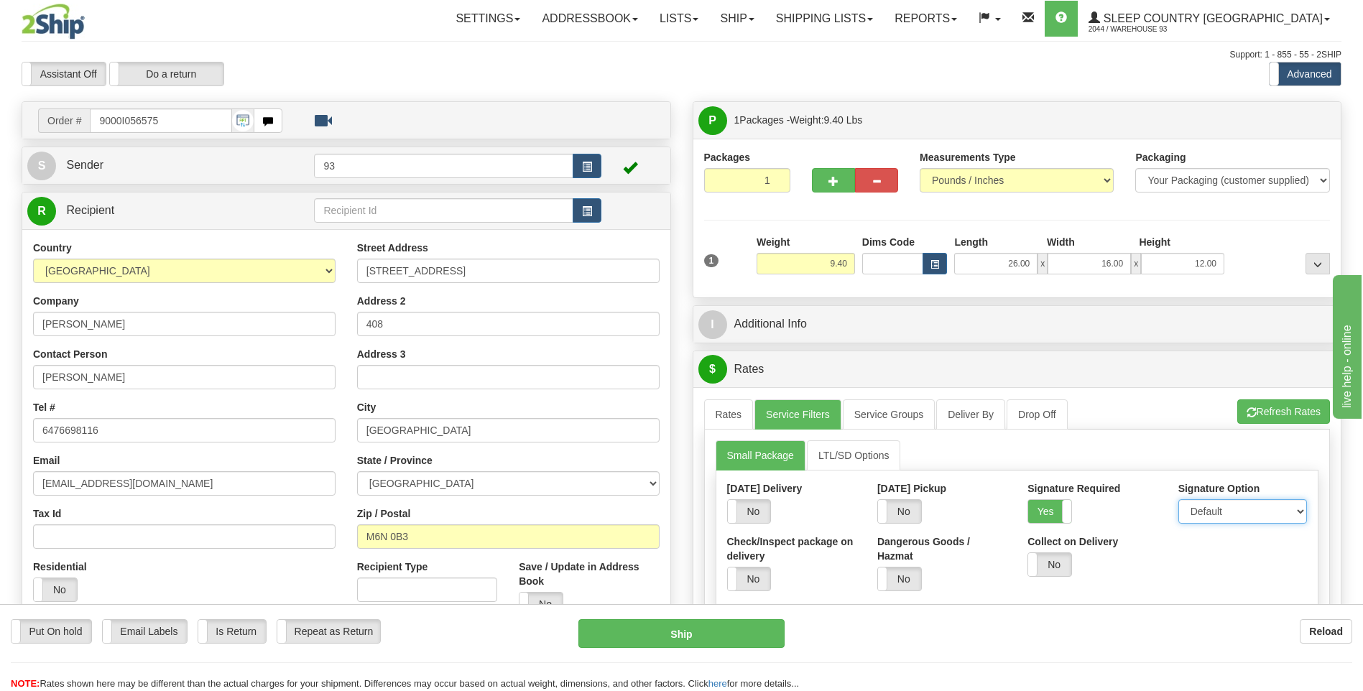
click at [1220, 517] on select "Default Adult Direct Indirect No Signature Required" at bounding box center [1243, 511] width 129 height 24
select select "1"
click at [1179, 499] on select "Default Adult Direct Indirect No Signature Required" at bounding box center [1243, 511] width 129 height 24
click at [723, 412] on link "Rates" at bounding box center [729, 415] width 50 height 30
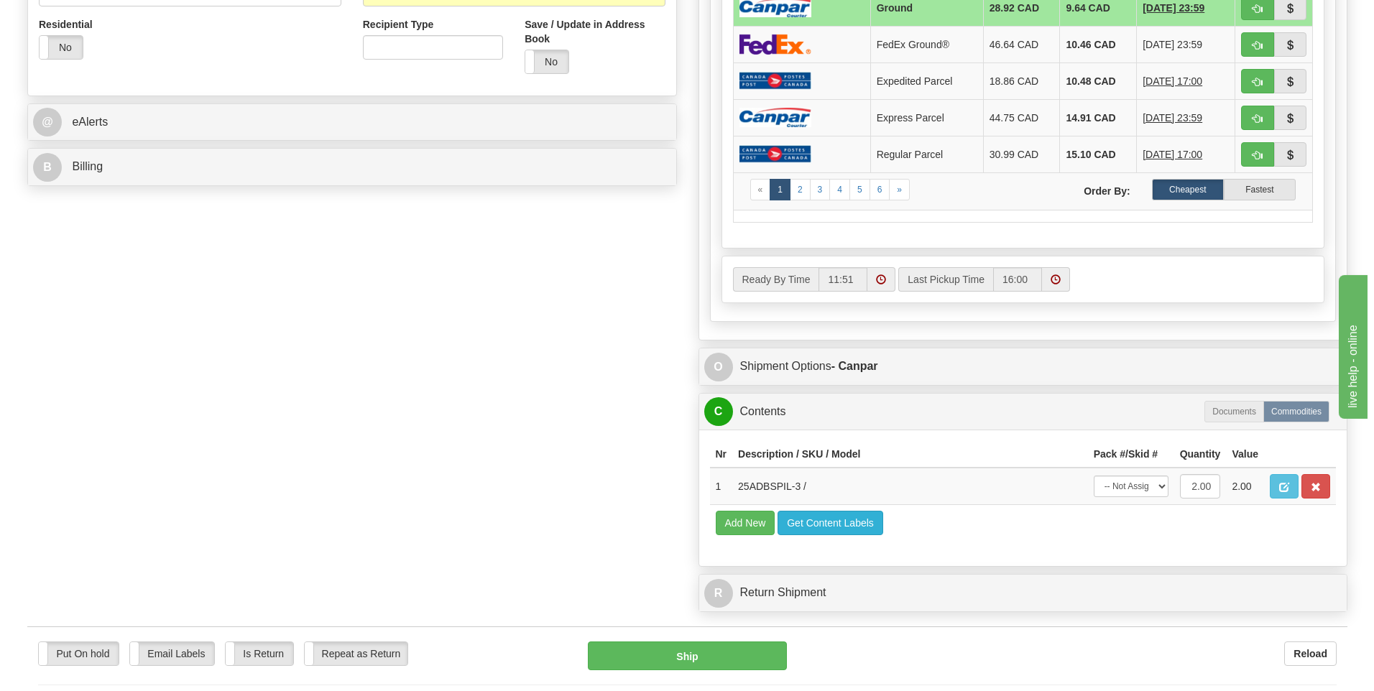
scroll to position [575, 0]
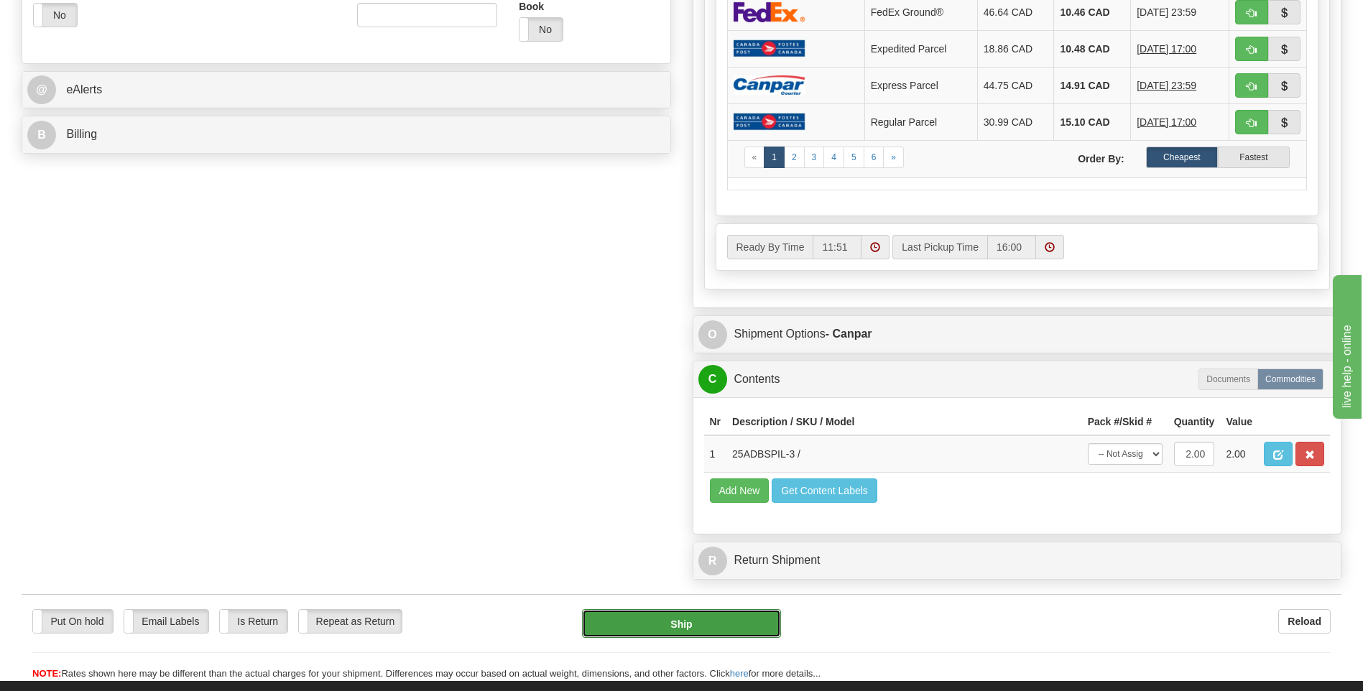
click at [742, 617] on button "Ship" at bounding box center [681, 623] width 198 height 29
type input "1"
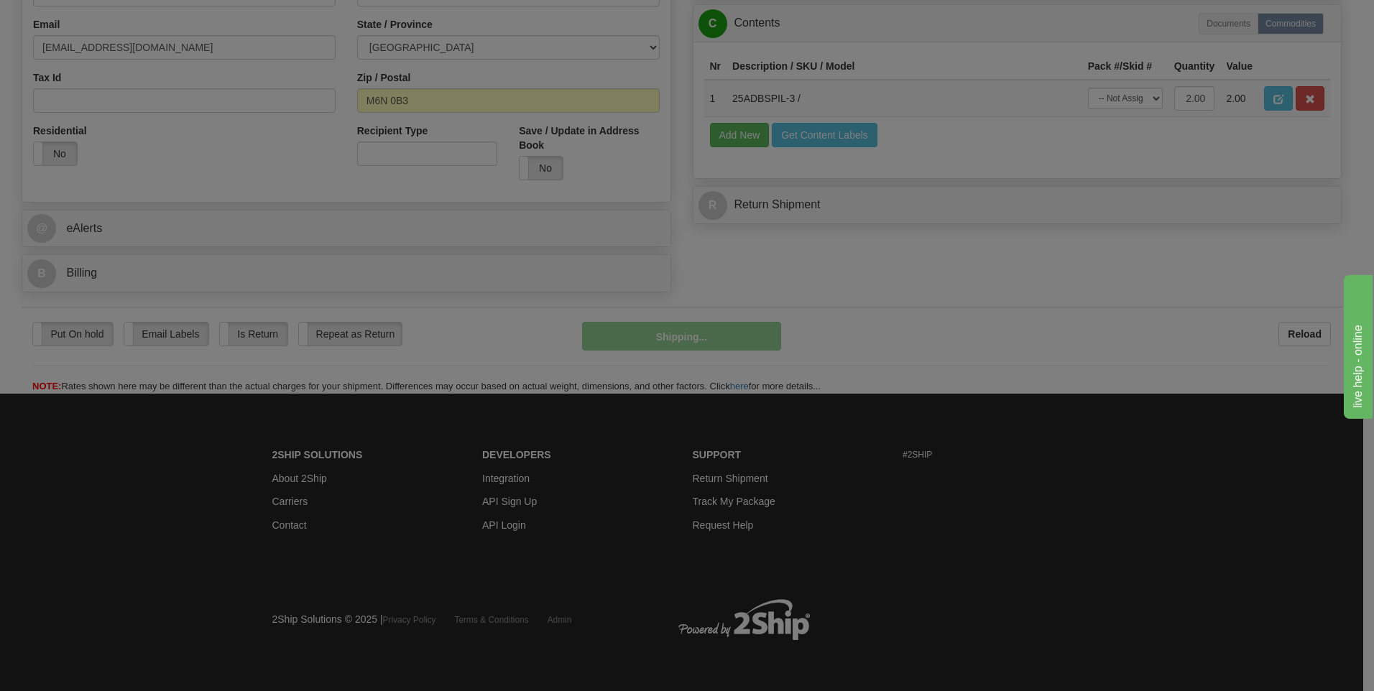
scroll to position [437, 0]
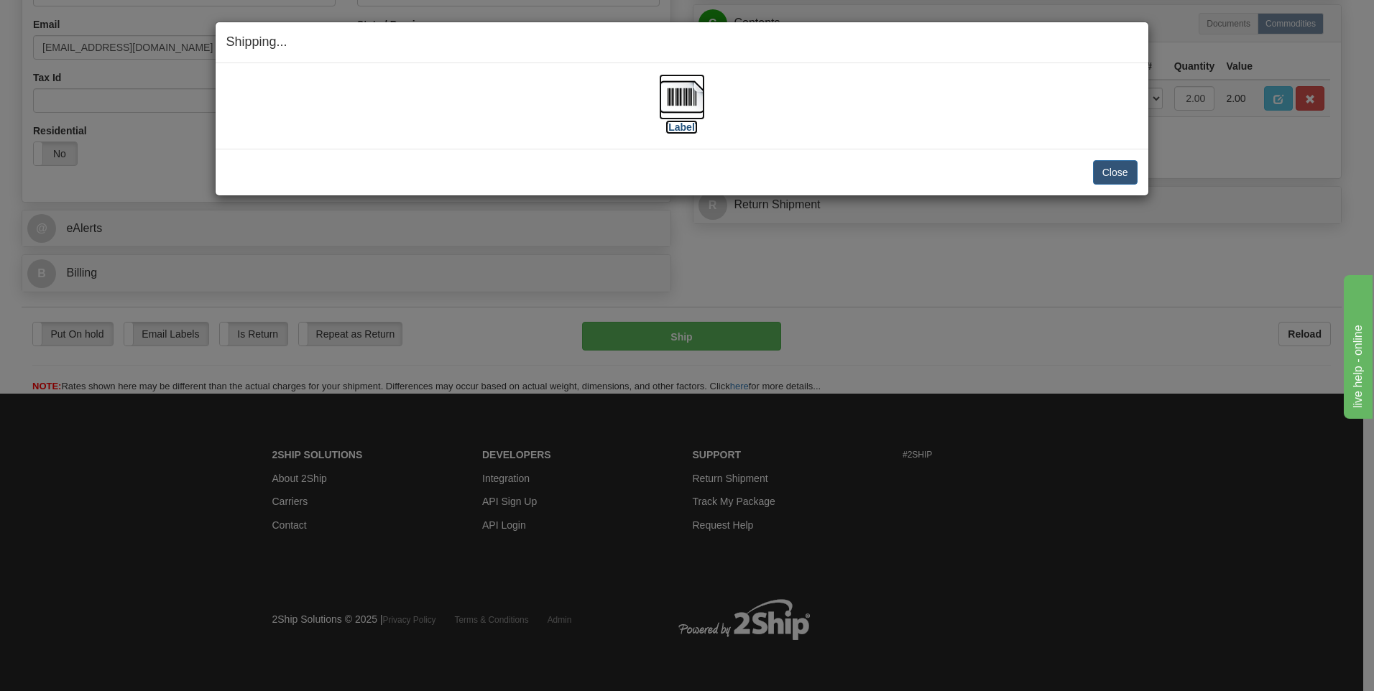
click at [673, 95] on img at bounding box center [682, 97] width 46 height 46
click at [1125, 178] on button "Close" at bounding box center [1115, 172] width 45 height 24
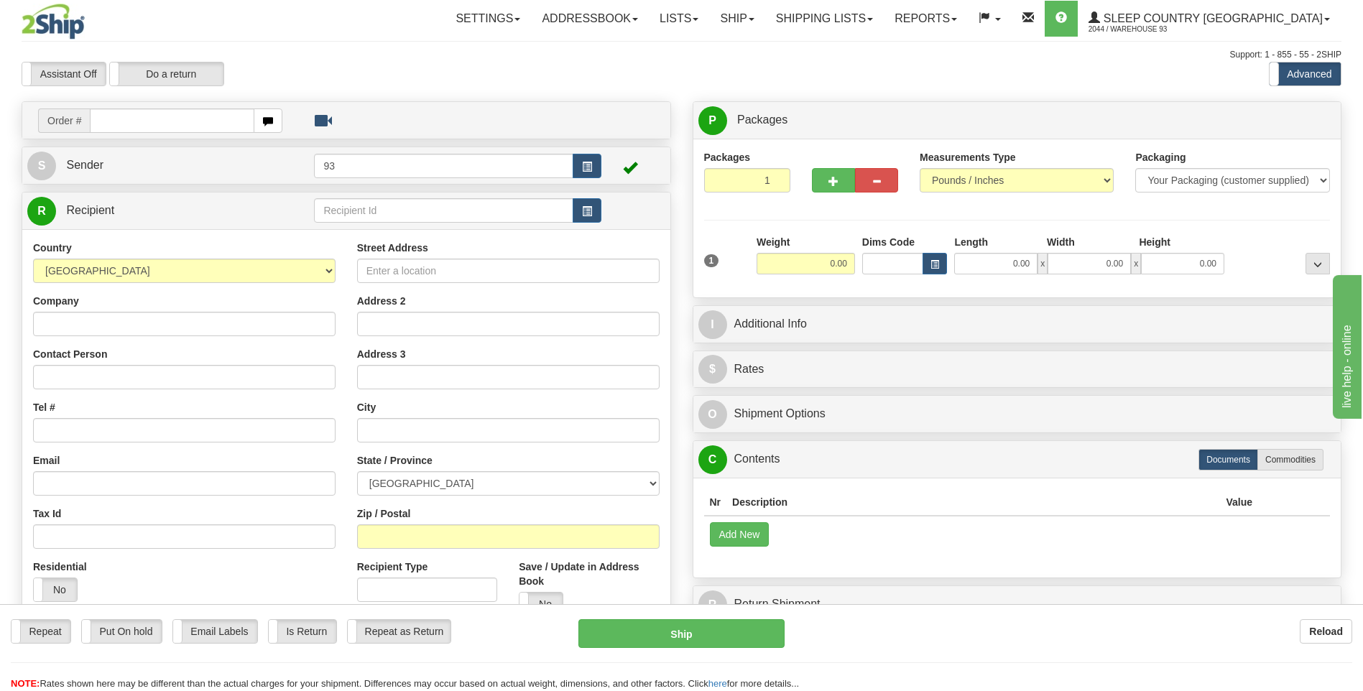
click at [157, 125] on input "text" at bounding box center [172, 121] width 164 height 24
type input "9007I057013"
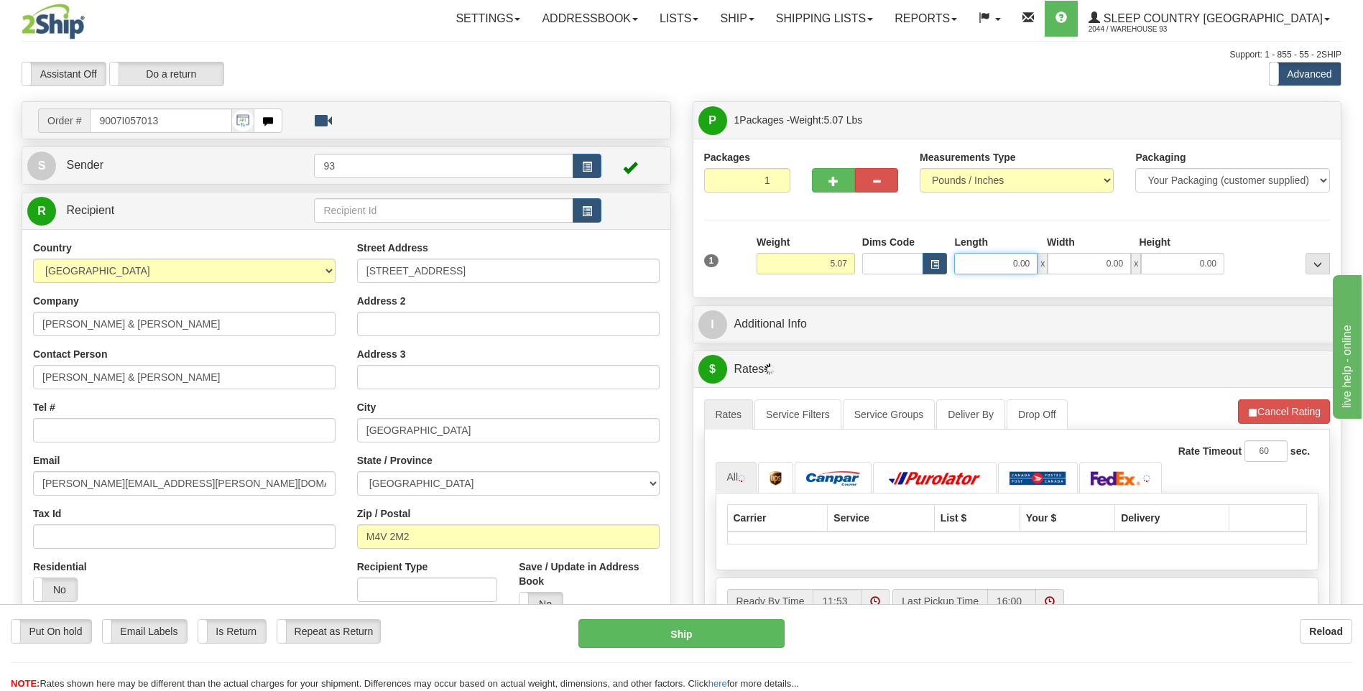
click at [959, 272] on input "0.00" at bounding box center [995, 264] width 83 height 22
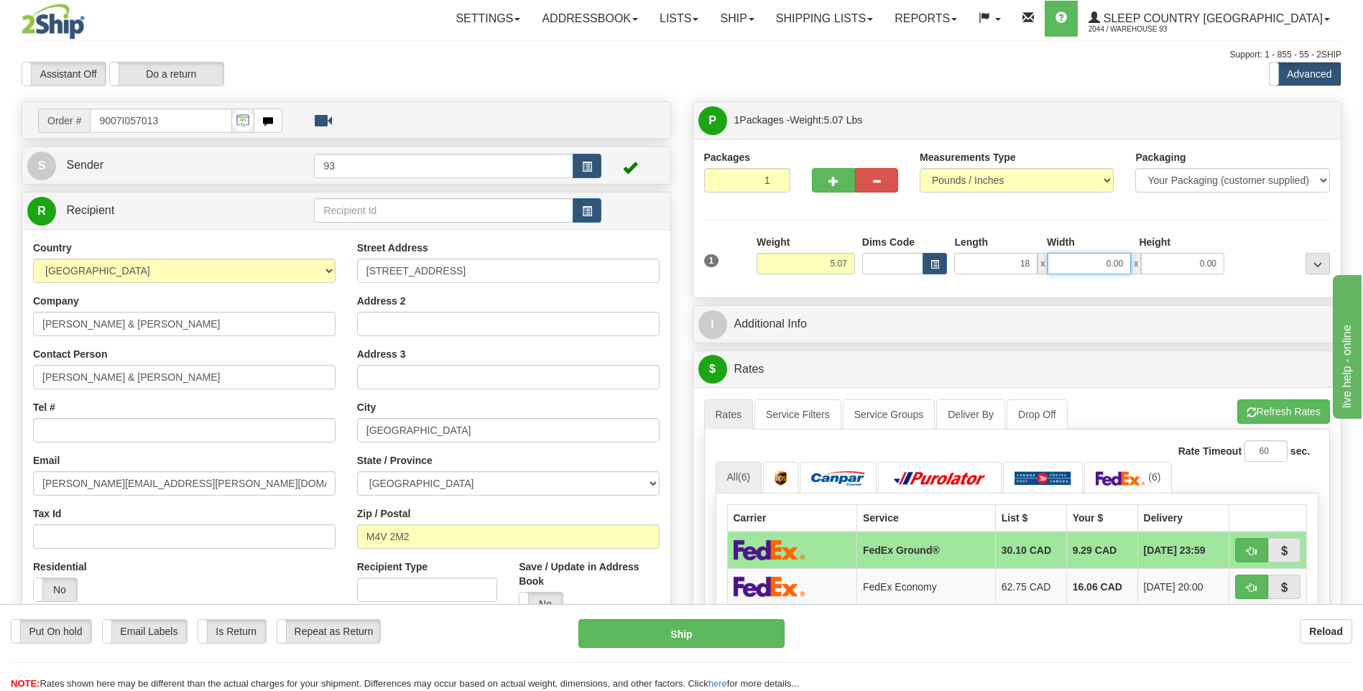
type input "18.00"
click at [1084, 264] on input "0.00" at bounding box center [1089, 264] width 83 height 22
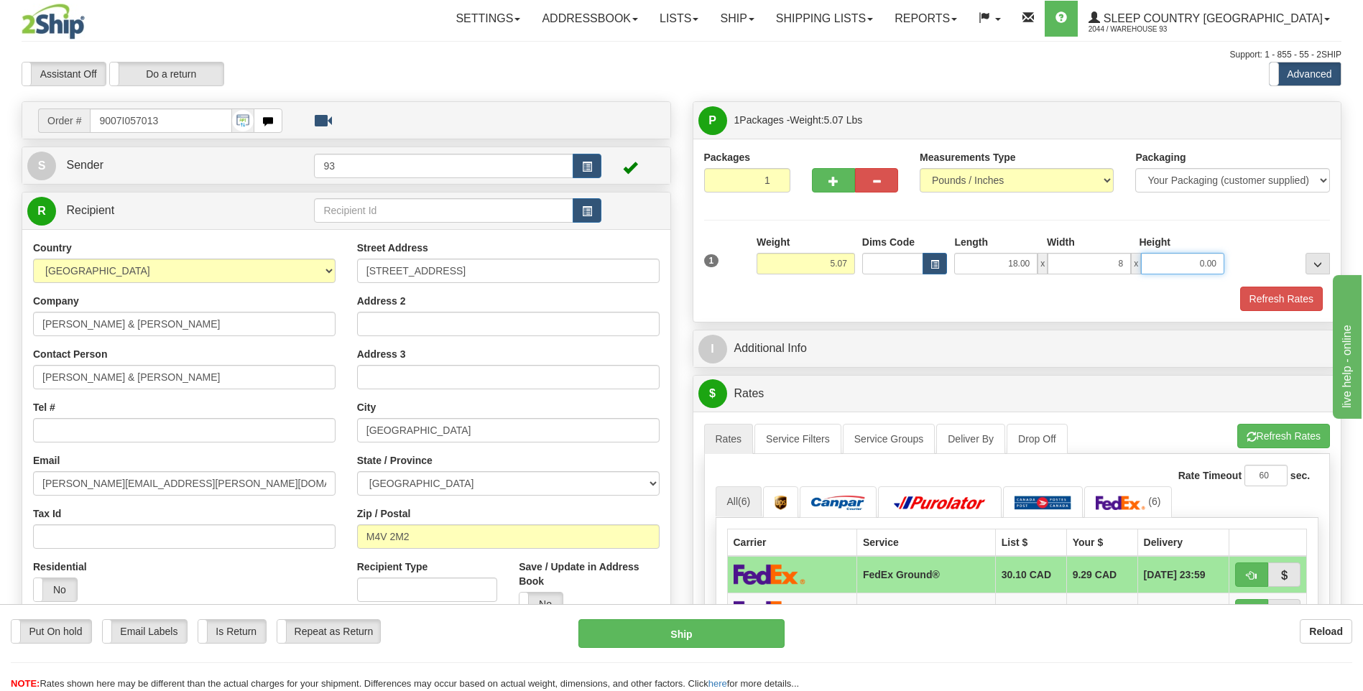
type input "8.00"
click at [1193, 267] on input "0.00" at bounding box center [1182, 264] width 83 height 22
type input "8.00"
click at [1280, 305] on button "Refresh Rates" at bounding box center [1281, 299] width 83 height 24
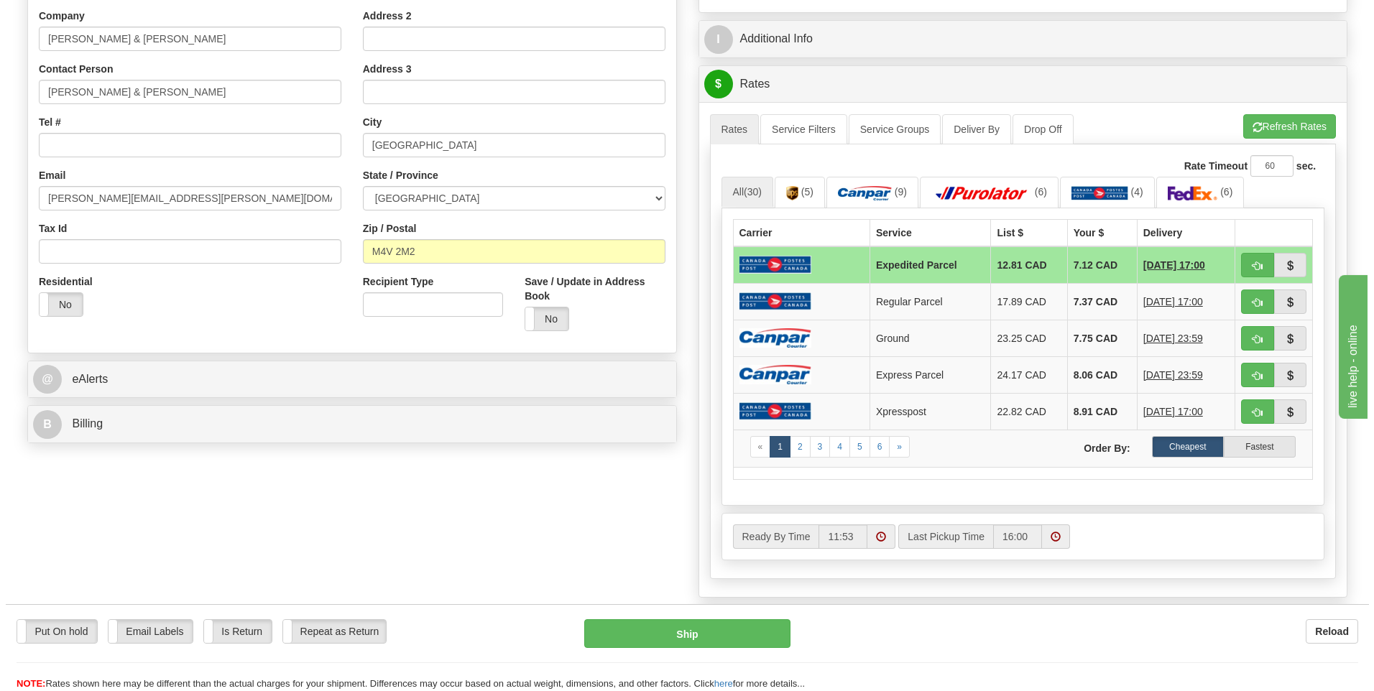
scroll to position [287, 0]
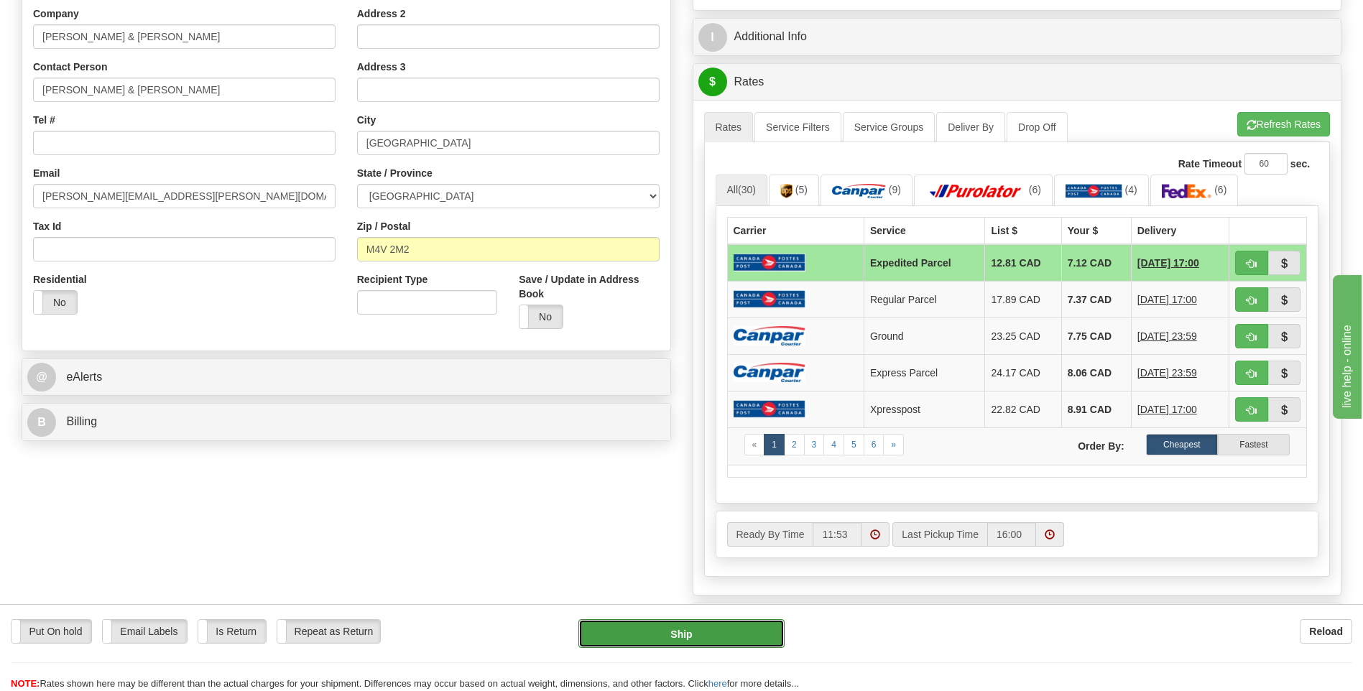
click at [732, 632] on button "Ship" at bounding box center [681, 633] width 206 height 29
type input "DOM.EP"
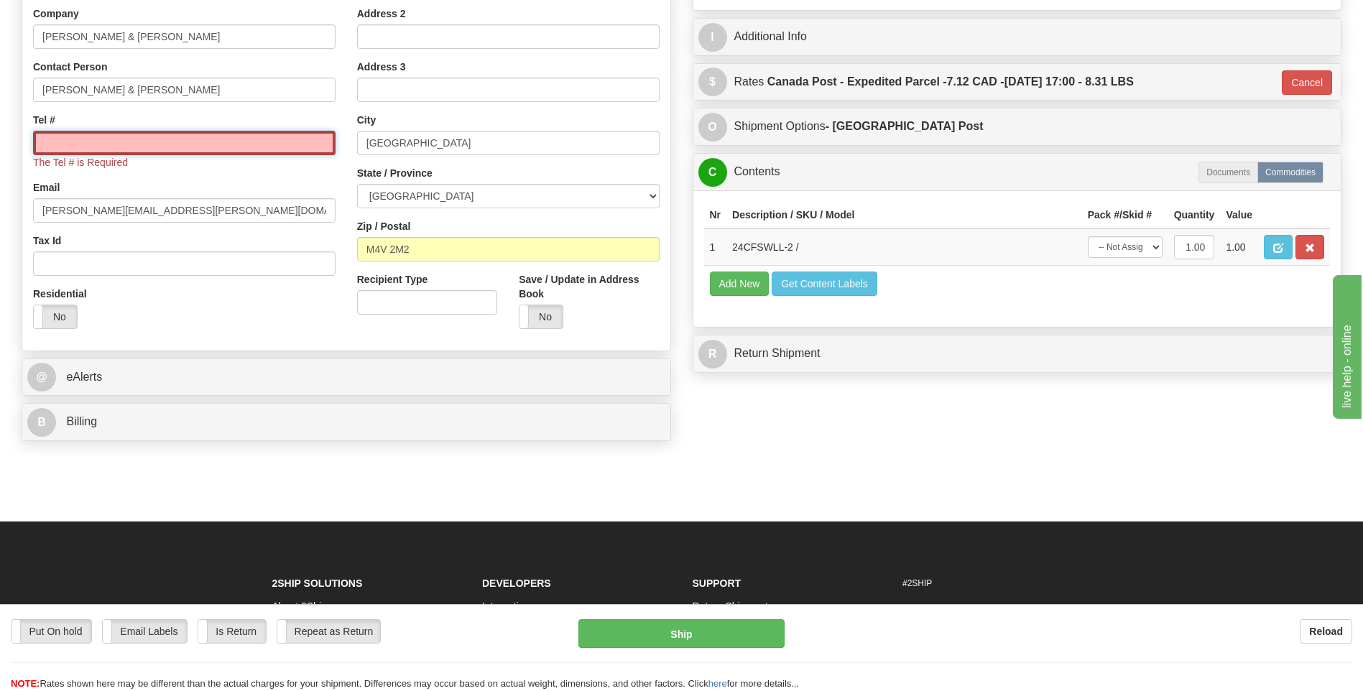
click at [139, 142] on input "Tel #" at bounding box center [184, 143] width 303 height 24
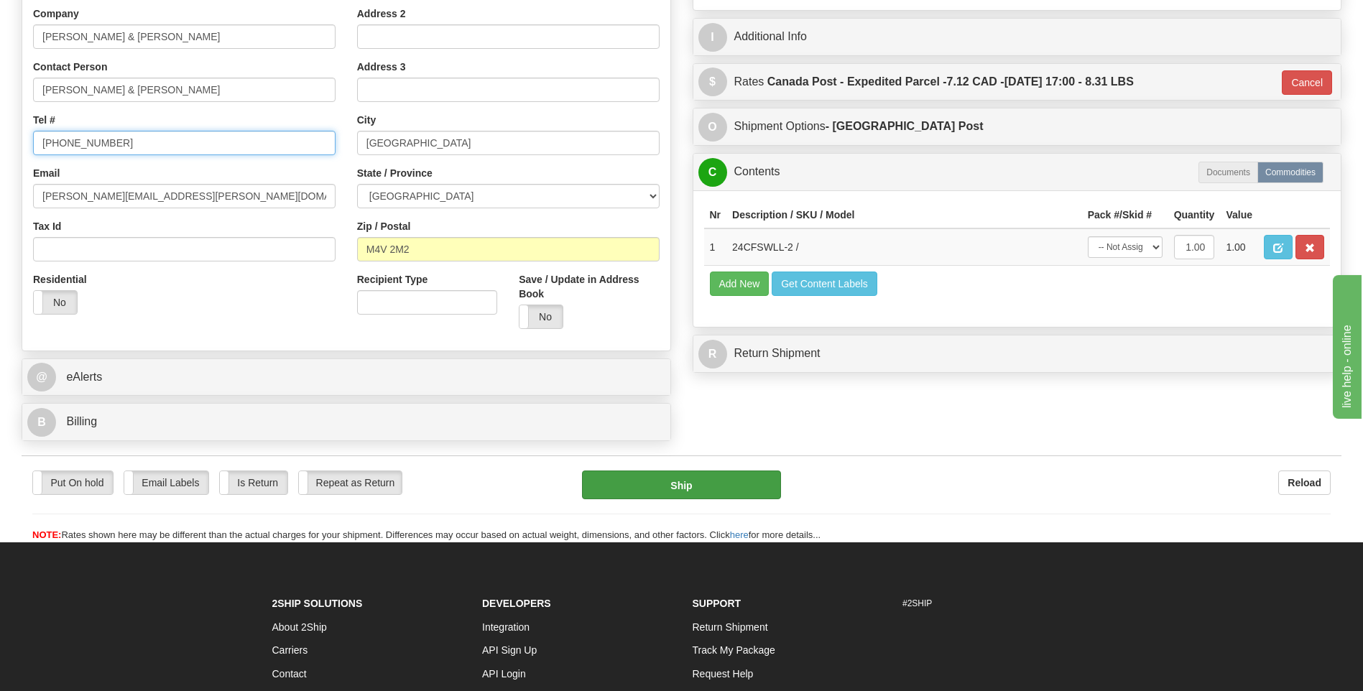
type input "647-974-5172"
click at [676, 473] on button "Ship" at bounding box center [681, 485] width 198 height 29
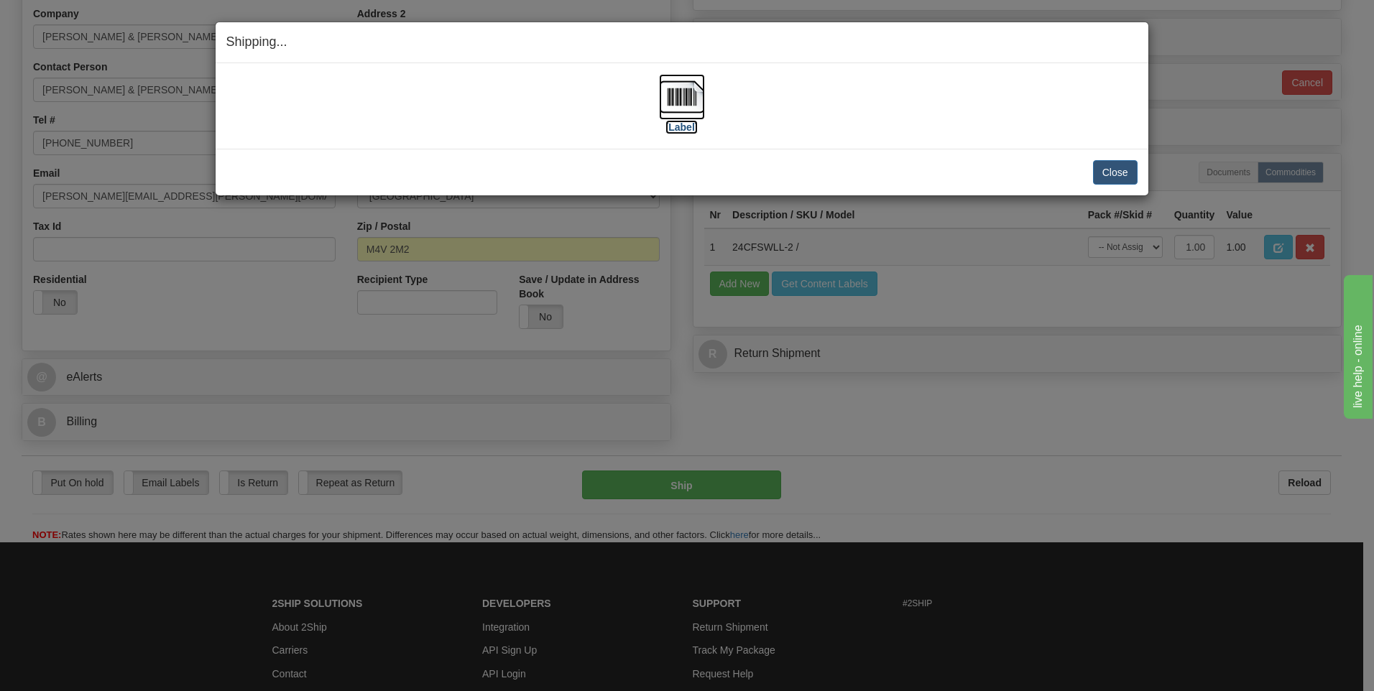
click at [685, 99] on img at bounding box center [682, 97] width 46 height 46
click at [1129, 169] on button "Close" at bounding box center [1115, 172] width 45 height 24
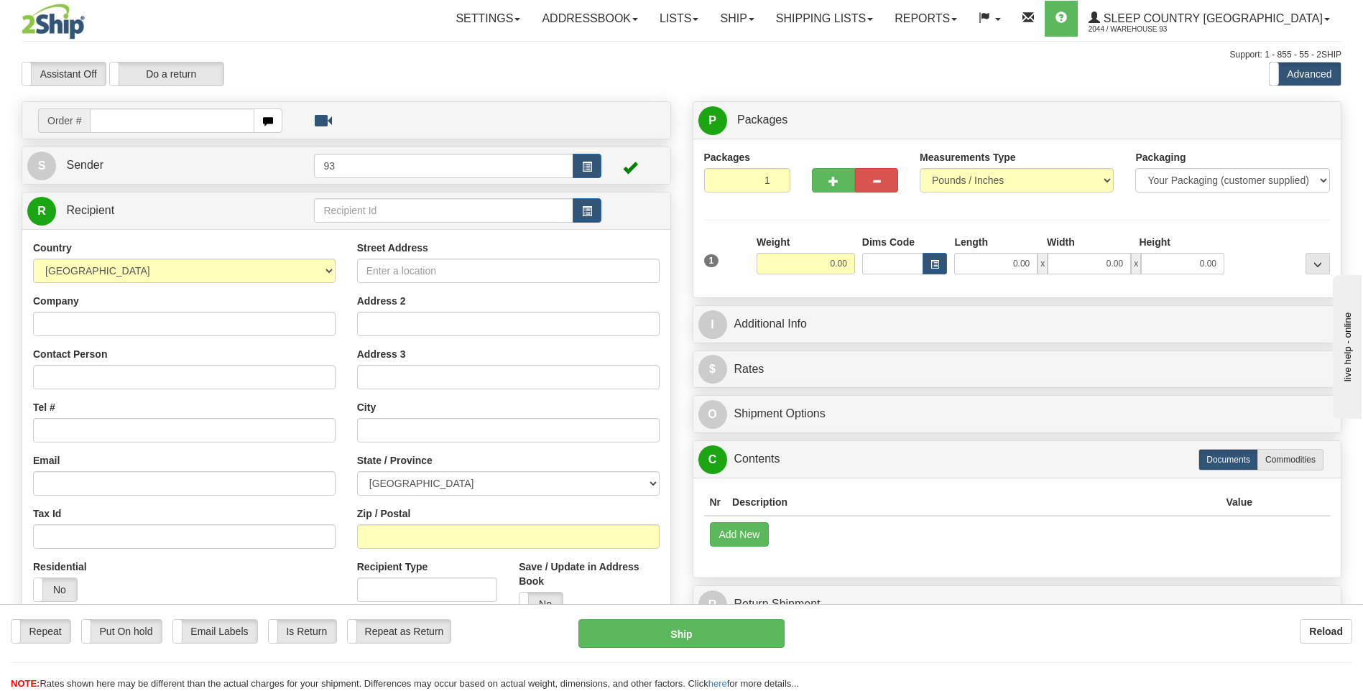
click at [123, 126] on input "text" at bounding box center [172, 121] width 164 height 24
type input "9000I057197"
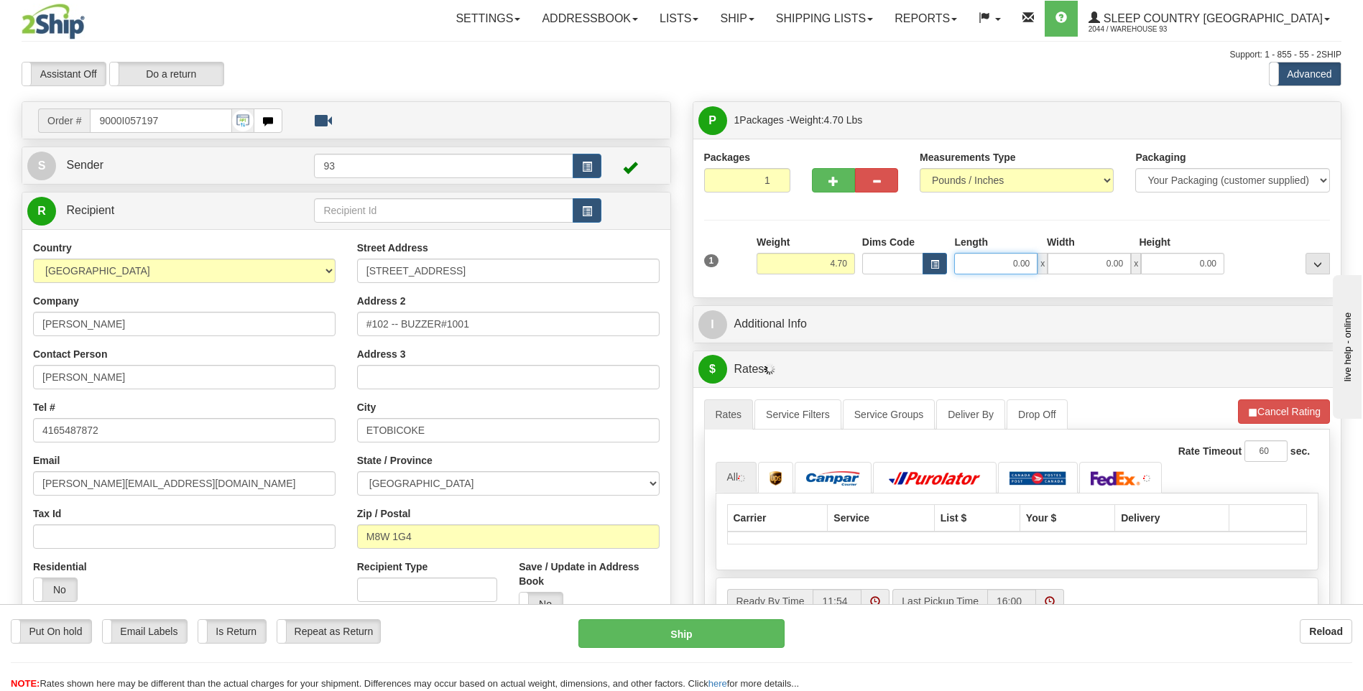
click at [1007, 267] on input "0.00" at bounding box center [995, 264] width 83 height 22
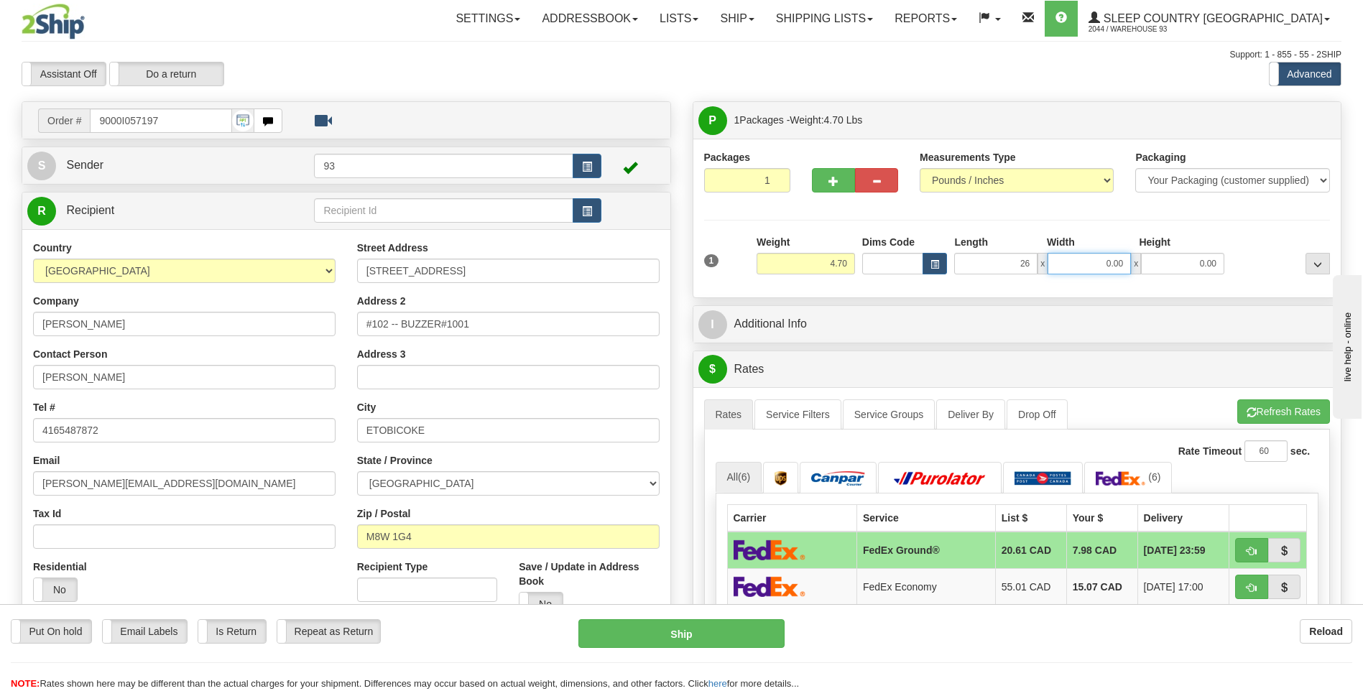
type input "26.00"
click at [1064, 262] on input "0.00" at bounding box center [1089, 264] width 83 height 22
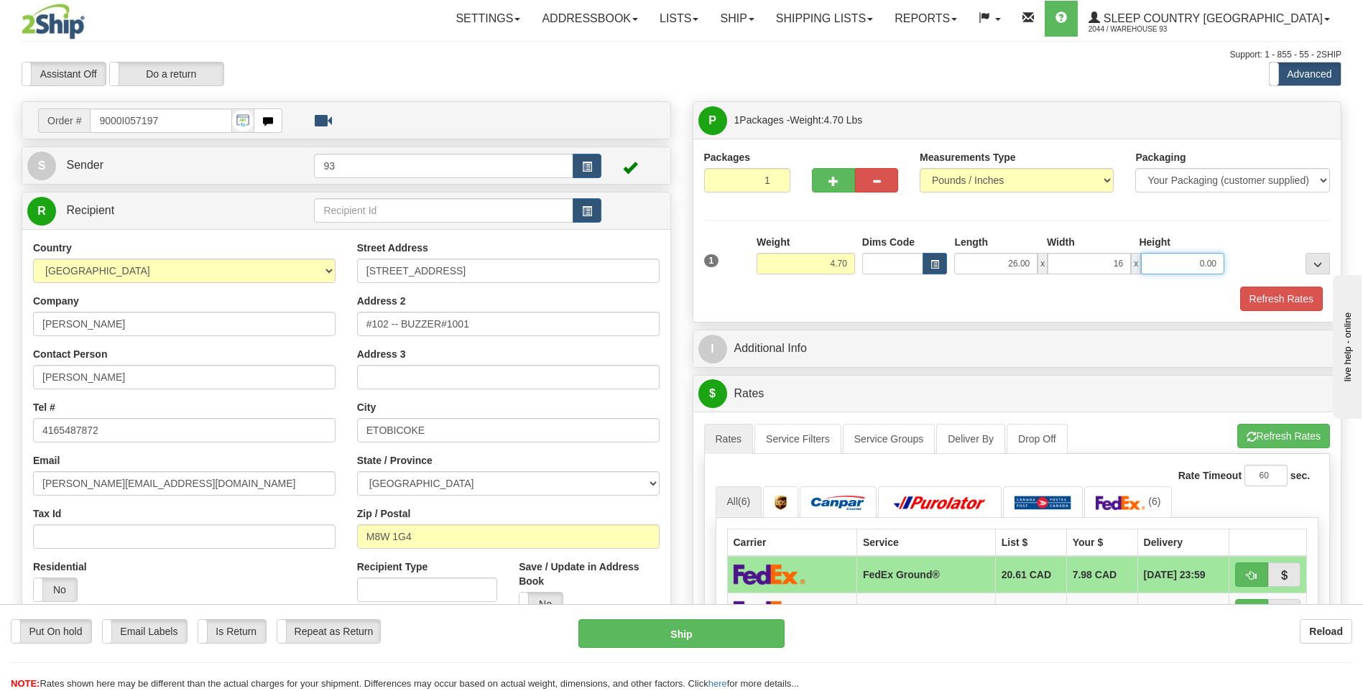
type input "16.00"
click at [1199, 264] on input "0.00" at bounding box center [1182, 264] width 83 height 22
type input "6.00"
click at [921, 314] on div "Packages 1 1 Measurements Type" at bounding box center [1017, 230] width 648 height 183
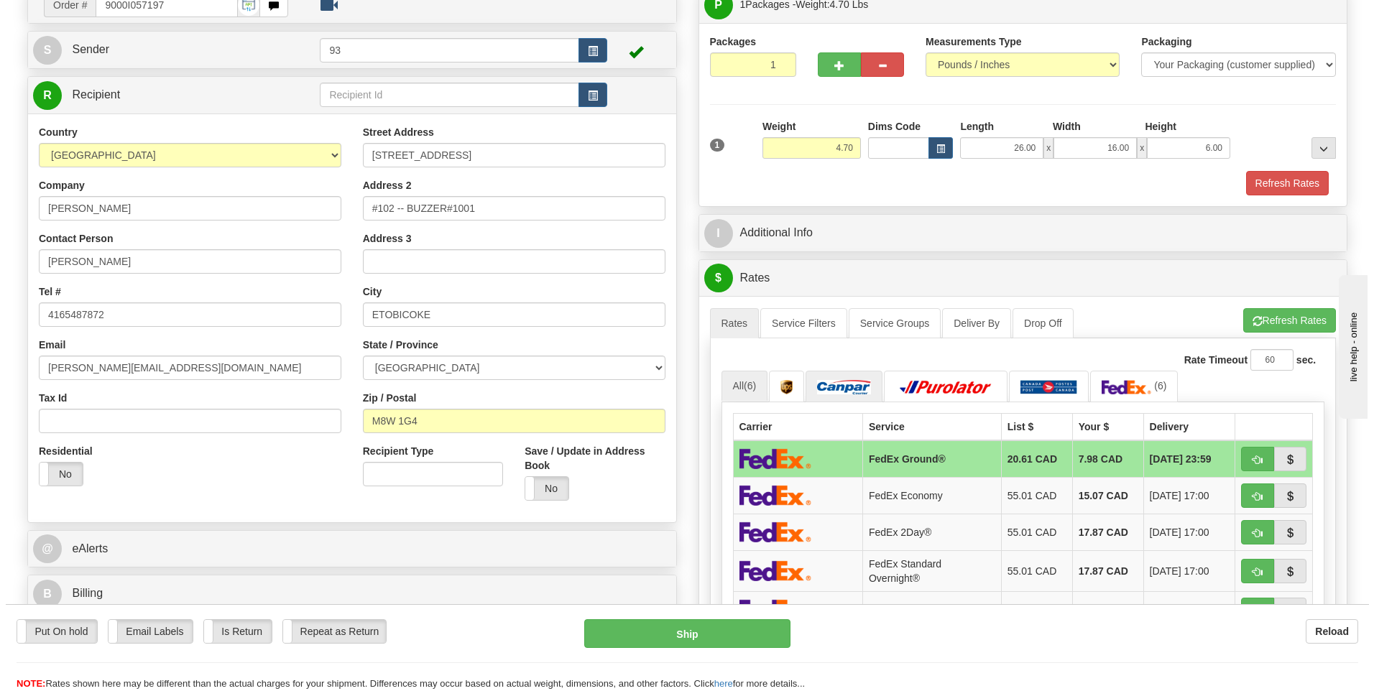
scroll to position [216, 0]
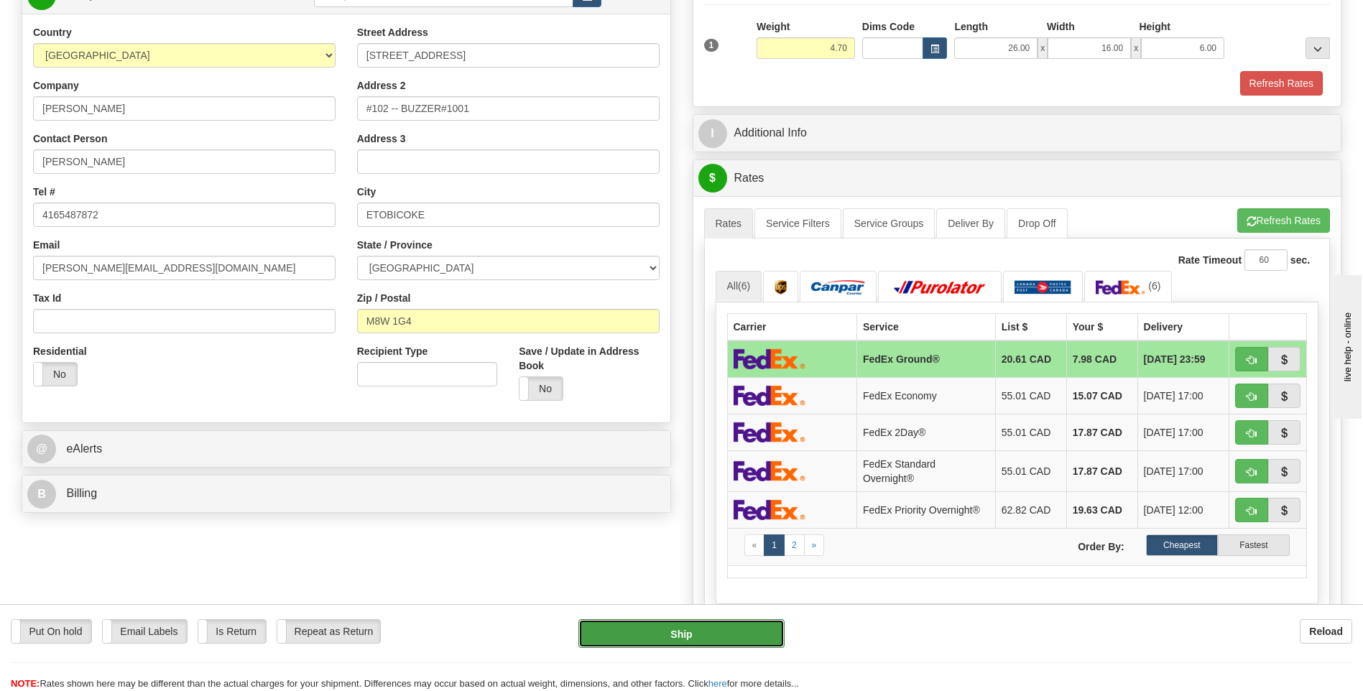
click at [716, 637] on button "Ship" at bounding box center [681, 633] width 206 height 29
type input "92"
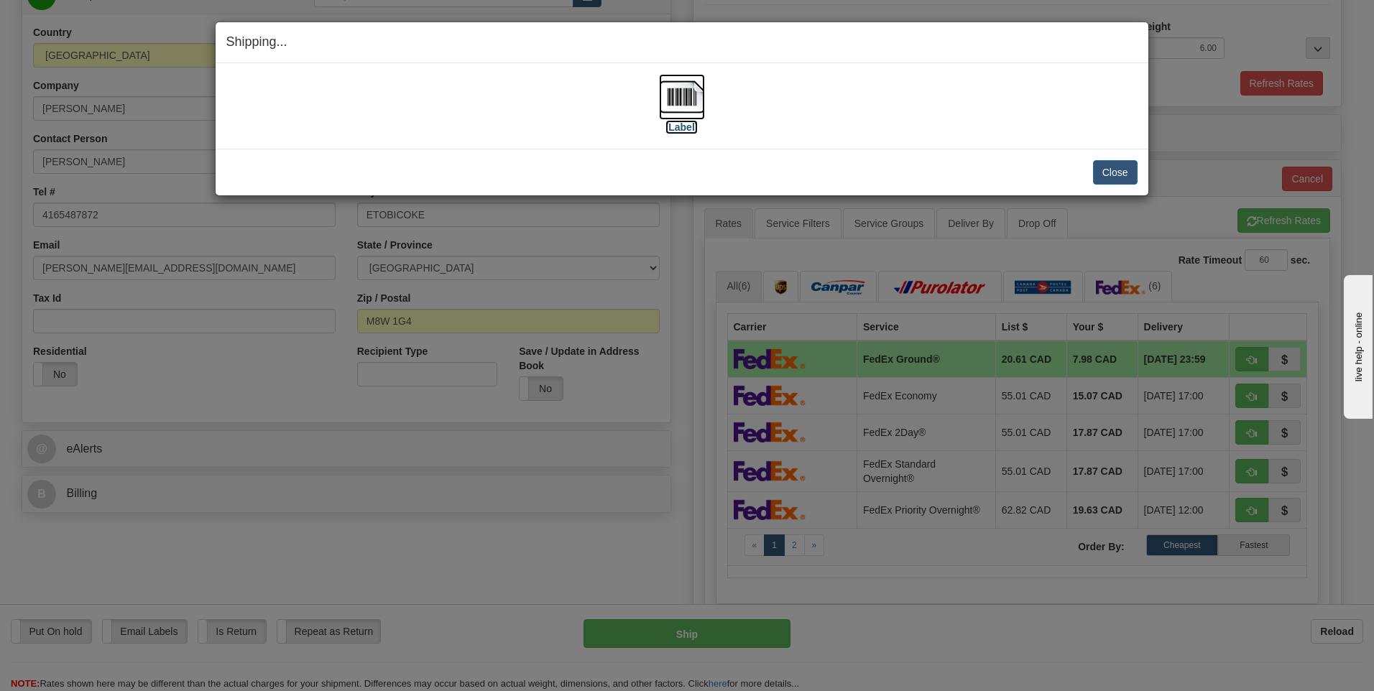
click at [676, 90] on img at bounding box center [682, 97] width 46 height 46
click at [1104, 167] on button "Close" at bounding box center [1115, 172] width 45 height 24
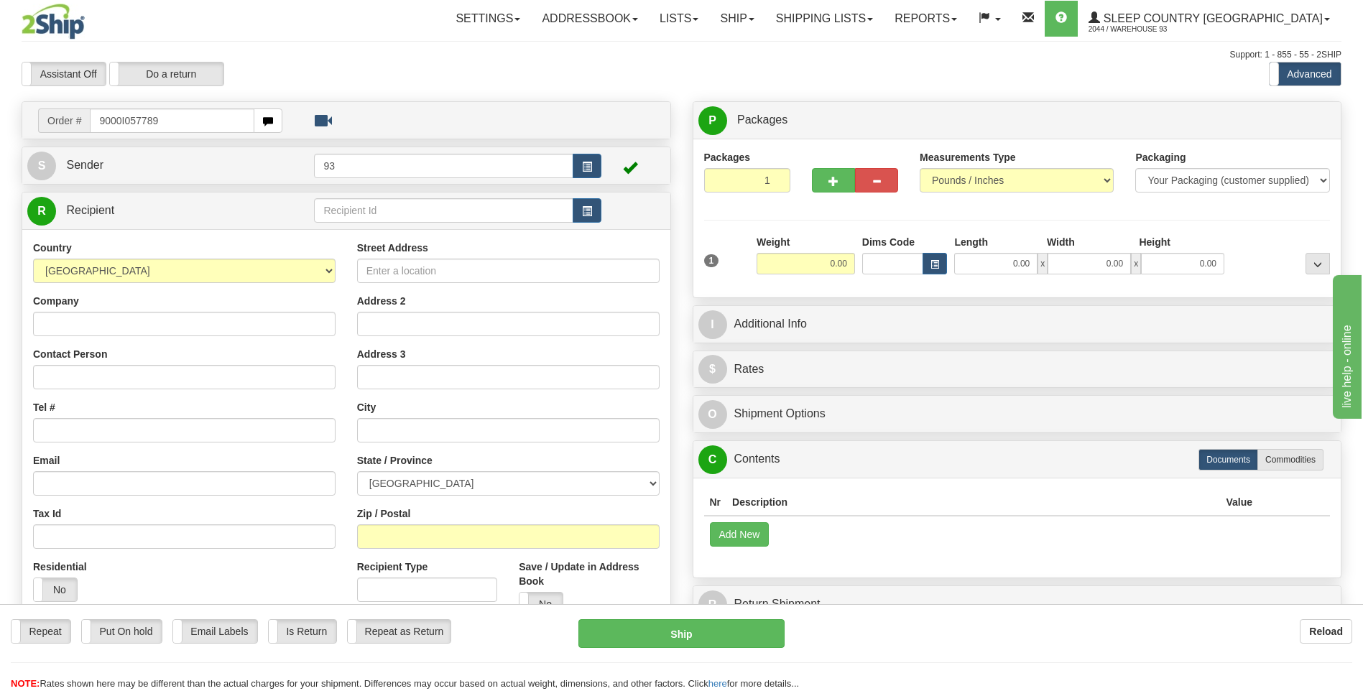
type input "9000I057789"
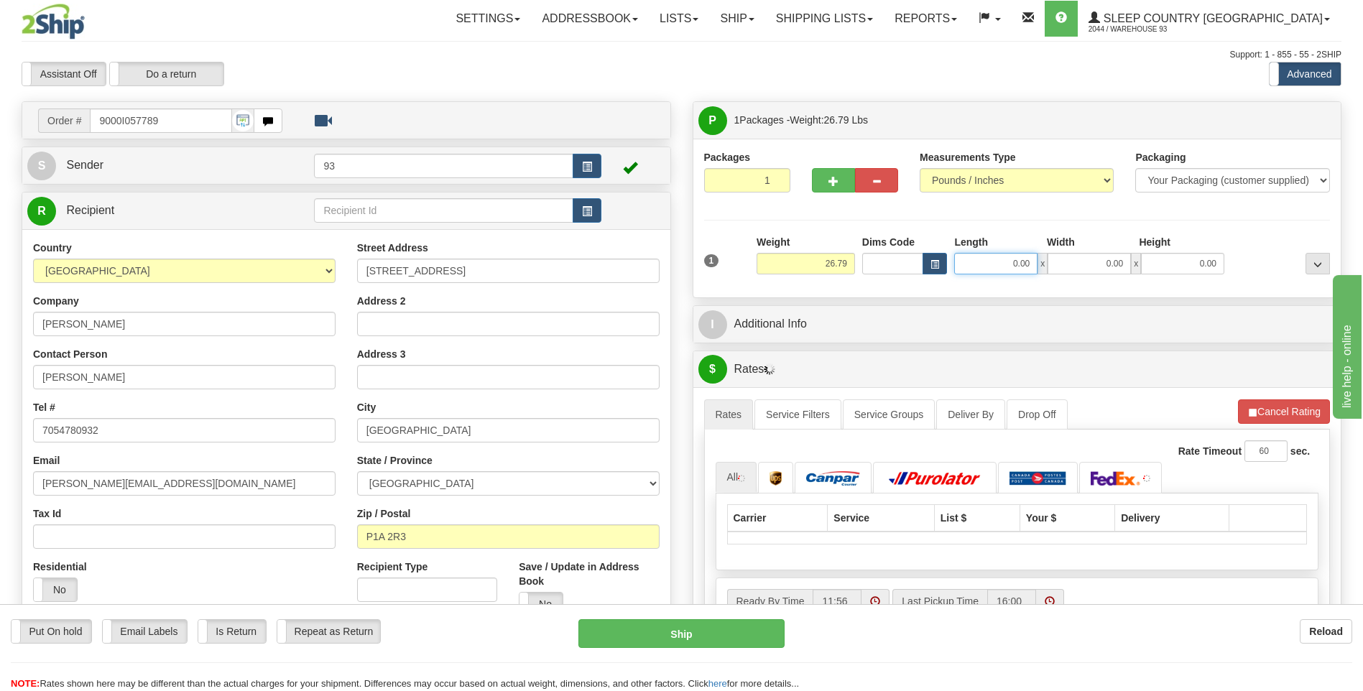
click at [1004, 269] on input "0.00" at bounding box center [995, 264] width 83 height 22
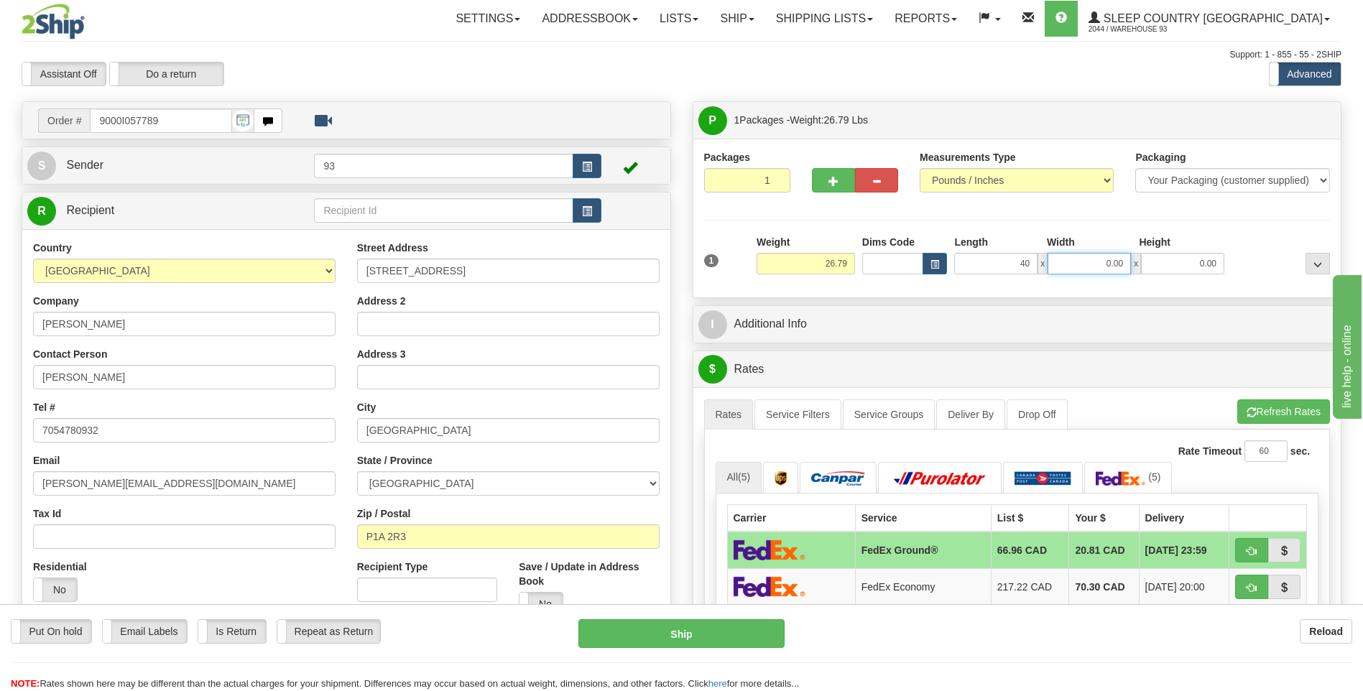
type input "40.00"
click at [1096, 270] on input "0.00" at bounding box center [1089, 264] width 83 height 22
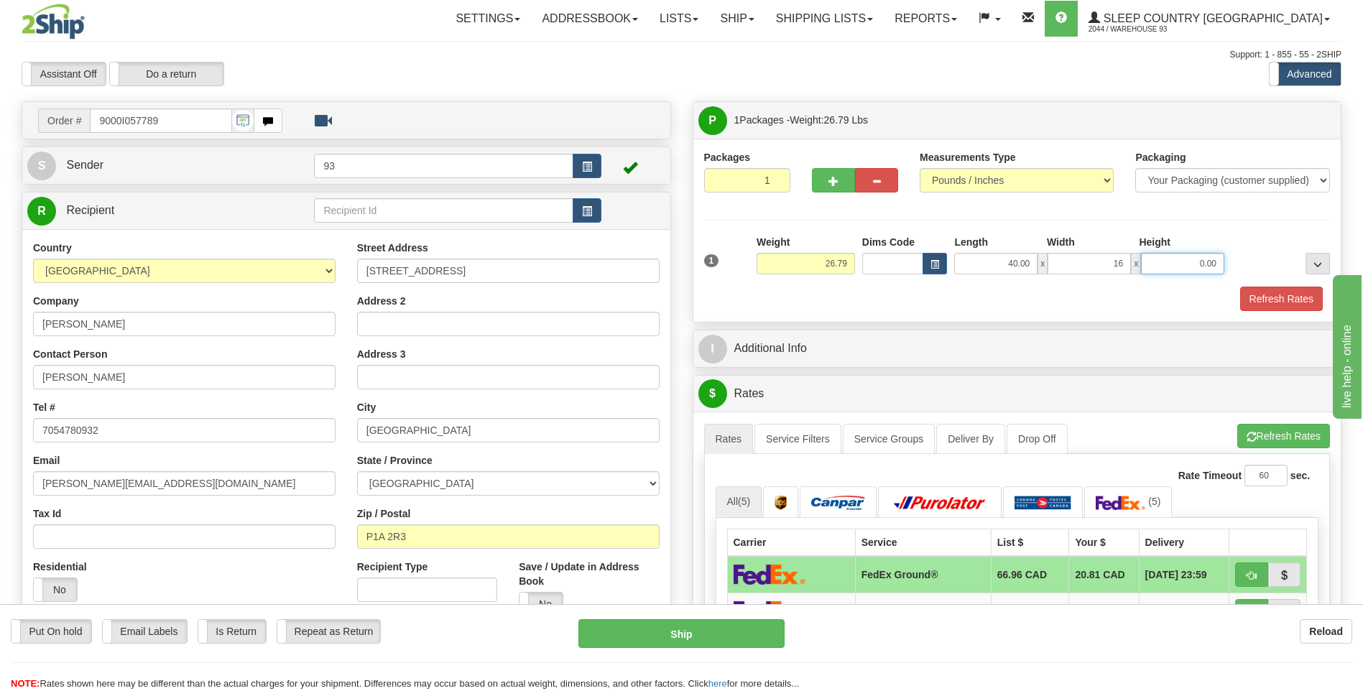
type input "16.00"
click at [1165, 263] on input "0.00" at bounding box center [1182, 264] width 83 height 22
type input "16.00"
click at [1278, 298] on button "Refresh Rates" at bounding box center [1281, 299] width 83 height 24
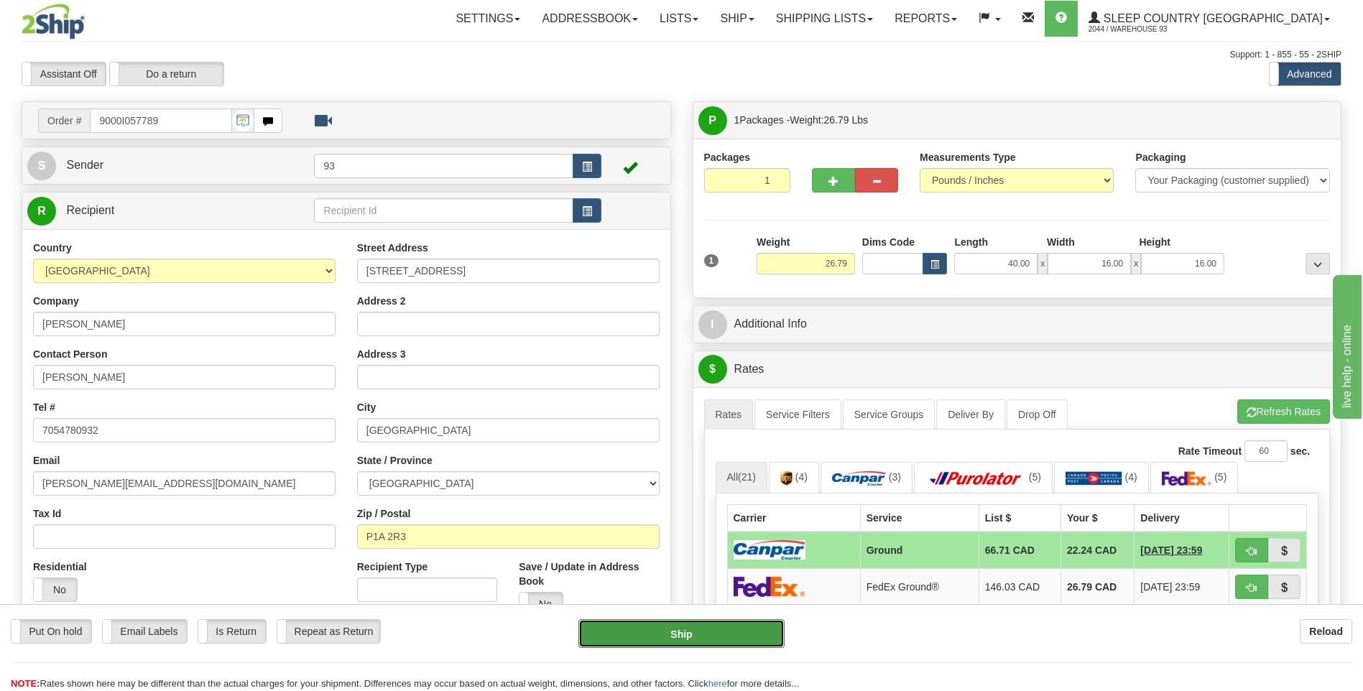
click at [674, 638] on button "Ship" at bounding box center [681, 633] width 206 height 29
type input "1"
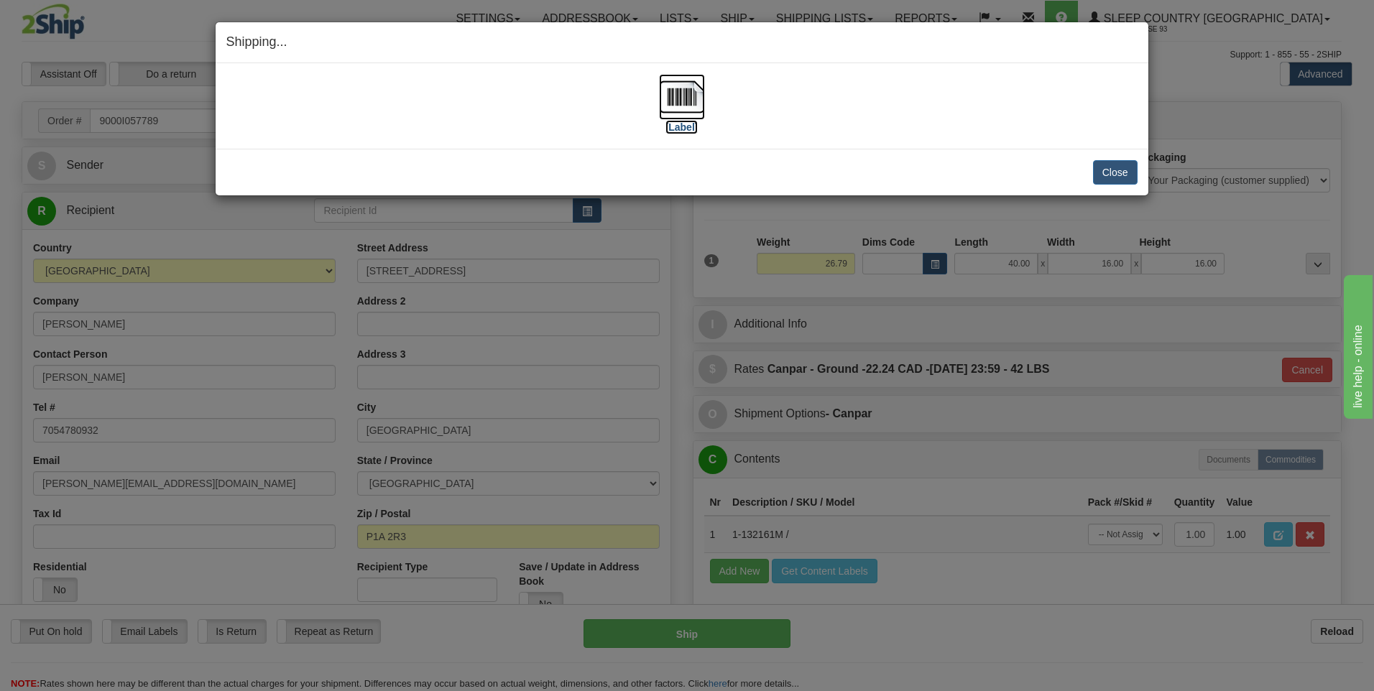
click at [686, 98] on img at bounding box center [682, 97] width 46 height 46
click at [1105, 167] on button "Close" at bounding box center [1115, 172] width 45 height 24
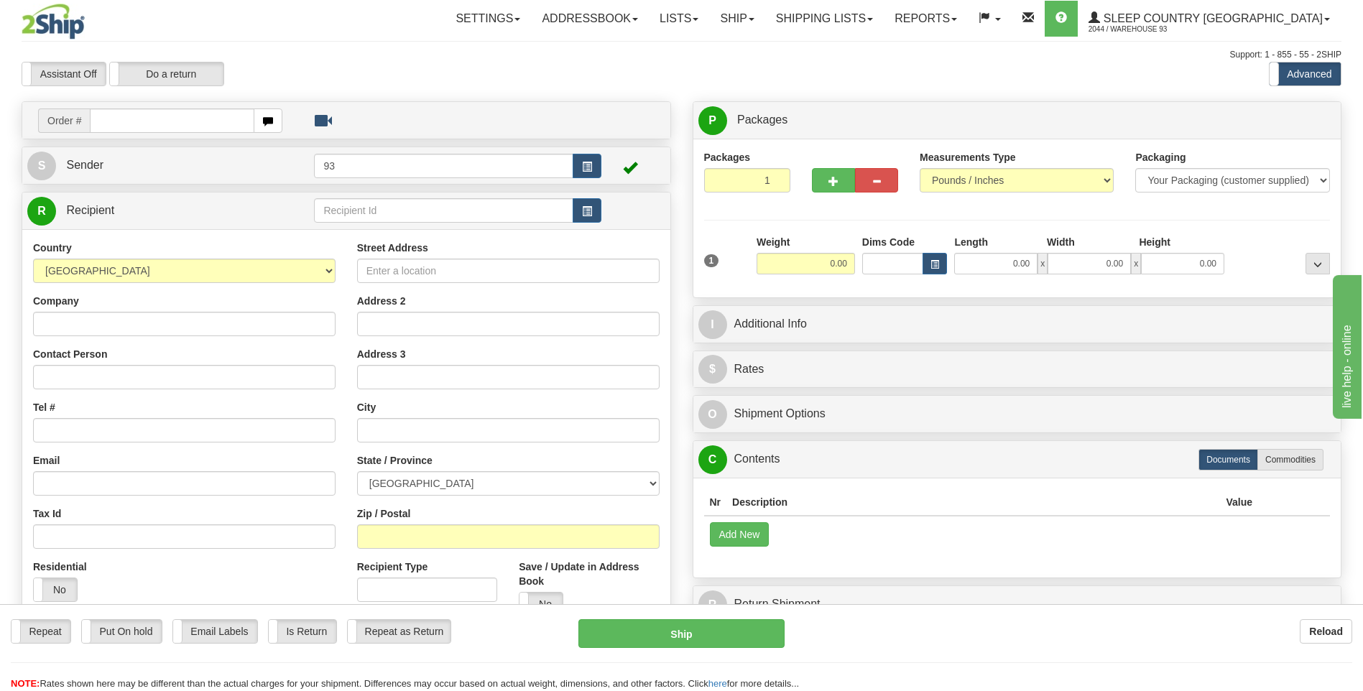
click at [185, 126] on input "text" at bounding box center [172, 121] width 164 height 24
type input "9000I057864"
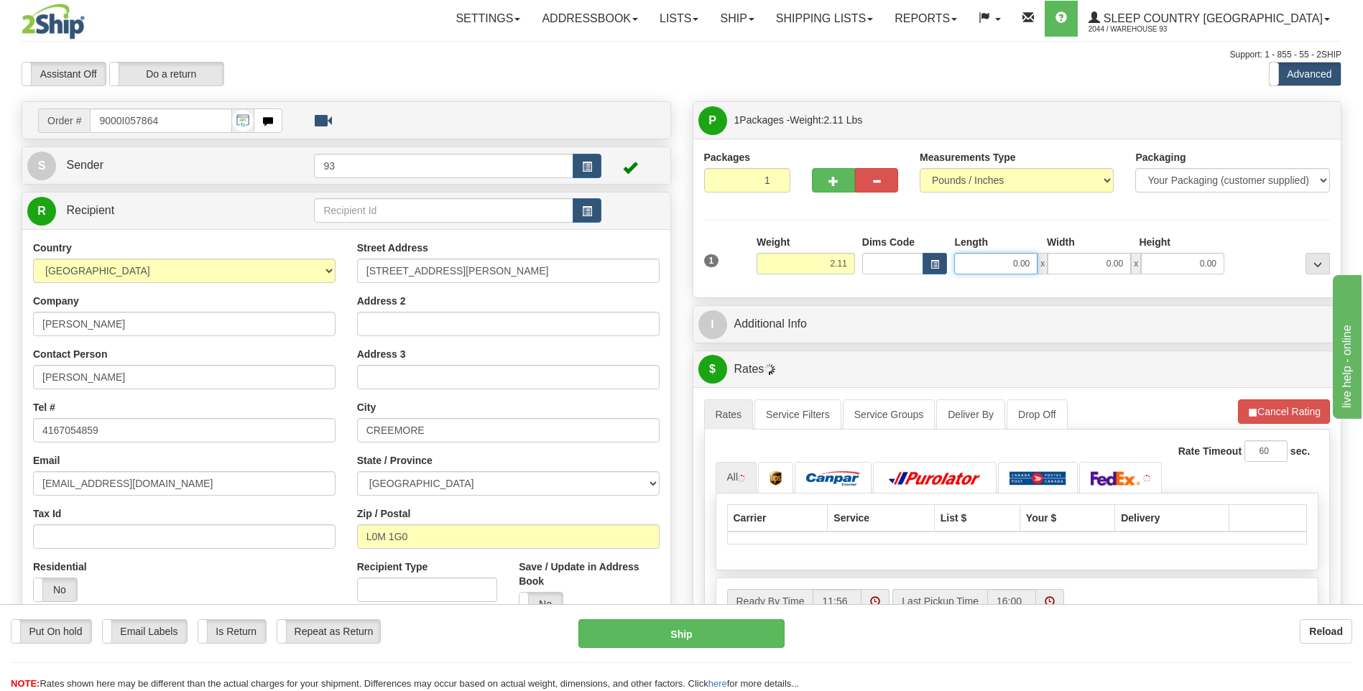
click at [1002, 272] on input "0.00" at bounding box center [995, 264] width 83 height 22
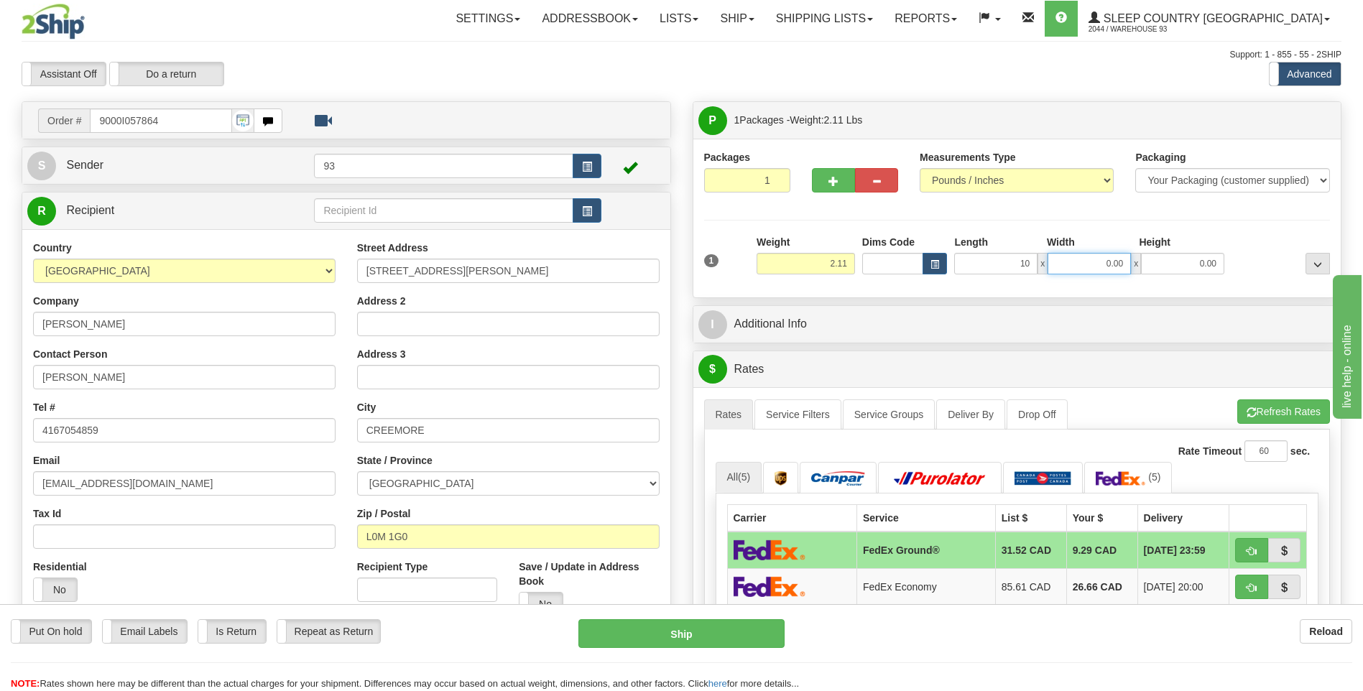
type input "10.00"
click at [1073, 272] on input "0.00" at bounding box center [1089, 264] width 83 height 22
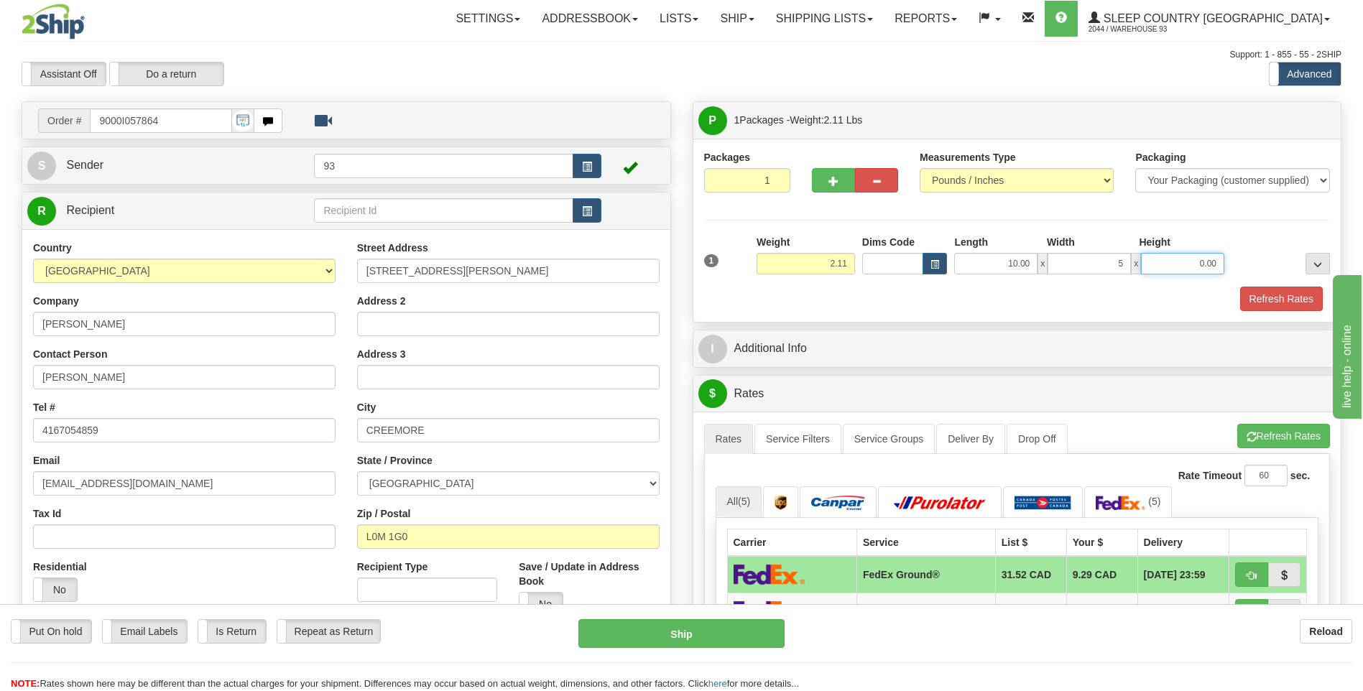
type input "5.00"
click at [1179, 264] on input "0.00" at bounding box center [1182, 264] width 83 height 22
type input "5.00"
click at [1281, 288] on button "Refresh Rates" at bounding box center [1281, 299] width 83 height 24
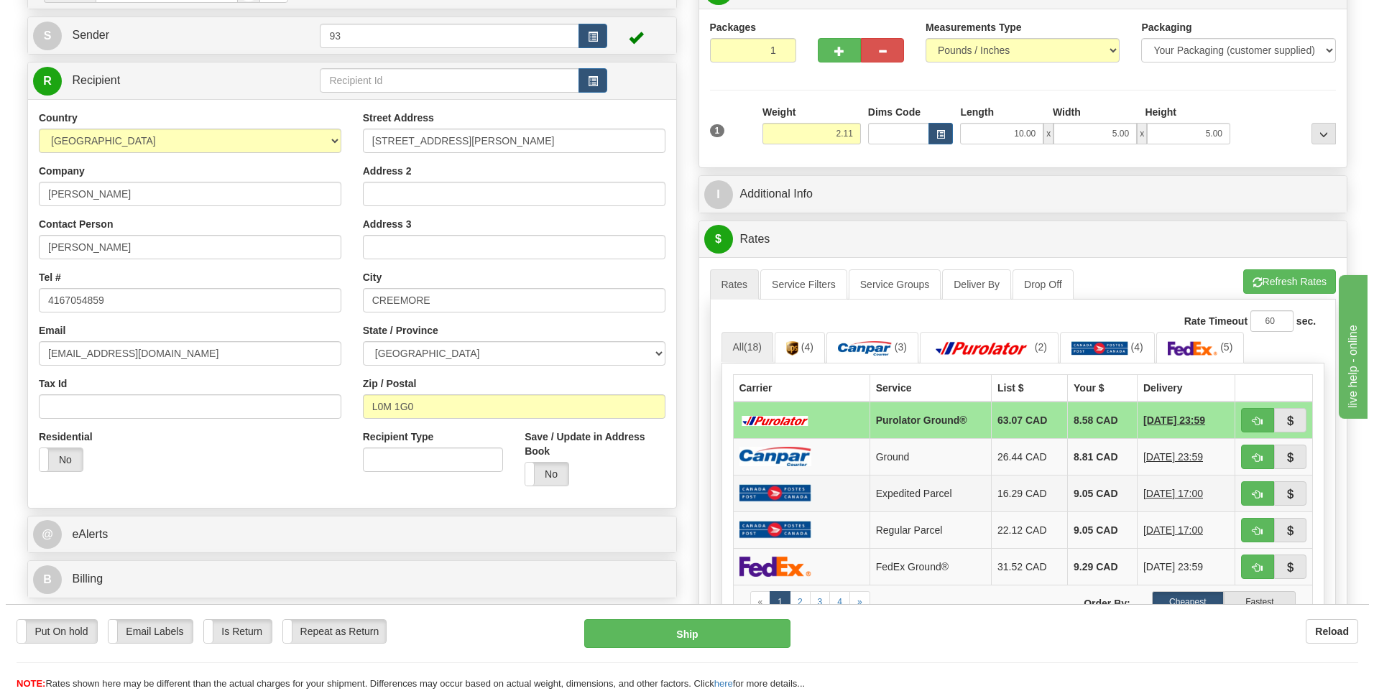
scroll to position [144, 0]
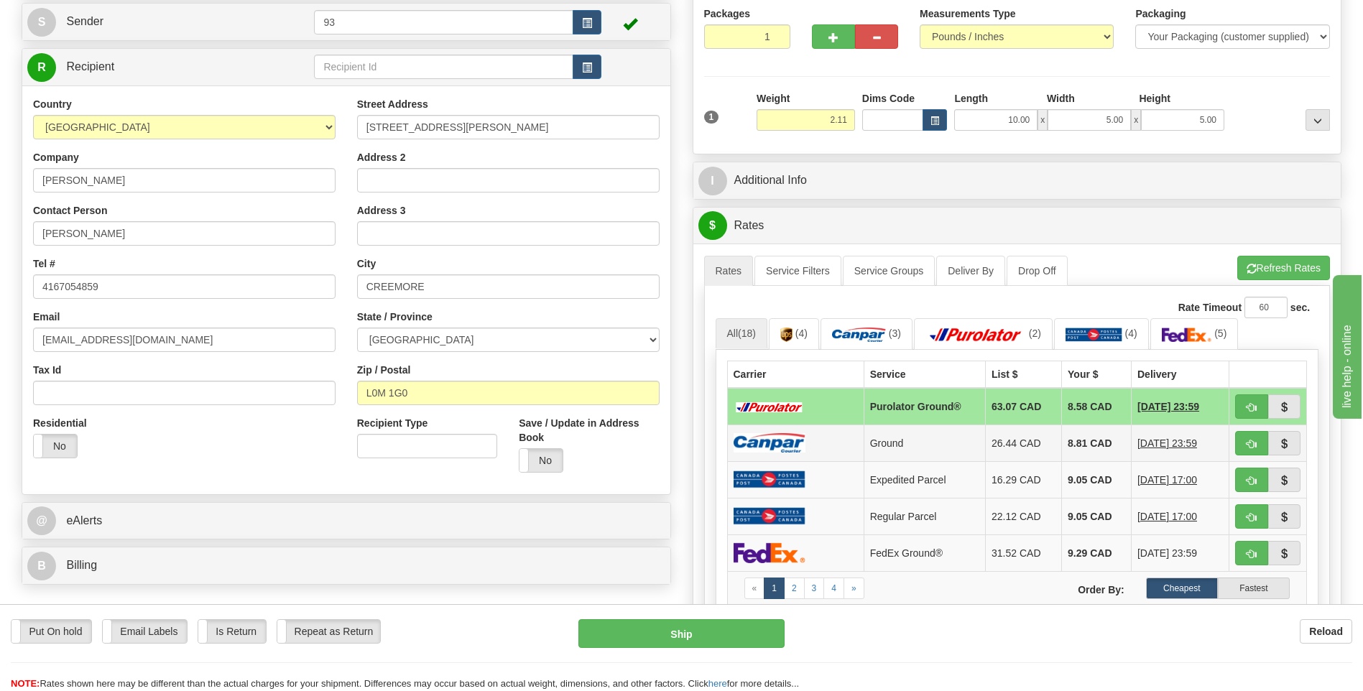
click at [769, 439] on img at bounding box center [770, 442] width 72 height 19
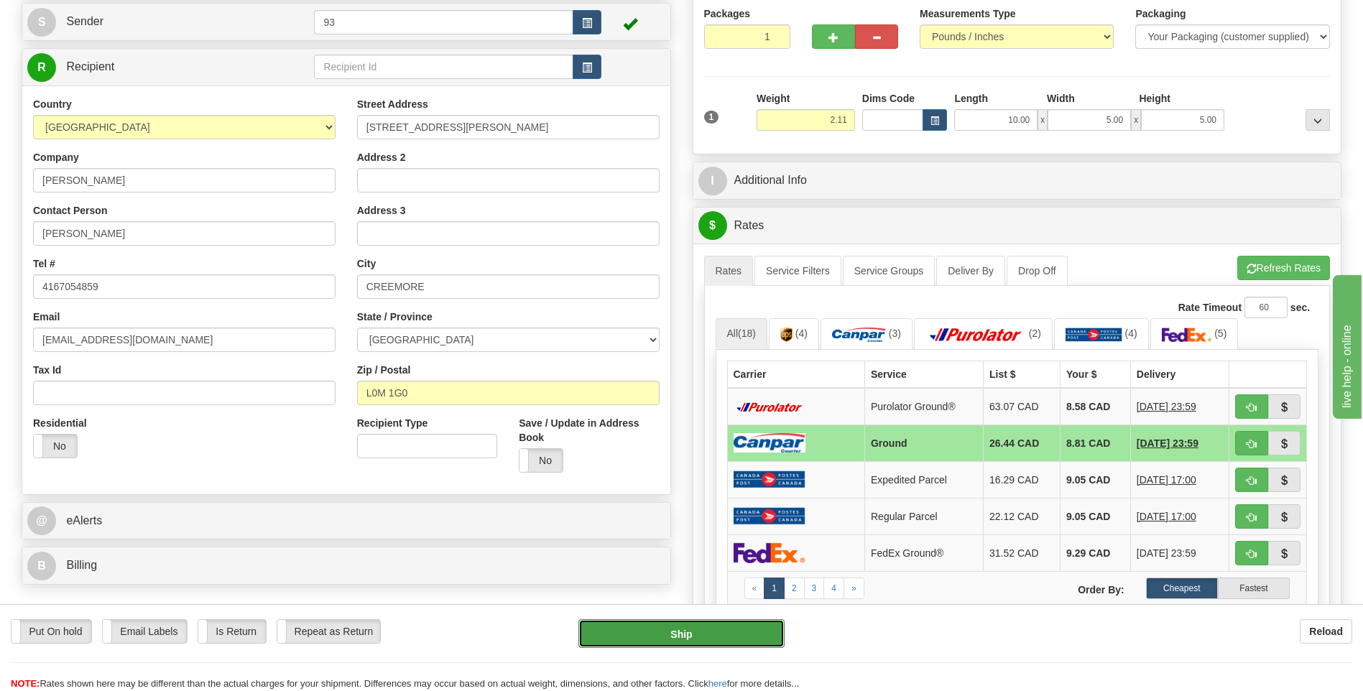
click at [744, 625] on button "Ship" at bounding box center [681, 633] width 206 height 29
type input "1"
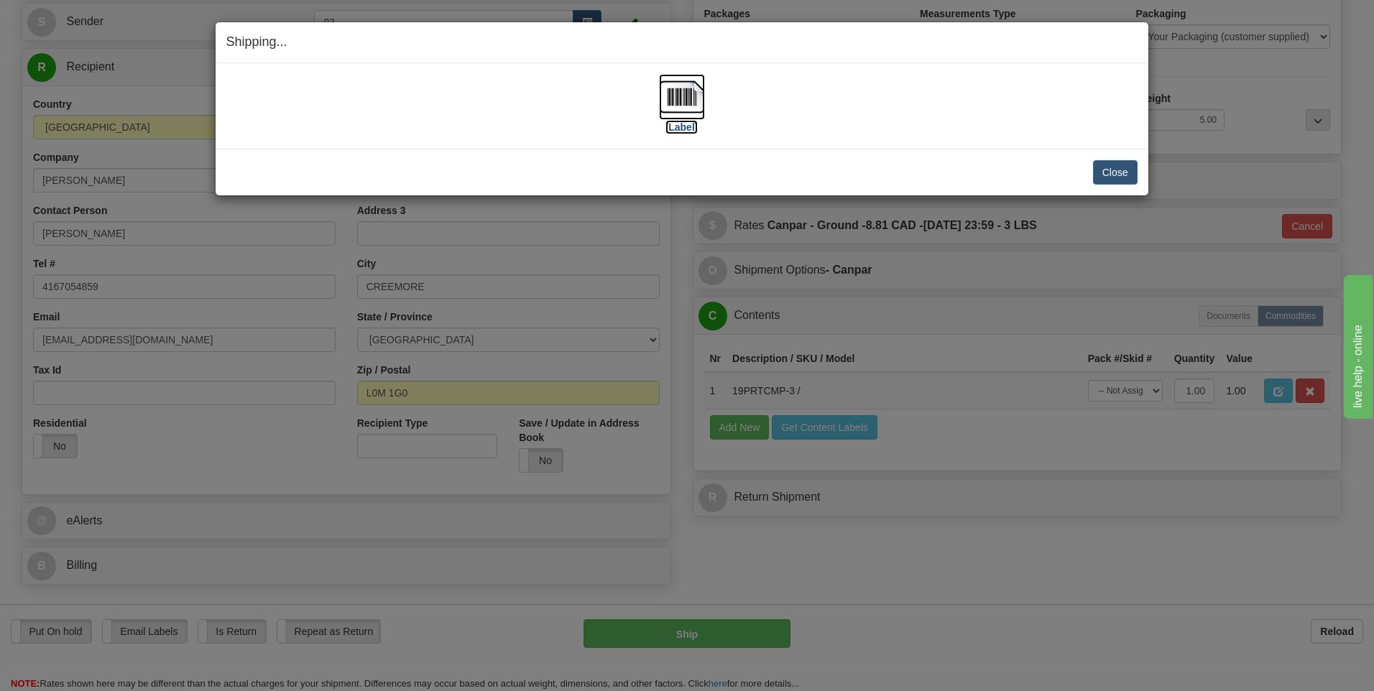
click at [676, 99] on img at bounding box center [682, 97] width 46 height 46
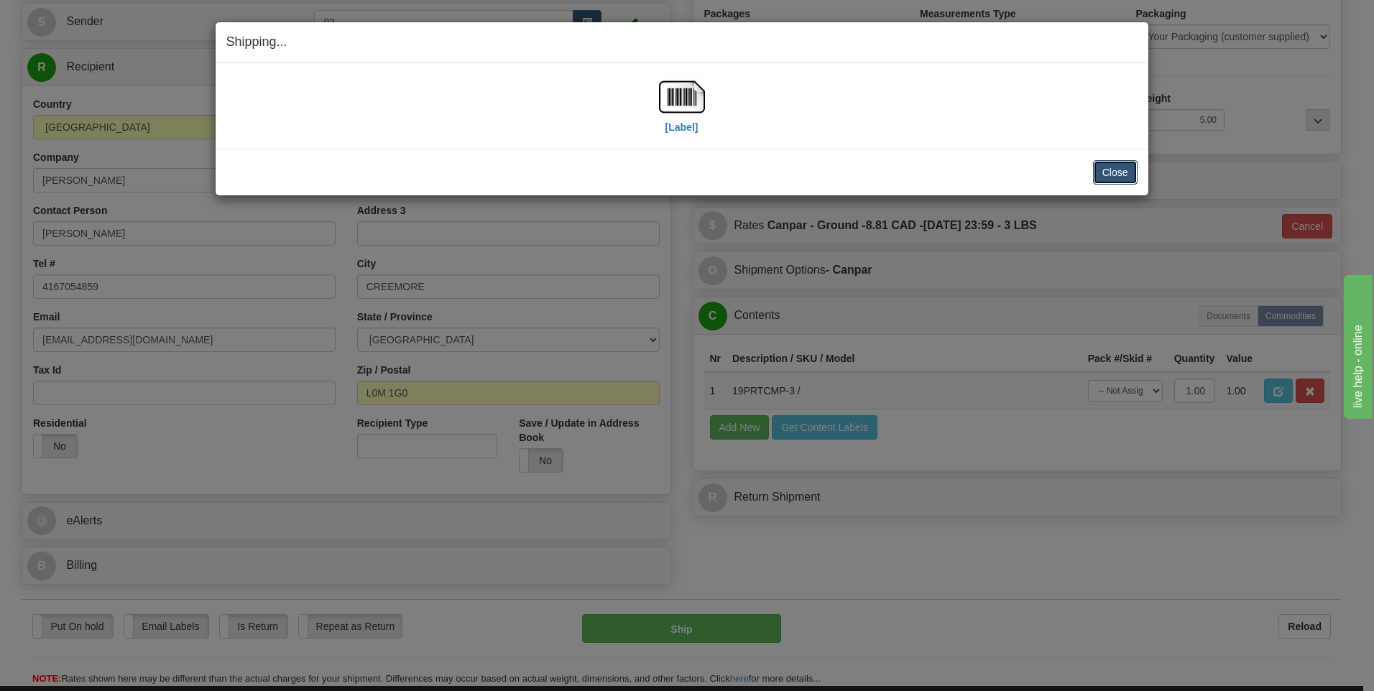
click at [1104, 175] on button "Close" at bounding box center [1115, 172] width 45 height 24
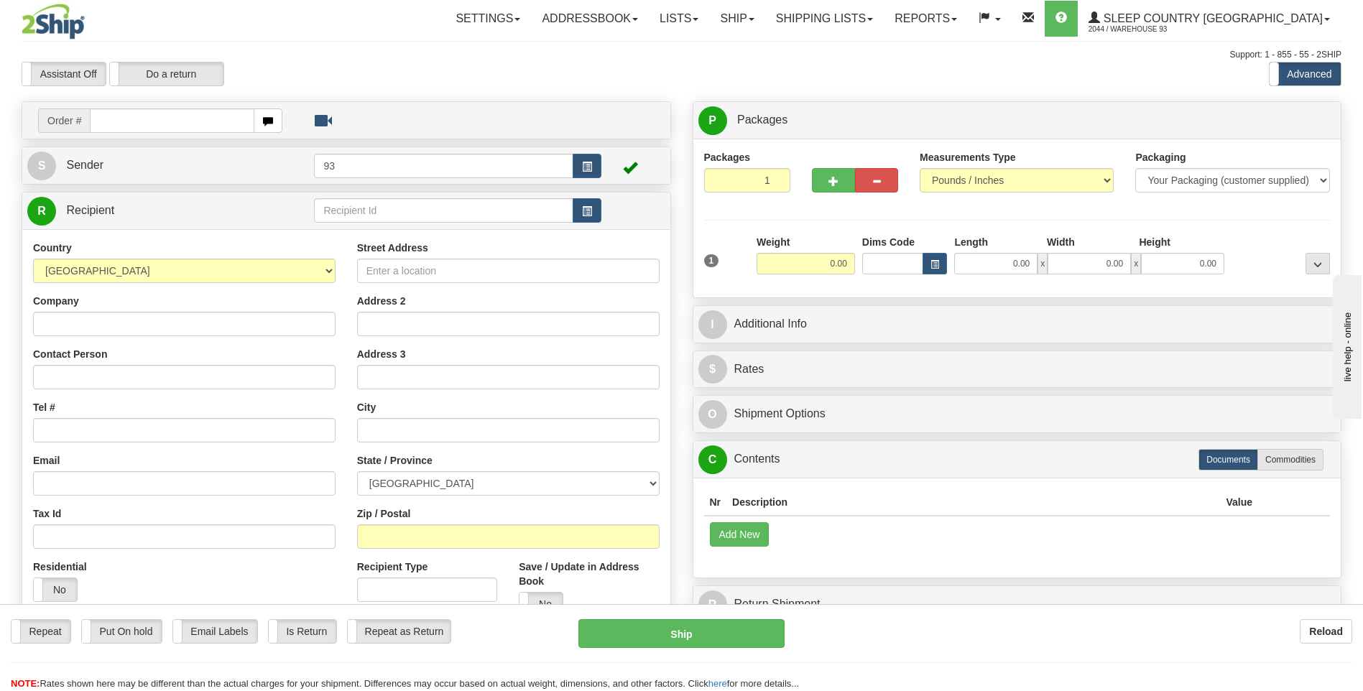
click at [134, 121] on input "text" at bounding box center [172, 121] width 164 height 24
type input "9000I057977"
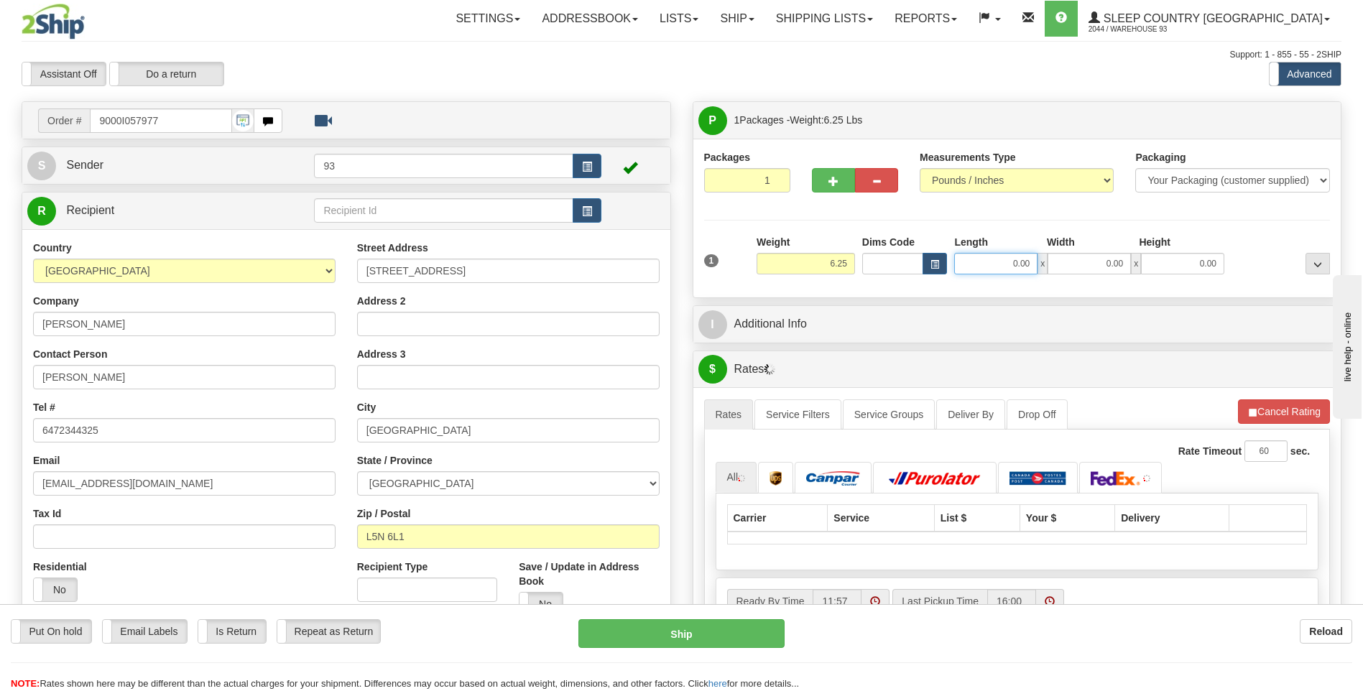
click at [991, 259] on input "0.00" at bounding box center [995, 264] width 83 height 22
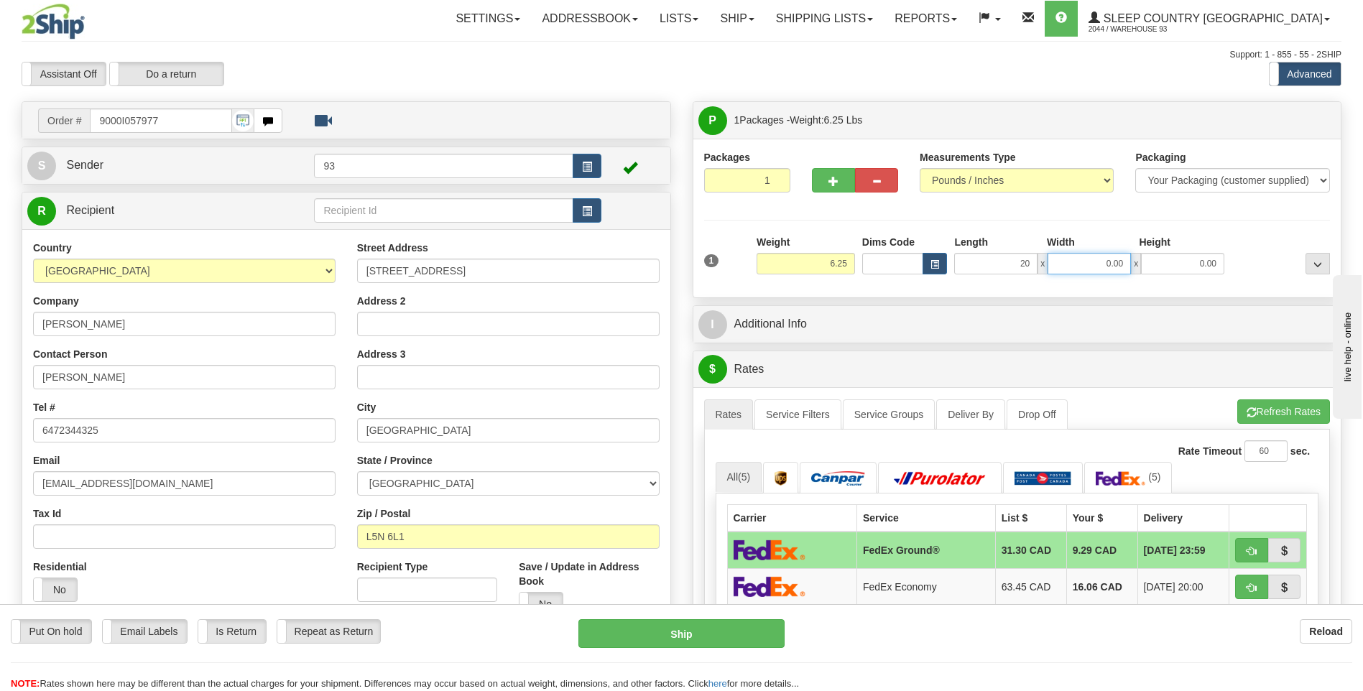
type input "20.00"
click at [1105, 267] on input "0.00" at bounding box center [1089, 264] width 83 height 22
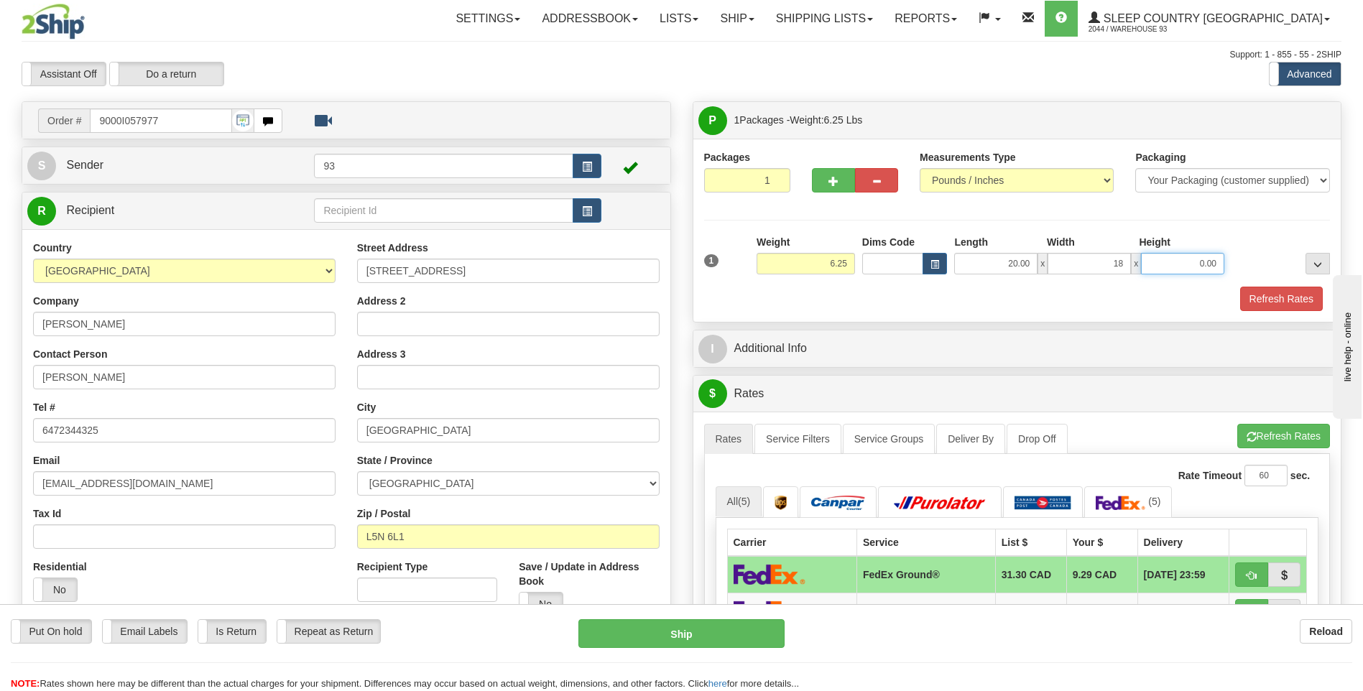
type input "18.00"
click at [1196, 262] on input "0.00" at bounding box center [1182, 264] width 83 height 22
type input "10.00"
click at [1282, 298] on button "Refresh Rates" at bounding box center [1281, 299] width 83 height 24
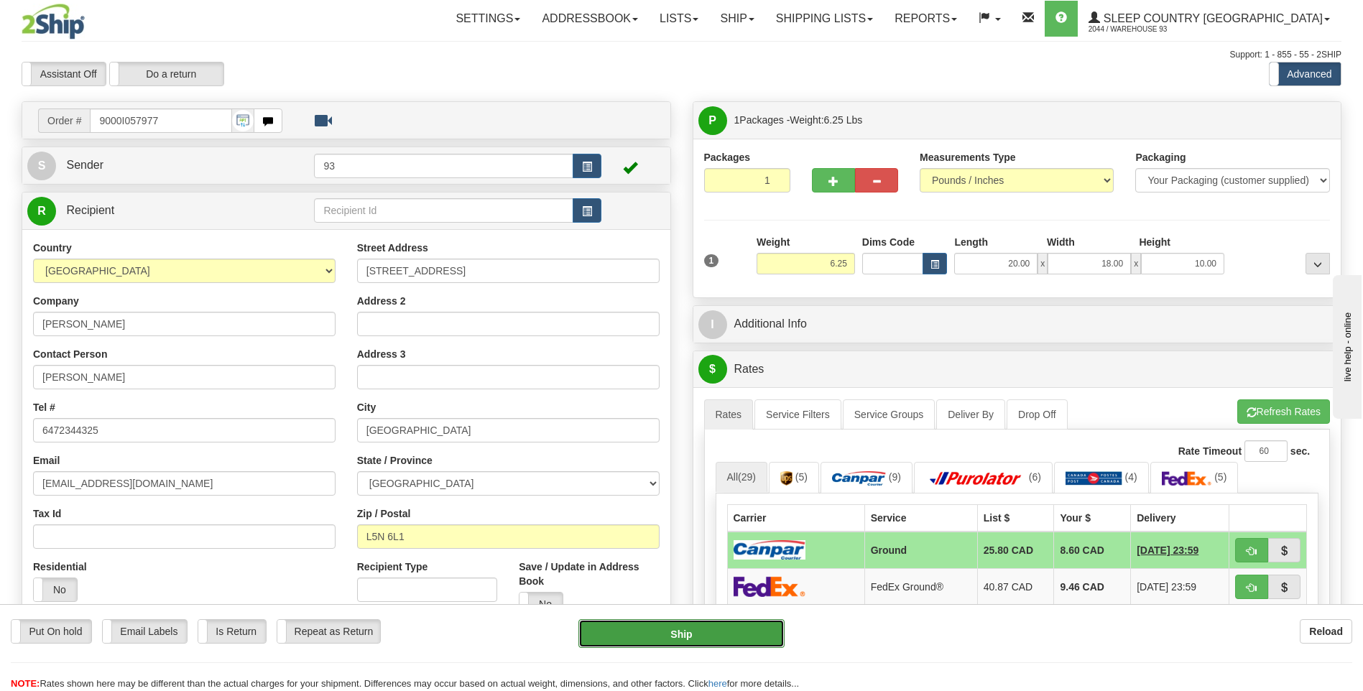
click at [745, 629] on button "Ship" at bounding box center [681, 633] width 206 height 29
type input "1"
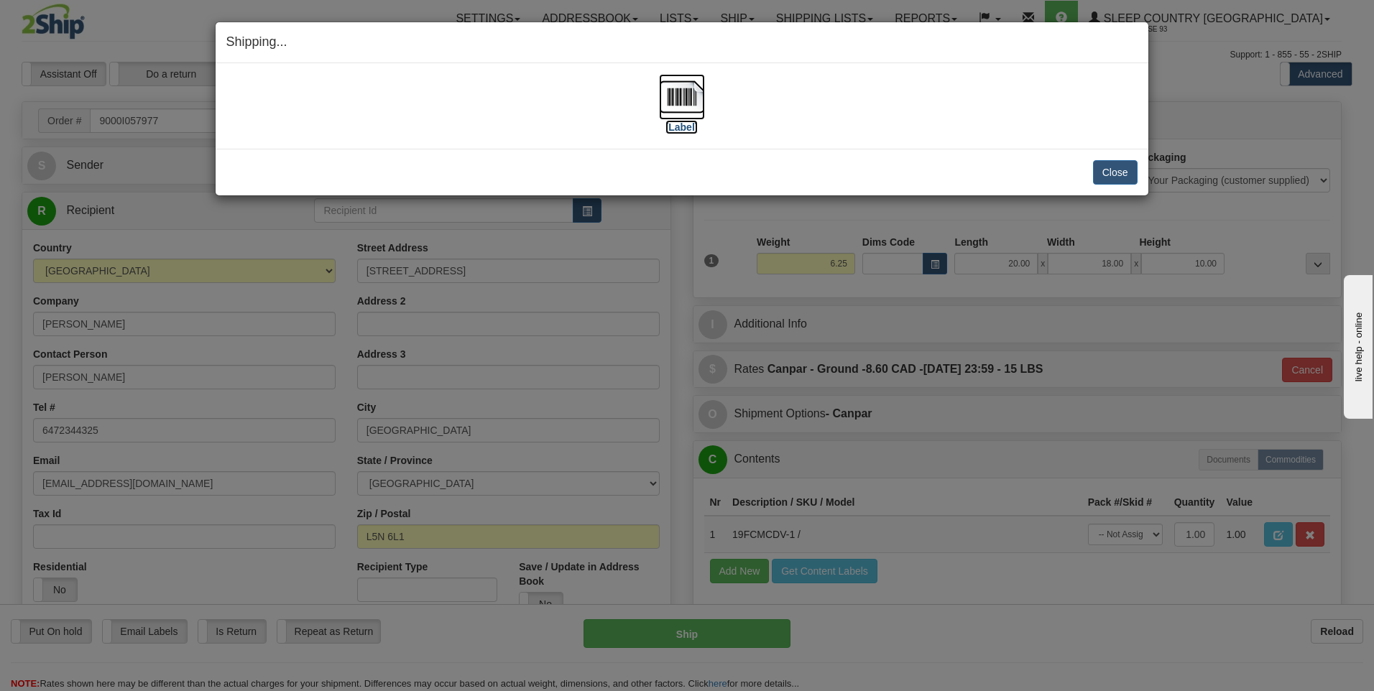
click at [688, 100] on img at bounding box center [682, 97] width 46 height 46
click at [1115, 170] on button "Close" at bounding box center [1115, 172] width 45 height 24
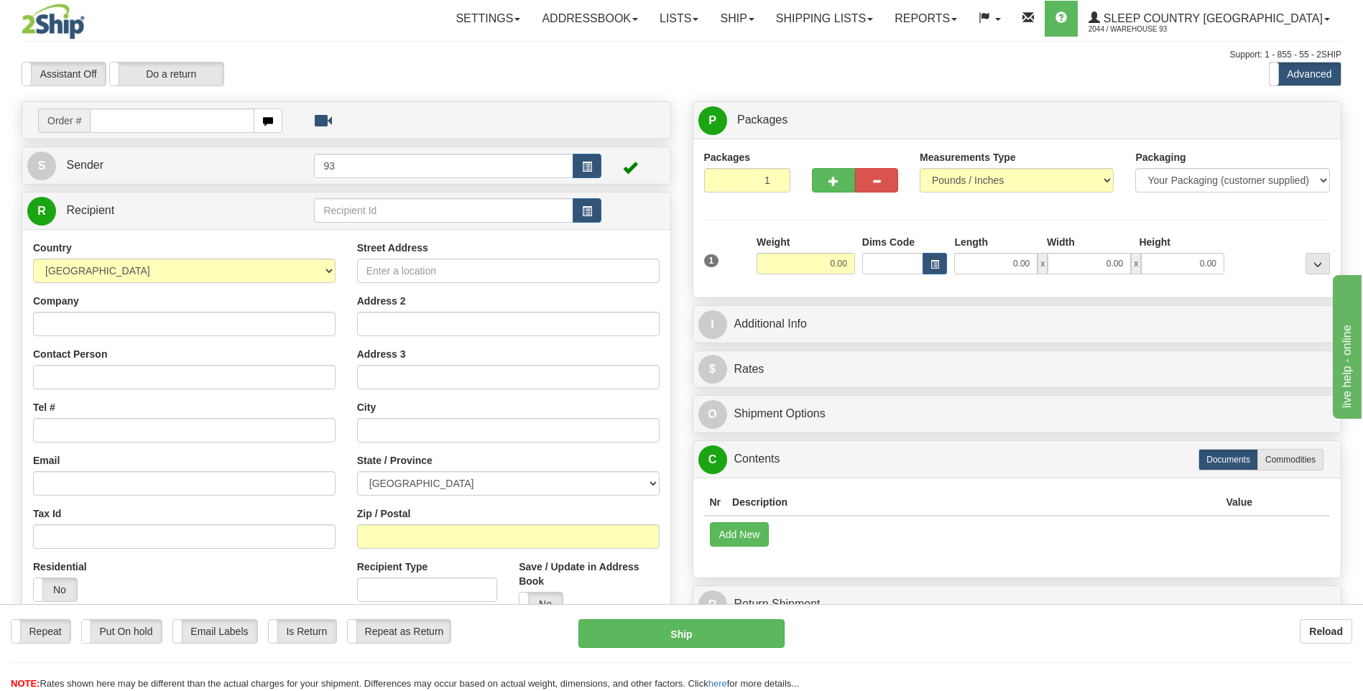
click at [131, 121] on input "text" at bounding box center [172, 121] width 164 height 24
type input "9002I056110"
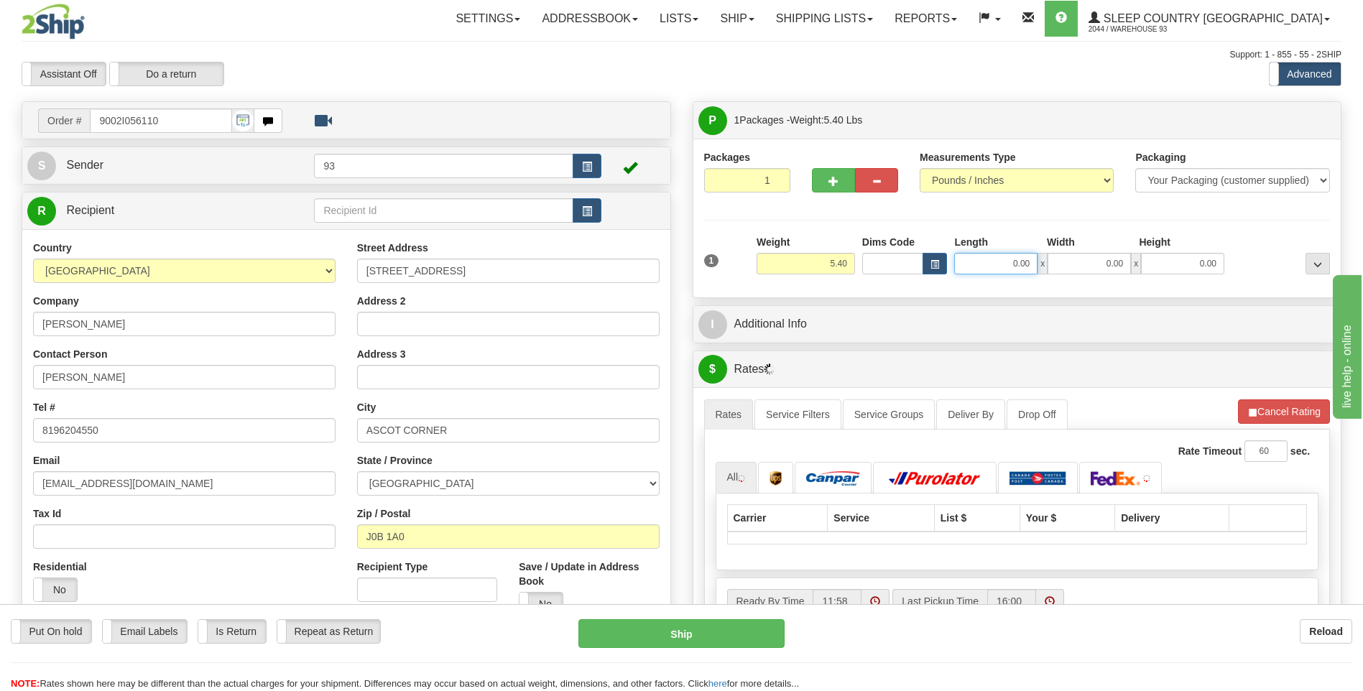
click at [980, 259] on input "0.00" at bounding box center [995, 264] width 83 height 22
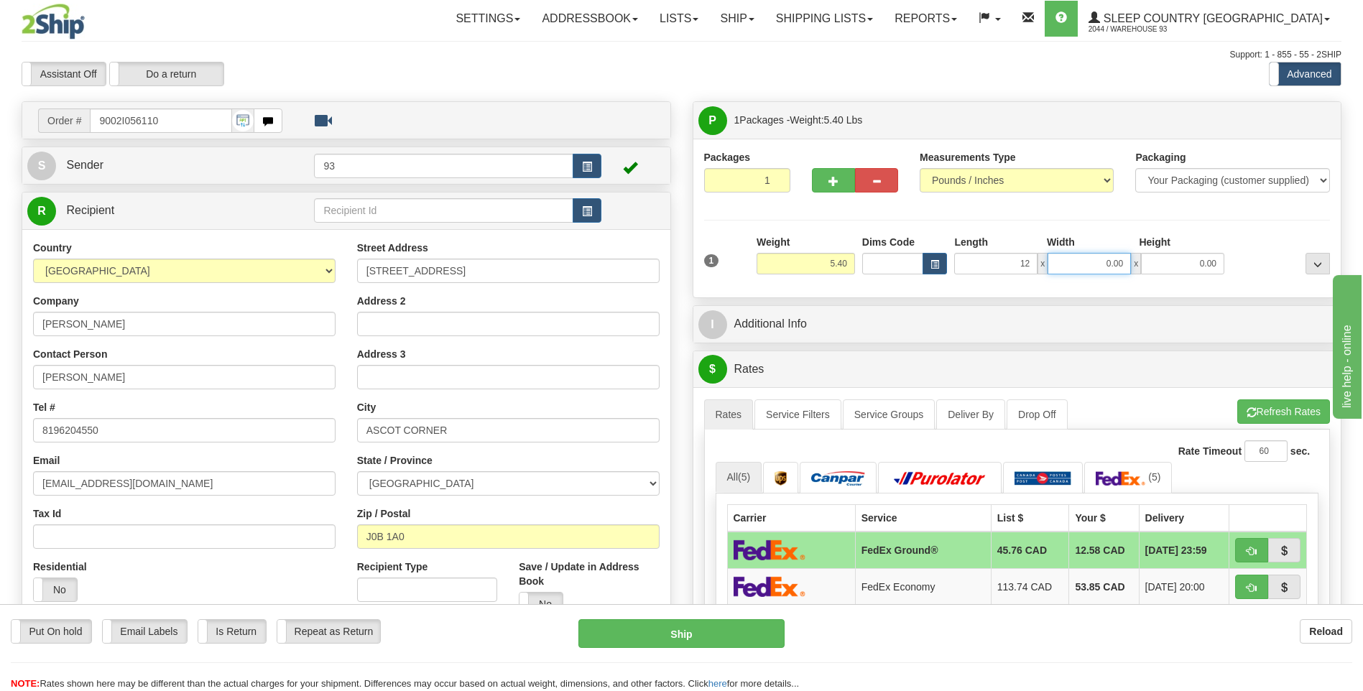
type input "12.00"
click at [1082, 272] on input "0.00" at bounding box center [1089, 264] width 83 height 22
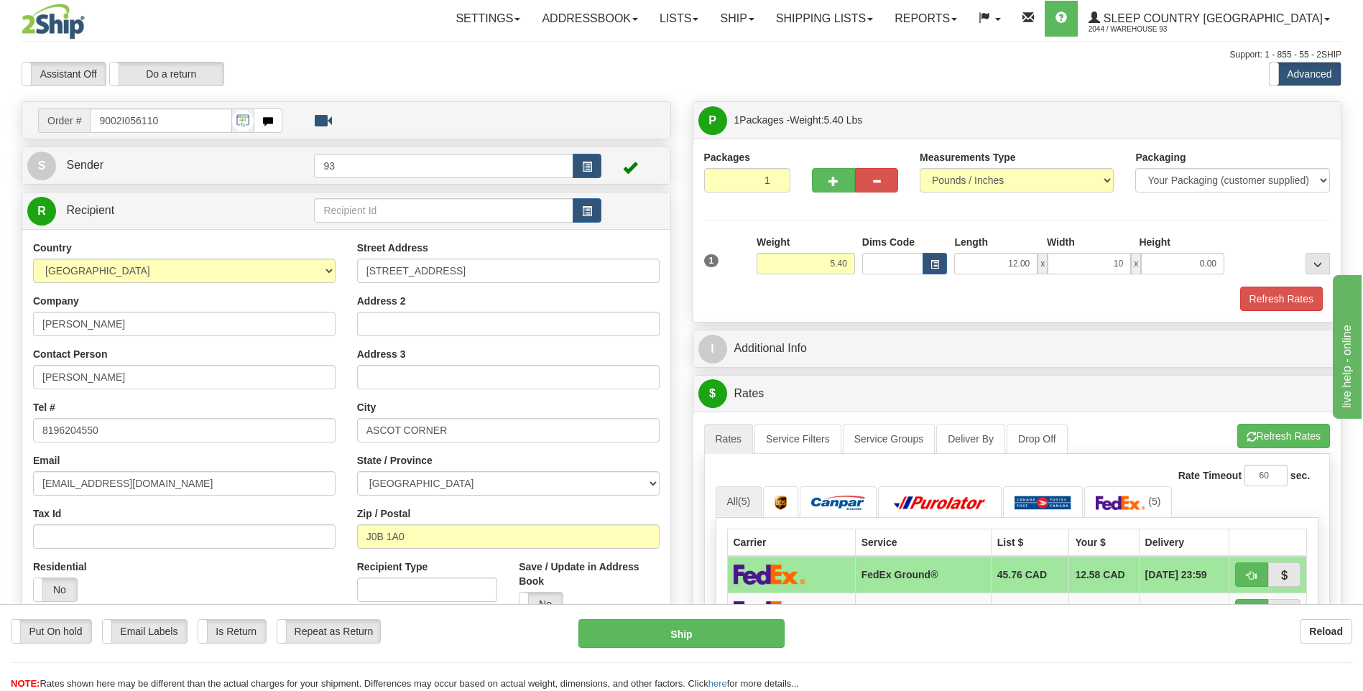
type input "10.00"
click at [1193, 275] on div "1 Weight 5.40 Dims Code x x" at bounding box center [1018, 260] width 634 height 51
click at [1199, 268] on input "0.00" at bounding box center [1182, 264] width 83 height 22
type input "3.00"
click at [1276, 296] on button "Refresh Rates" at bounding box center [1281, 299] width 83 height 24
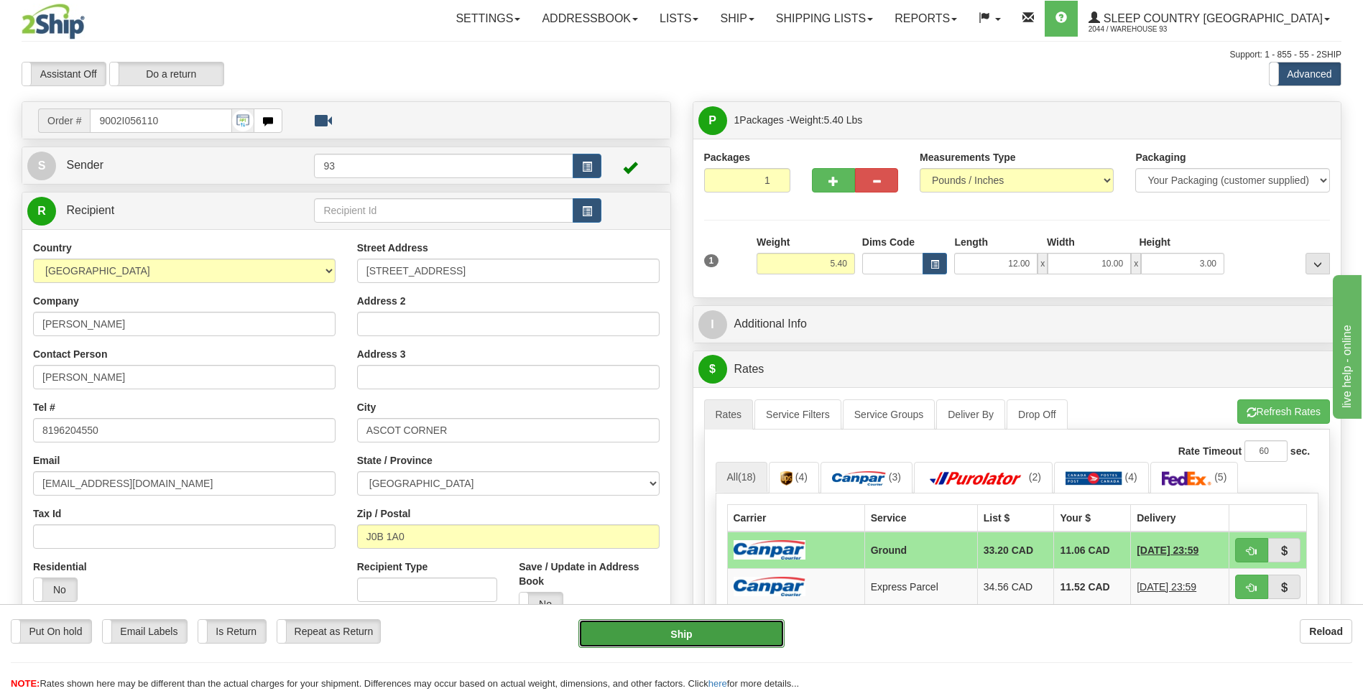
click at [727, 632] on button "Ship" at bounding box center [681, 633] width 206 height 29
type input "1"
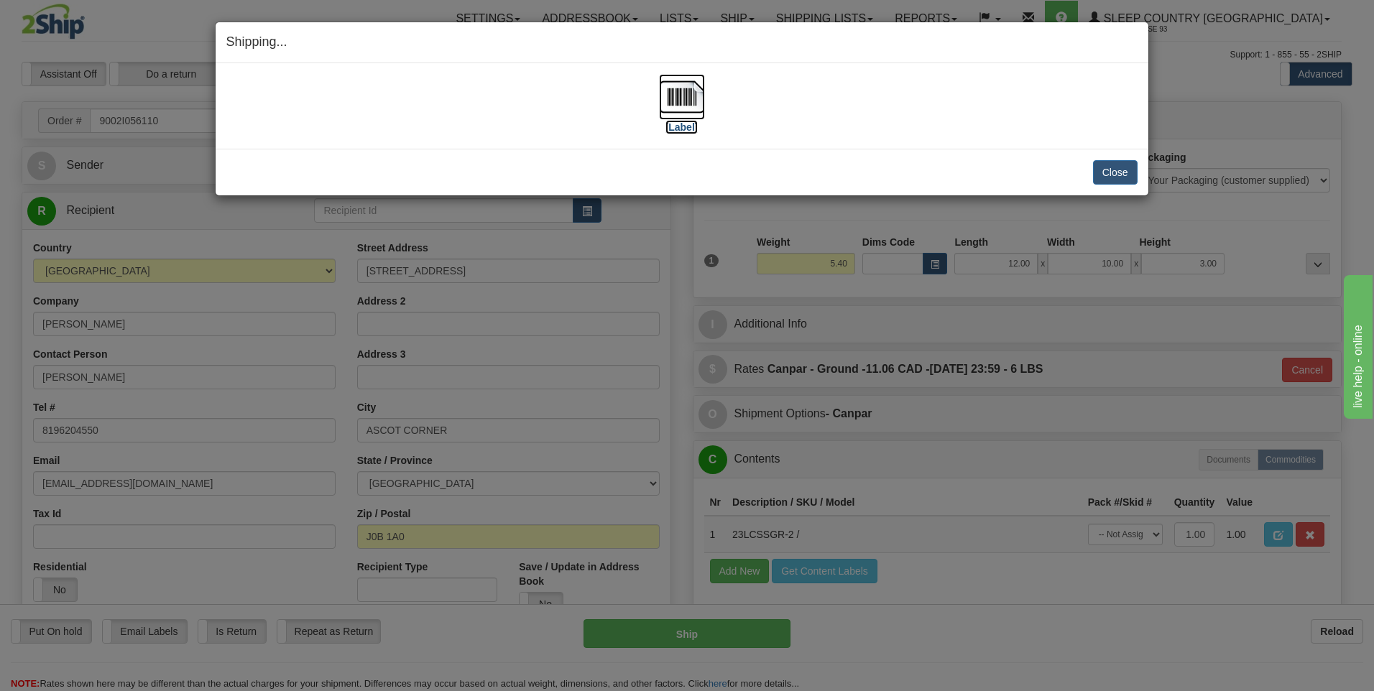
click at [691, 91] on img at bounding box center [682, 97] width 46 height 46
click at [1113, 173] on button "Close" at bounding box center [1115, 172] width 45 height 24
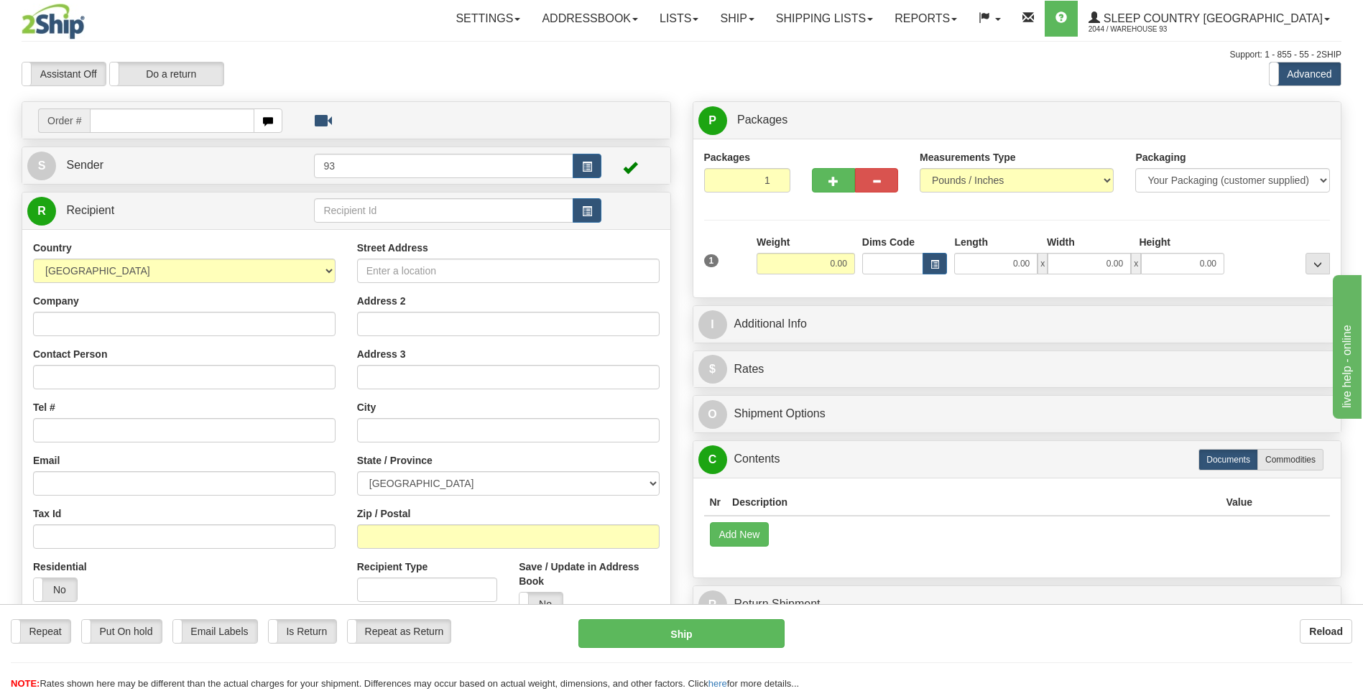
click at [203, 121] on input "text" at bounding box center [172, 121] width 164 height 24
type input "9002I056869"
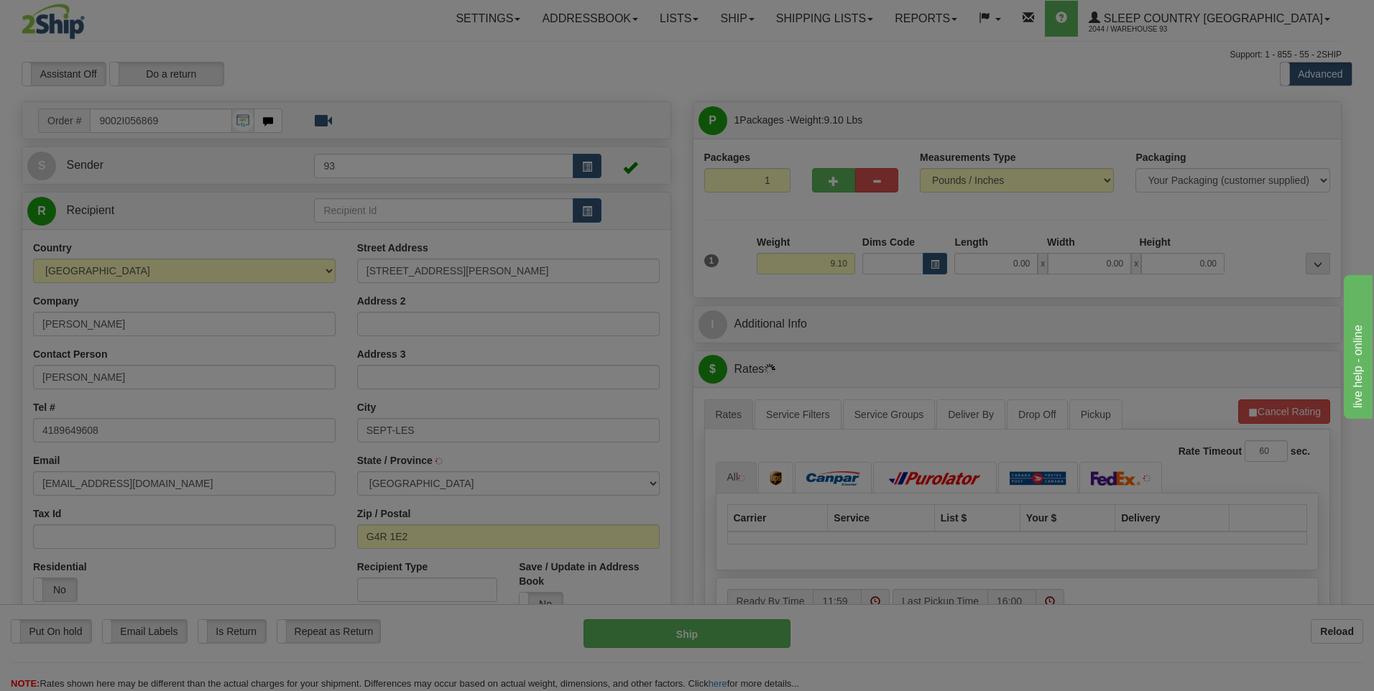
type input "SEPT-ILES"
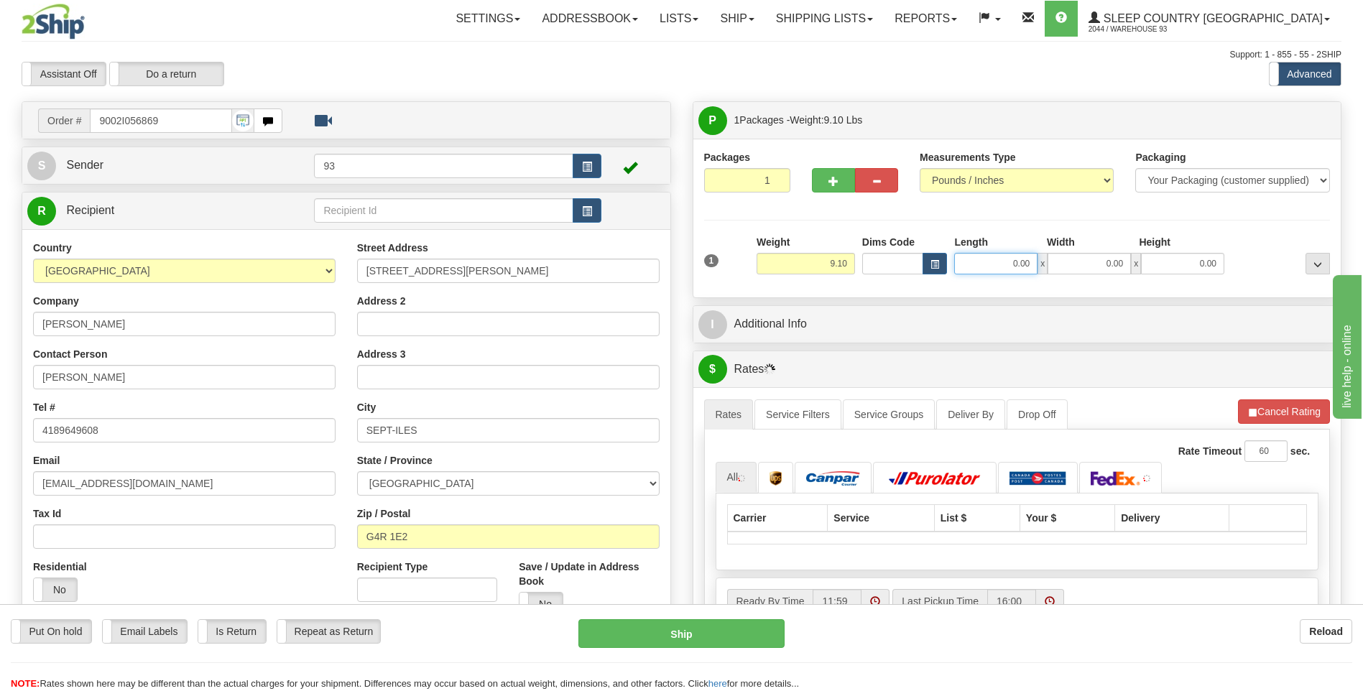
click at [1005, 267] on input "0.00" at bounding box center [995, 264] width 83 height 22
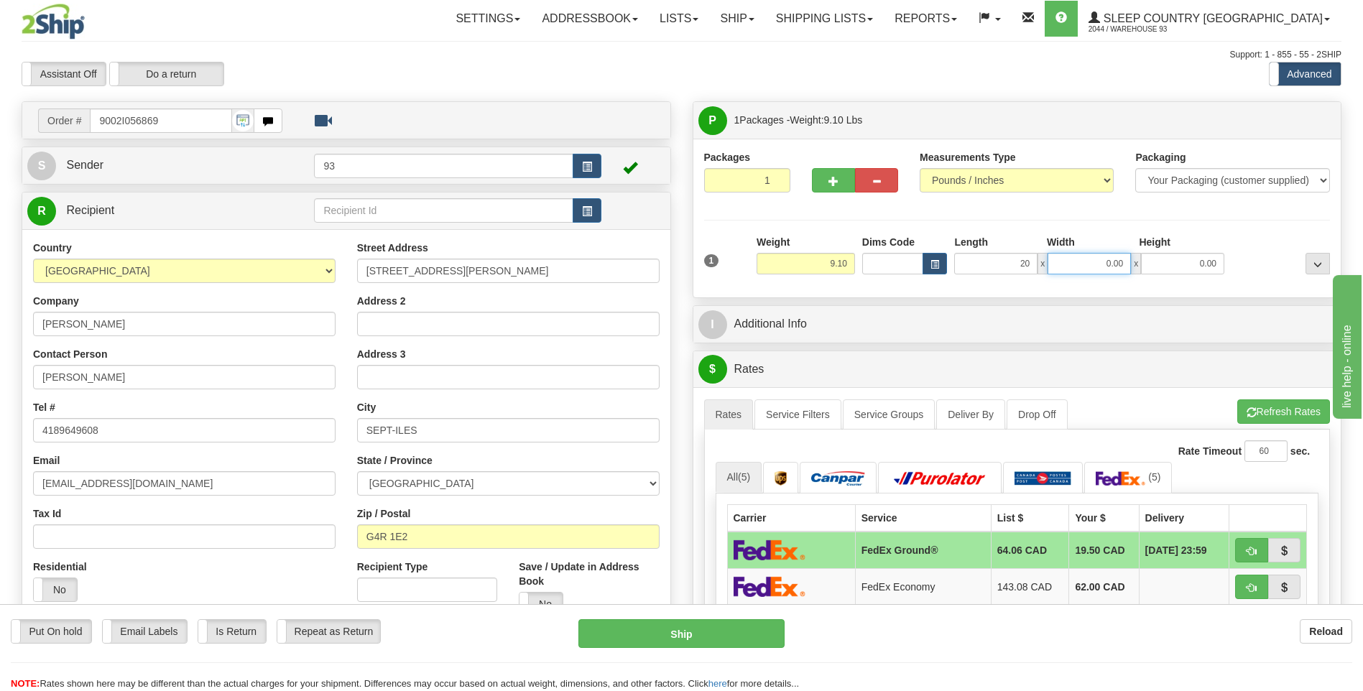
type input "20.00"
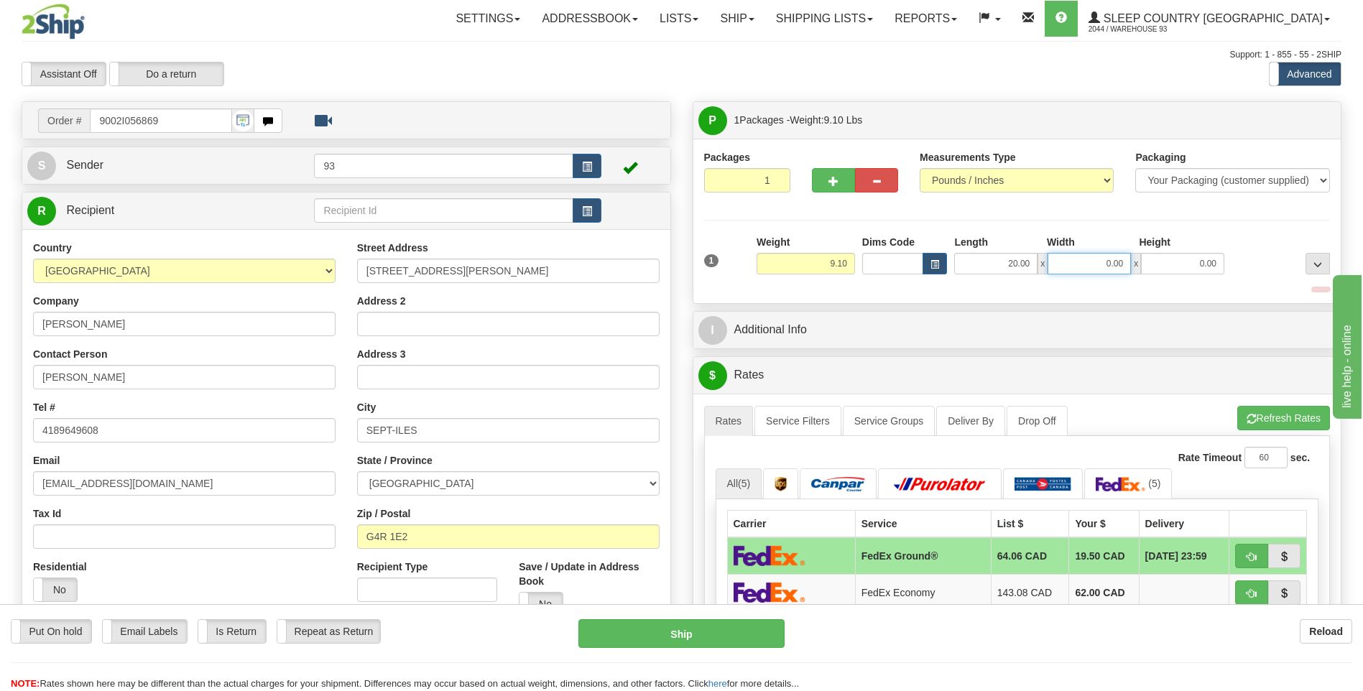
click at [1095, 260] on input "0.00" at bounding box center [1089, 264] width 83 height 22
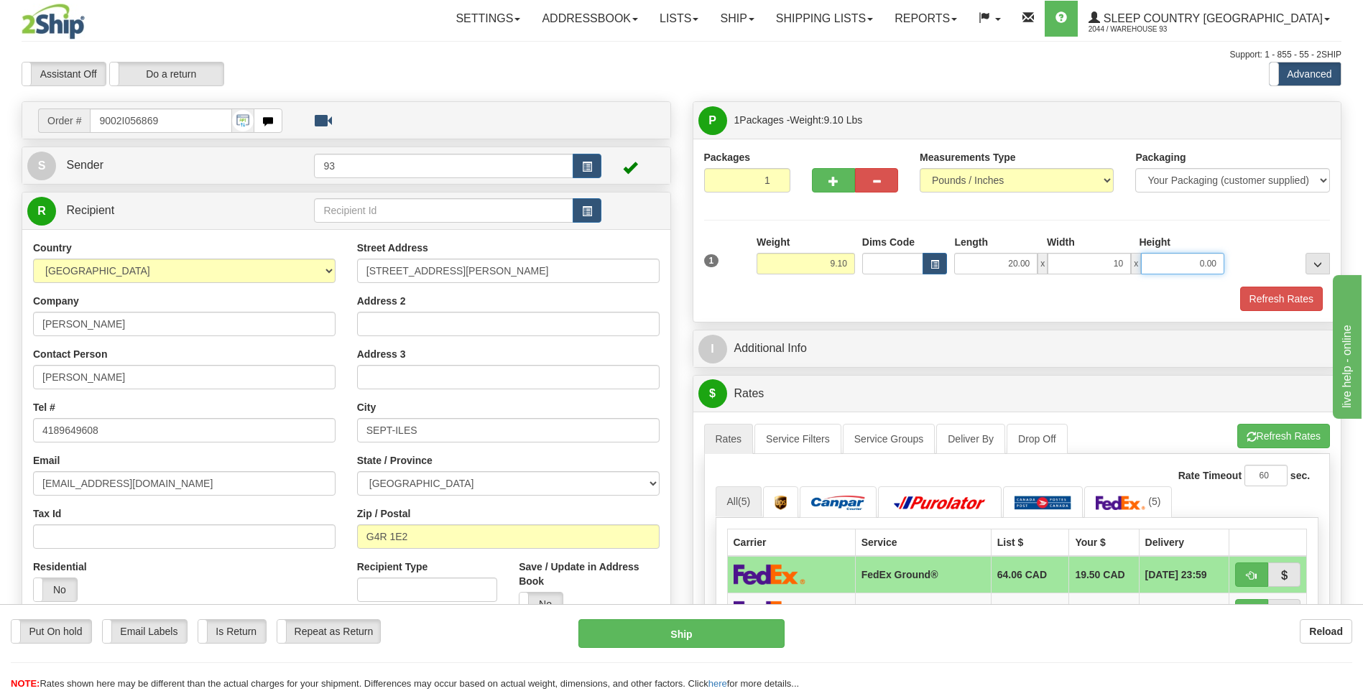
type input "10.00"
click at [1181, 261] on input "0.00" at bounding box center [1182, 264] width 83 height 22
type input "10.00"
click at [1274, 305] on button "Refresh Rates" at bounding box center [1281, 299] width 83 height 24
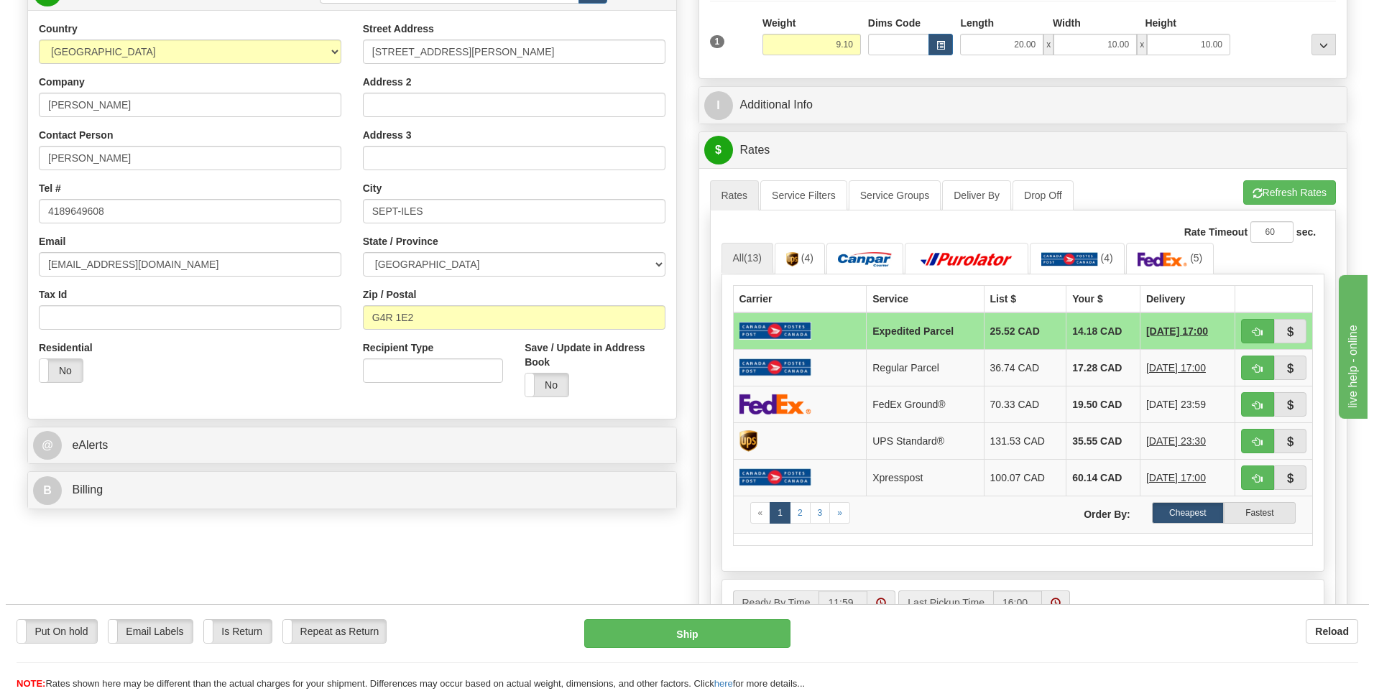
scroll to position [72, 0]
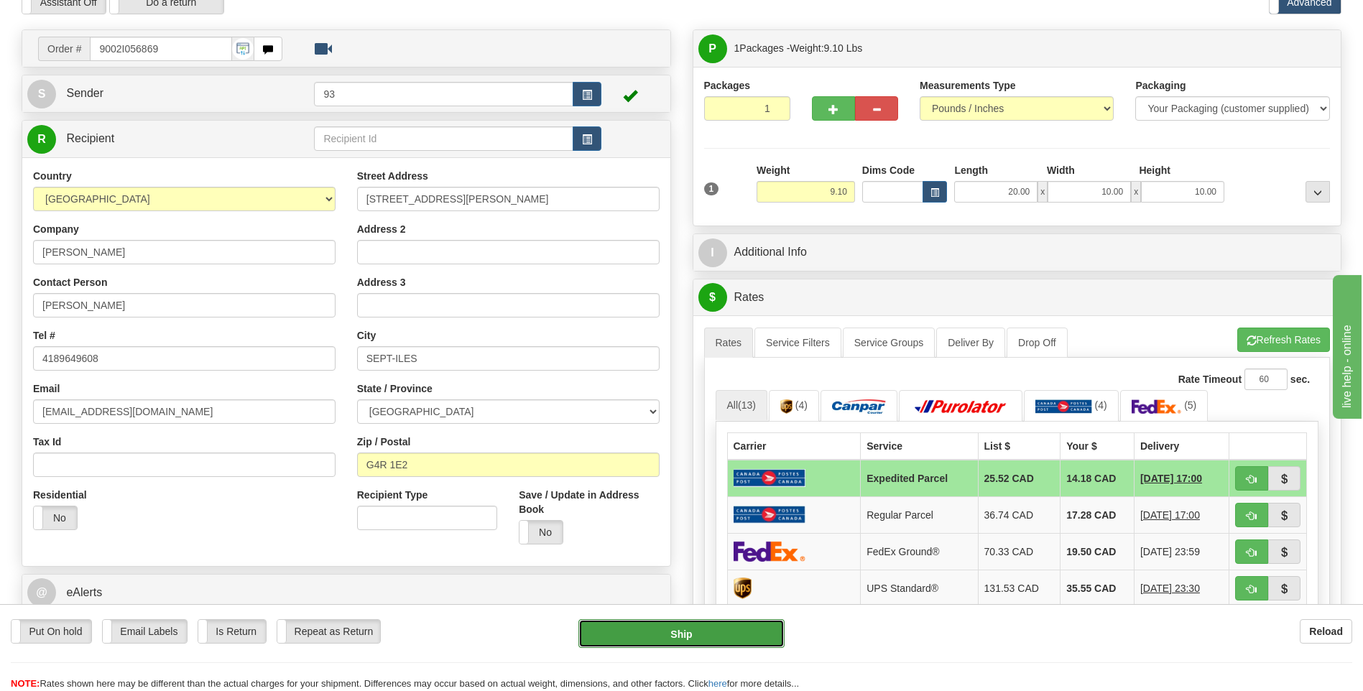
click at [743, 635] on button "Ship" at bounding box center [681, 633] width 206 height 29
type input "DOM.EP"
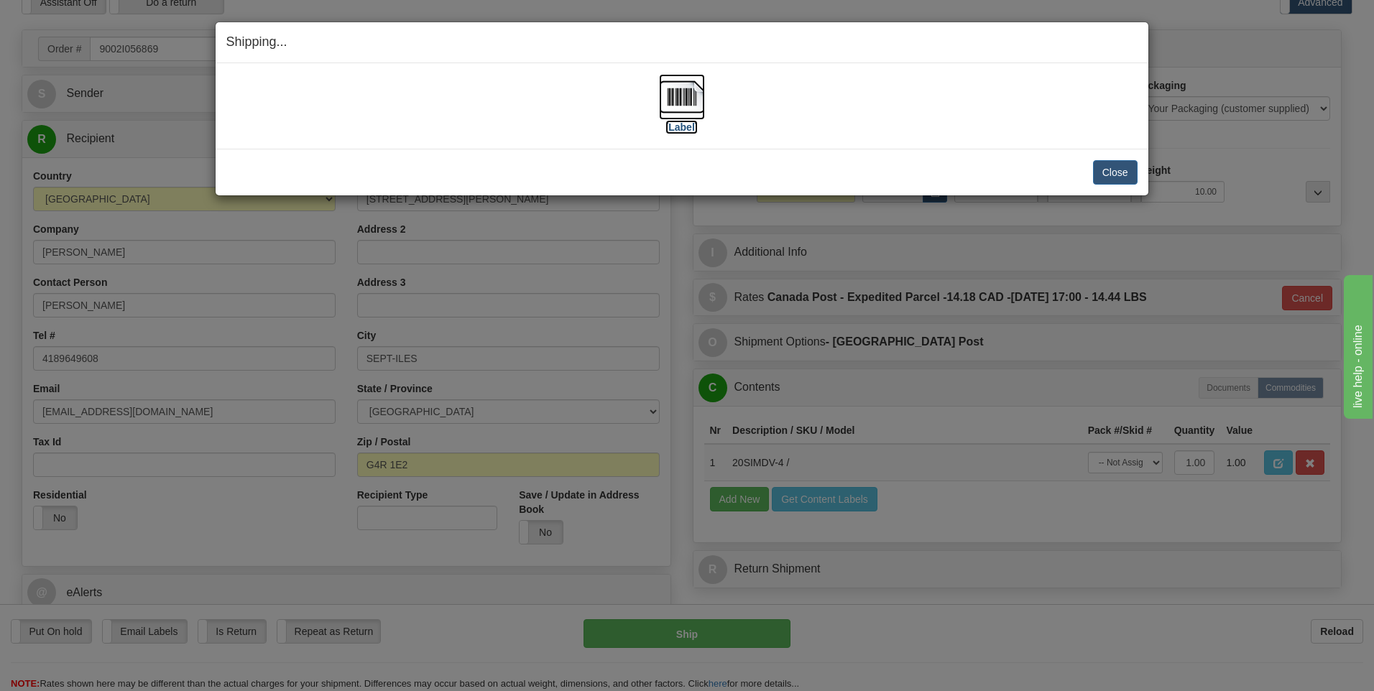
click at [677, 91] on img at bounding box center [682, 97] width 46 height 46
click at [1099, 176] on button "Close" at bounding box center [1115, 172] width 45 height 24
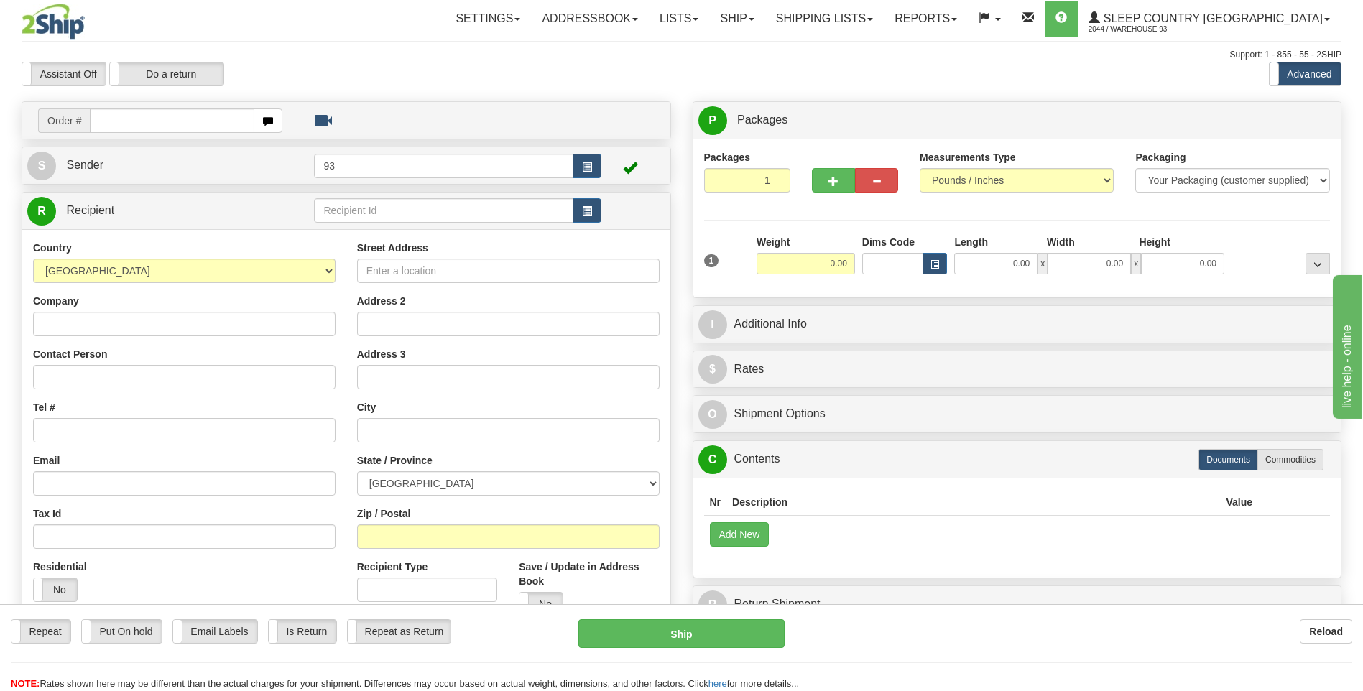
click at [100, 115] on input "text" at bounding box center [172, 121] width 164 height 24
type input "9000I054787"
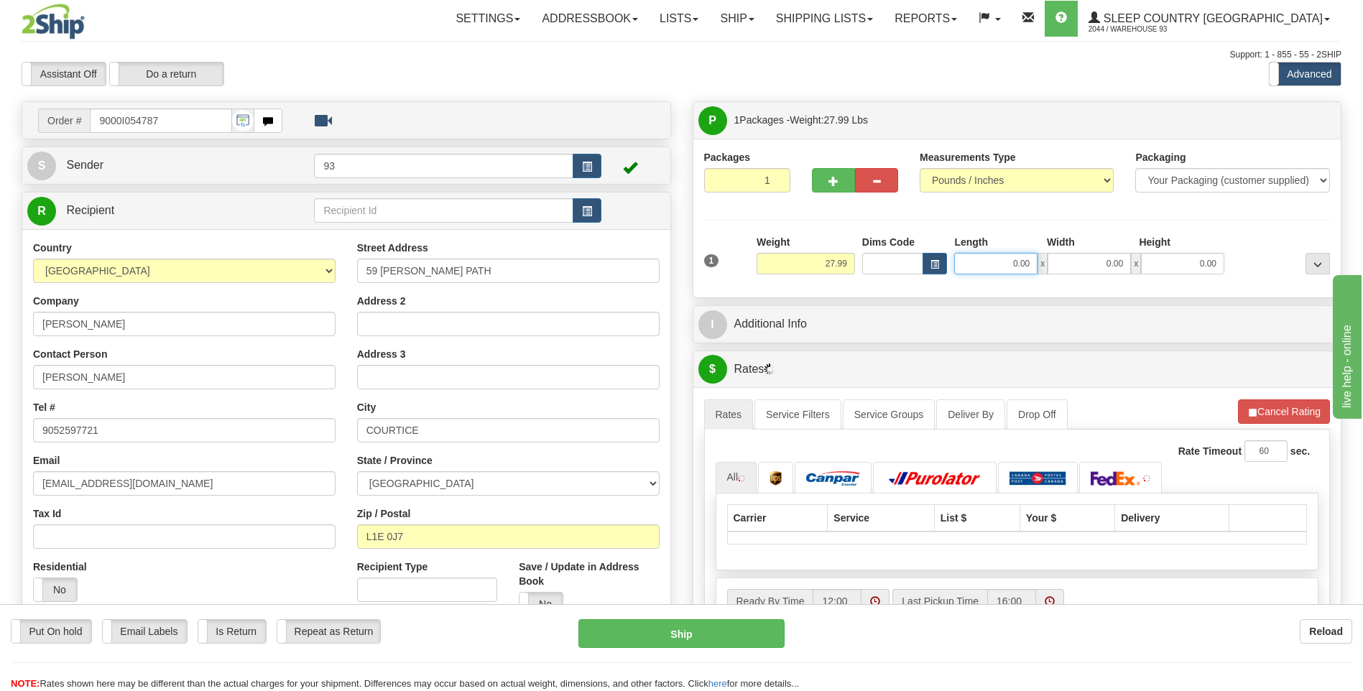
click at [1005, 263] on input "0.00" at bounding box center [995, 264] width 83 height 22
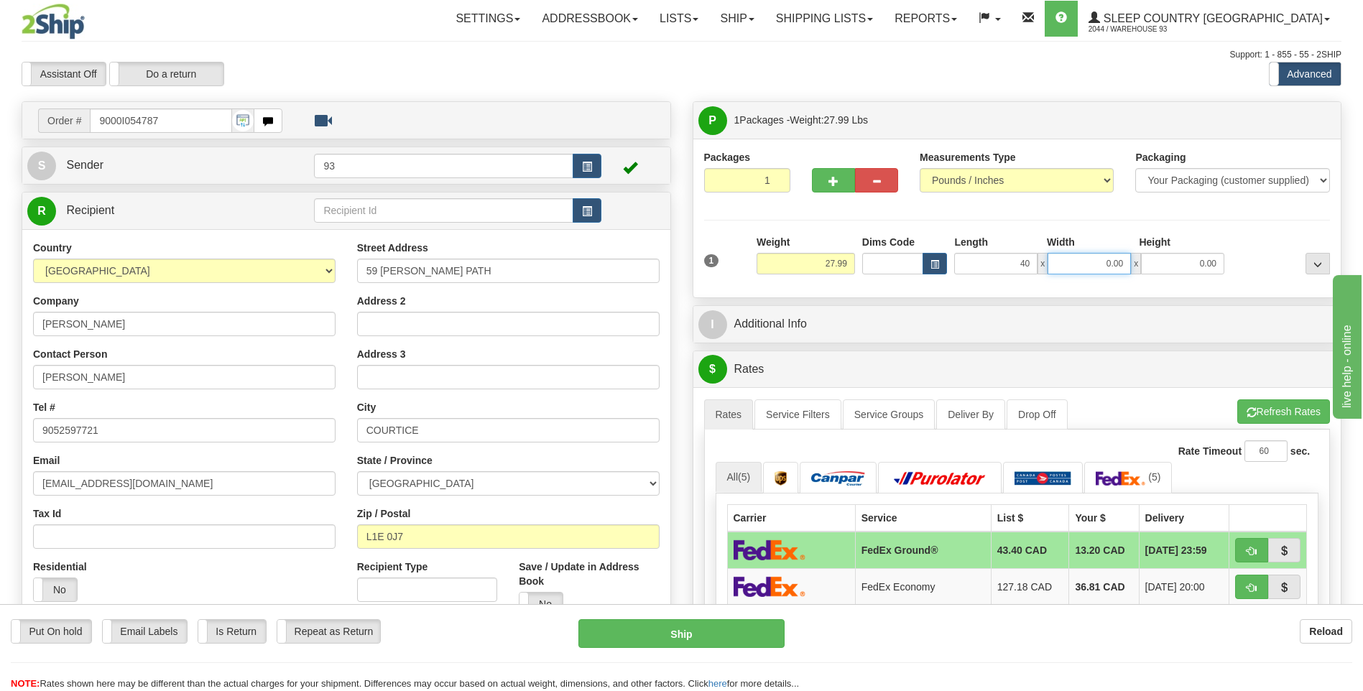
type input "40.00"
click at [1101, 264] on input "0.00" at bounding box center [1089, 264] width 83 height 22
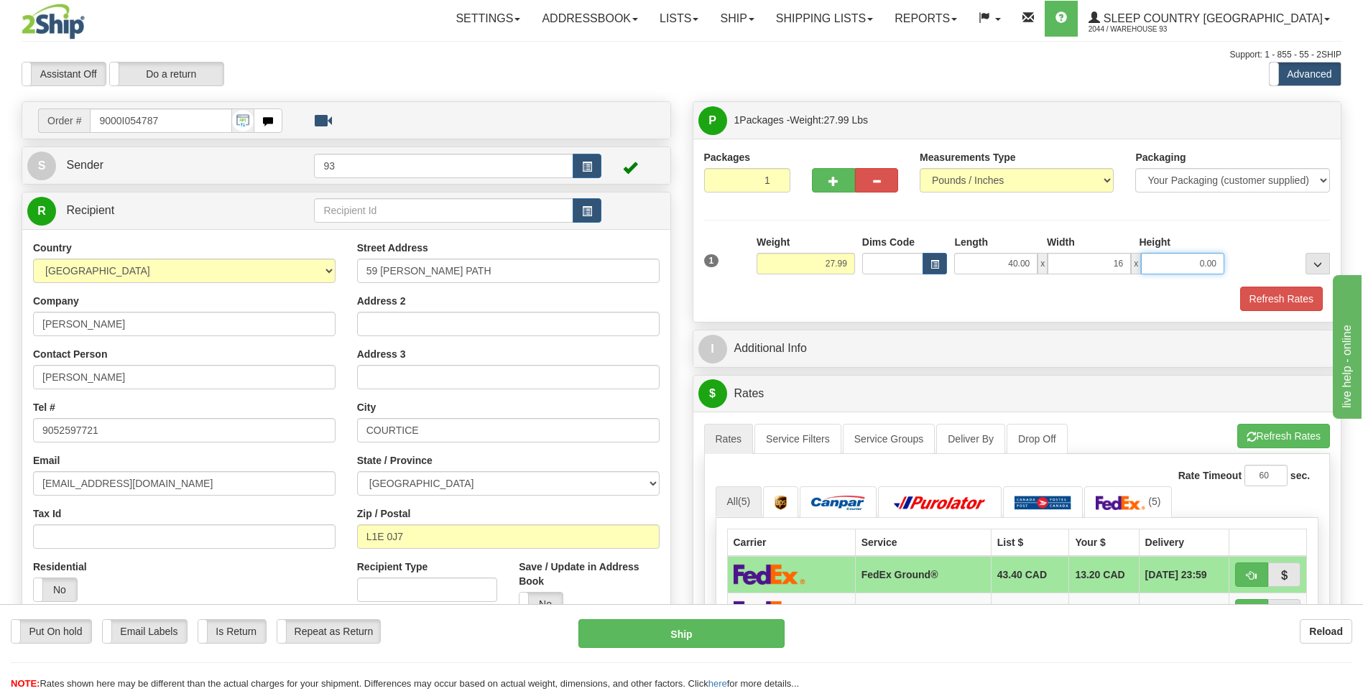
type input "16.00"
click at [1191, 268] on input "0.00" at bounding box center [1182, 264] width 83 height 22
type input "16.00"
click at [1276, 293] on button "Refresh Rates" at bounding box center [1281, 299] width 83 height 24
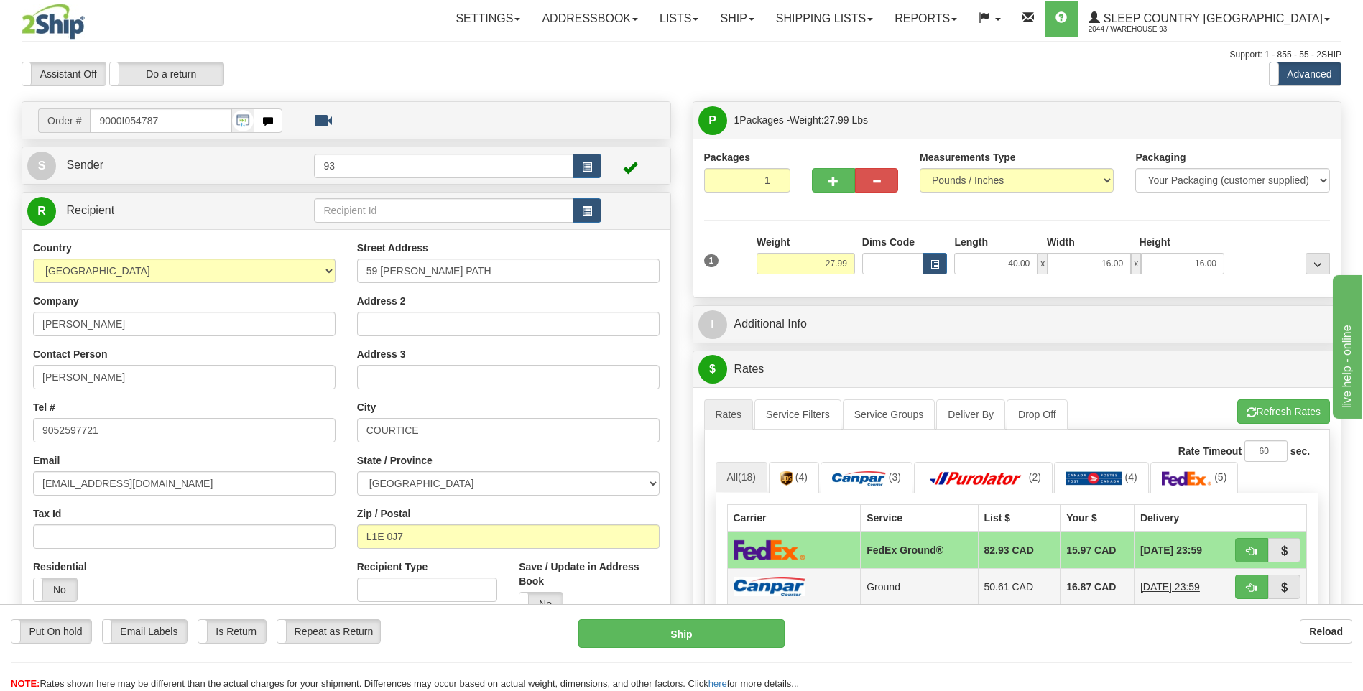
drag, startPoint x: 769, startPoint y: 594, endPoint x: 784, endPoint y: 573, distance: 26.3
click at [769, 594] on img at bounding box center [770, 586] width 72 height 19
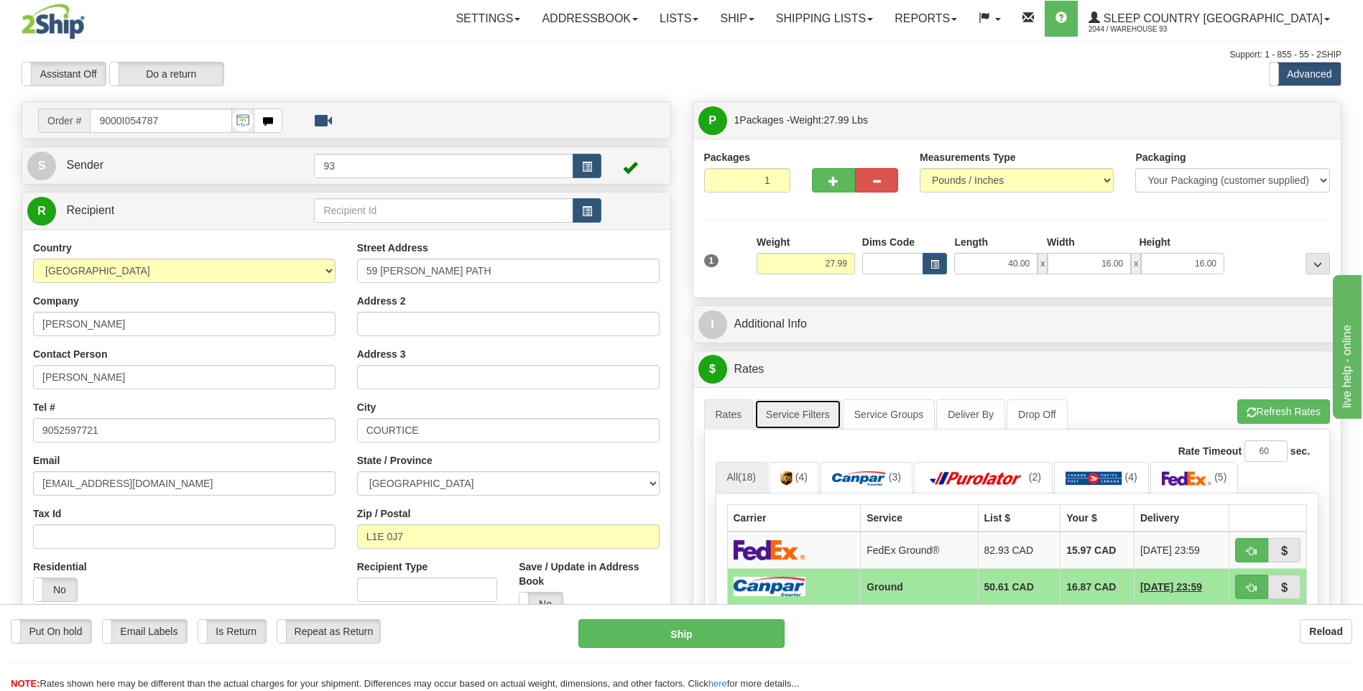
click at [809, 412] on link "Service Filters" at bounding box center [798, 415] width 87 height 30
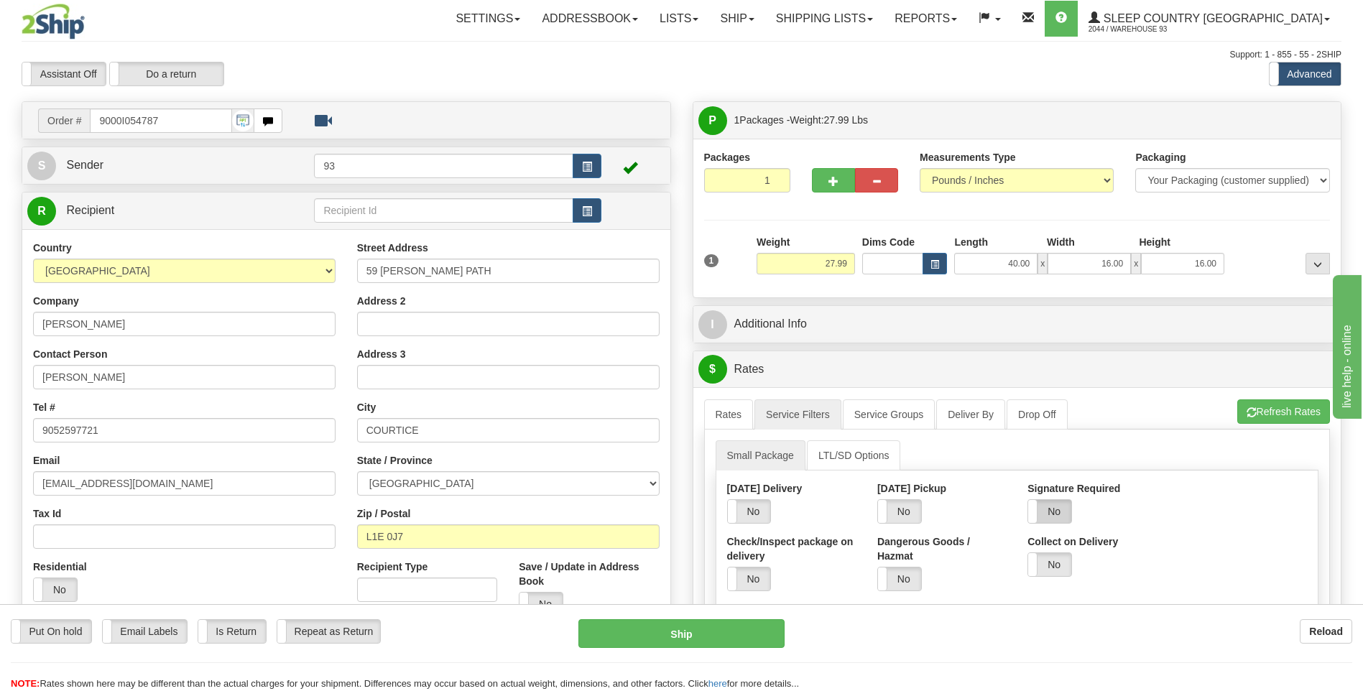
click at [1054, 513] on label "No" at bounding box center [1049, 511] width 43 height 23
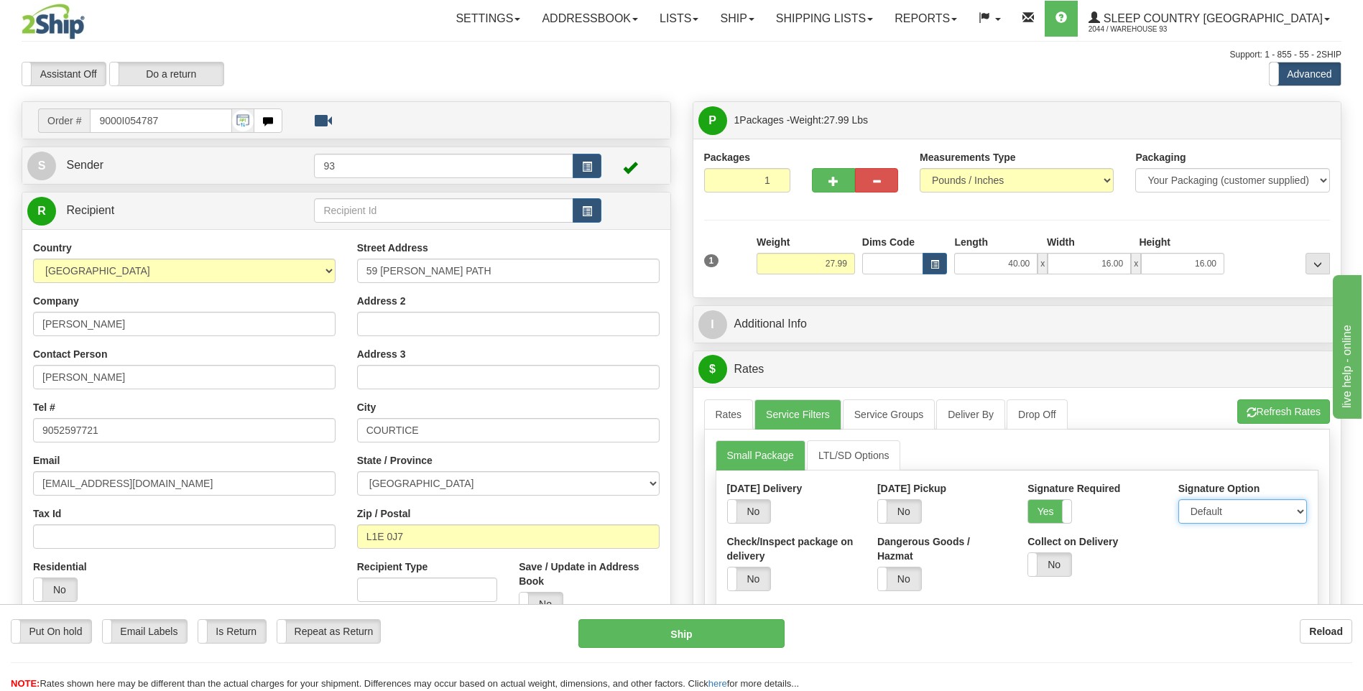
click at [1221, 508] on select "Default Adult Direct Indirect No Signature Required" at bounding box center [1243, 511] width 129 height 24
select select "1"
click at [1179, 499] on select "Default Adult Direct Indirect No Signature Required" at bounding box center [1243, 511] width 129 height 24
click at [742, 413] on link "Rates" at bounding box center [729, 415] width 50 height 30
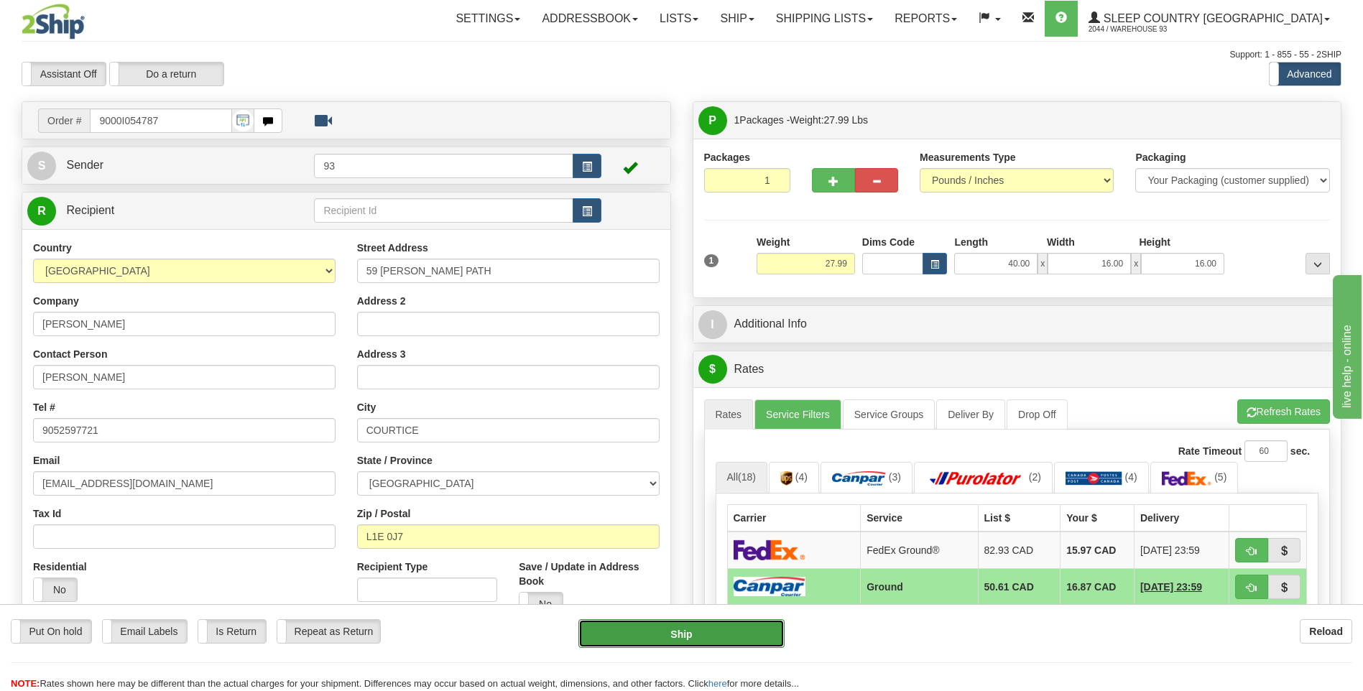
click at [712, 626] on button "Ship" at bounding box center [681, 633] width 206 height 29
type input "1"
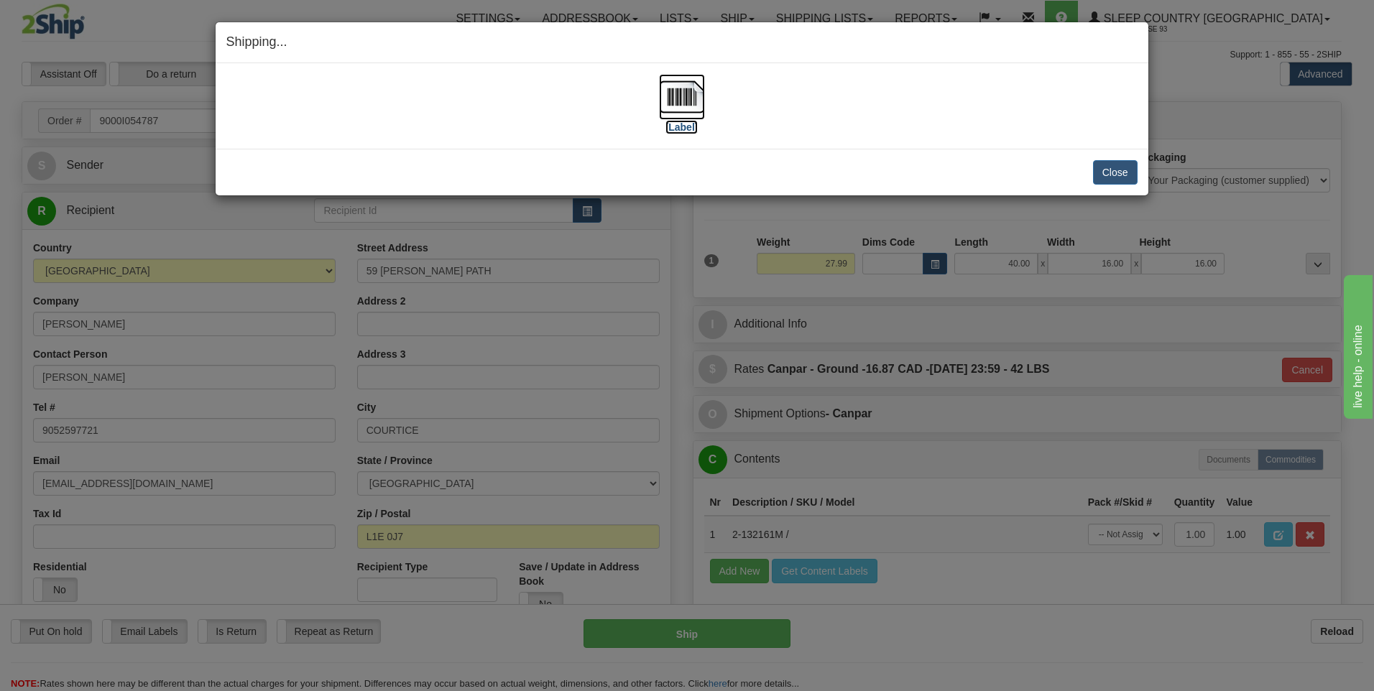
click at [680, 96] on img at bounding box center [682, 97] width 46 height 46
click at [1122, 174] on button "Close" at bounding box center [1115, 172] width 45 height 24
